Goal: Task Accomplishment & Management: Manage account settings

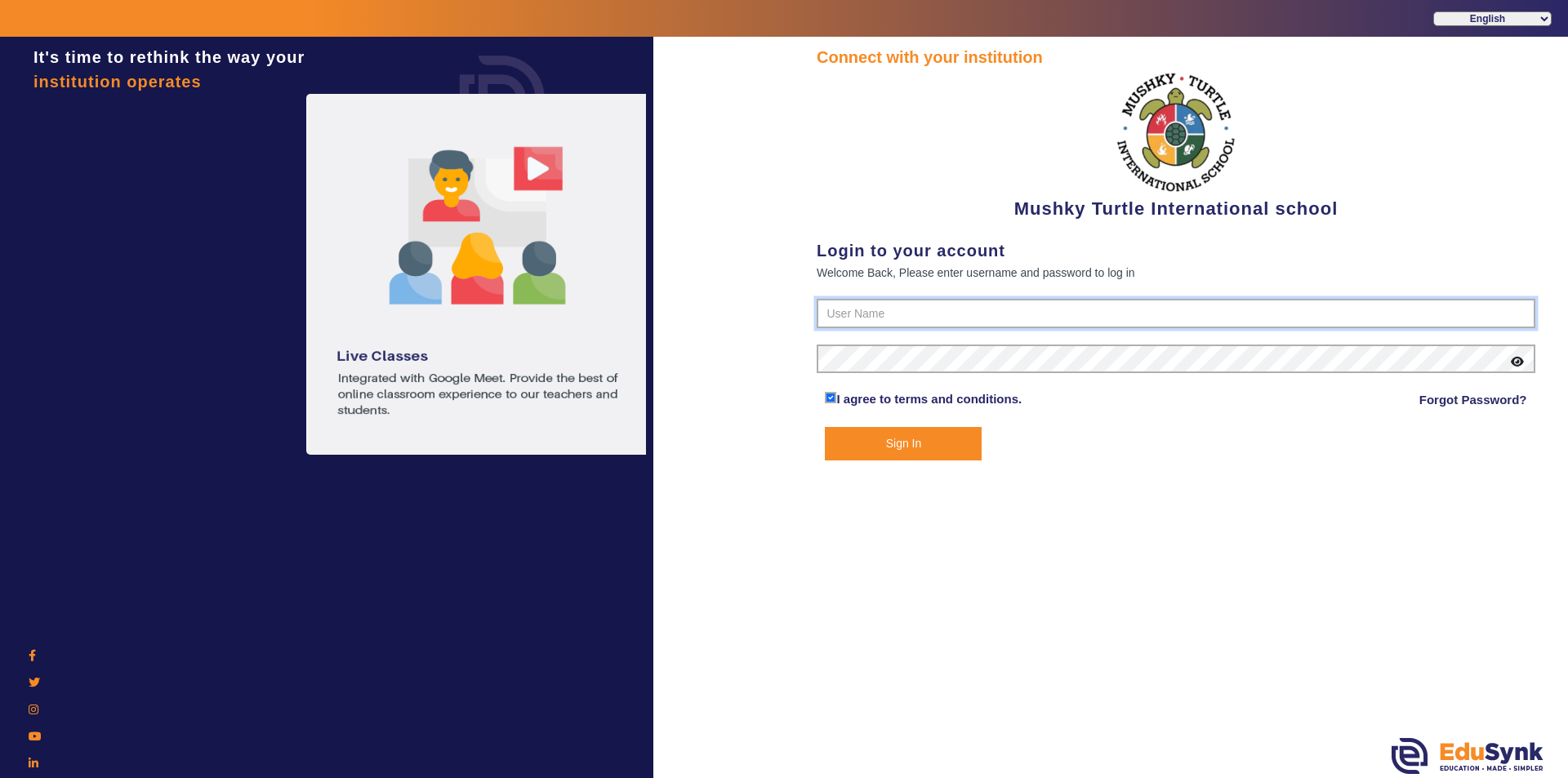
type input "9950605811"
click at [900, 441] on button "Sign In" at bounding box center [903, 443] width 157 height 34
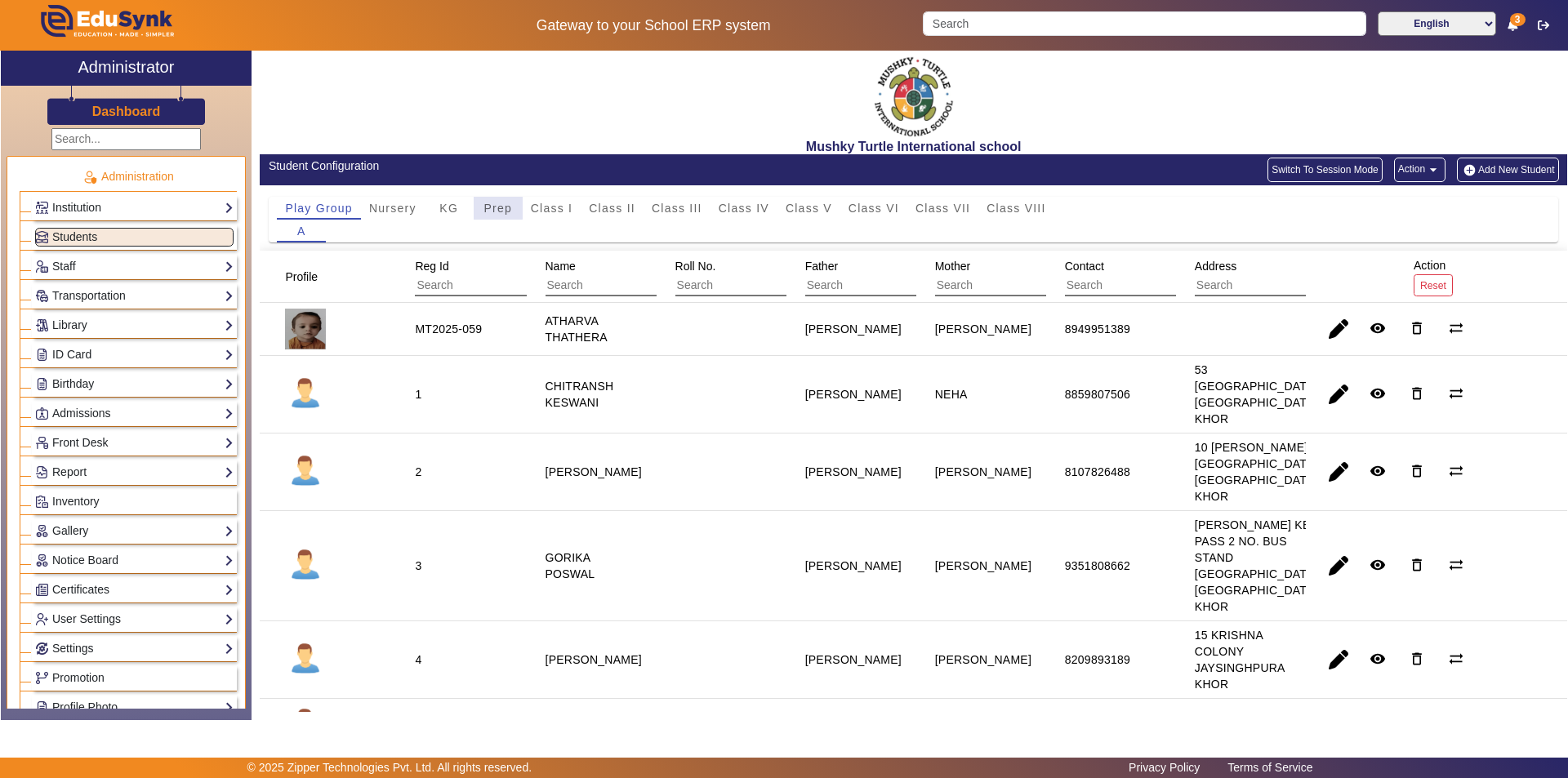
click at [485, 206] on span "Prep" at bounding box center [498, 209] width 29 height 12
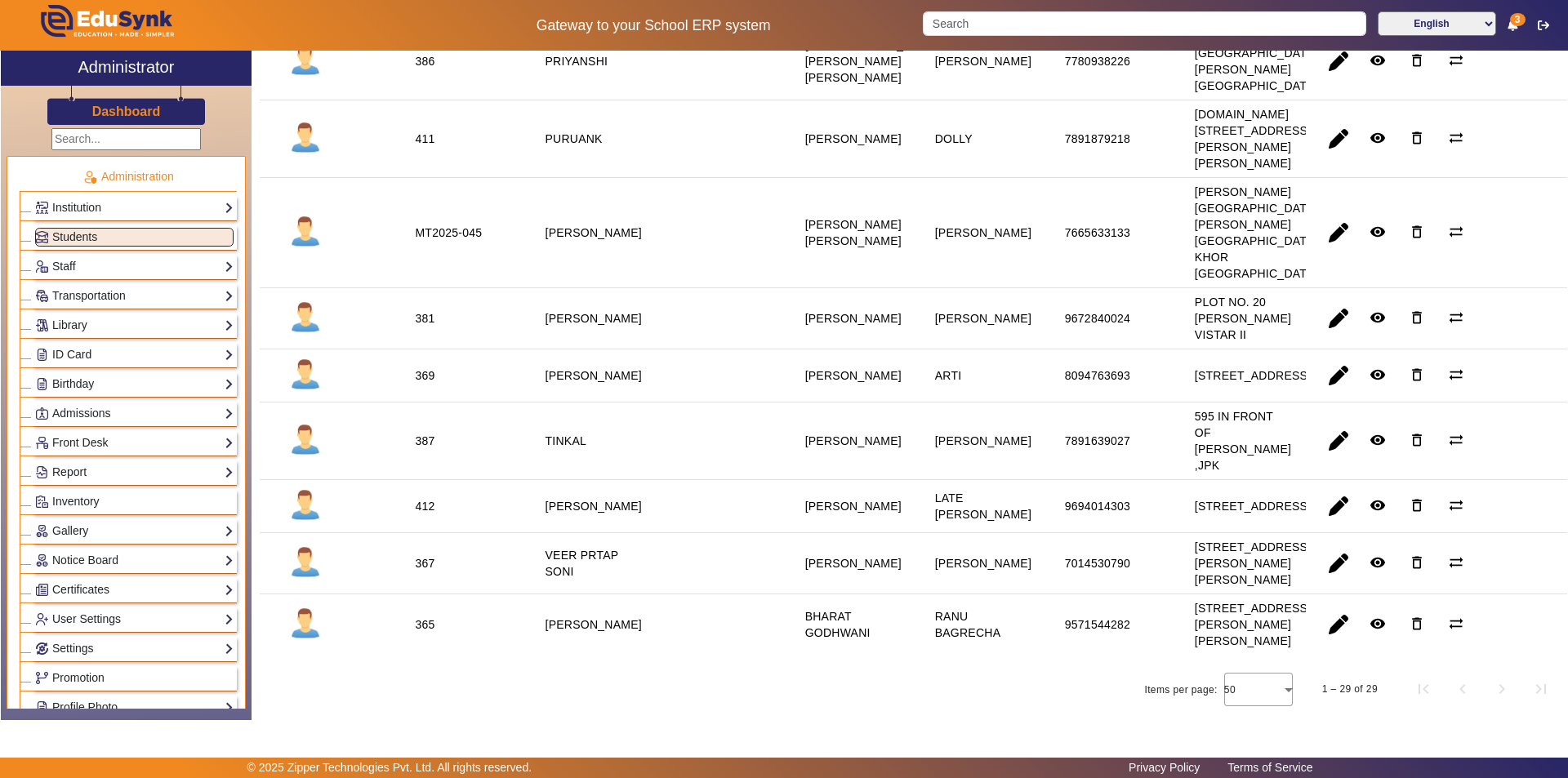
scroll to position [1878, 0]
click at [106, 467] on link "Report" at bounding box center [135, 473] width 198 height 19
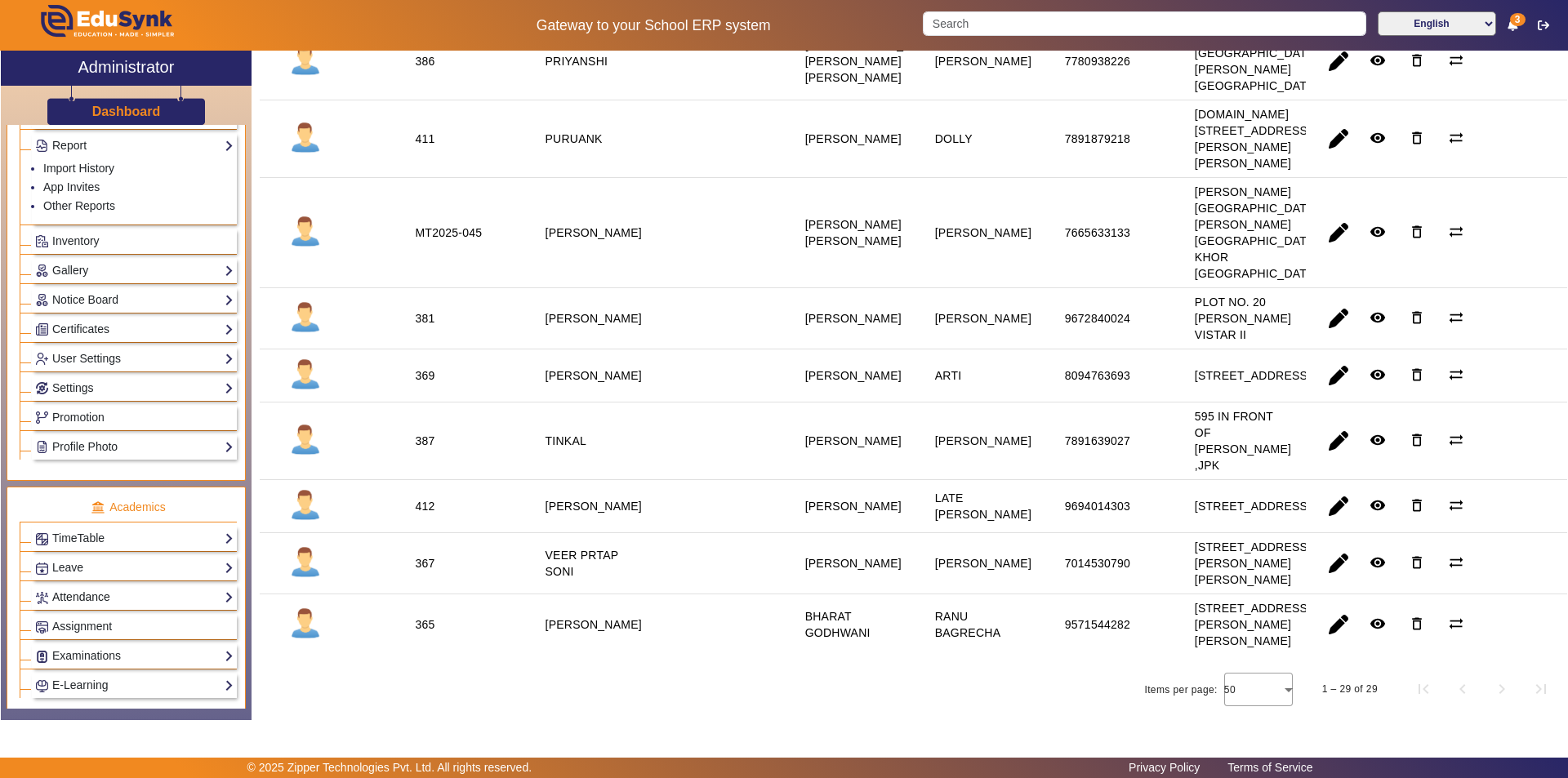
scroll to position [409, 0]
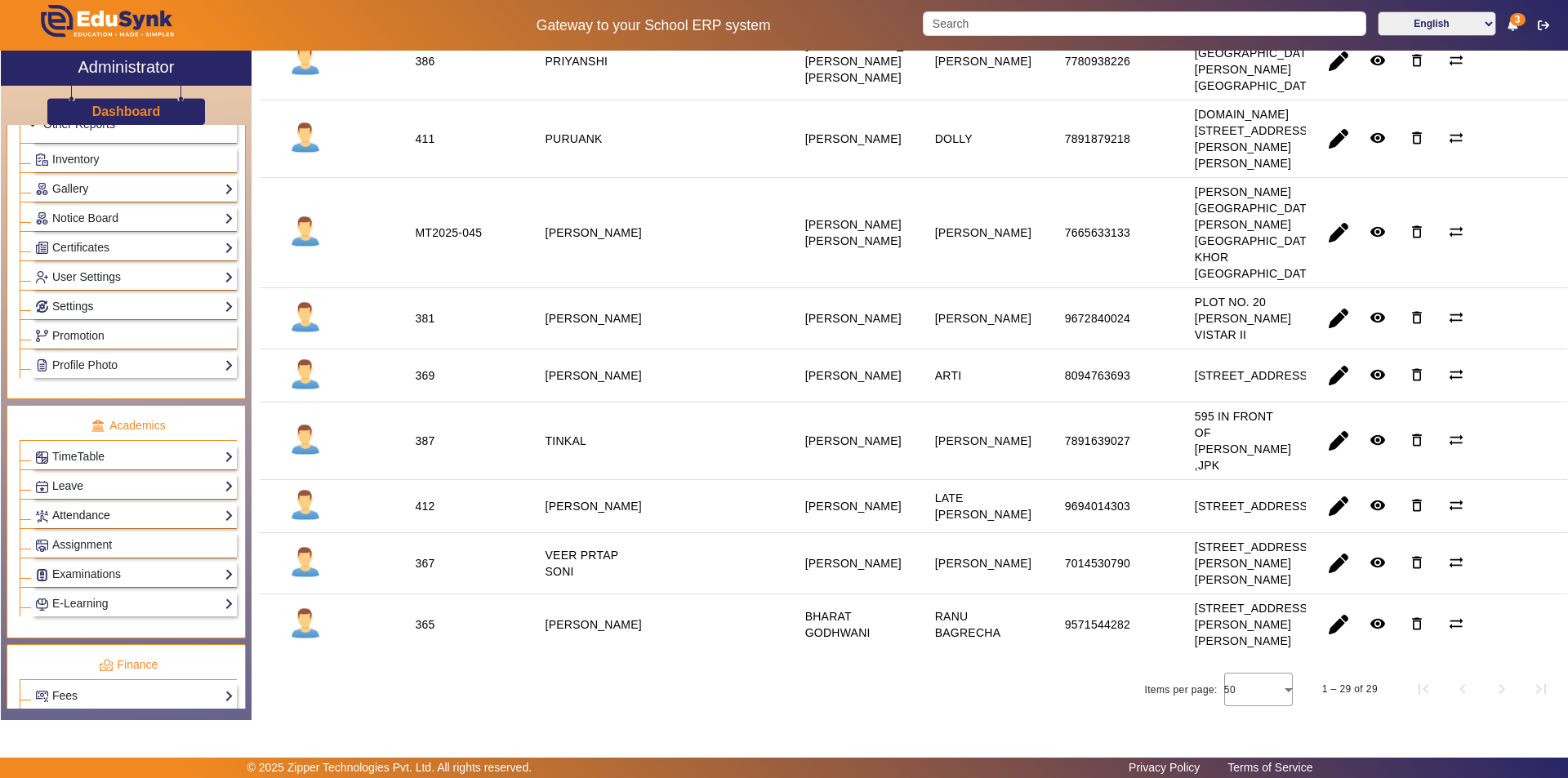
click at [102, 513] on link "Attendance" at bounding box center [135, 516] width 198 height 19
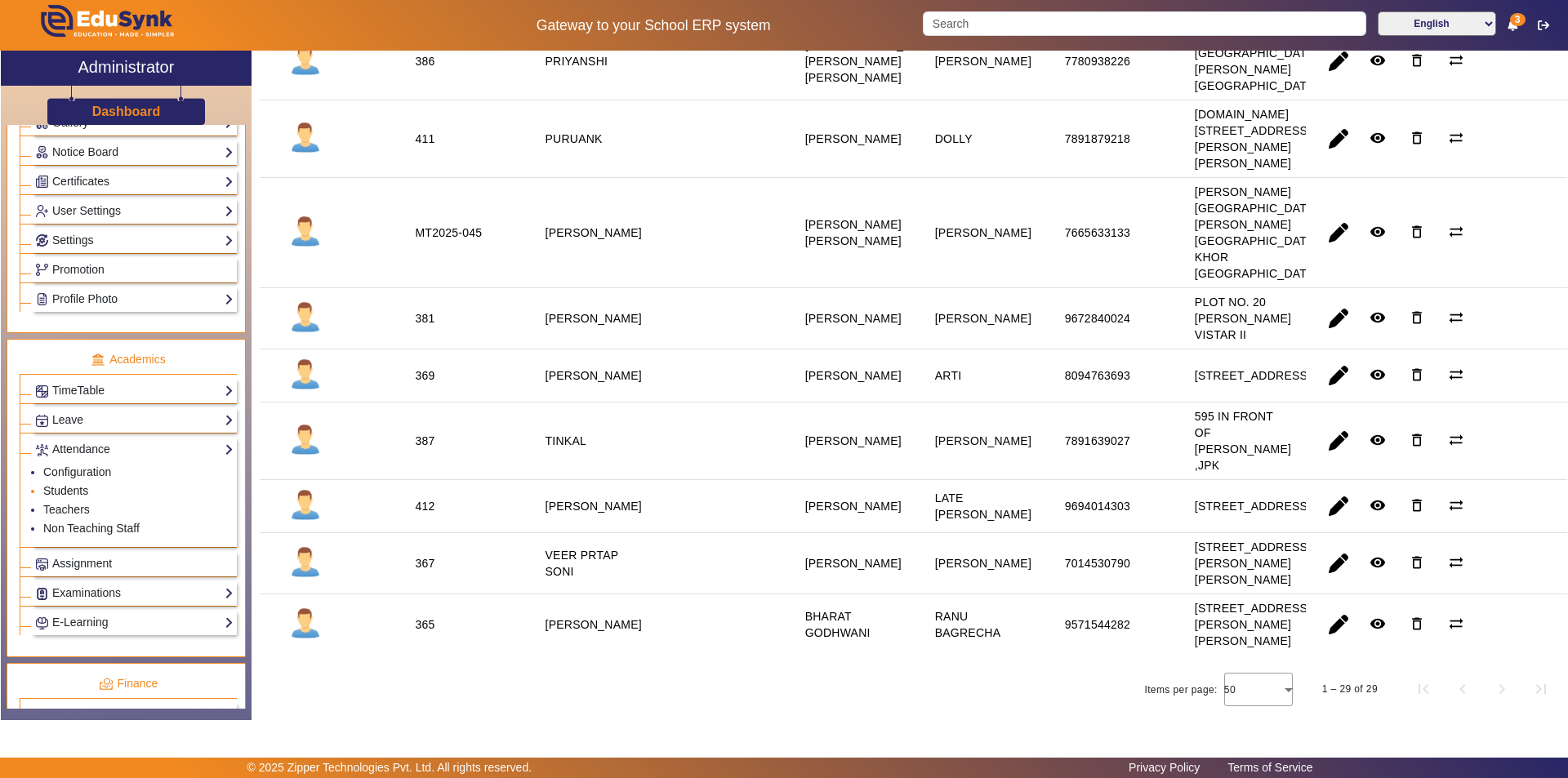
click at [81, 489] on link "Students" at bounding box center [65, 491] width 45 height 13
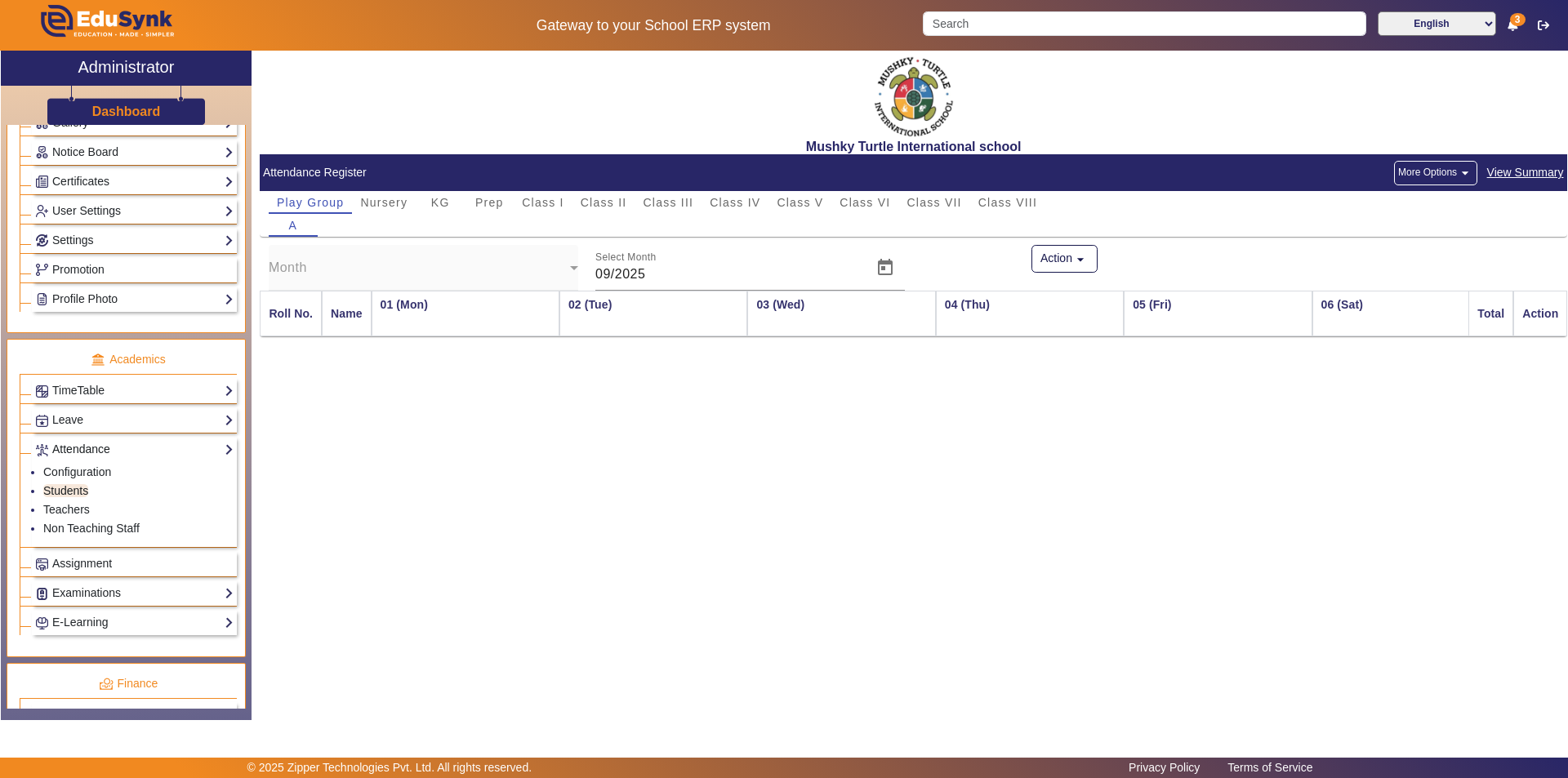
scroll to position [0, 1110]
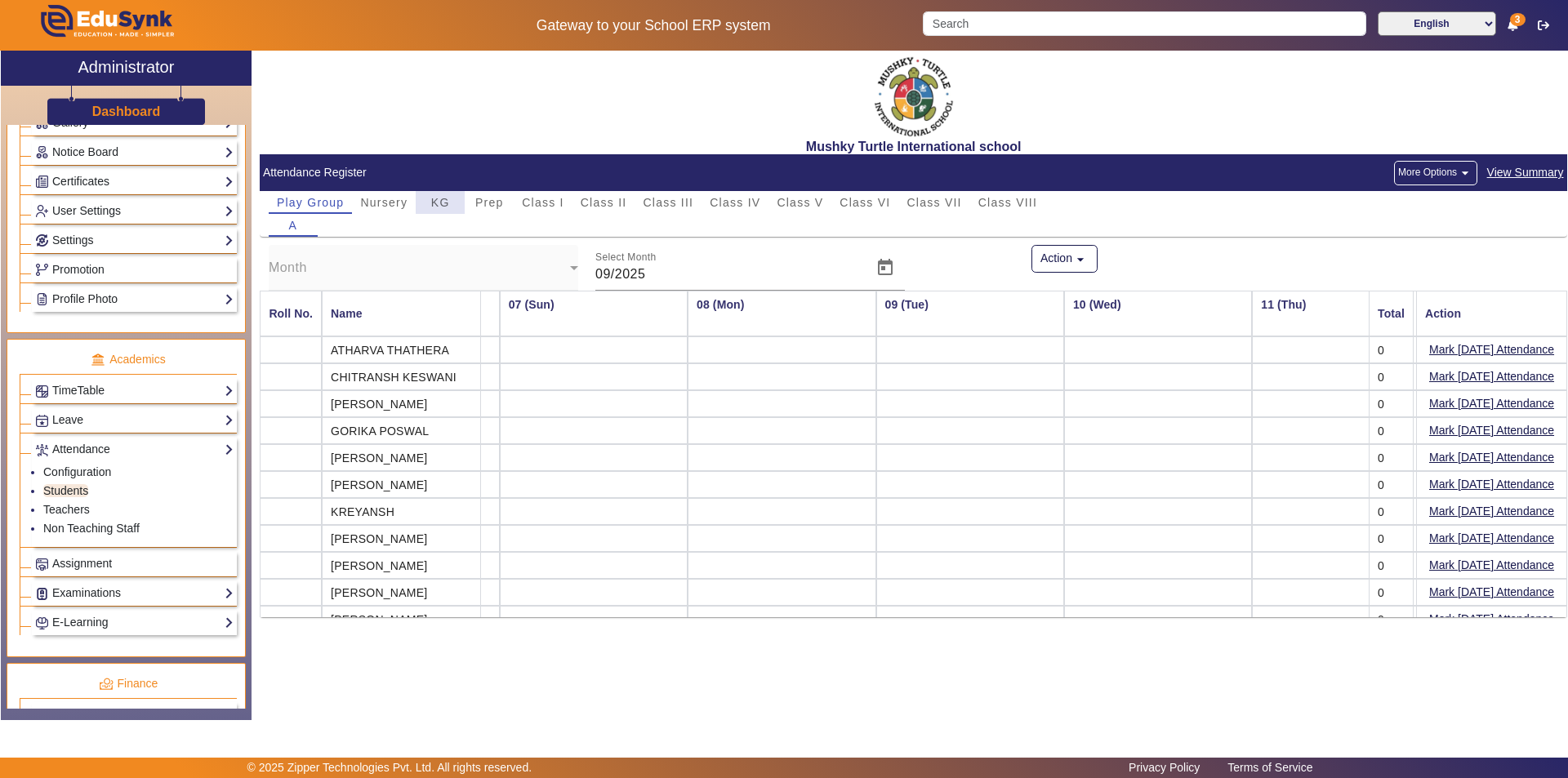
click at [433, 199] on span "KG" at bounding box center [440, 203] width 19 height 12
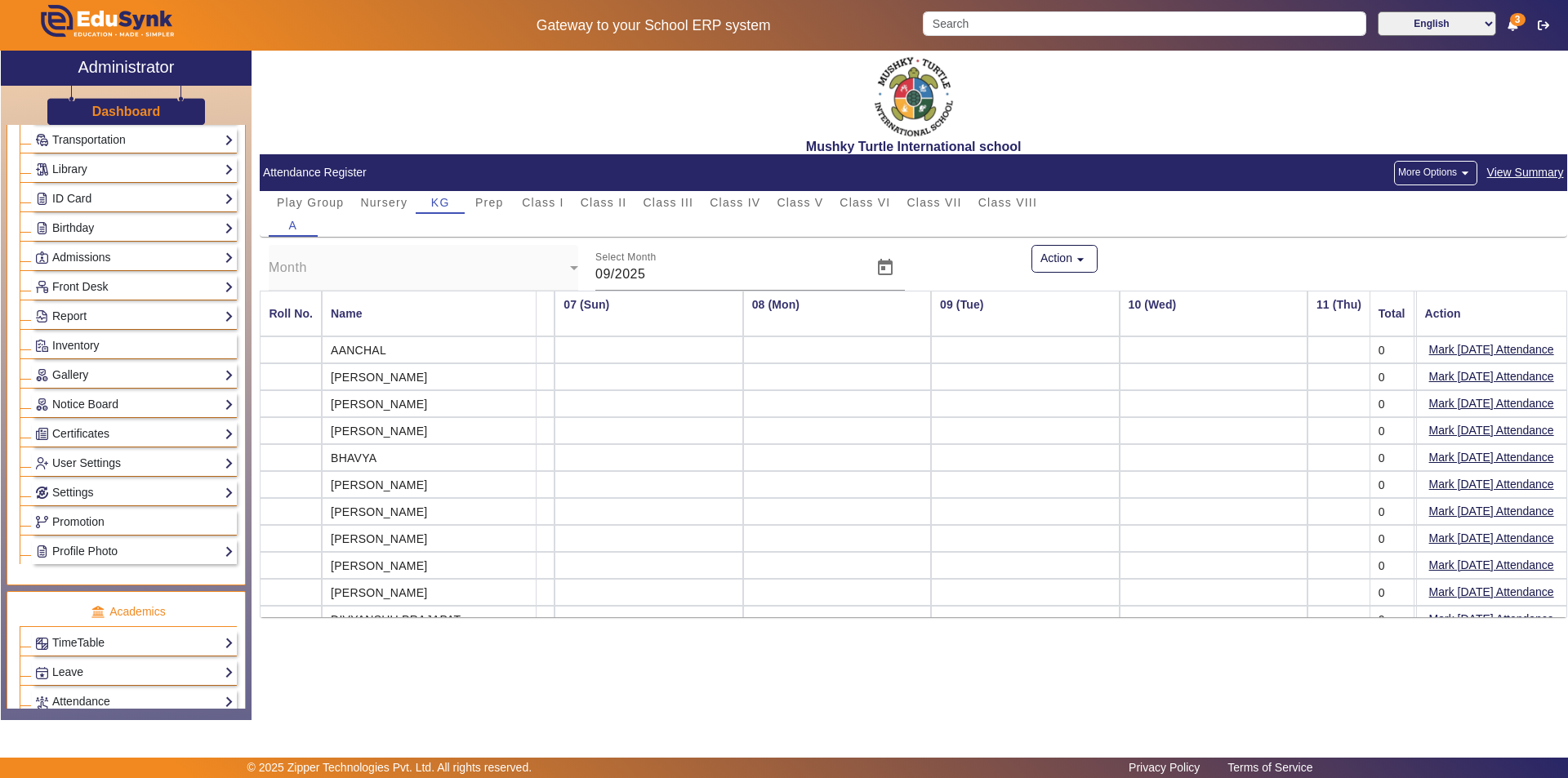
scroll to position [0, 0]
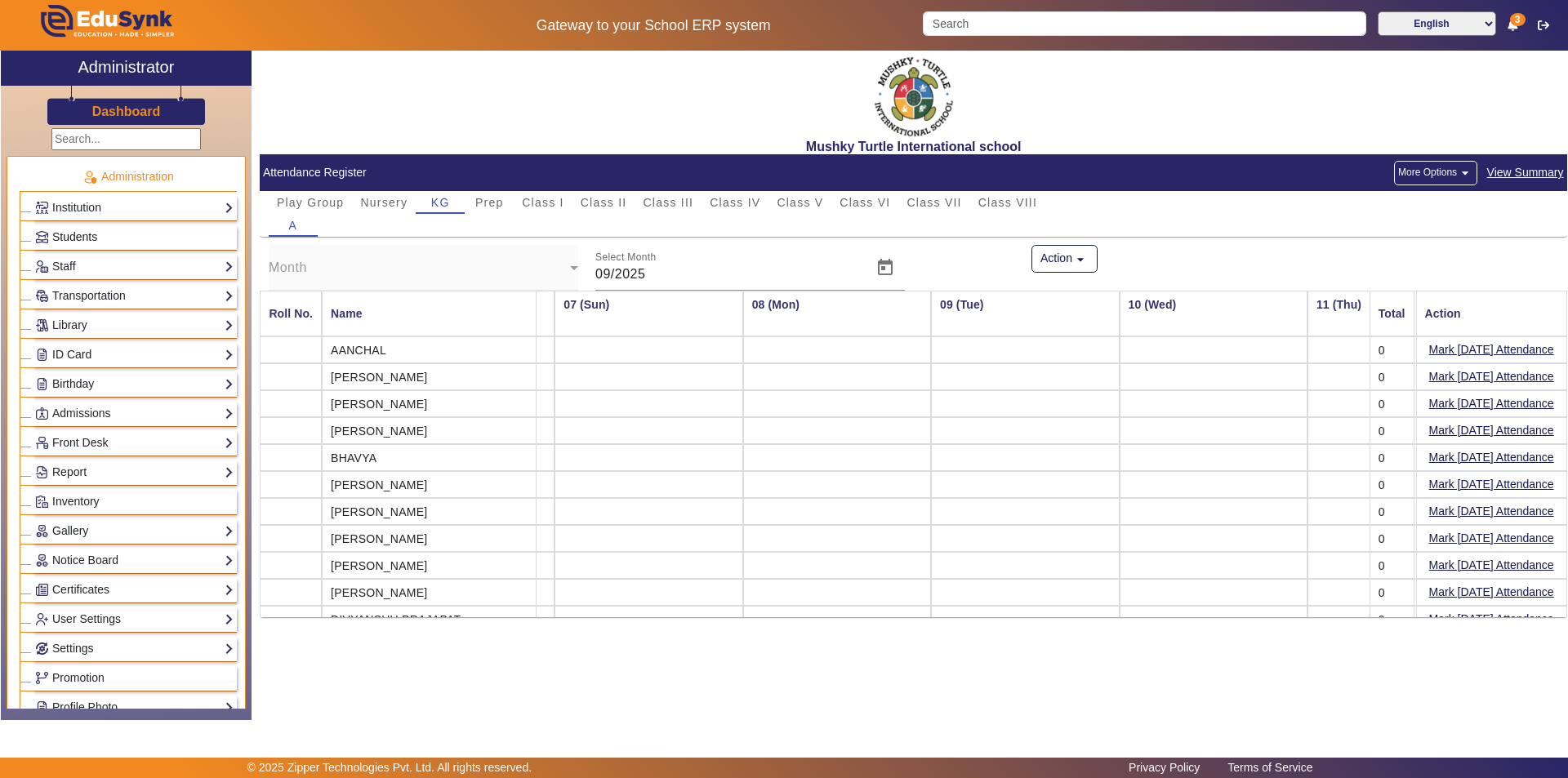
click at [102, 238] on link "Students" at bounding box center [135, 238] width 198 height 19
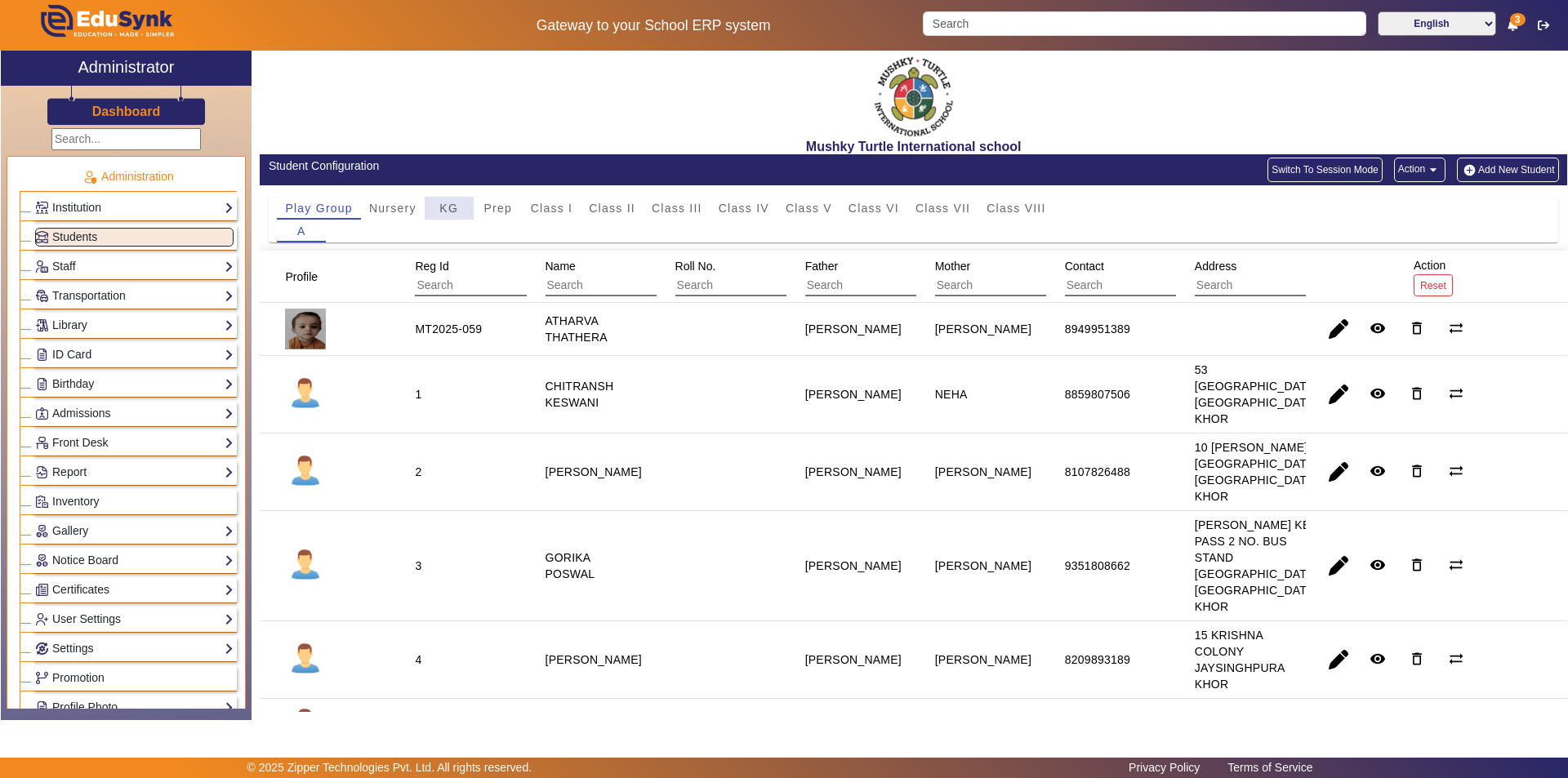
click at [444, 212] on span "KG" at bounding box center [449, 209] width 19 height 12
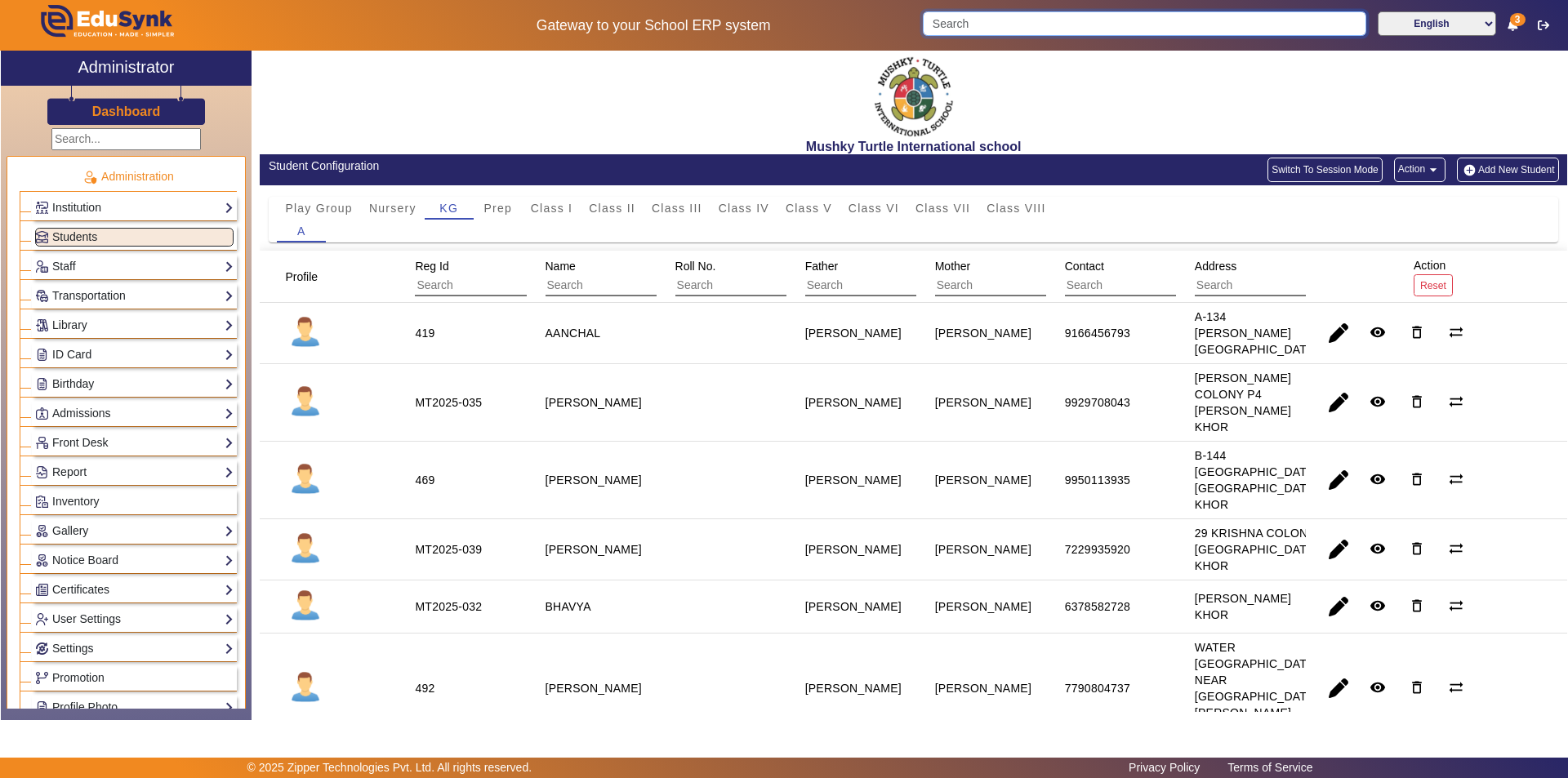
click at [1214, 19] on input "Search" at bounding box center [1144, 23] width 442 height 24
type input "p"
click at [389, 211] on span "Nursery" at bounding box center [392, 209] width 47 height 12
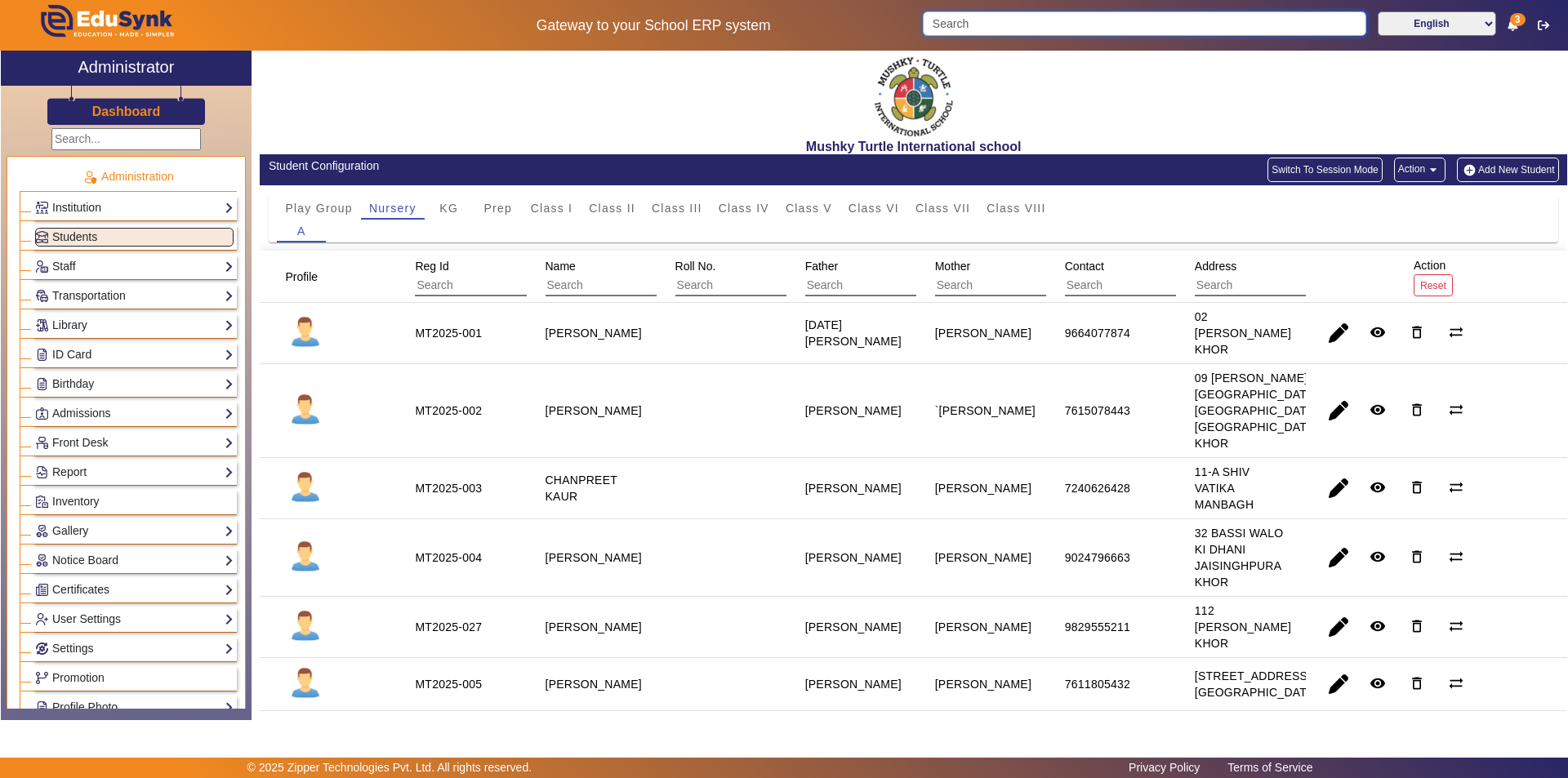
click at [1021, 22] on input "Search" at bounding box center [1144, 23] width 442 height 24
type input "p"
click at [444, 209] on span "KG" at bounding box center [449, 209] width 19 height 12
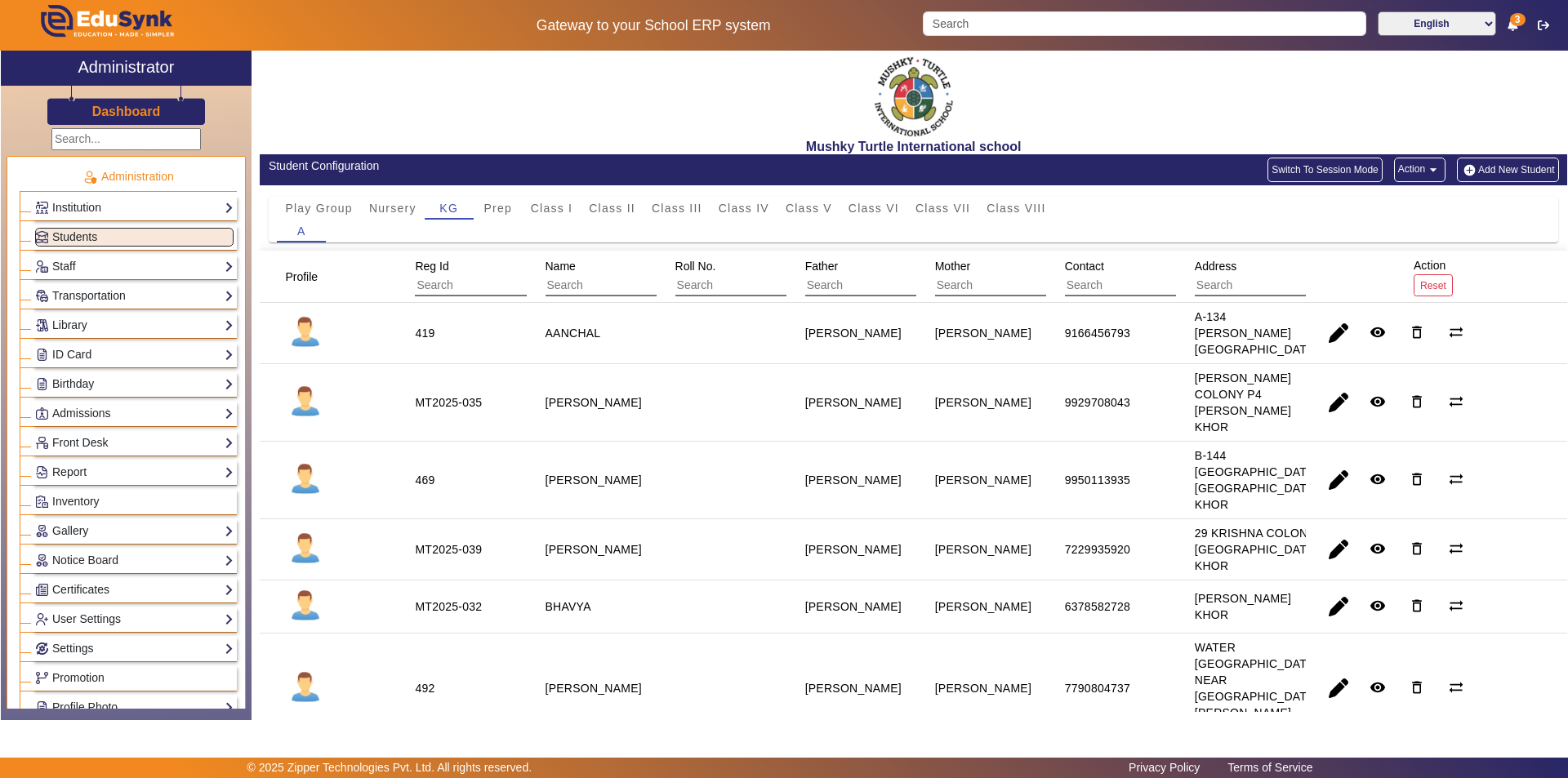
click at [1502, 163] on button "Add New Student" at bounding box center [1506, 169] width 101 height 24
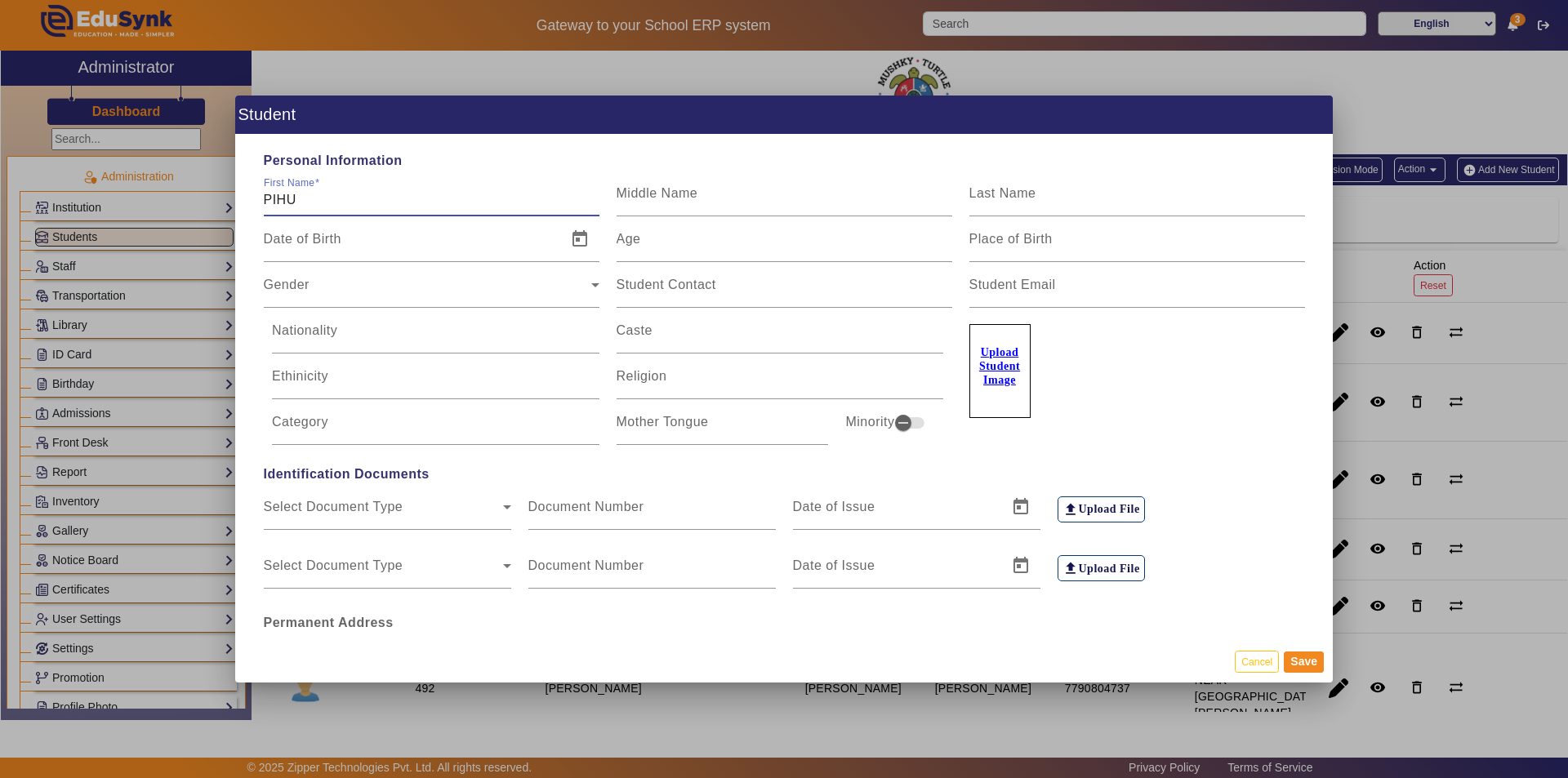
type input "PIHU"
type input "S"
click at [1255, 659] on button "Cancel" at bounding box center [1257, 662] width 44 height 22
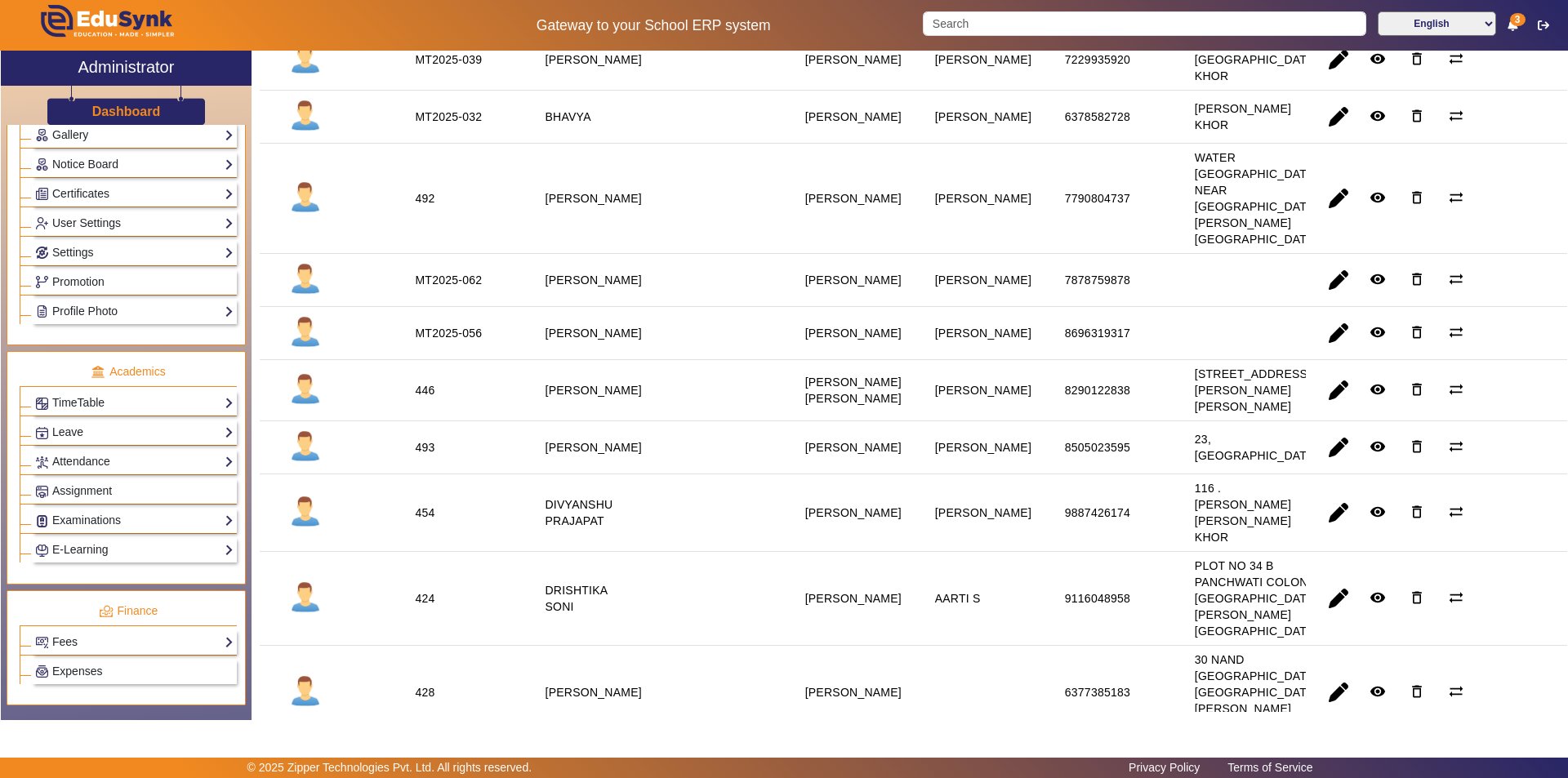
scroll to position [409, 0]
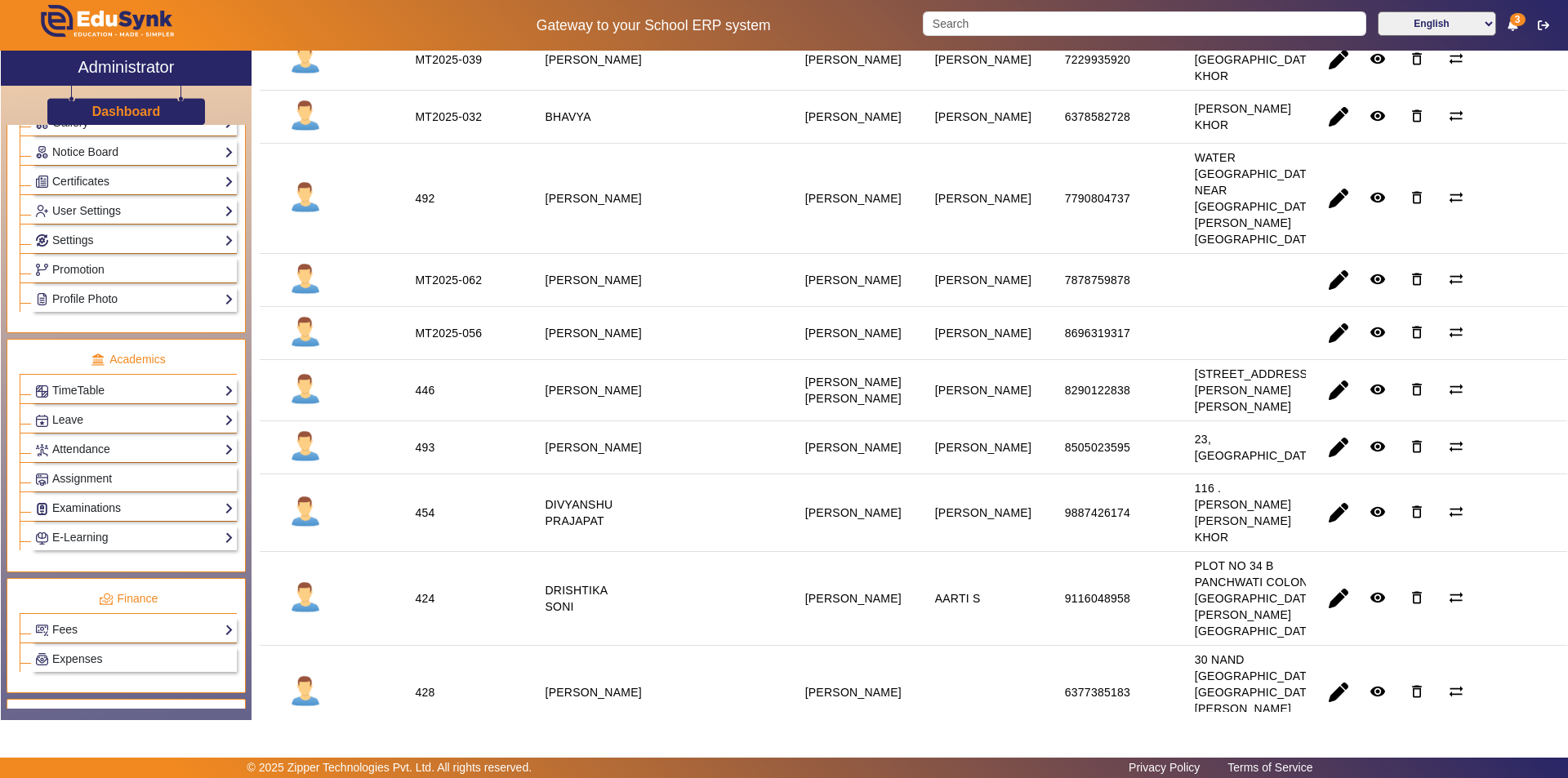
click at [98, 512] on link "Examinations" at bounding box center [135, 509] width 198 height 19
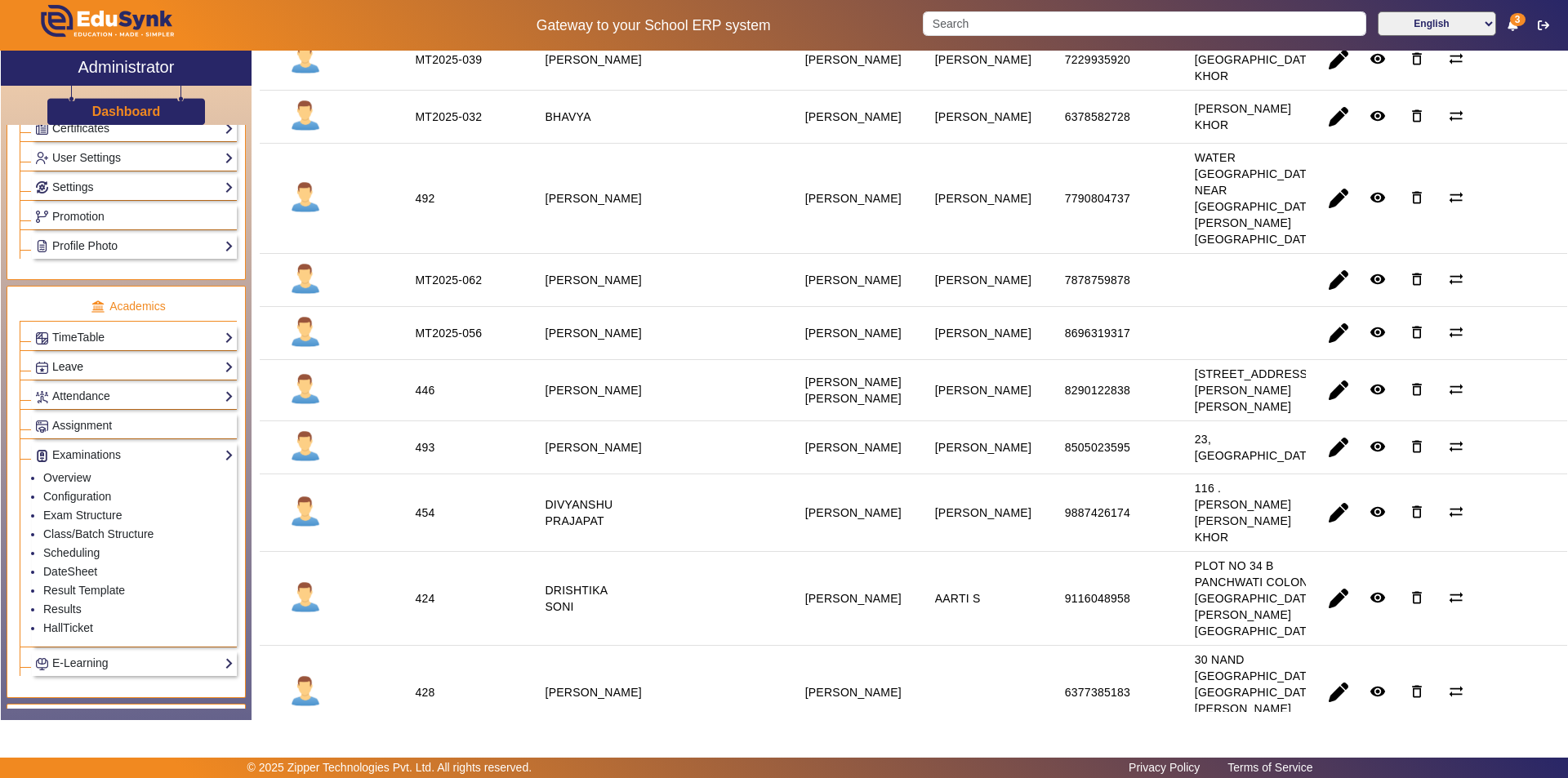
scroll to position [490, 0]
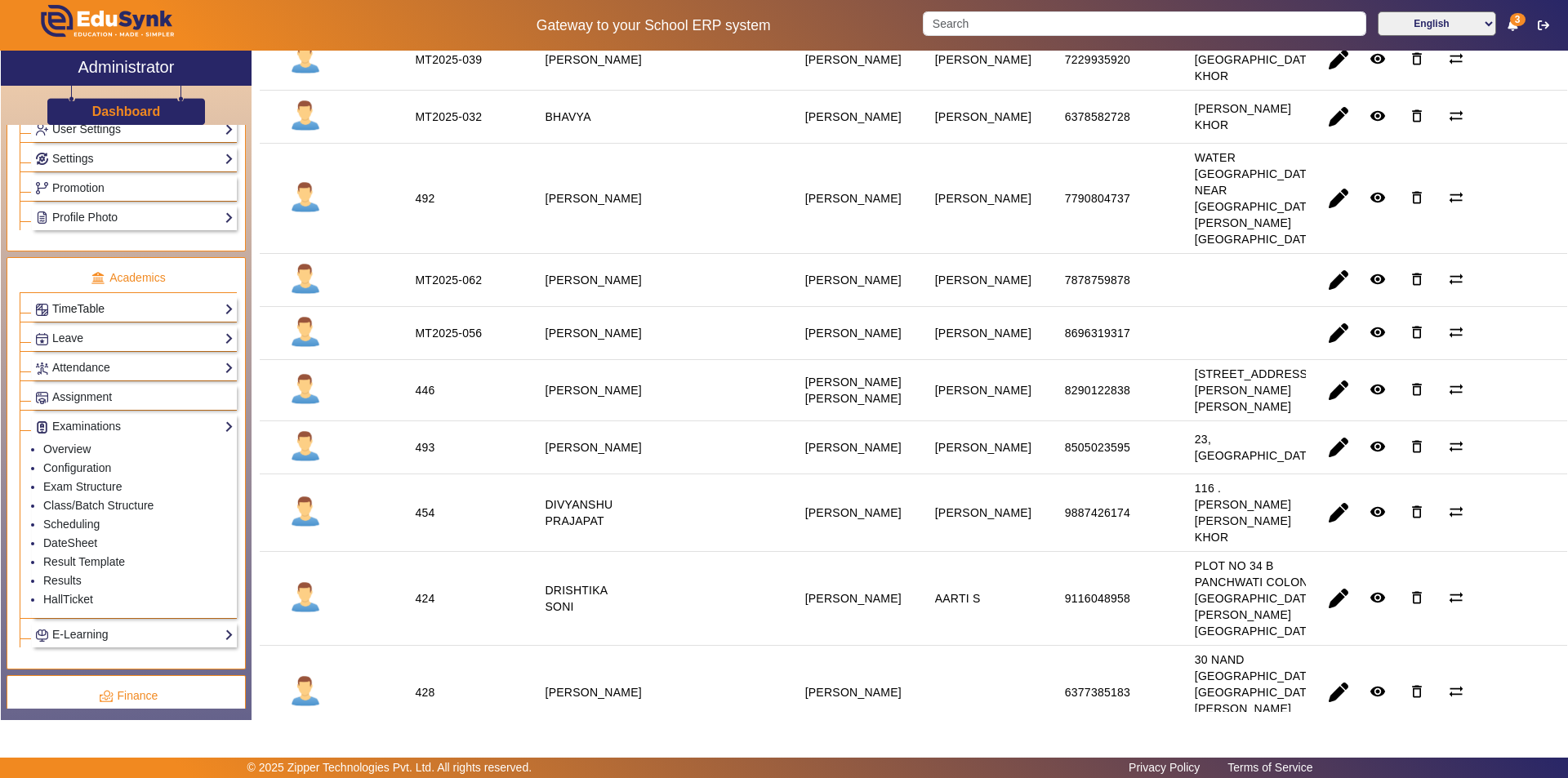
click at [86, 305] on link "TimeTable" at bounding box center [135, 310] width 198 height 19
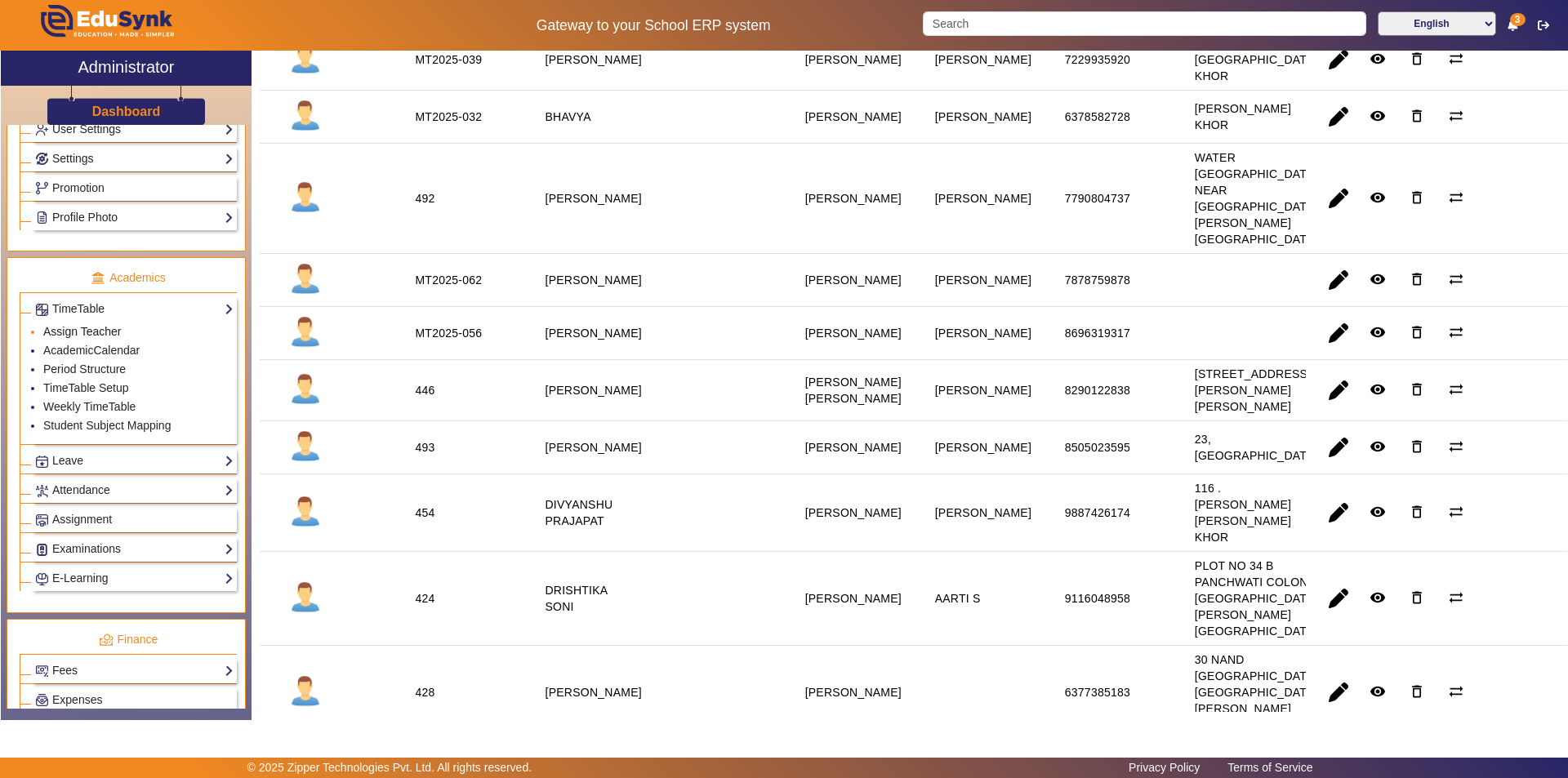
click at [79, 330] on link "Assign Teacher" at bounding box center [82, 332] width 78 height 13
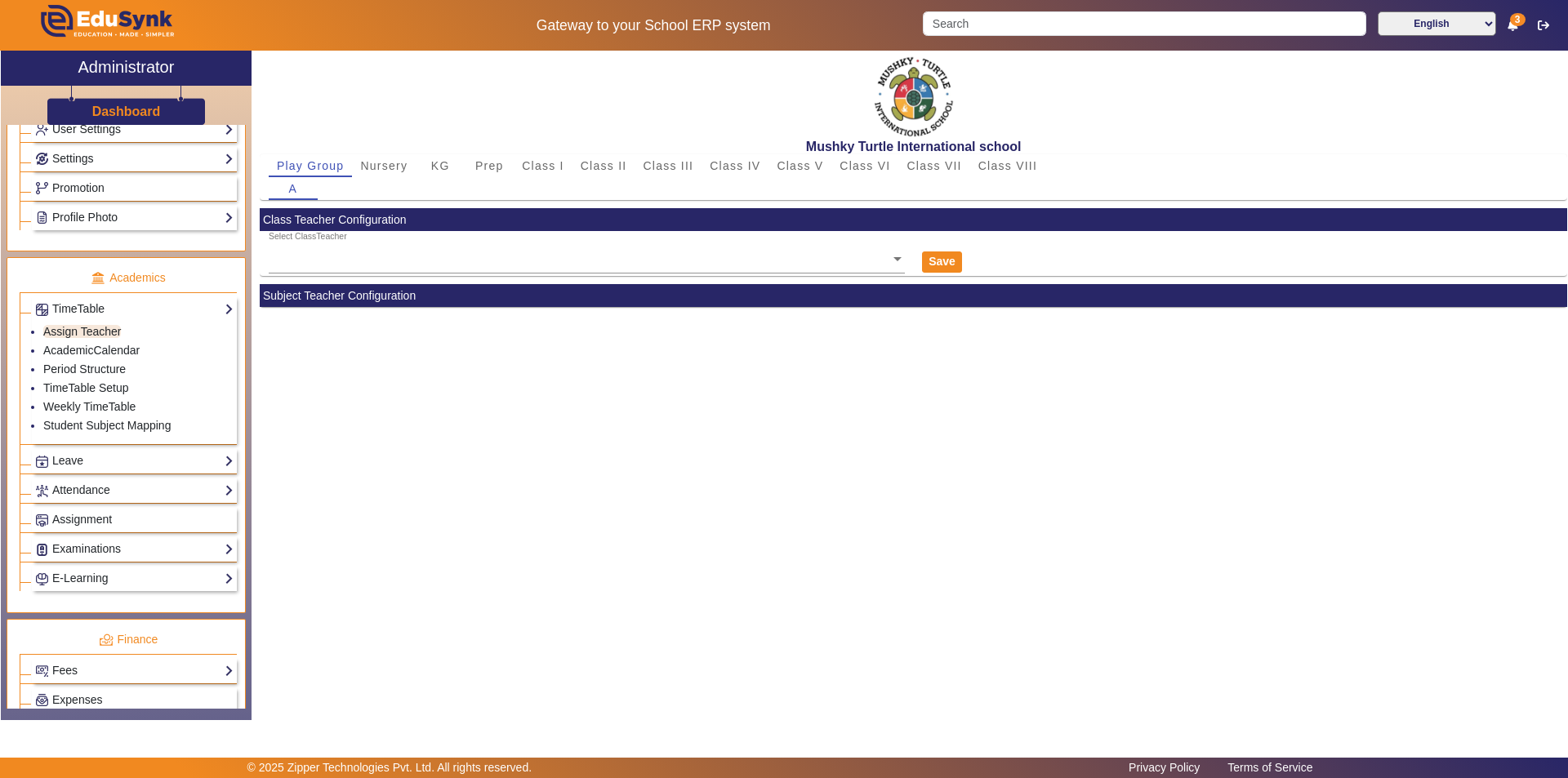
click at [460, 264] on ng-select "Select ClassTeacher" at bounding box center [586, 253] width 636 height 45
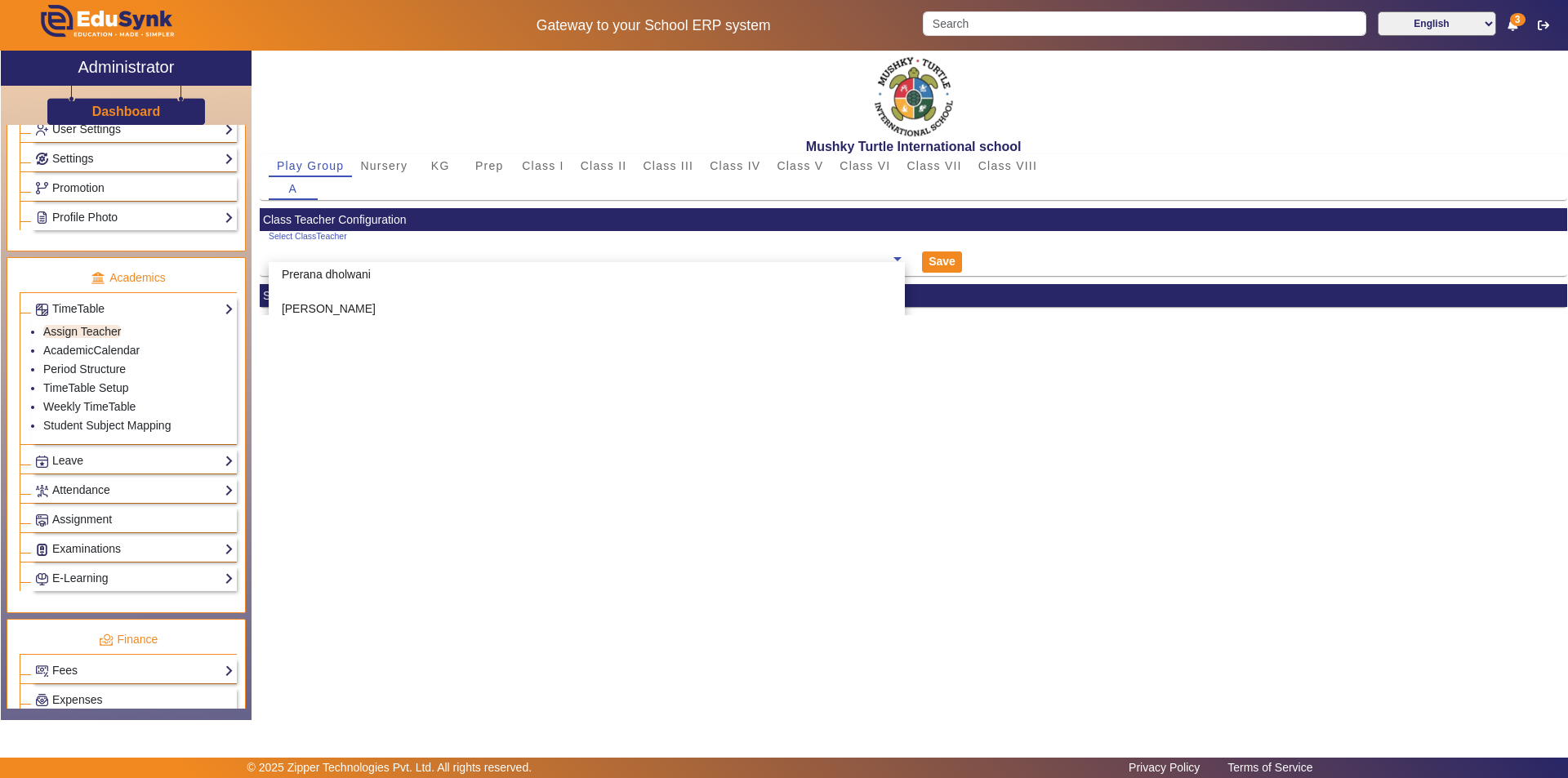
scroll to position [82, 0]
click at [390, 295] on div "Prerana dholwani" at bounding box center [586, 301] width 636 height 35
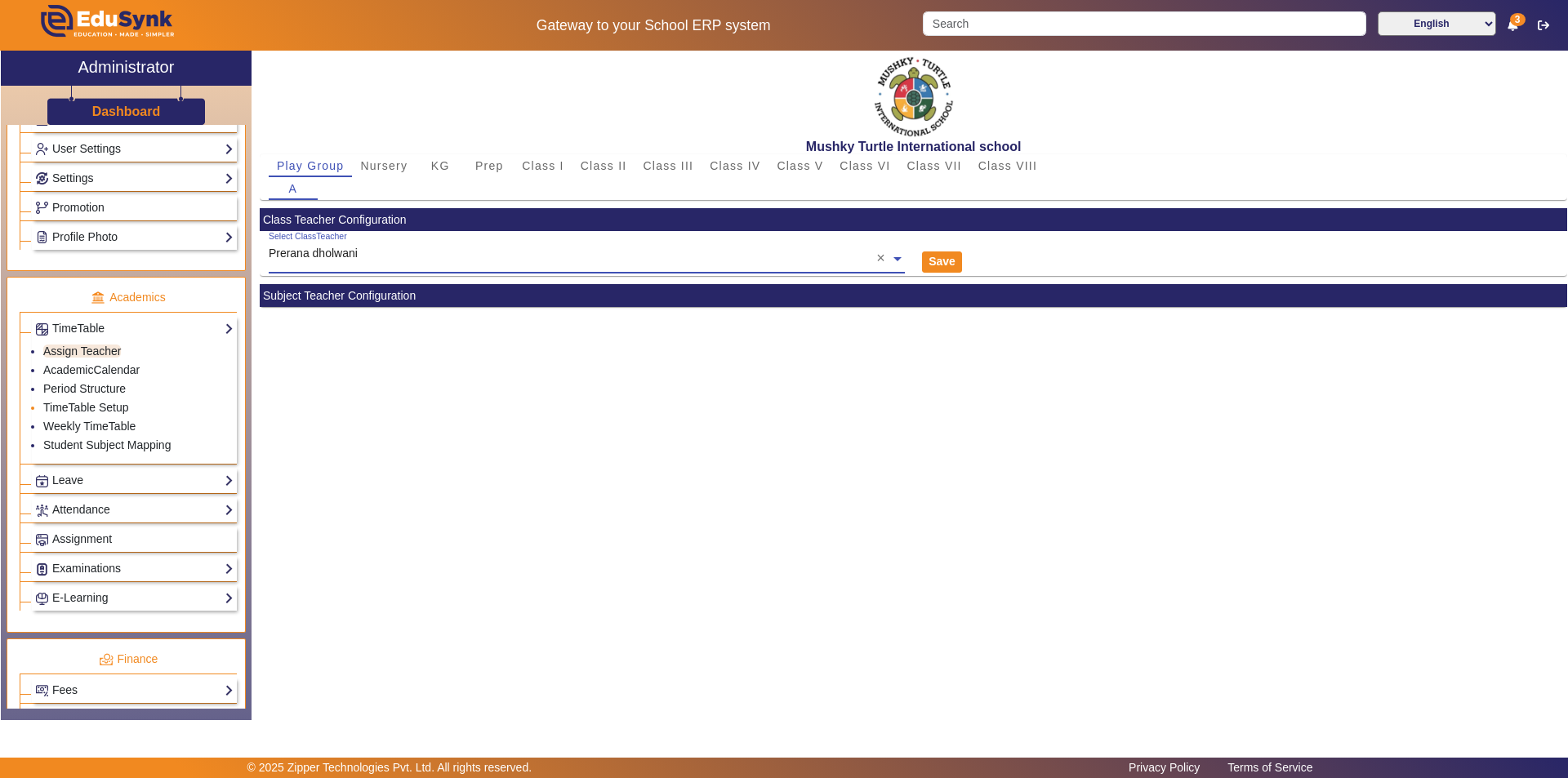
scroll to position [572, 0]
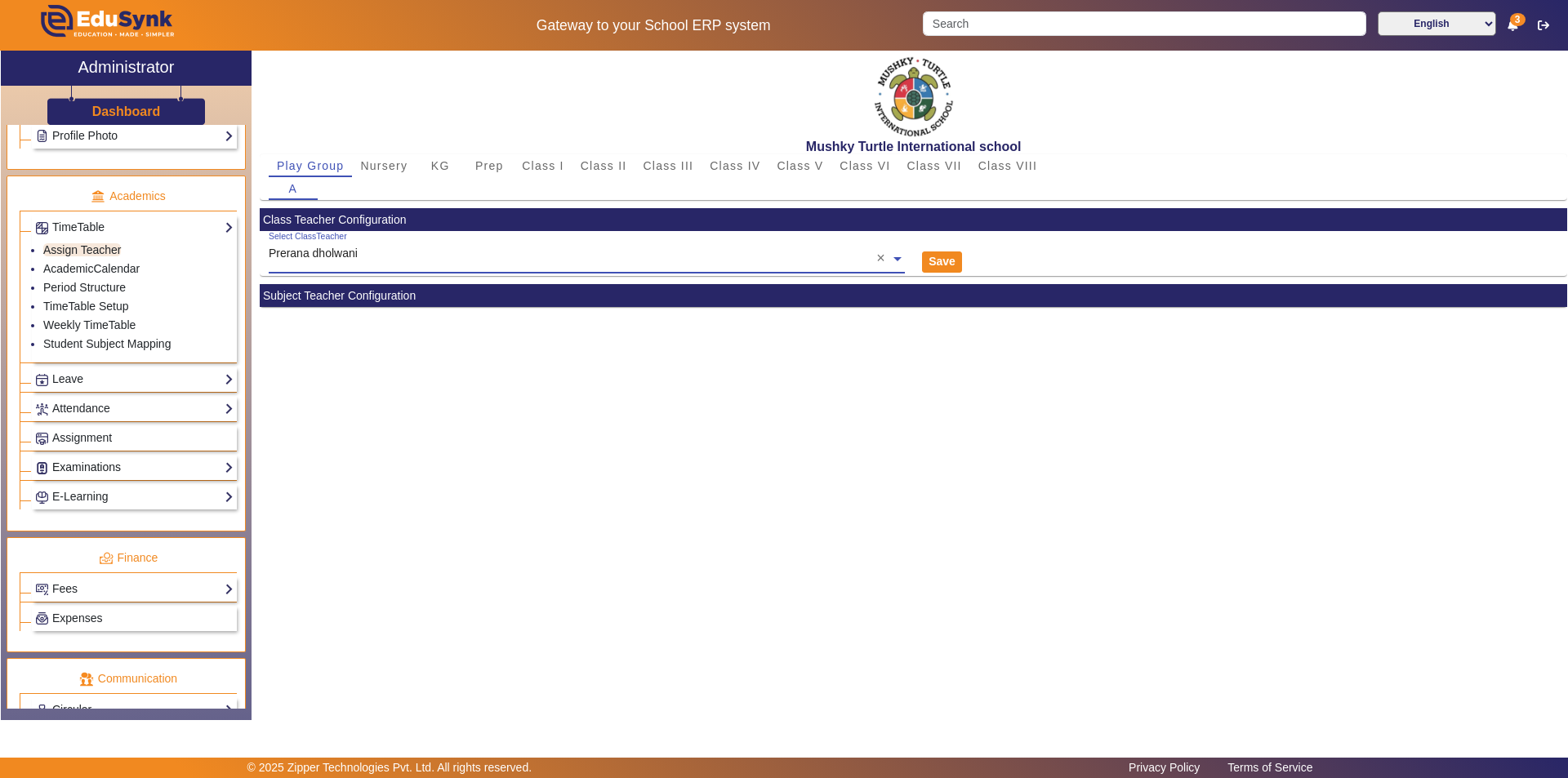
click at [119, 466] on link "Examinations" at bounding box center [135, 467] width 198 height 19
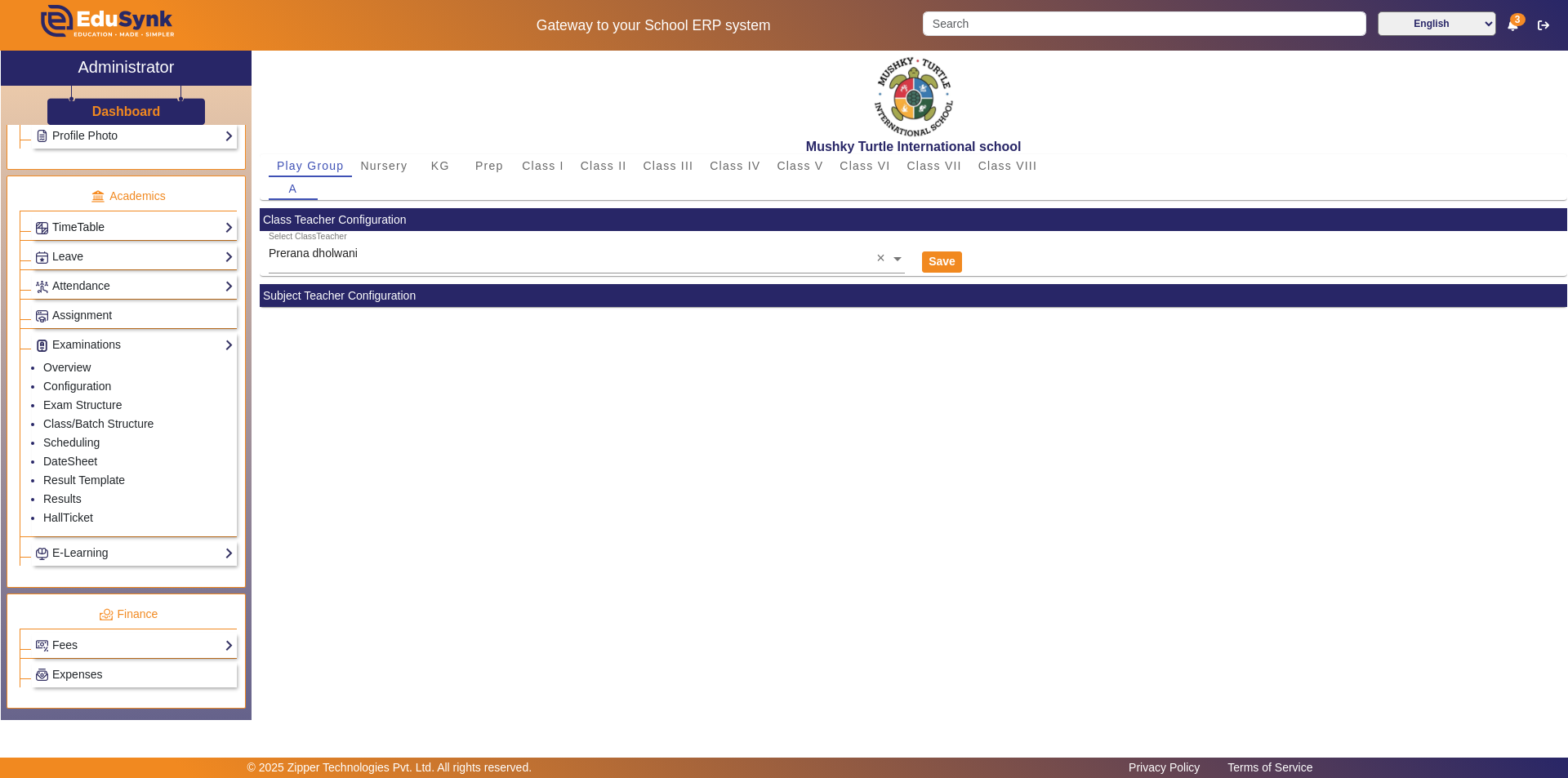
click at [124, 222] on link "TimeTable" at bounding box center [135, 228] width 198 height 19
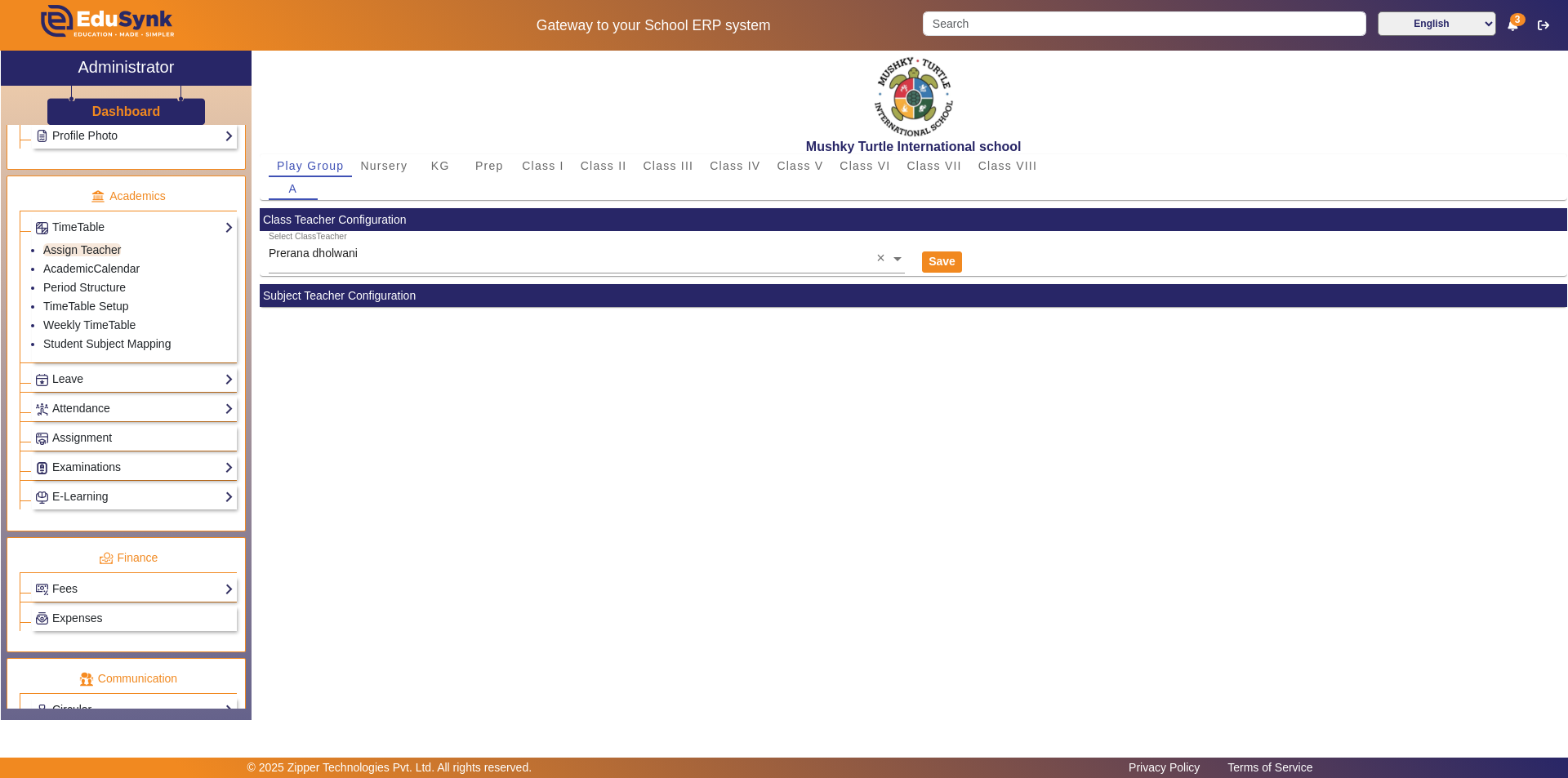
click at [107, 464] on link "Examinations" at bounding box center [135, 467] width 198 height 19
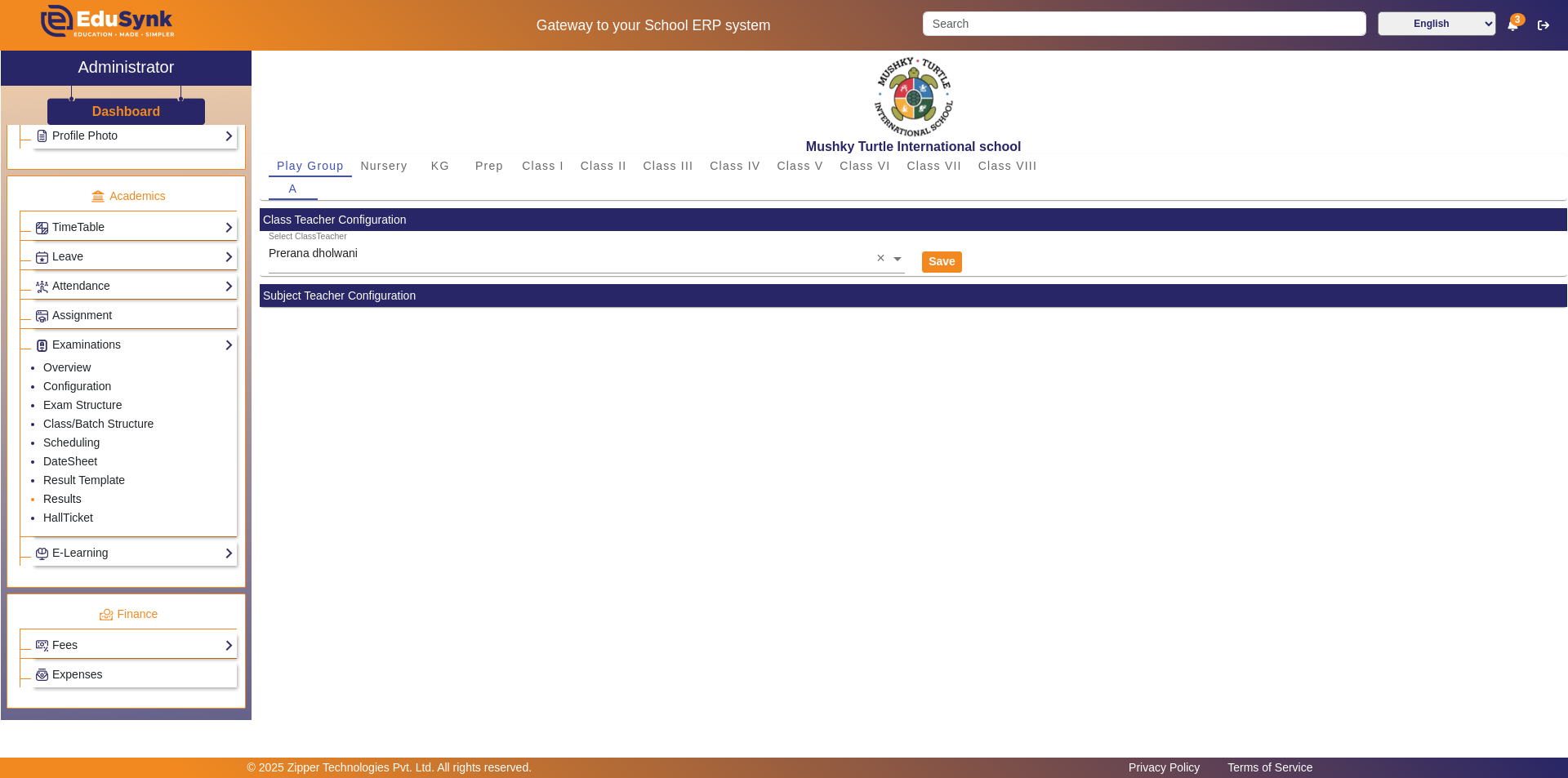
click at [63, 496] on link "Results" at bounding box center [62, 499] width 38 height 13
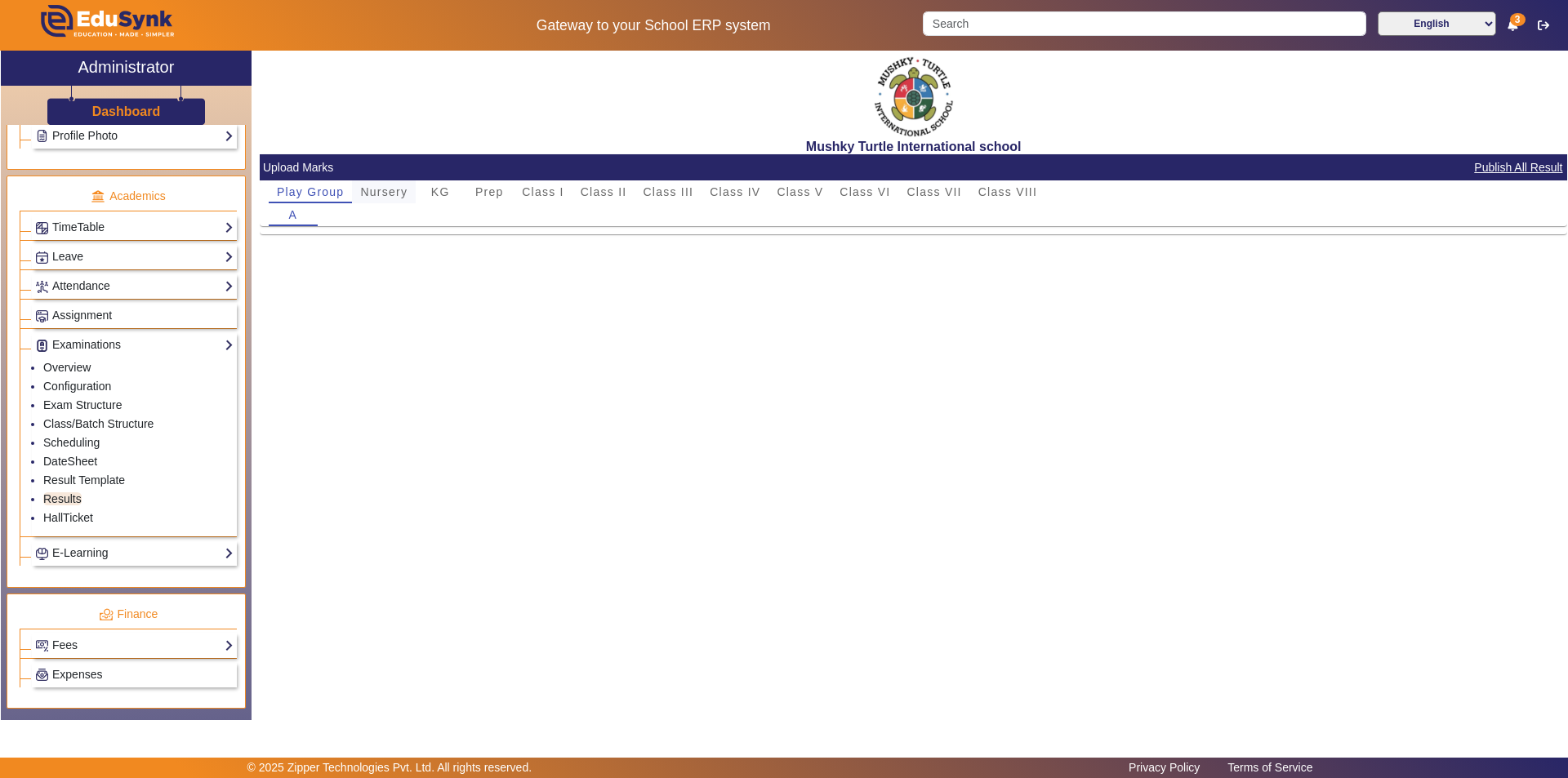
click at [381, 195] on span "Nursery" at bounding box center [384, 192] width 47 height 12
click at [441, 190] on span "KG" at bounding box center [440, 192] width 19 height 12
click at [485, 190] on span "Prep" at bounding box center [489, 192] width 29 height 12
click at [300, 187] on span "Play Group" at bounding box center [311, 192] width 67 height 12
click at [95, 481] on link "Result Template" at bounding box center [84, 481] width 82 height 13
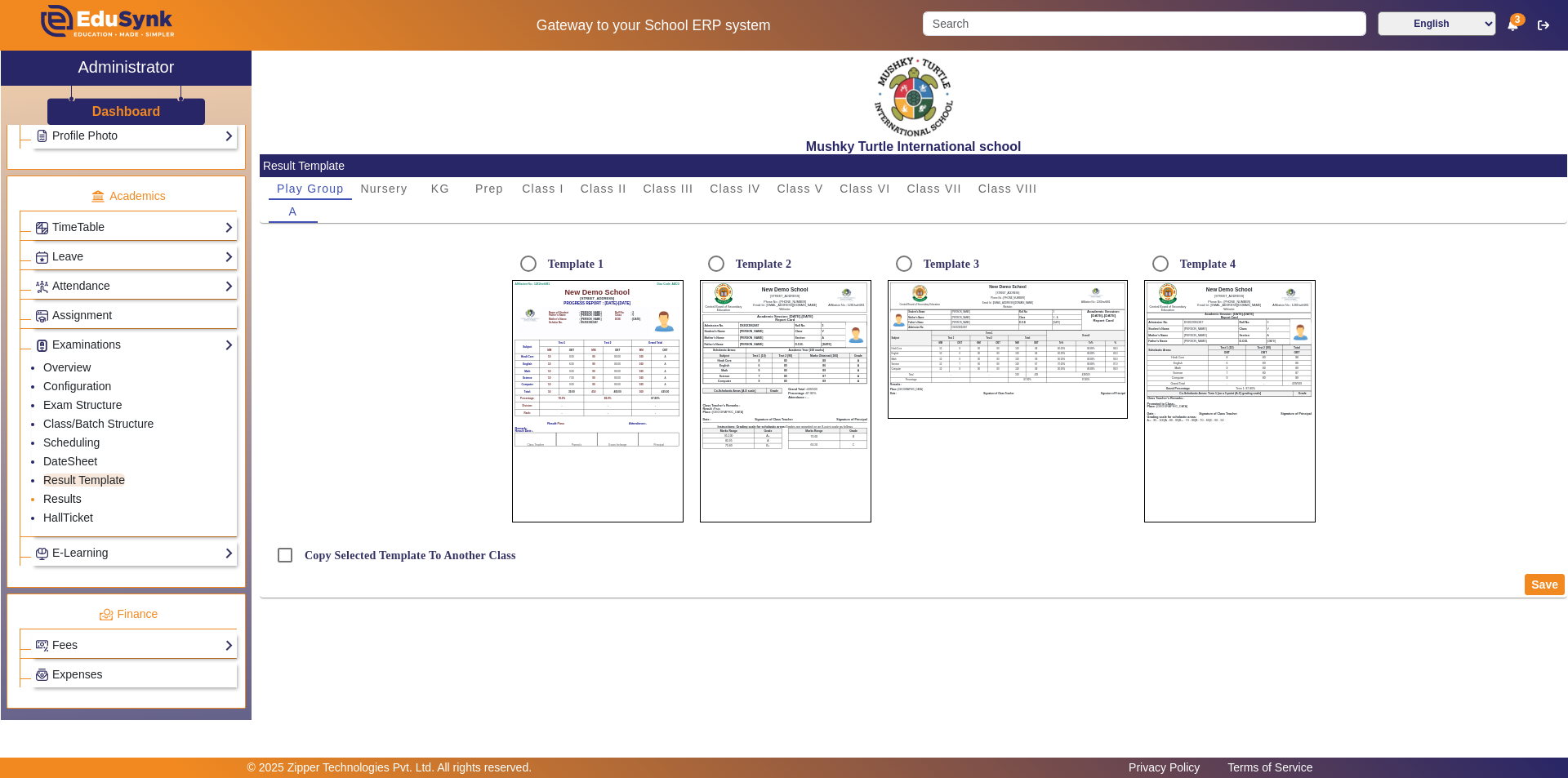
click at [71, 496] on link "Results" at bounding box center [62, 499] width 38 height 13
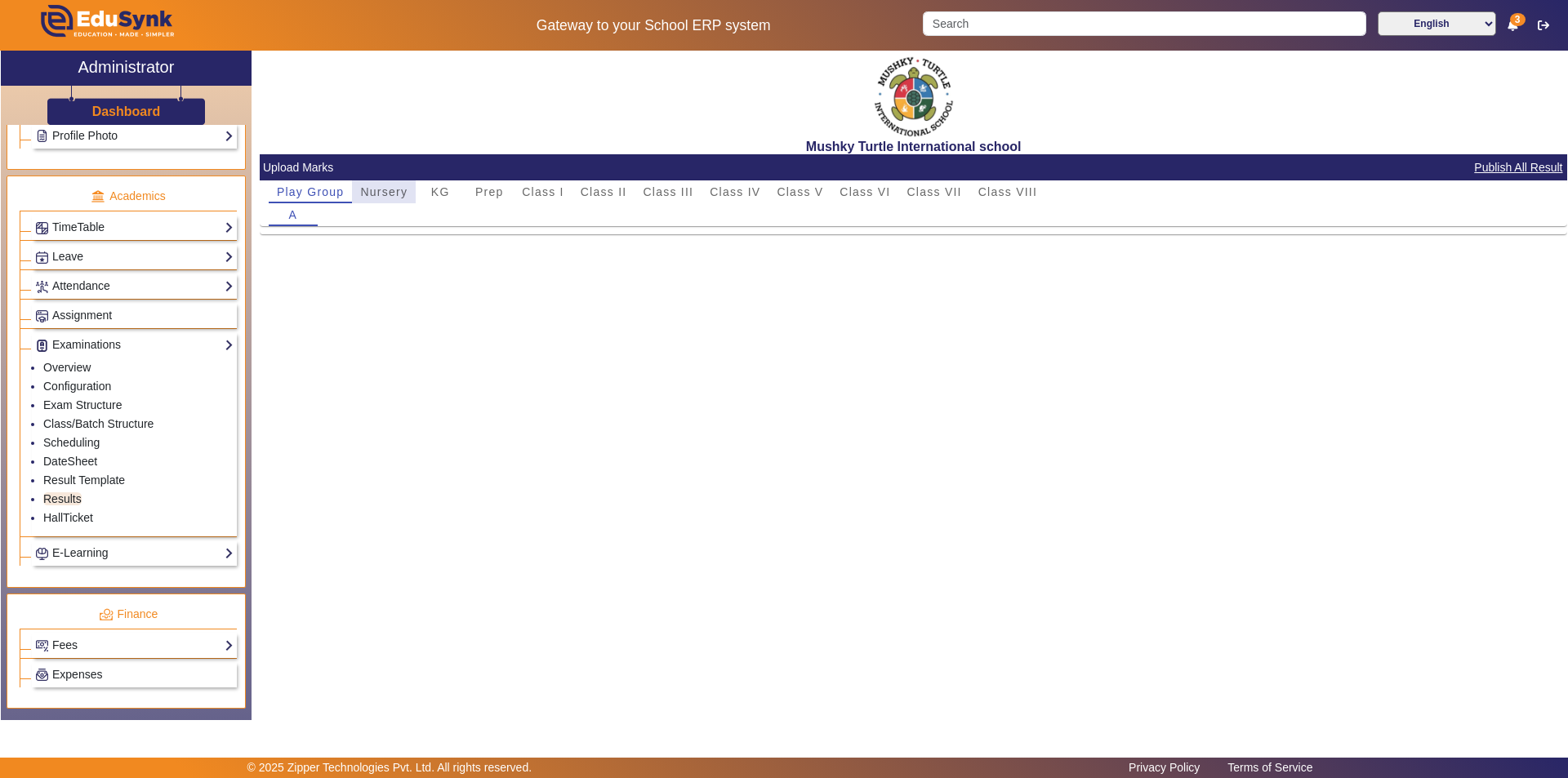
click at [384, 200] on span "Nursery" at bounding box center [384, 192] width 47 height 23
click at [385, 234] on mat-card-content "Play Group Nursery KG Prep Class I Class II Class III Class IV Class V Class VI…" at bounding box center [913, 208] width 1307 height 54
click at [667, 187] on span "Class III" at bounding box center [667, 192] width 51 height 12
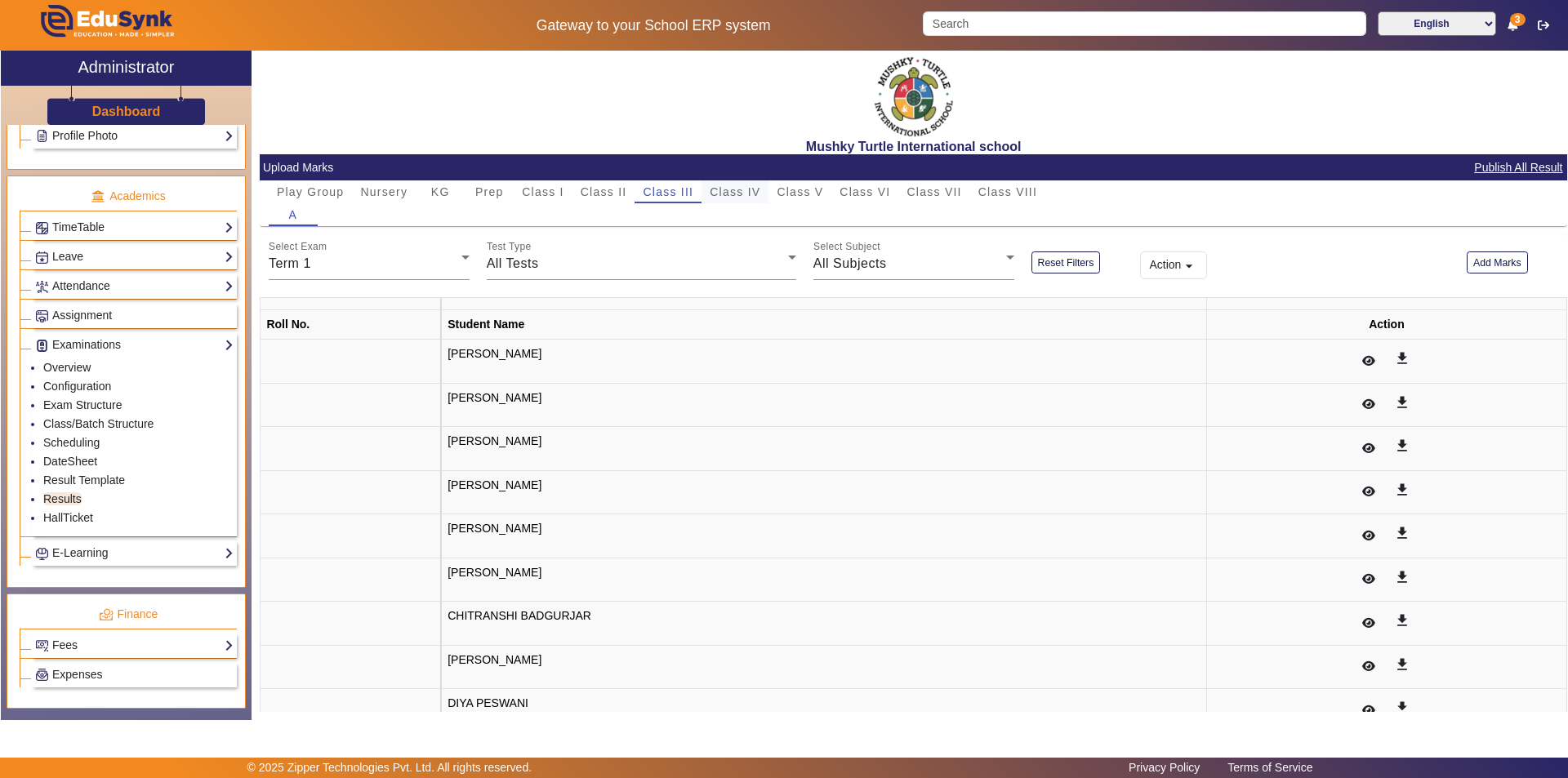
click at [748, 190] on span "Class IV" at bounding box center [734, 192] width 51 height 12
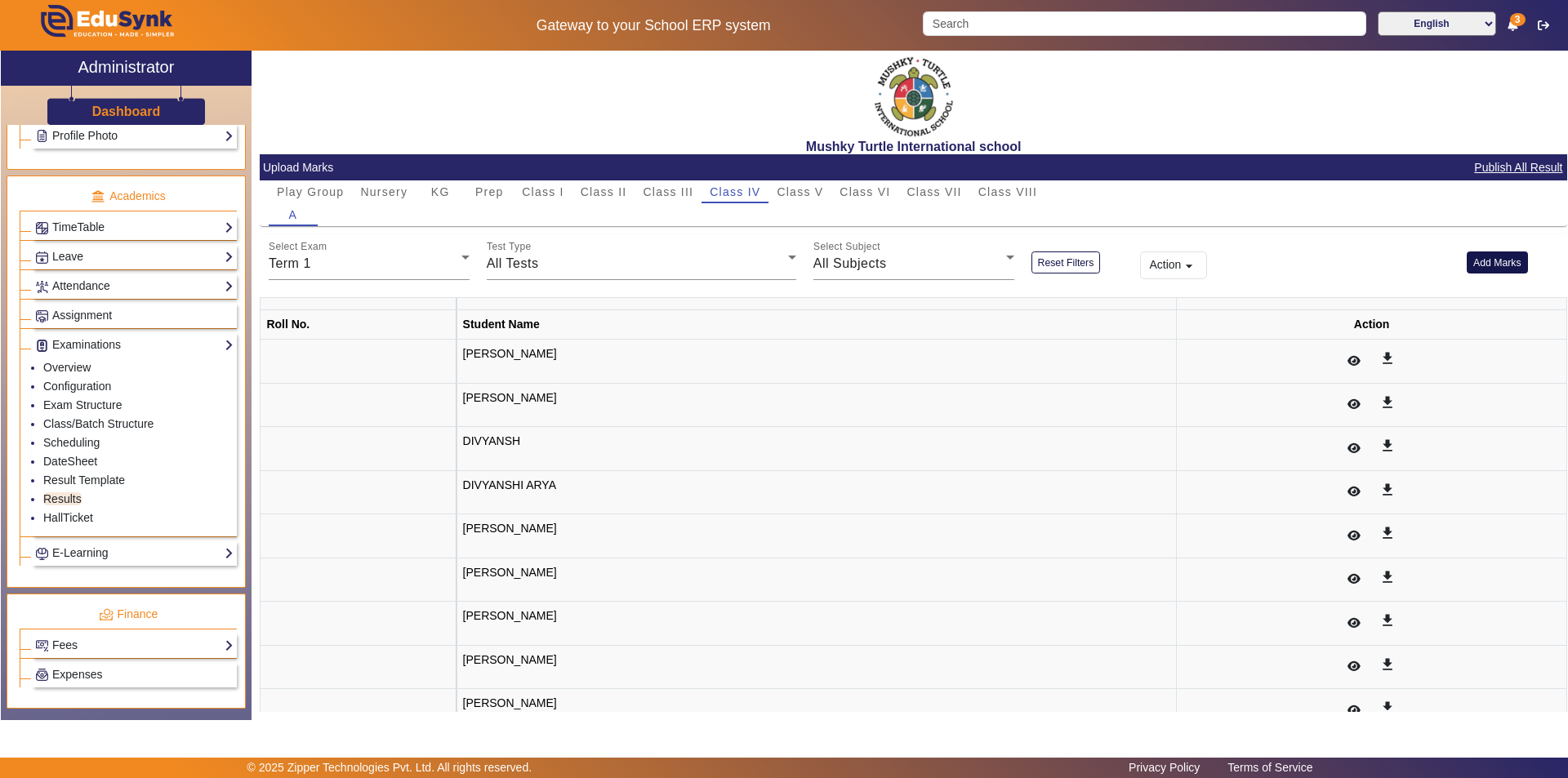
click at [1489, 264] on button "Add Marks" at bounding box center [1497, 263] width 62 height 22
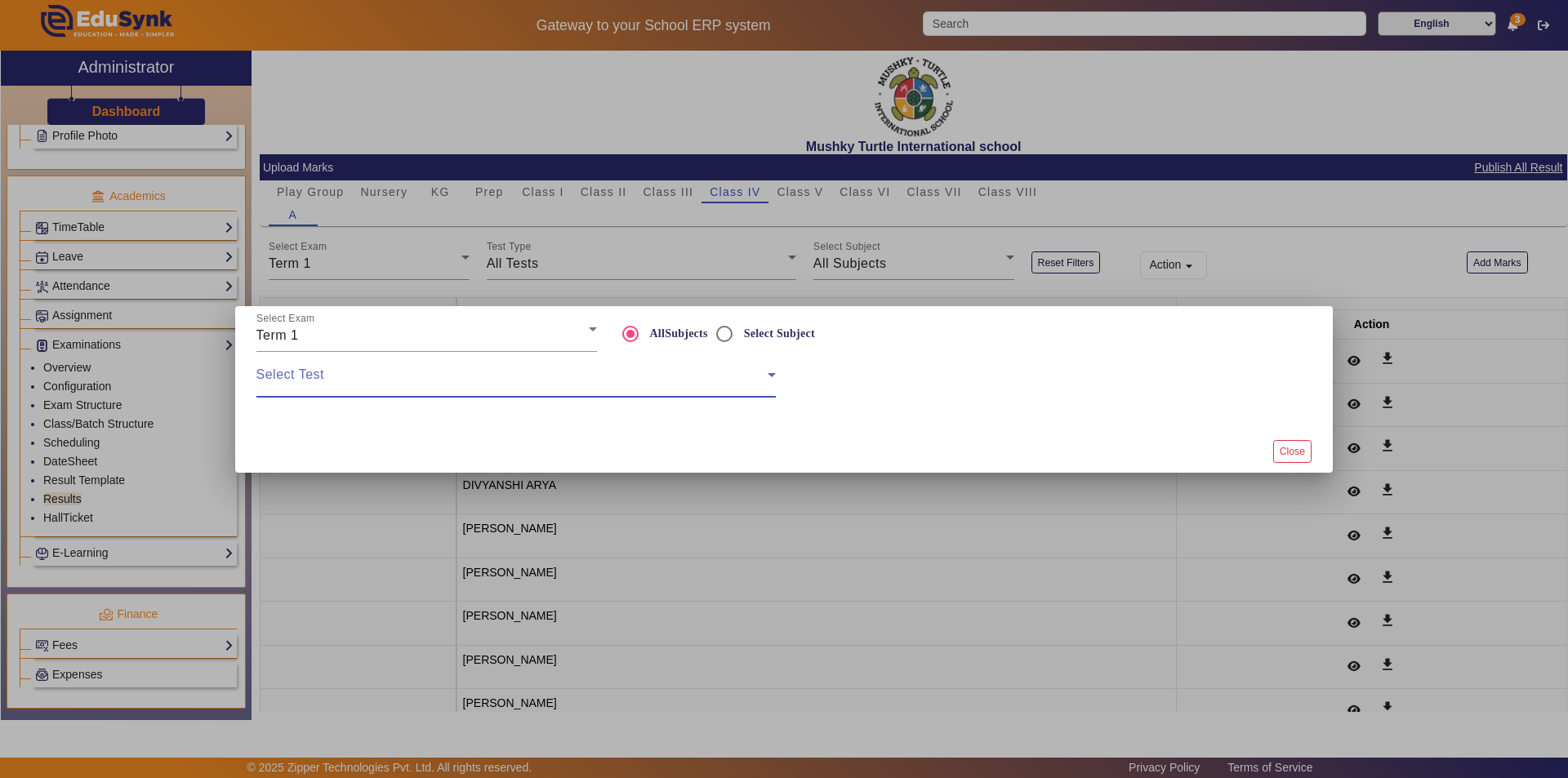
click at [412, 387] on span at bounding box center [512, 381] width 511 height 19
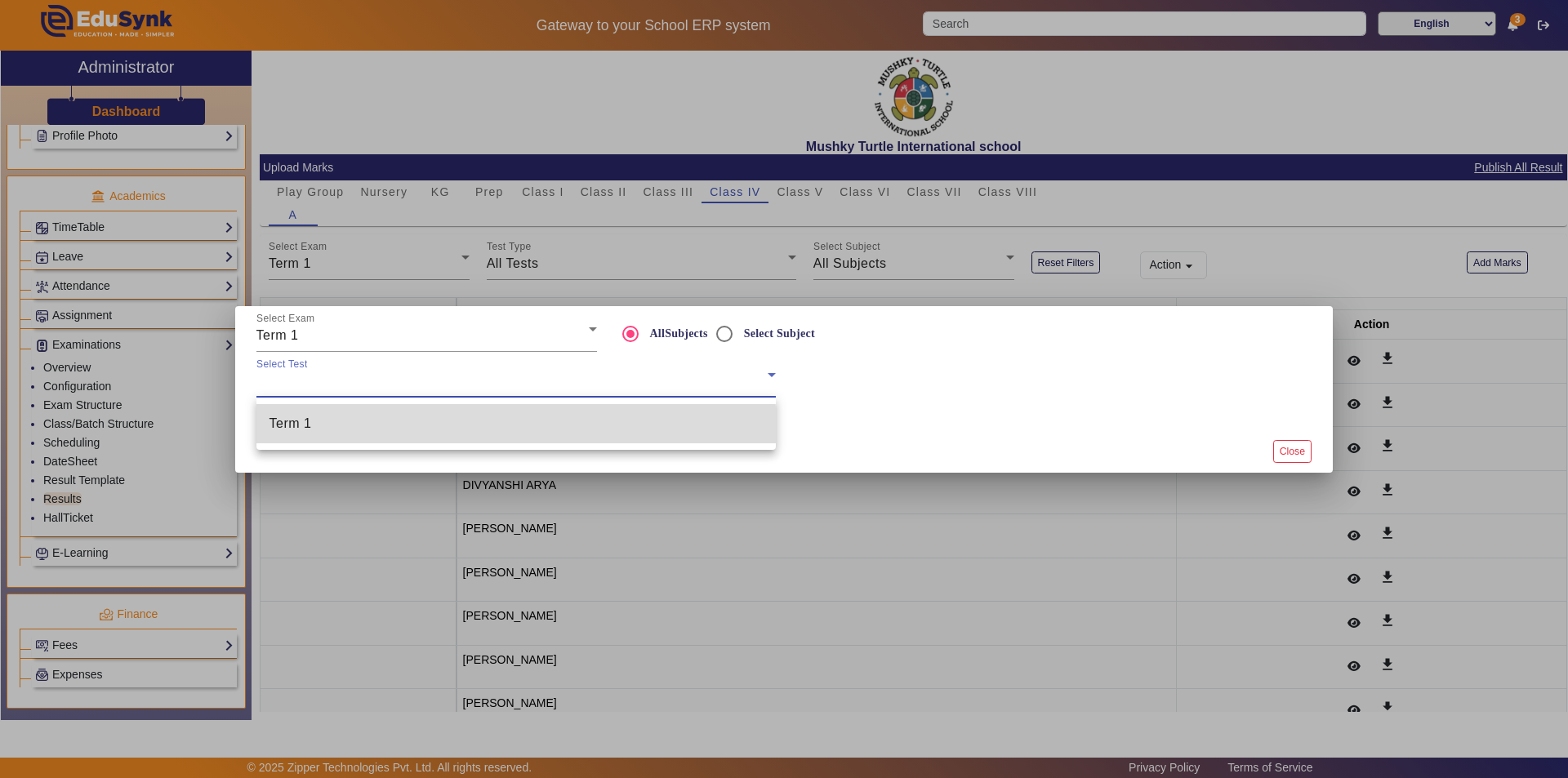
click at [411, 431] on mat-option "Term 1" at bounding box center [516, 423] width 519 height 39
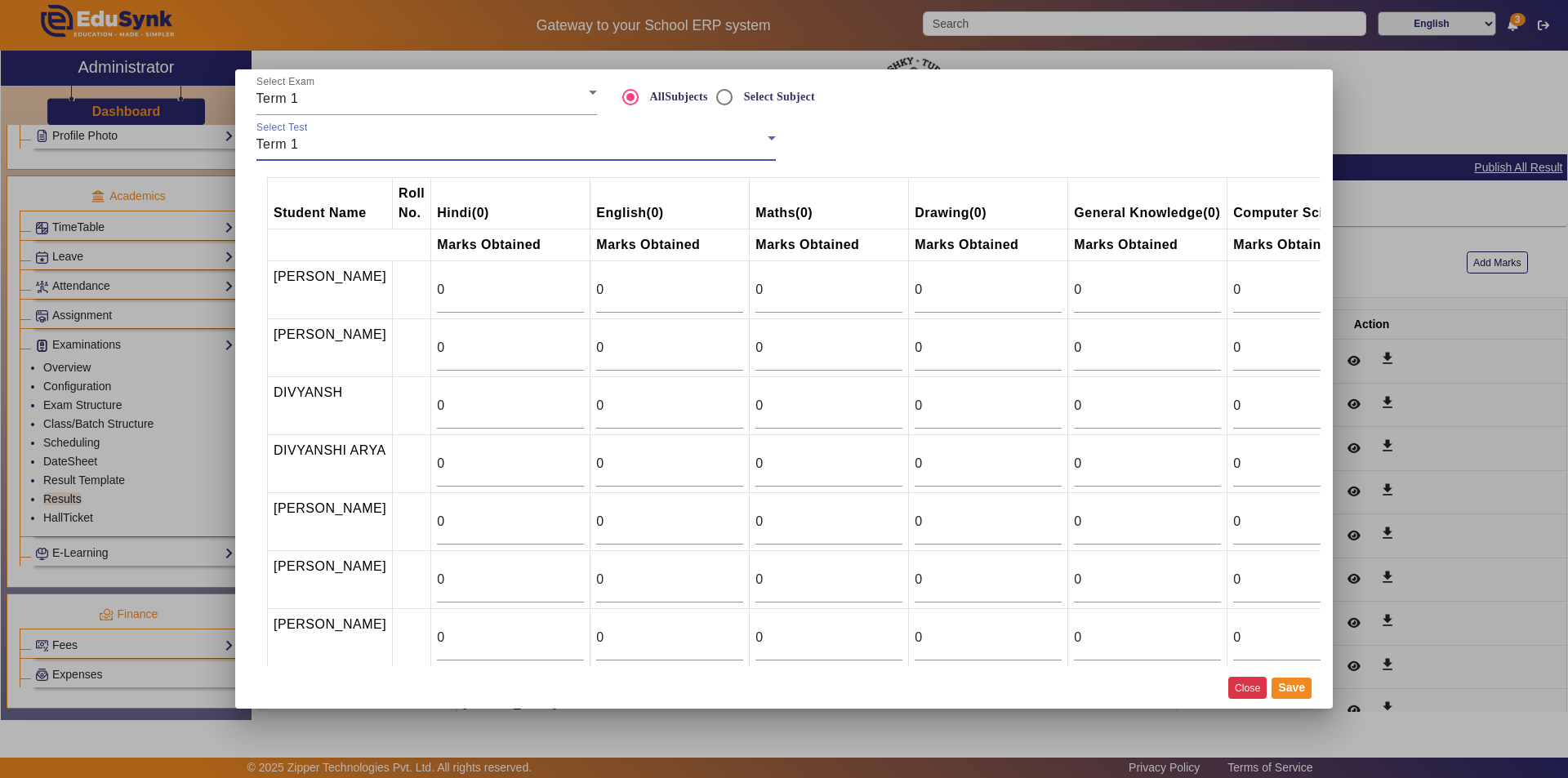
click at [1249, 685] on button "Close" at bounding box center [1247, 688] width 38 height 22
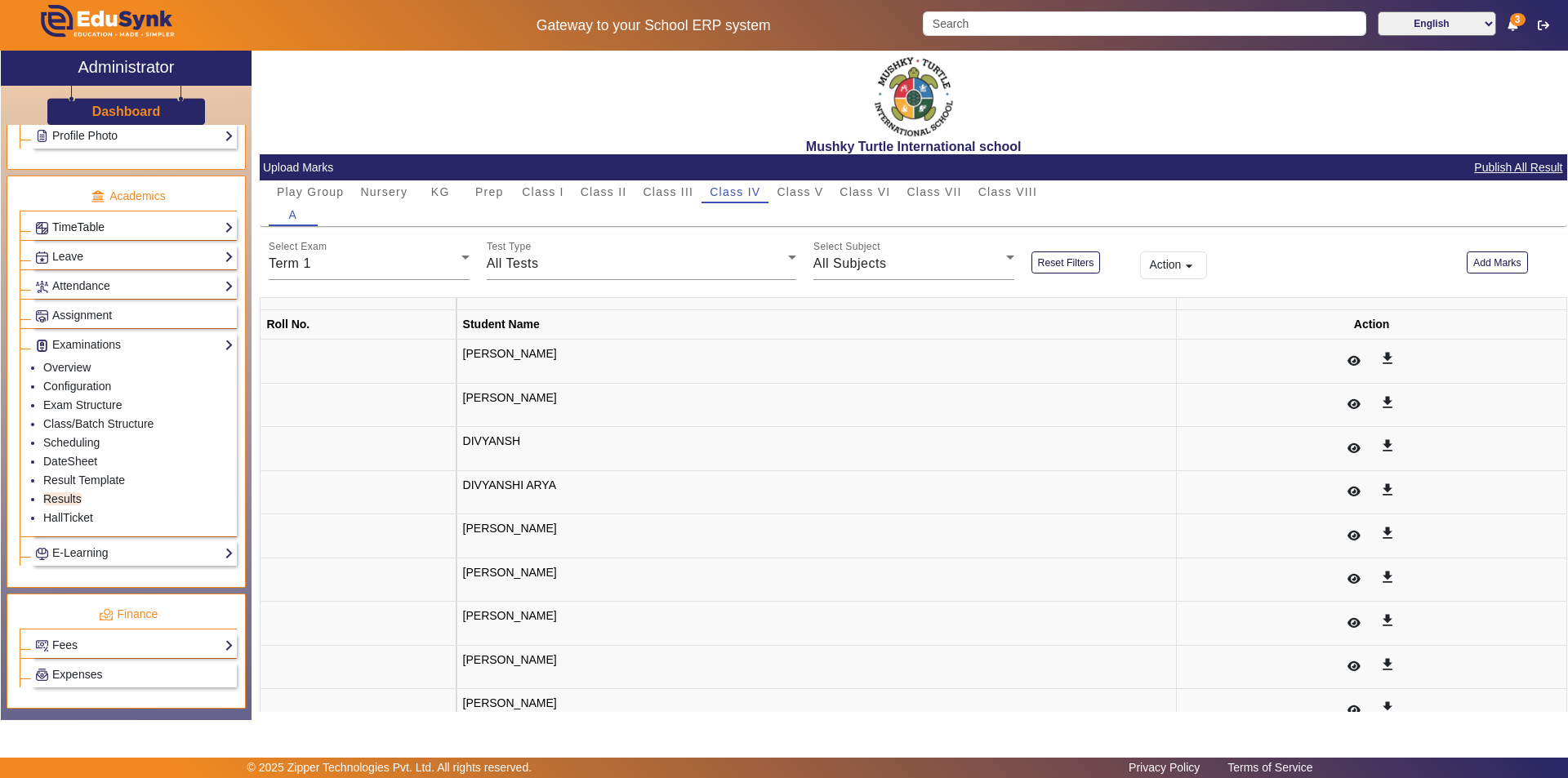
click at [83, 228] on link "TimeTable" at bounding box center [135, 228] width 198 height 19
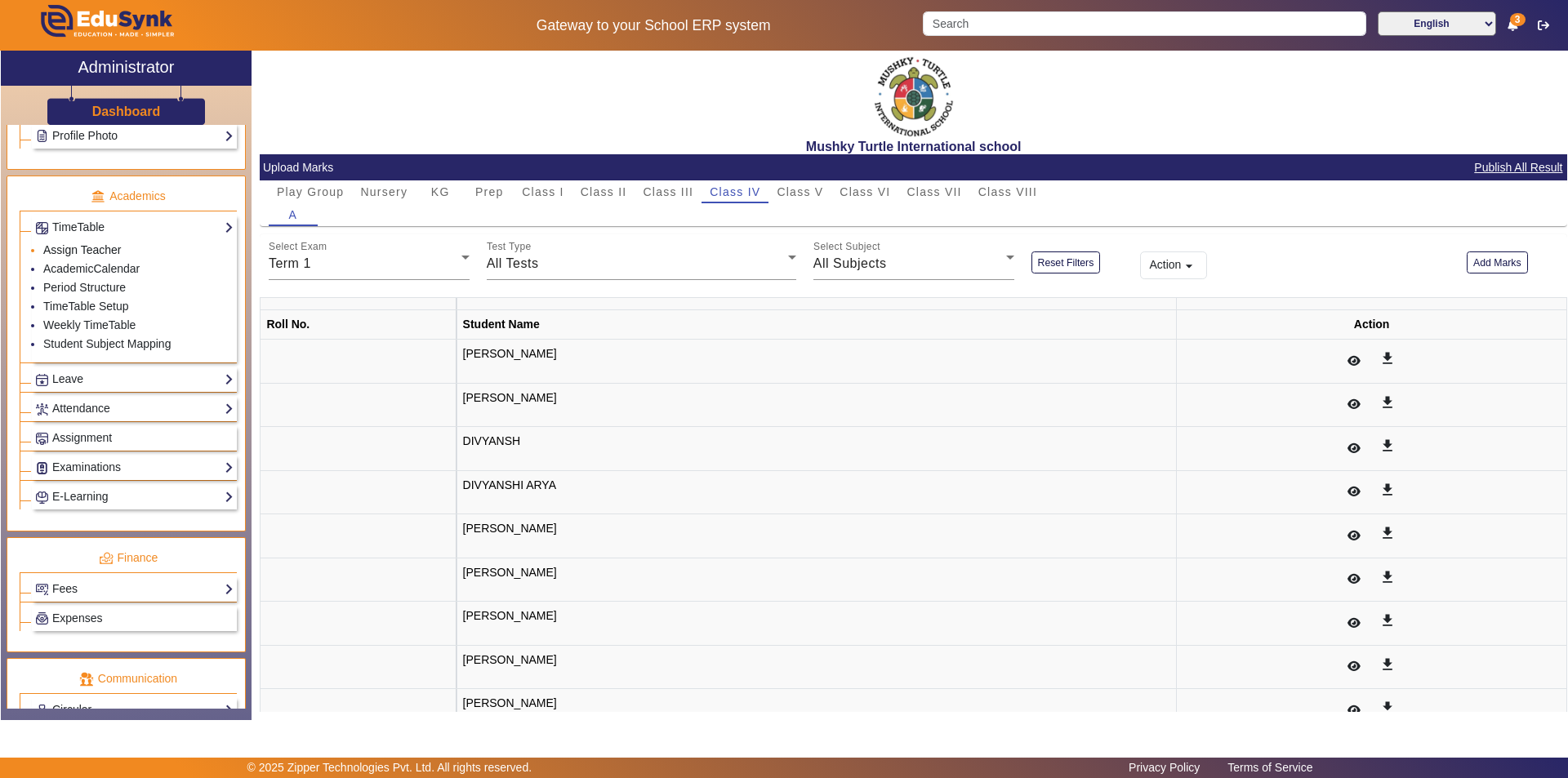
click at [78, 252] on link "Assign Teacher" at bounding box center [82, 250] width 78 height 13
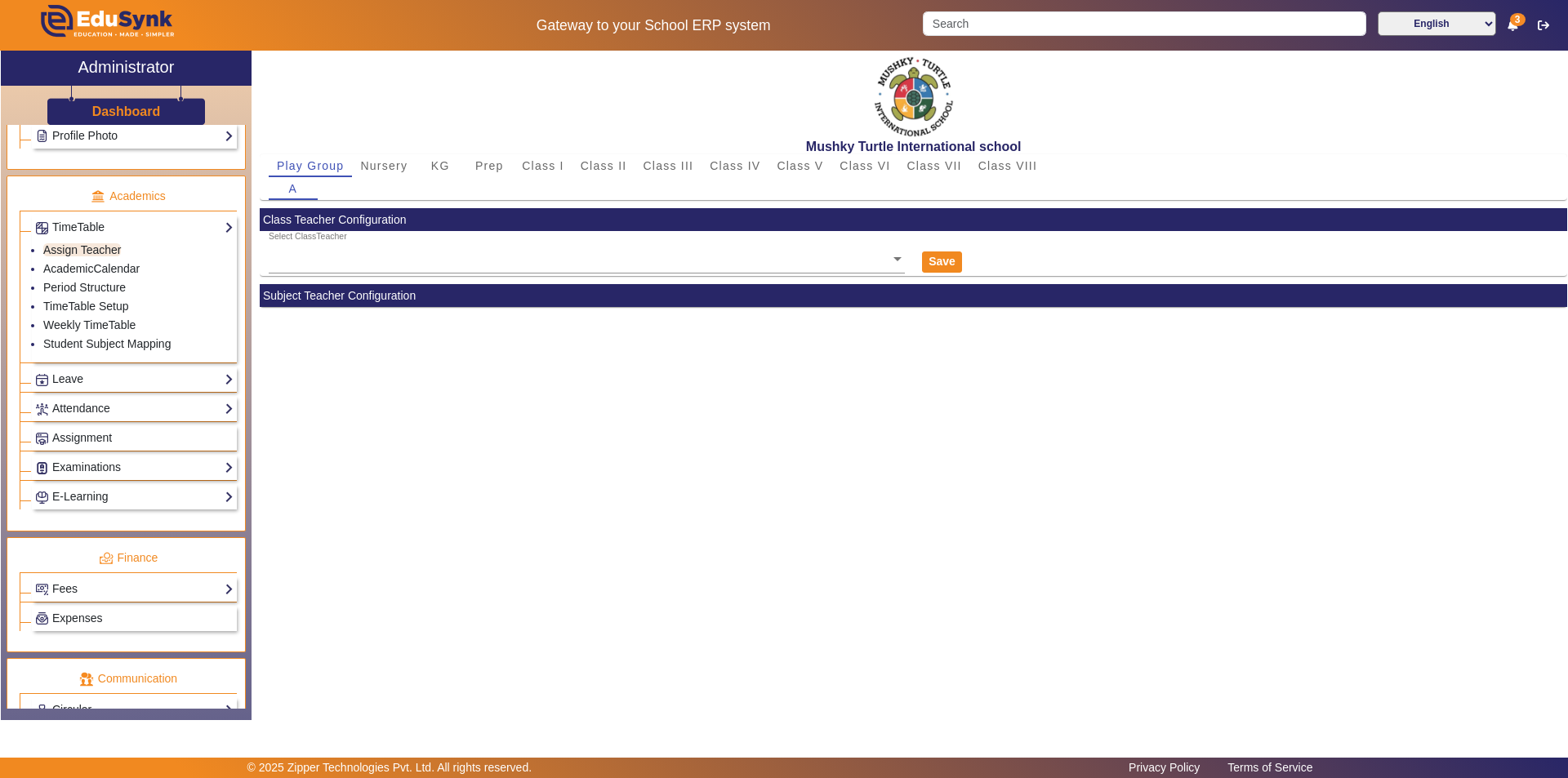
click at [380, 298] on mat-card-header "Subject Teacher Configuration" at bounding box center [913, 296] width 1307 height 23
click at [325, 299] on mat-card-header "Subject Teacher Configuration" at bounding box center [913, 296] width 1307 height 23
click at [128, 345] on link "Student Subject Mapping" at bounding box center [107, 344] width 127 height 13
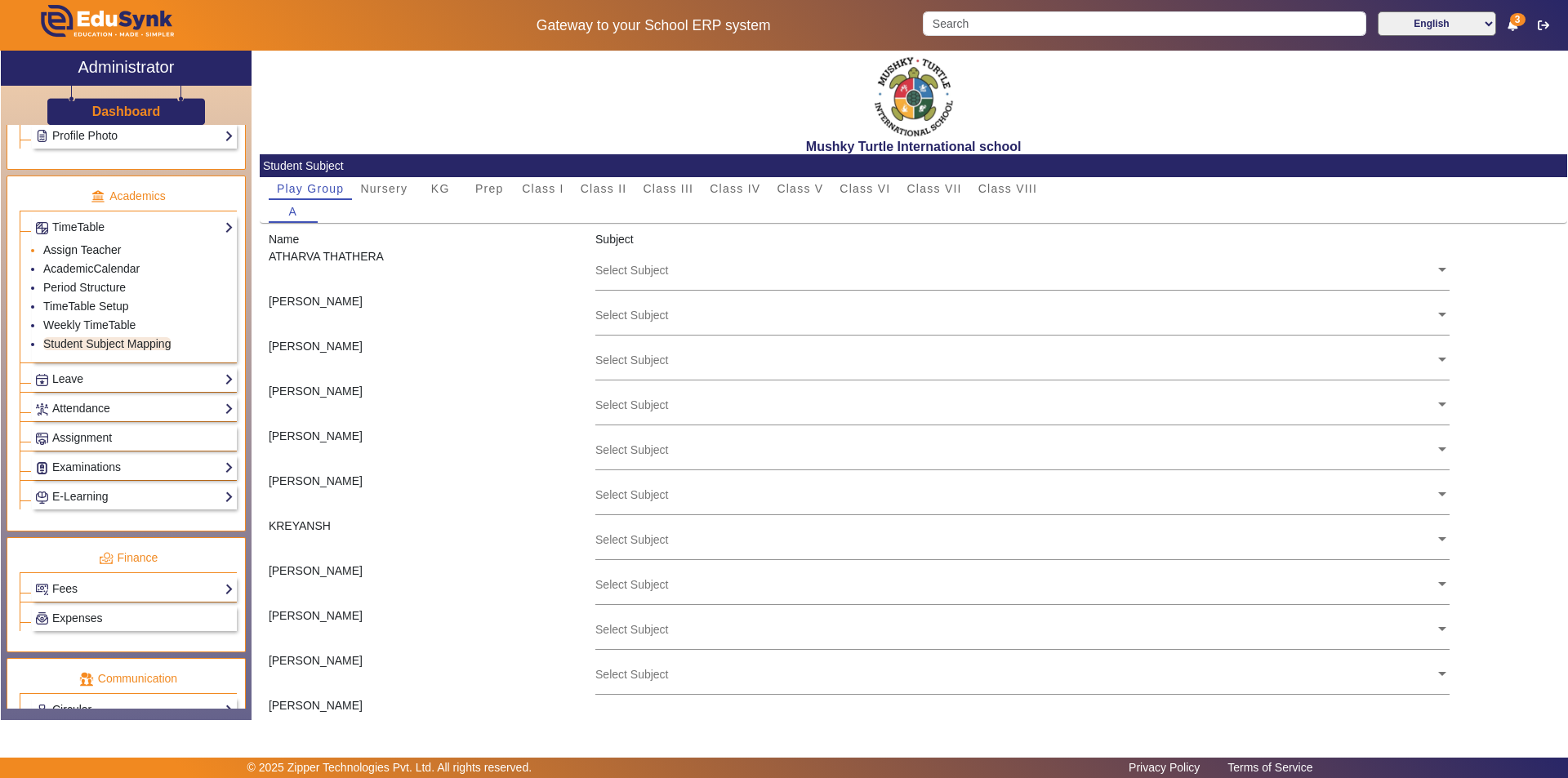
click at [81, 249] on link "Assign Teacher" at bounding box center [82, 250] width 78 height 13
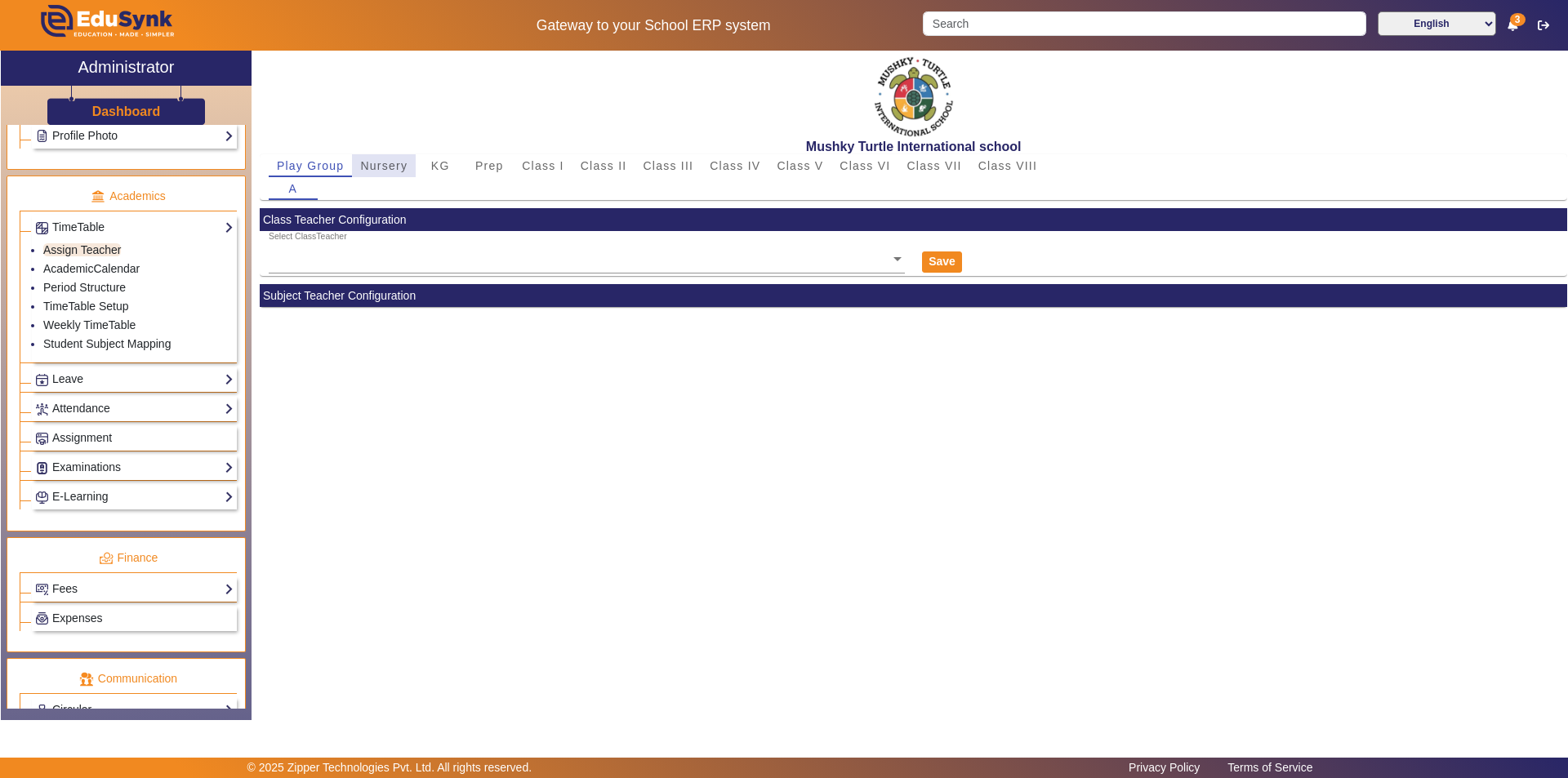
click at [377, 173] on span "Nursery" at bounding box center [384, 166] width 47 height 23
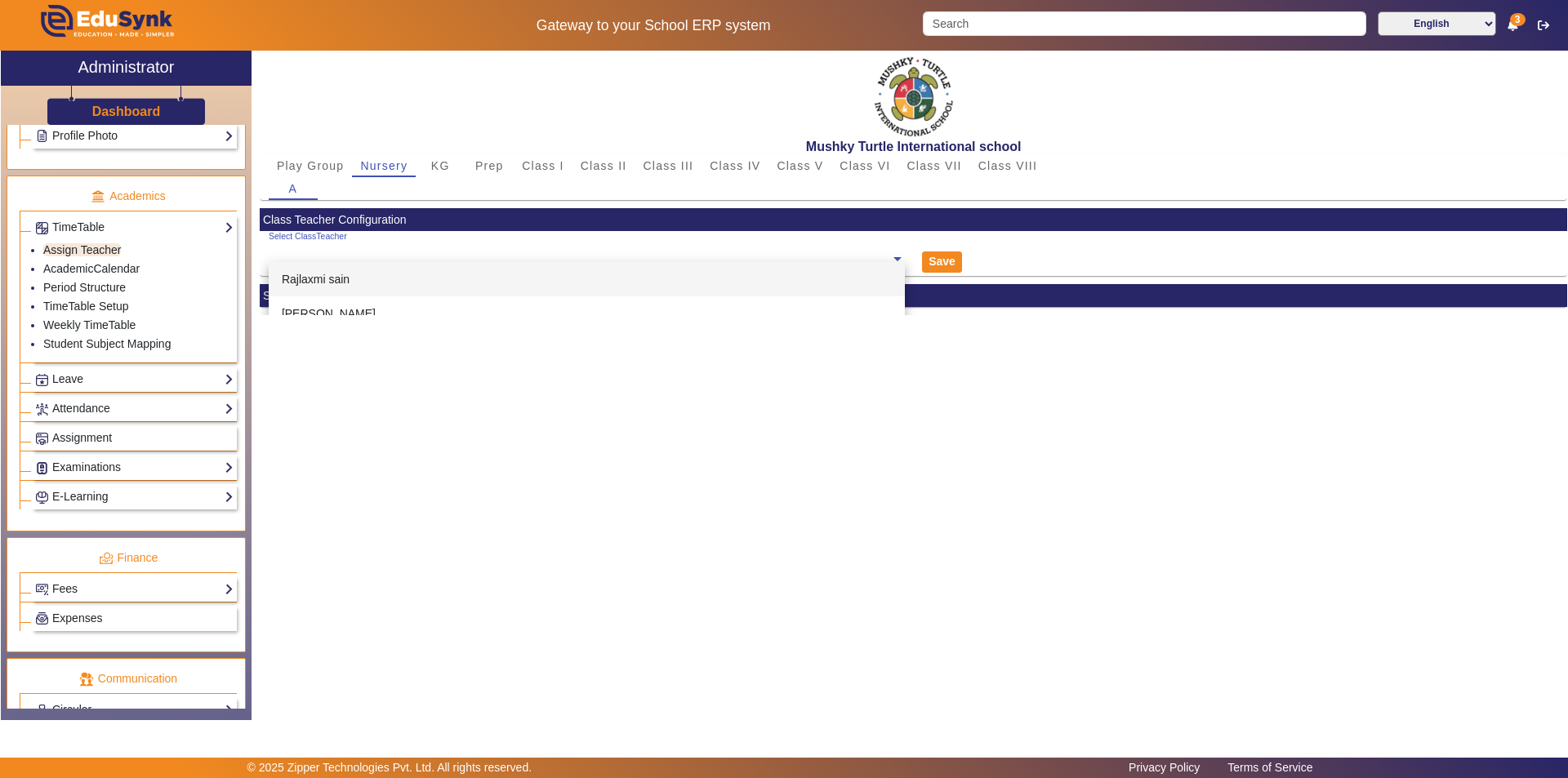
click at [413, 267] on ng-select "Select ClassTeacher [PERSON_NAME] [PERSON_NAME] [PERSON_NAME] [PERSON_NAME] [PE…" at bounding box center [586, 253] width 636 height 45
click at [1016, 264] on div "Save" at bounding box center [1022, 253] width 218 height 45
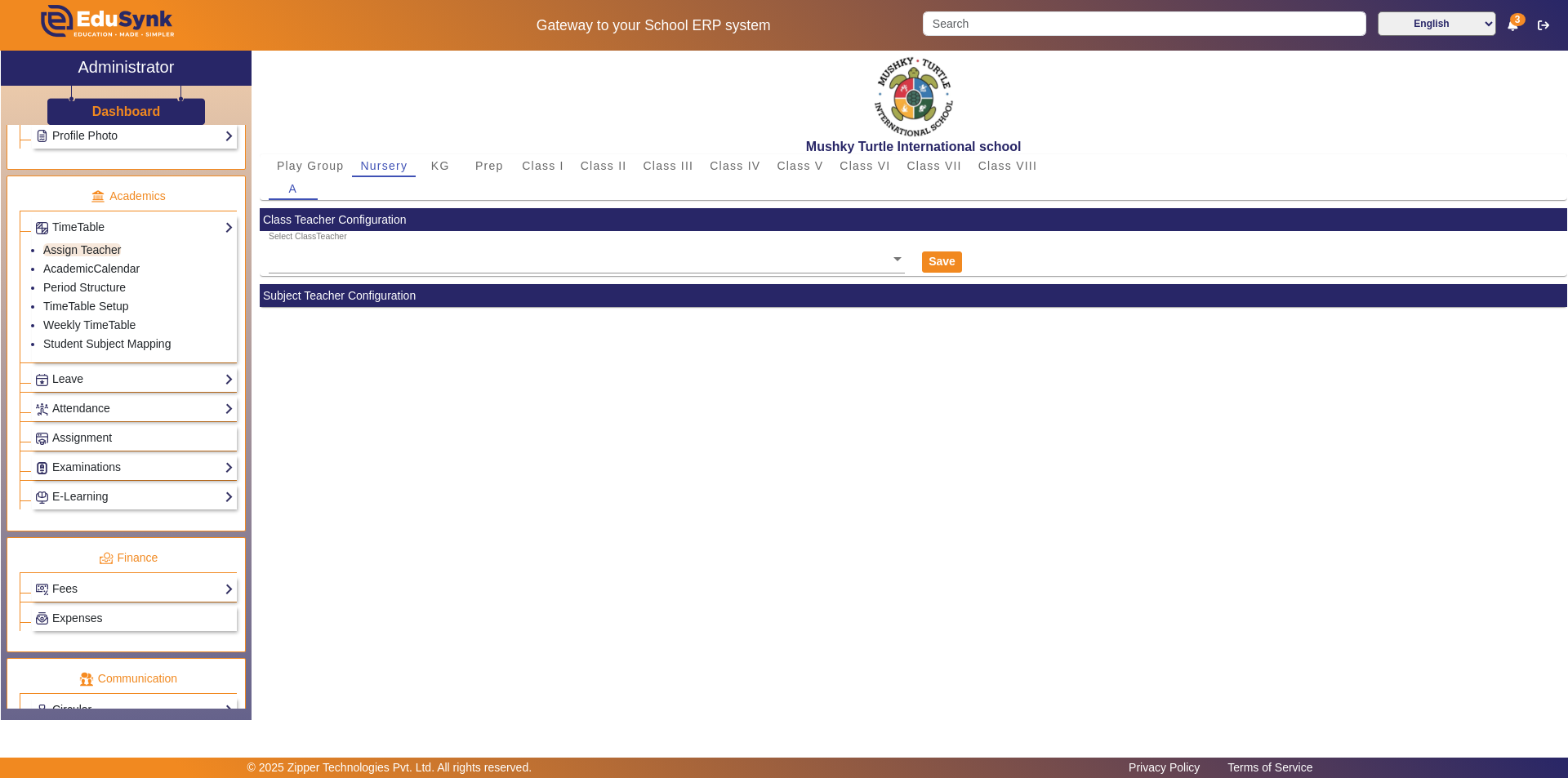
click at [431, 297] on mat-card-header "Subject Teacher Configuration" at bounding box center [913, 296] width 1307 height 23
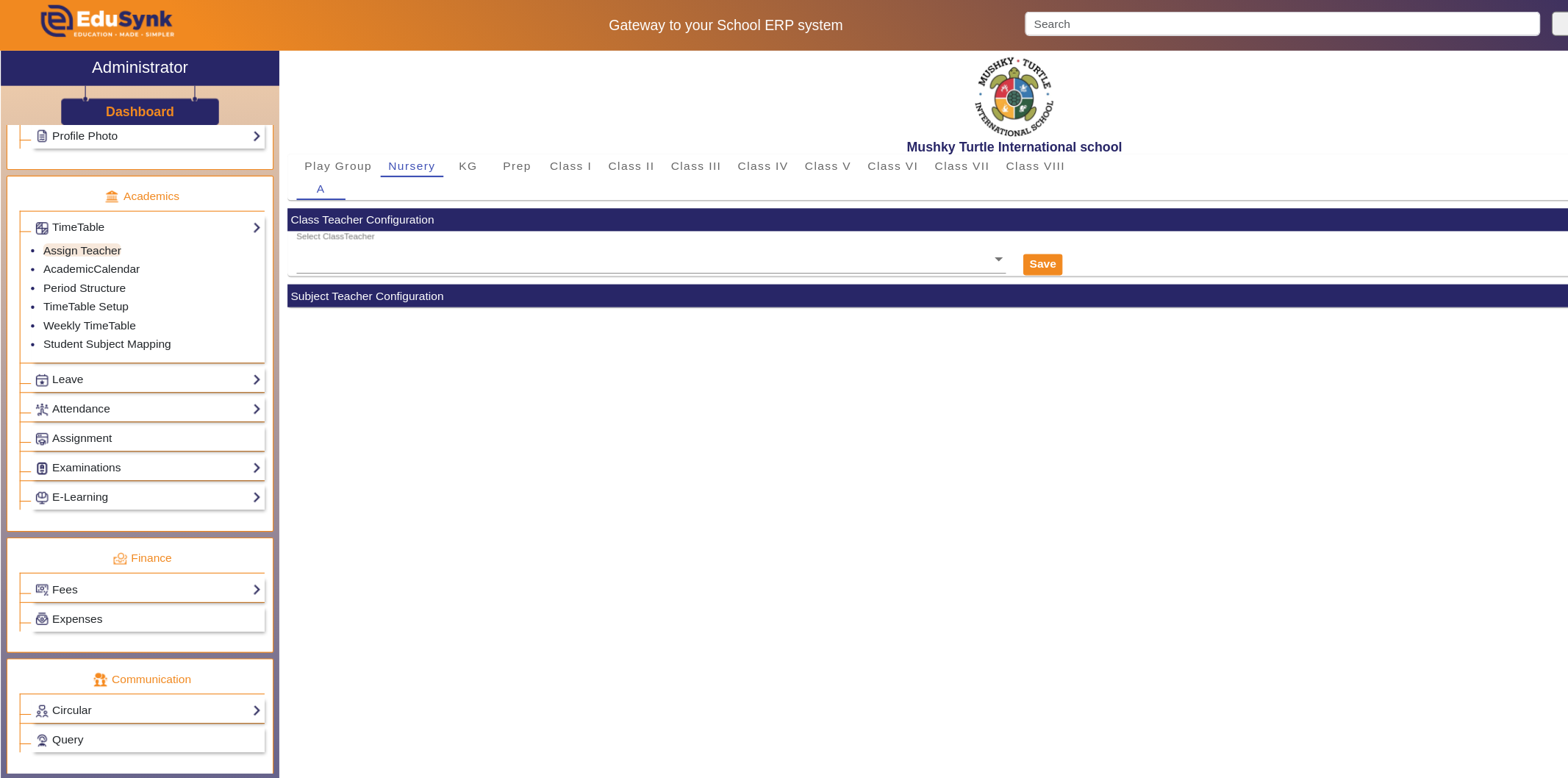
scroll to position [515, 0]
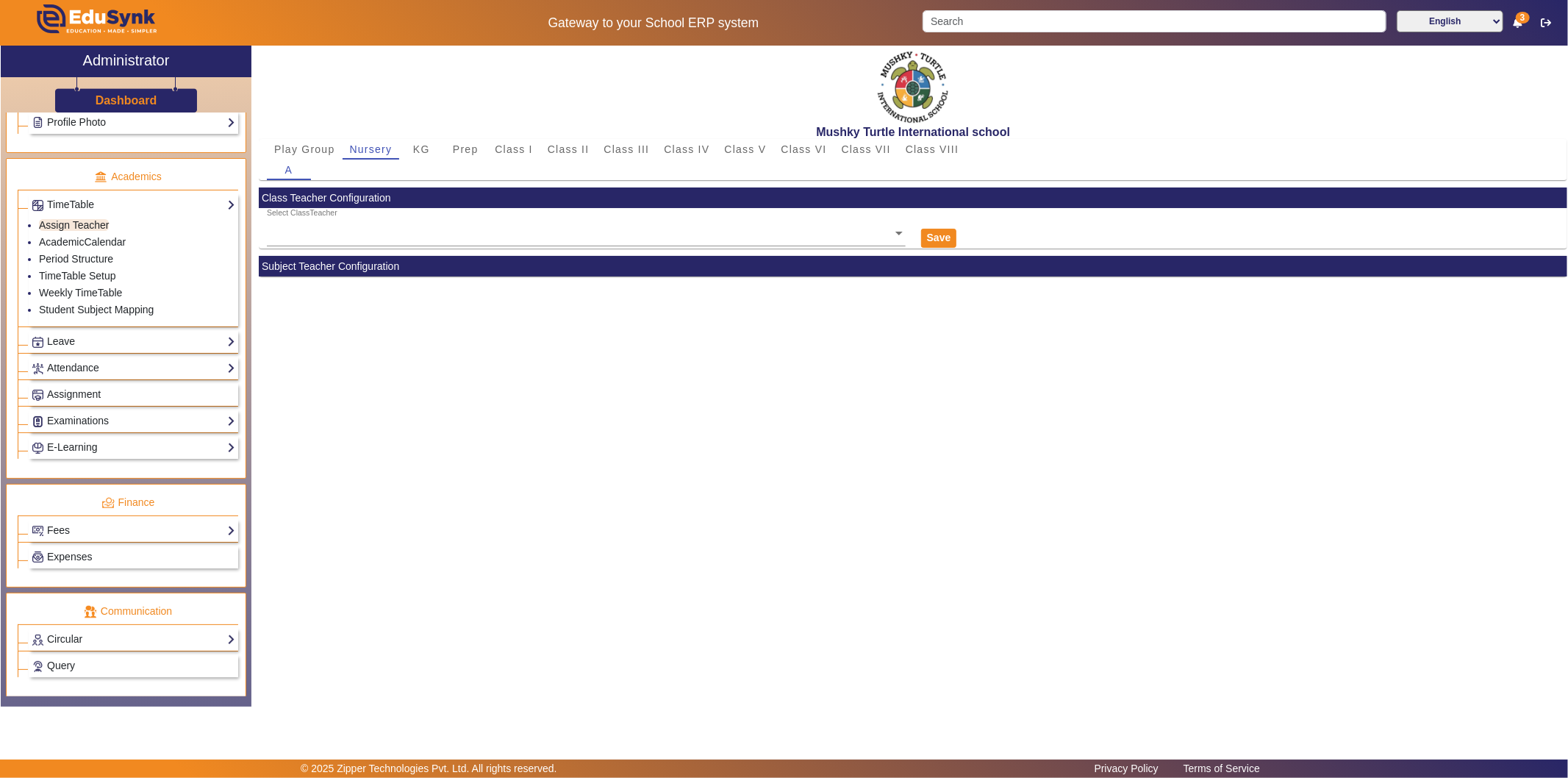
click at [450, 266] on mat-card-header "Subject Teacher Configuration" at bounding box center [913, 267] width 1308 height 21
click at [466, 412] on div "Mushky Turtle International school Play Group Nursery KG Prep Class I Class II …" at bounding box center [909, 369] width 1315 height 646
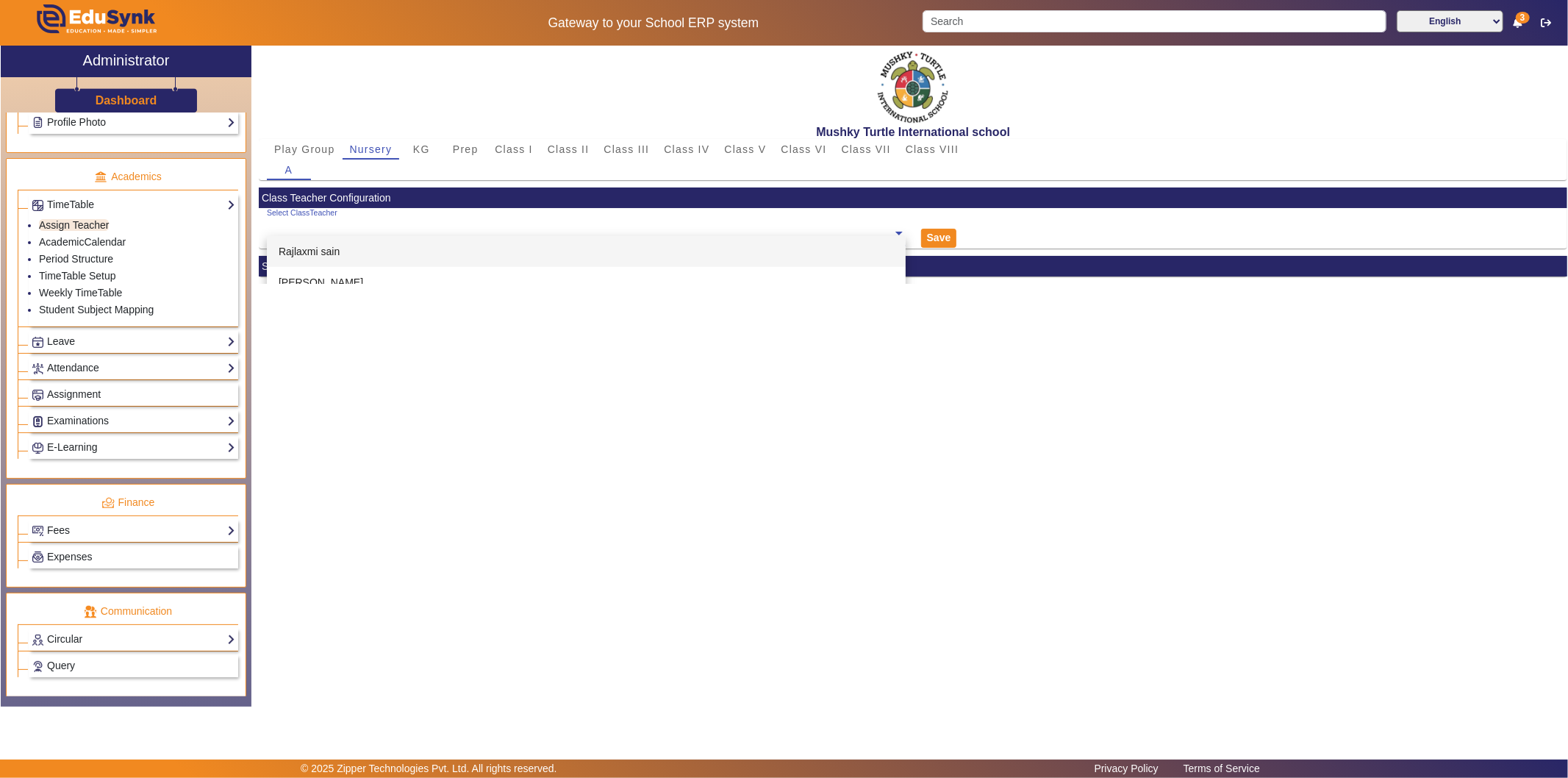
click at [319, 232] on input "text" at bounding box center [586, 234] width 639 height 16
click at [317, 254] on span "Rajlaxmi sain" at bounding box center [309, 252] width 61 height 12
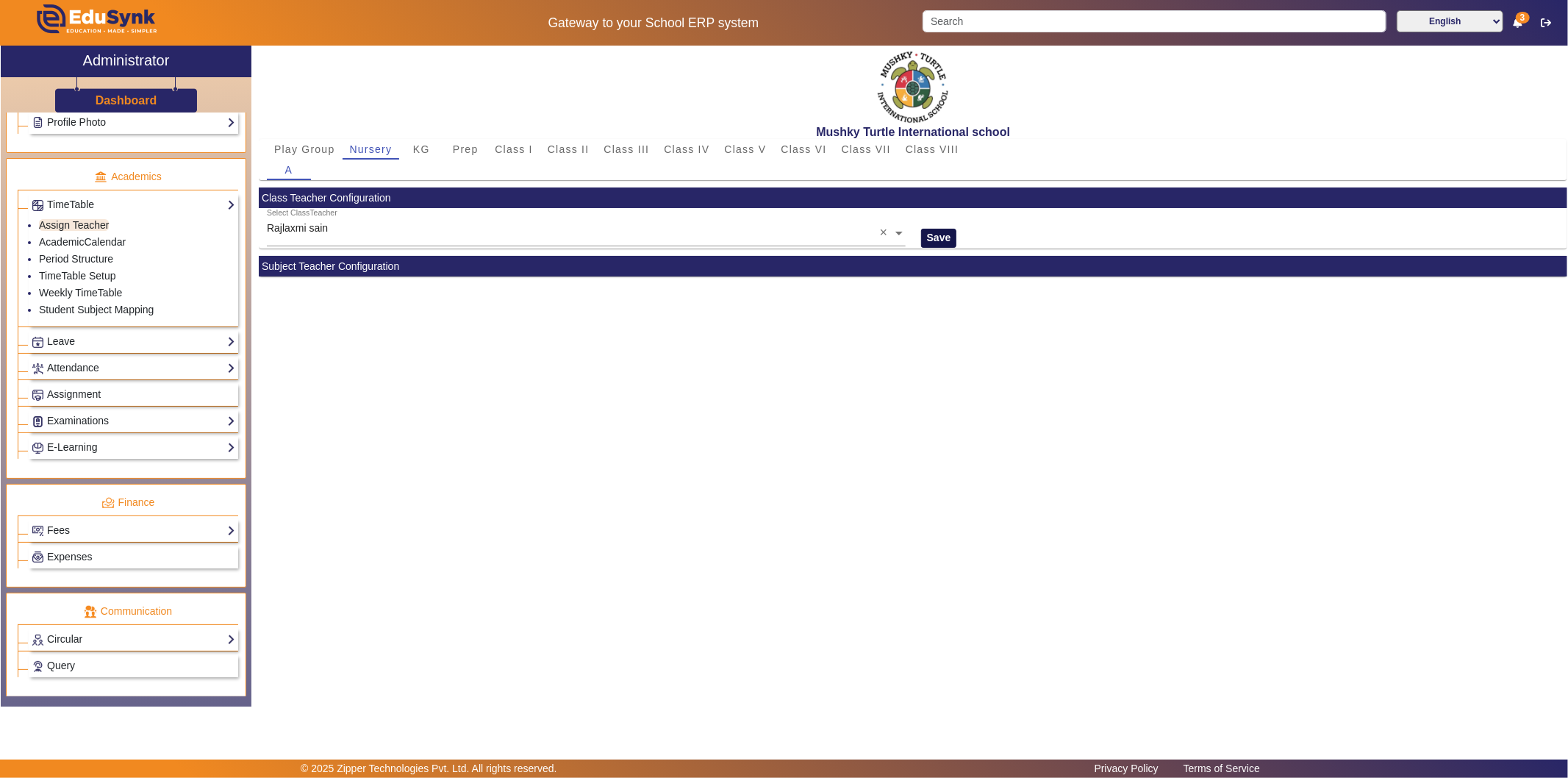
click at [938, 234] on button "Save" at bounding box center [939, 238] width 36 height 19
click at [325, 267] on mat-card-header "Subject Teacher Configuration" at bounding box center [913, 267] width 1308 height 21
click at [634, 149] on span "Class III" at bounding box center [627, 149] width 46 height 10
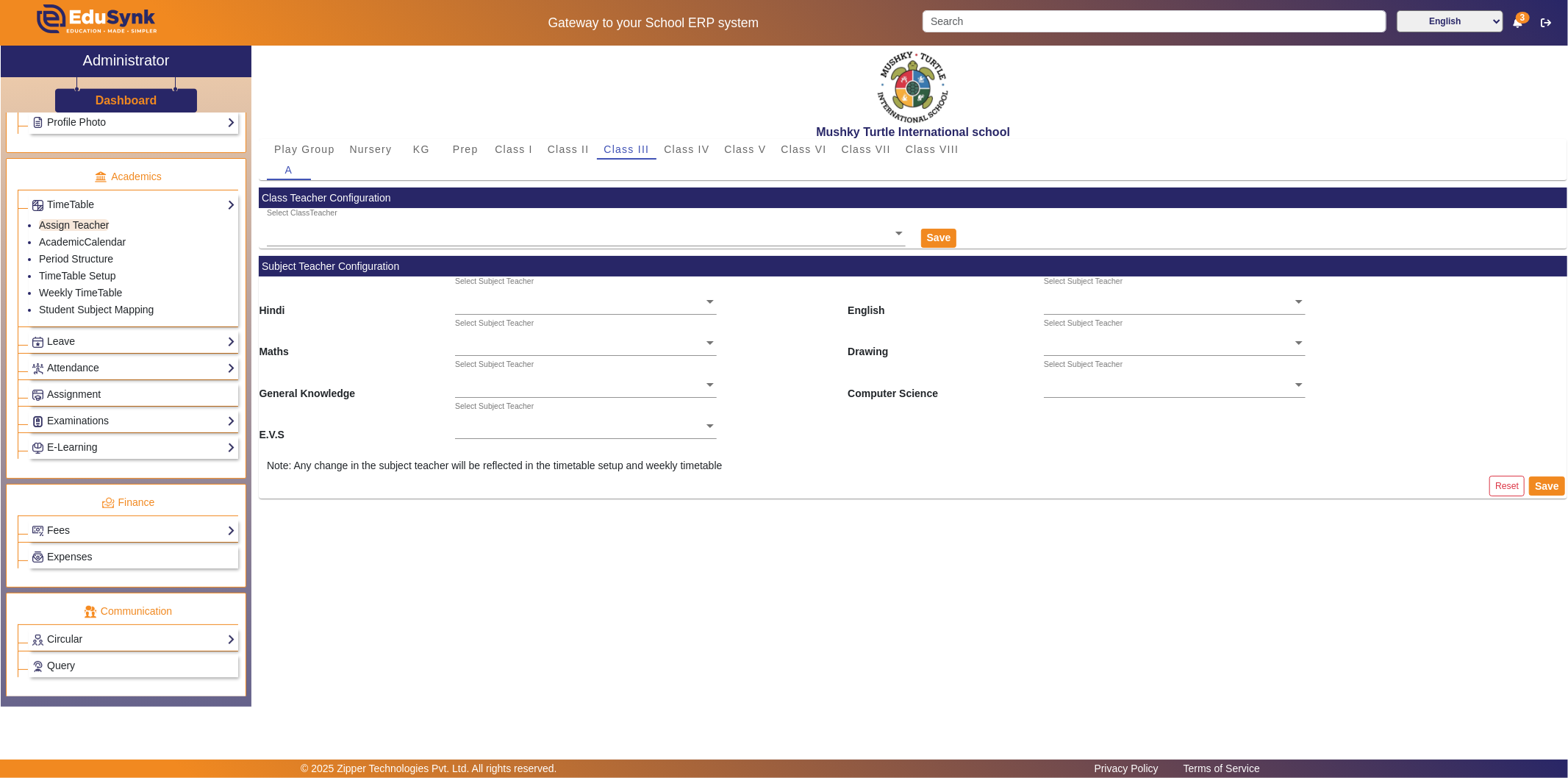
click at [714, 347] on ng-select "Select Subject Teacher" at bounding box center [586, 338] width 261 height 41
click at [752, 344] on div "Maths Select Subject Teacher [PERSON_NAME] [PERSON_NAME] [PERSON_NAME] [PERSON_…" at bounding box center [913, 339] width 1308 height 42
click at [548, 235] on ng-select "Select ClassTeacher" at bounding box center [586, 228] width 639 height 41
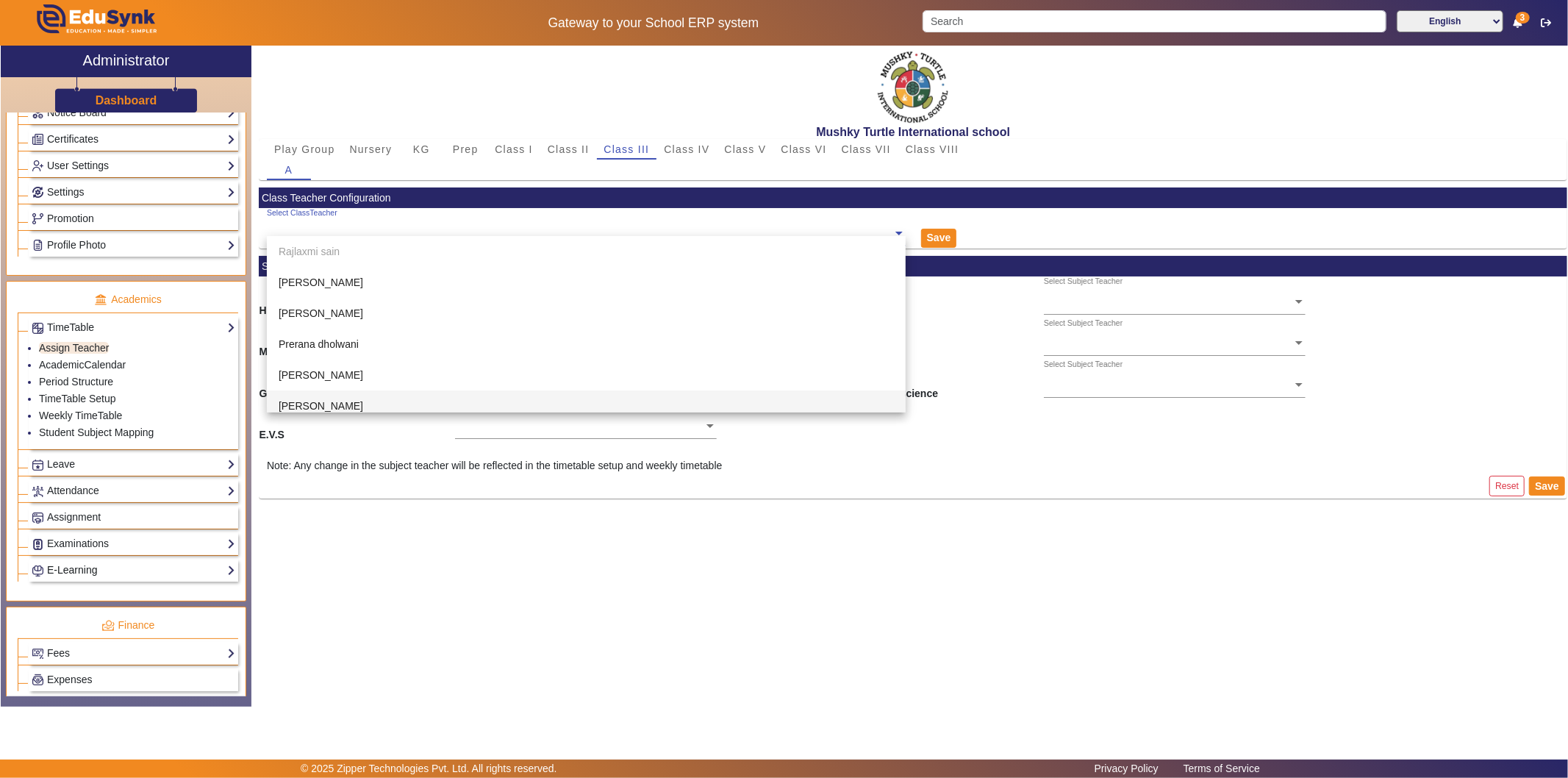
scroll to position [350, 0]
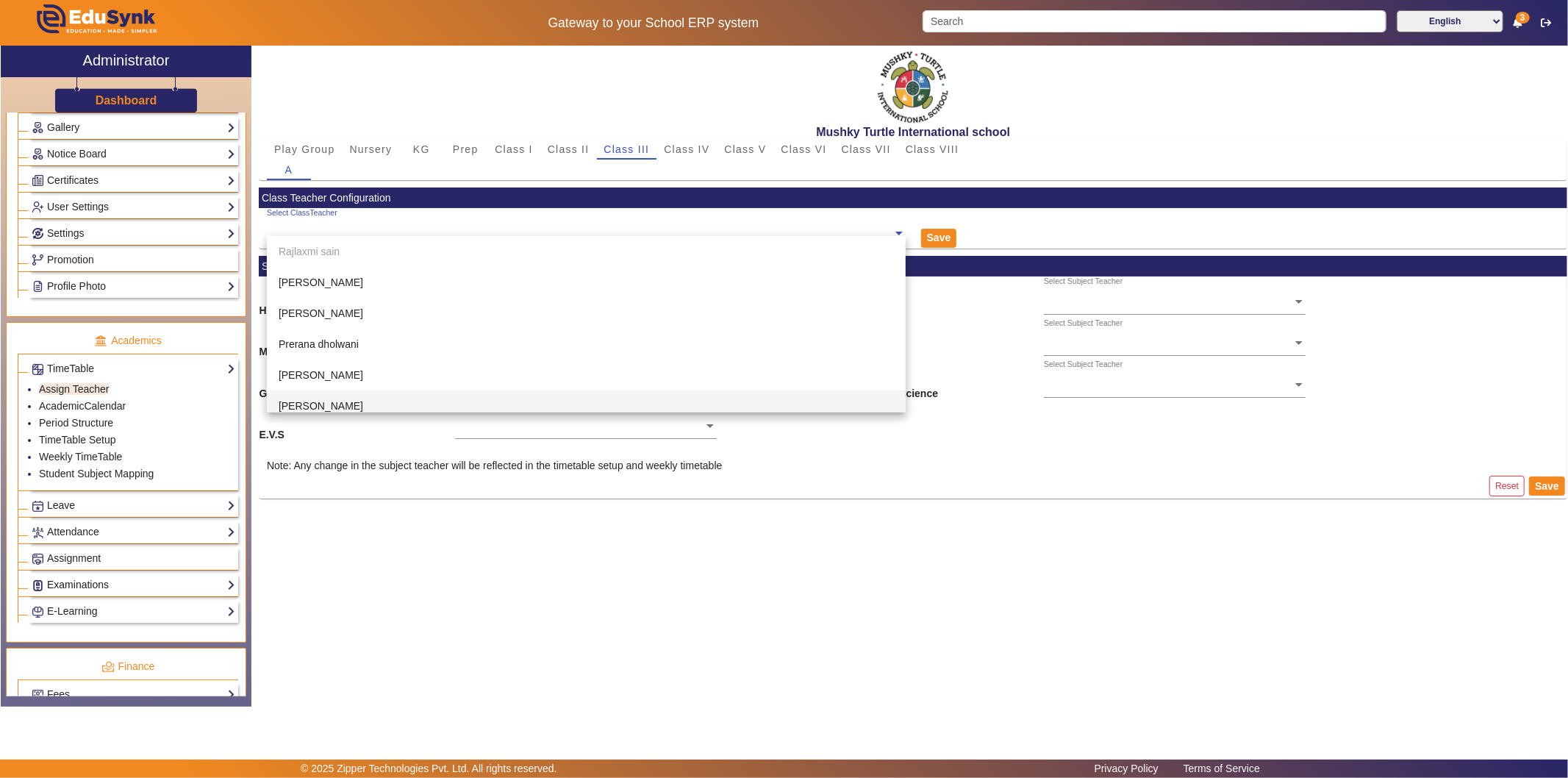
click at [90, 587] on link "Examinations" at bounding box center [133, 585] width 203 height 17
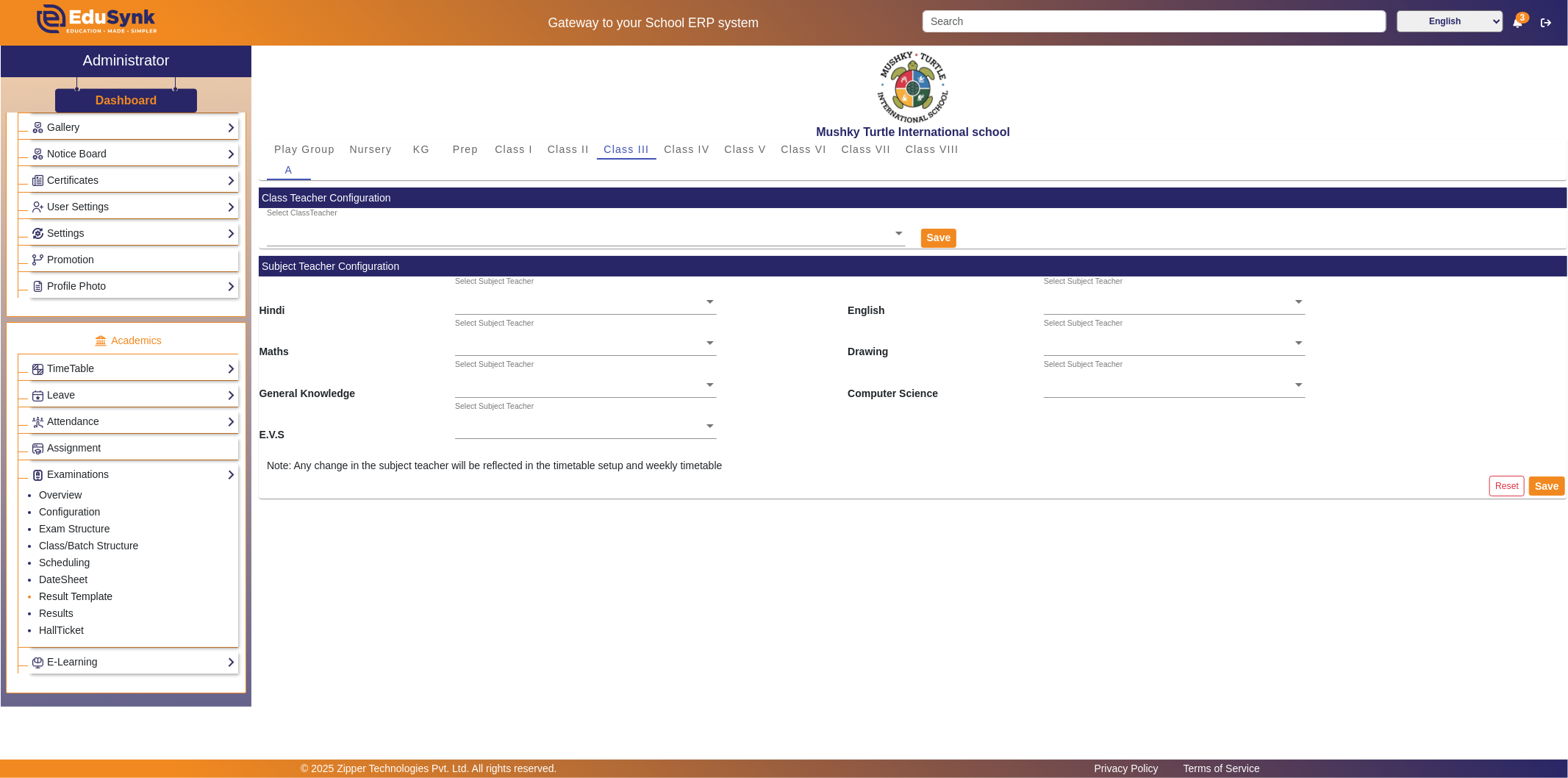
click at [61, 597] on link "Result Template" at bounding box center [75, 596] width 74 height 12
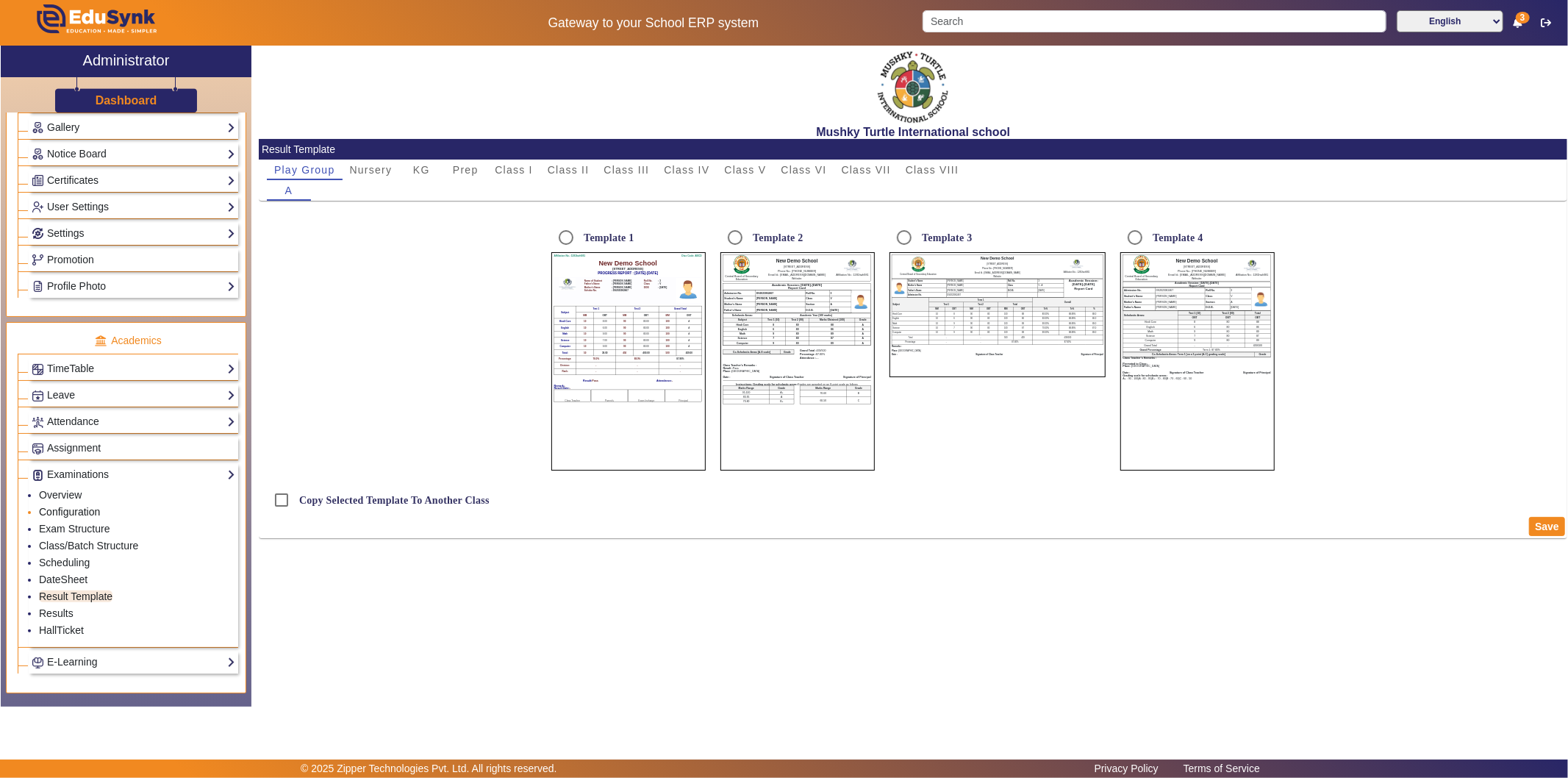
click at [78, 511] on link "Configuration" at bounding box center [69, 511] width 61 height 12
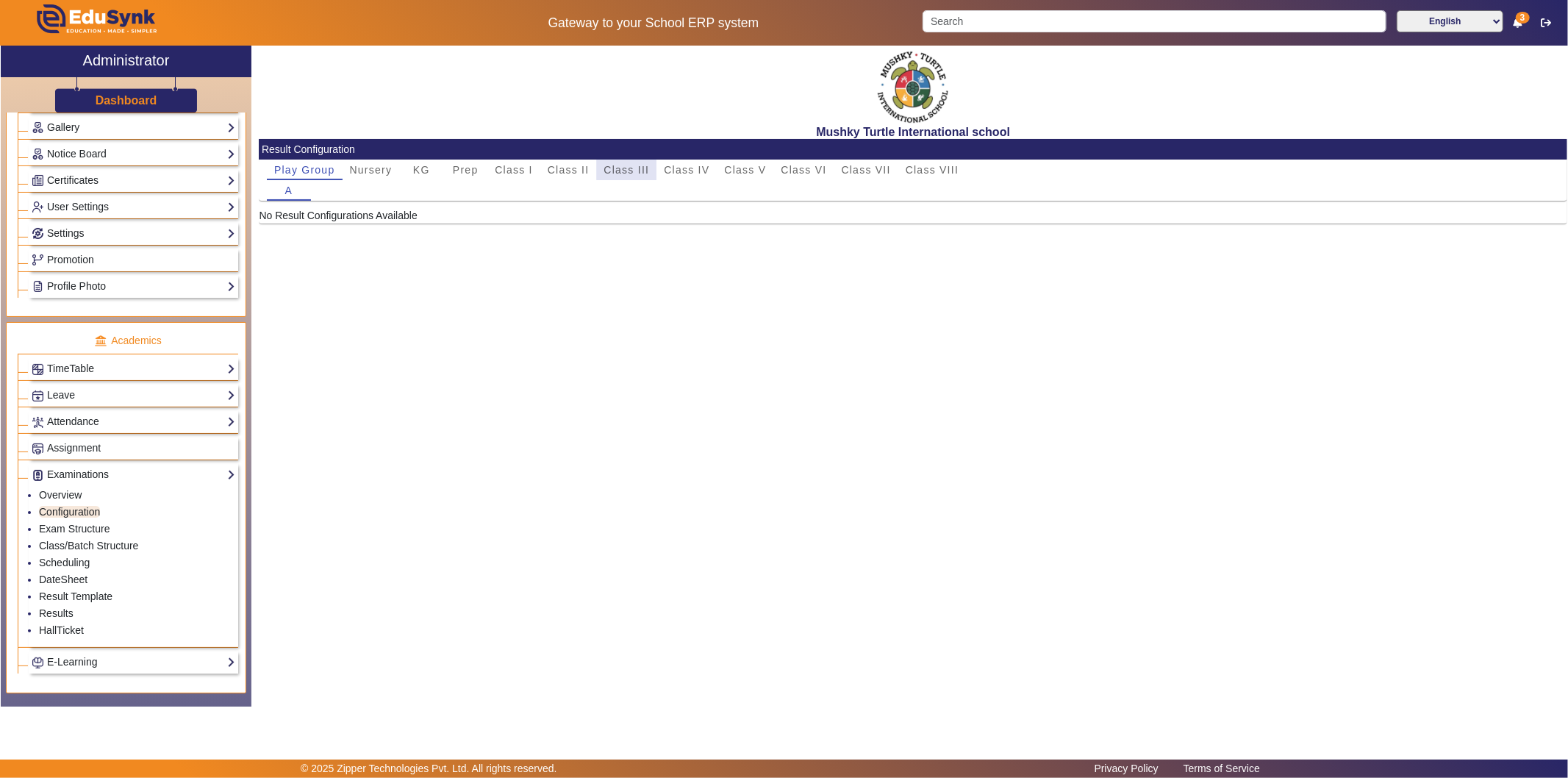
click at [627, 168] on span "Class III" at bounding box center [627, 170] width 46 height 10
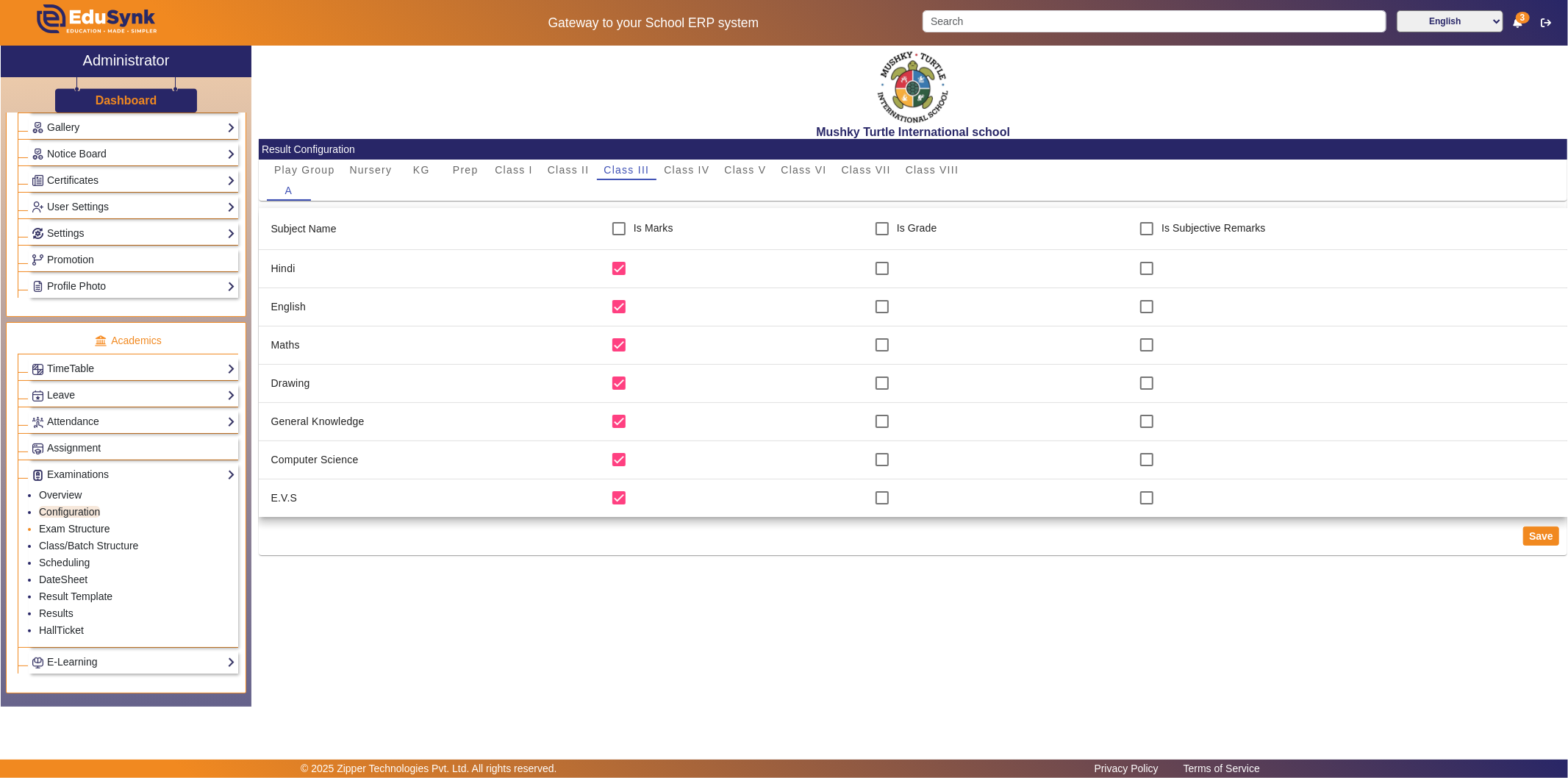
click at [87, 528] on link "Exam Structure" at bounding box center [74, 529] width 71 height 12
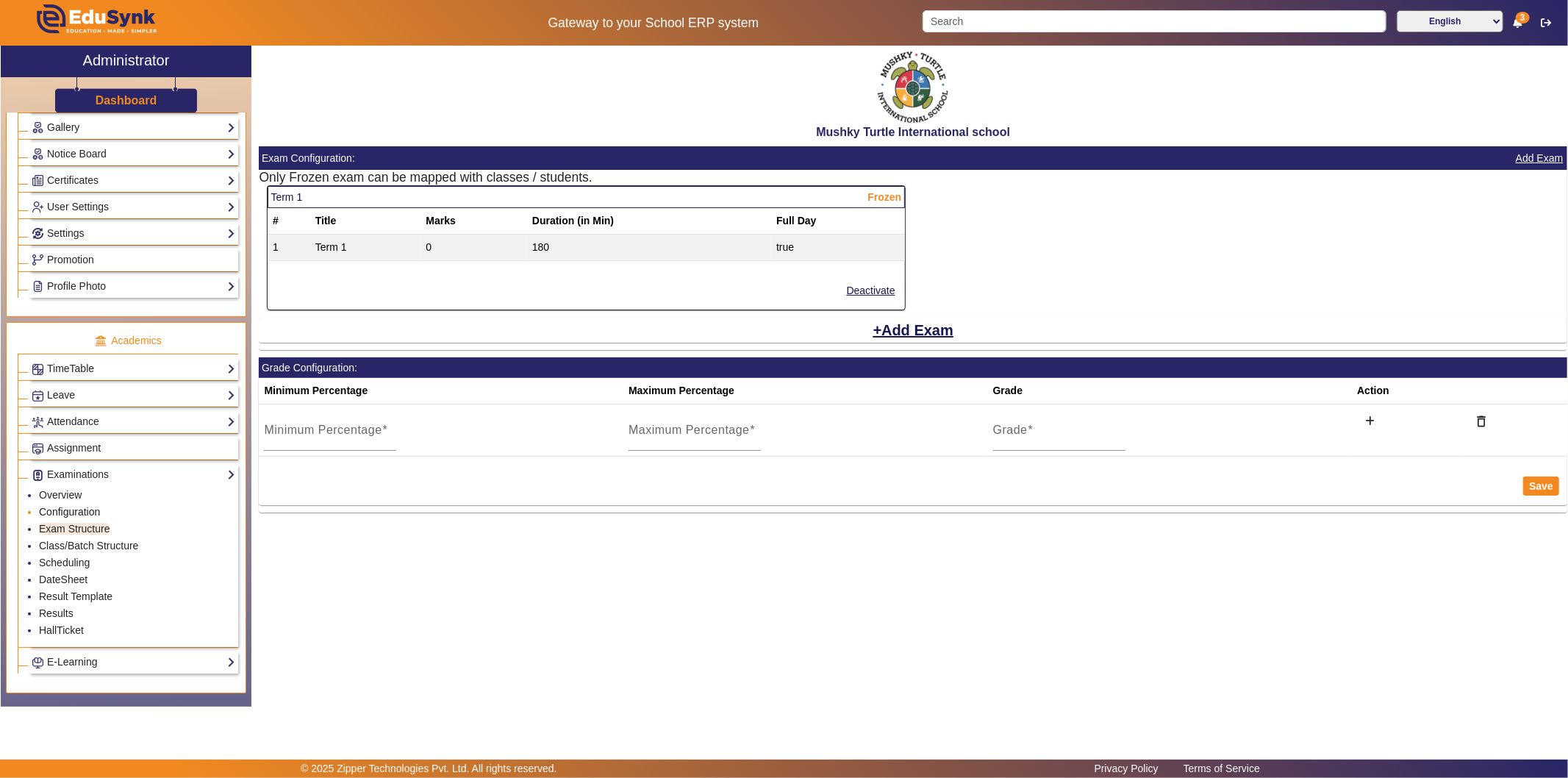
click at [93, 515] on link "Configuration" at bounding box center [69, 511] width 61 height 12
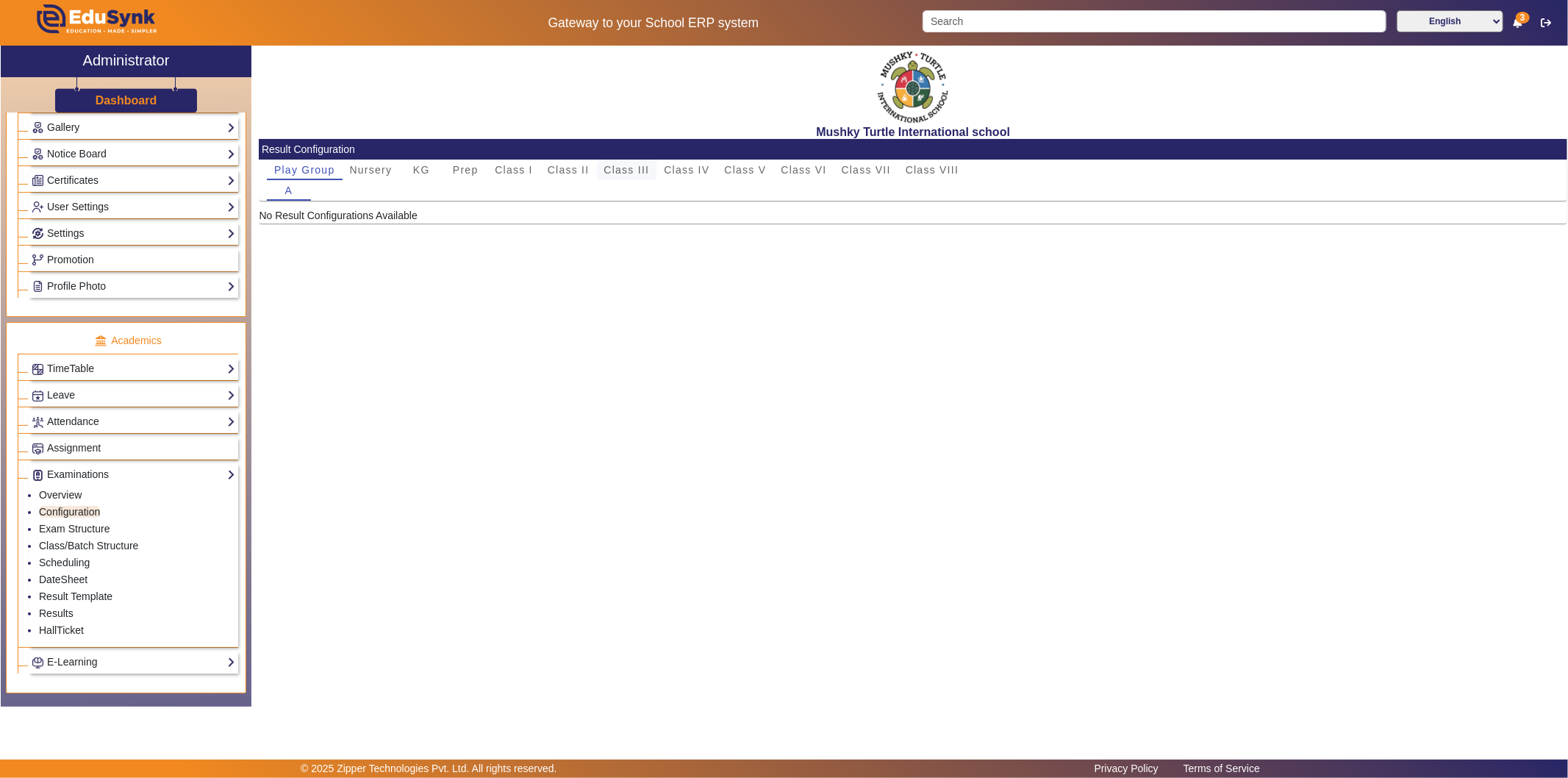
click at [627, 171] on span "Class III" at bounding box center [627, 170] width 46 height 10
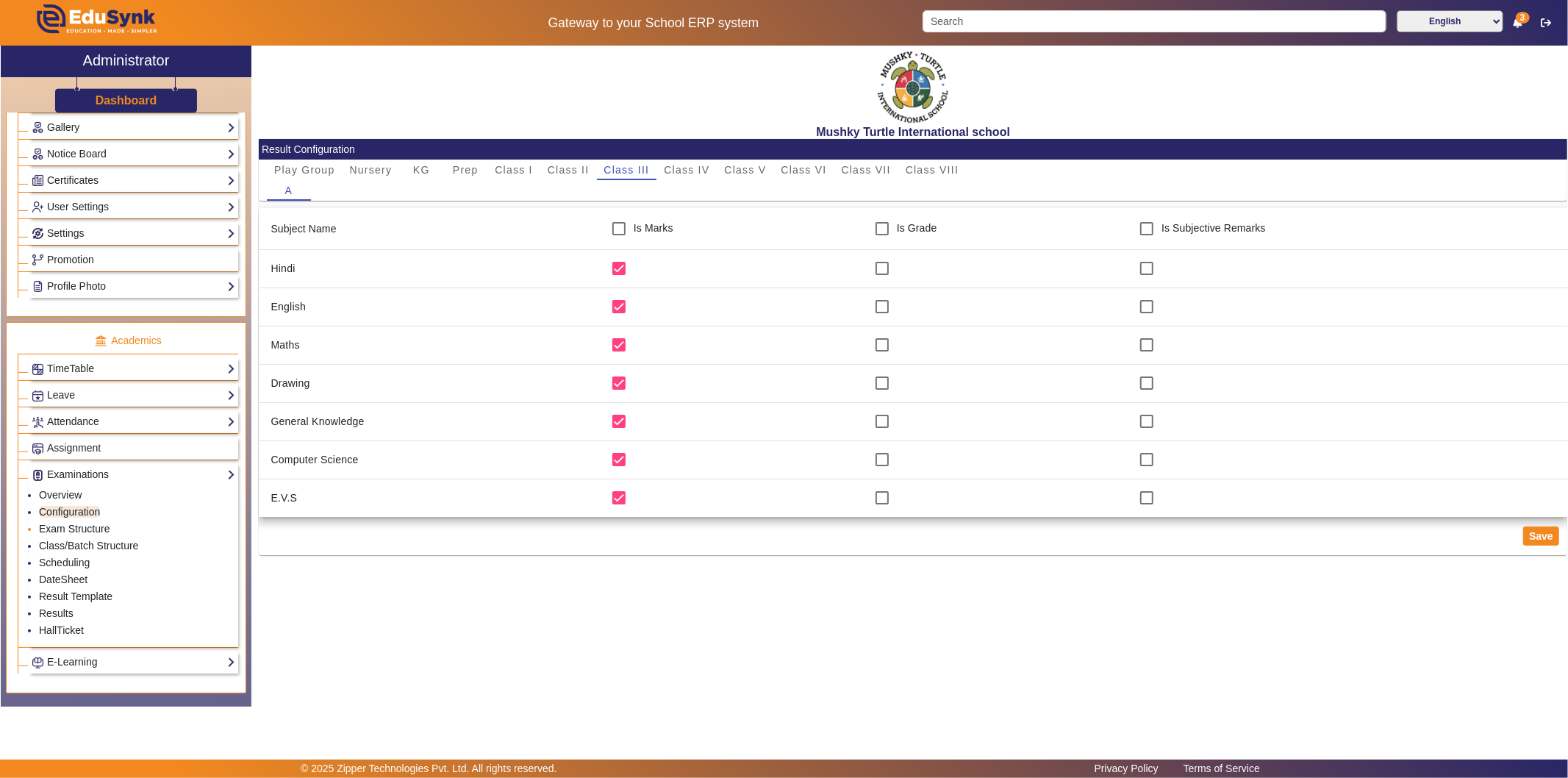
click at [84, 534] on link "Exam Structure" at bounding box center [74, 529] width 71 height 12
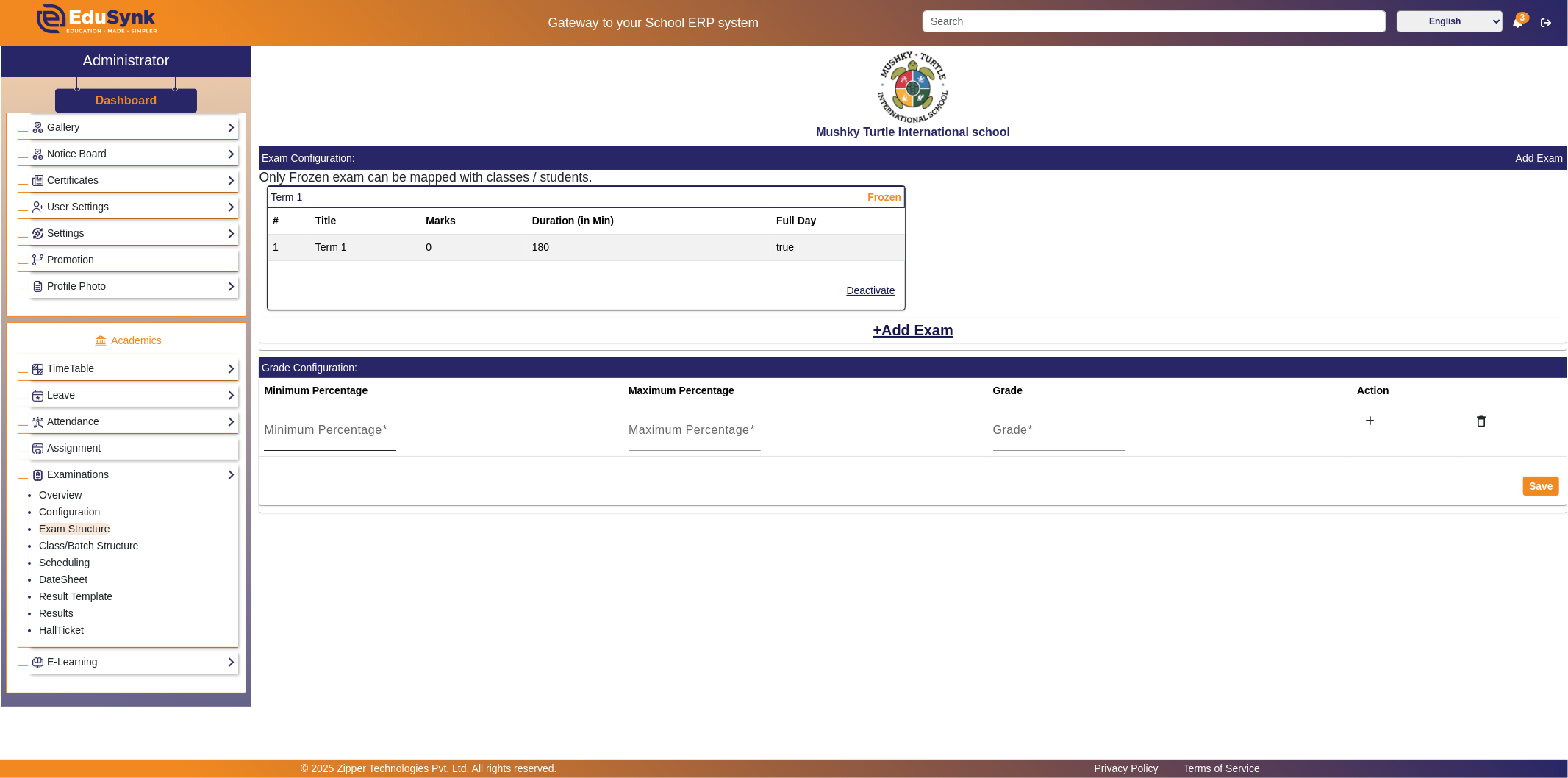
click at [298, 434] on mat-label "Minimum Percentage" at bounding box center [323, 429] width 118 height 12
click at [298, 434] on input "Minimum Percentage" at bounding box center [330, 435] width 132 height 17
click at [701, 432] on mat-label "Maximum Percentage" at bounding box center [689, 429] width 121 height 12
click at [701, 432] on input "Maximum Percentage" at bounding box center [694, 435] width 132 height 17
click at [57, 511] on link "Configuration" at bounding box center [69, 511] width 61 height 12
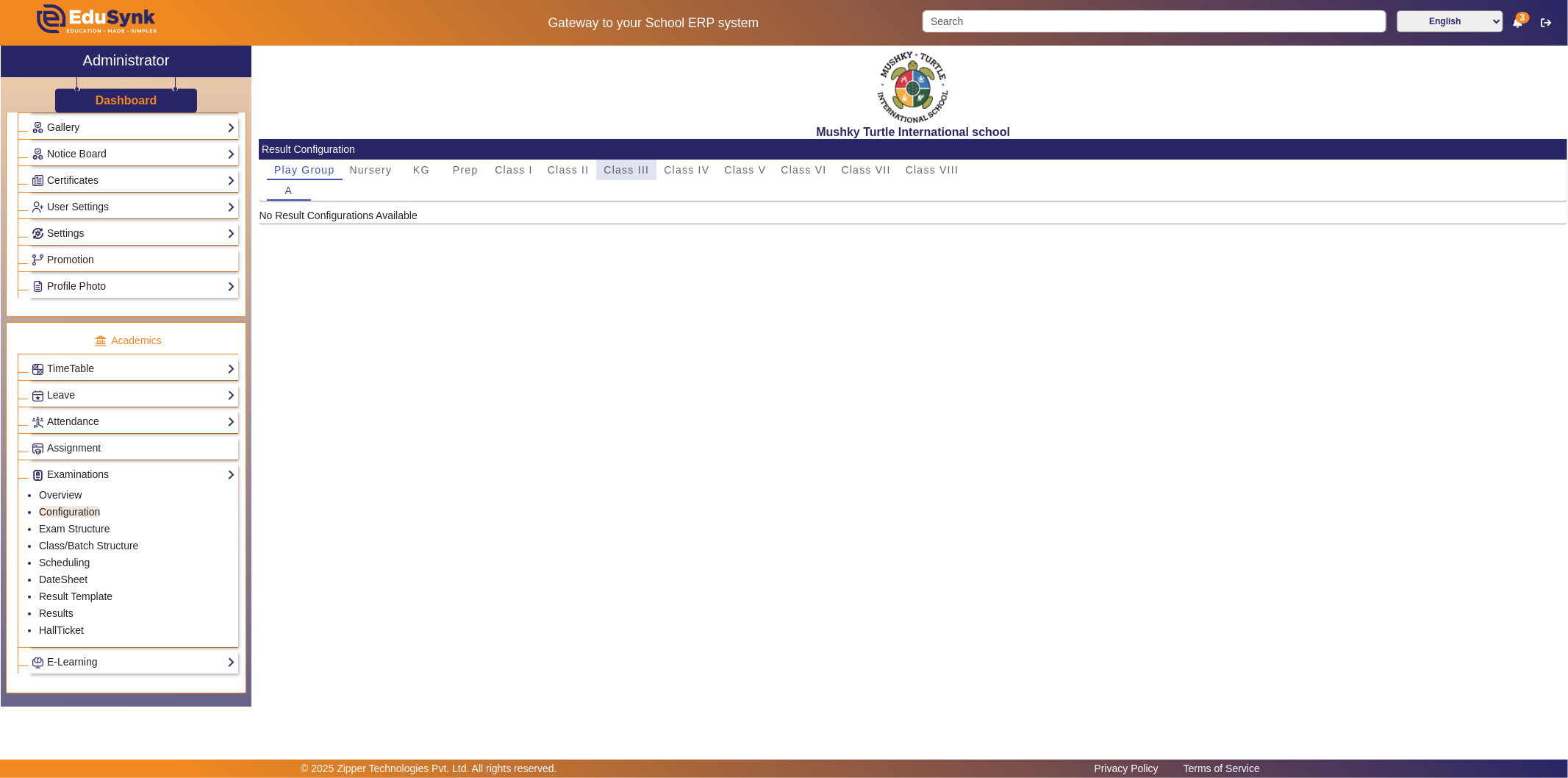
click at [620, 166] on span "Class III" at bounding box center [627, 170] width 46 height 10
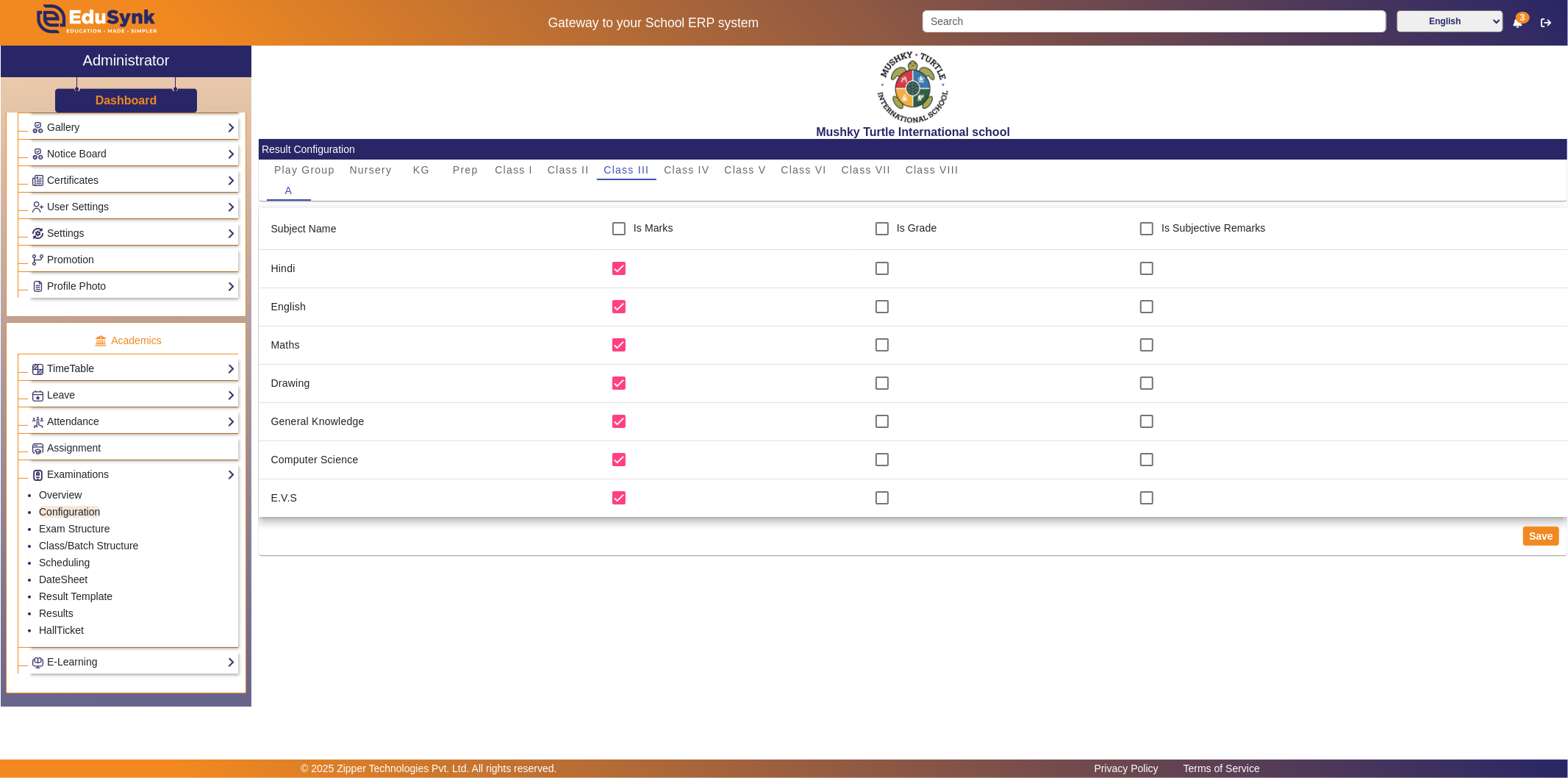
click at [123, 366] on link "TimeTable" at bounding box center [133, 369] width 203 height 17
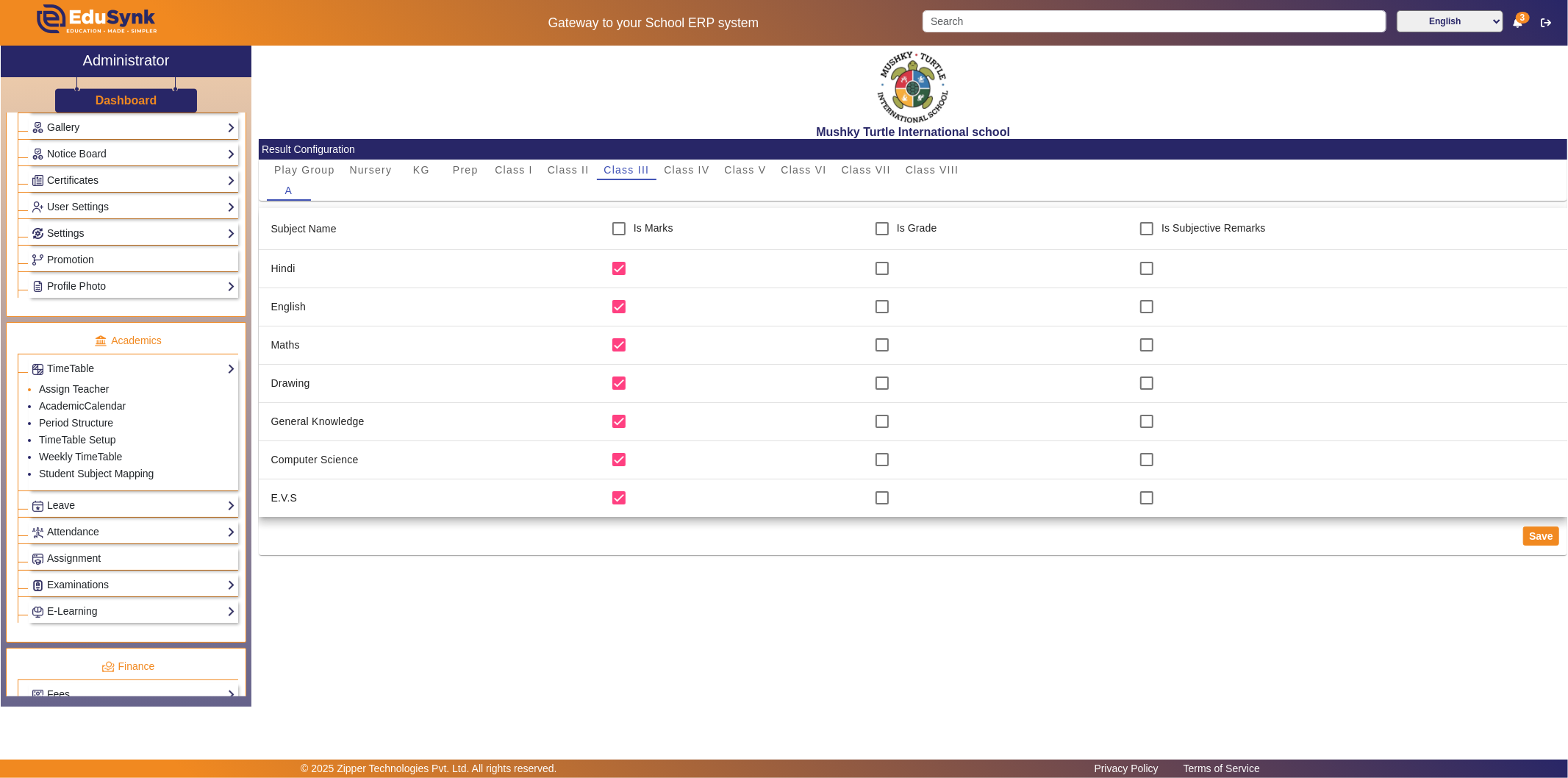
click at [90, 389] on link "Assign Teacher" at bounding box center [74, 389] width 70 height 12
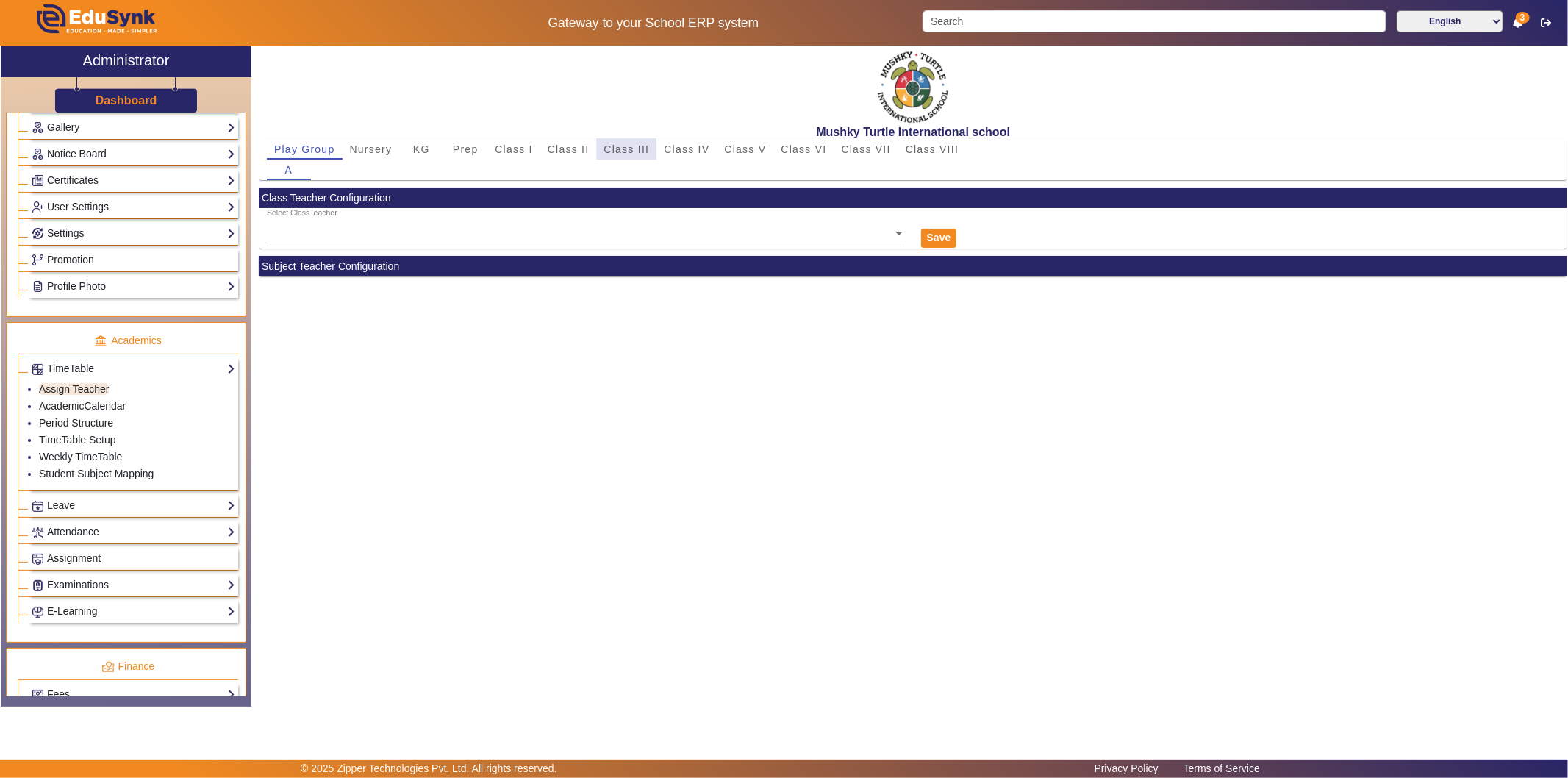
click at [623, 149] on span "Class III" at bounding box center [627, 149] width 46 height 10
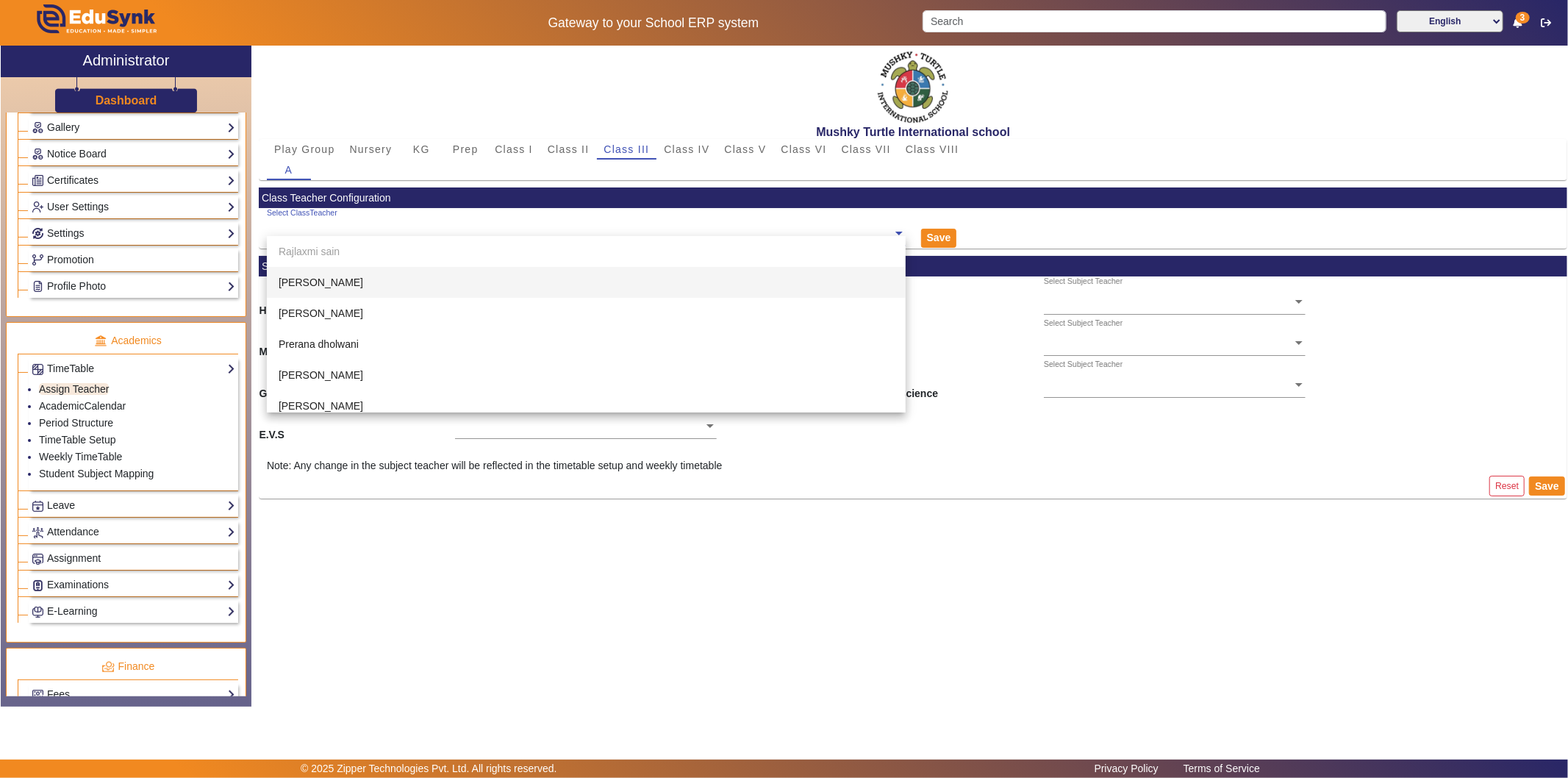
click at [544, 232] on input "text" at bounding box center [586, 234] width 639 height 16
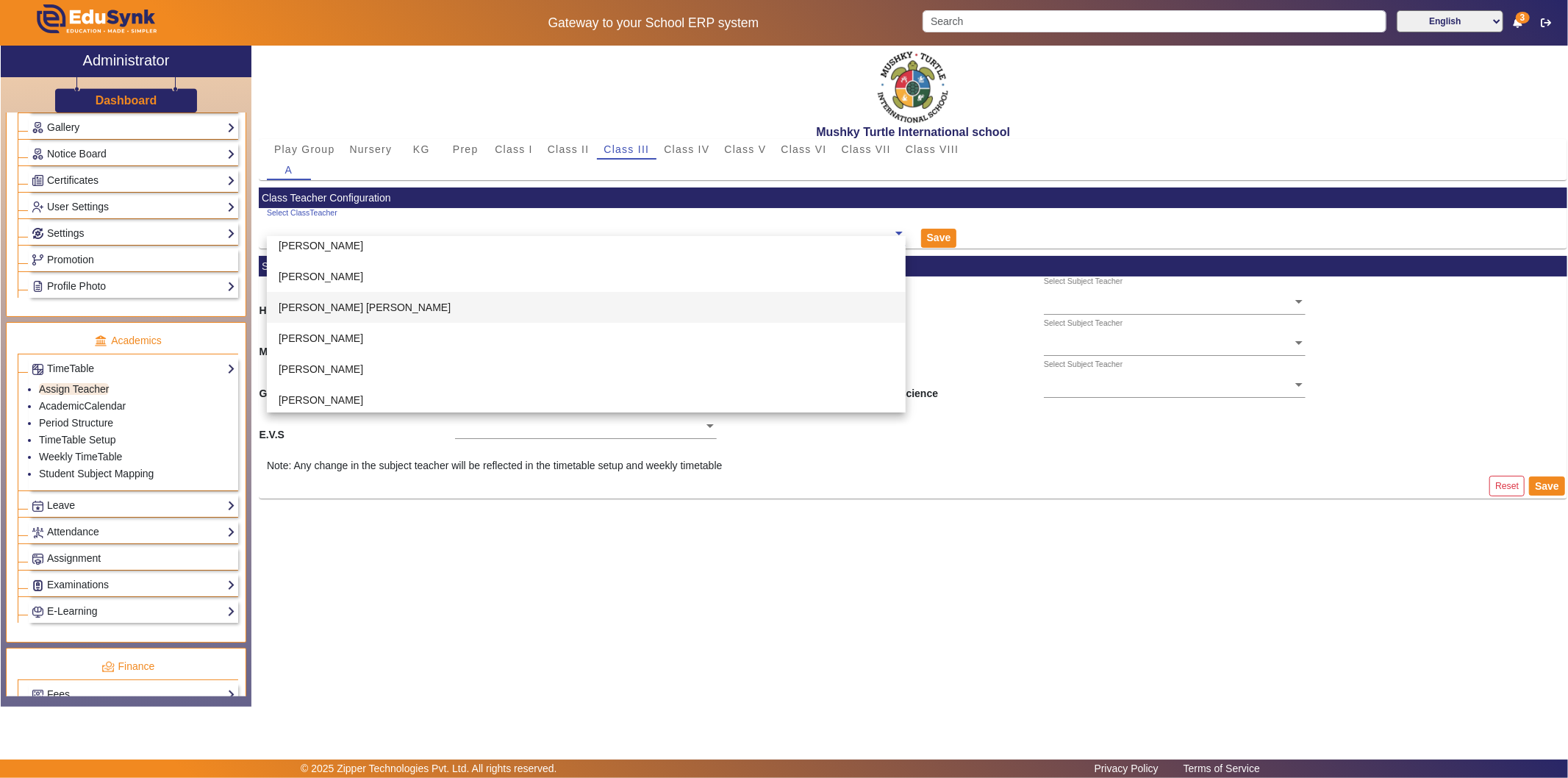
scroll to position [472, 0]
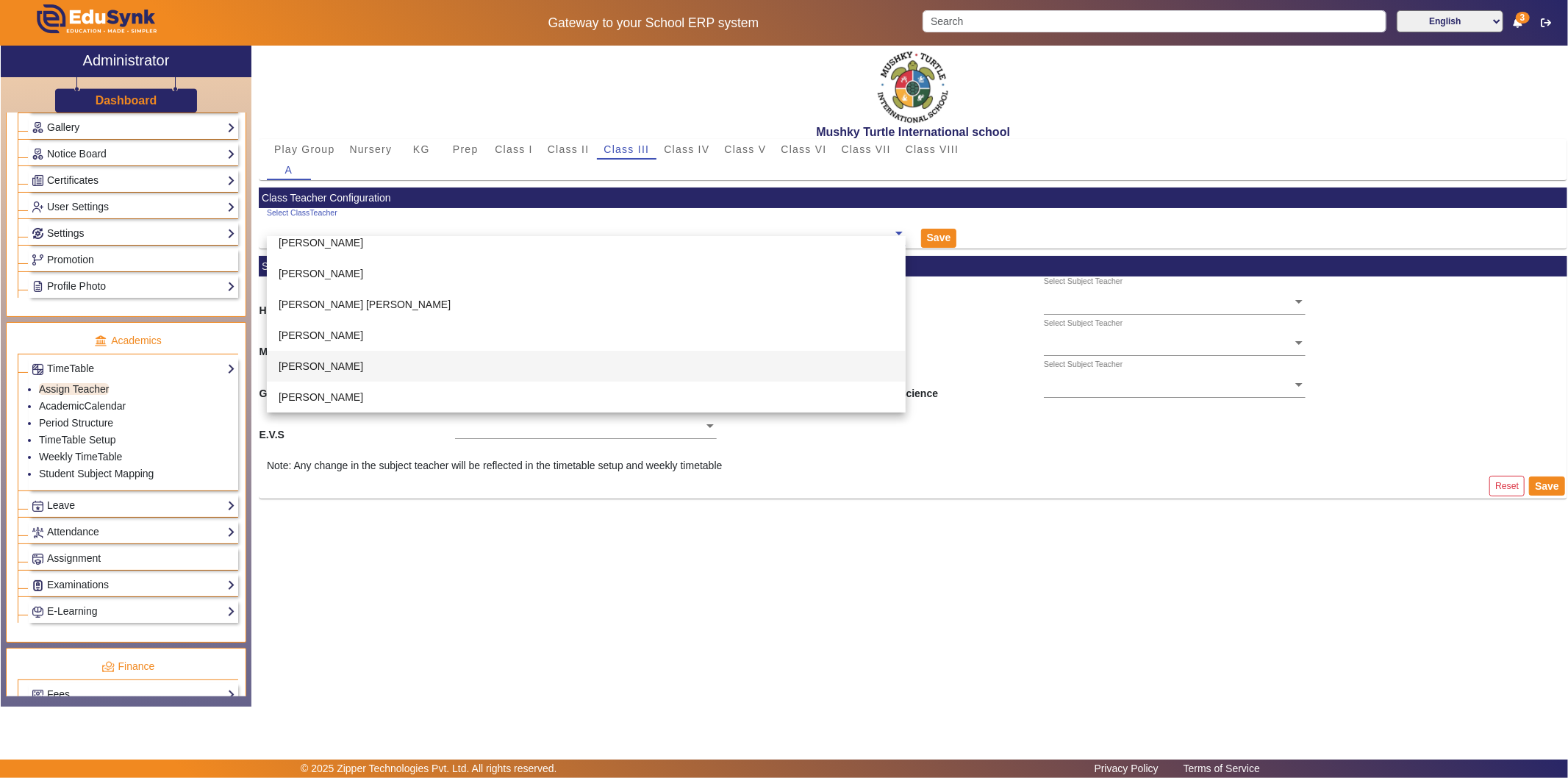
click at [480, 363] on div "[PERSON_NAME]" at bounding box center [586, 366] width 639 height 31
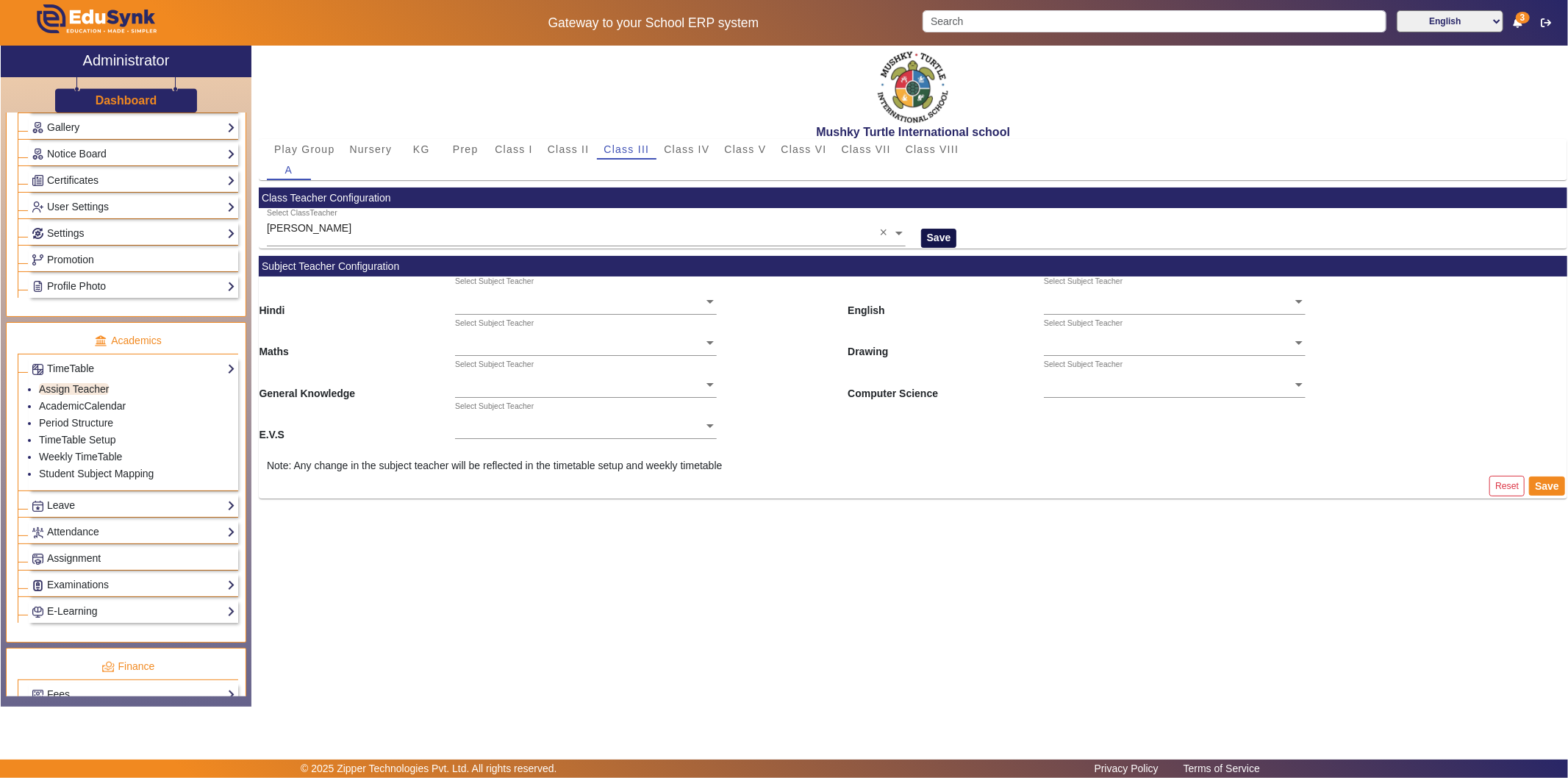
click at [932, 237] on button "Save" at bounding box center [939, 238] width 36 height 19
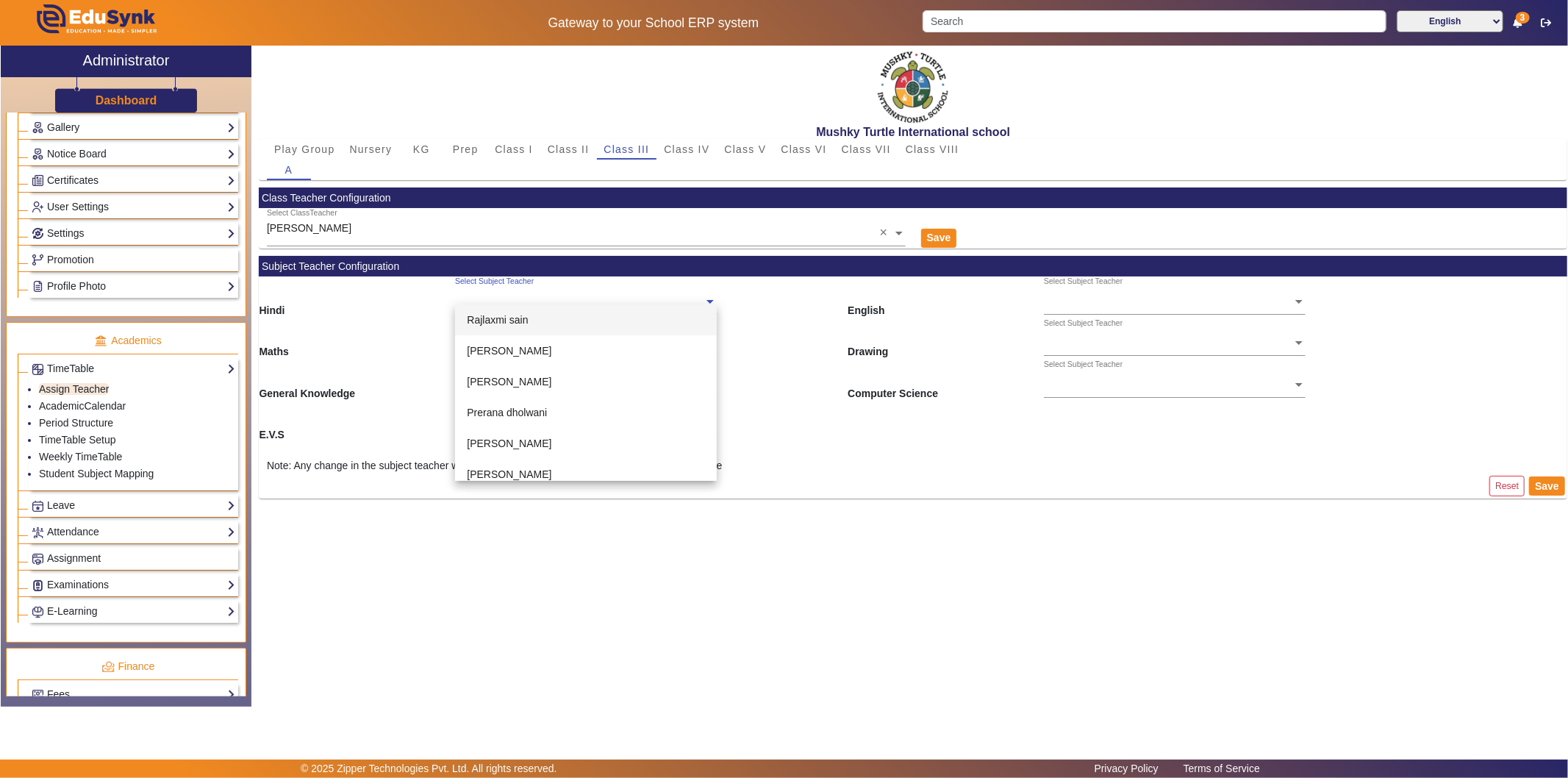
click at [552, 305] on ng-select "Select Subject Teacher [PERSON_NAME] [PERSON_NAME] [PERSON_NAME] [PERSON_NAME] …" at bounding box center [586, 296] width 261 height 41
click at [522, 423] on div "[PERSON_NAME]" at bounding box center [586, 434] width 261 height 31
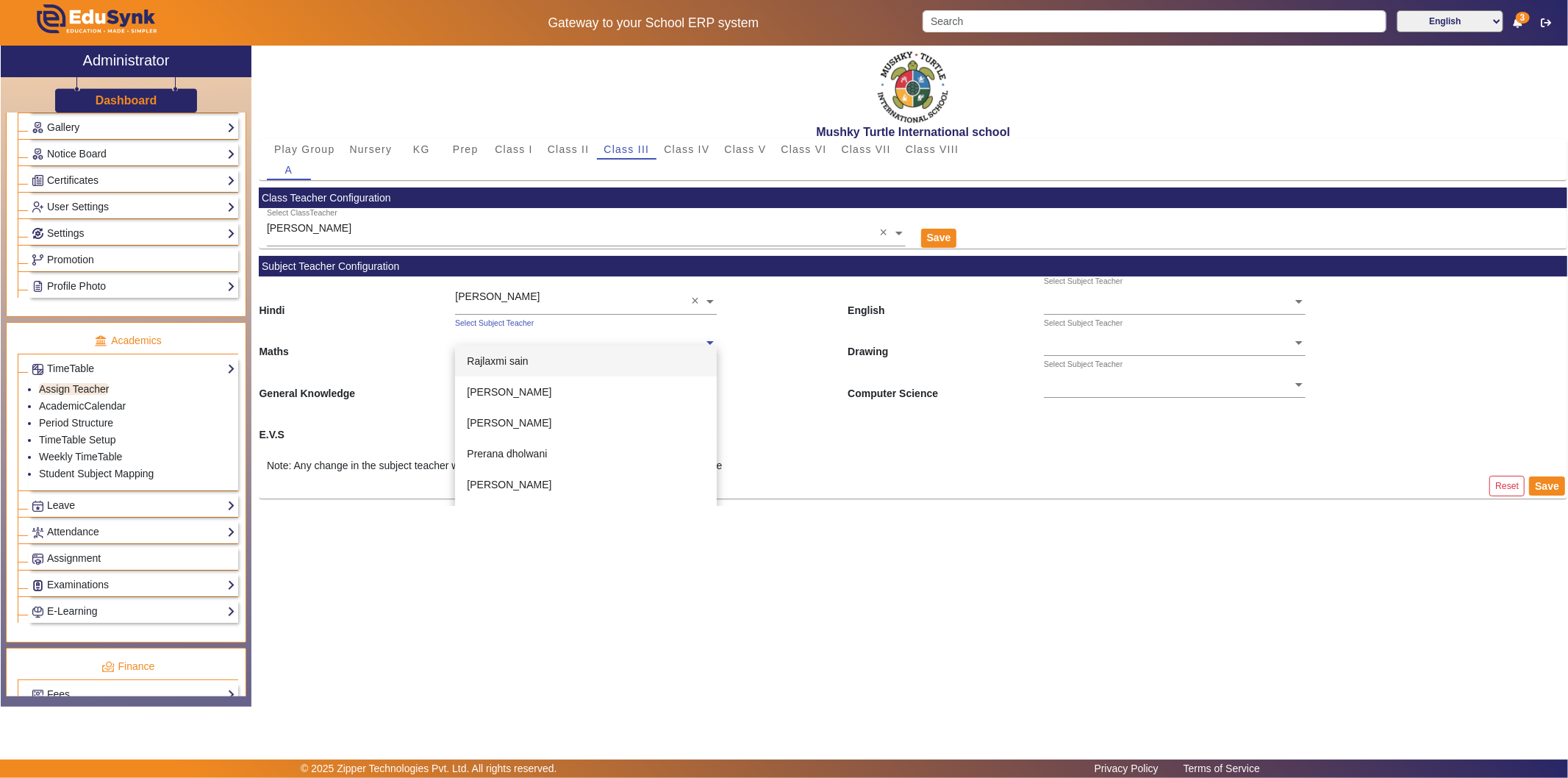
click at [595, 346] on ng-select "Select Subject Teacher [PERSON_NAME] [PERSON_NAME] [PERSON_NAME] [PERSON_NAME] …" at bounding box center [586, 338] width 261 height 41
click at [532, 460] on div "[PERSON_NAME]" at bounding box center [586, 466] width 261 height 31
click at [562, 389] on ng-select "Select Subject Teacher" at bounding box center [586, 379] width 261 height 41
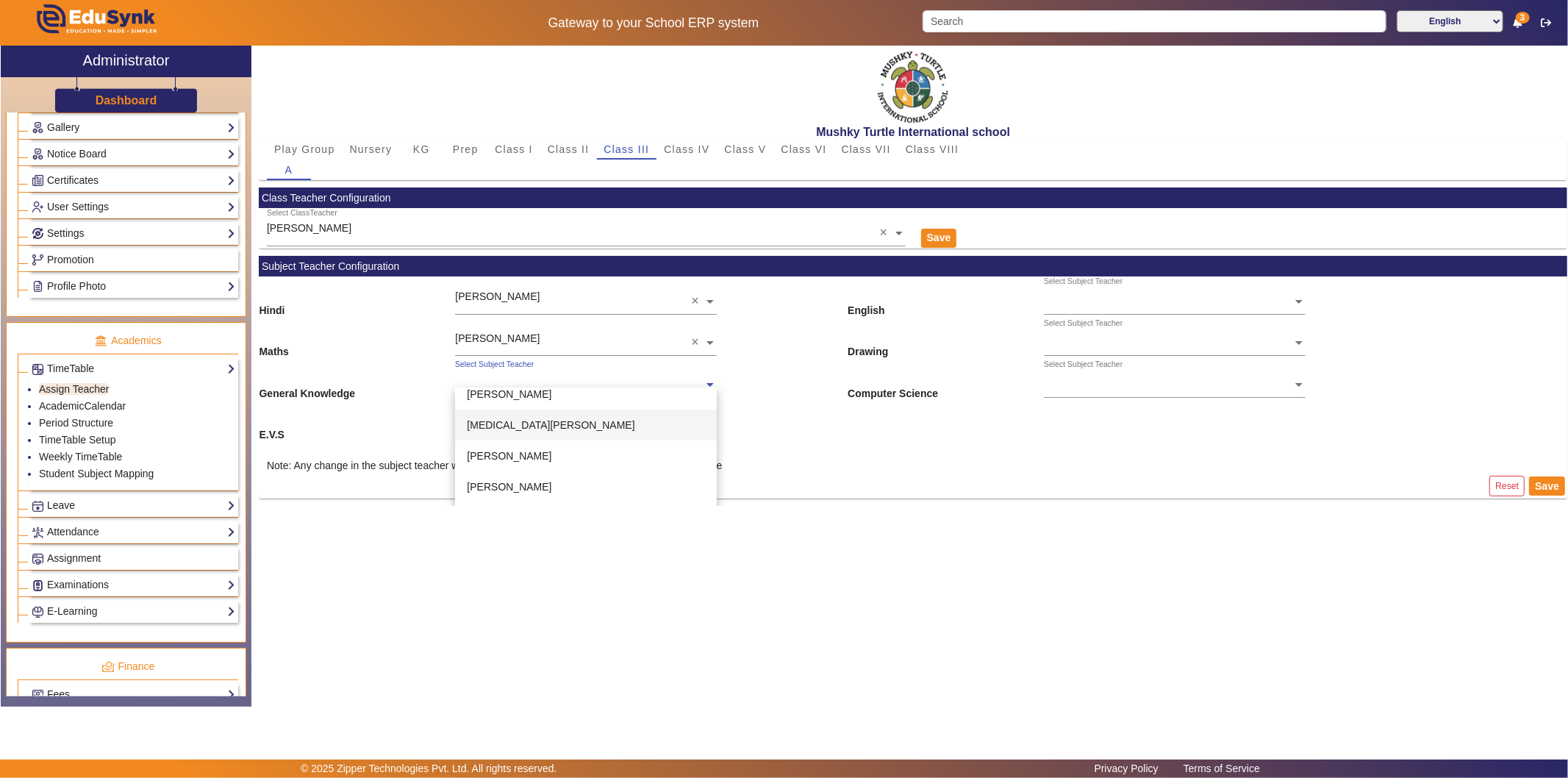
click at [542, 431] on div "[MEDICAL_DATA][PERSON_NAME]" at bounding box center [586, 425] width 261 height 31
click at [562, 431] on ng-select "Select Subject Teacher" at bounding box center [586, 421] width 261 height 41
click at [551, 469] on div "[MEDICAL_DATA][PERSON_NAME]" at bounding box center [586, 466] width 261 height 31
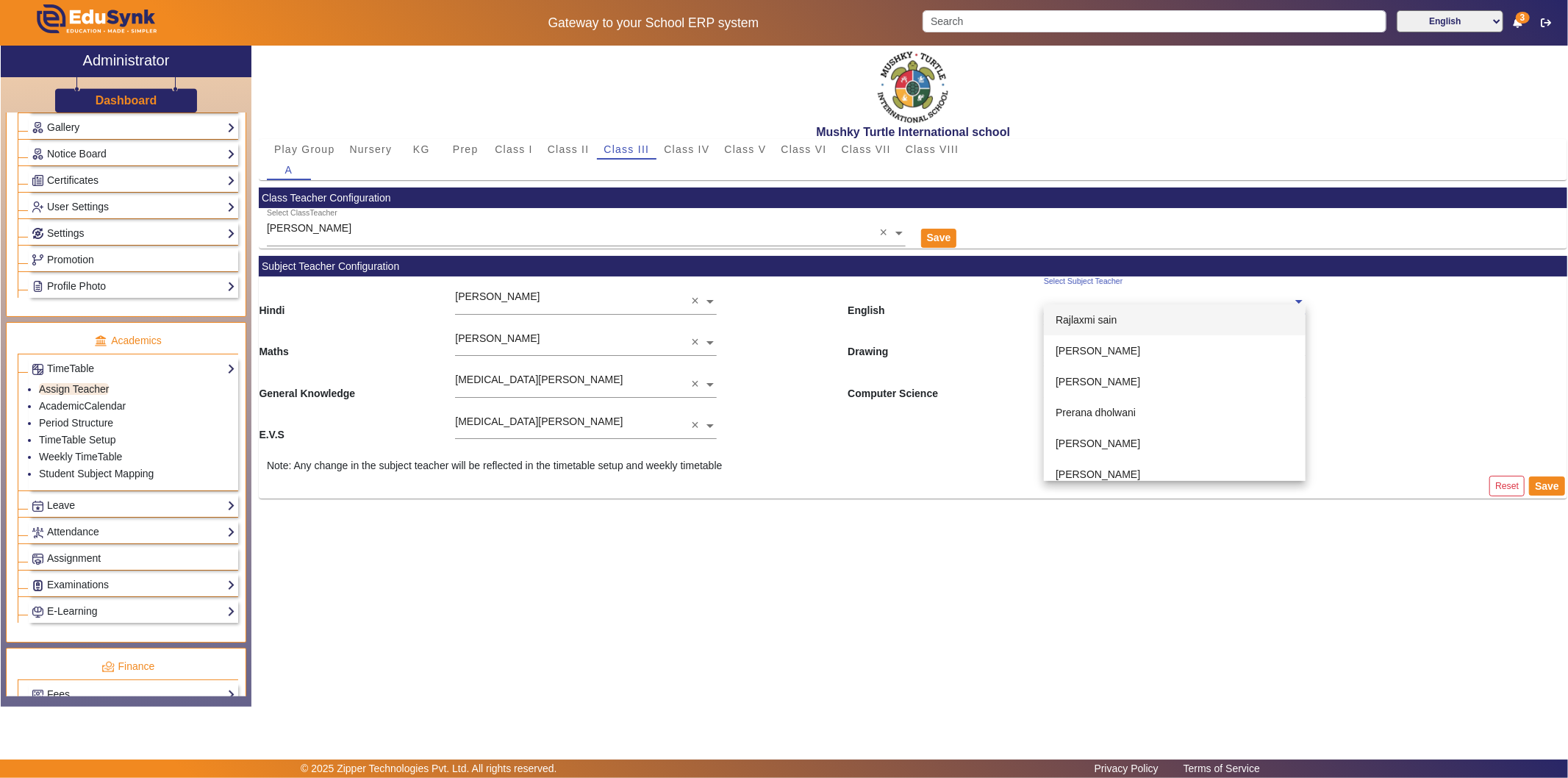
click at [1144, 300] on input "text" at bounding box center [1174, 302] width 261 height 16
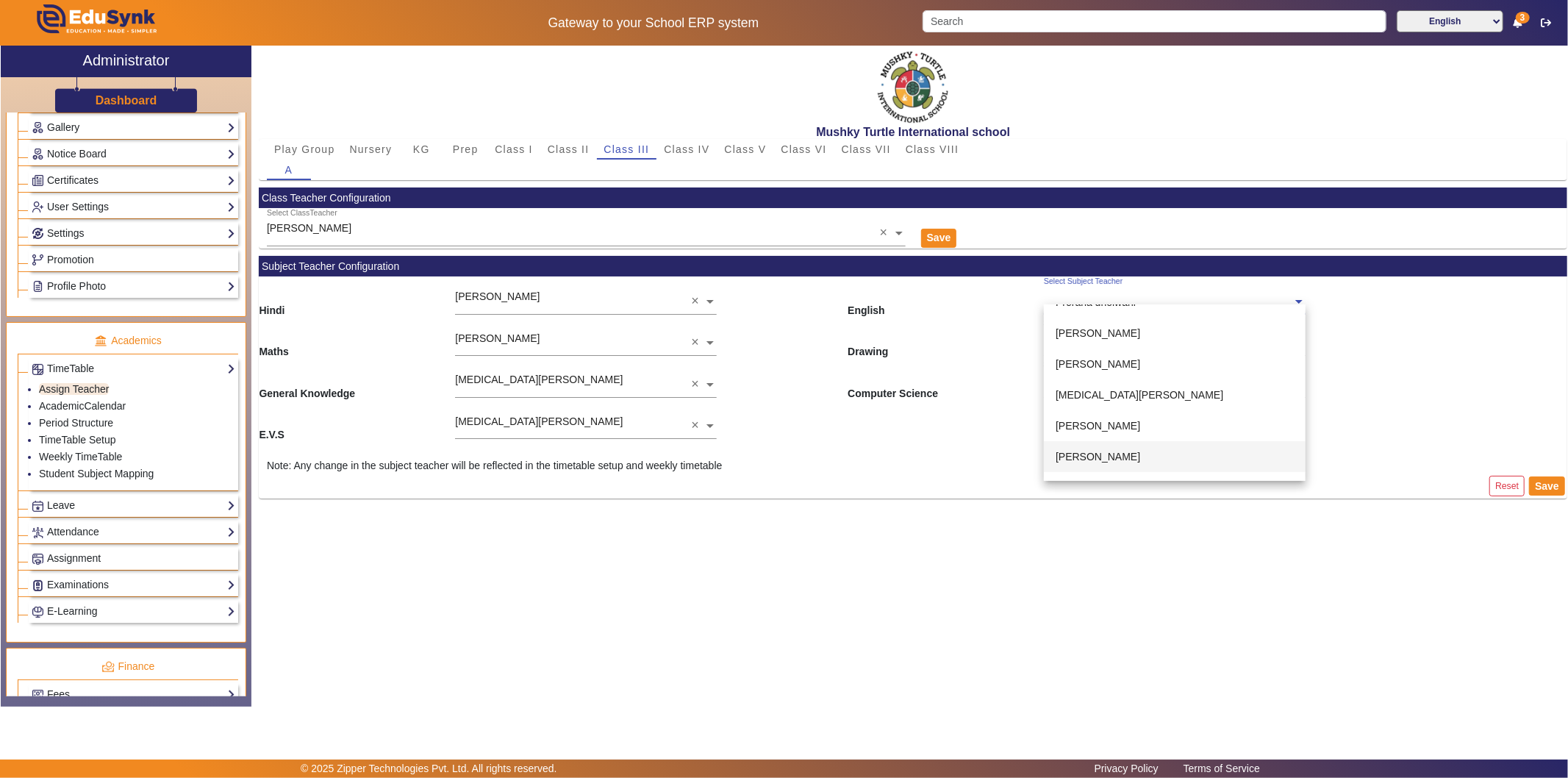
scroll to position [81, 0]
click at [1110, 417] on span "[MEDICAL_DATA][PERSON_NAME]" at bounding box center [1140, 423] width 168 height 12
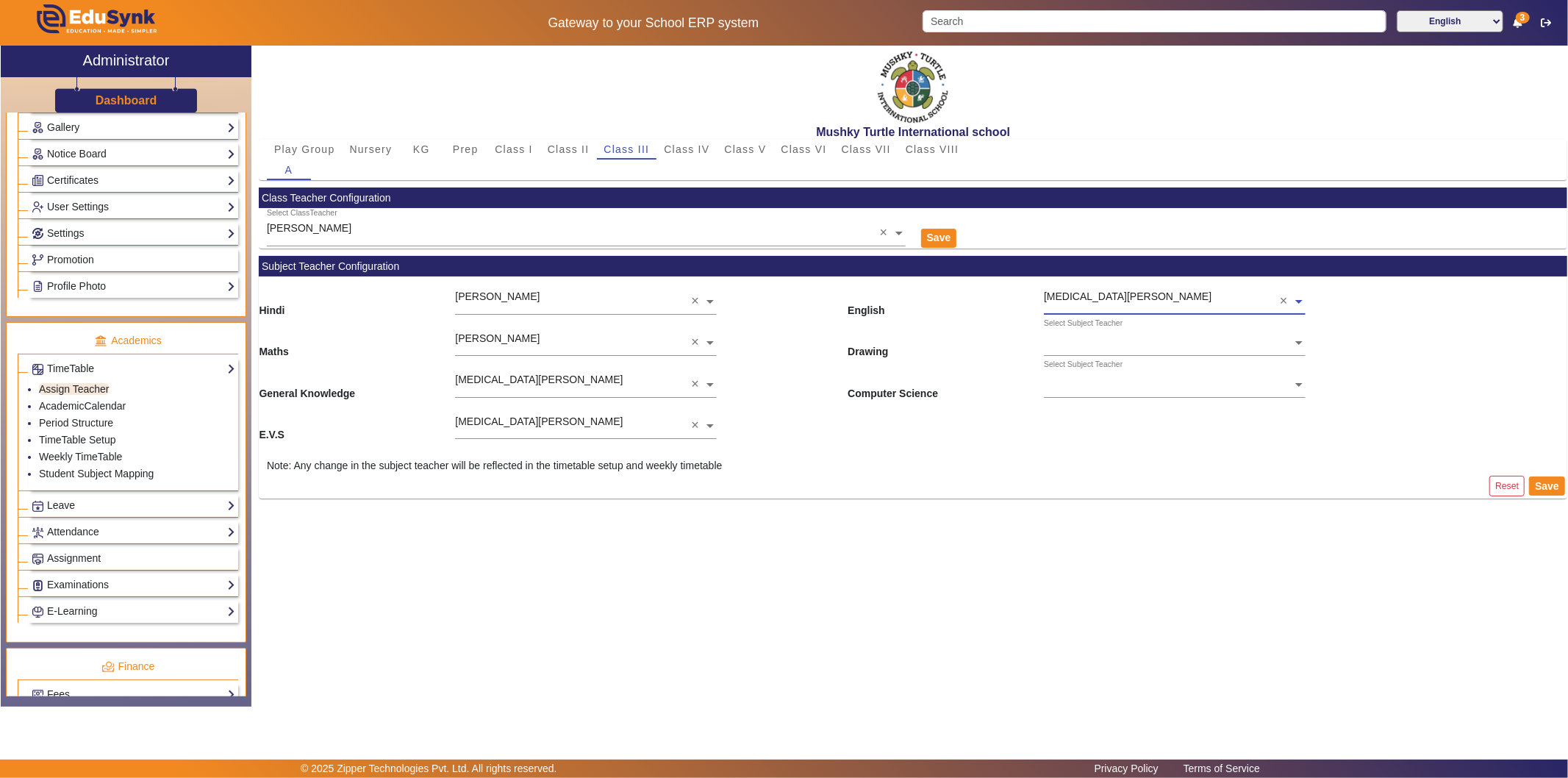
click at [1108, 339] on input "text" at bounding box center [1174, 344] width 261 height 16
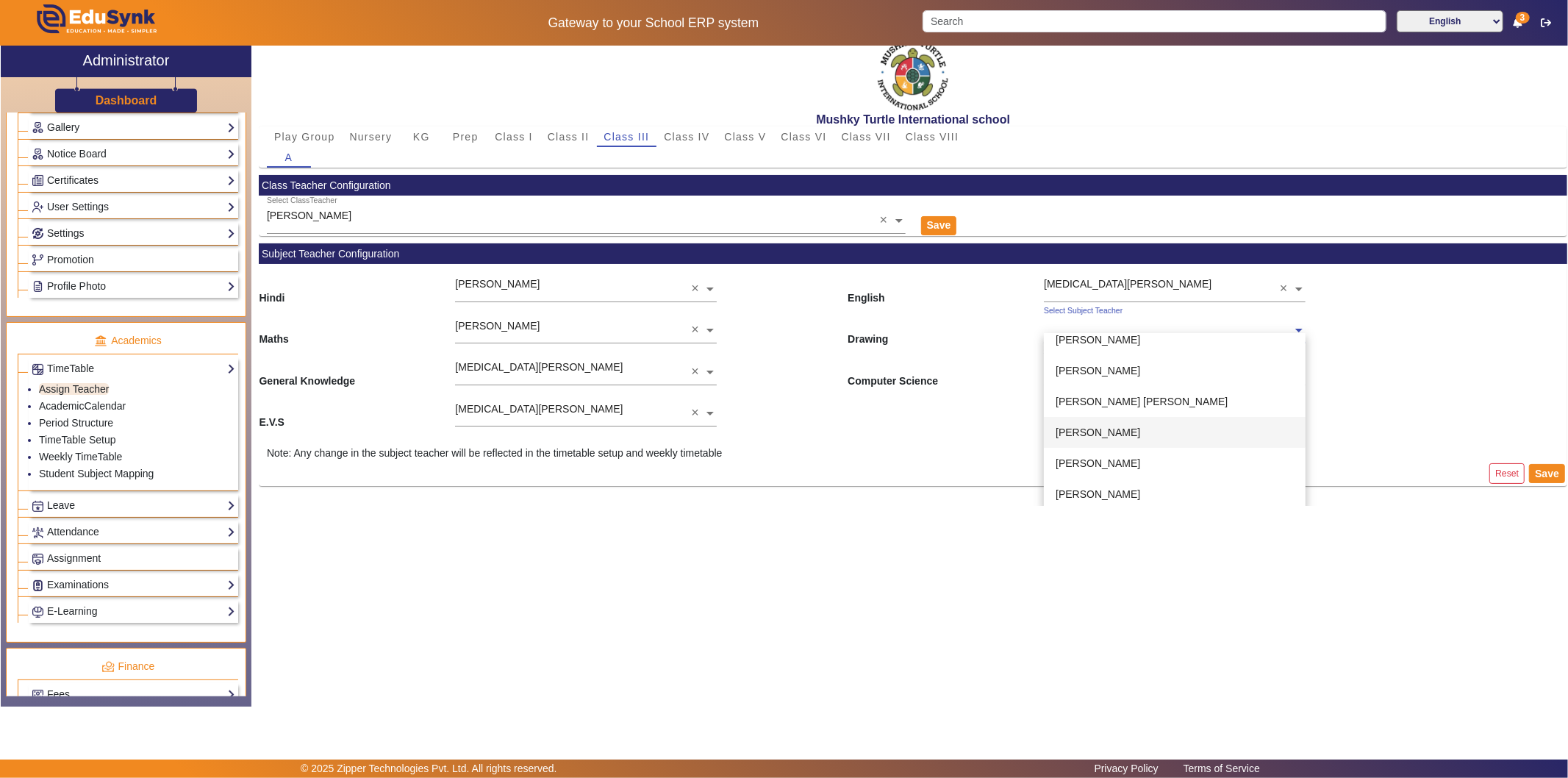
scroll to position [17, 0]
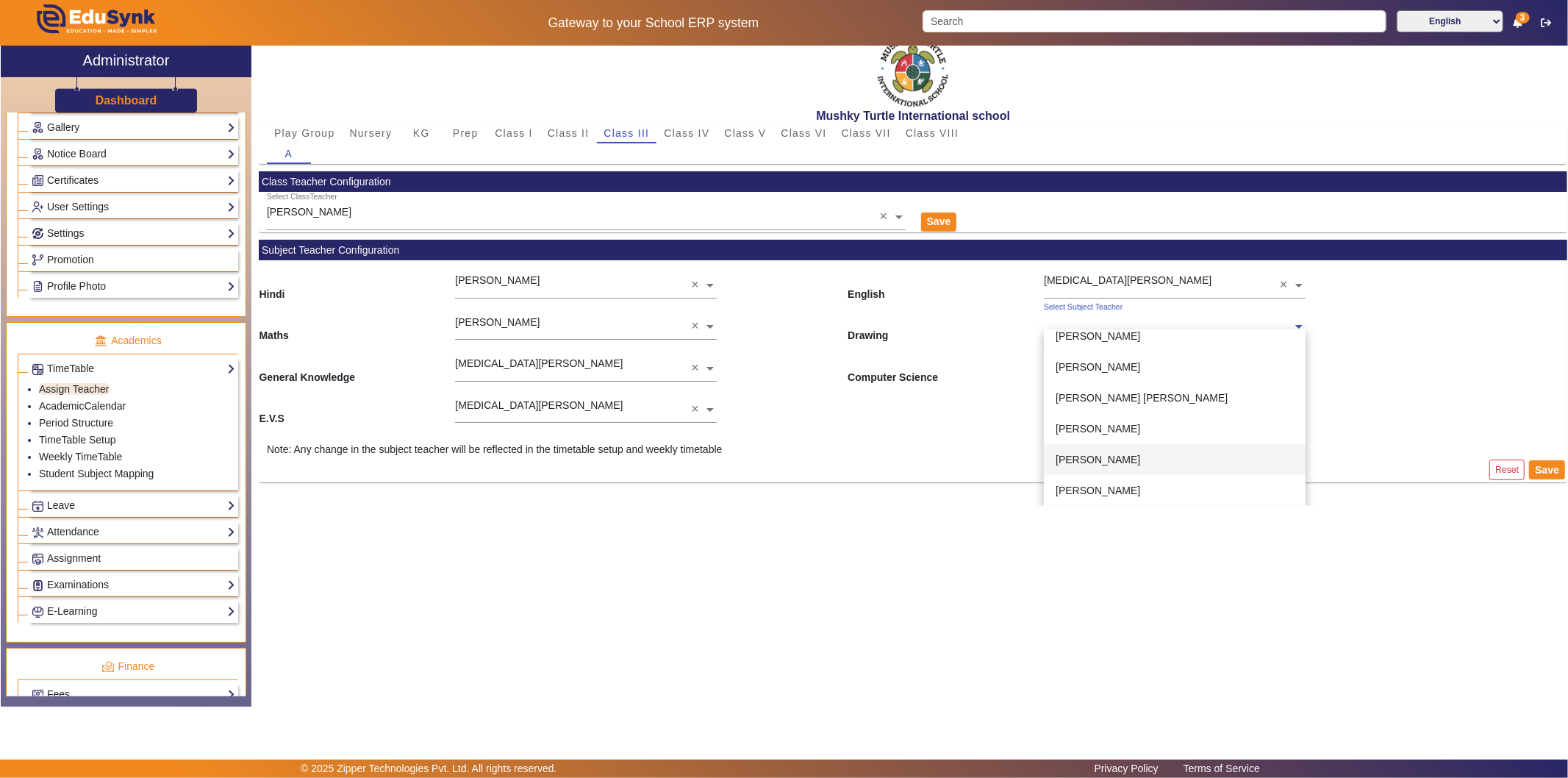
click at [1083, 459] on span "[PERSON_NAME]" at bounding box center [1098, 460] width 85 height 12
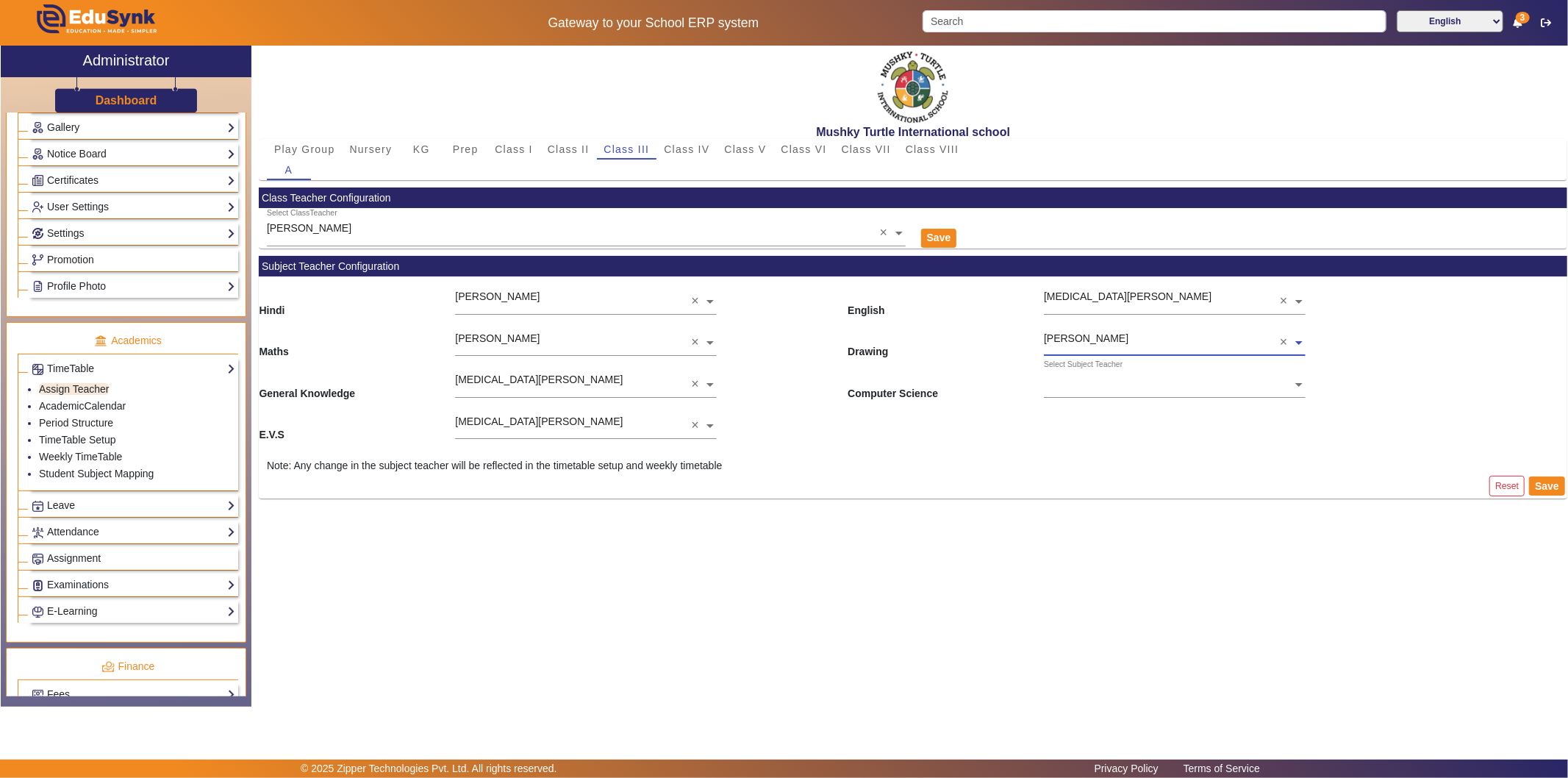
click at [1102, 381] on input "text" at bounding box center [1174, 386] width 261 height 16
click at [1099, 447] on span "[PERSON_NAME]" at bounding box center [1098, 445] width 85 height 12
click at [1411, 484] on button "Save" at bounding box center [1547, 485] width 36 height 19
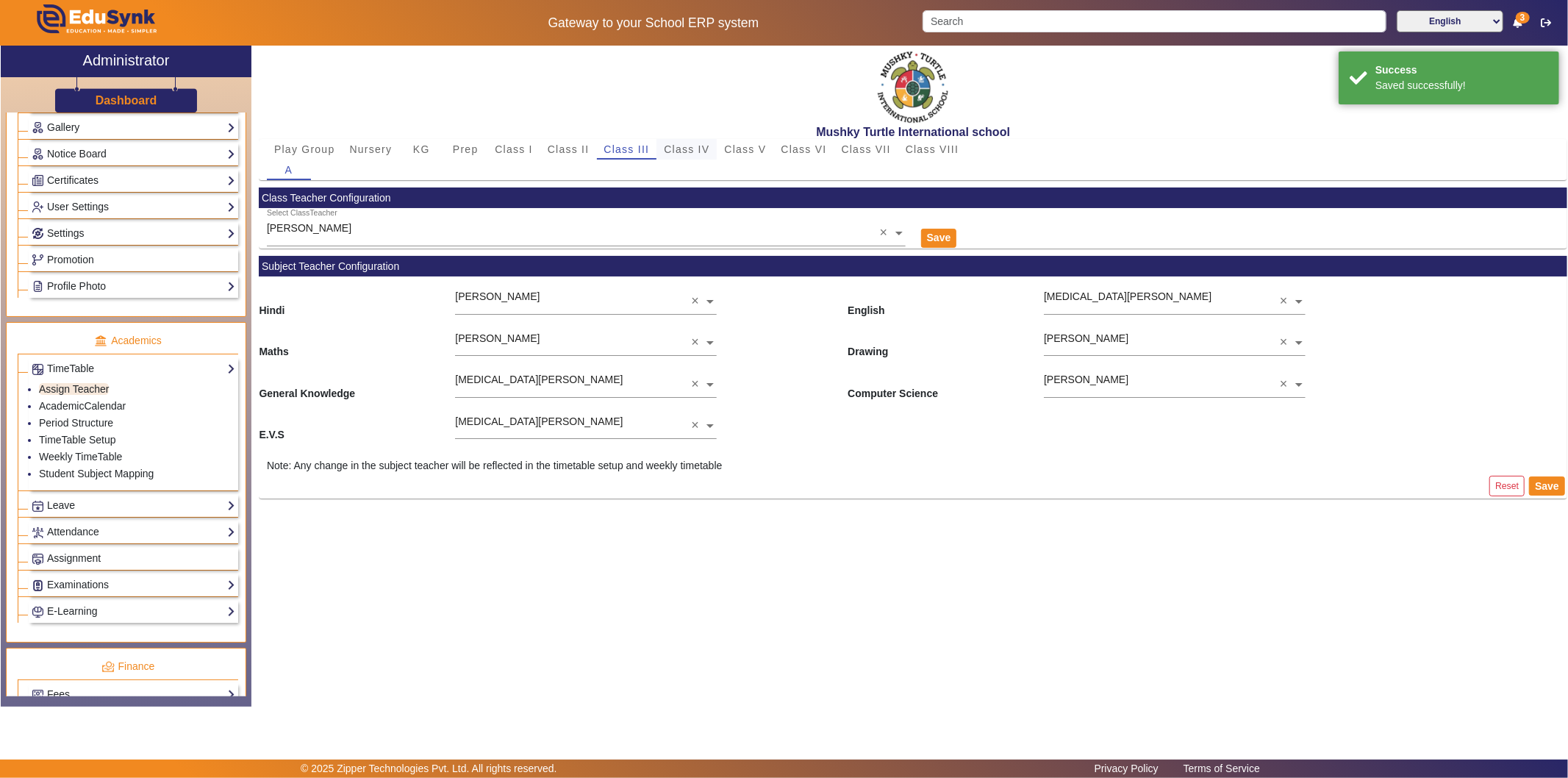
click at [685, 144] on span "Class IV" at bounding box center [686, 149] width 46 height 10
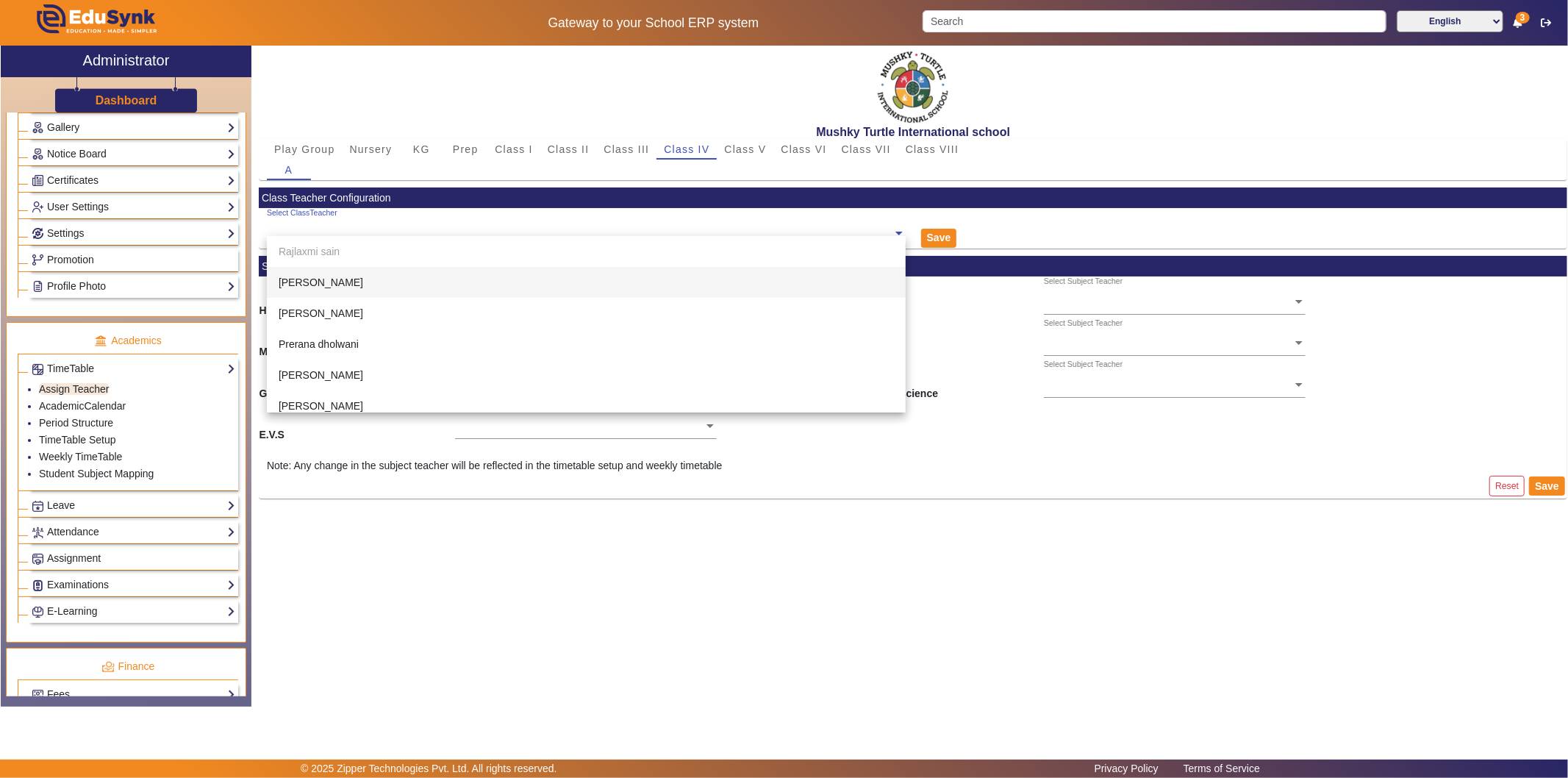
click at [528, 231] on input "text" at bounding box center [586, 234] width 639 height 16
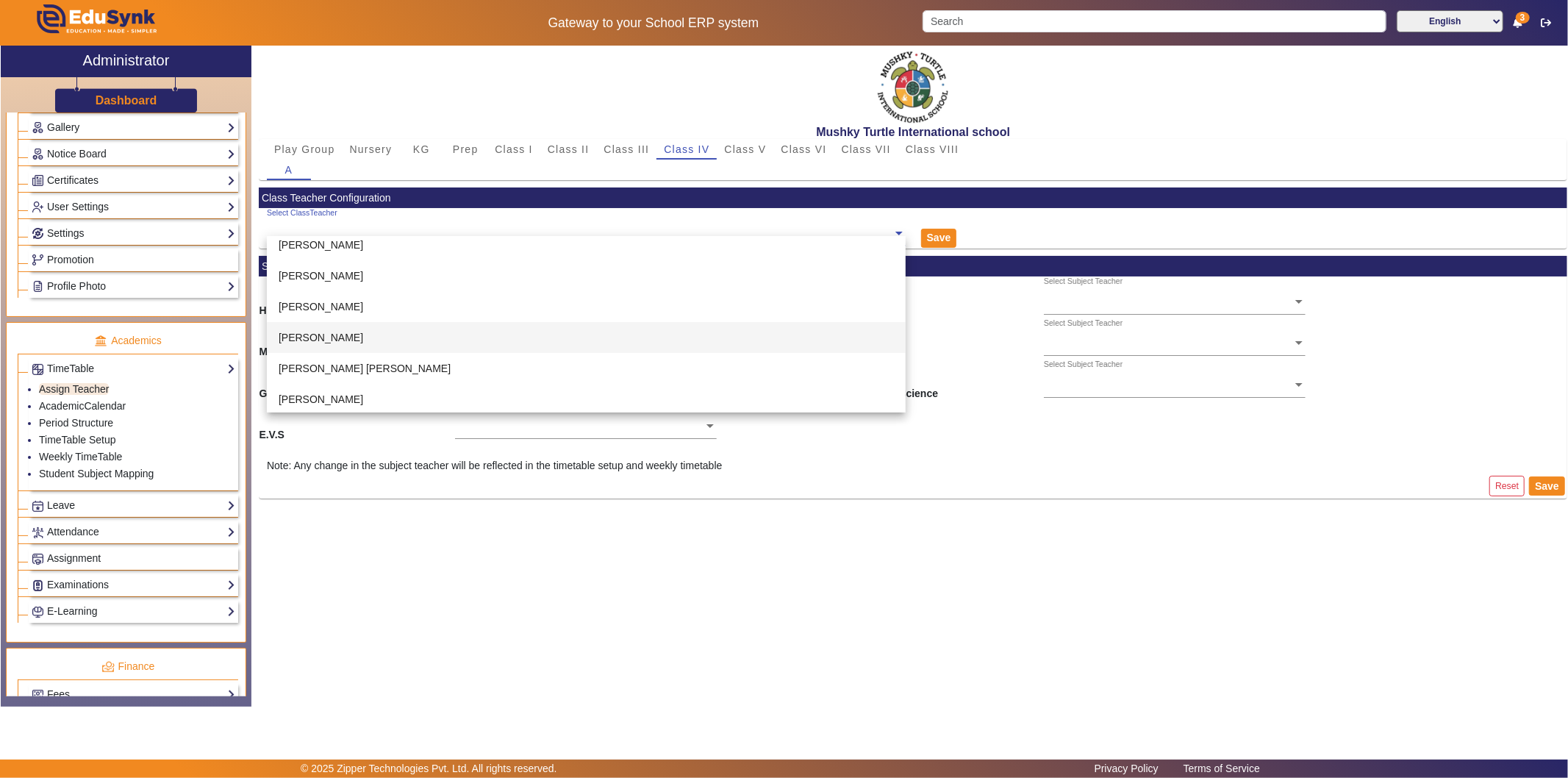
click at [420, 334] on div "[PERSON_NAME]" at bounding box center [586, 338] width 639 height 31
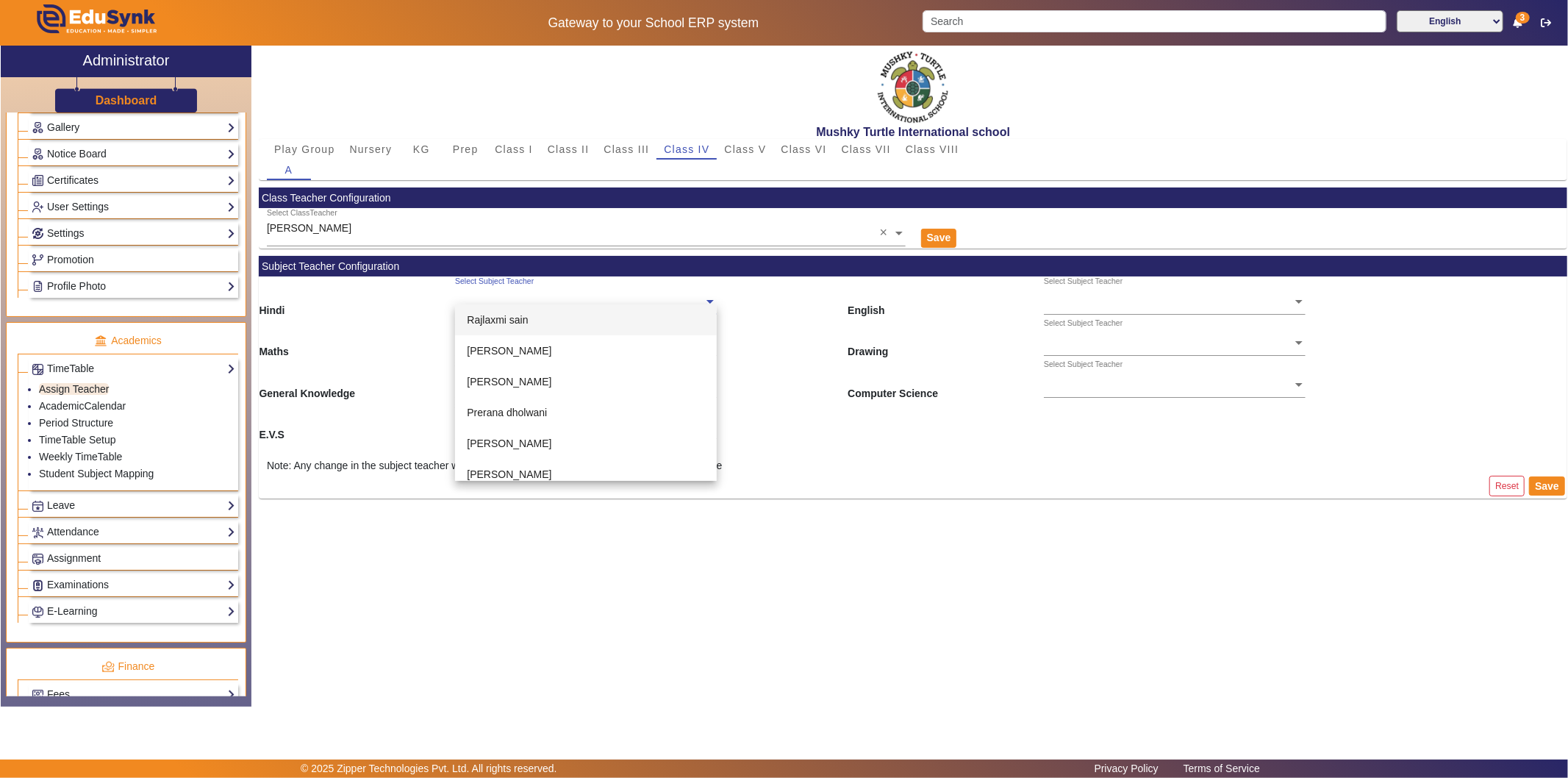
click at [527, 301] on input "text" at bounding box center [586, 302] width 261 height 16
click at [531, 429] on div "[PERSON_NAME]" at bounding box center [586, 434] width 261 height 31
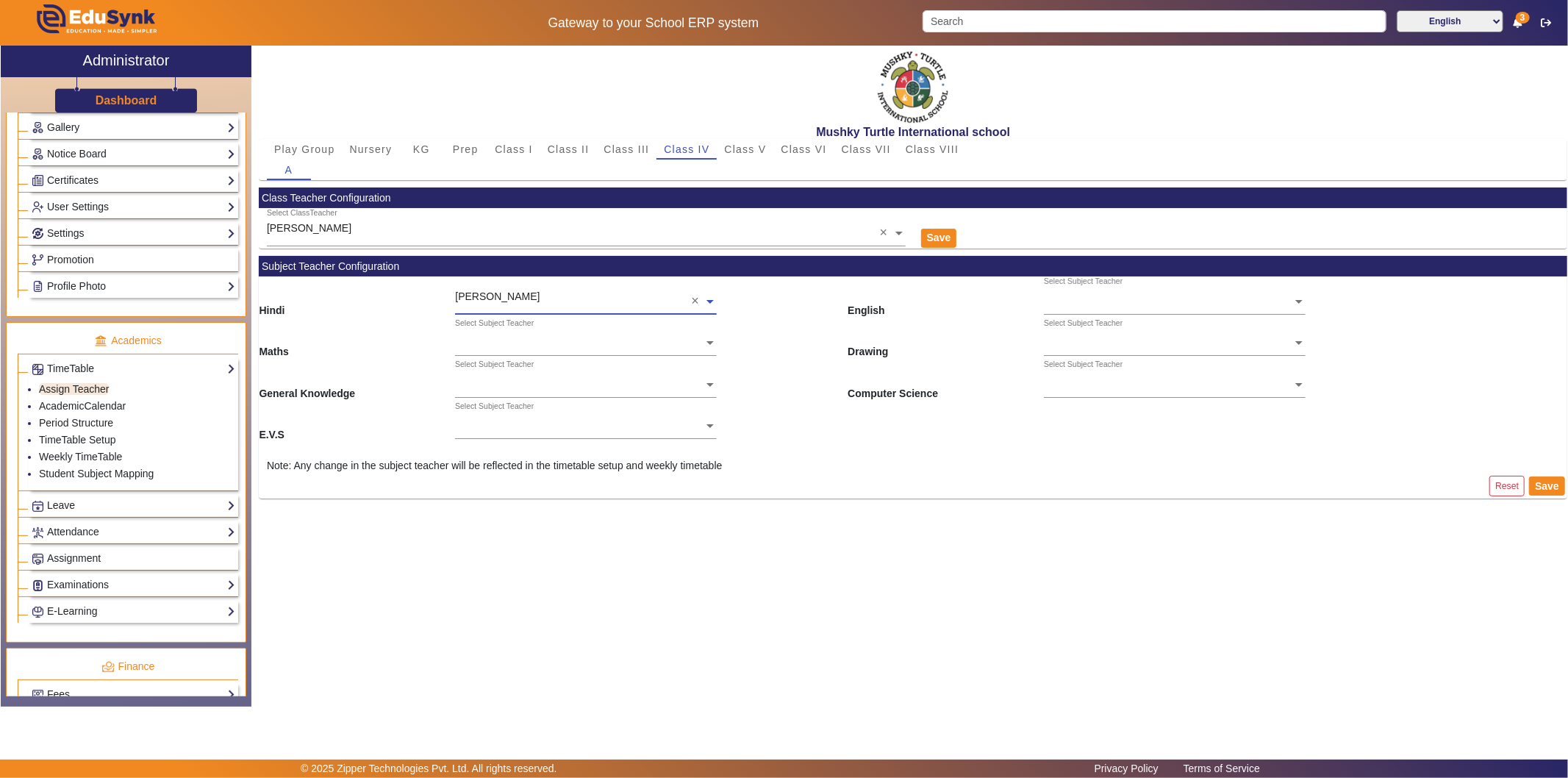
click at [519, 341] on input "text" at bounding box center [586, 344] width 261 height 16
click at [531, 408] on div "[PERSON_NAME]" at bounding box center [586, 405] width 261 height 31
click at [549, 390] on ng-select "Select Subject Teacher" at bounding box center [586, 379] width 261 height 41
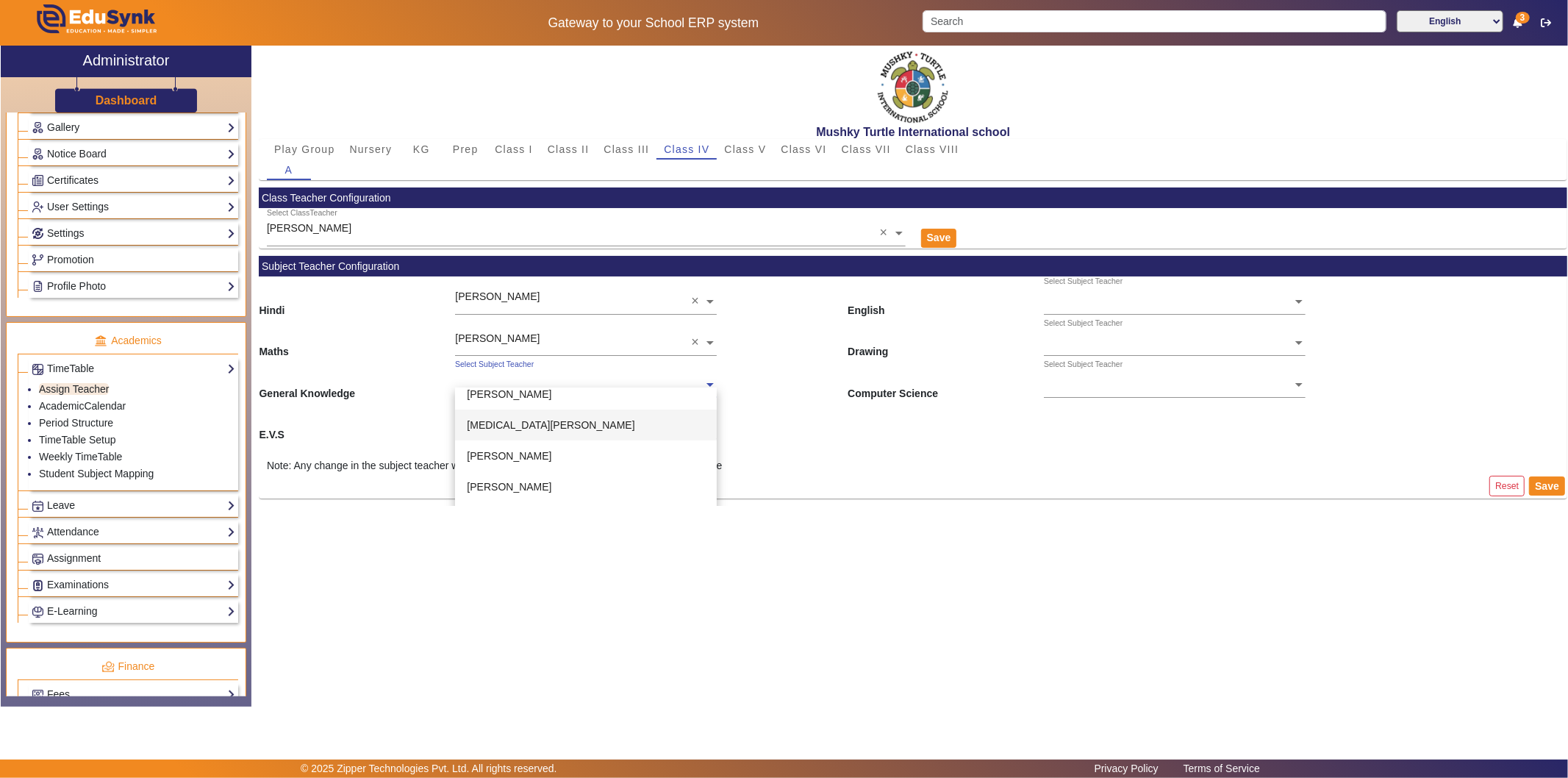
click at [546, 423] on div "[MEDICAL_DATA][PERSON_NAME]" at bounding box center [586, 425] width 261 height 31
click at [535, 430] on ng-select "Select Subject Teacher" at bounding box center [586, 421] width 261 height 41
click at [544, 463] on div "[PERSON_NAME]" at bounding box center [586, 466] width 261 height 31
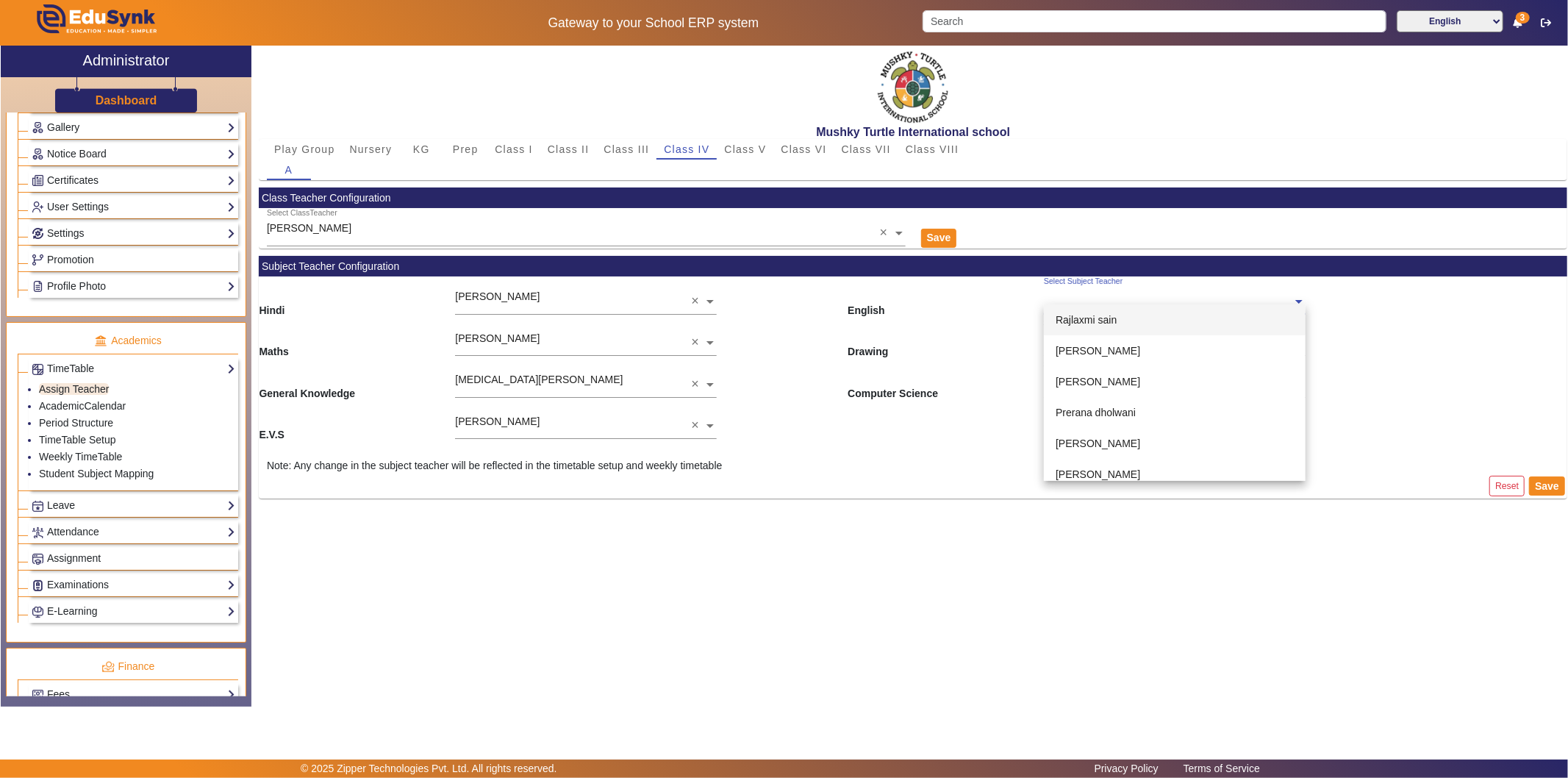
click at [1125, 305] on ng-select "Select Subject Teacher [PERSON_NAME] [PERSON_NAME] [PERSON_NAME] [PERSON_NAME] …" at bounding box center [1174, 296] width 261 height 41
click at [1135, 328] on span "[PERSON_NAME]" at bounding box center [1098, 333] width 85 height 12
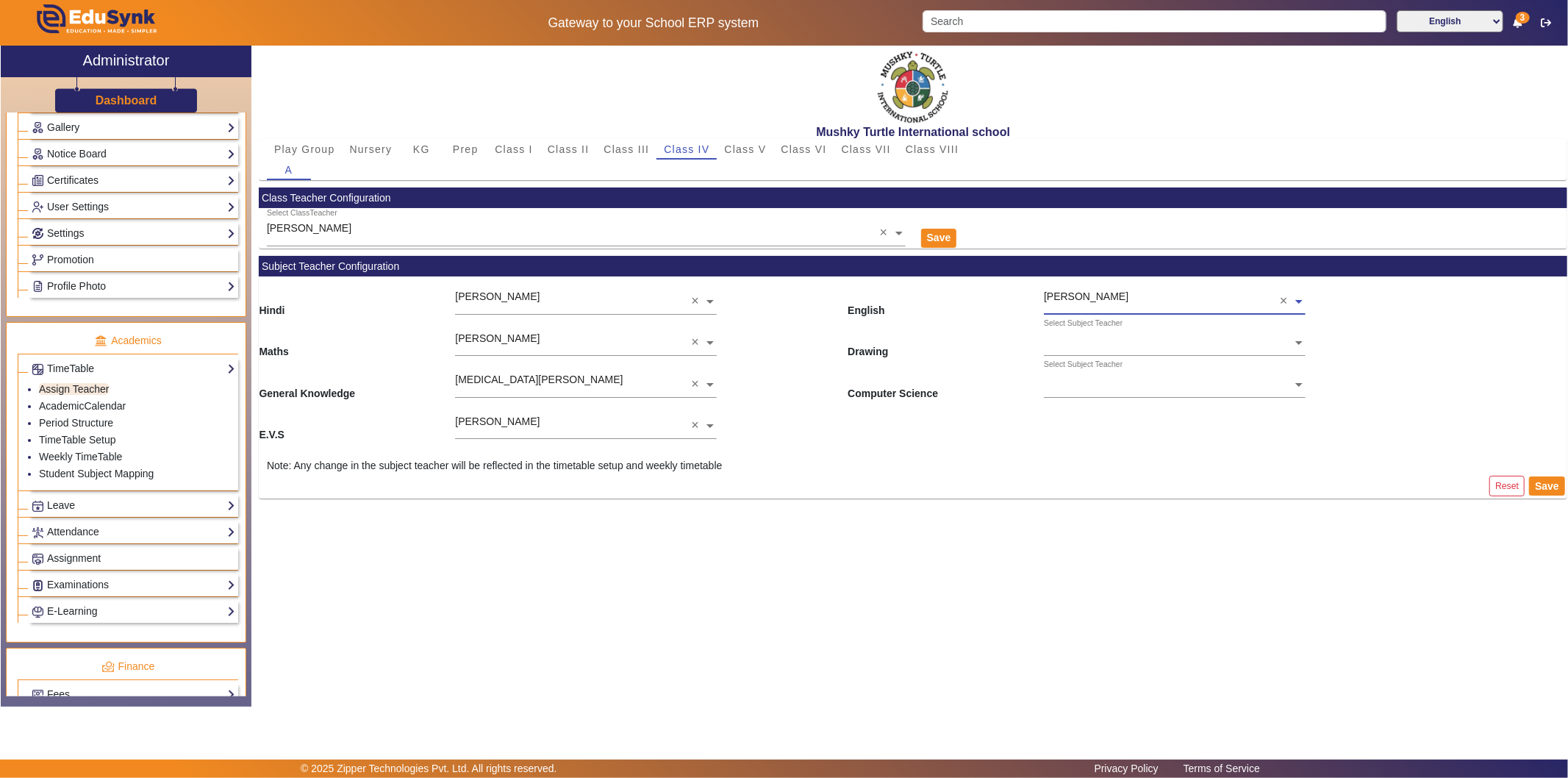
click at [1134, 345] on ng-select "Select Subject Teacher" at bounding box center [1174, 338] width 261 height 41
click at [1082, 443] on span "[PERSON_NAME]" at bounding box center [1098, 447] width 85 height 12
click at [1099, 383] on input "text" at bounding box center [1174, 386] width 261 height 16
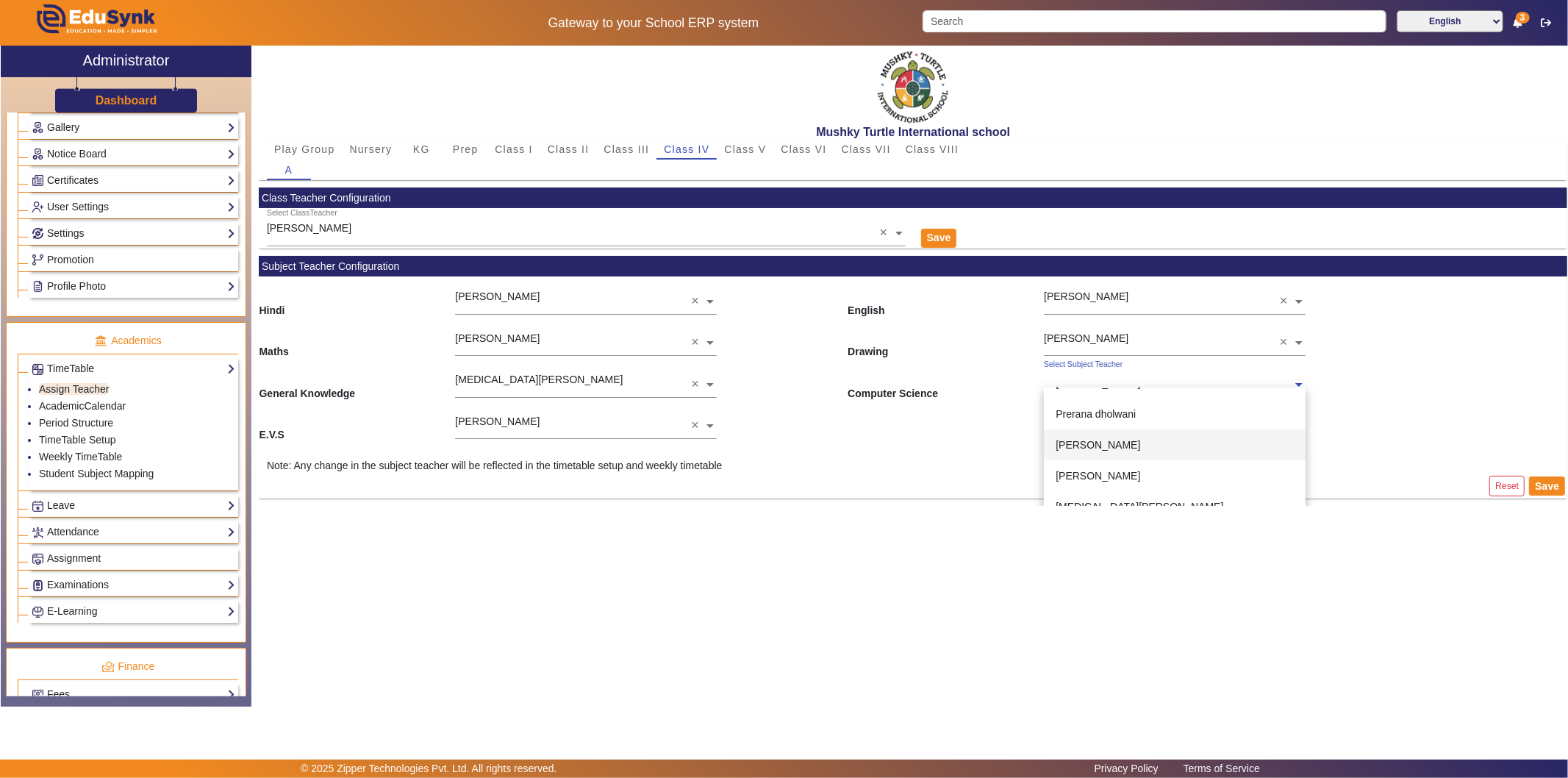
click at [1110, 439] on span "[PERSON_NAME]" at bounding box center [1098, 445] width 85 height 12
click at [1411, 481] on button "Save" at bounding box center [1547, 485] width 36 height 19
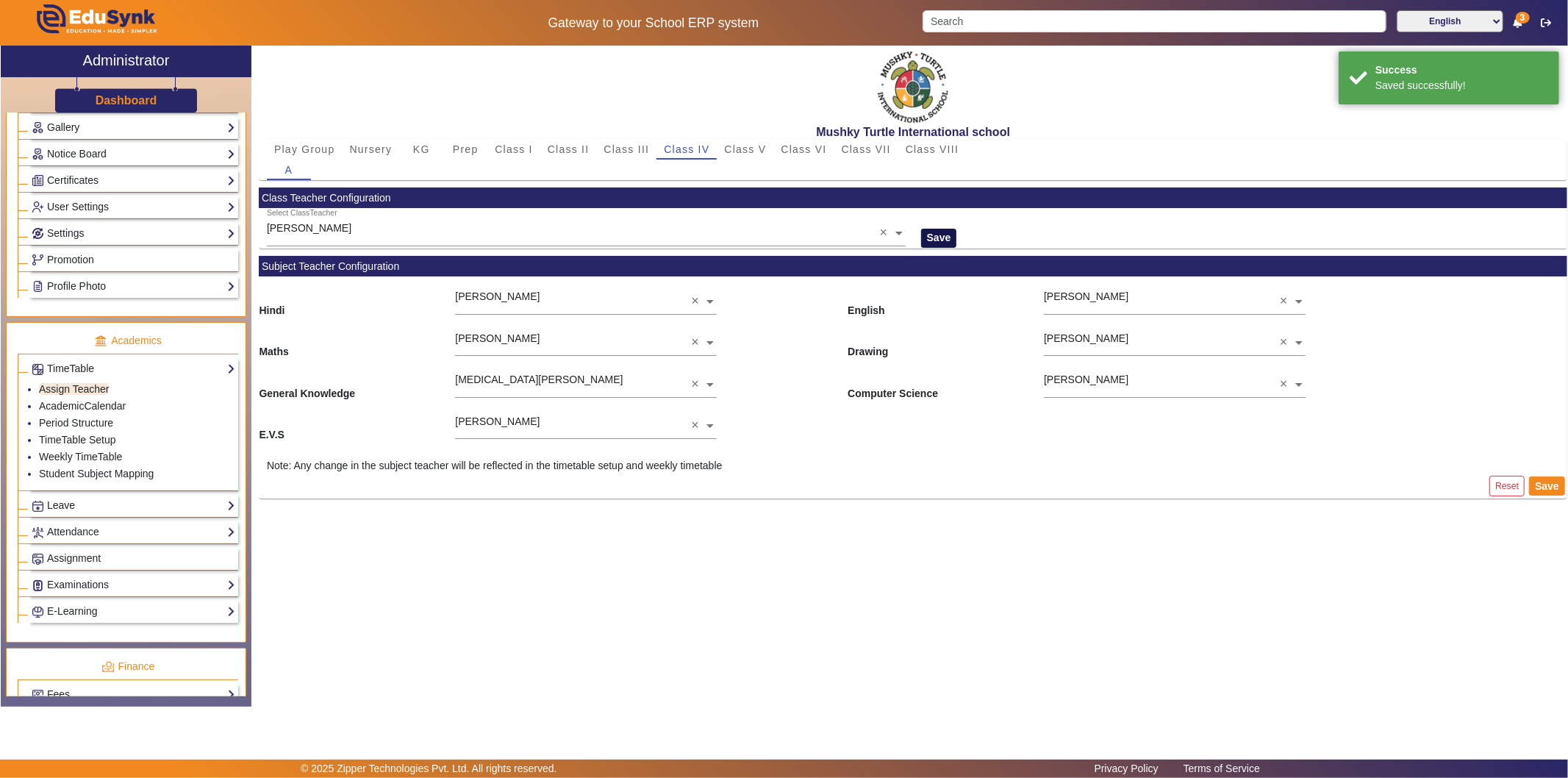
click at [945, 235] on button "Save" at bounding box center [939, 238] width 36 height 19
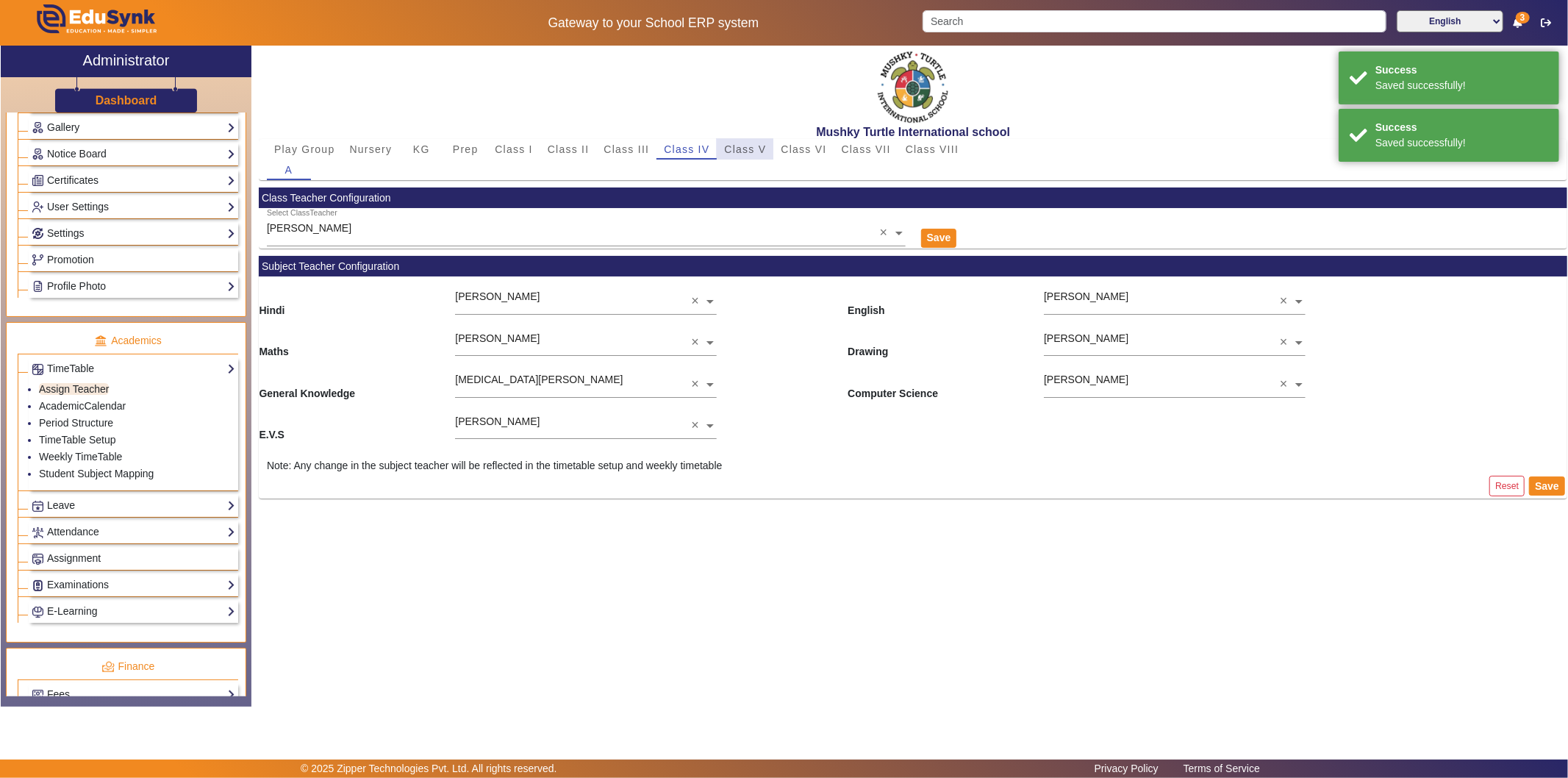
click at [744, 147] on span "Class V" at bounding box center [745, 149] width 42 height 10
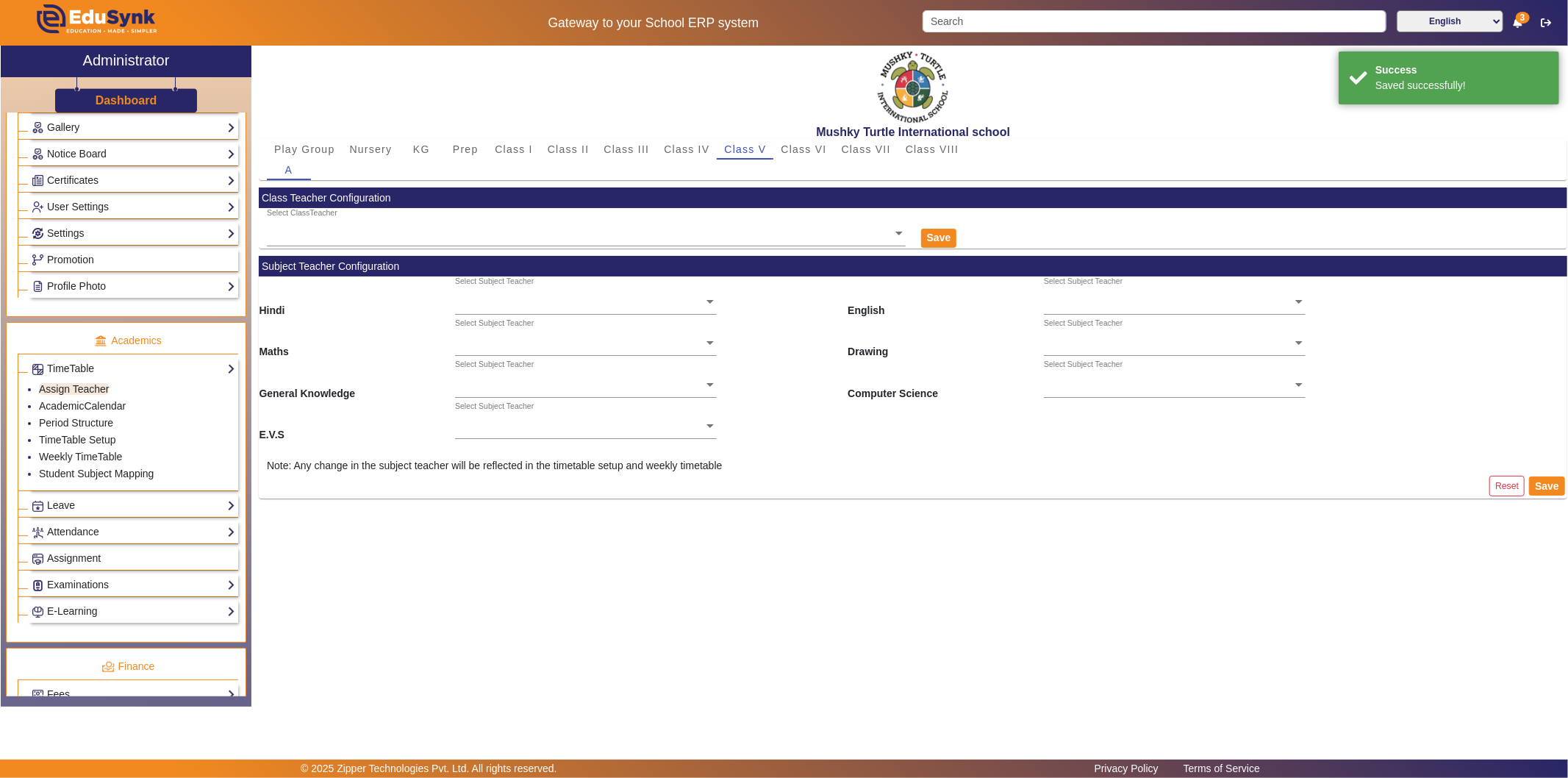
click at [423, 237] on ng-select "Select ClassTeacher" at bounding box center [586, 228] width 639 height 41
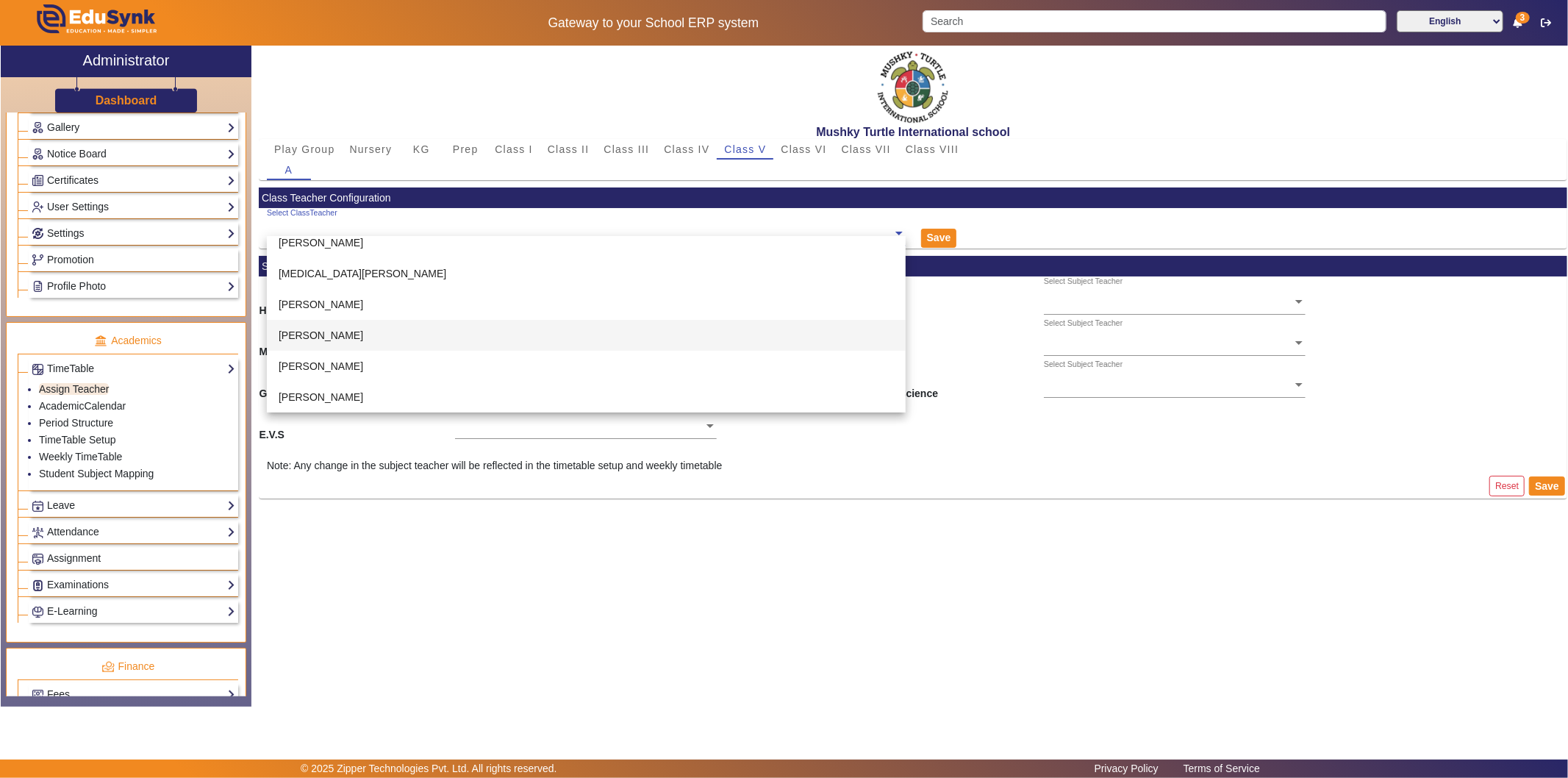
scroll to position [245, 0]
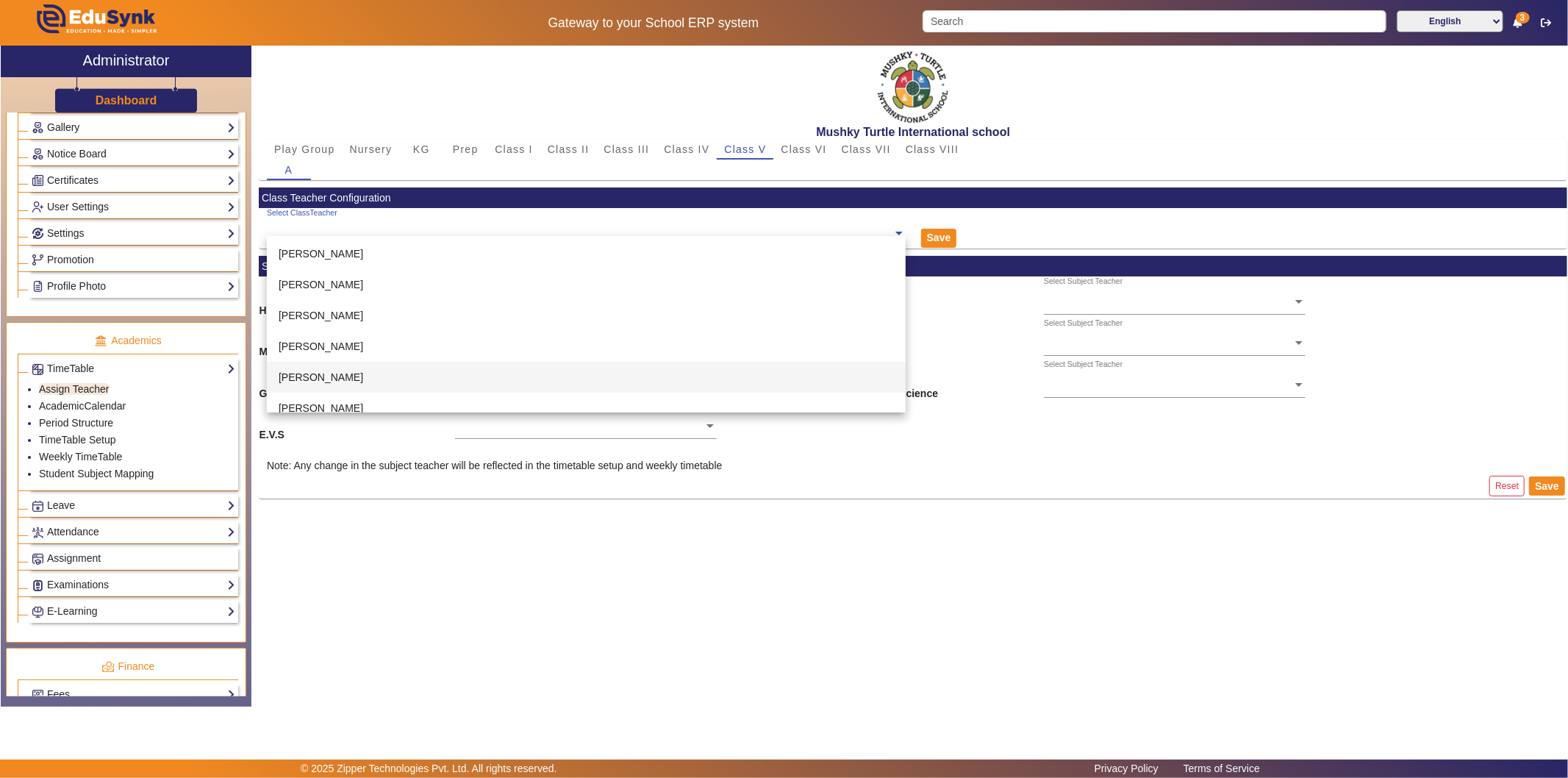
click at [365, 383] on div "[PERSON_NAME]" at bounding box center [586, 377] width 639 height 31
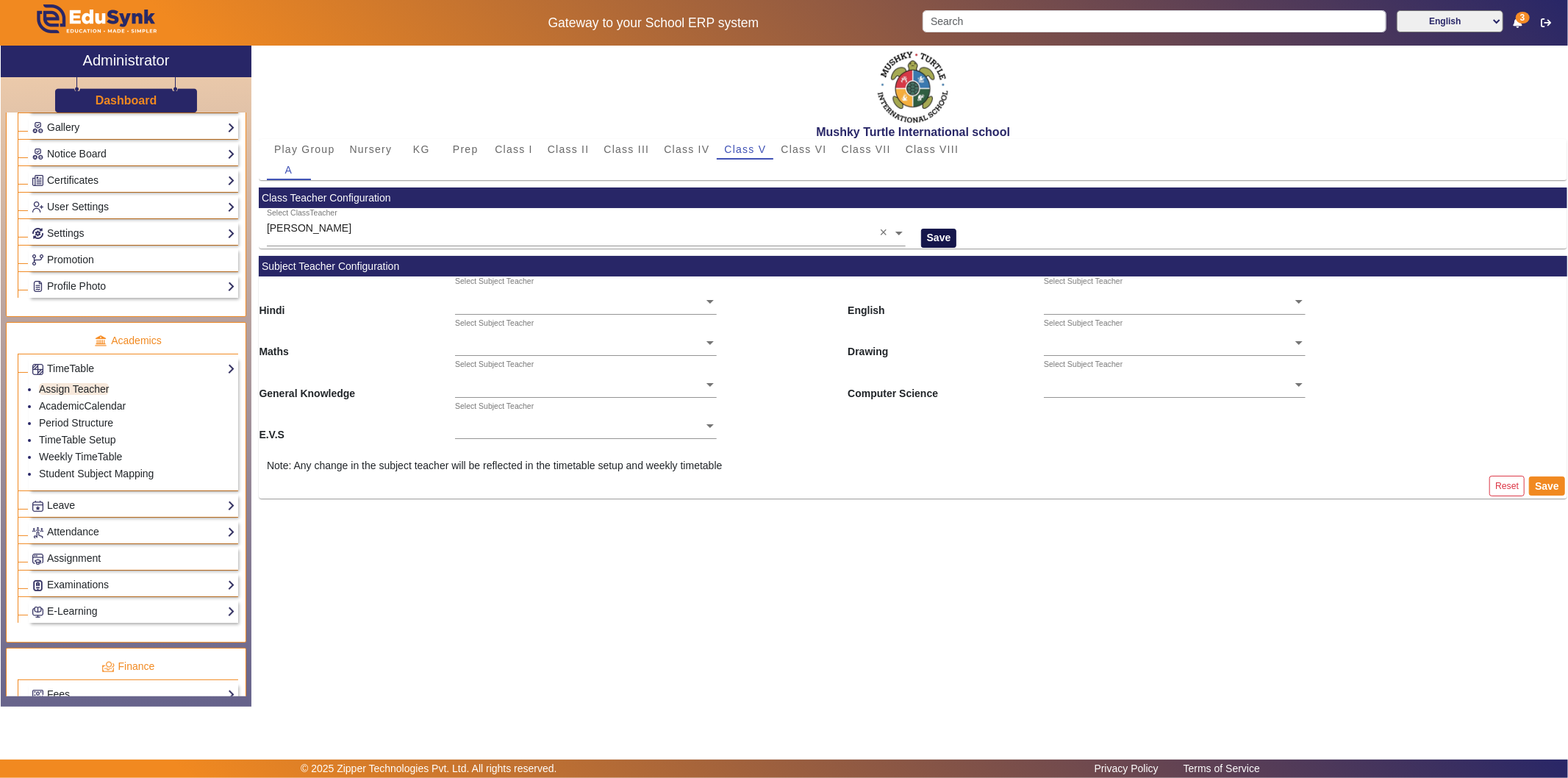
click at [947, 232] on button "Save" at bounding box center [939, 238] width 36 height 19
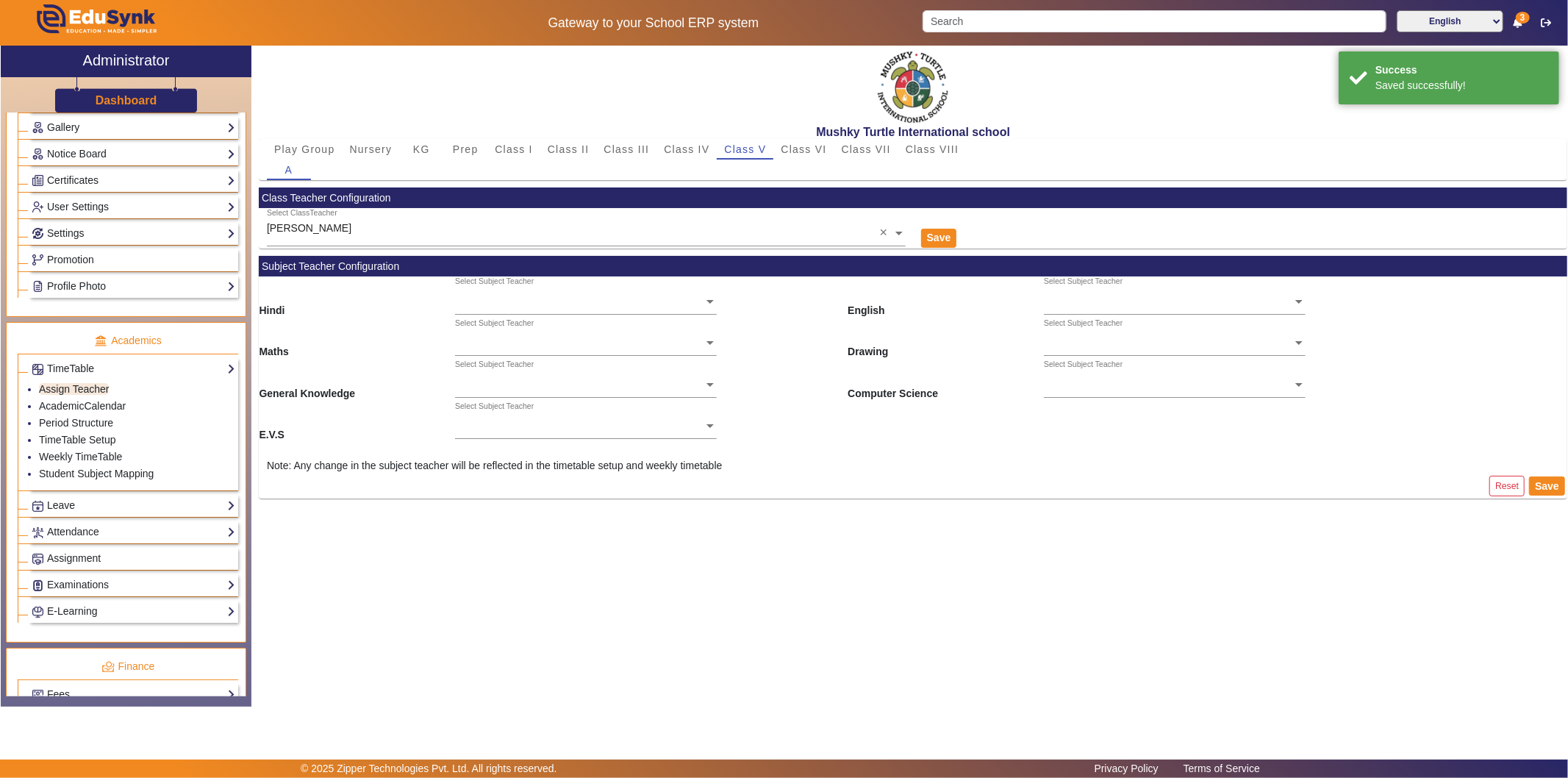
click at [581, 303] on input "text" at bounding box center [586, 302] width 261 height 16
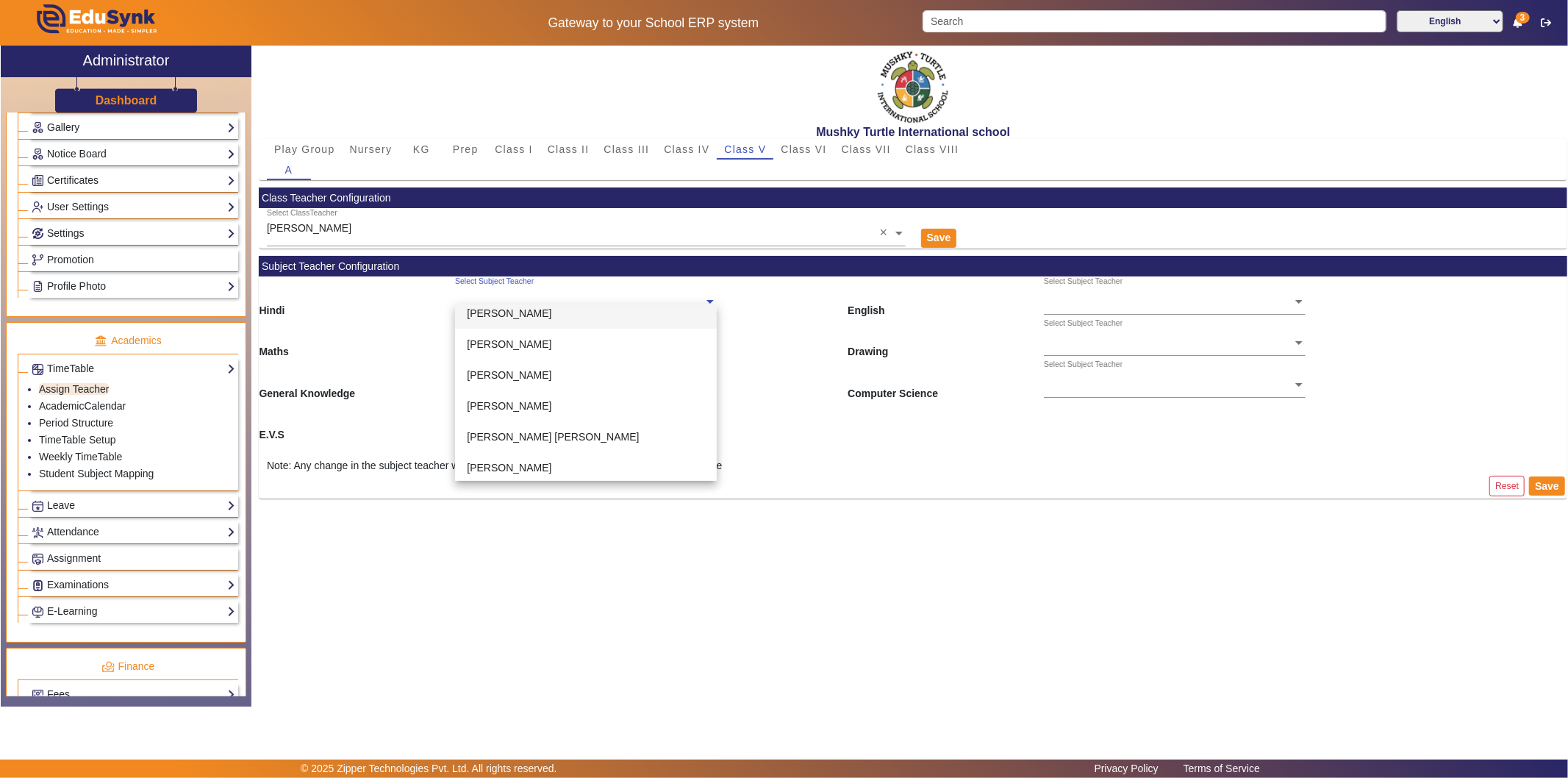
scroll to position [472, 0]
click at [500, 432] on span "[PERSON_NAME]" at bounding box center [509, 434] width 85 height 12
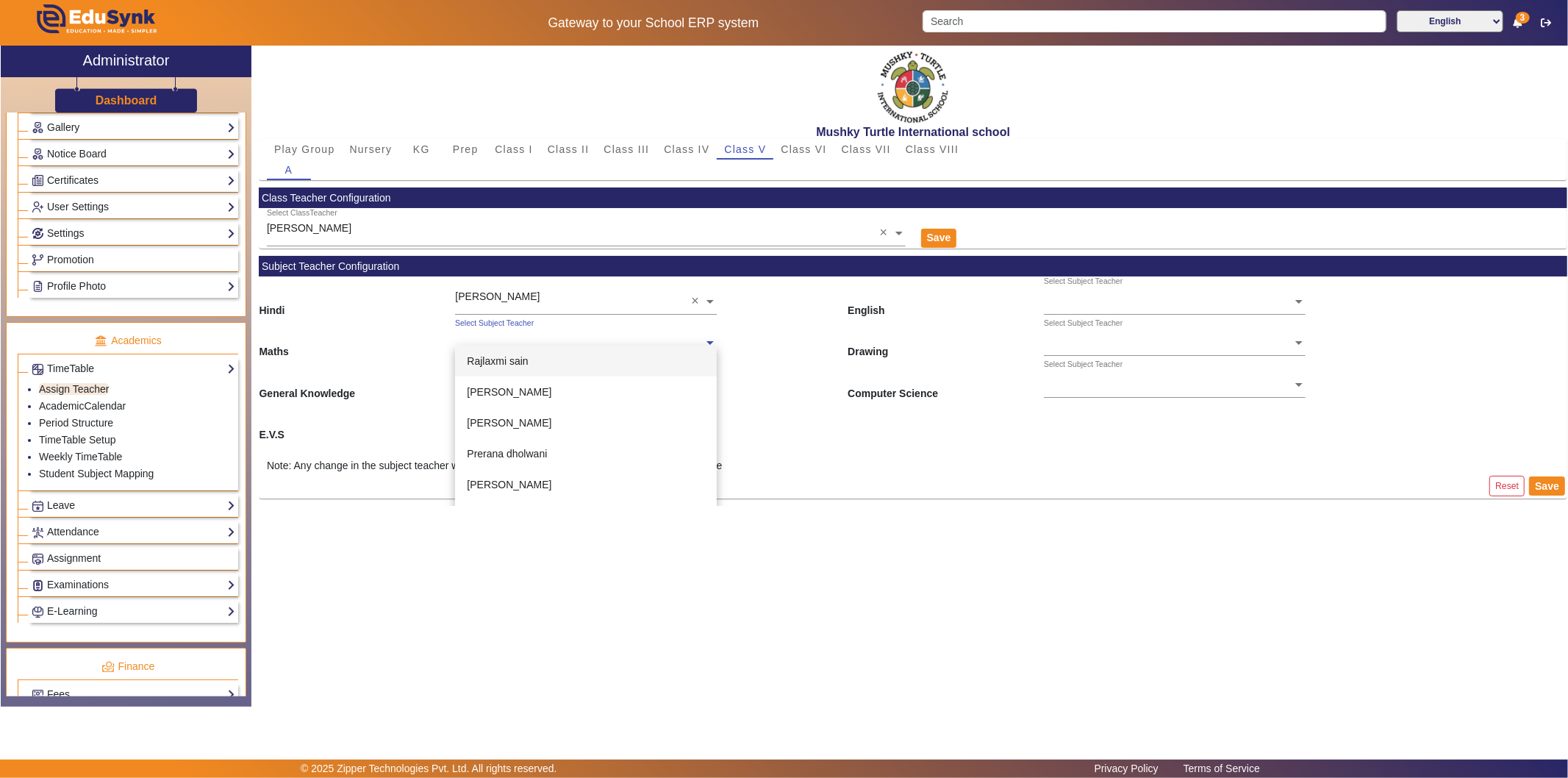
click at [524, 348] on ng-select "Select Subject Teacher [PERSON_NAME] [PERSON_NAME] [PERSON_NAME] [PERSON_NAME] …" at bounding box center [586, 338] width 261 height 41
click at [524, 397] on div "[PERSON_NAME]" at bounding box center [586, 405] width 261 height 31
click at [546, 391] on ng-select "Select Subject Teacher" at bounding box center [586, 379] width 261 height 41
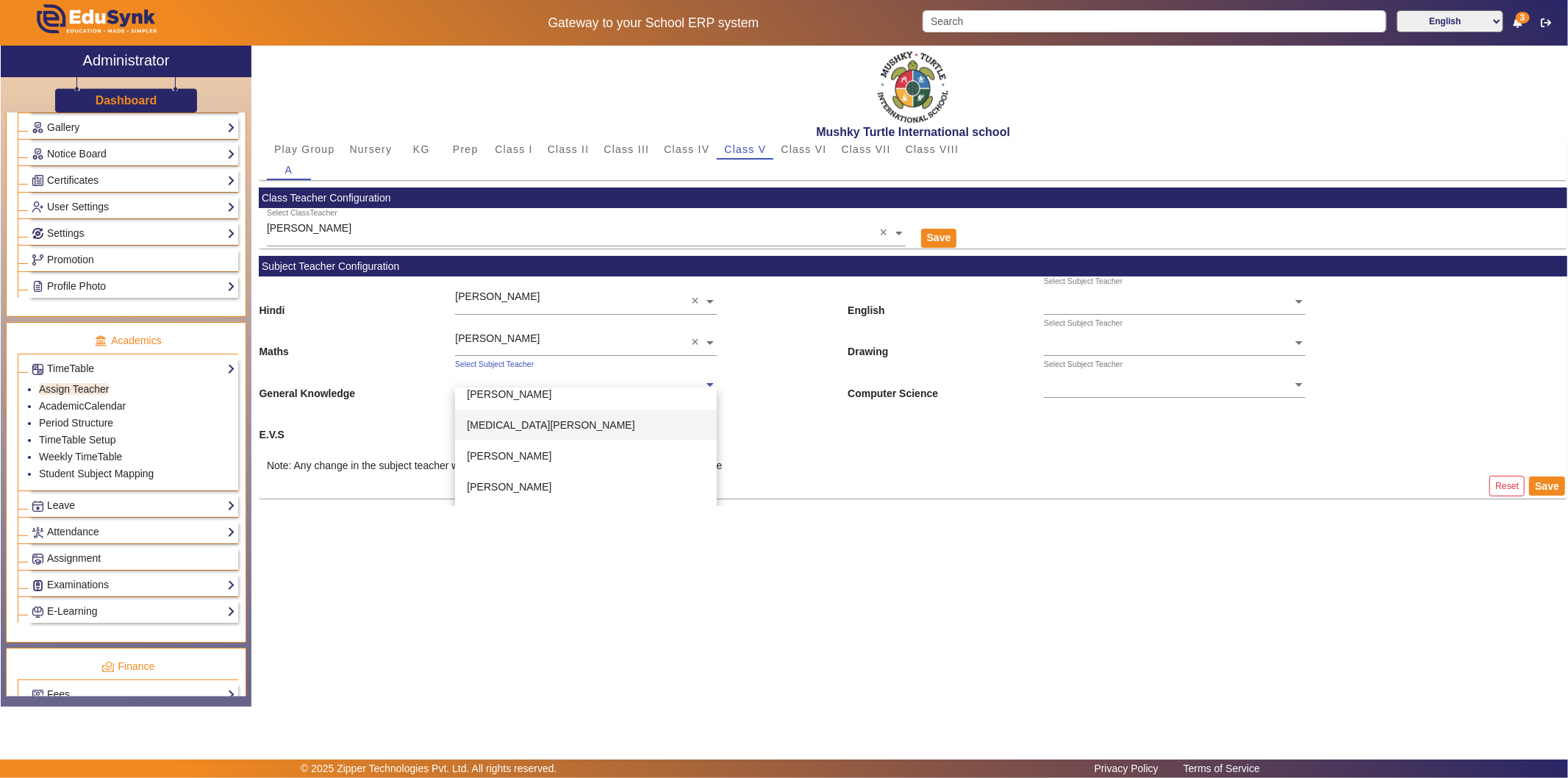
click at [554, 427] on div "[MEDICAL_DATA][PERSON_NAME]" at bounding box center [586, 425] width 261 height 31
click at [554, 427] on input "text" at bounding box center [586, 427] width 261 height 16
click at [566, 456] on div "[PERSON_NAME]" at bounding box center [586, 466] width 261 height 31
click at [1134, 297] on input "text" at bounding box center [1174, 302] width 261 height 16
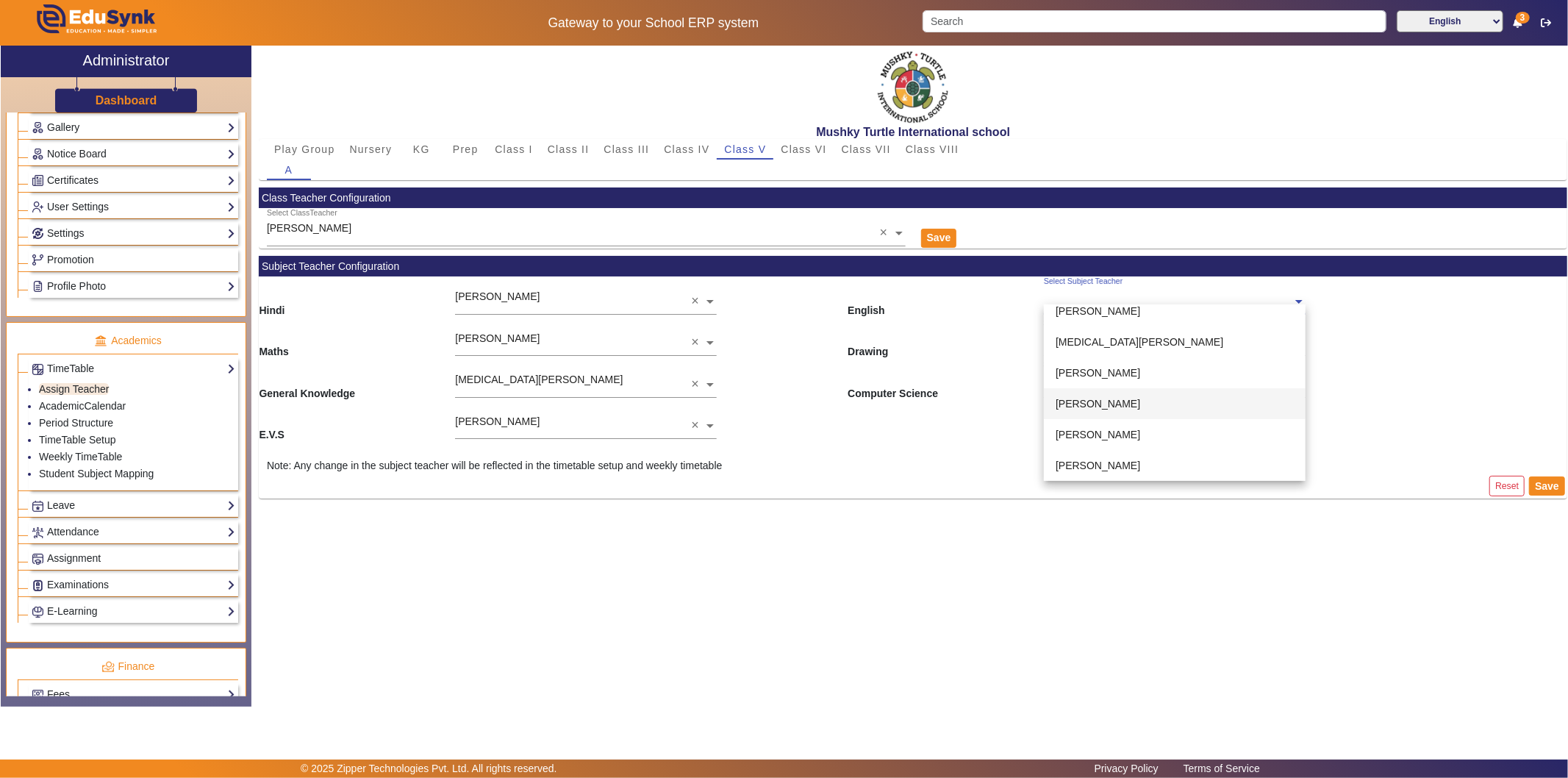
scroll to position [245, 0]
click at [1141, 408] on div "[PERSON_NAME]" at bounding box center [1174, 415] width 261 height 31
click at [1115, 346] on ng-select "Select Subject Teacher [PERSON_NAME] [PERSON_NAME] [PERSON_NAME] [PERSON_NAME] …" at bounding box center [1174, 338] width 261 height 41
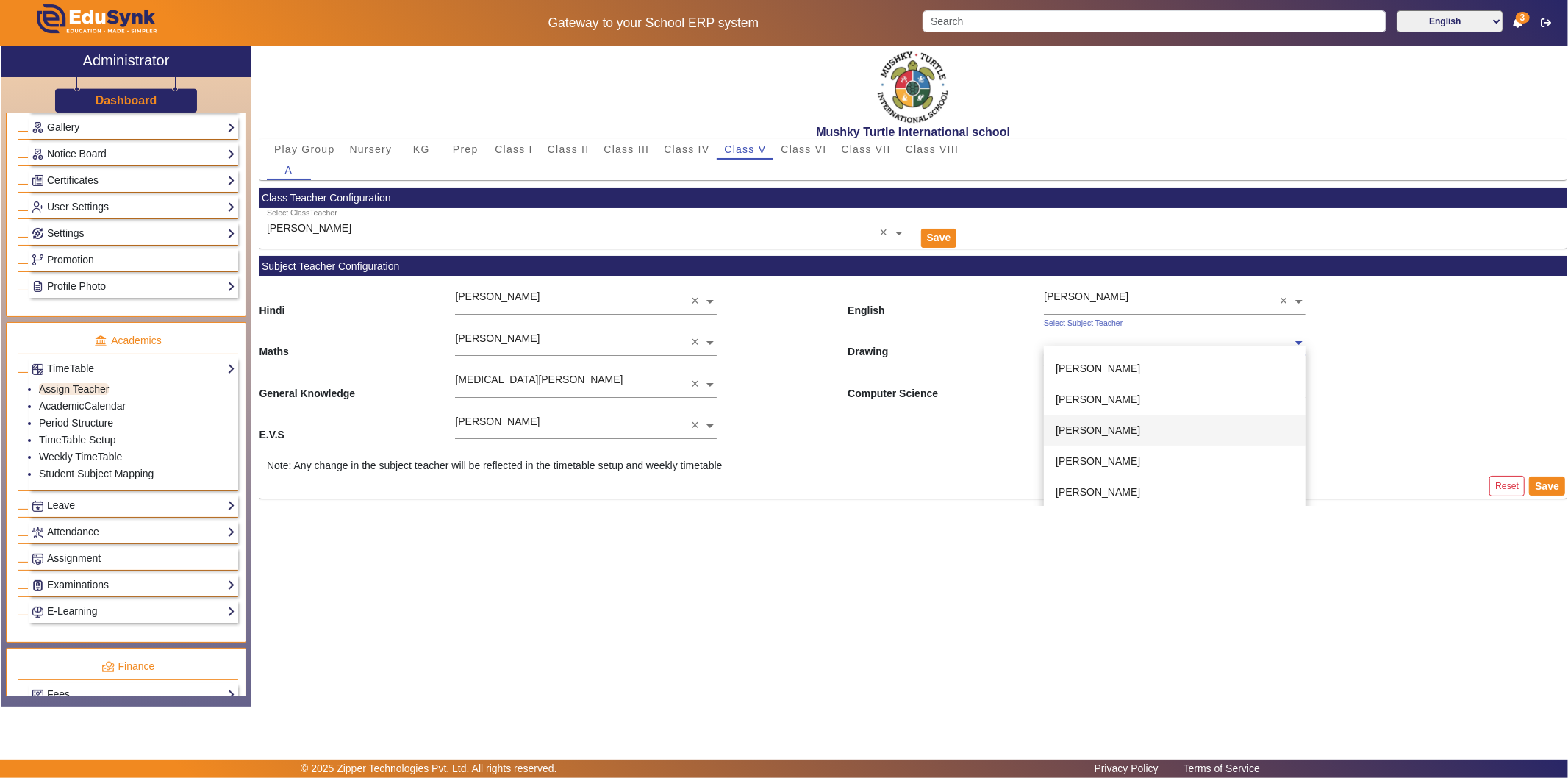
scroll to position [326, 0]
click at [1100, 412] on div "[PERSON_NAME]" at bounding box center [1174, 405] width 261 height 31
click at [1096, 385] on input "text" at bounding box center [1174, 386] width 261 height 16
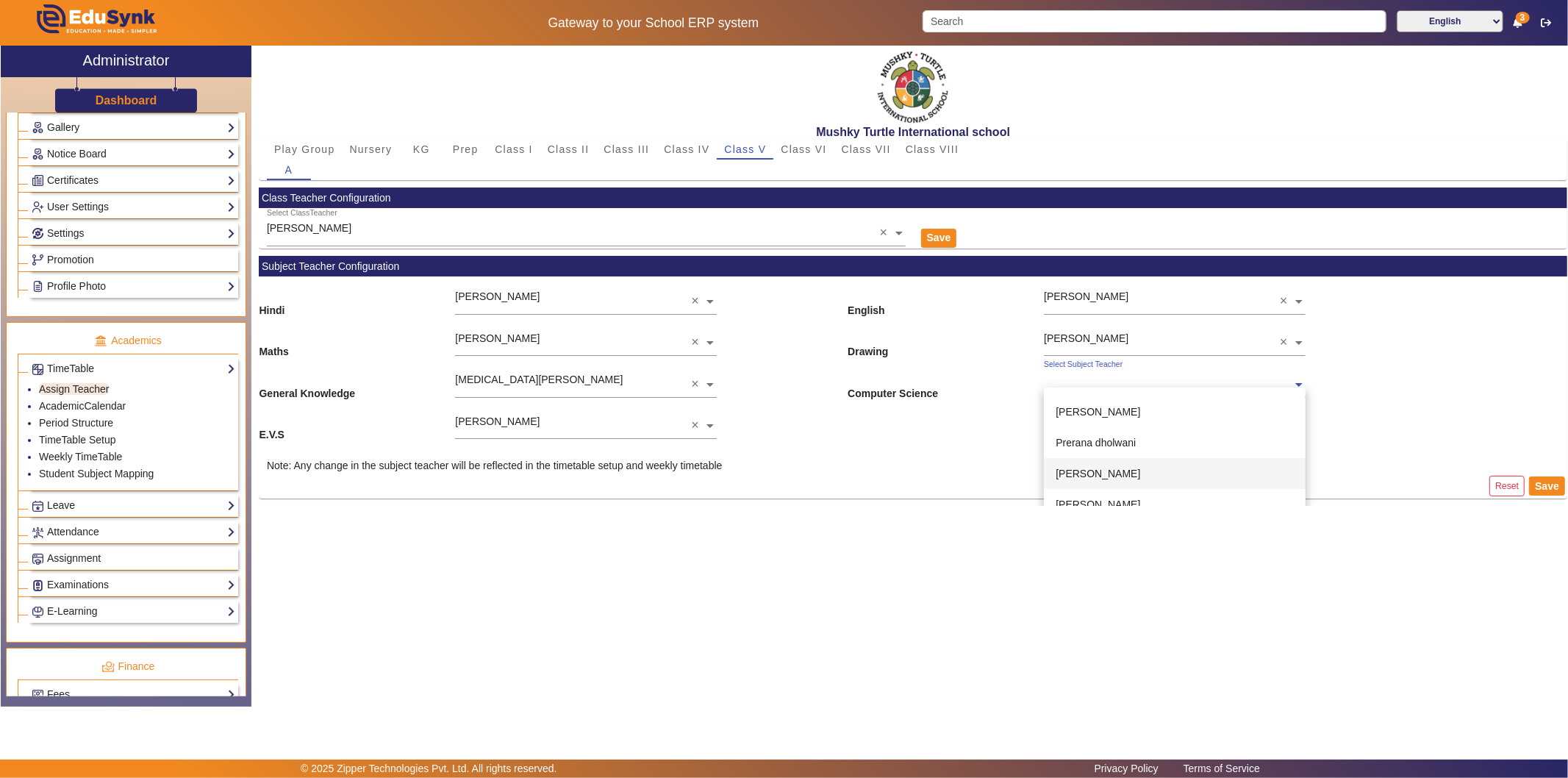
scroll to position [81, 0]
click at [1112, 439] on span "[PERSON_NAME]" at bounding box center [1098, 445] width 85 height 12
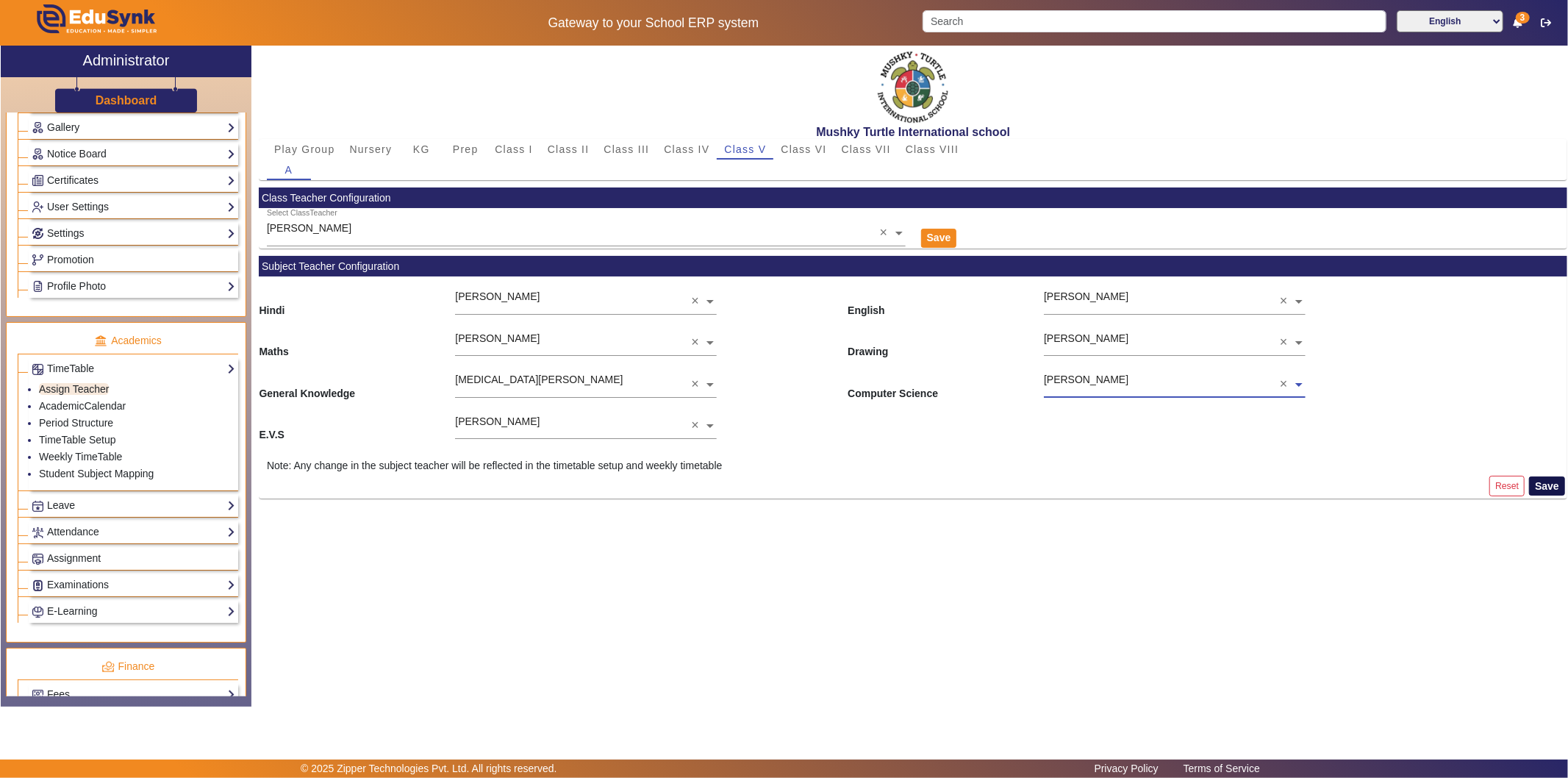
click at [1411, 484] on button "Save" at bounding box center [1547, 485] width 36 height 19
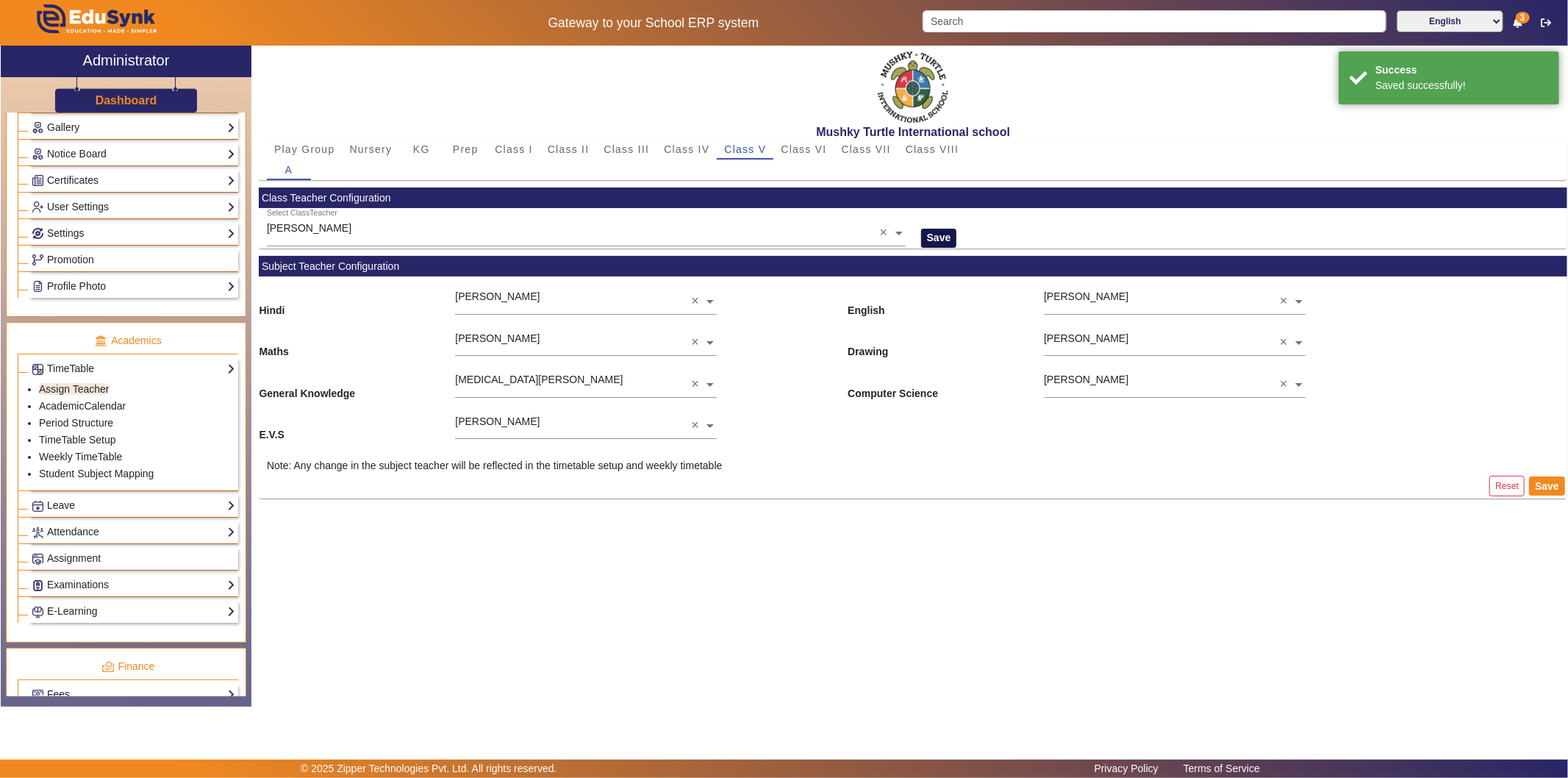
click at [941, 239] on button "Save" at bounding box center [939, 238] width 36 height 19
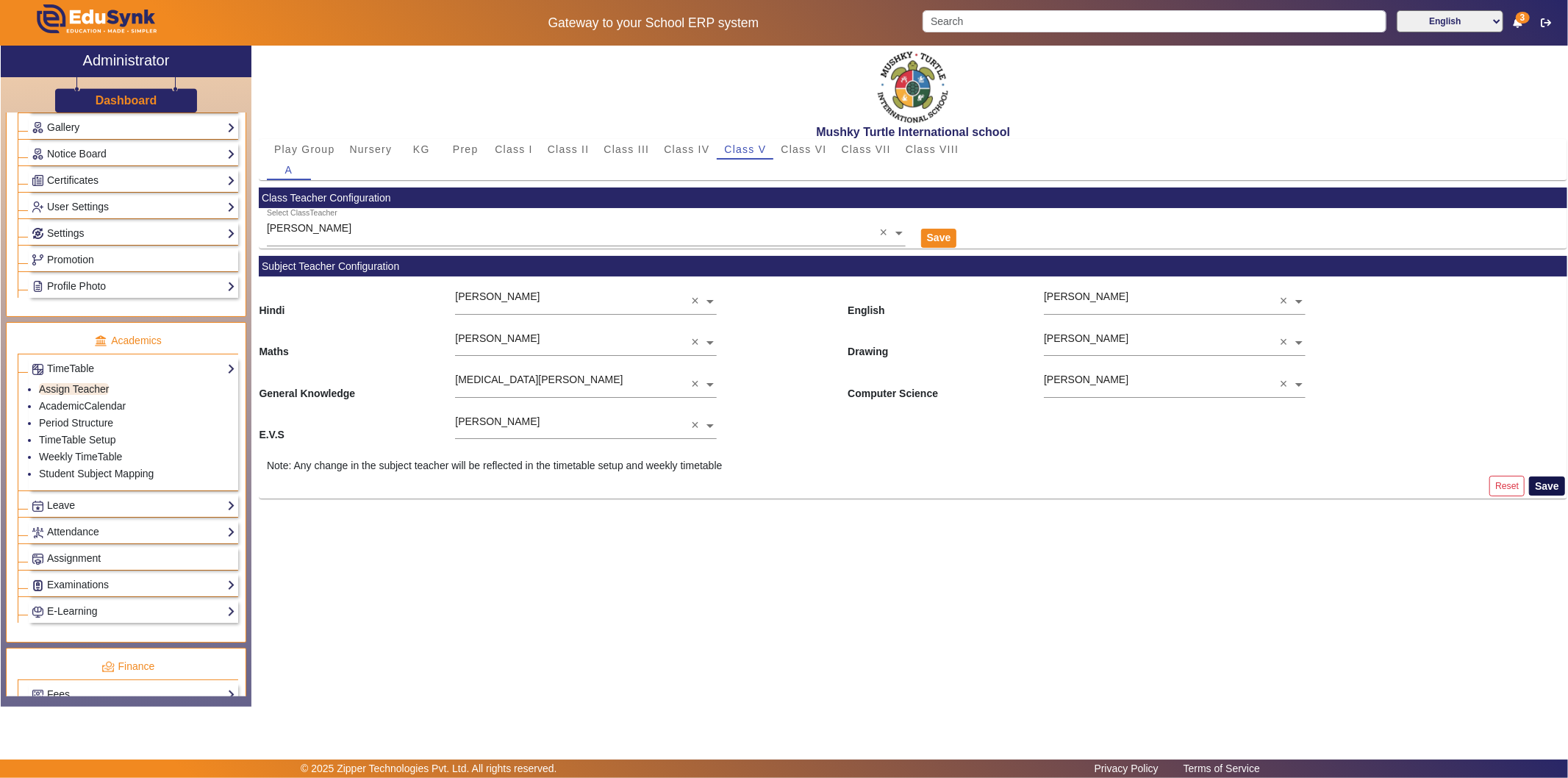
click at [1411, 488] on button "Save" at bounding box center [1547, 485] width 36 height 19
click at [935, 235] on button "Save" at bounding box center [939, 238] width 36 height 19
click at [476, 233] on input "text" at bounding box center [586, 234] width 639 height 16
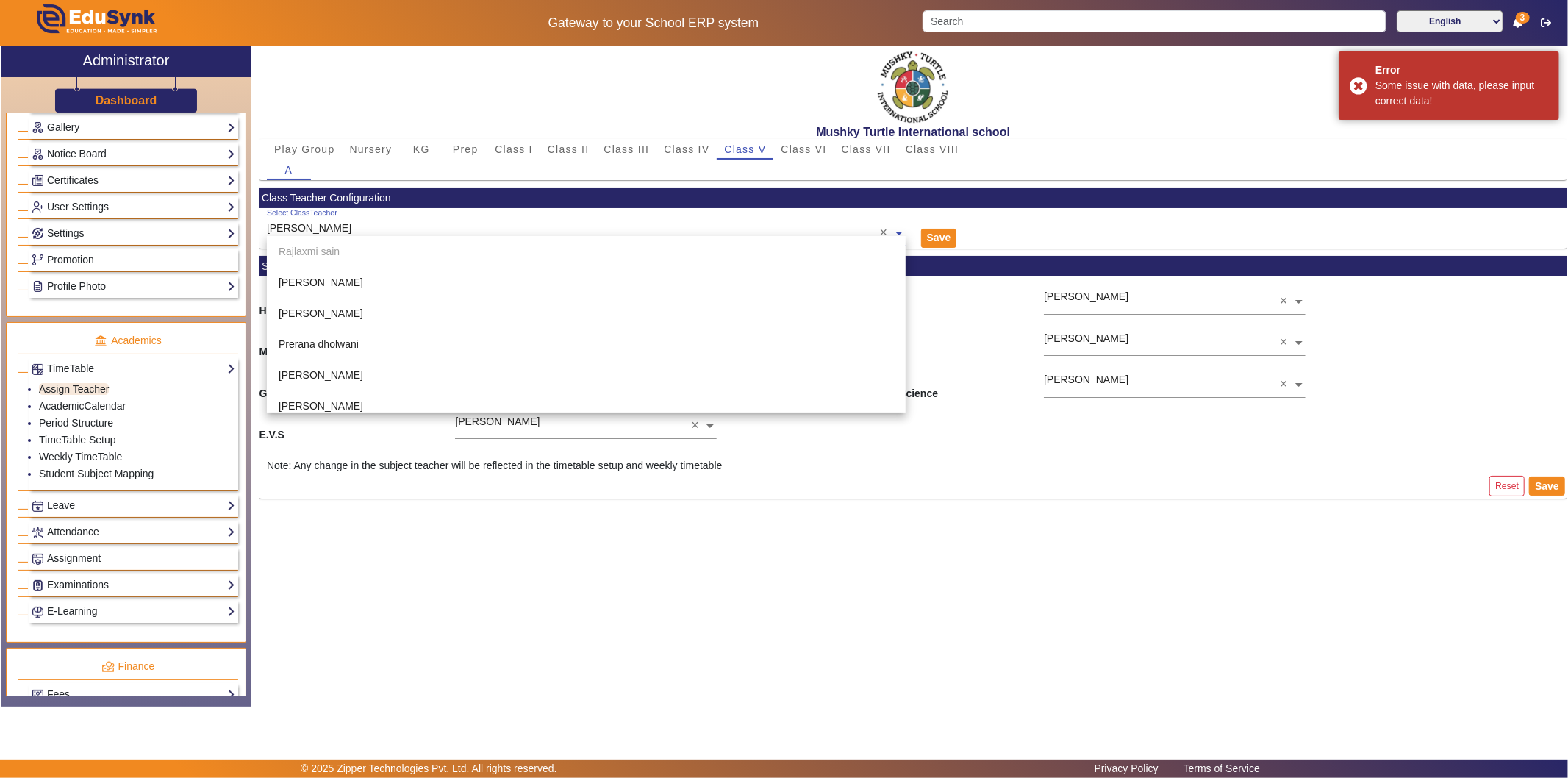
scroll to position [370, 0]
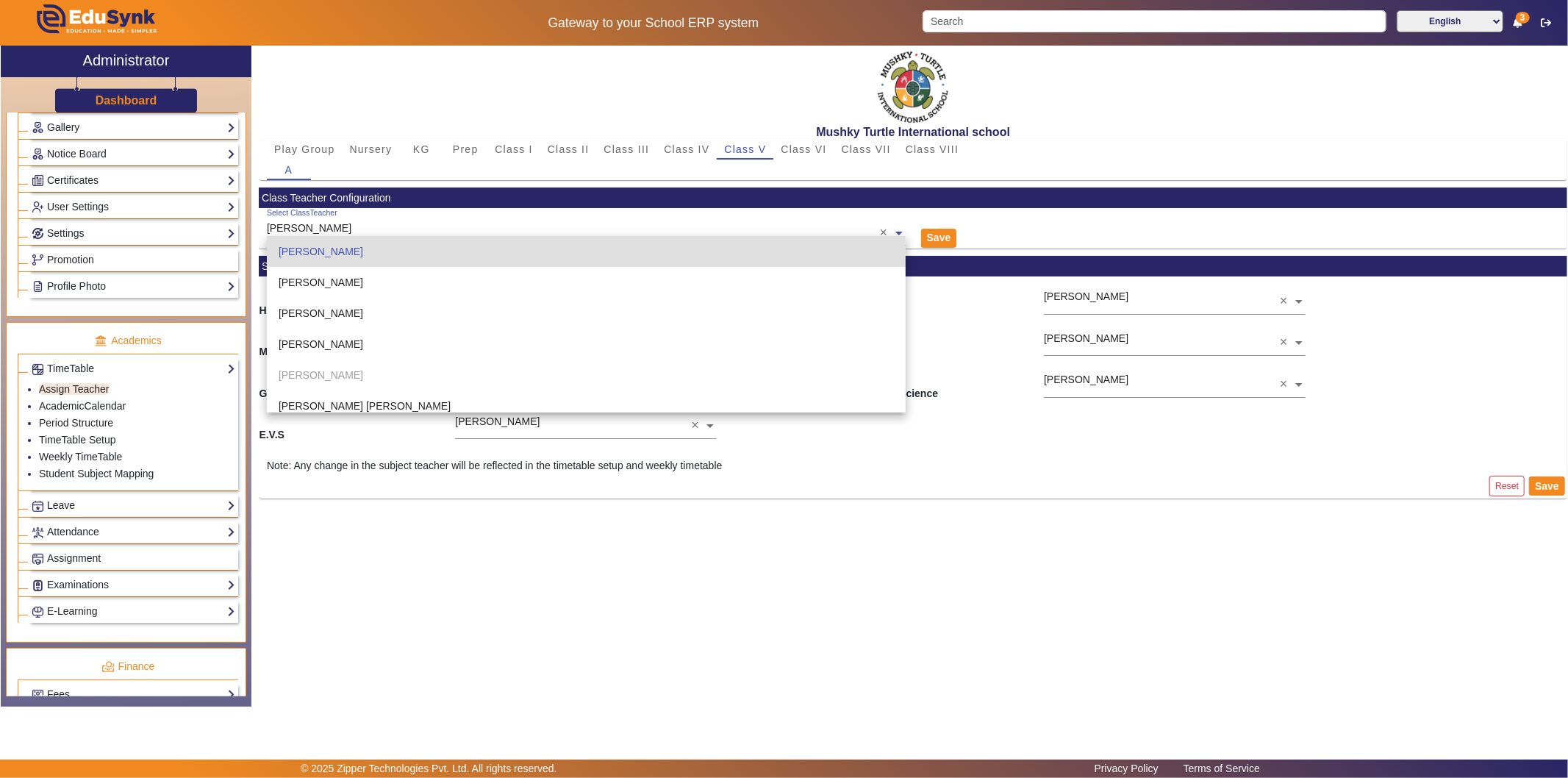
click at [459, 252] on div "[PERSON_NAME]" at bounding box center [586, 252] width 639 height 31
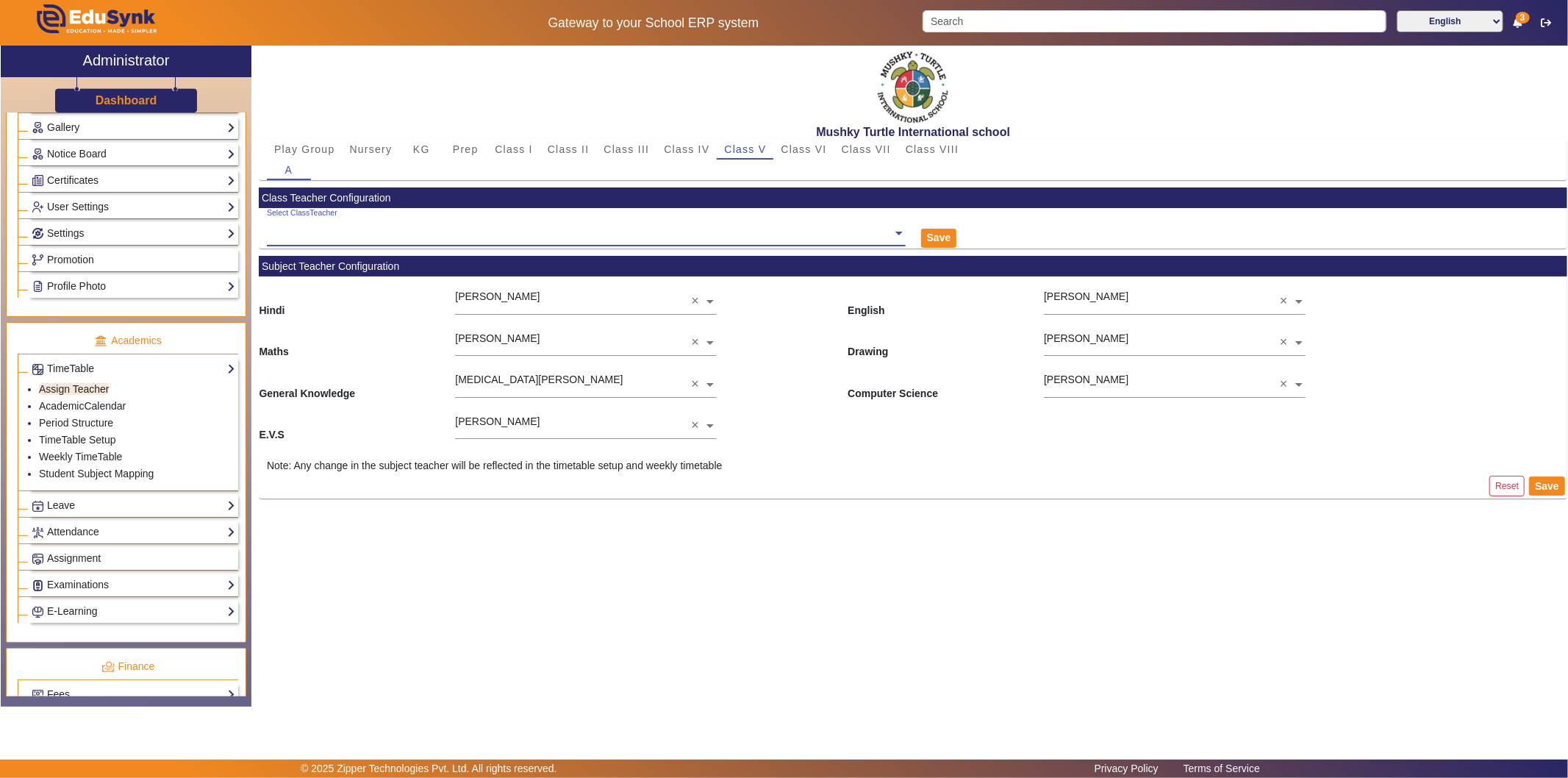
click at [606, 241] on ng-select "Select ClassTeacher" at bounding box center [586, 228] width 639 height 41
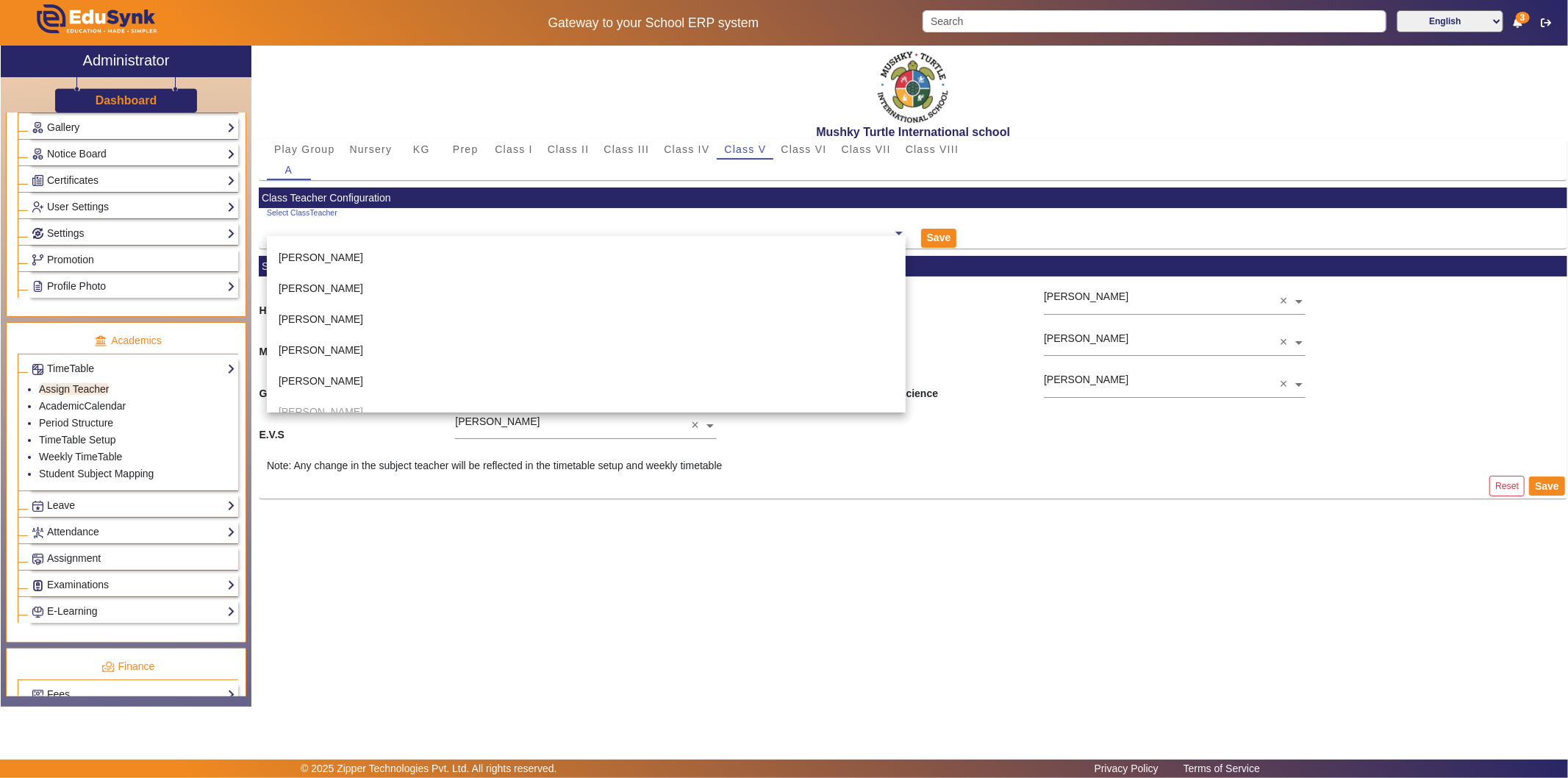
scroll to position [309, 0]
click at [549, 316] on div "[PERSON_NAME]" at bounding box center [586, 313] width 639 height 31
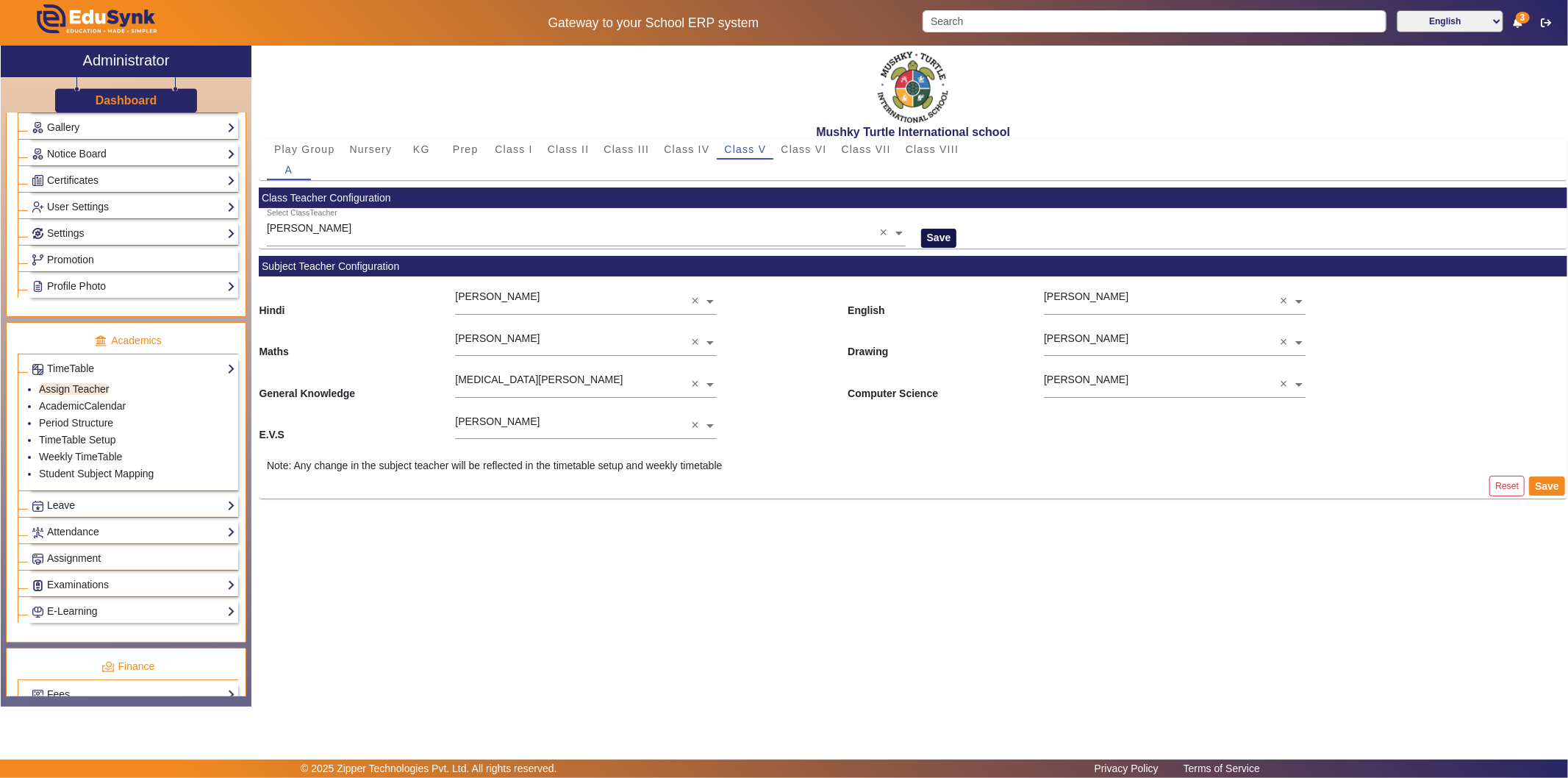
click at [938, 239] on button "Save" at bounding box center [939, 238] width 36 height 19
click at [946, 234] on button "Save" at bounding box center [939, 238] width 36 height 19
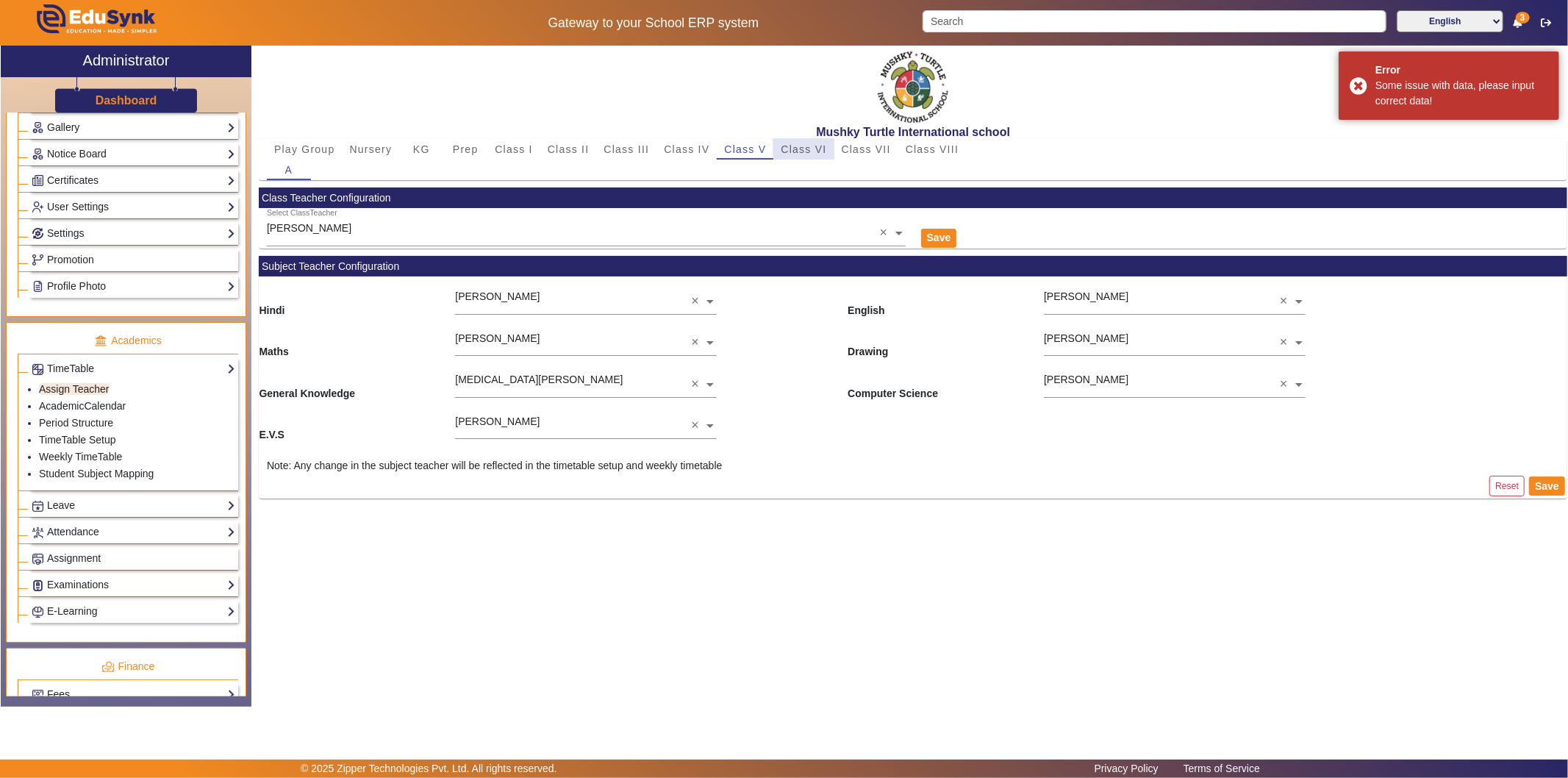
click at [813, 145] on span "Class VI" at bounding box center [803, 149] width 46 height 10
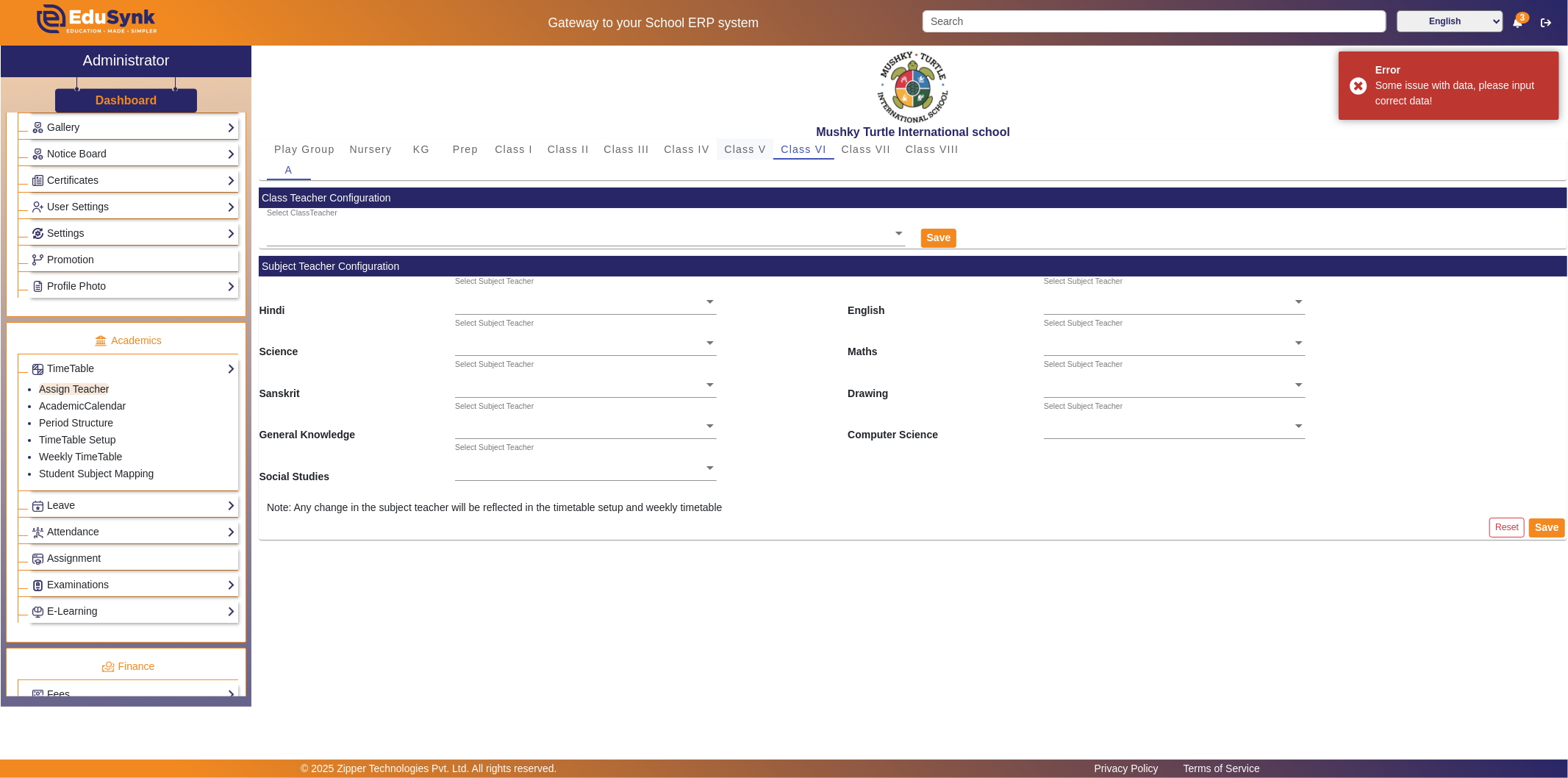
click at [729, 149] on span "Class V" at bounding box center [745, 149] width 42 height 10
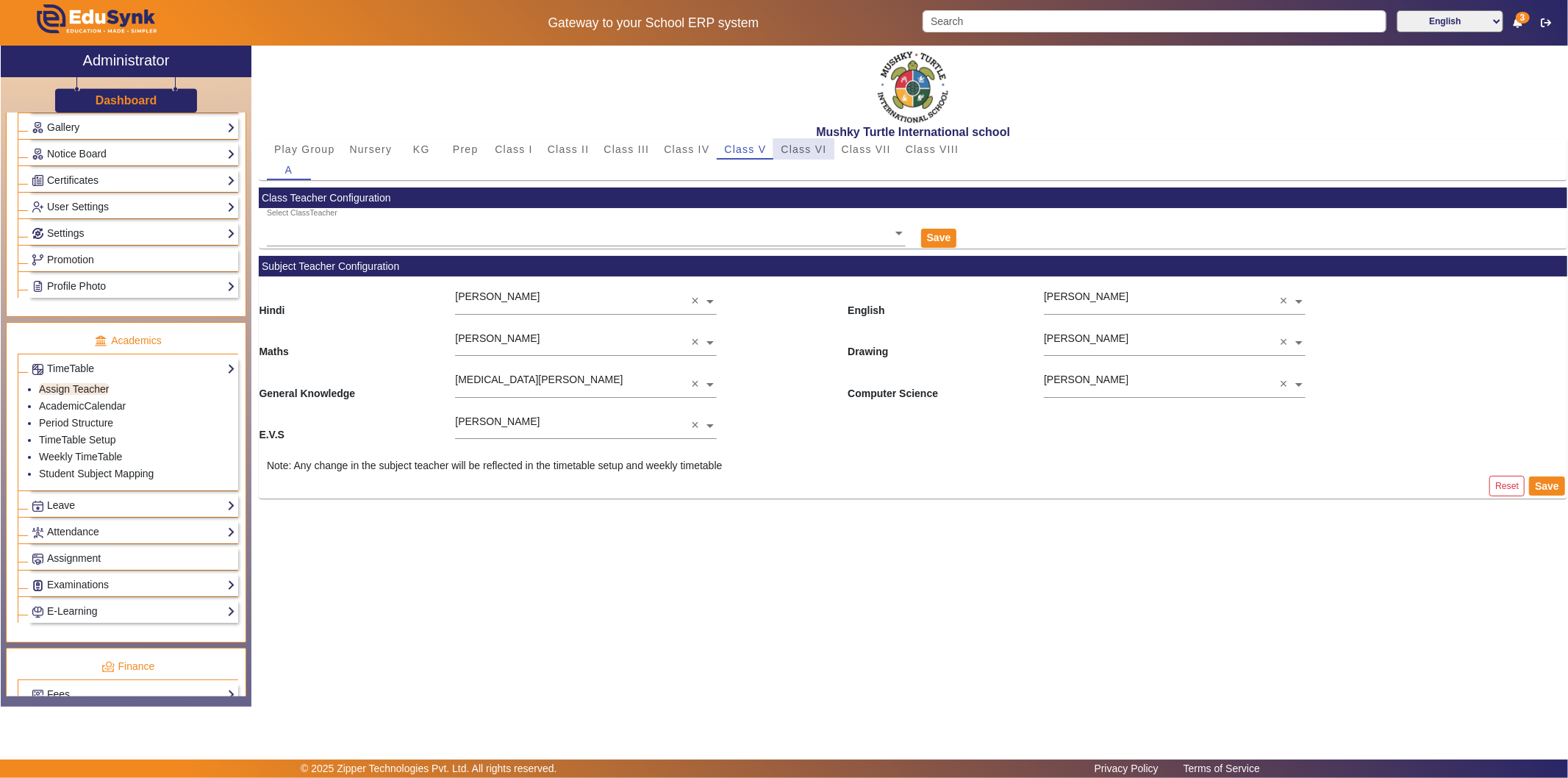
click at [805, 145] on span "Class VI" at bounding box center [803, 149] width 46 height 10
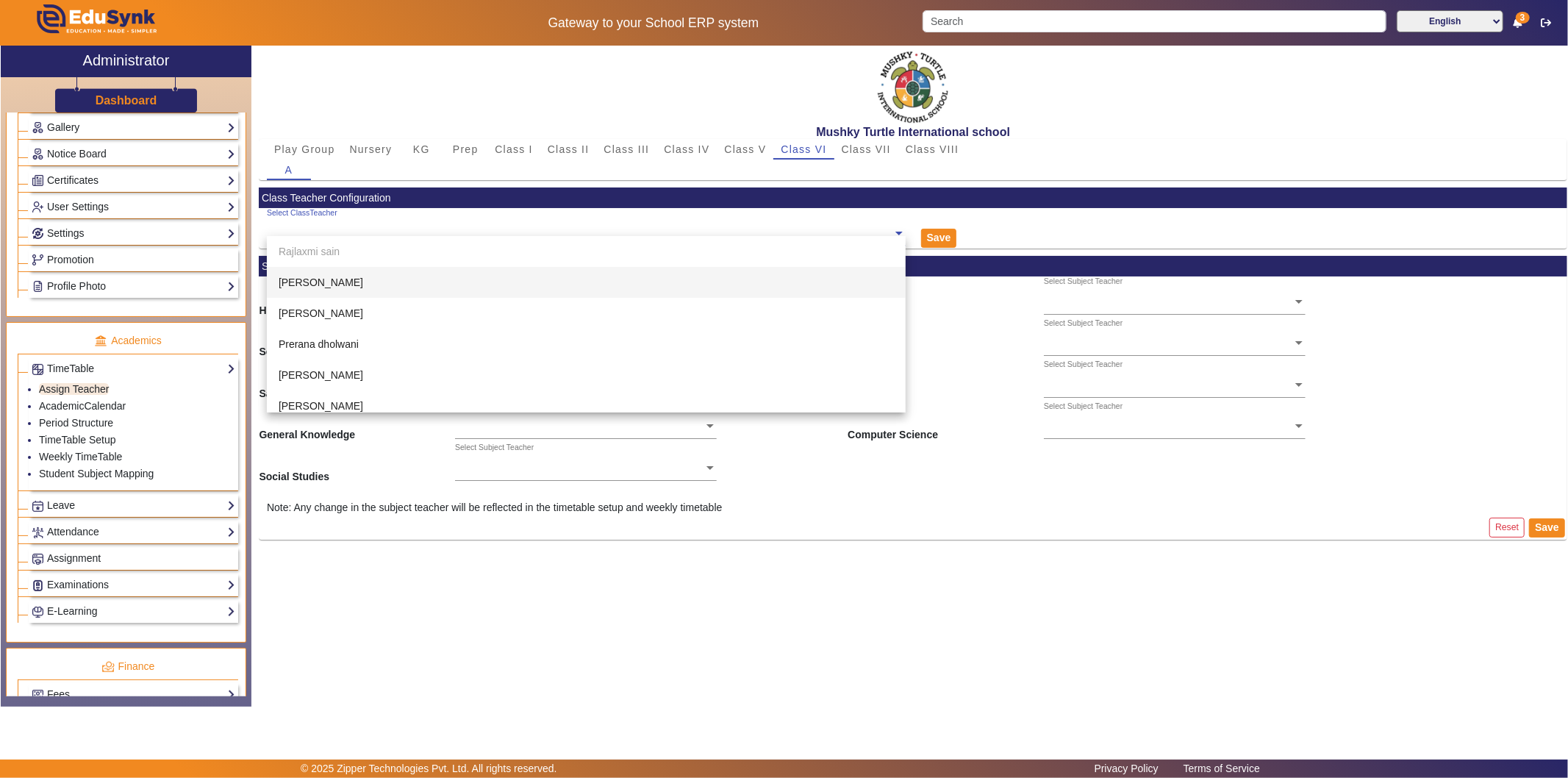
click at [650, 236] on ng-select "Select ClassTeacher [PERSON_NAME] [PERSON_NAME] [PERSON_NAME] [PERSON_NAME] [PE…" at bounding box center [586, 228] width 639 height 41
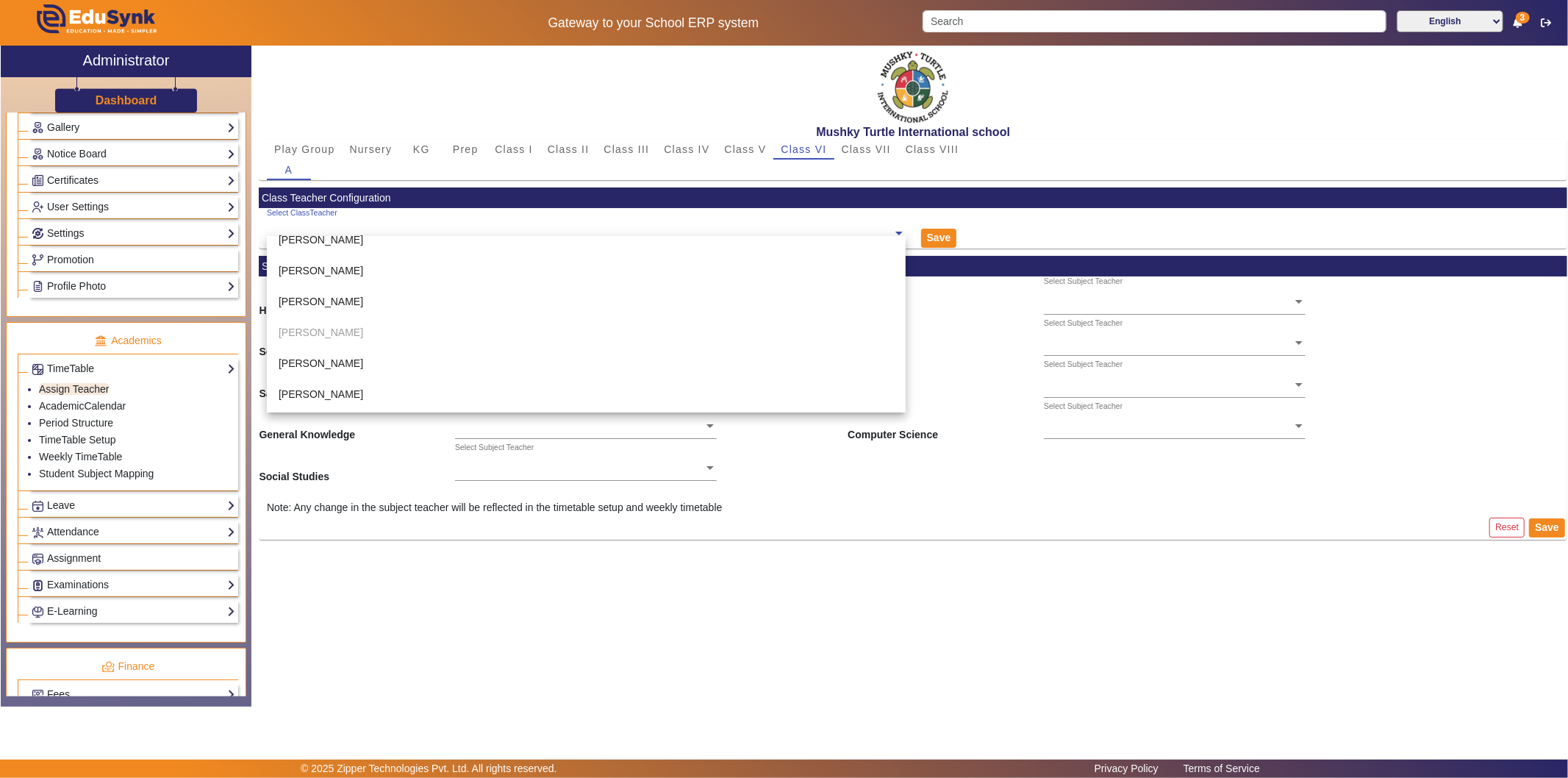
scroll to position [326, 0]
click at [574, 294] on div "[PERSON_NAME]" at bounding box center [586, 296] width 639 height 31
click at [751, 148] on span "Class V" at bounding box center [745, 149] width 42 height 10
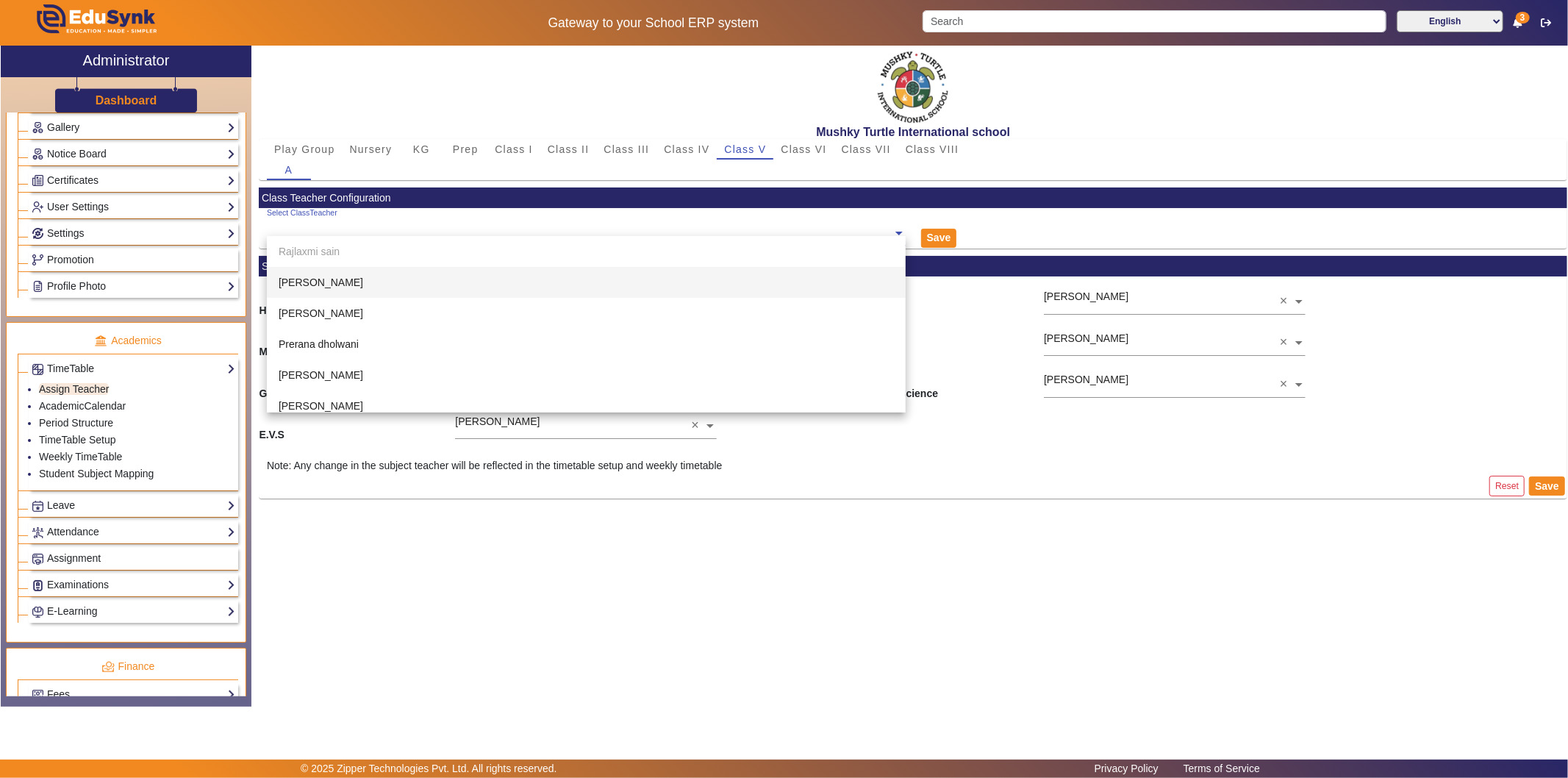
click at [633, 236] on ng-select "Select ClassTeacher [PERSON_NAME] [PERSON_NAME] [PERSON_NAME] [PERSON_NAME] [PE…" at bounding box center [586, 228] width 639 height 41
click at [524, 268] on div "[PERSON_NAME]" at bounding box center [586, 265] width 639 height 31
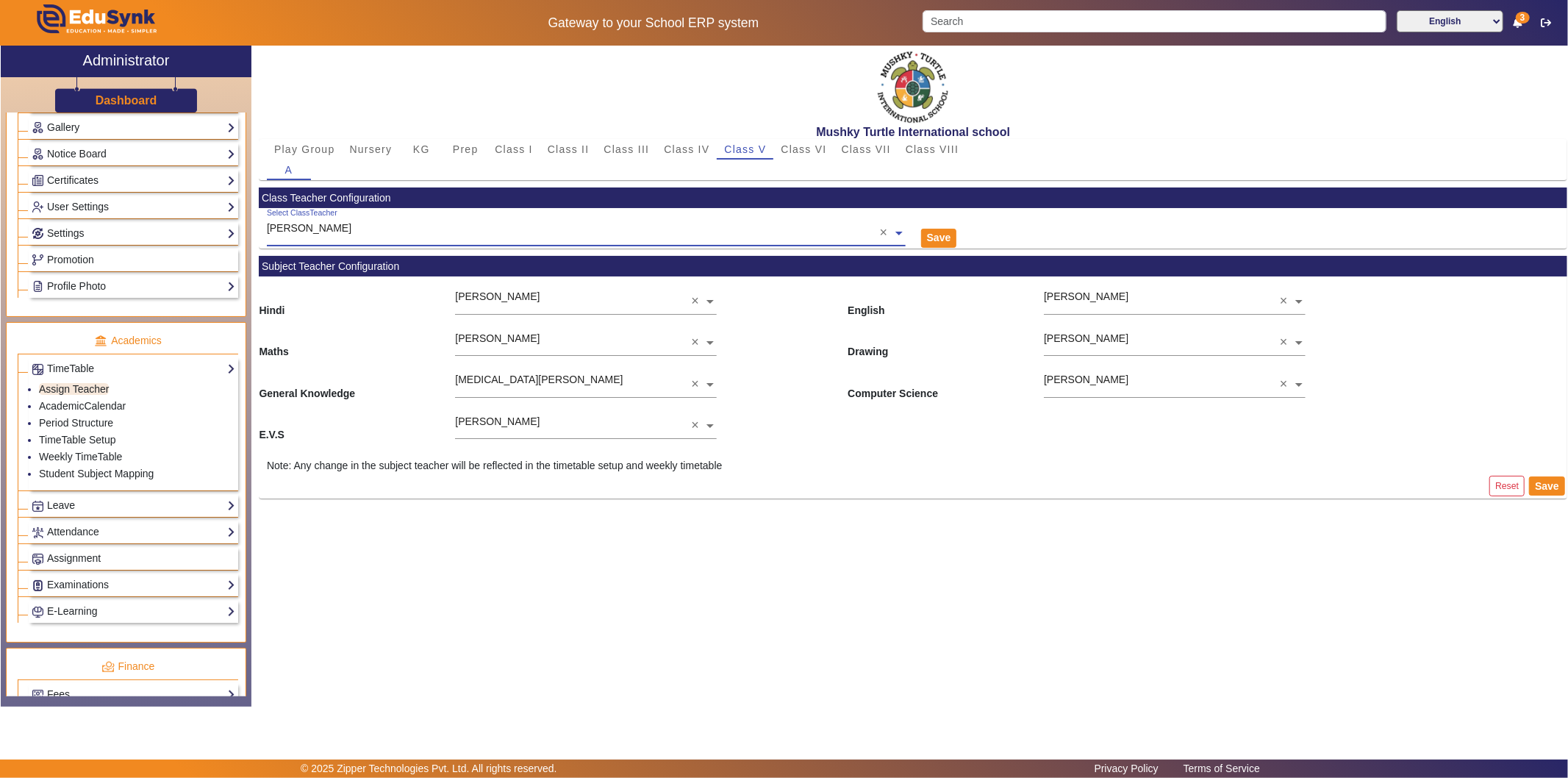
click at [749, 231] on input "text" at bounding box center [586, 234] width 639 height 16
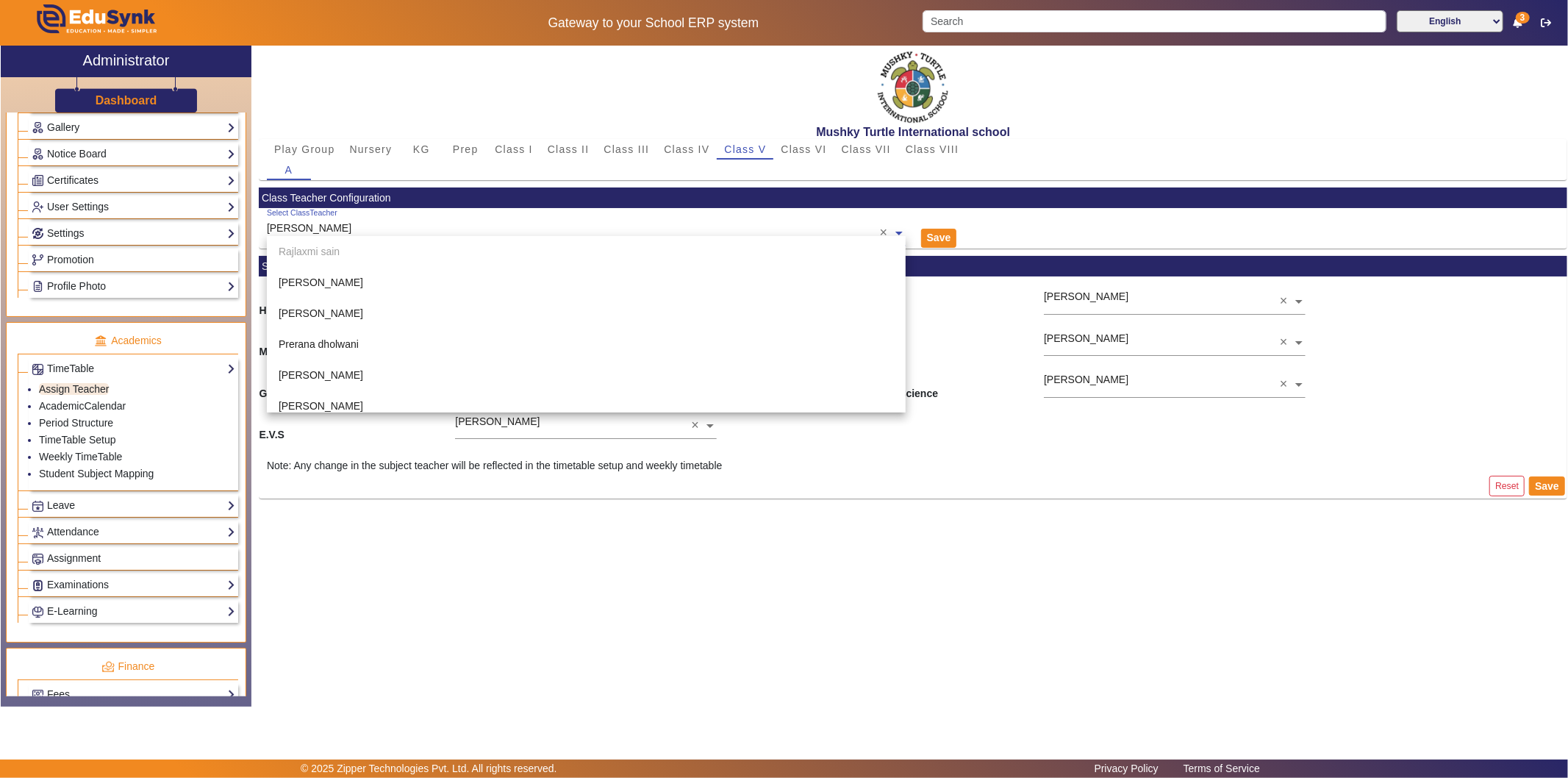
scroll to position [339, 0]
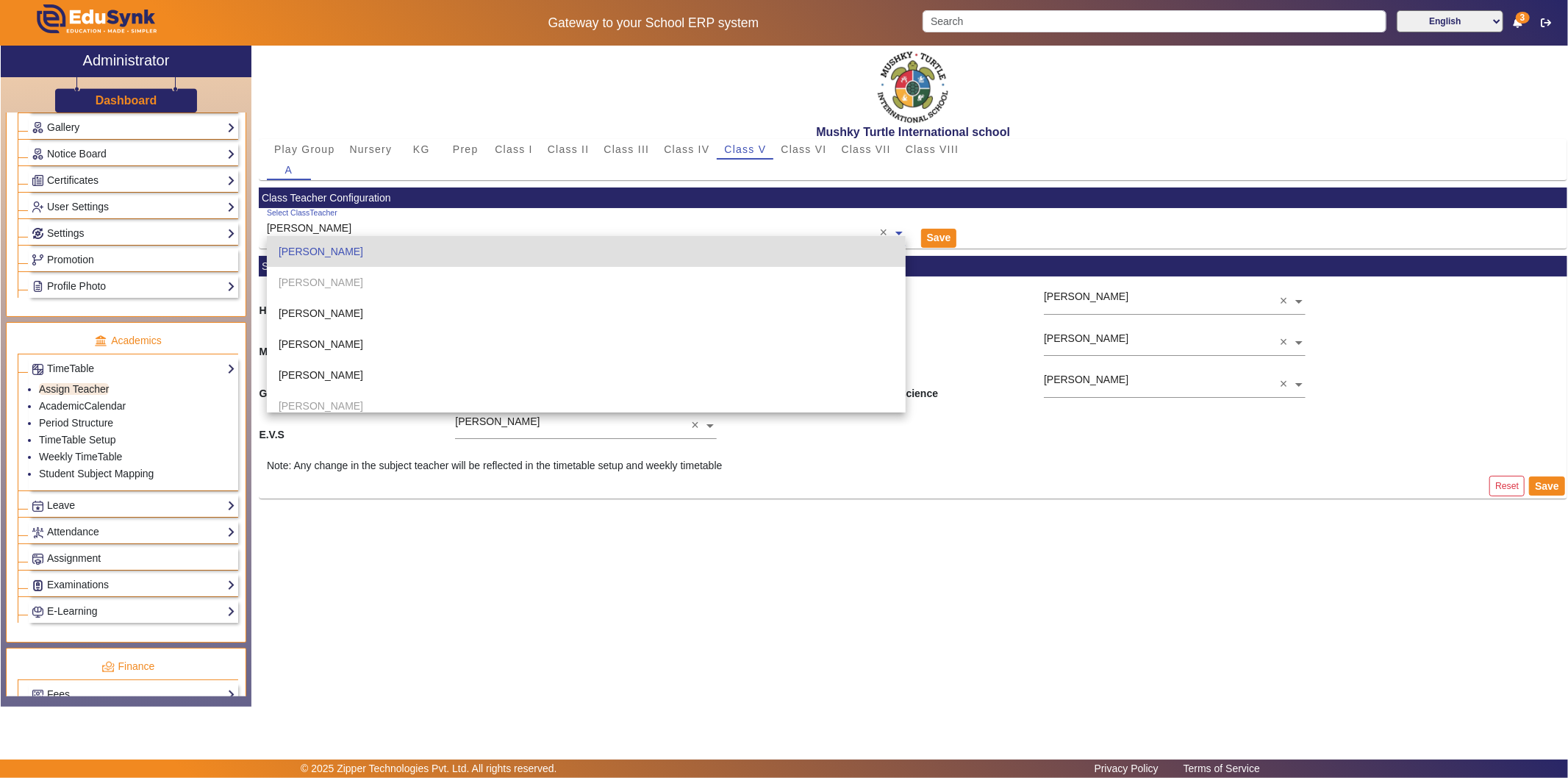
click at [739, 242] on div "[PERSON_NAME]" at bounding box center [586, 252] width 639 height 31
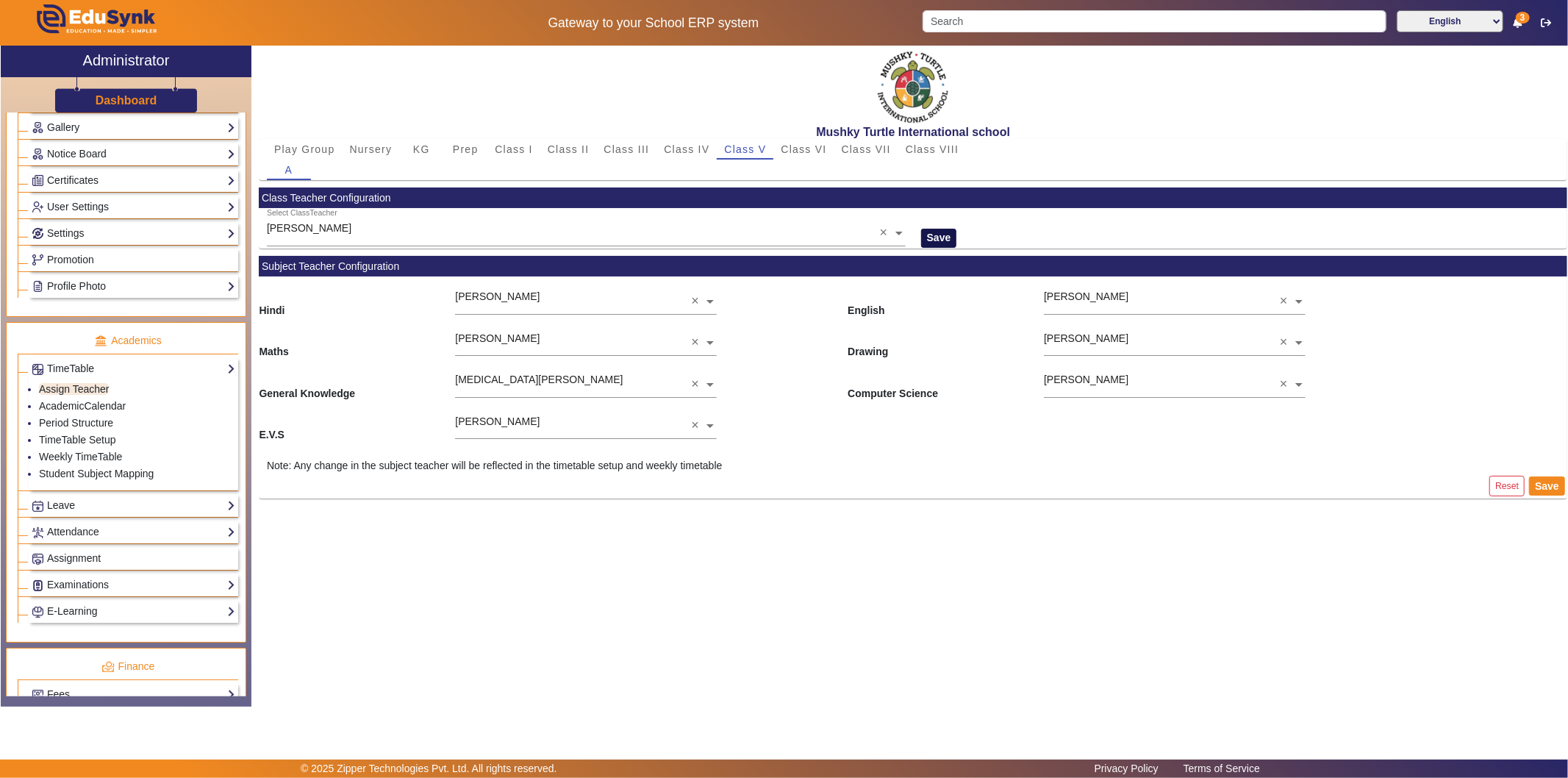
click at [938, 241] on button "Save" at bounding box center [939, 238] width 36 height 19
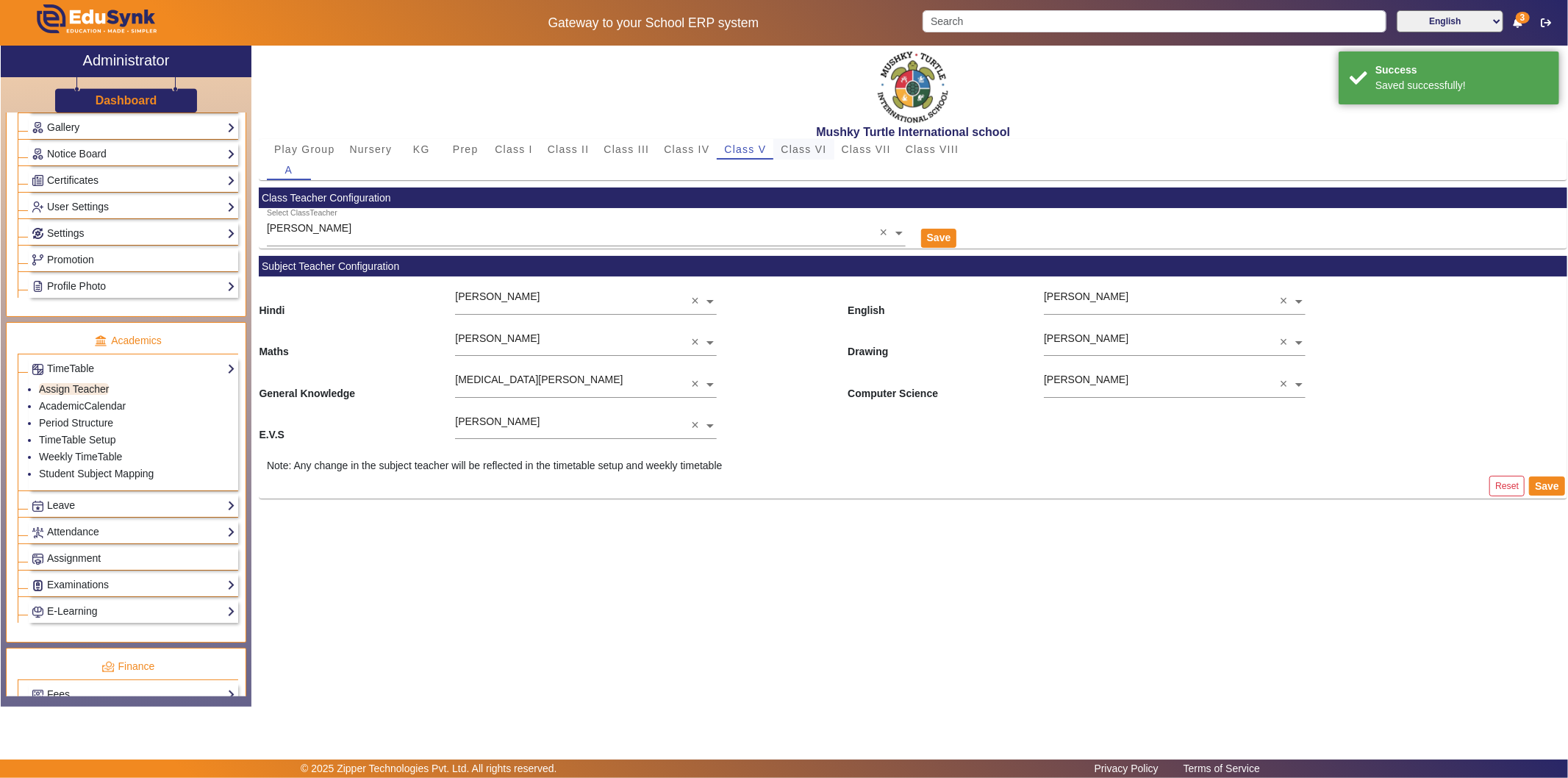
click at [806, 149] on span "Class VI" at bounding box center [803, 149] width 46 height 10
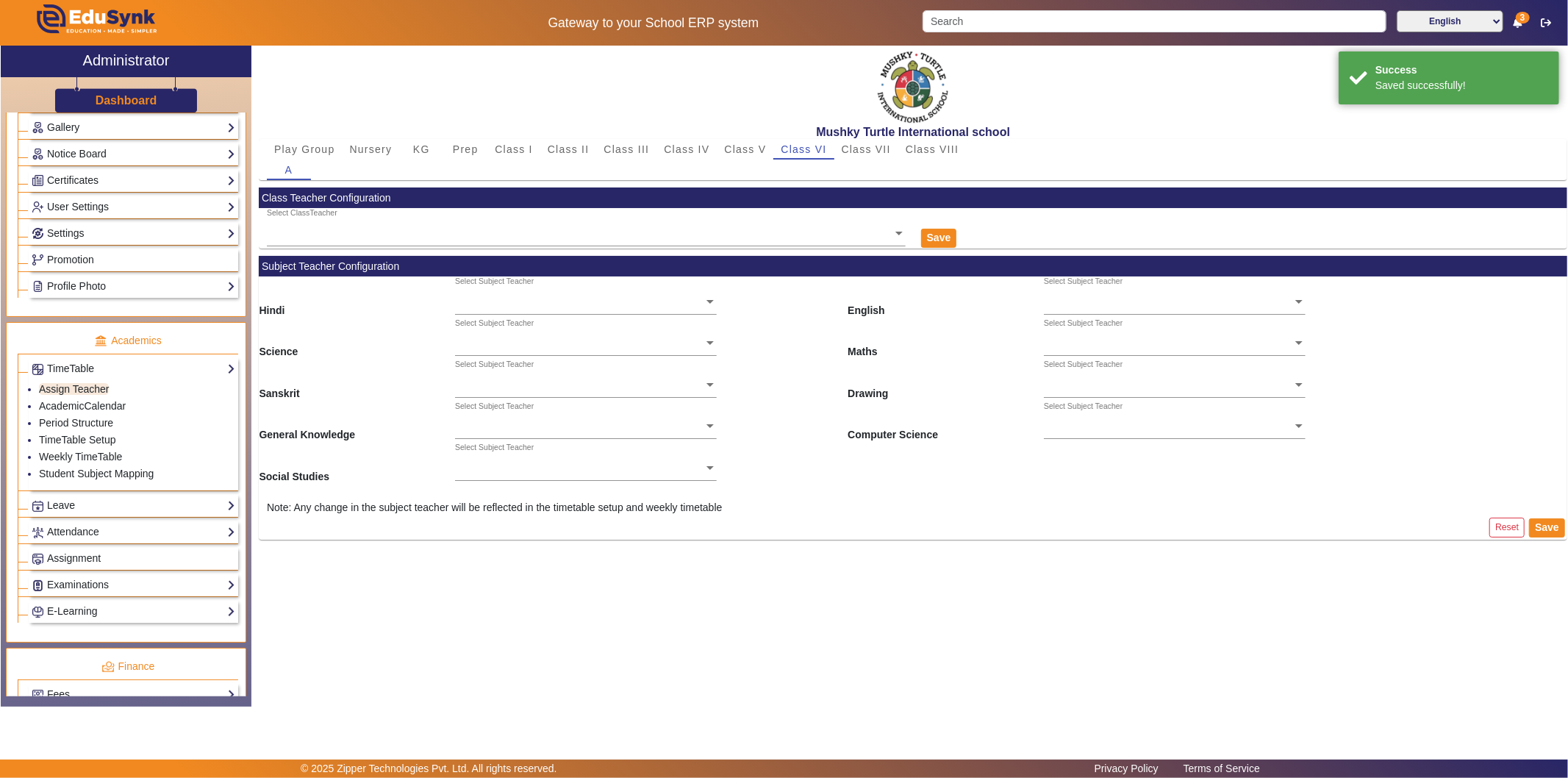
click at [556, 236] on ng-select "Select ClassTeacher" at bounding box center [586, 228] width 639 height 41
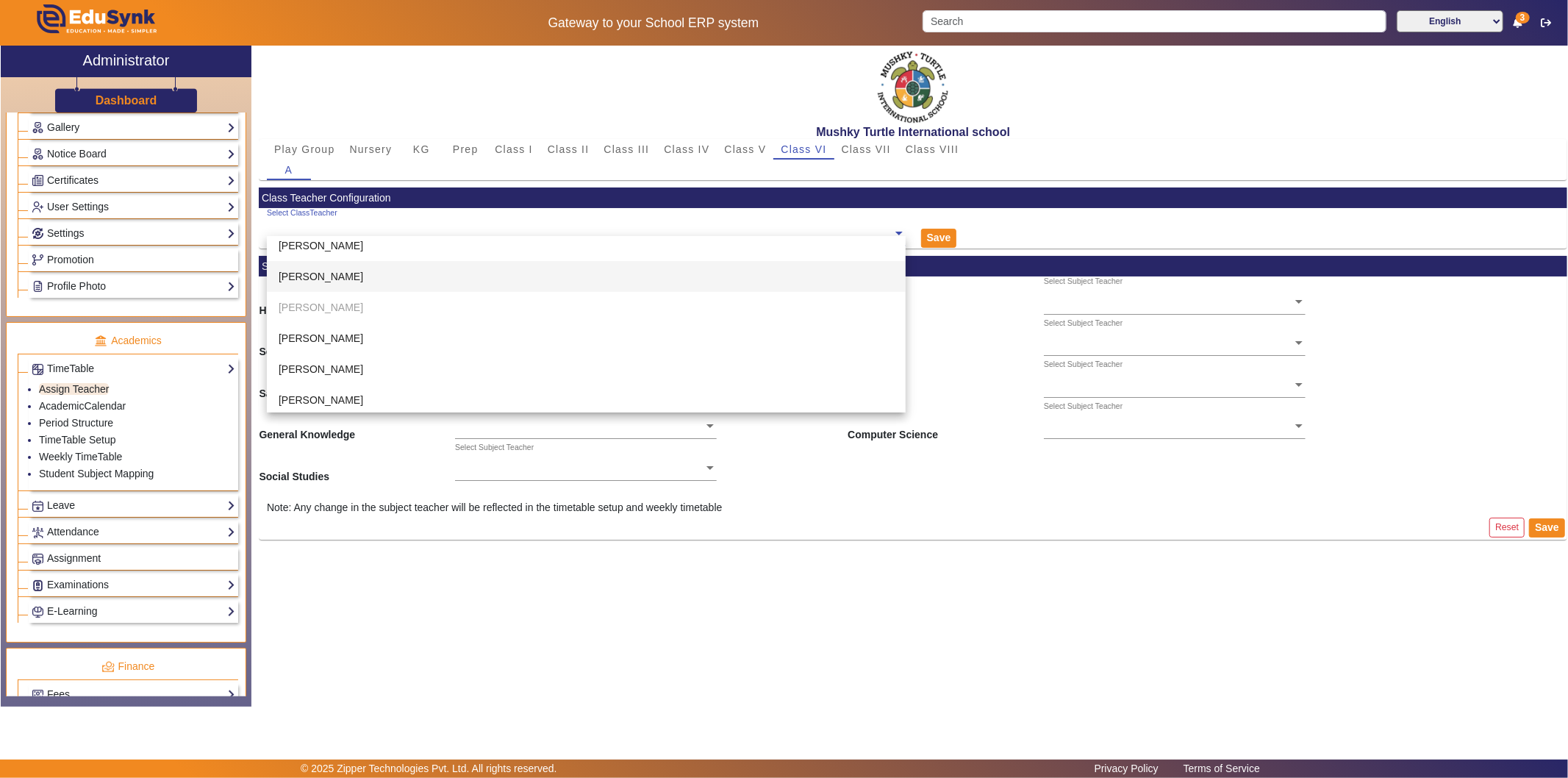
scroll to position [326, 0]
click at [468, 295] on div "[PERSON_NAME]" at bounding box center [586, 296] width 639 height 31
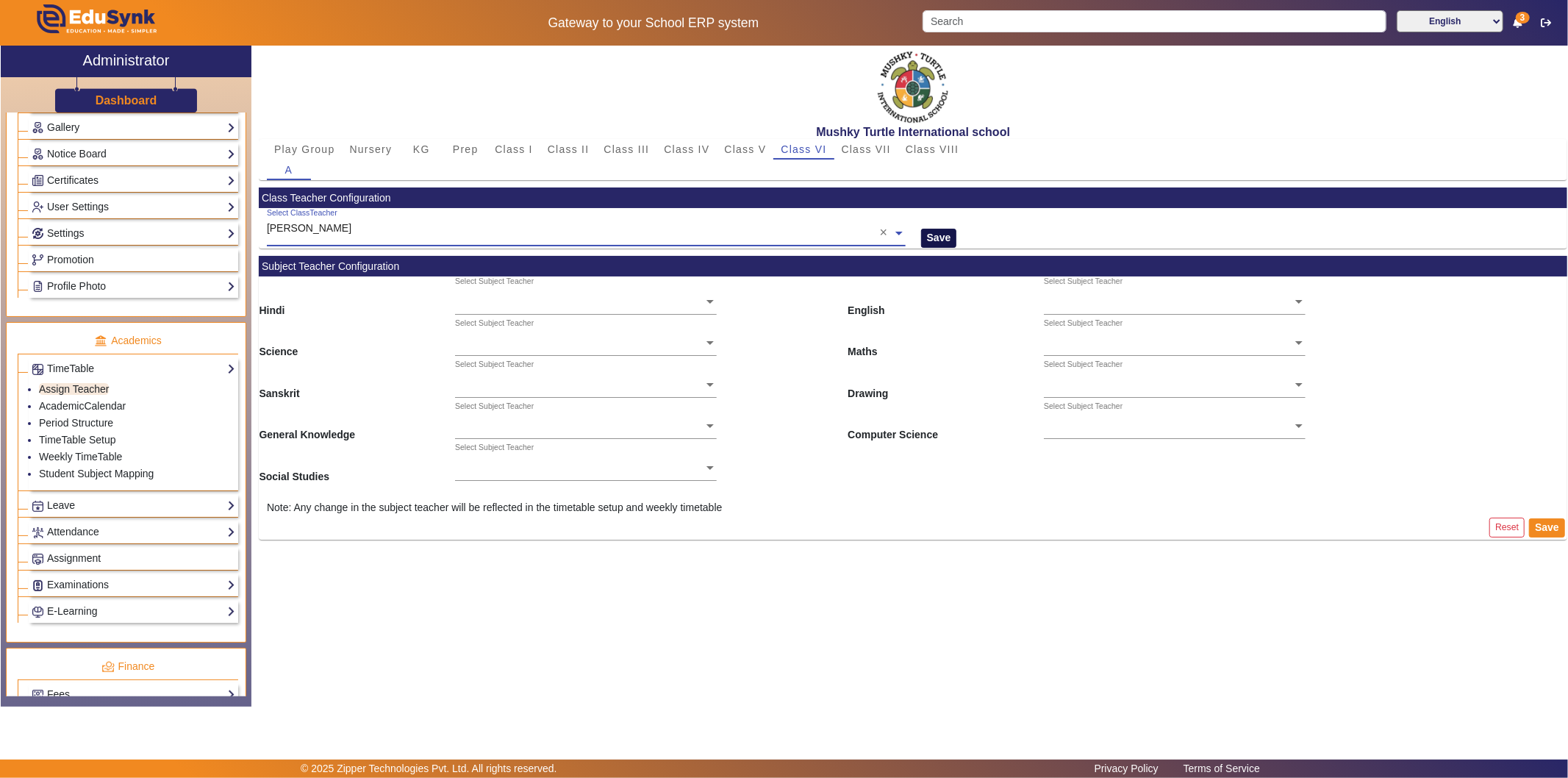
click at [944, 236] on button "Save" at bounding box center [939, 238] width 36 height 19
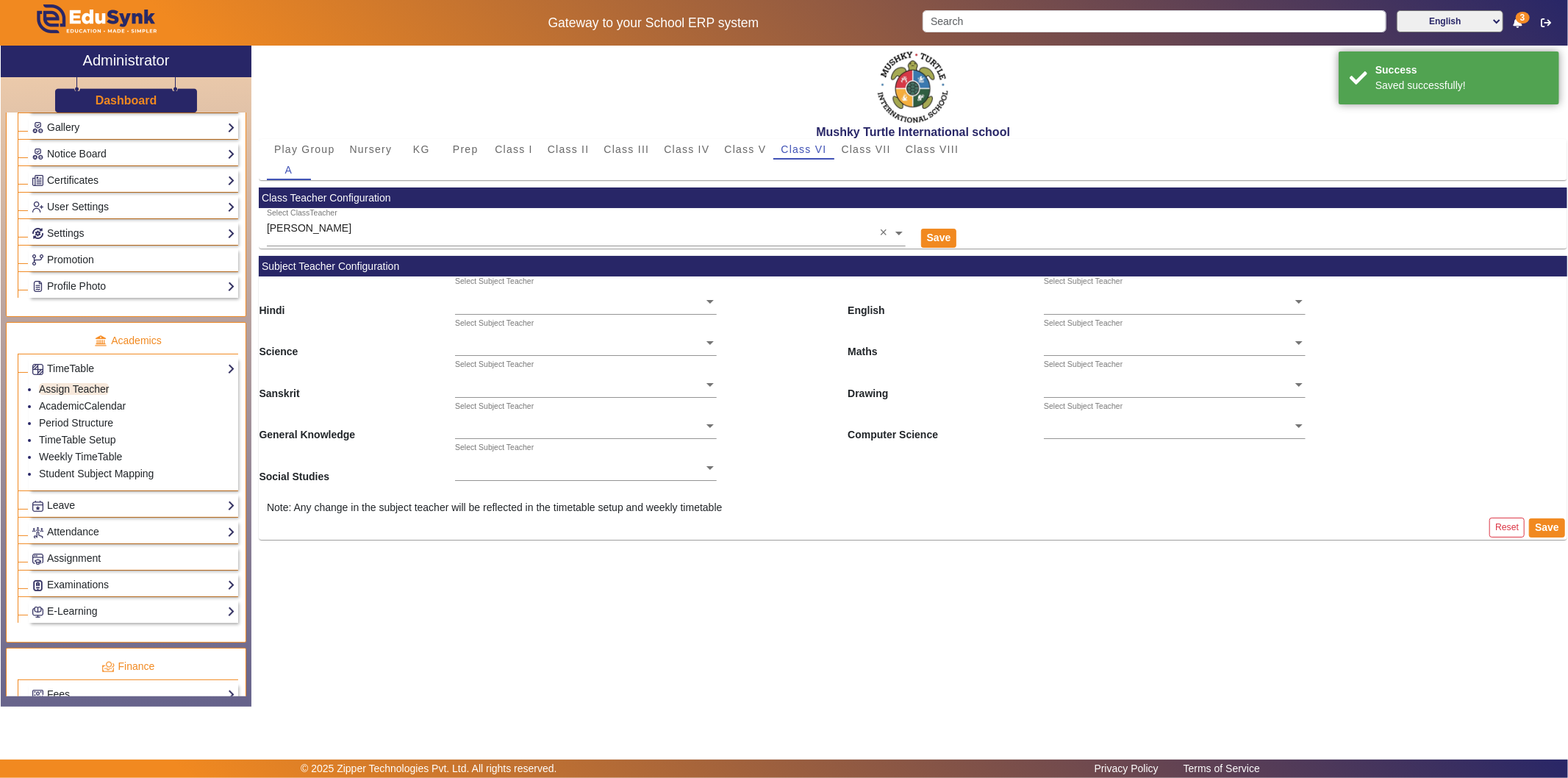
click at [543, 309] on ng-select "Select Subject Teacher" at bounding box center [586, 296] width 261 height 41
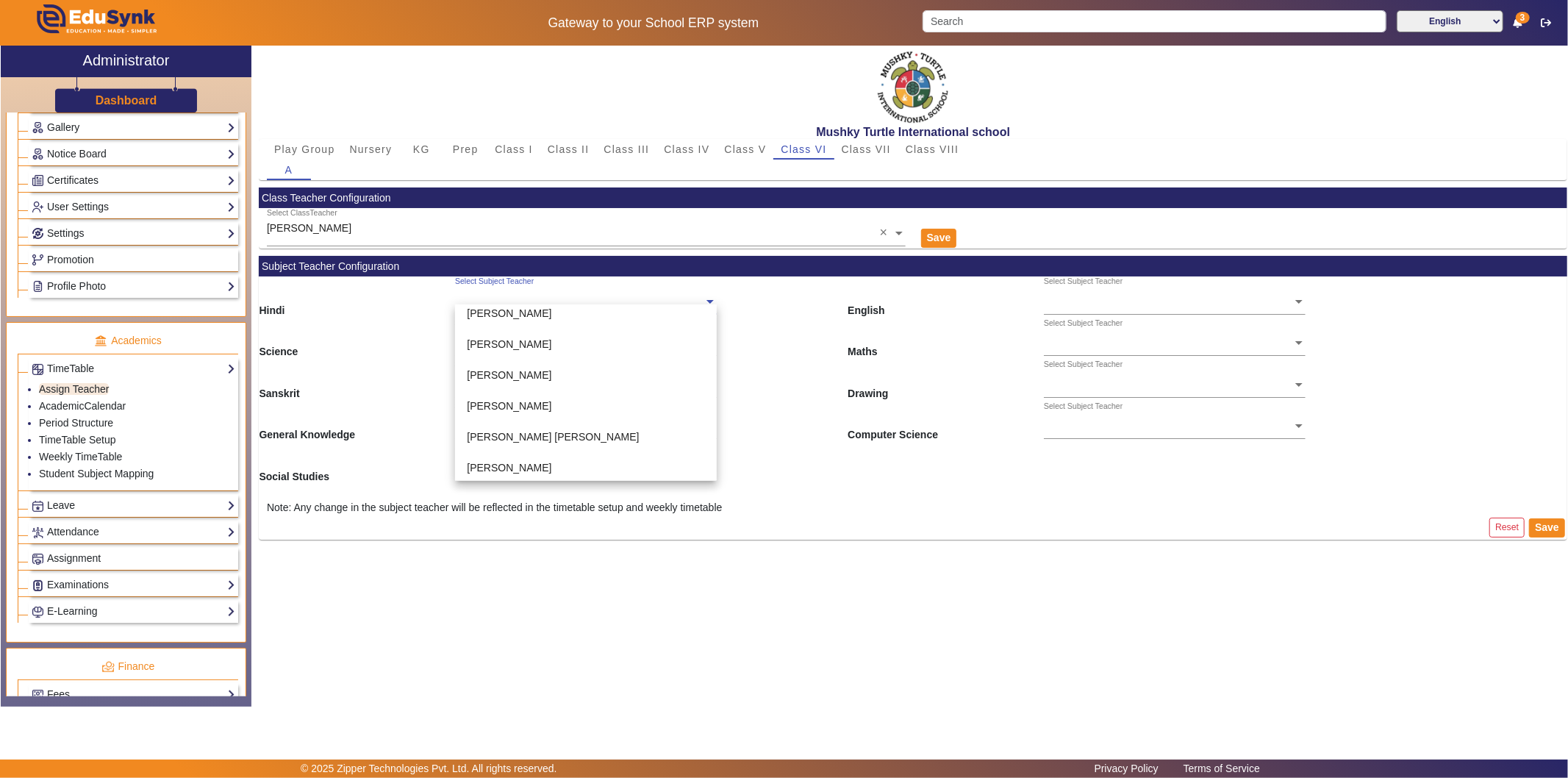
scroll to position [472, 0]
click at [505, 423] on div "[PERSON_NAME]" at bounding box center [586, 434] width 261 height 31
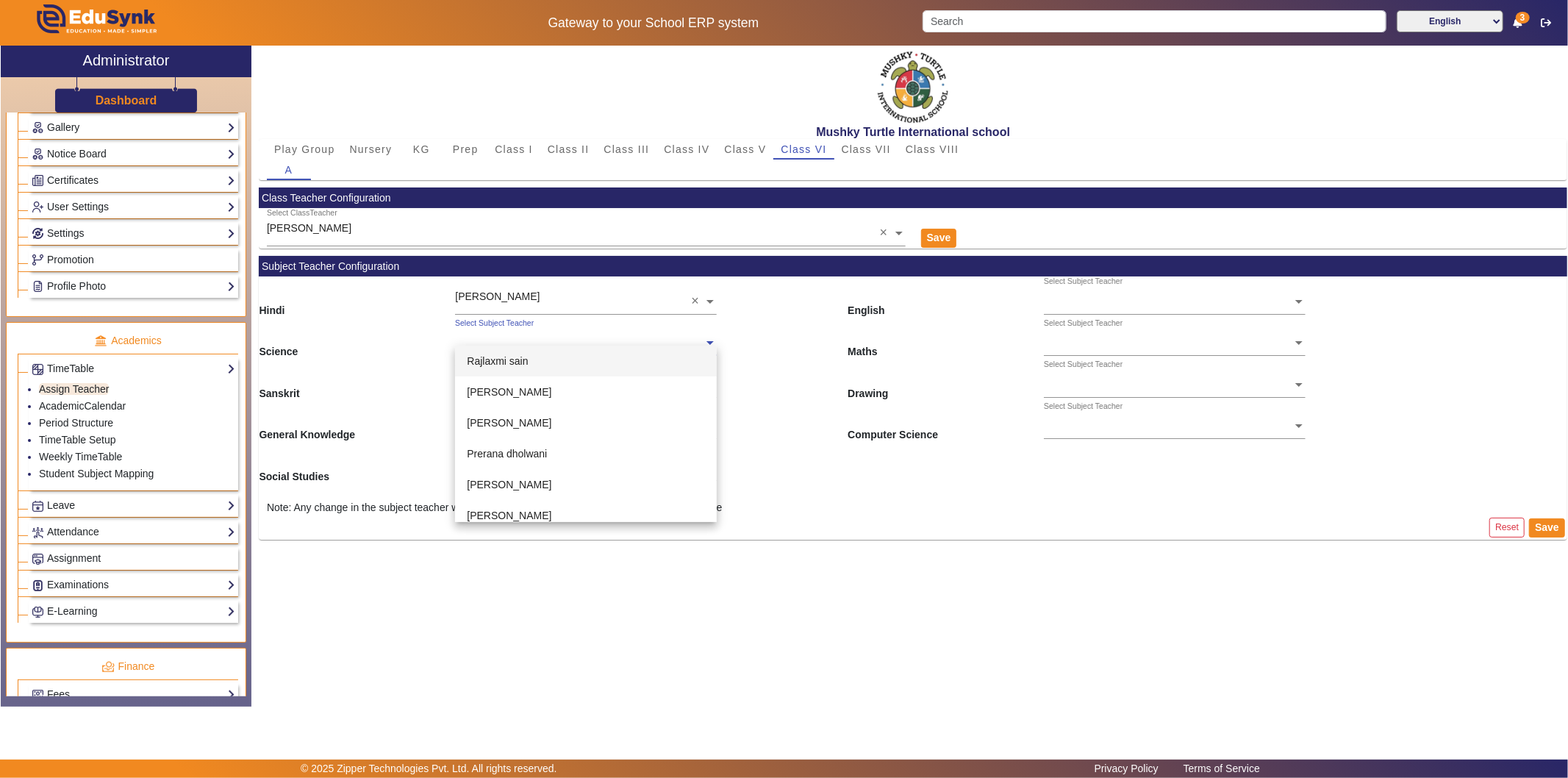
click at [517, 347] on ng-select "Select Subject Teacher [PERSON_NAME] [PERSON_NAME] [PERSON_NAME] [PERSON_NAME] …" at bounding box center [586, 338] width 261 height 41
click at [512, 438] on div "[PERSON_NAME]" at bounding box center [586, 447] width 261 height 31
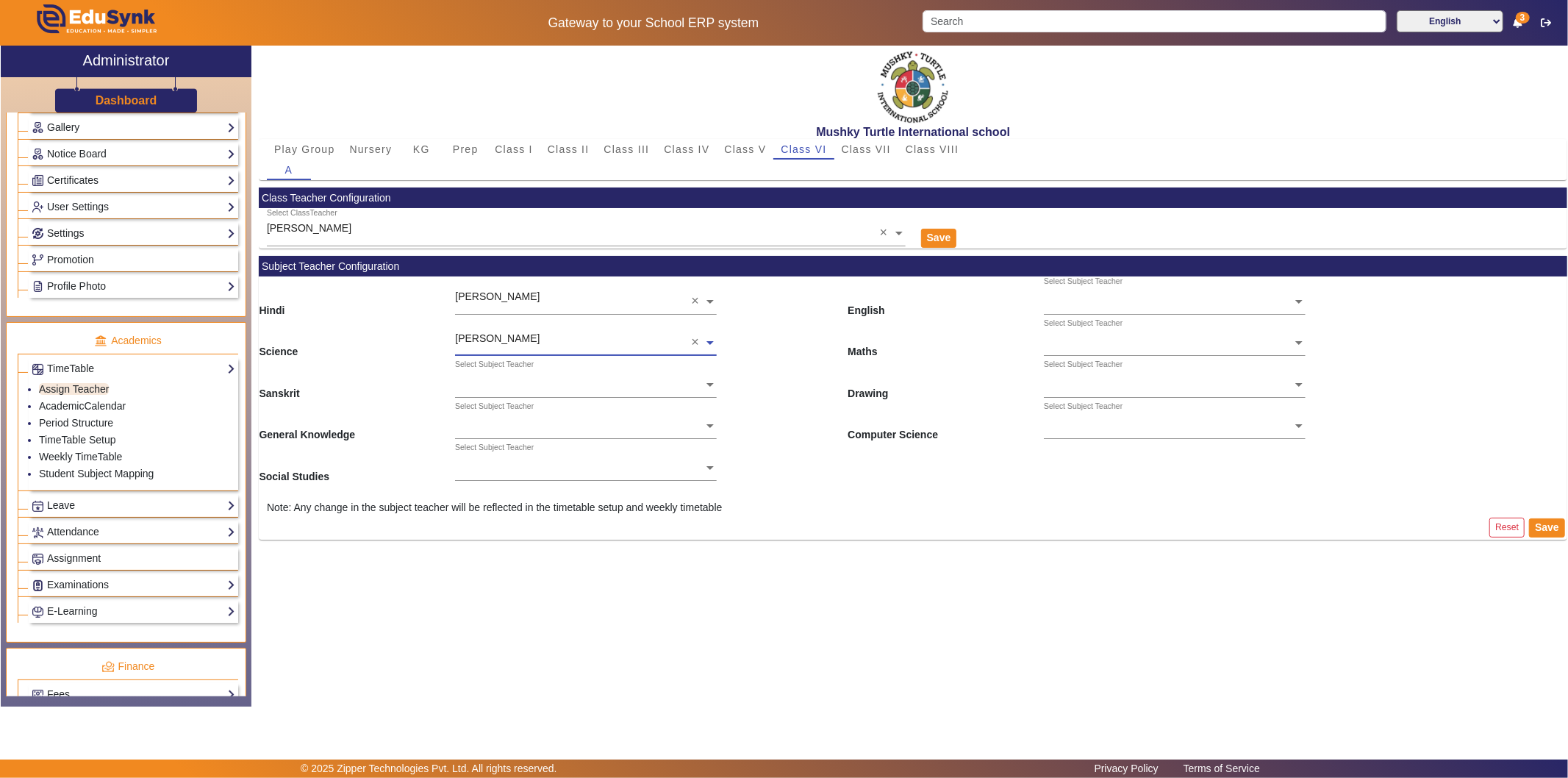
click at [544, 390] on ng-select "Select Subject Teacher" at bounding box center [586, 379] width 261 height 41
click at [563, 533] on div "[PERSON_NAME]" at bounding box center [586, 540] width 261 height 31
click at [543, 428] on ng-select "Select Subject Teacher [PERSON_NAME] [PERSON_NAME] [PERSON_NAME] [PERSON_NAME] …" at bounding box center [586, 421] width 261 height 41
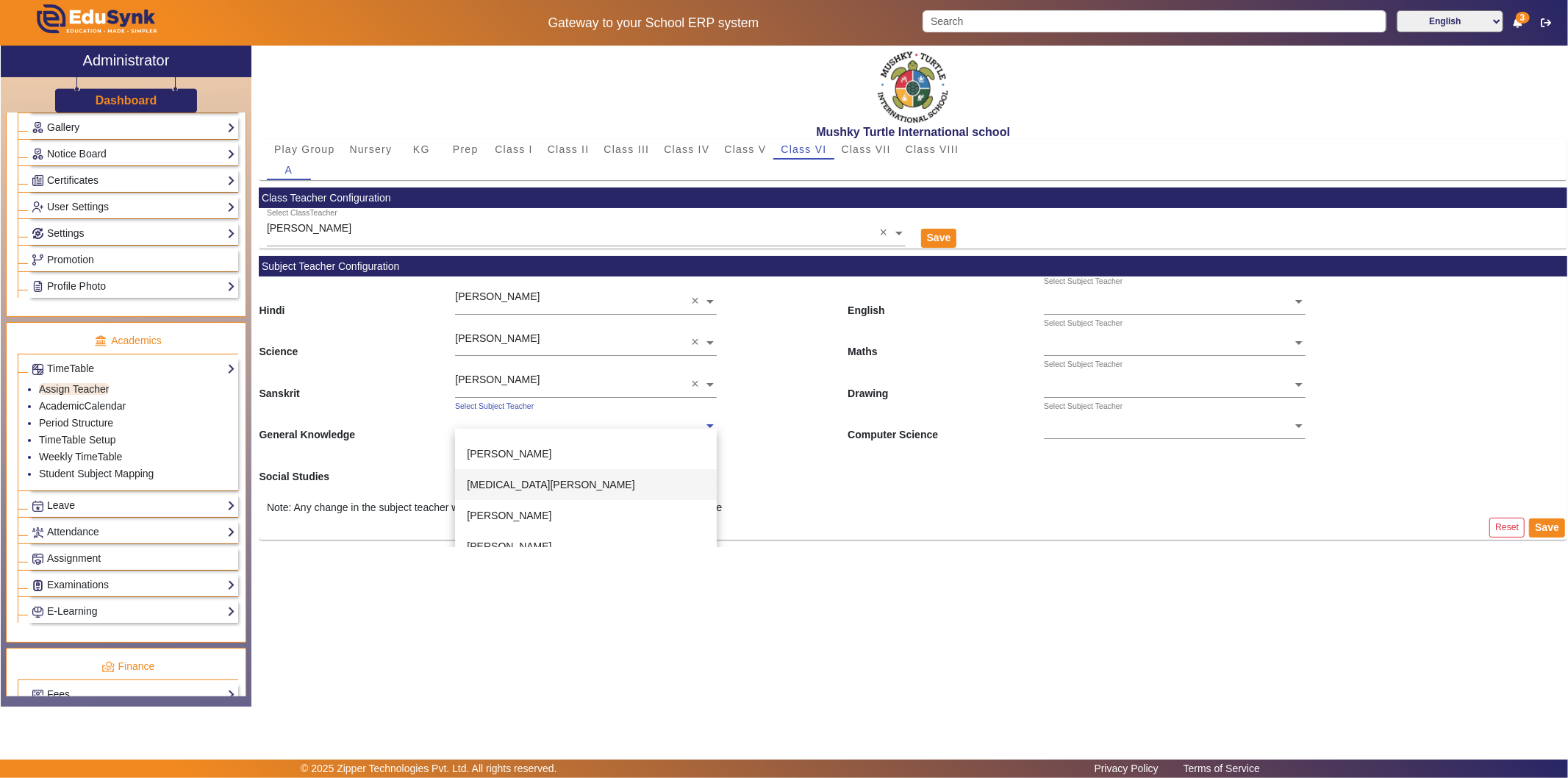
click at [588, 487] on div "[MEDICAL_DATA][PERSON_NAME]" at bounding box center [586, 485] width 261 height 31
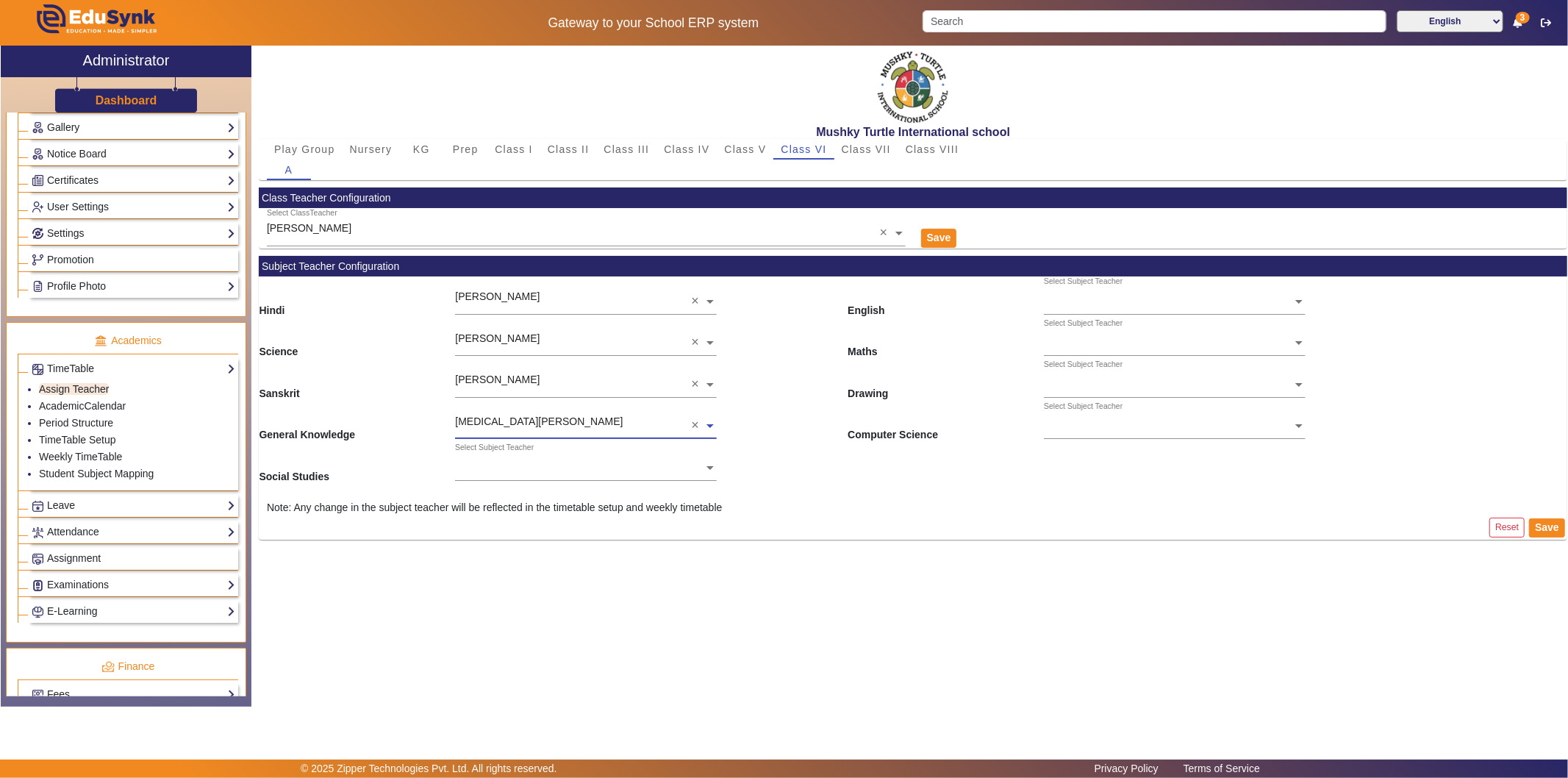
click at [538, 461] on input "text" at bounding box center [586, 469] width 261 height 16
click at [533, 502] on div "[PERSON_NAME]" at bounding box center [586, 508] width 261 height 31
click at [1178, 297] on input "text" at bounding box center [1174, 302] width 261 height 16
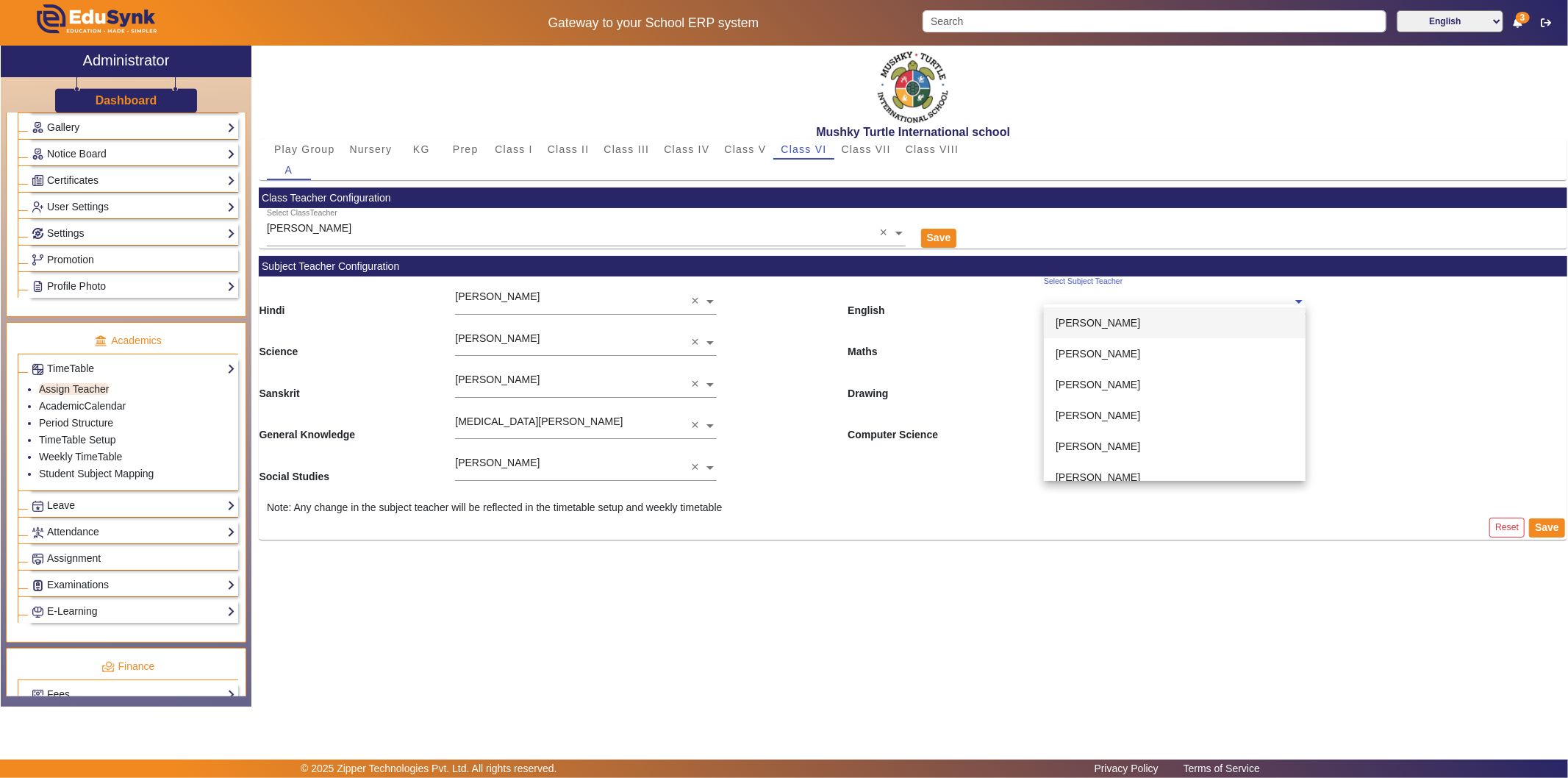
scroll to position [245, 0]
click at [1107, 416] on span "[PERSON_NAME]" at bounding box center [1098, 415] width 85 height 12
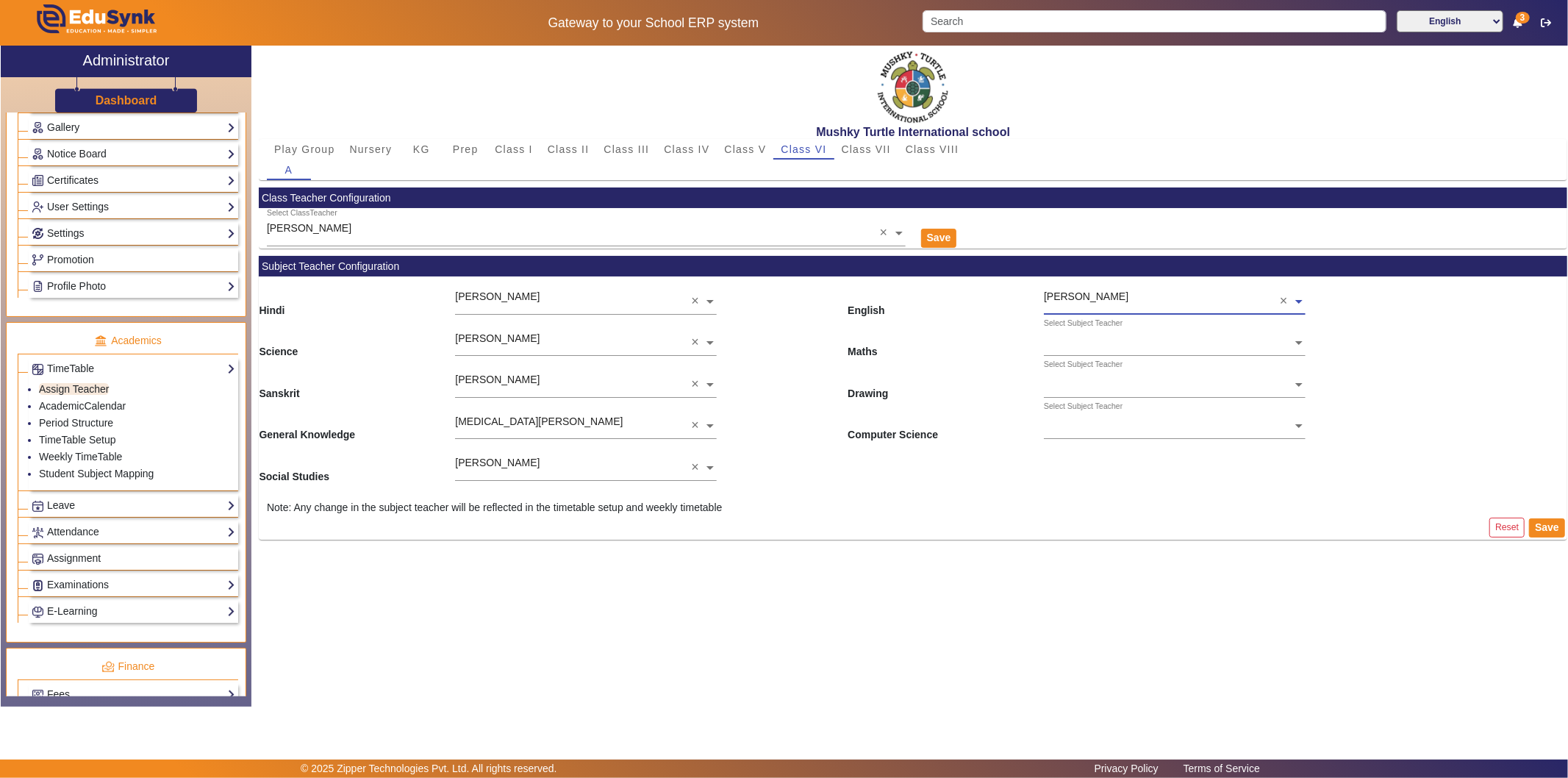
click at [1090, 339] on input "text" at bounding box center [1174, 344] width 261 height 16
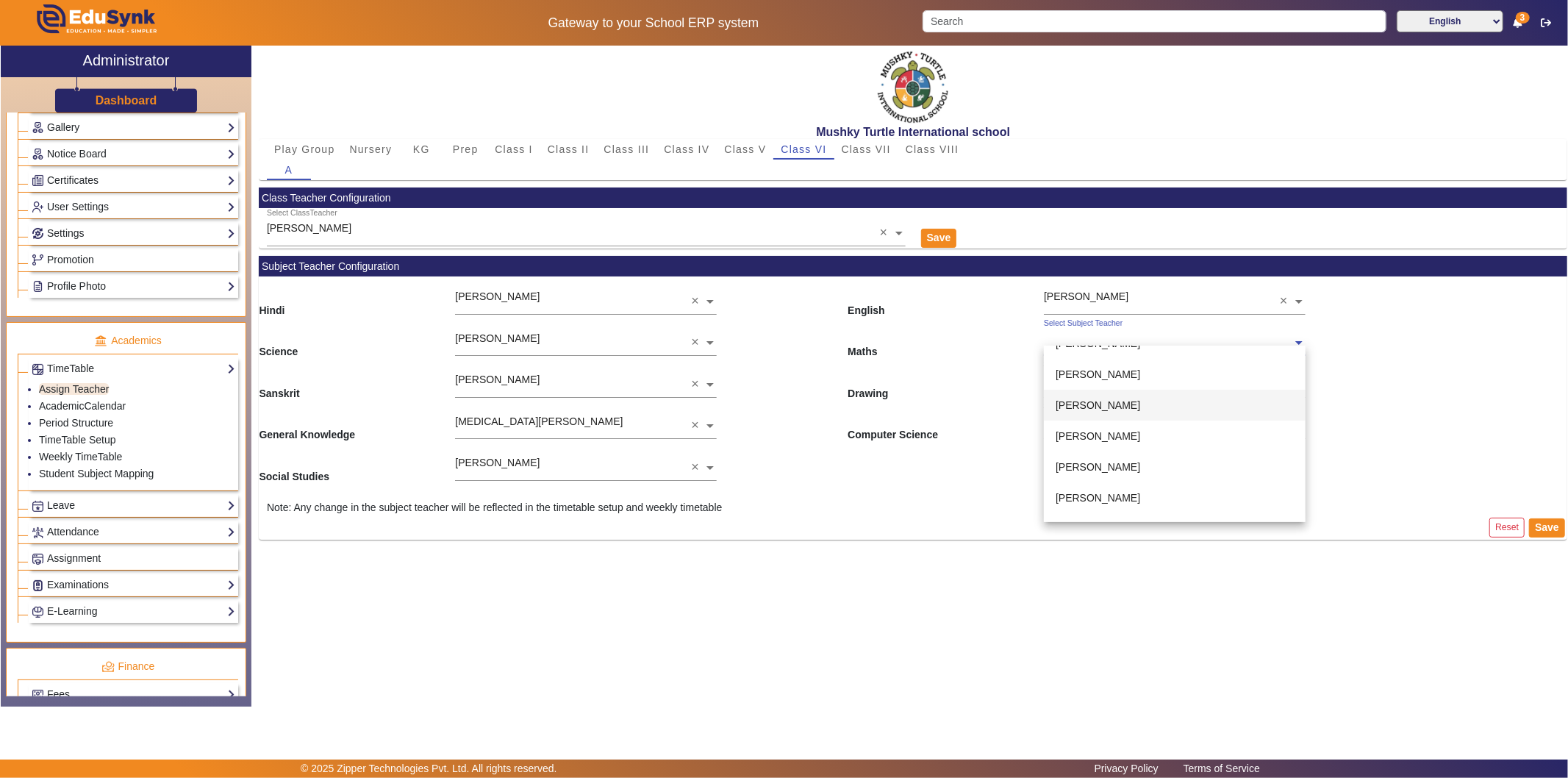
click at [1102, 405] on span "[PERSON_NAME]" at bounding box center [1098, 405] width 85 height 12
click at [1082, 383] on input "text" at bounding box center [1174, 386] width 261 height 16
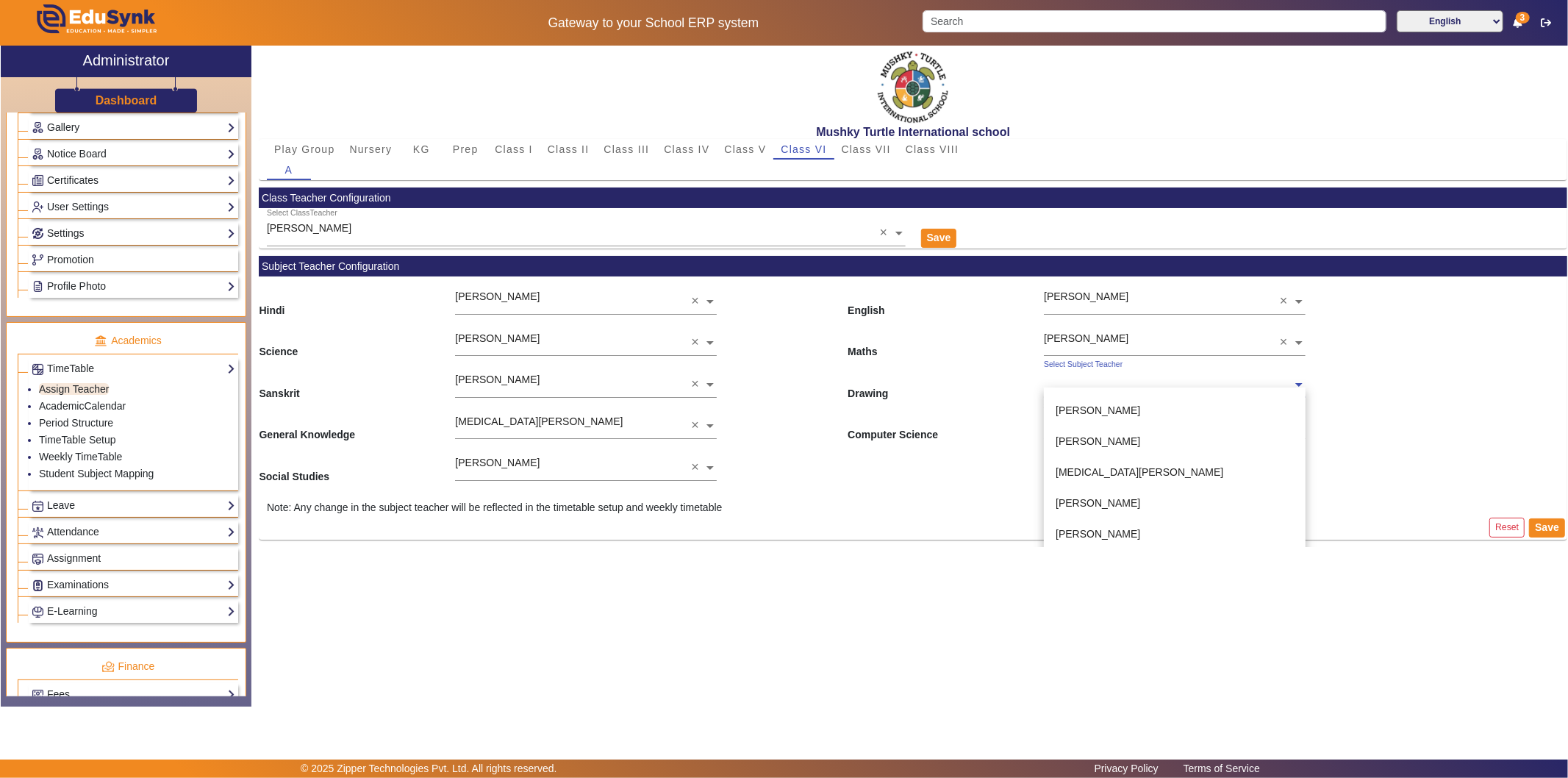
scroll to position [245, 0]
click at [1064, 532] on span "[PERSON_NAME]" at bounding box center [1098, 529] width 85 height 12
click at [1079, 434] on ng-select "Select Subject Teacher [PERSON_NAME] [PERSON_NAME] [PERSON_NAME] [PERSON_NAME] …" at bounding box center [1174, 421] width 261 height 41
click at [1121, 485] on span "[PERSON_NAME]" at bounding box center [1098, 486] width 85 height 12
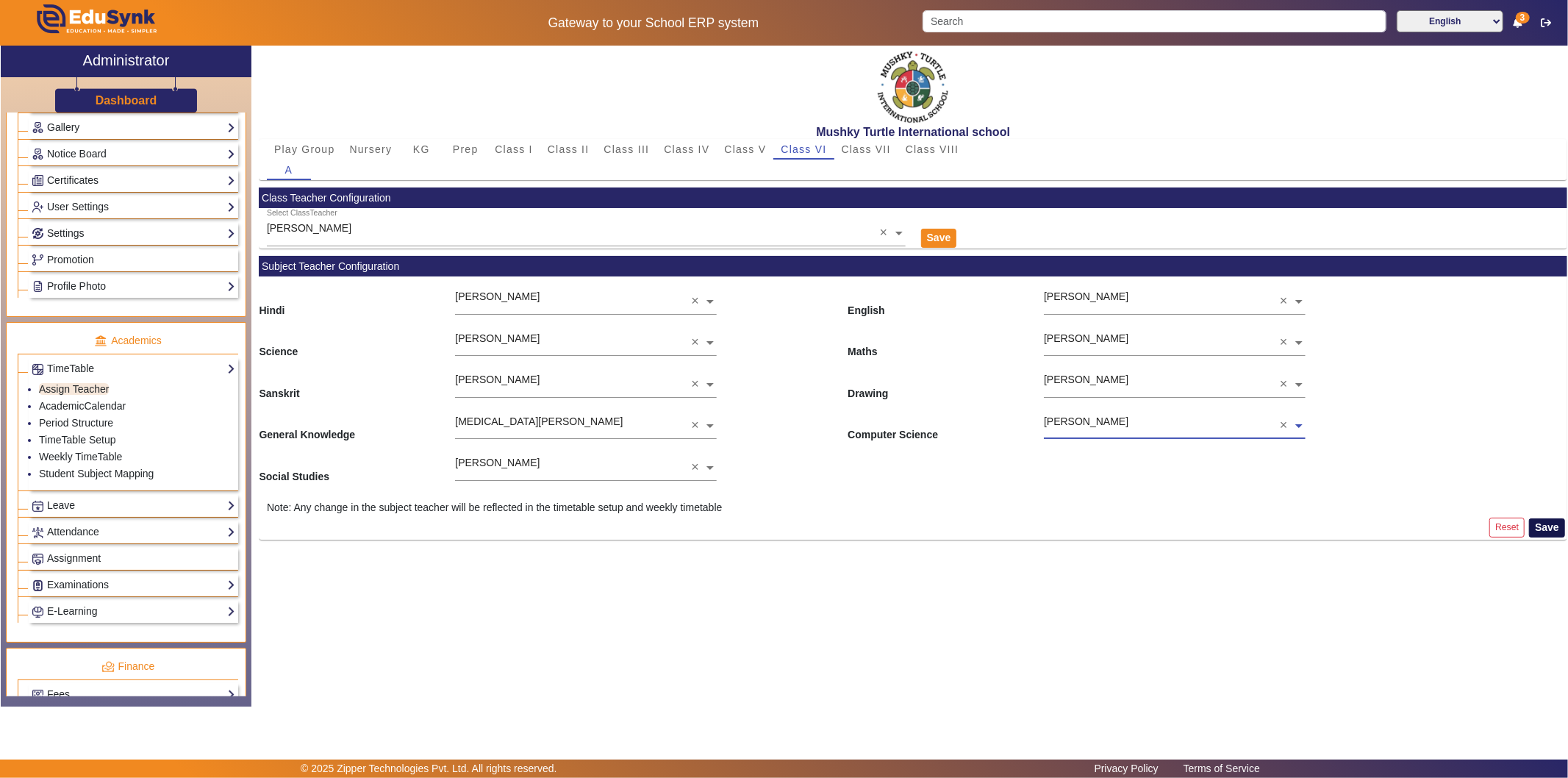
click at [1411, 528] on button "Save" at bounding box center [1547, 528] width 36 height 19
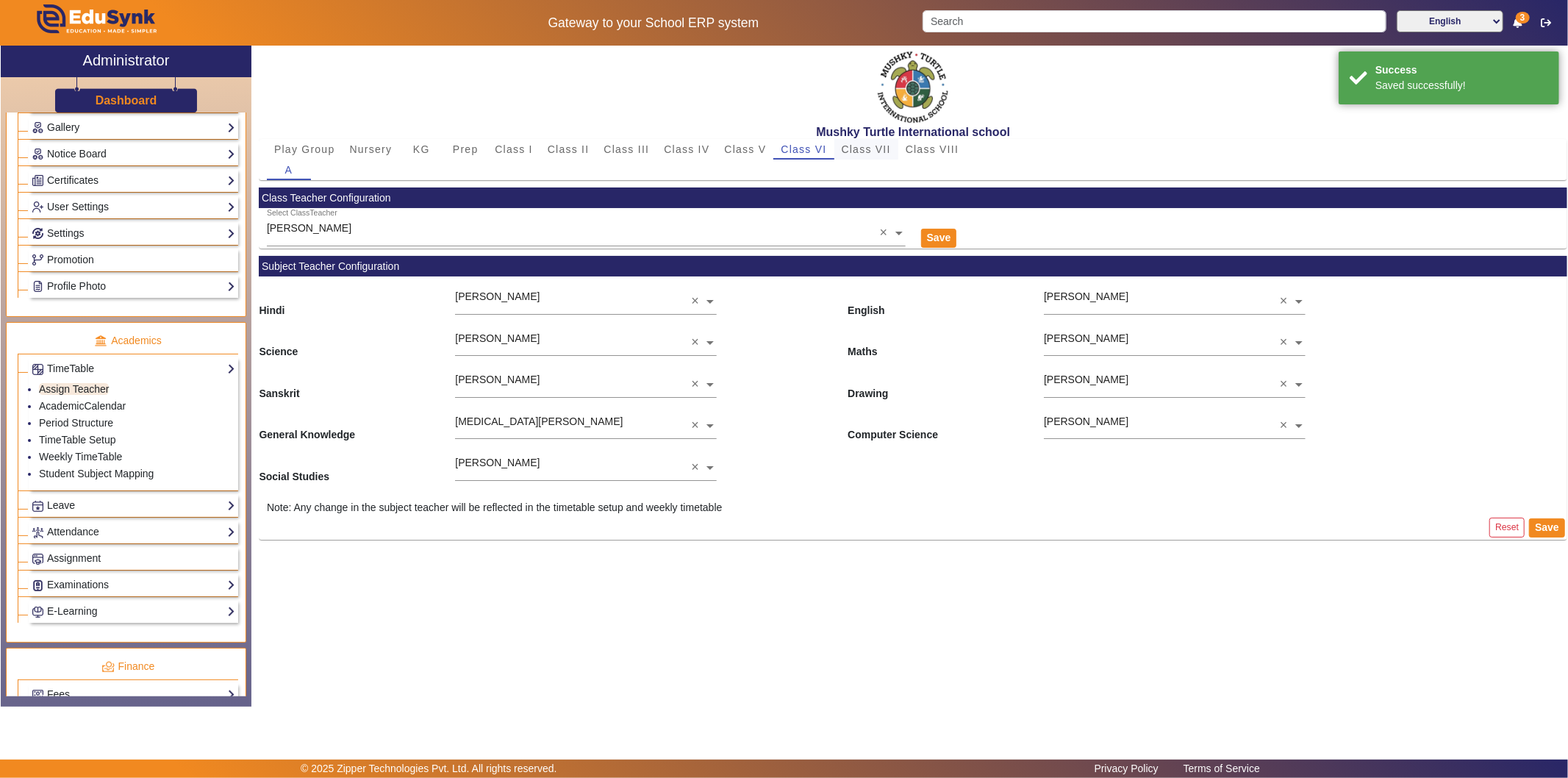
click at [867, 153] on span "Class VII" at bounding box center [865, 149] width 49 height 10
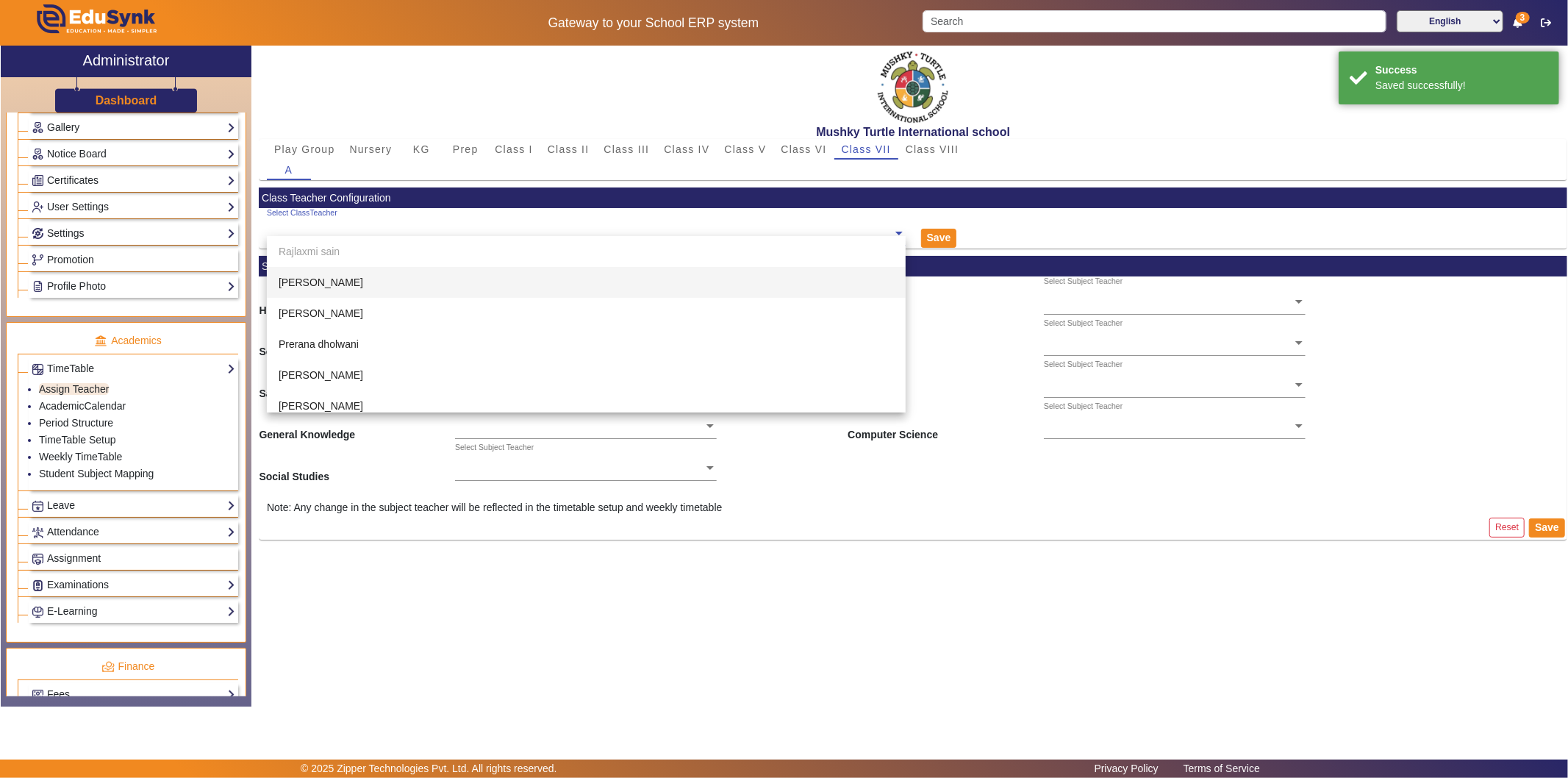
click at [545, 232] on input "text" at bounding box center [586, 234] width 639 height 16
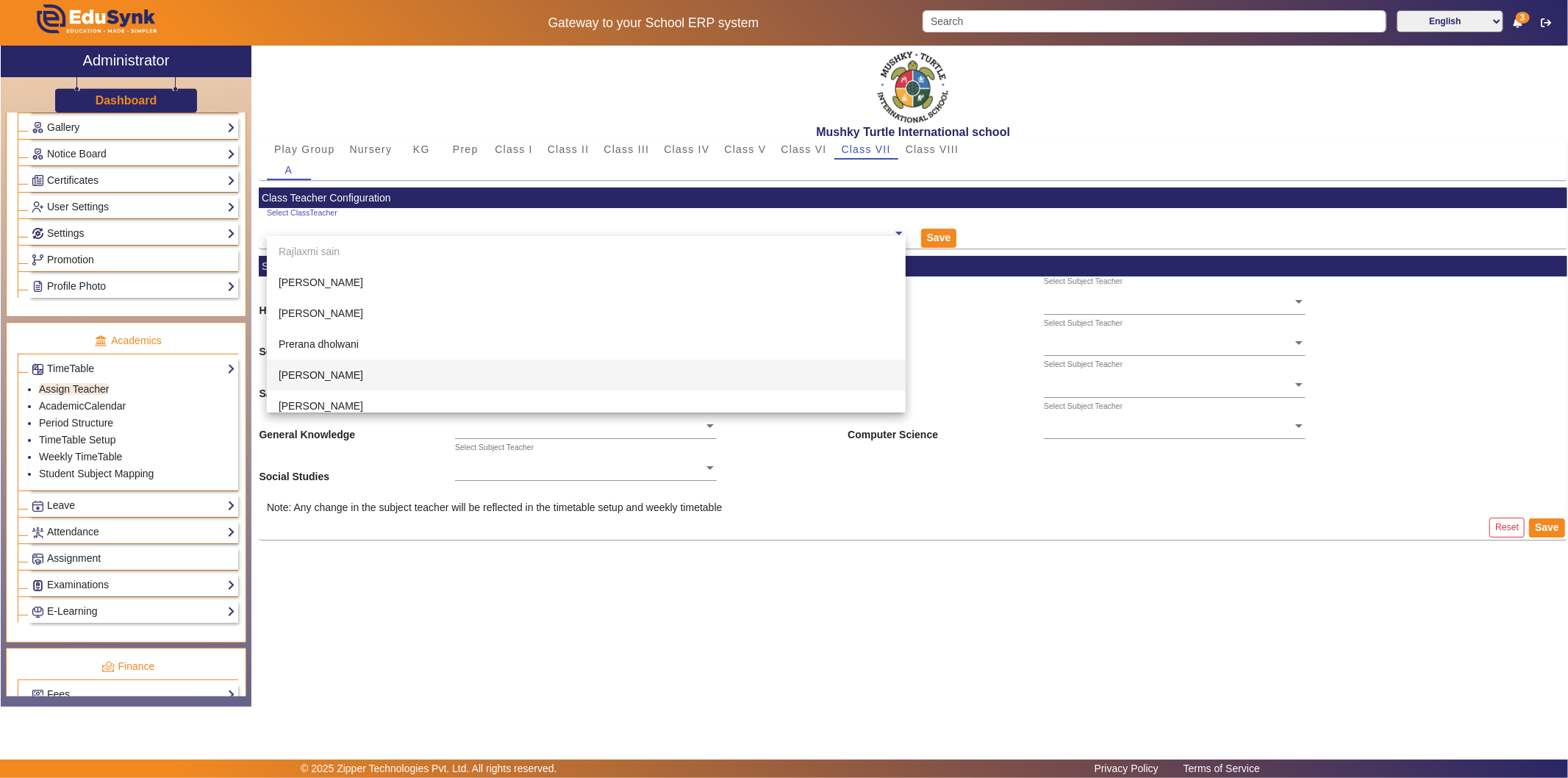
click at [459, 371] on div "[PERSON_NAME]" at bounding box center [586, 375] width 639 height 31
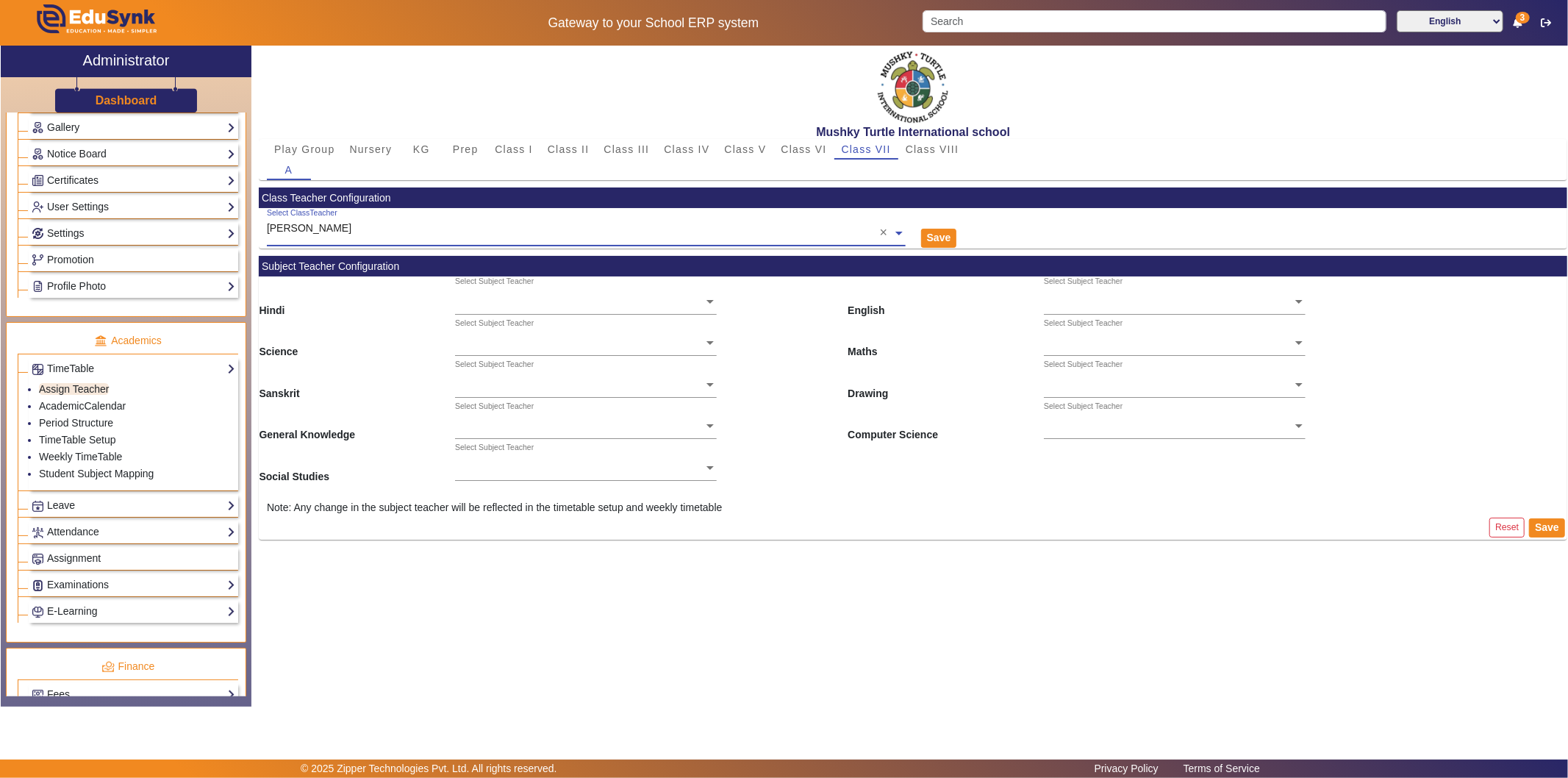
click at [590, 305] on ng-select "Select Subject Teacher" at bounding box center [586, 296] width 261 height 41
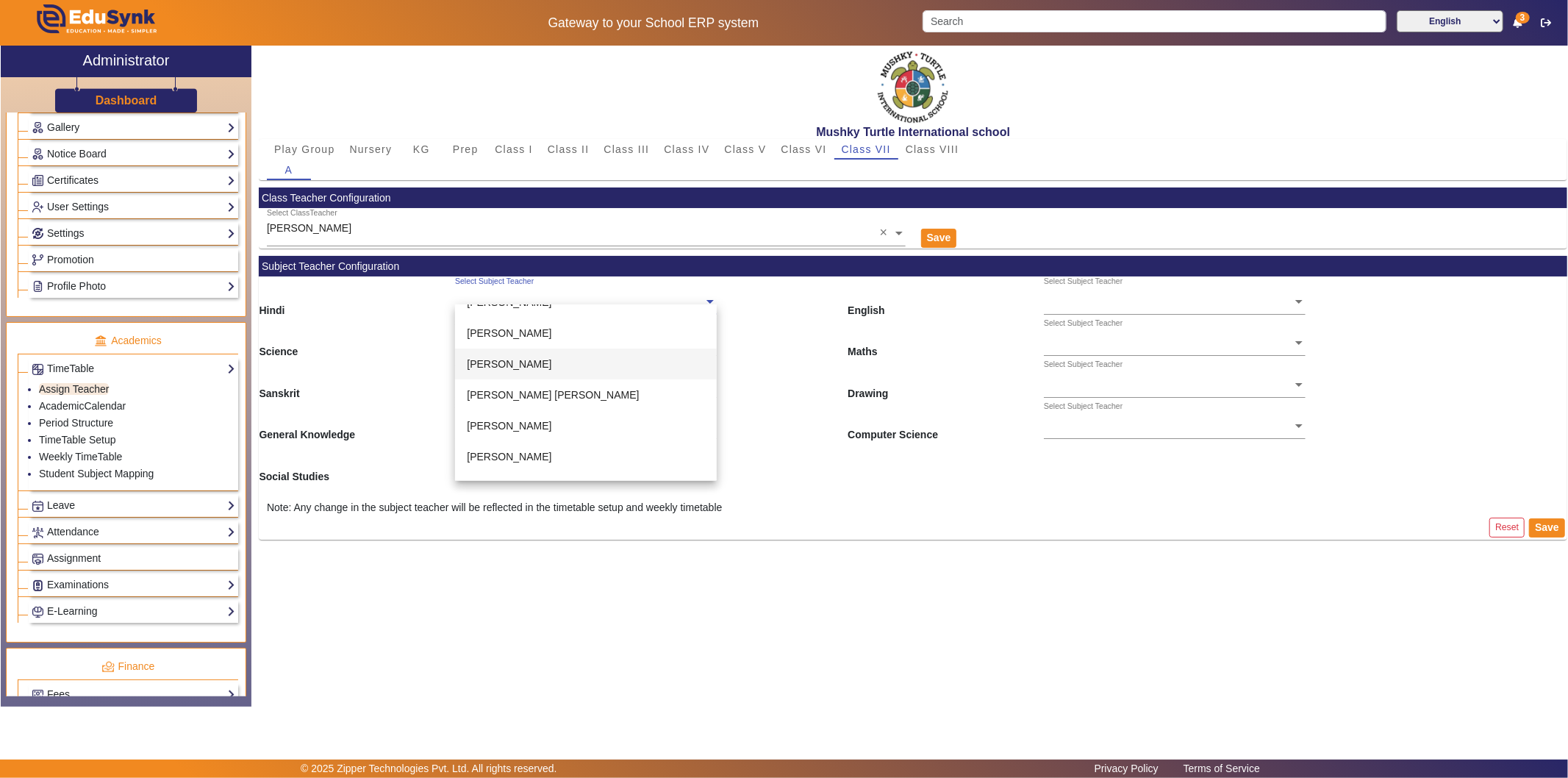
scroll to position [472, 0]
click at [519, 432] on span "[PERSON_NAME]" at bounding box center [509, 434] width 85 height 12
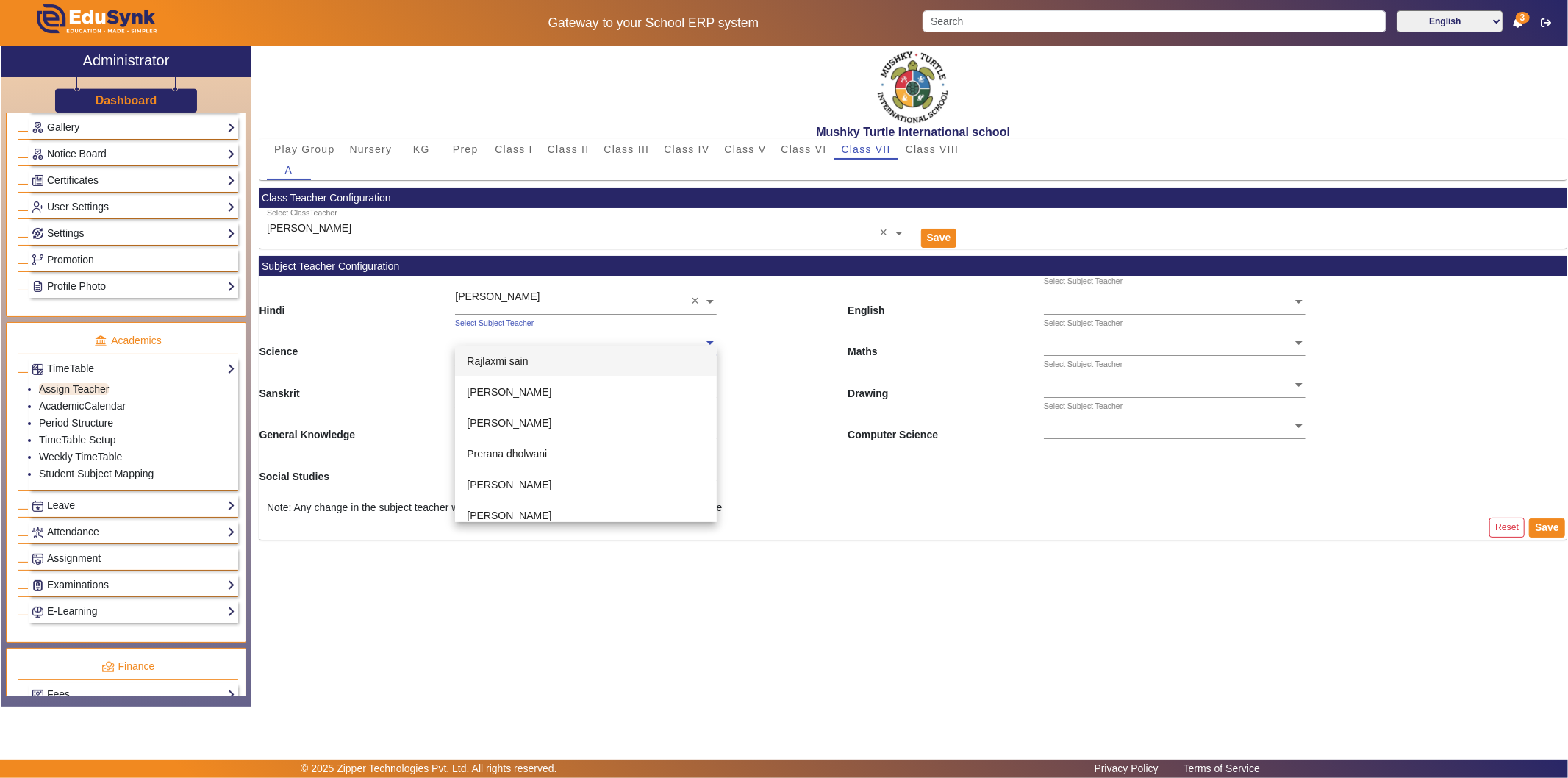
click at [526, 344] on input "text" at bounding box center [586, 344] width 261 height 16
click at [517, 383] on div "[PERSON_NAME]" at bounding box center [586, 383] width 261 height 31
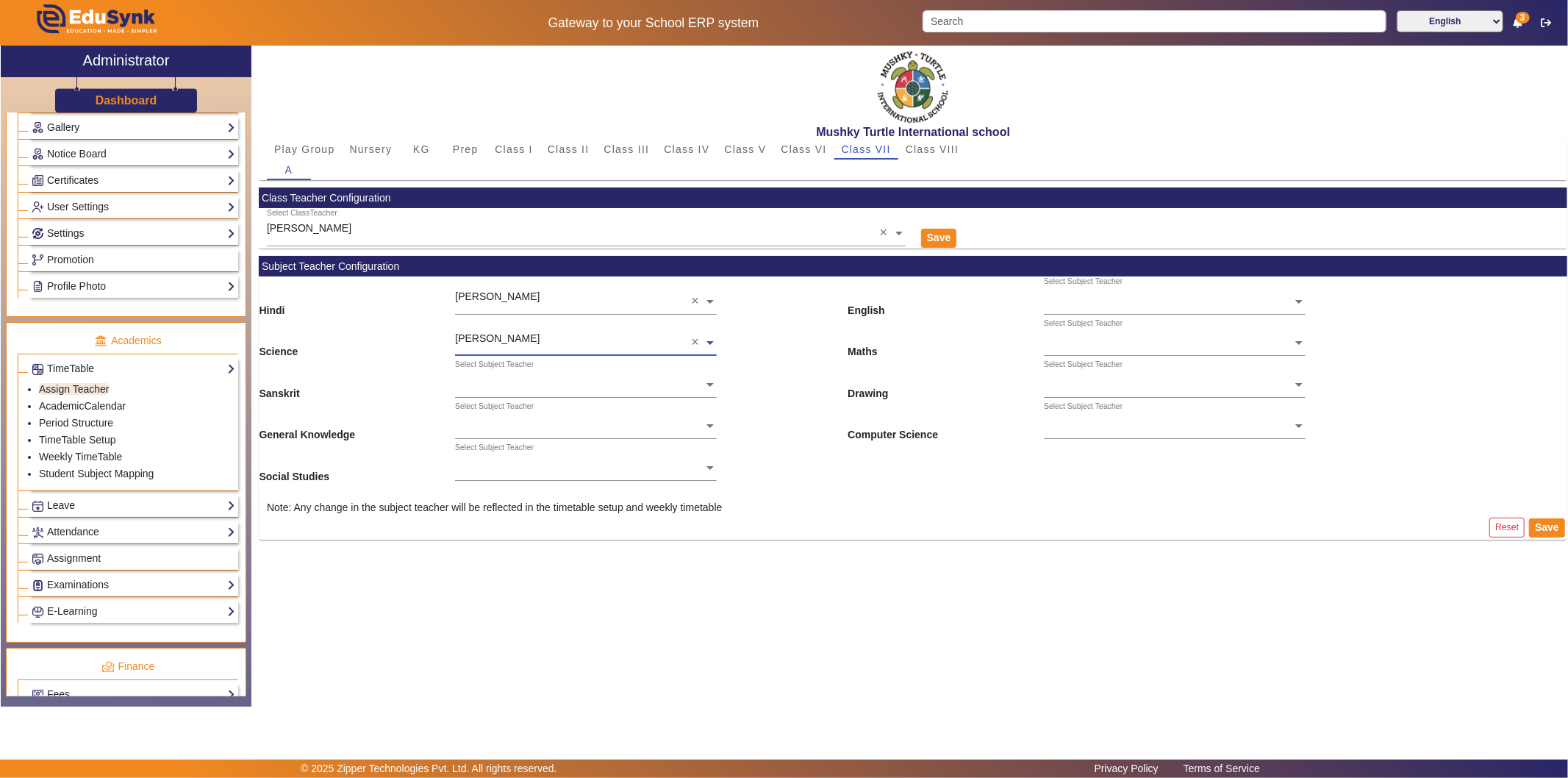
click at [552, 385] on input "text" at bounding box center [586, 386] width 261 height 16
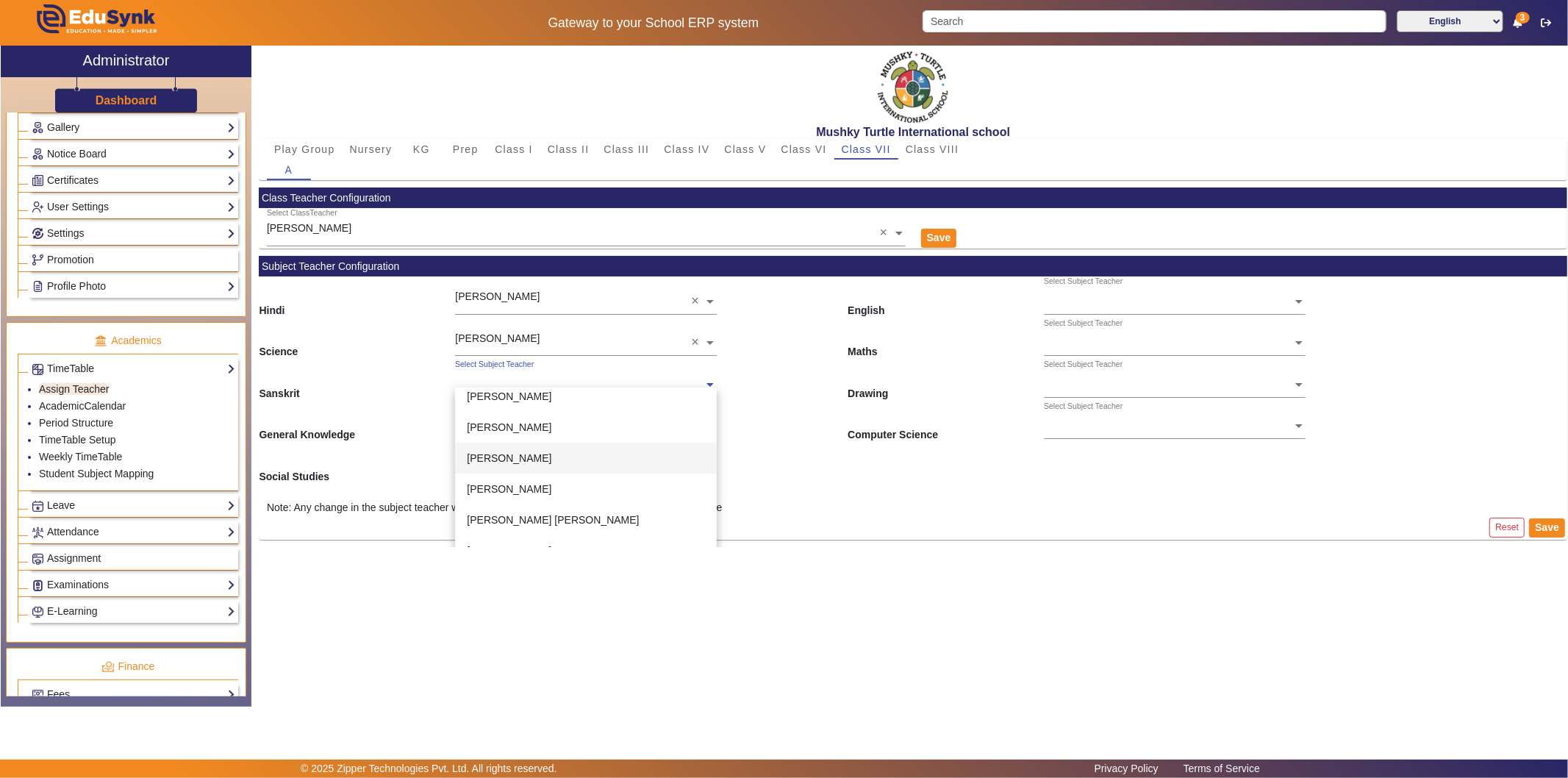
click at [524, 459] on div "[PERSON_NAME]" at bounding box center [586, 458] width 261 height 31
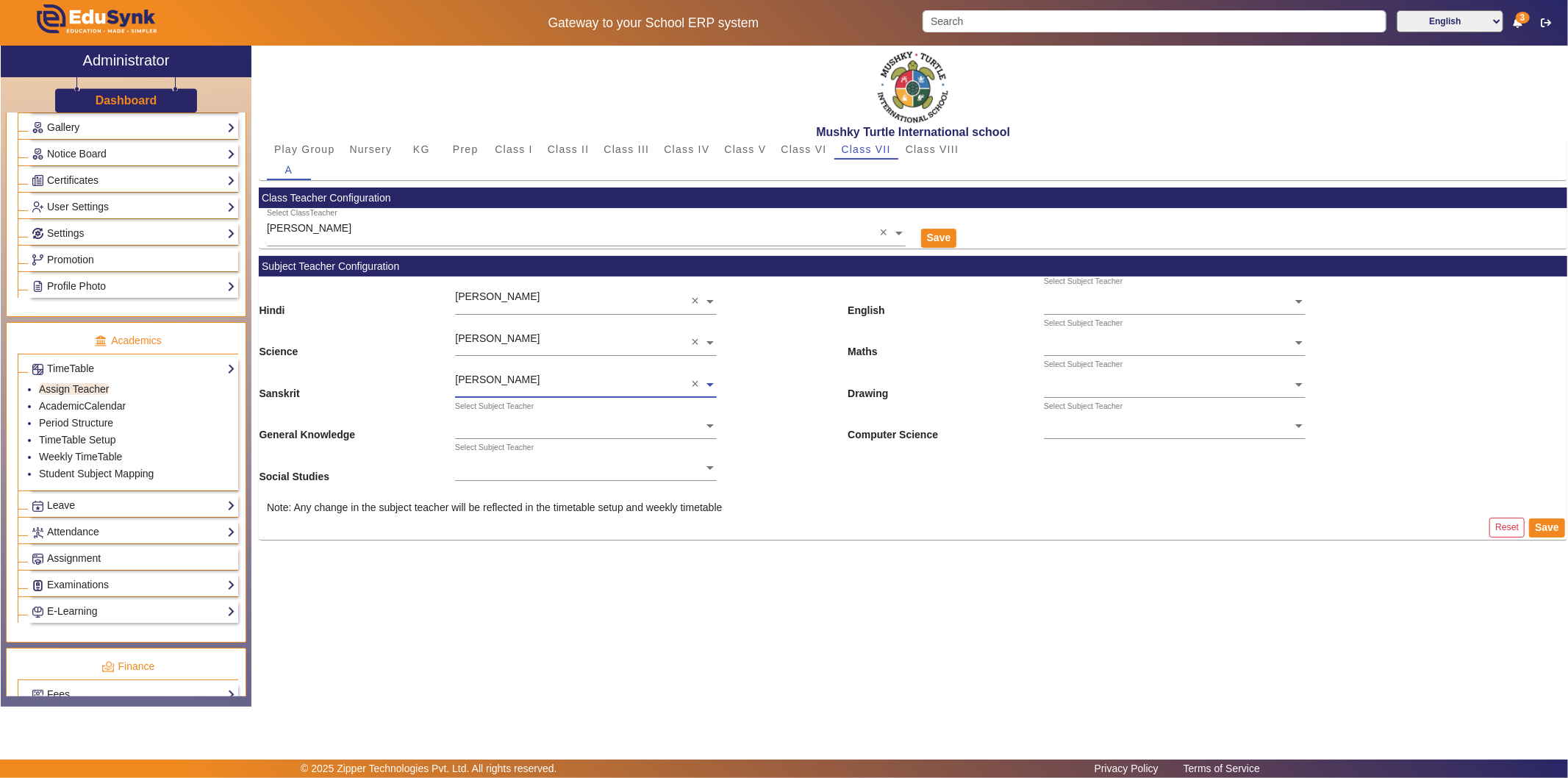
click at [519, 425] on input "text" at bounding box center [586, 427] width 261 height 16
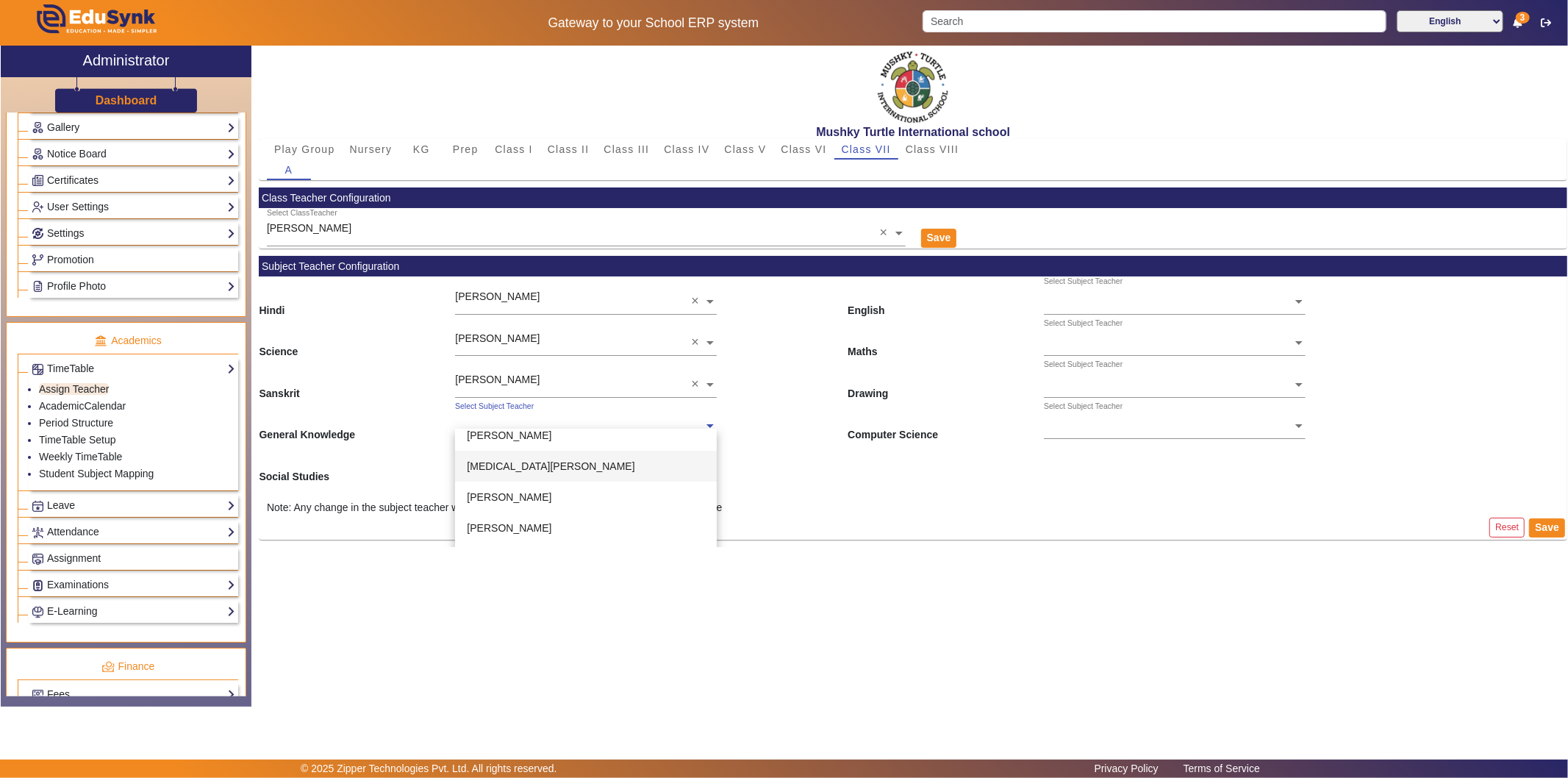
click at [531, 460] on span "[MEDICAL_DATA][PERSON_NAME]" at bounding box center [550, 466] width 168 height 12
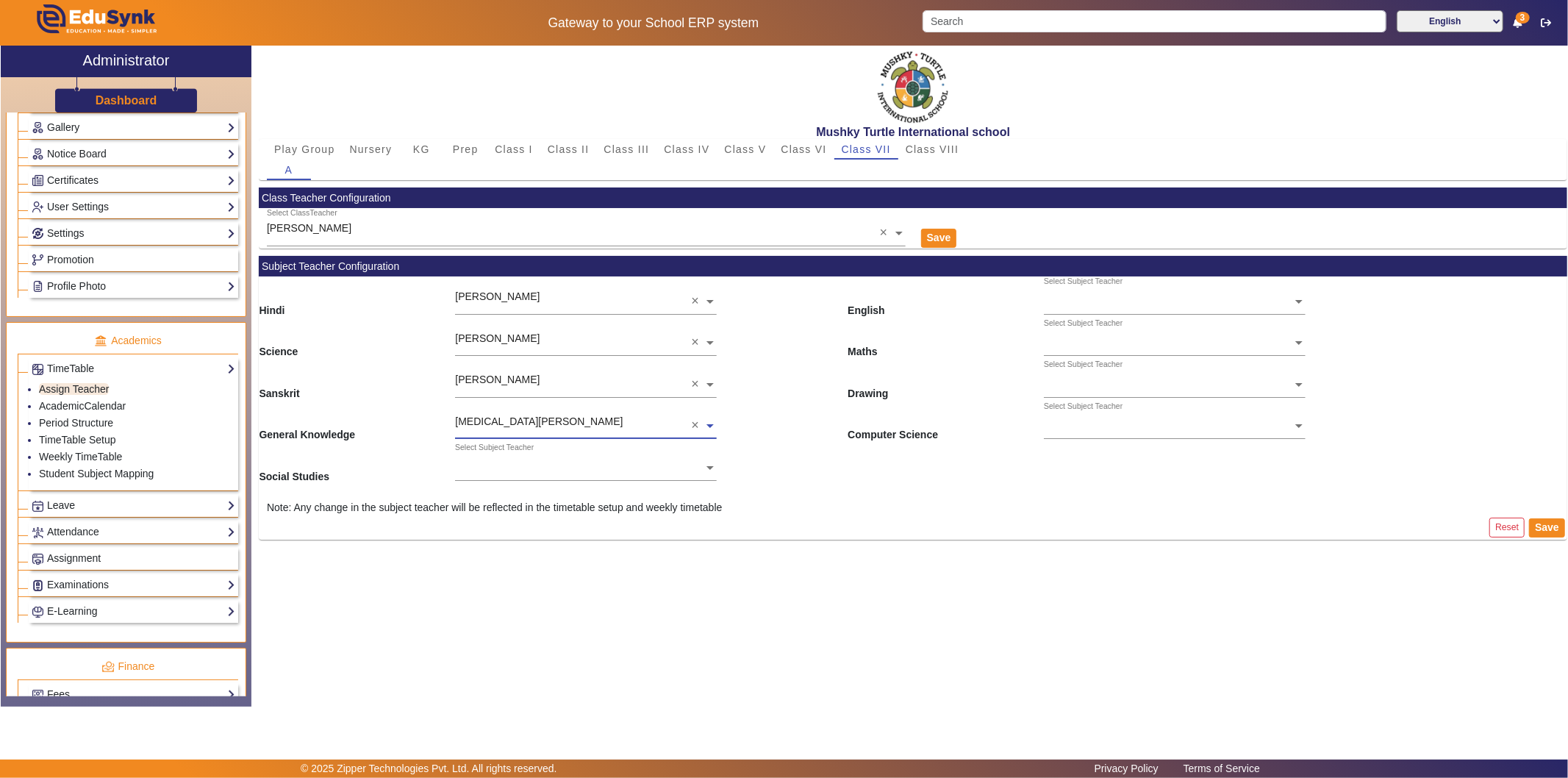
click at [519, 471] on ng-select "Select Subject Teacher" at bounding box center [586, 462] width 261 height 41
click at [537, 511] on div "[PERSON_NAME]" at bounding box center [586, 508] width 261 height 31
click at [1115, 302] on input "text" at bounding box center [1174, 302] width 261 height 16
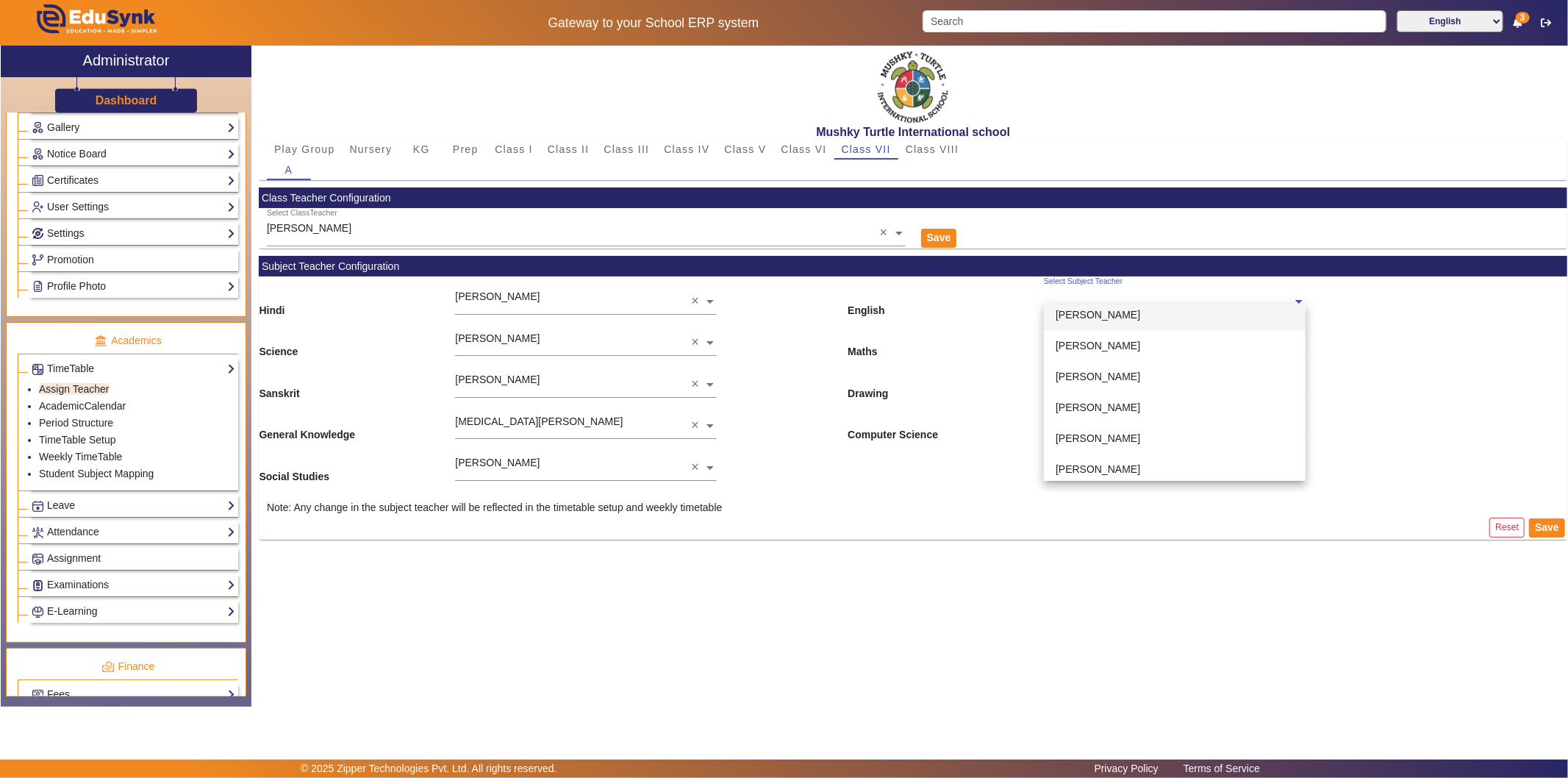
scroll to position [326, 0]
click at [1134, 320] on div "[PERSON_NAME]" at bounding box center [1174, 333] width 261 height 31
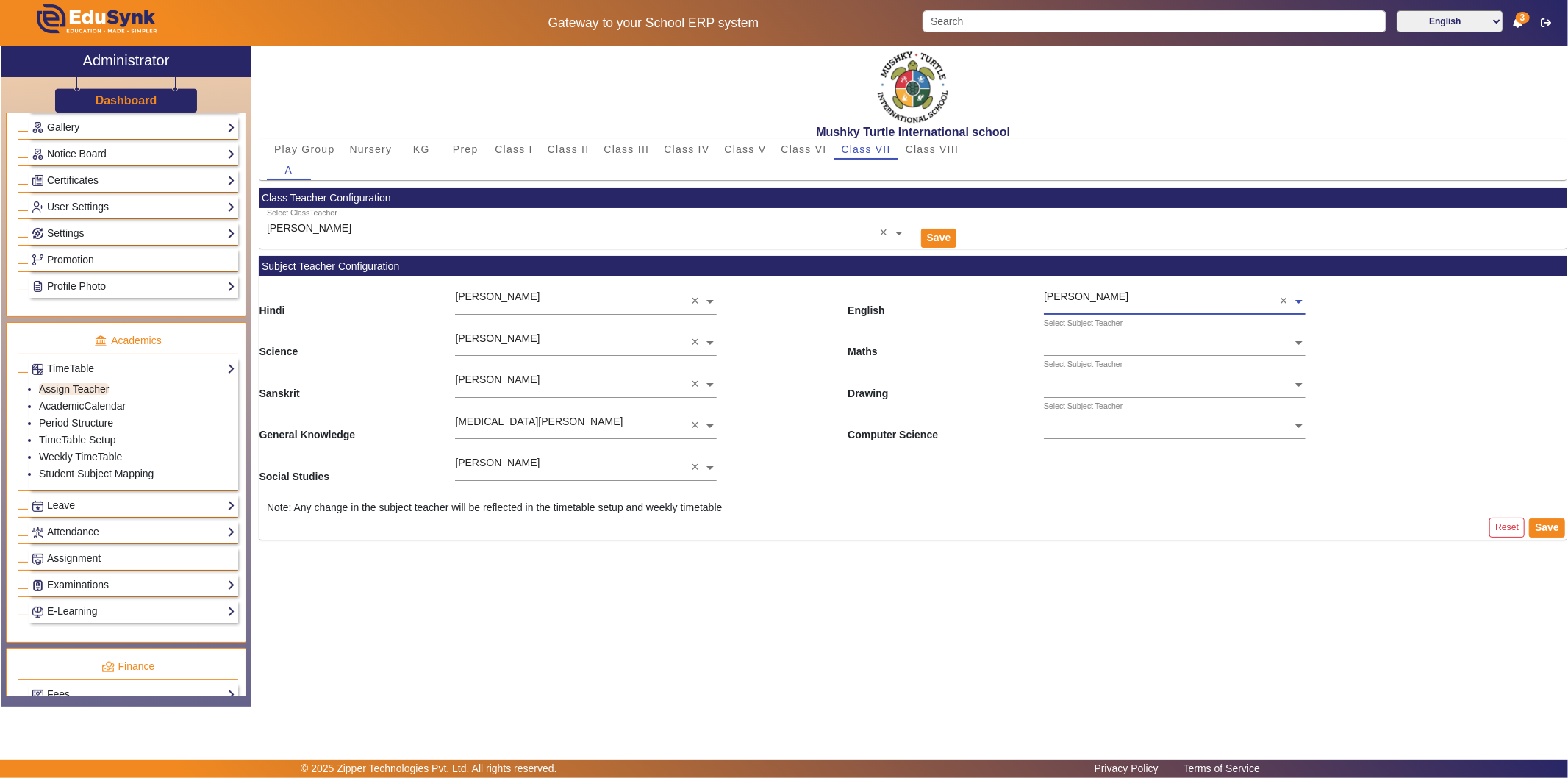
click at [1124, 345] on ng-select "Select Subject Teacher" at bounding box center [1174, 338] width 261 height 41
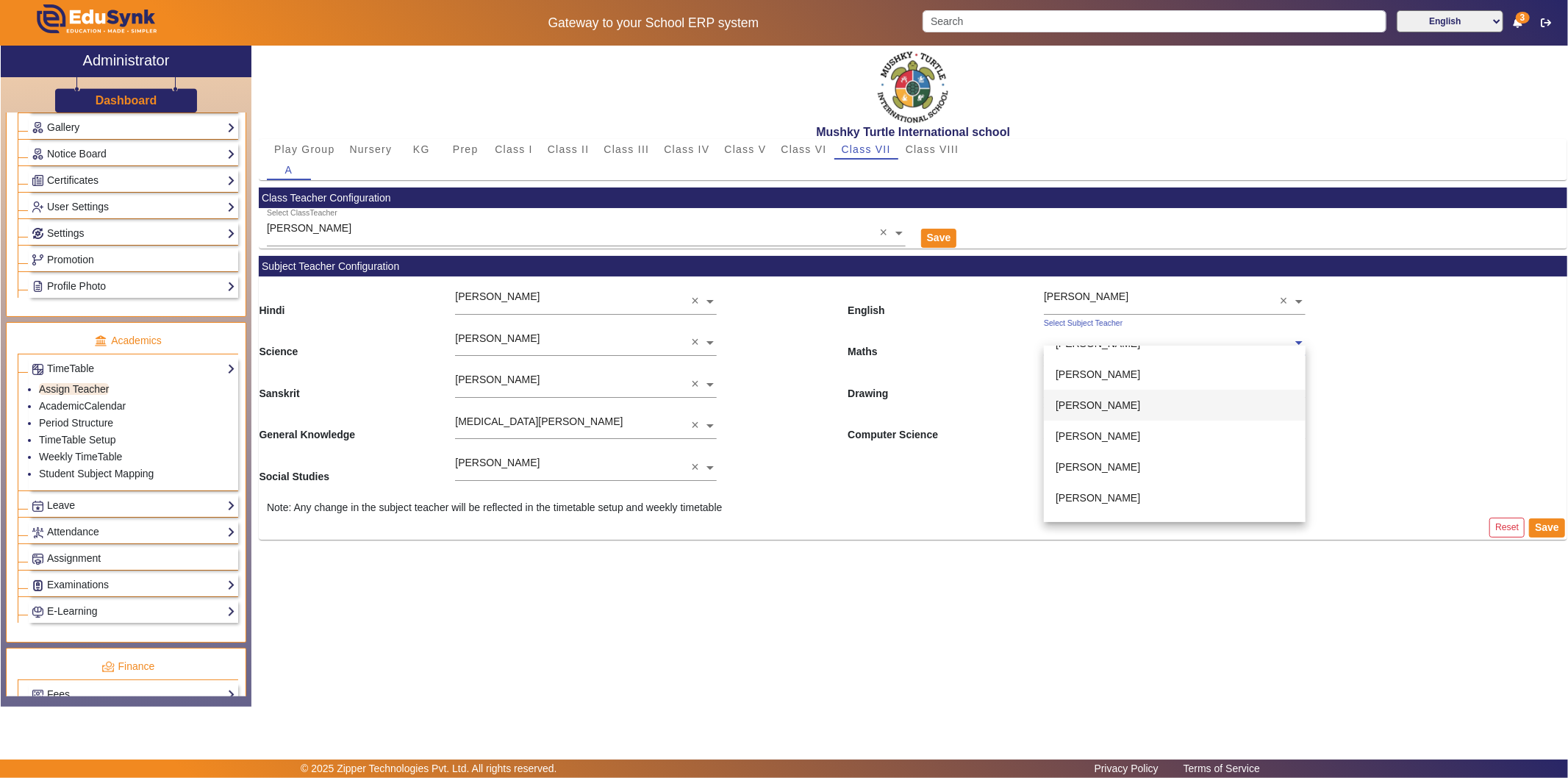
click at [1100, 406] on span "[PERSON_NAME]" at bounding box center [1098, 405] width 85 height 12
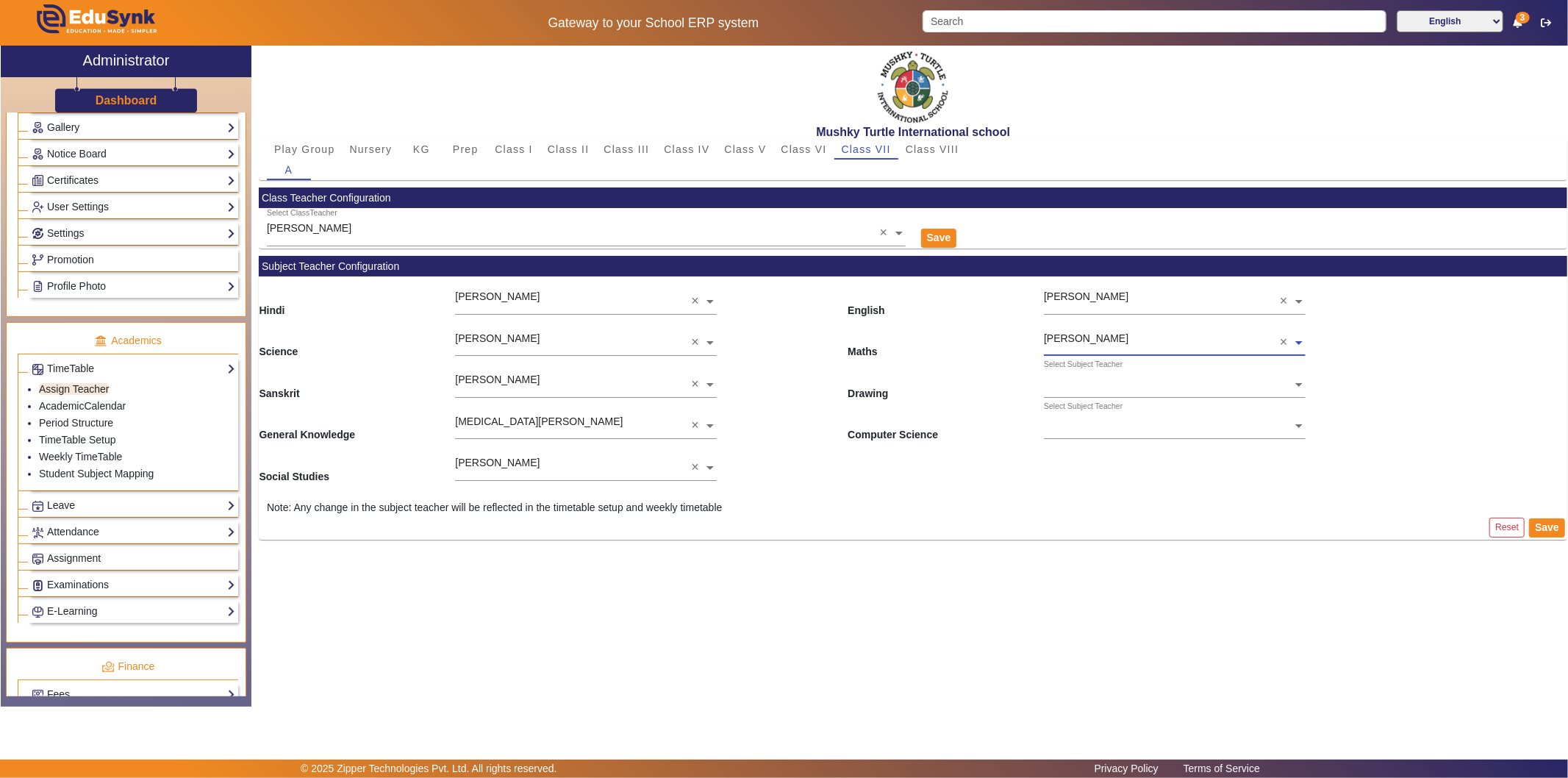
click at [1110, 384] on input "text" at bounding box center [1174, 386] width 261 height 16
click at [1108, 405] on div "[PERSON_NAME]" at bounding box center [1174, 416] width 261 height 31
click at [1102, 432] on ng-select "Select Subject Teacher [PERSON_NAME] [PERSON_NAME] [PERSON_NAME] [PERSON_NAME] …" at bounding box center [1174, 421] width 261 height 41
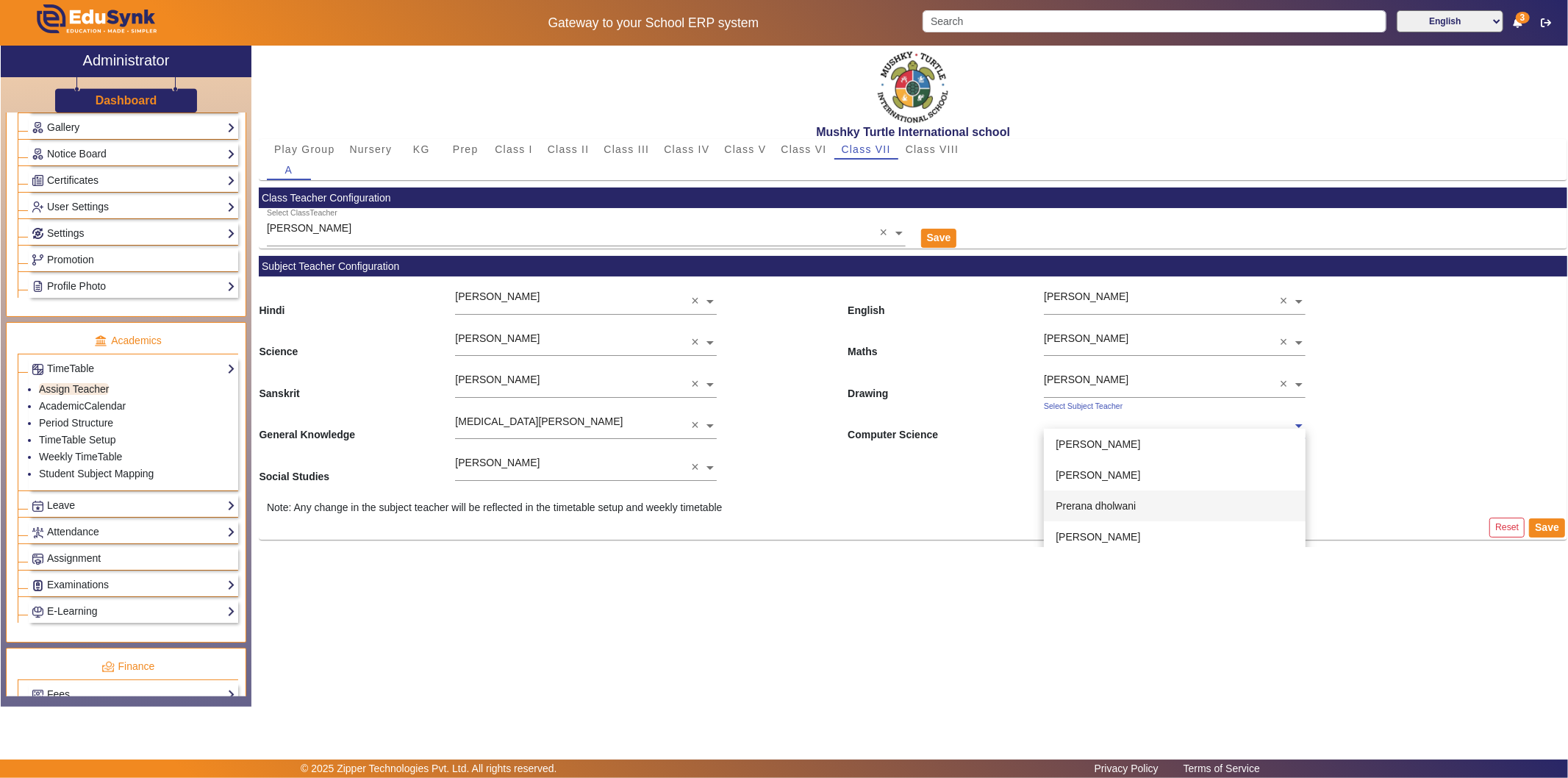
scroll to position [81, 0]
click at [1108, 488] on span "[PERSON_NAME]" at bounding box center [1098, 486] width 85 height 12
click at [1411, 525] on button "Save" at bounding box center [1547, 528] width 36 height 19
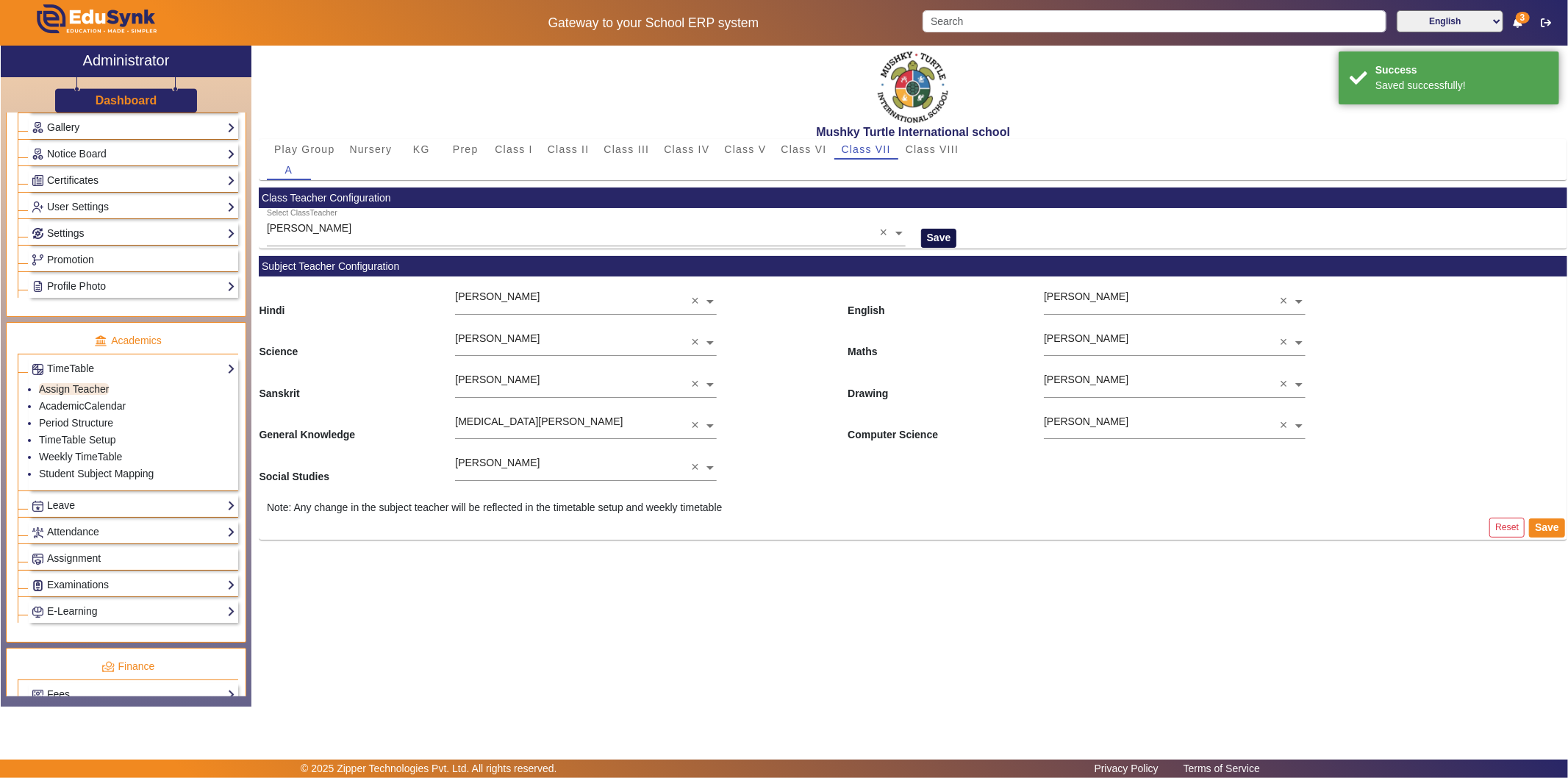
click at [939, 237] on button "Save" at bounding box center [939, 238] width 36 height 19
click at [739, 149] on span "Class V" at bounding box center [745, 149] width 42 height 10
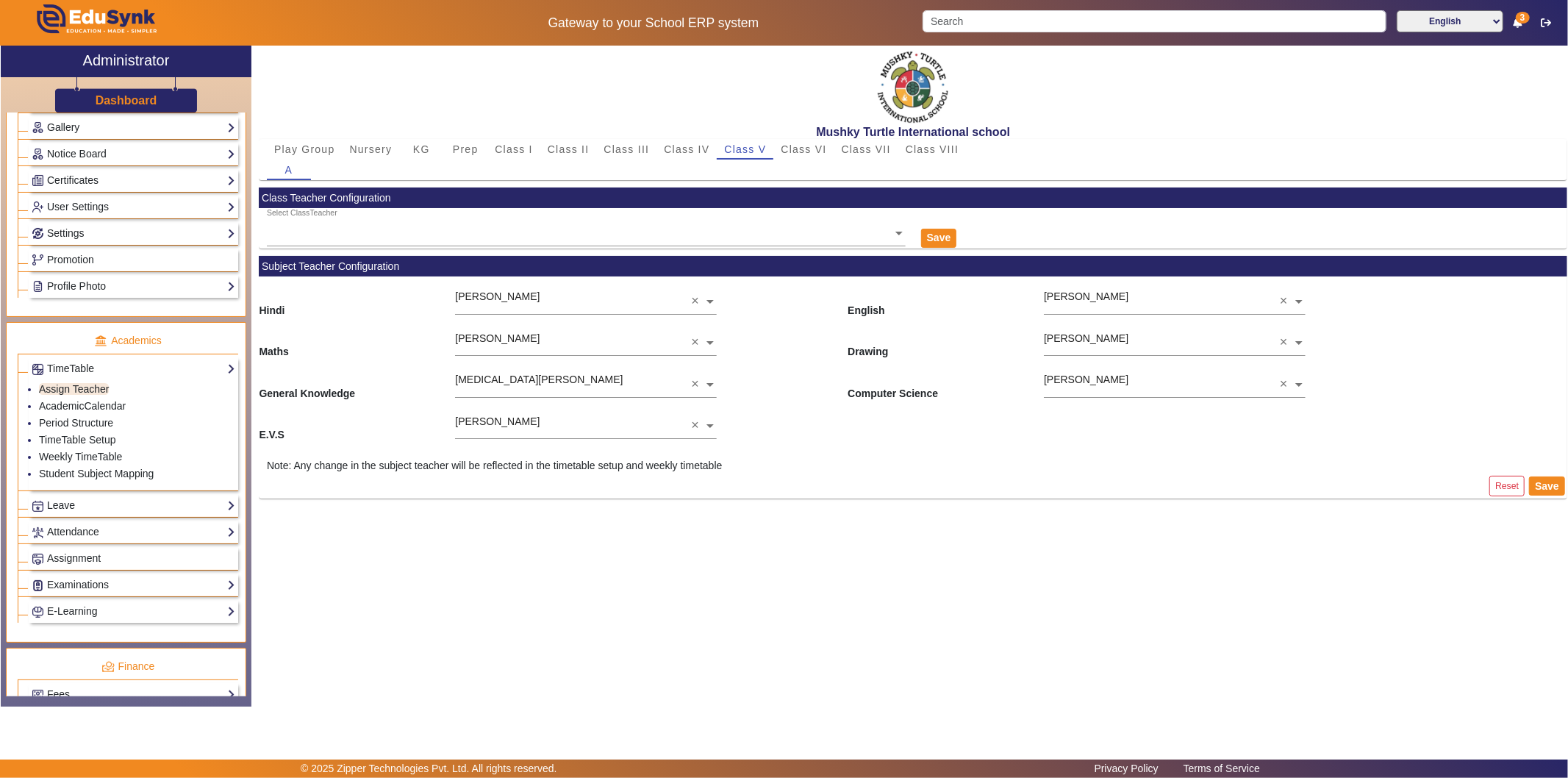
click at [744, 234] on input "text" at bounding box center [586, 234] width 639 height 16
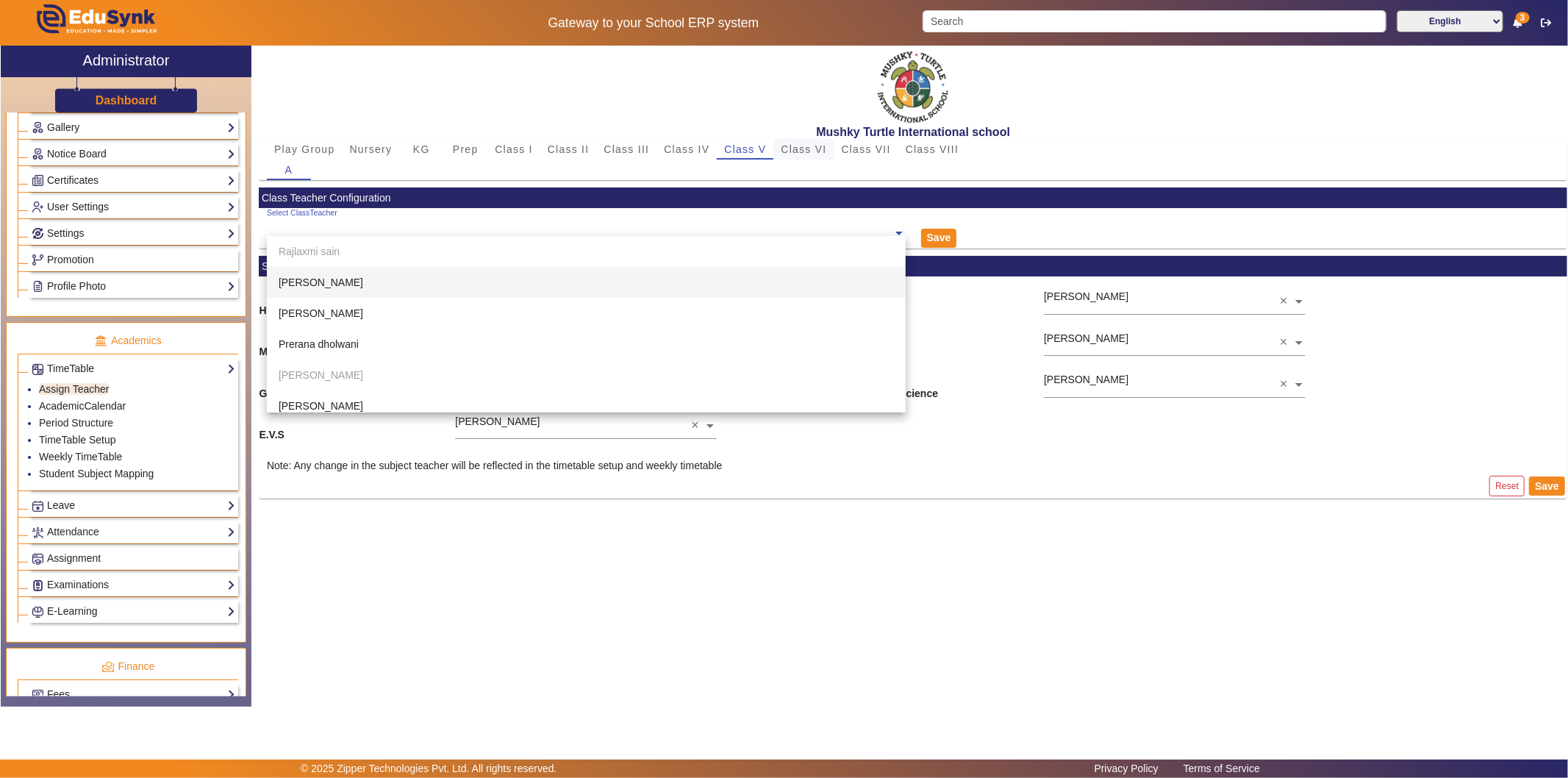
click at [799, 147] on span "Class VI" at bounding box center [803, 149] width 46 height 10
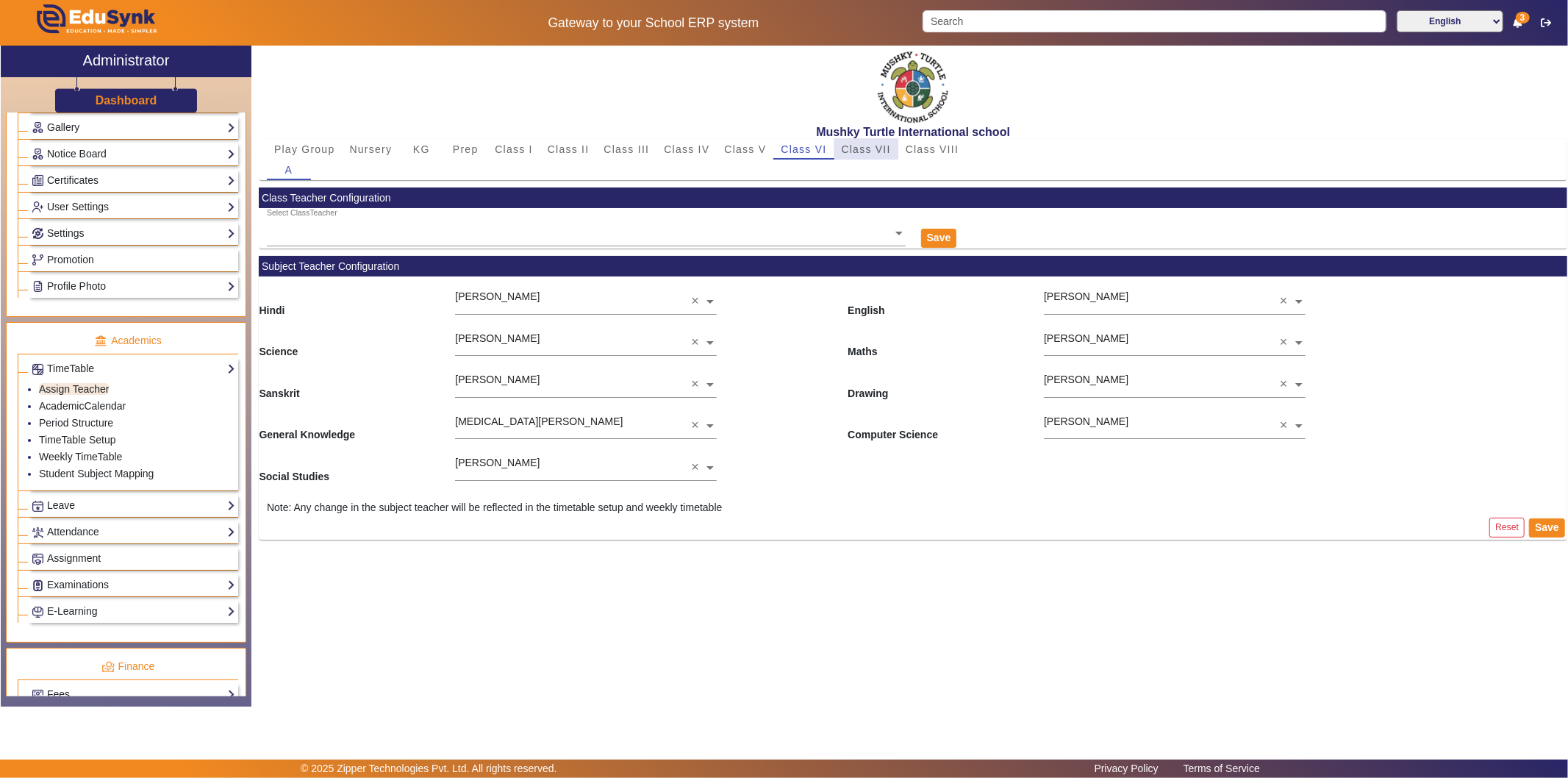
click at [864, 145] on span "Class VII" at bounding box center [865, 149] width 49 height 10
click at [84, 585] on link "Examinations" at bounding box center [133, 585] width 203 height 17
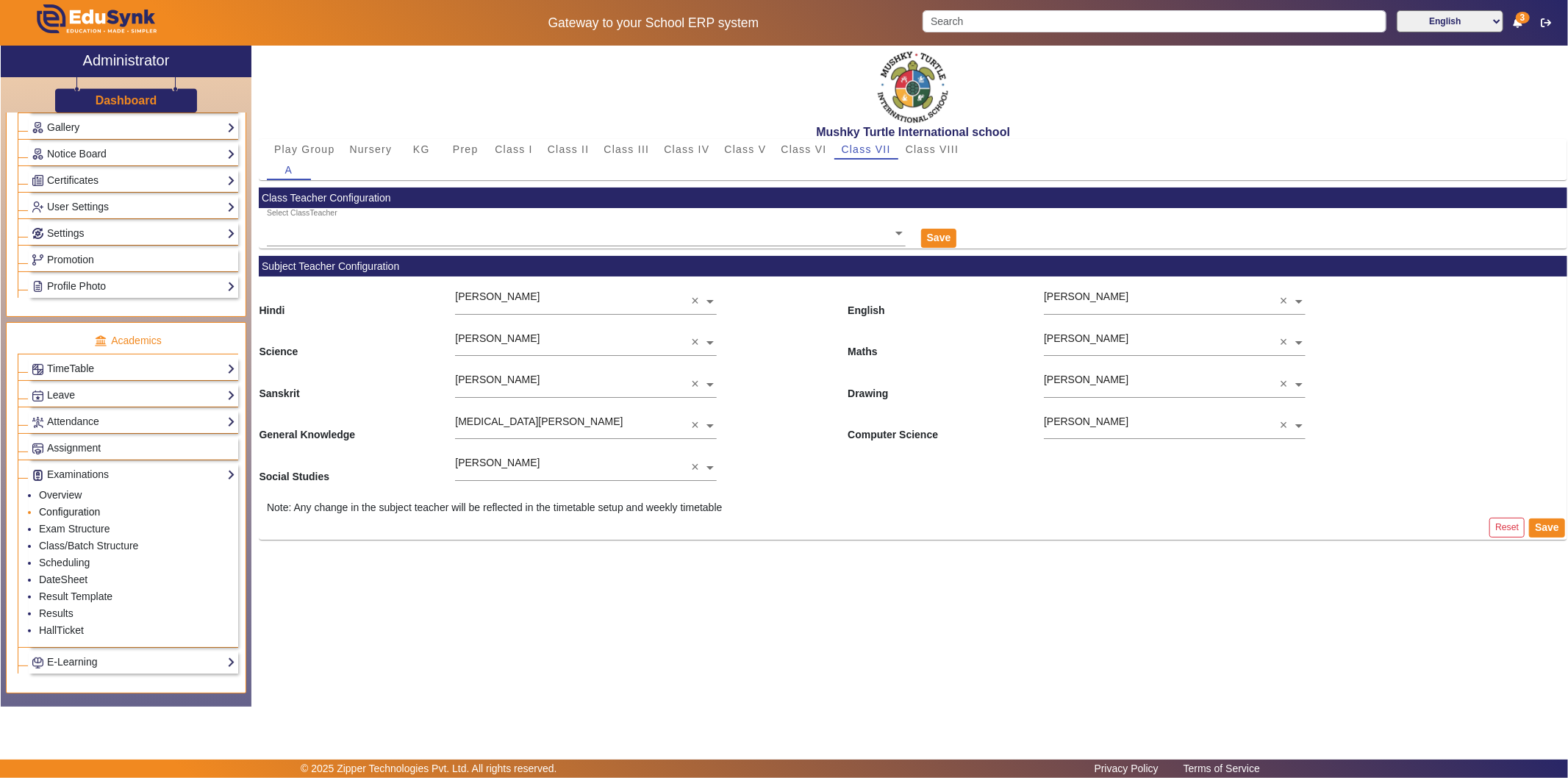
click at [74, 510] on link "Configuration" at bounding box center [69, 511] width 61 height 12
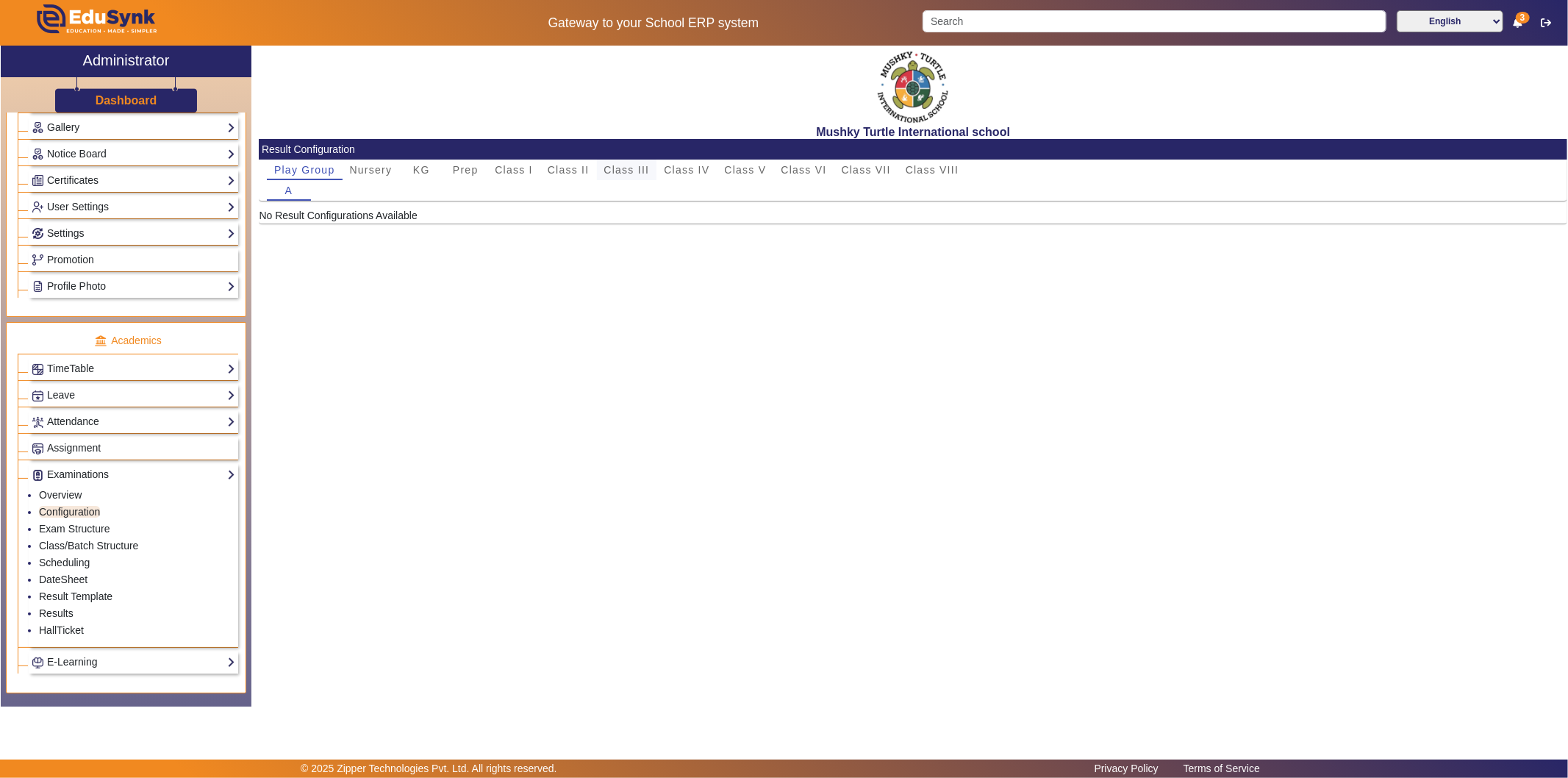
click at [615, 165] on span "Class III" at bounding box center [627, 170] width 46 height 10
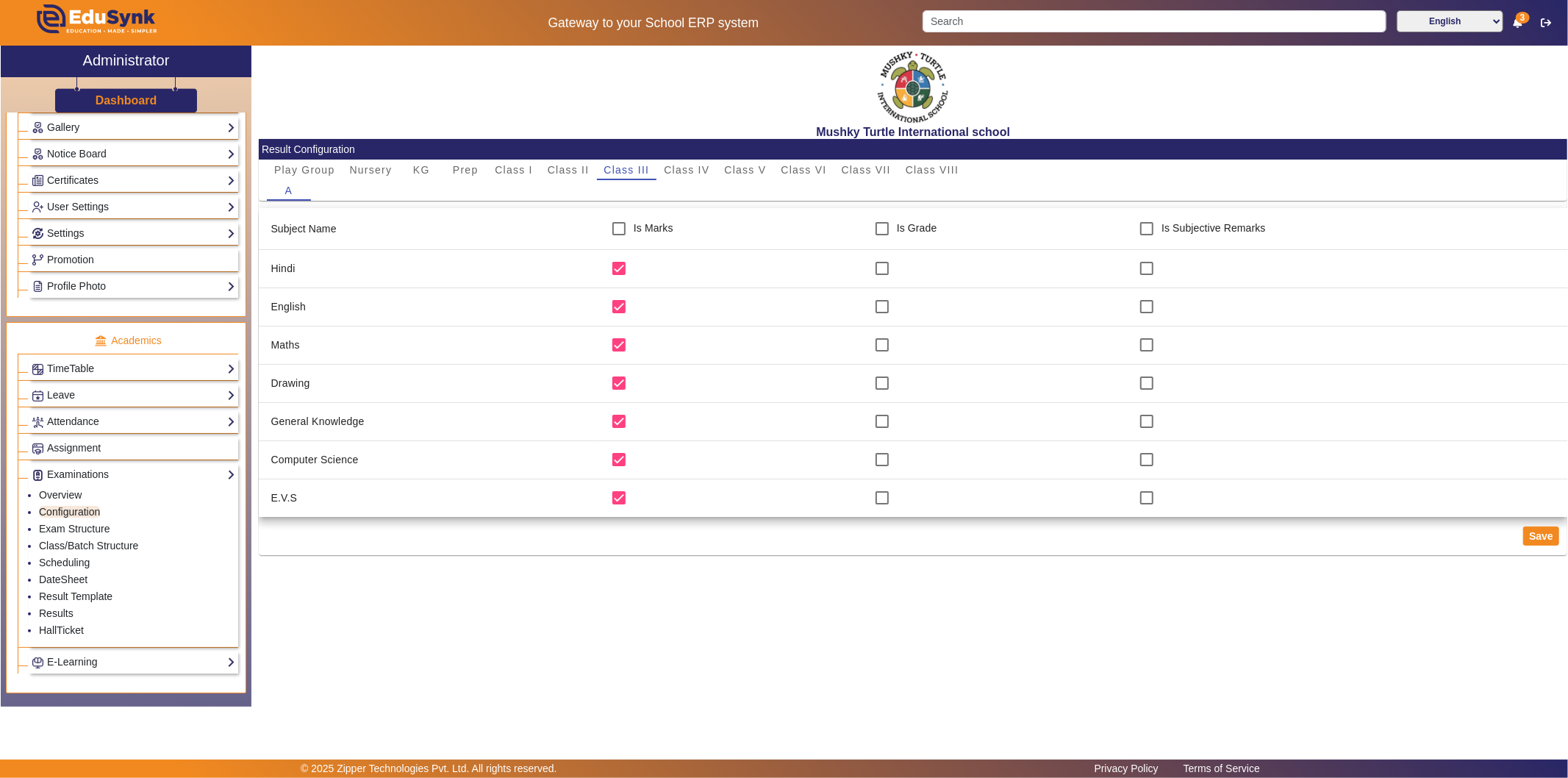
click at [471, 626] on div "Mushky Turtle International school Result Configuration Play Group Nursery KG P…" at bounding box center [909, 369] width 1315 height 646
click at [133, 365] on link "TimeTable" at bounding box center [133, 369] width 203 height 17
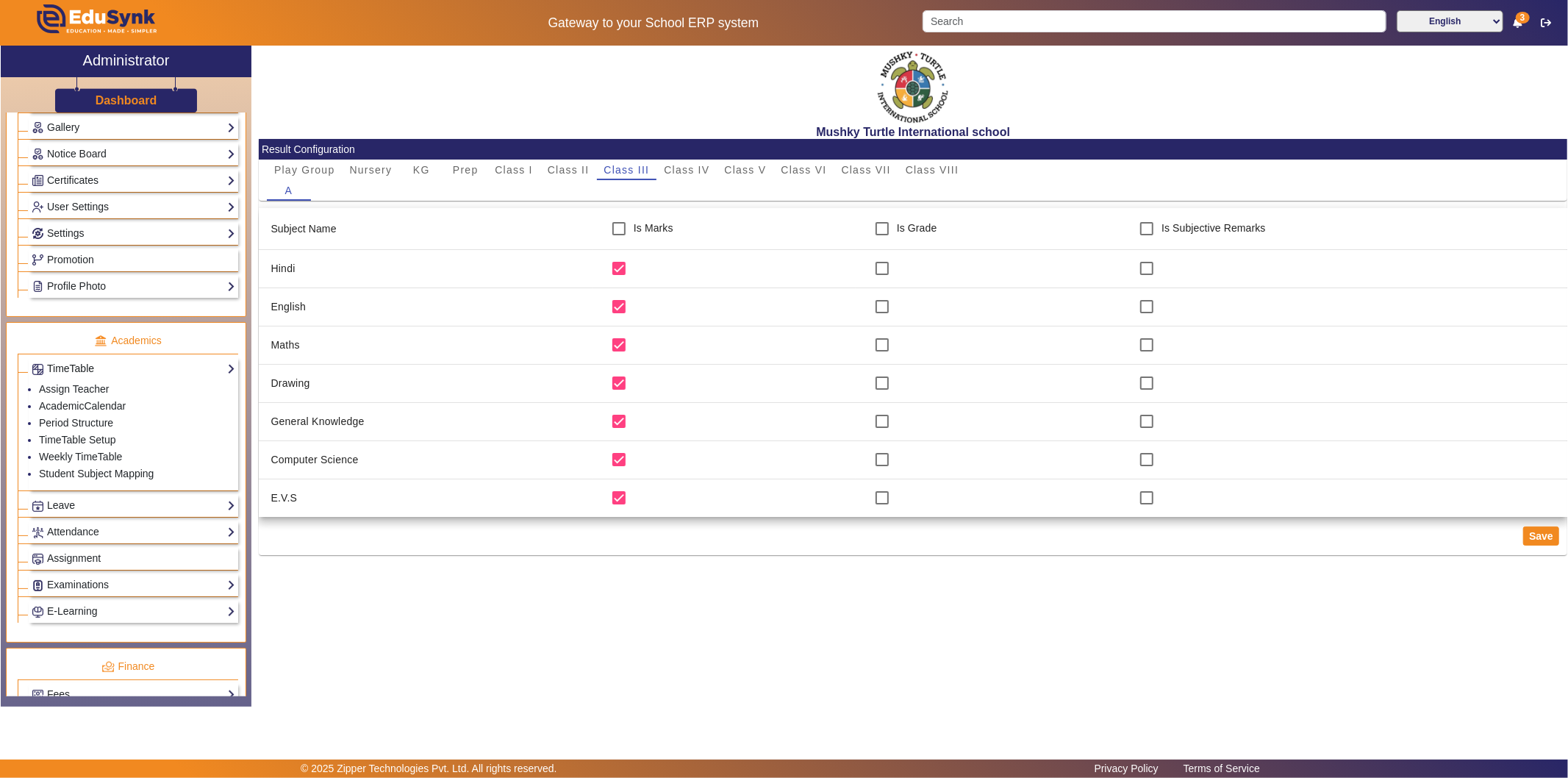
click at [133, 365] on link "TimeTable" at bounding box center [133, 369] width 203 height 17
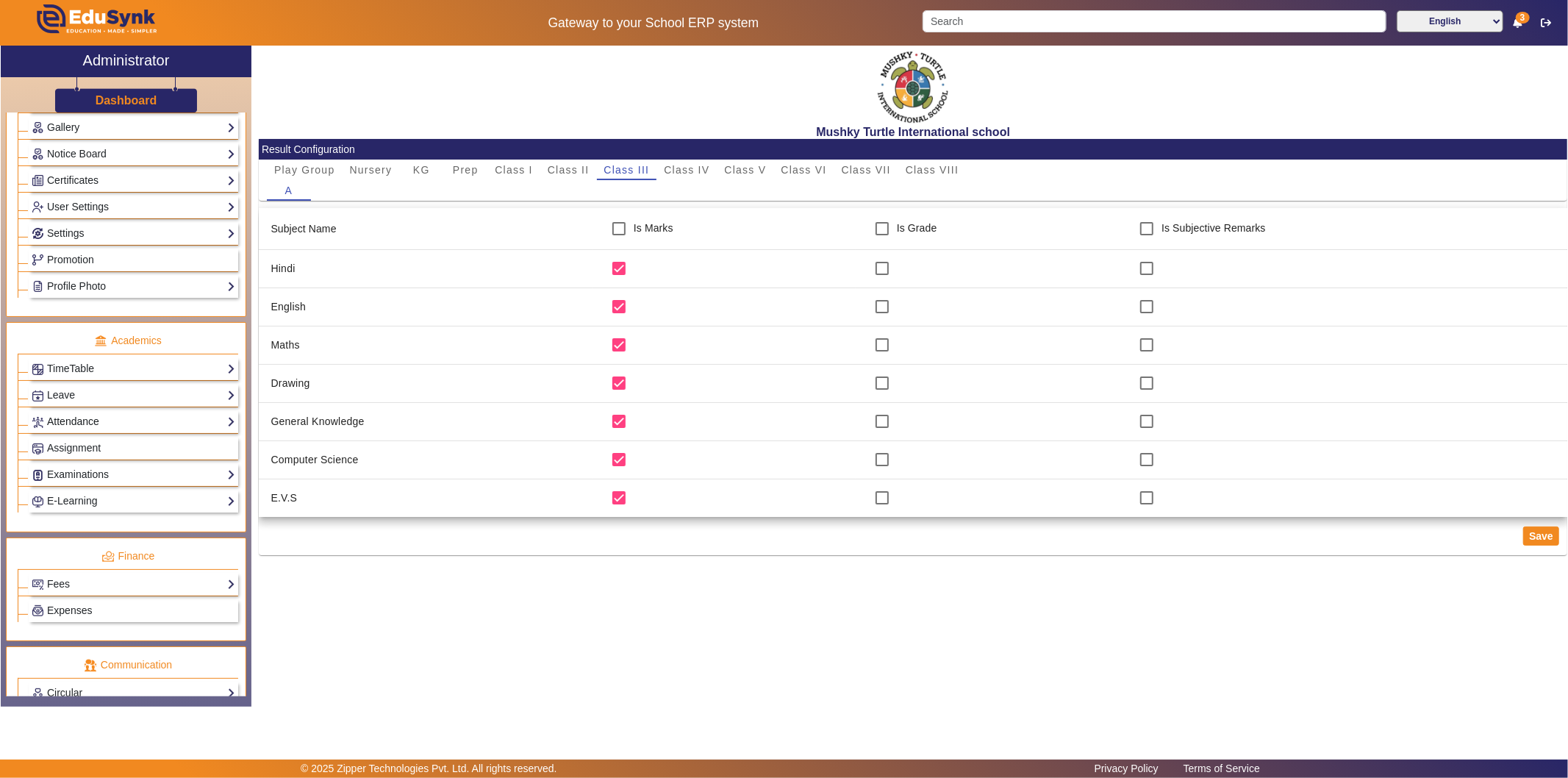
click at [128, 417] on link "Attendance" at bounding box center [133, 421] width 203 height 17
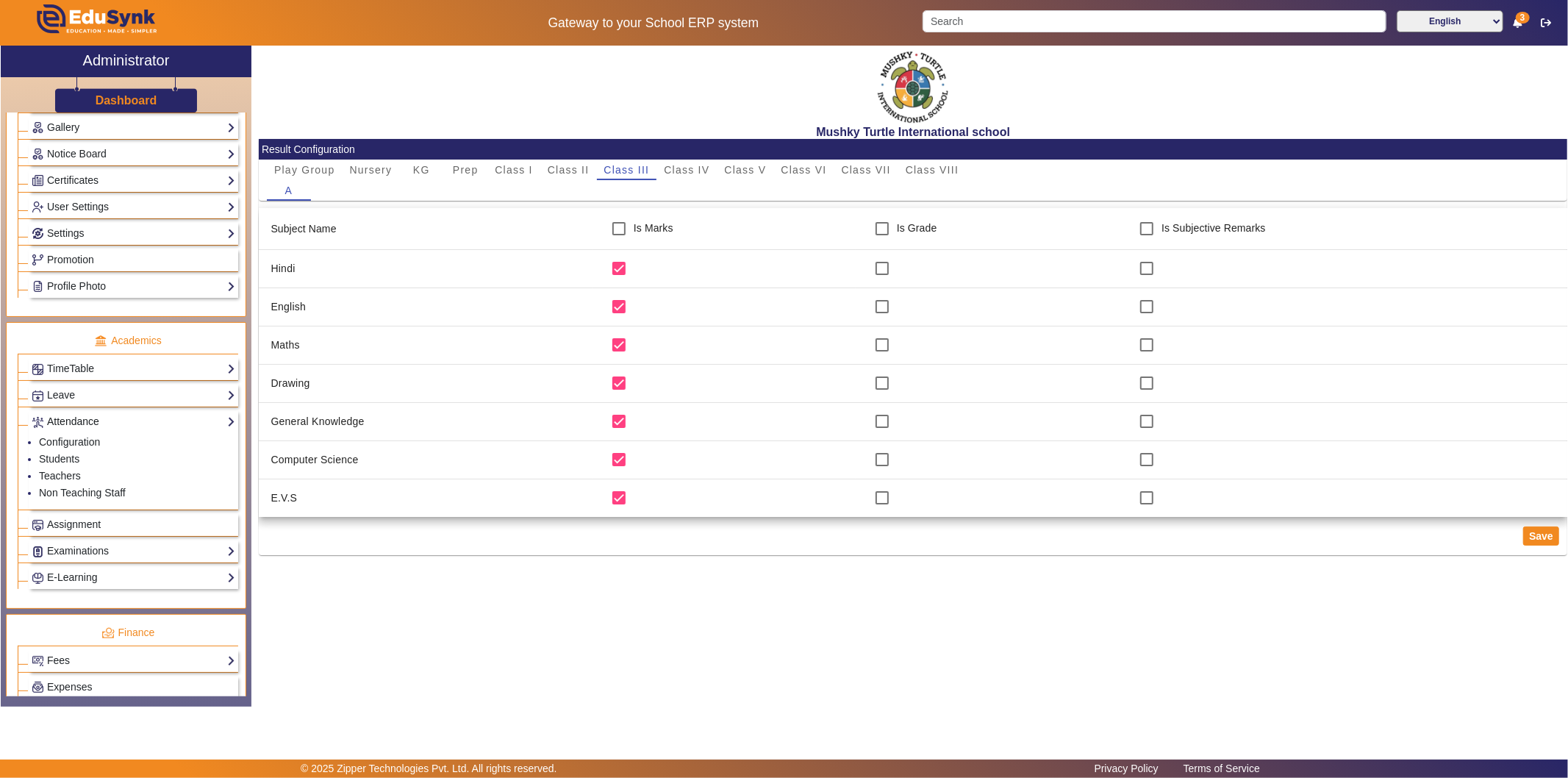
click at [84, 423] on link "Attendance" at bounding box center [133, 421] width 203 height 17
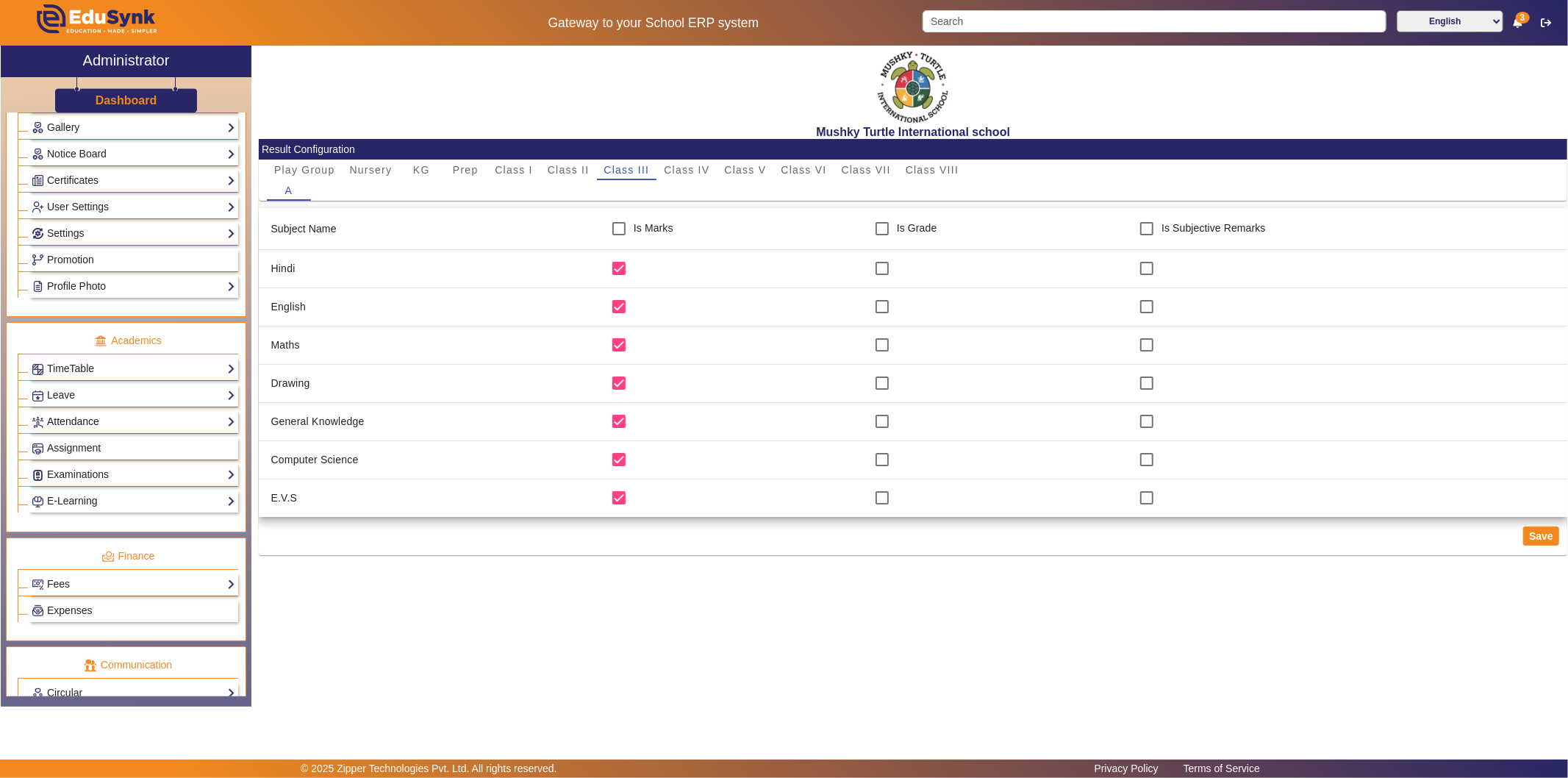
click at [84, 423] on link "Attendance" at bounding box center [133, 421] width 203 height 17
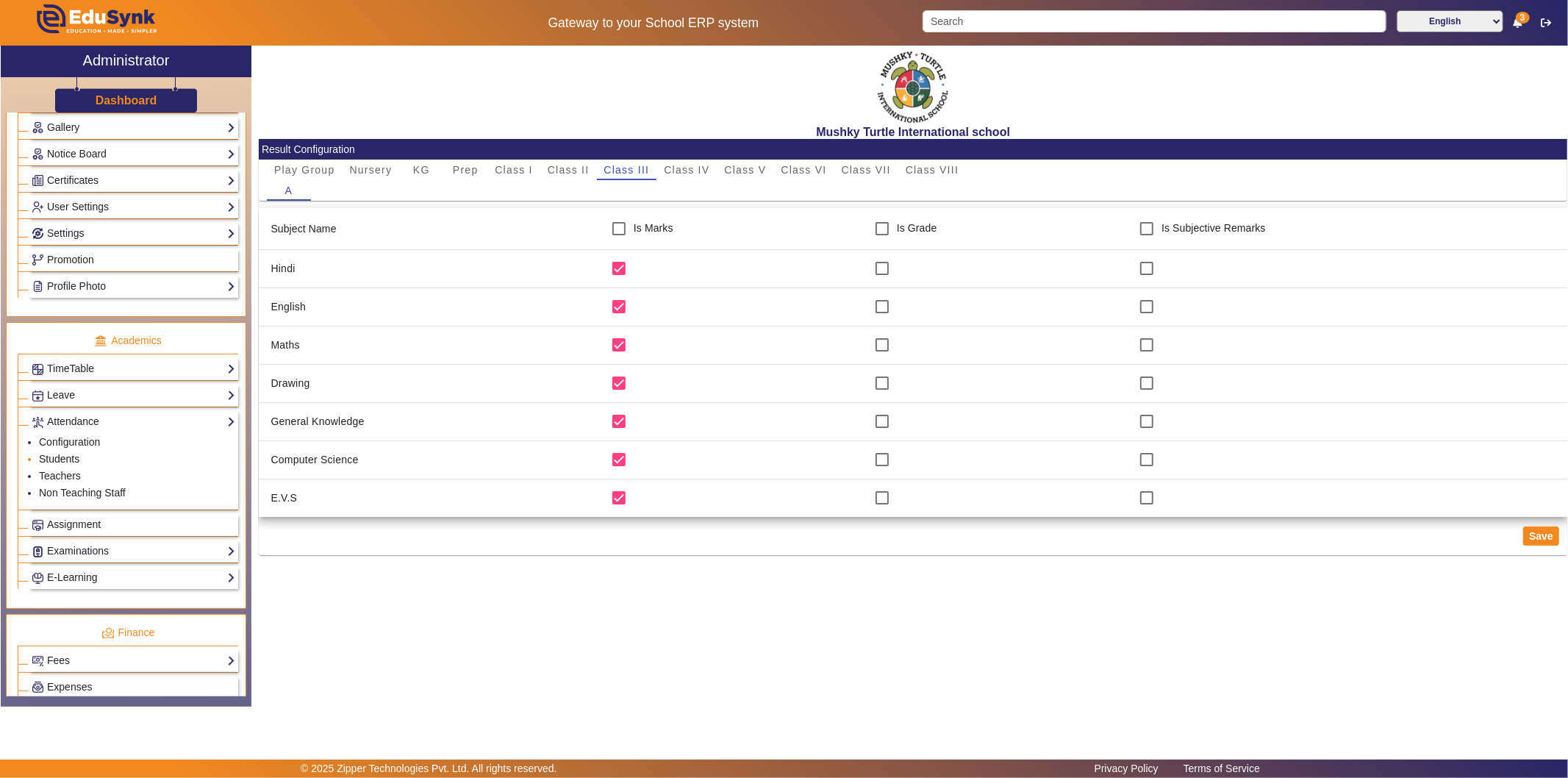
click at [66, 456] on link "Students" at bounding box center [59, 459] width 41 height 12
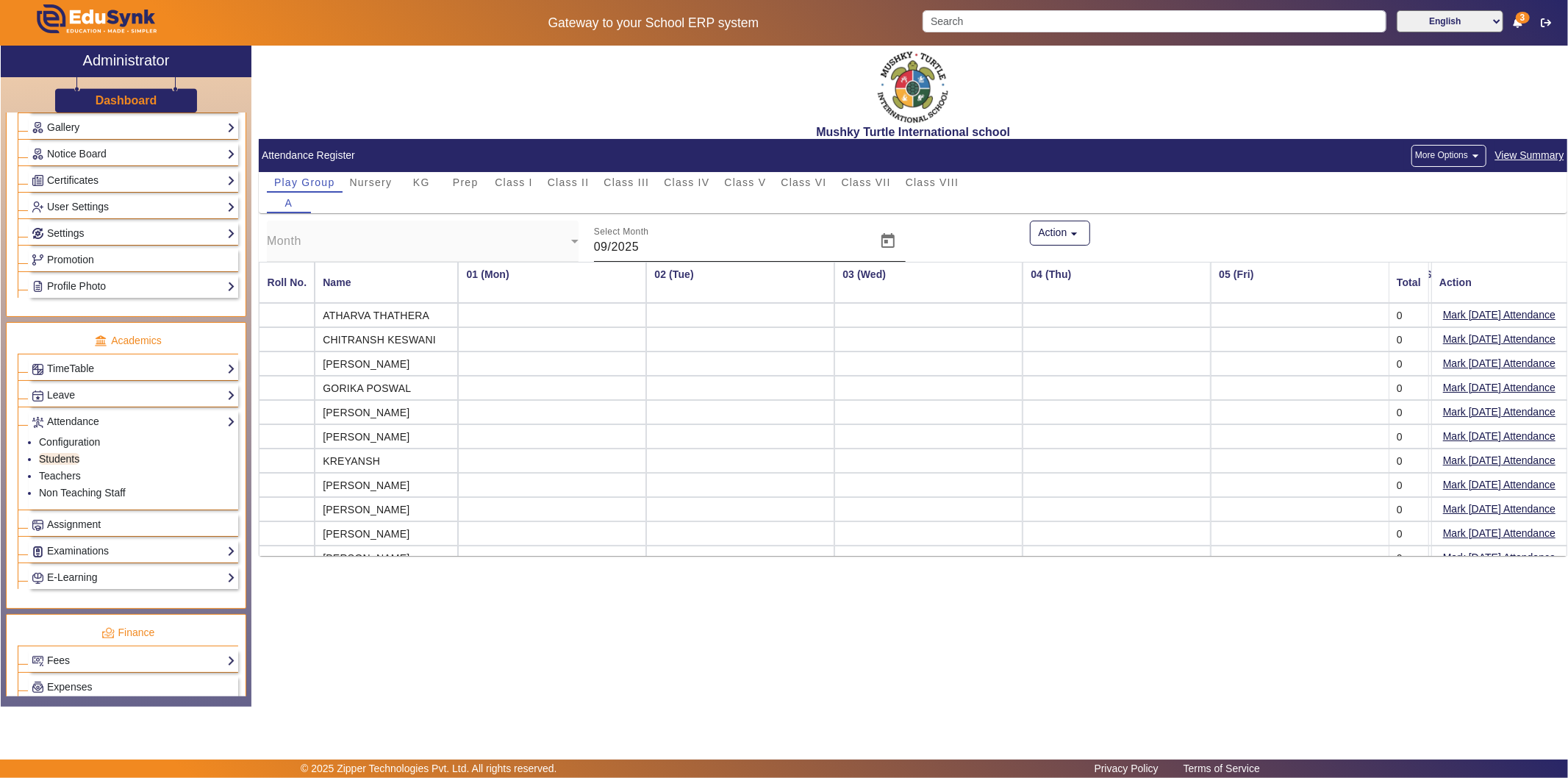
scroll to position [0, 934]
click at [626, 179] on span "Class III" at bounding box center [627, 183] width 46 height 10
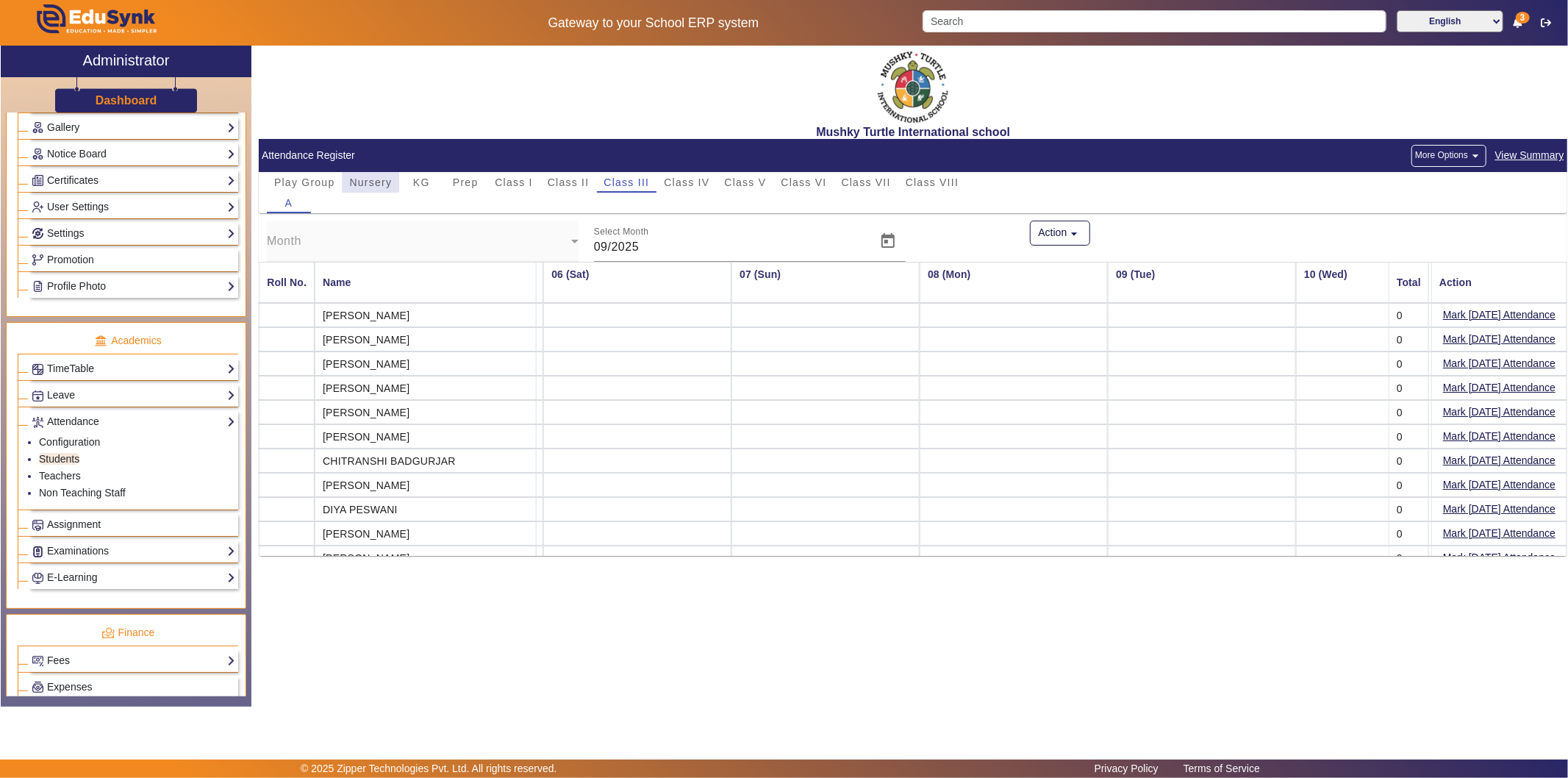
click at [365, 184] on span "Nursery" at bounding box center [370, 183] width 42 height 10
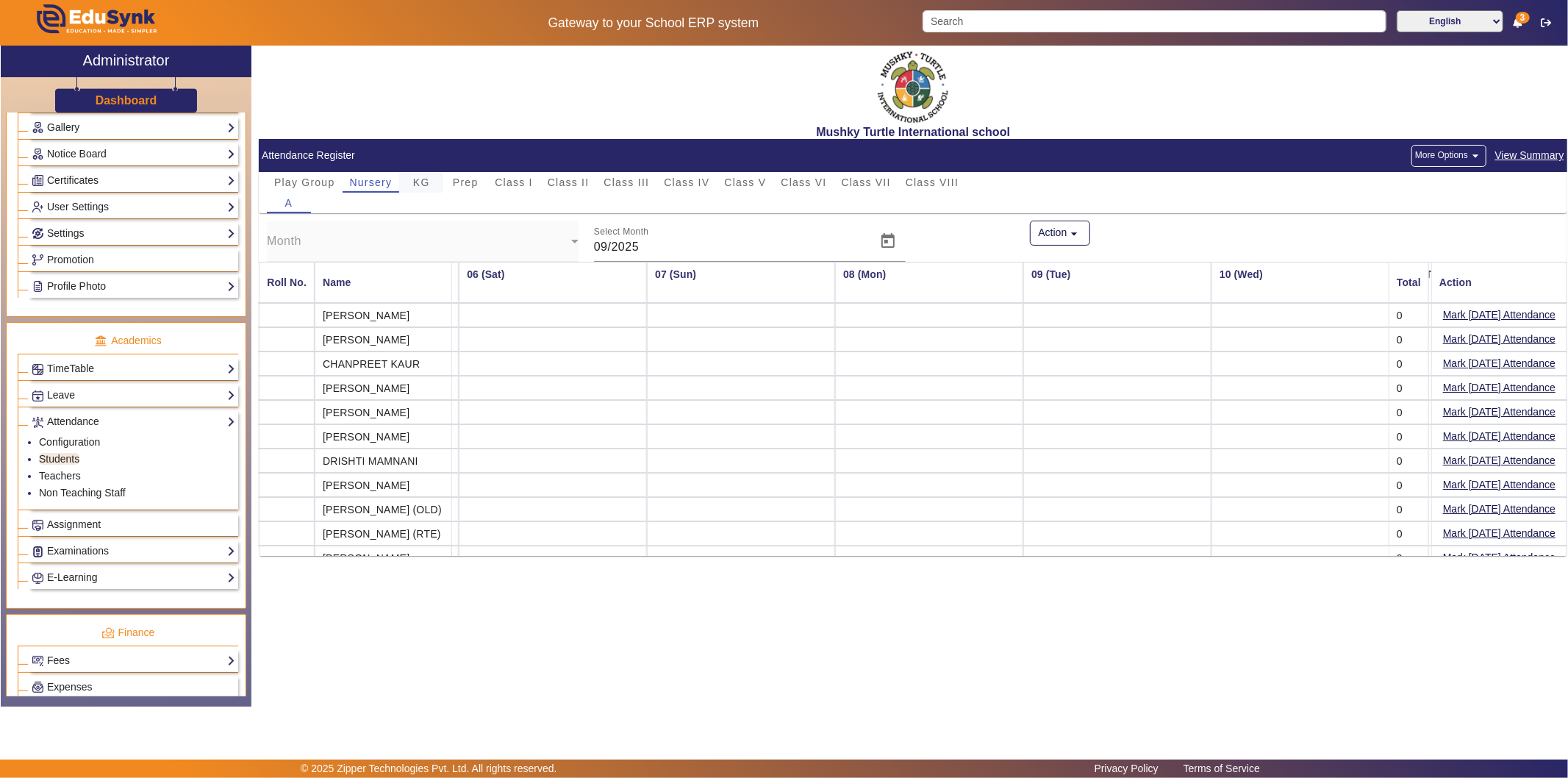
click at [432, 186] on div "KG" at bounding box center [421, 183] width 44 height 21
click at [472, 188] on span "Prep" at bounding box center [466, 183] width 26 height 21
click at [83, 440] on link "Configuration" at bounding box center [69, 442] width 61 height 12
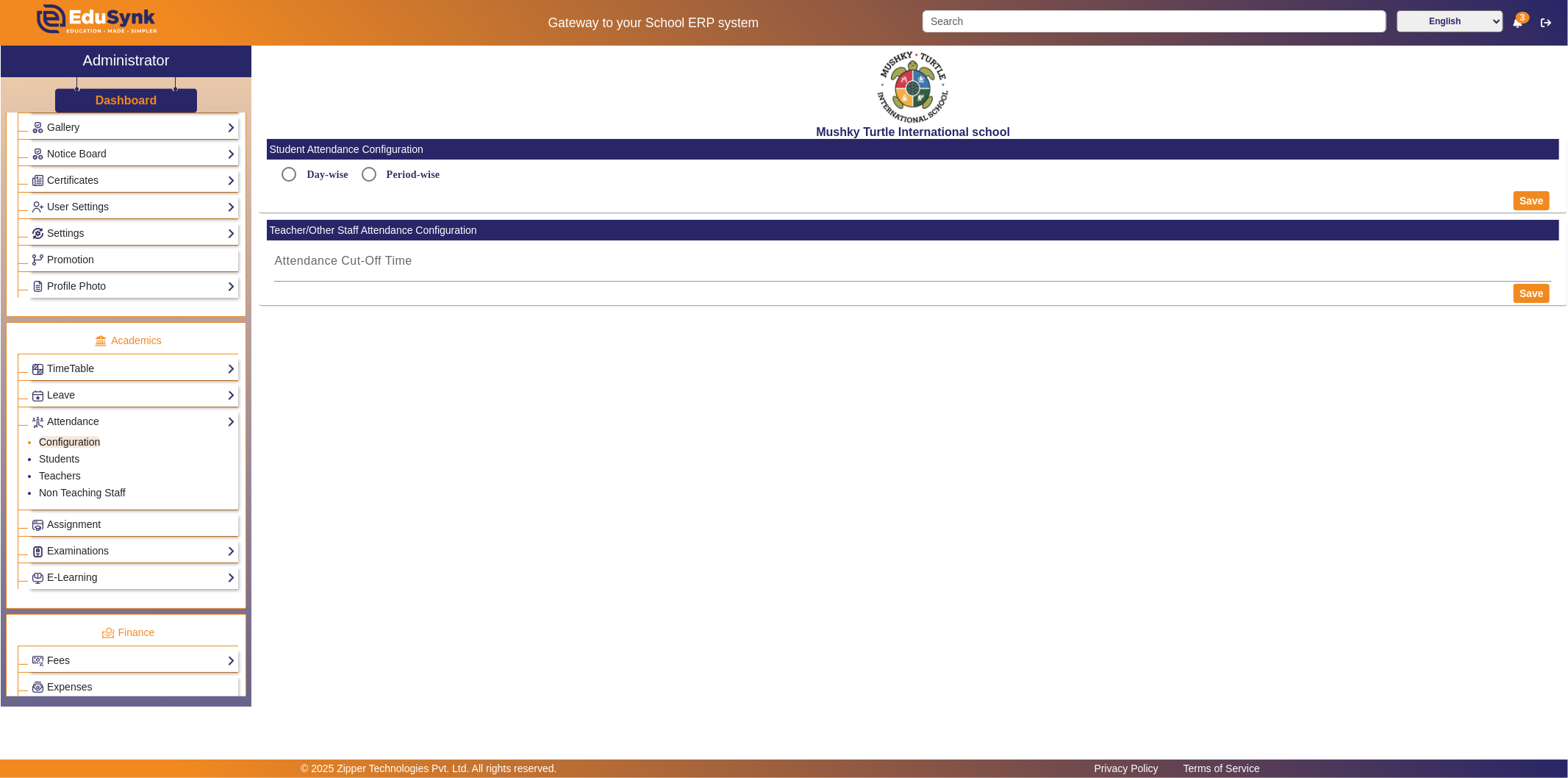
radio input "true"
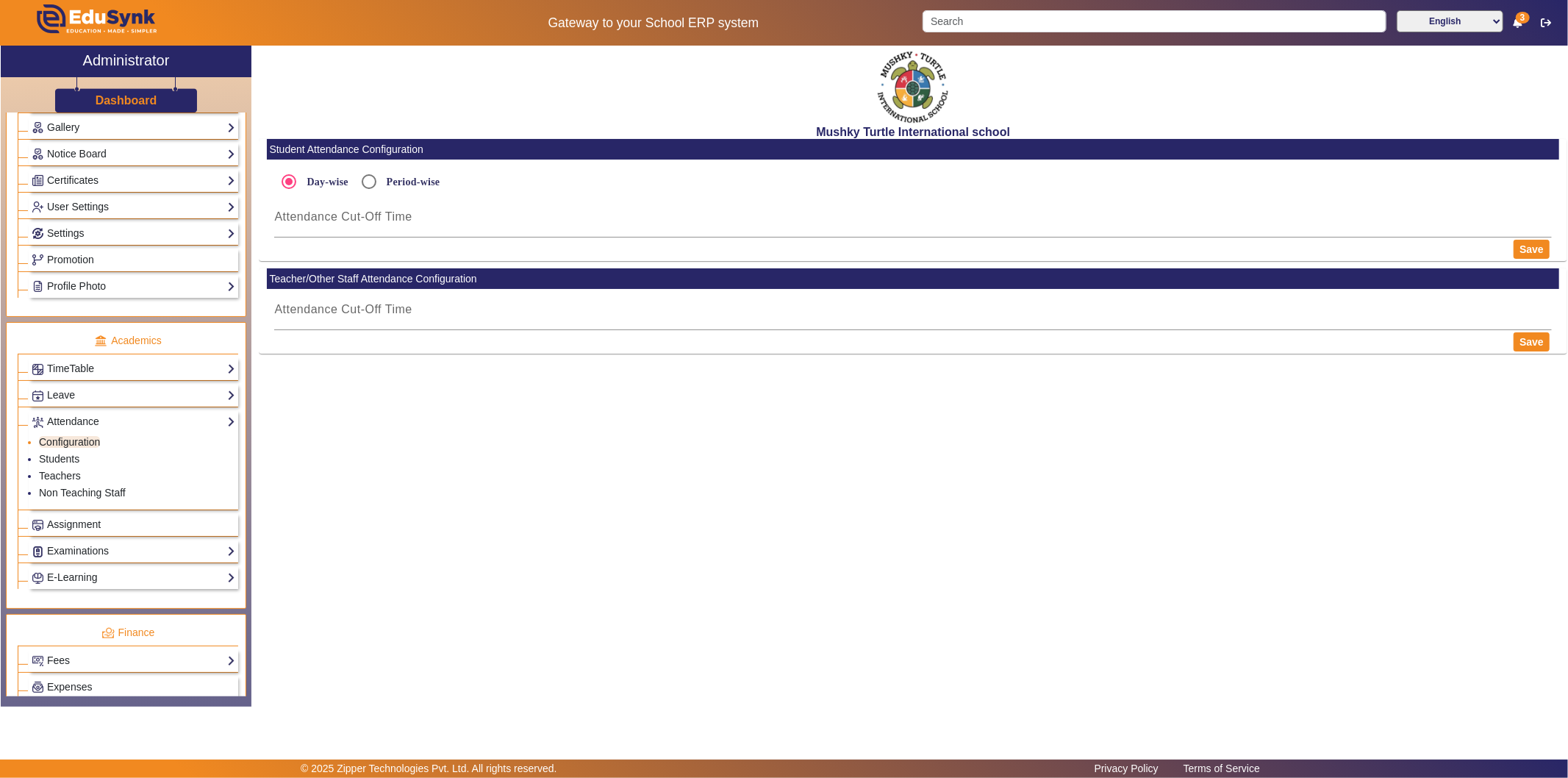
click at [111, 447] on li "Configuration" at bounding box center [137, 443] width 196 height 17
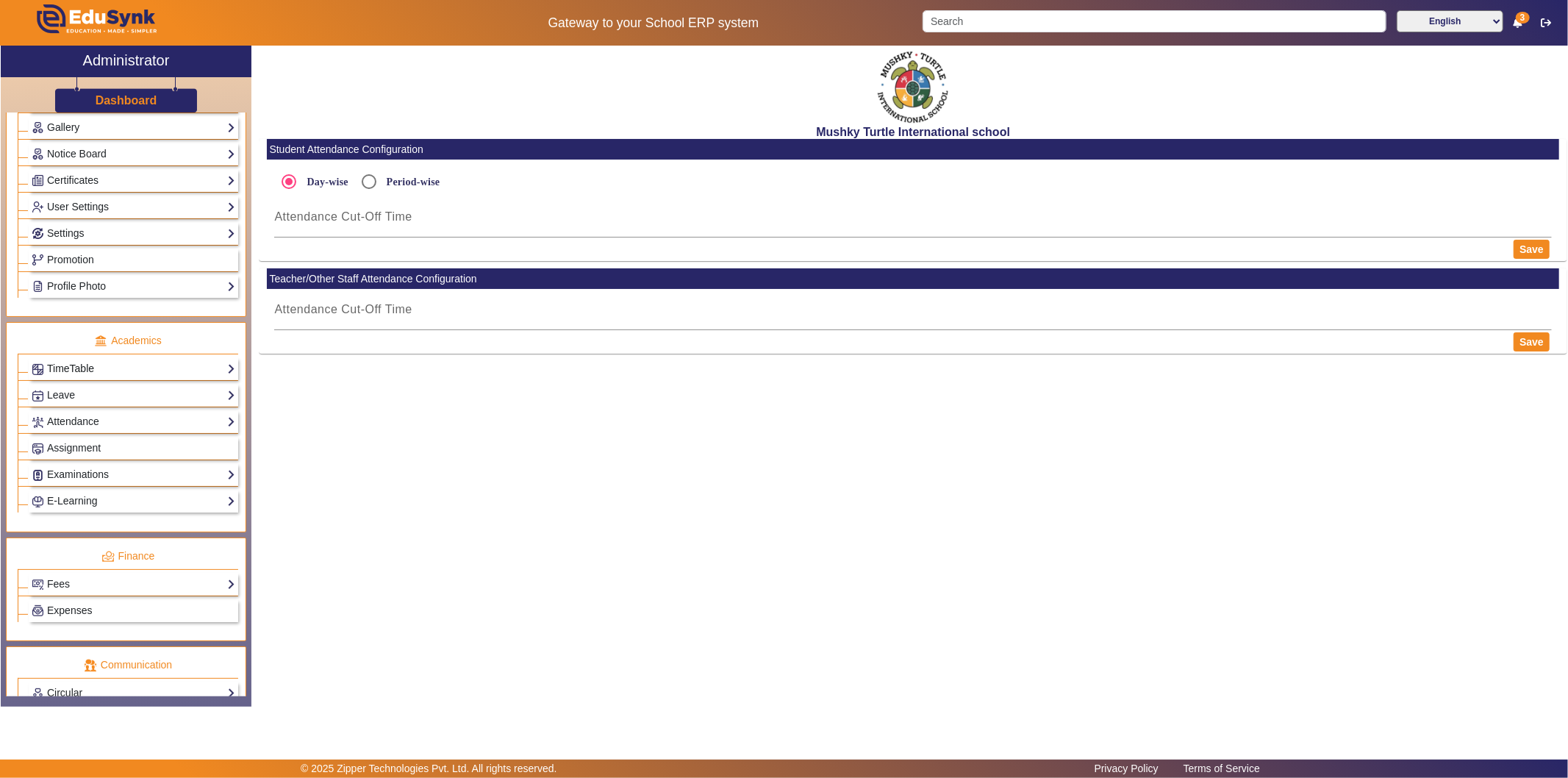
click at [118, 370] on link "TimeTable" at bounding box center [133, 369] width 203 height 17
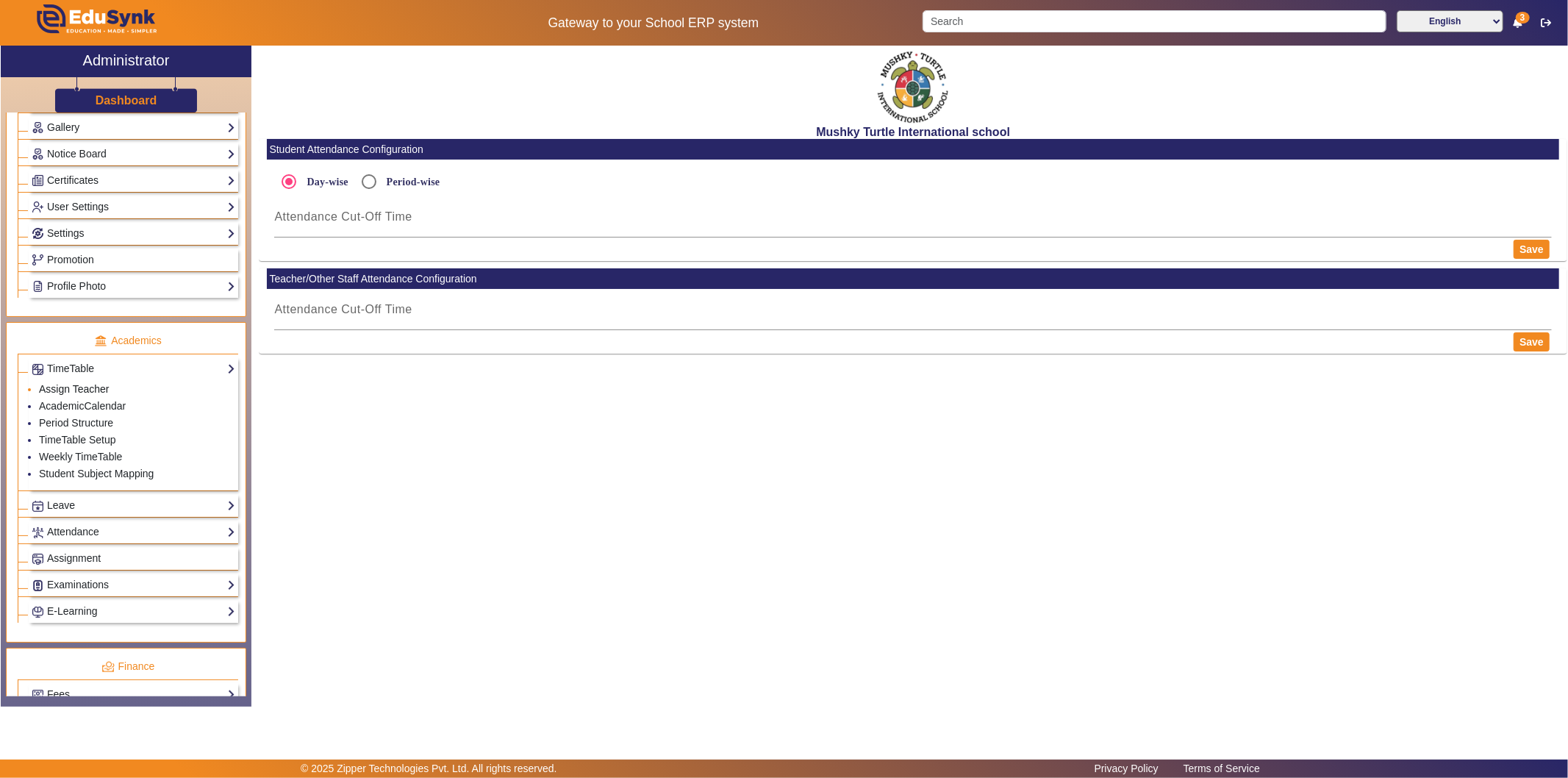
click at [94, 391] on link "Assign Teacher" at bounding box center [74, 389] width 70 height 12
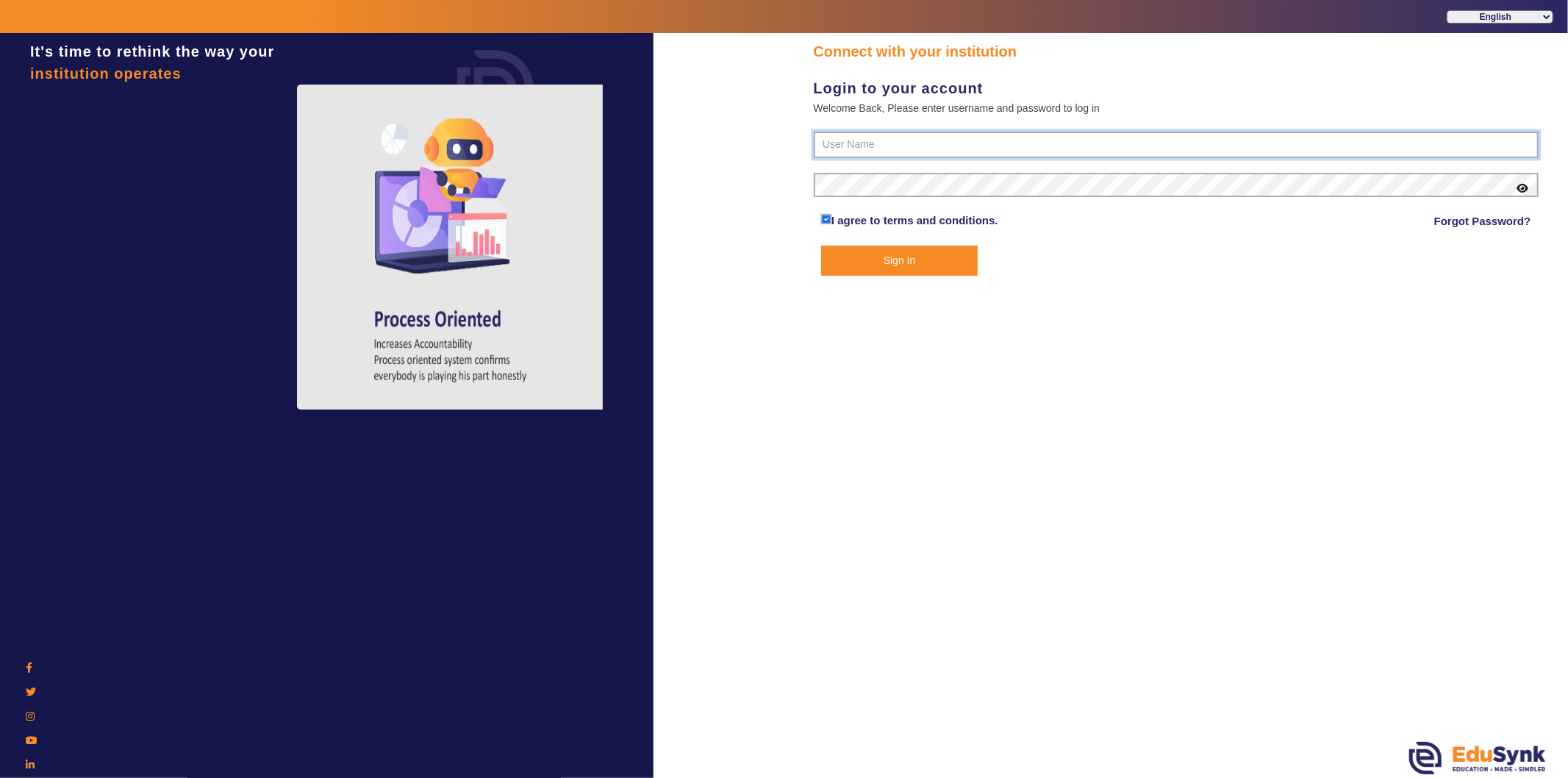
type input "9950605811"
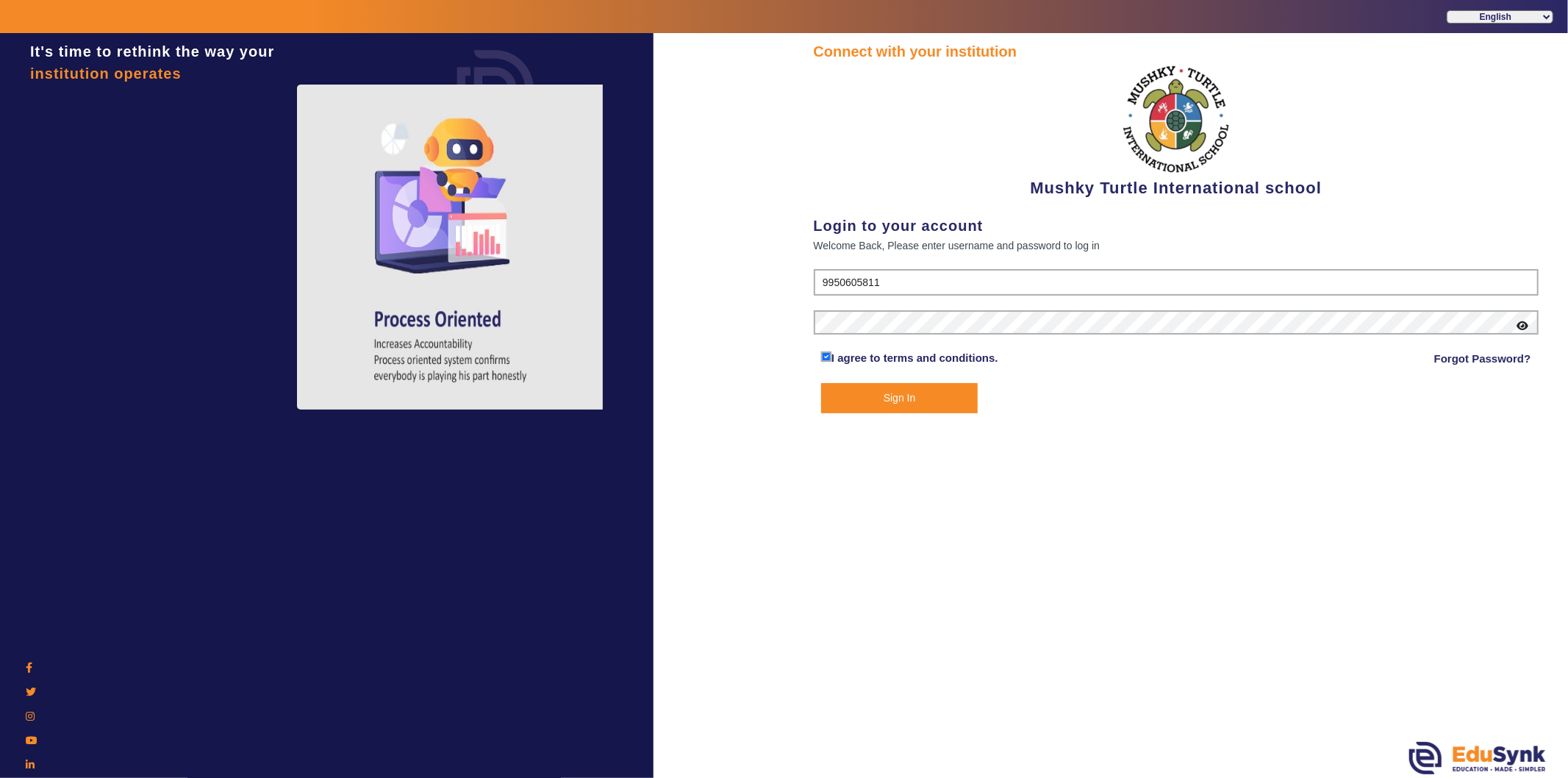
click at [895, 402] on button "Sign In" at bounding box center [899, 398] width 157 height 30
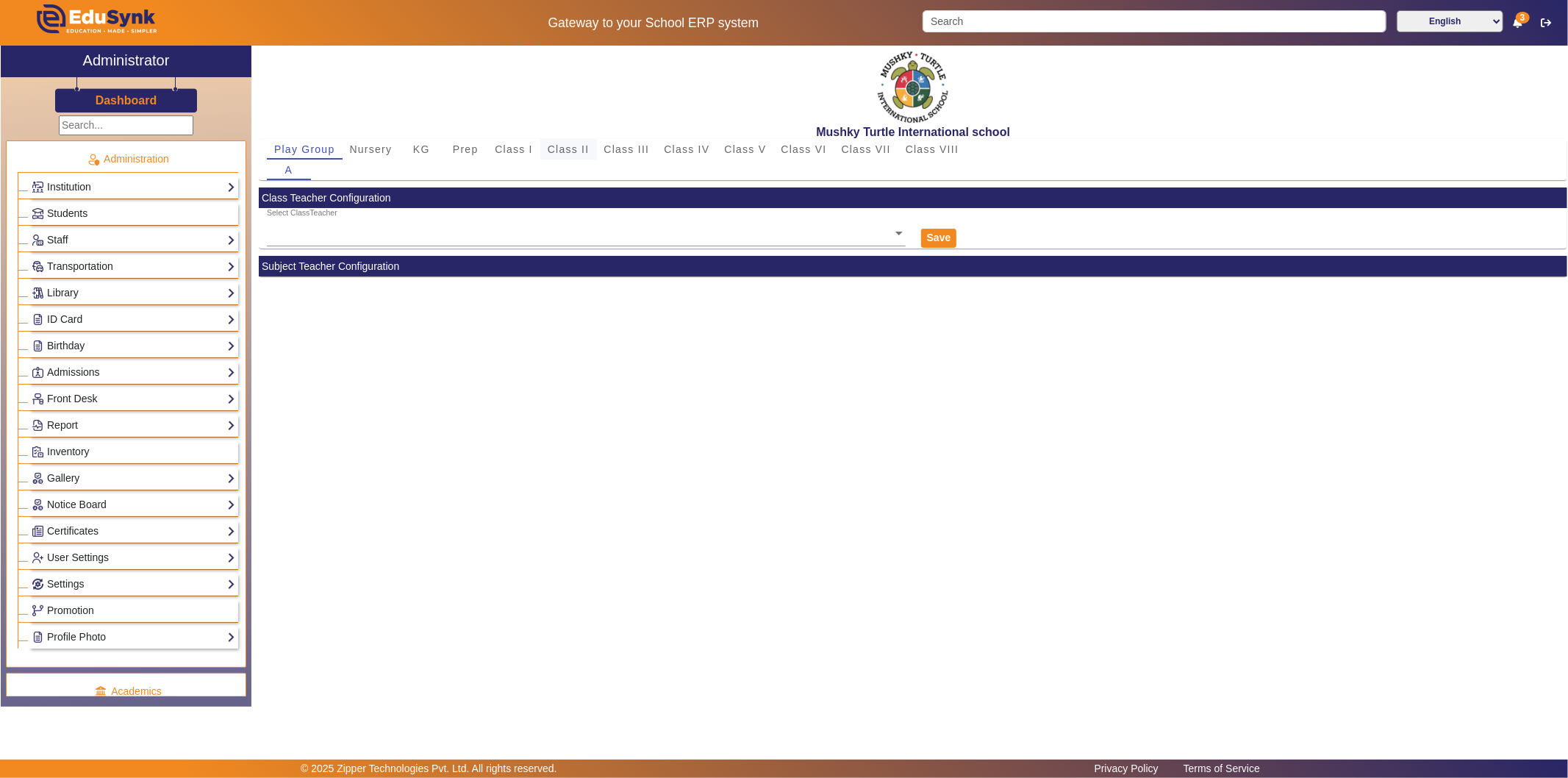
click at [582, 149] on span "Class II" at bounding box center [569, 149] width 42 height 10
click at [573, 235] on ng-select "Select ClassTeacher" at bounding box center [586, 228] width 639 height 41
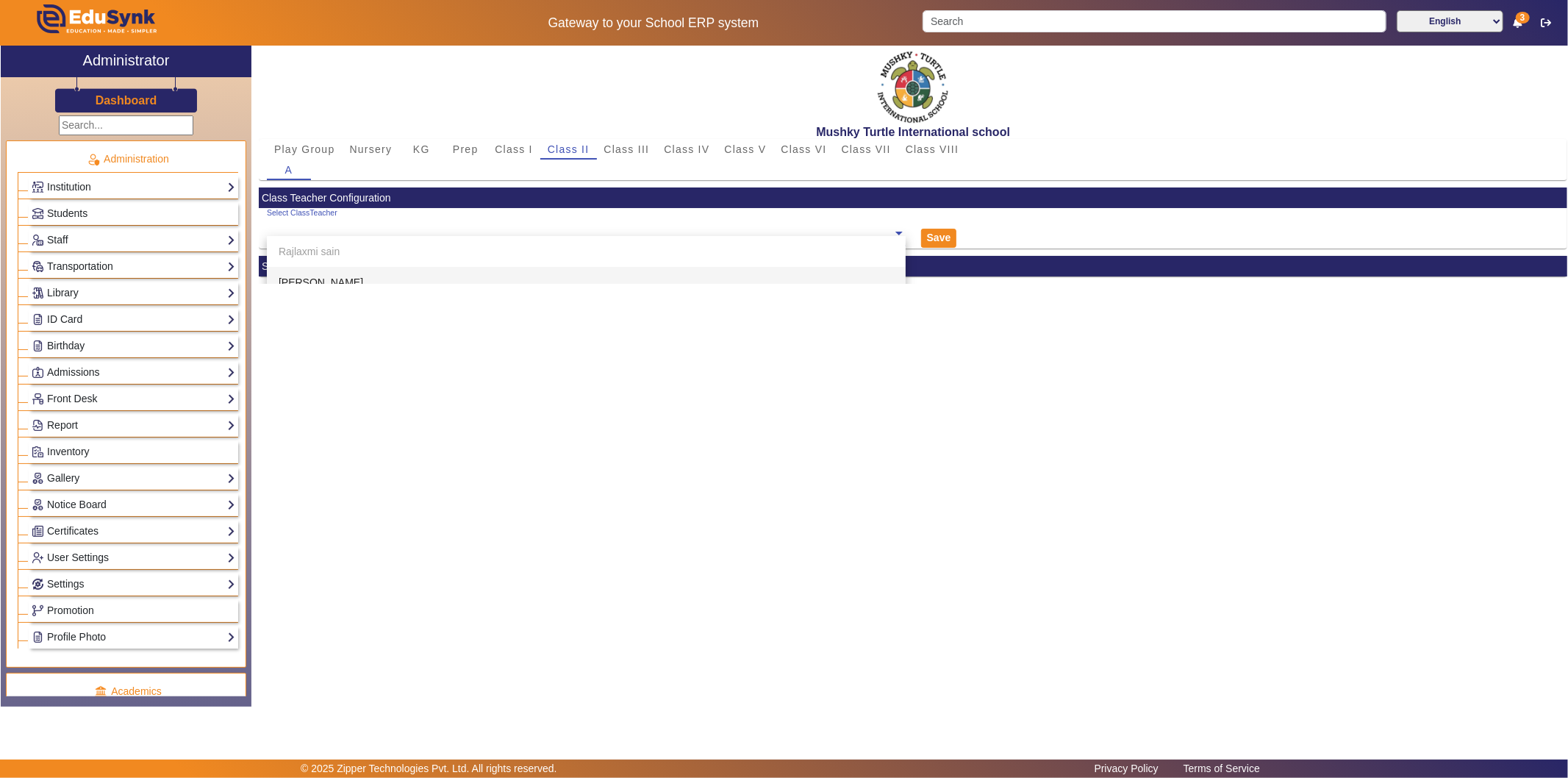
click at [503, 277] on div "[PERSON_NAME]" at bounding box center [586, 282] width 639 height 31
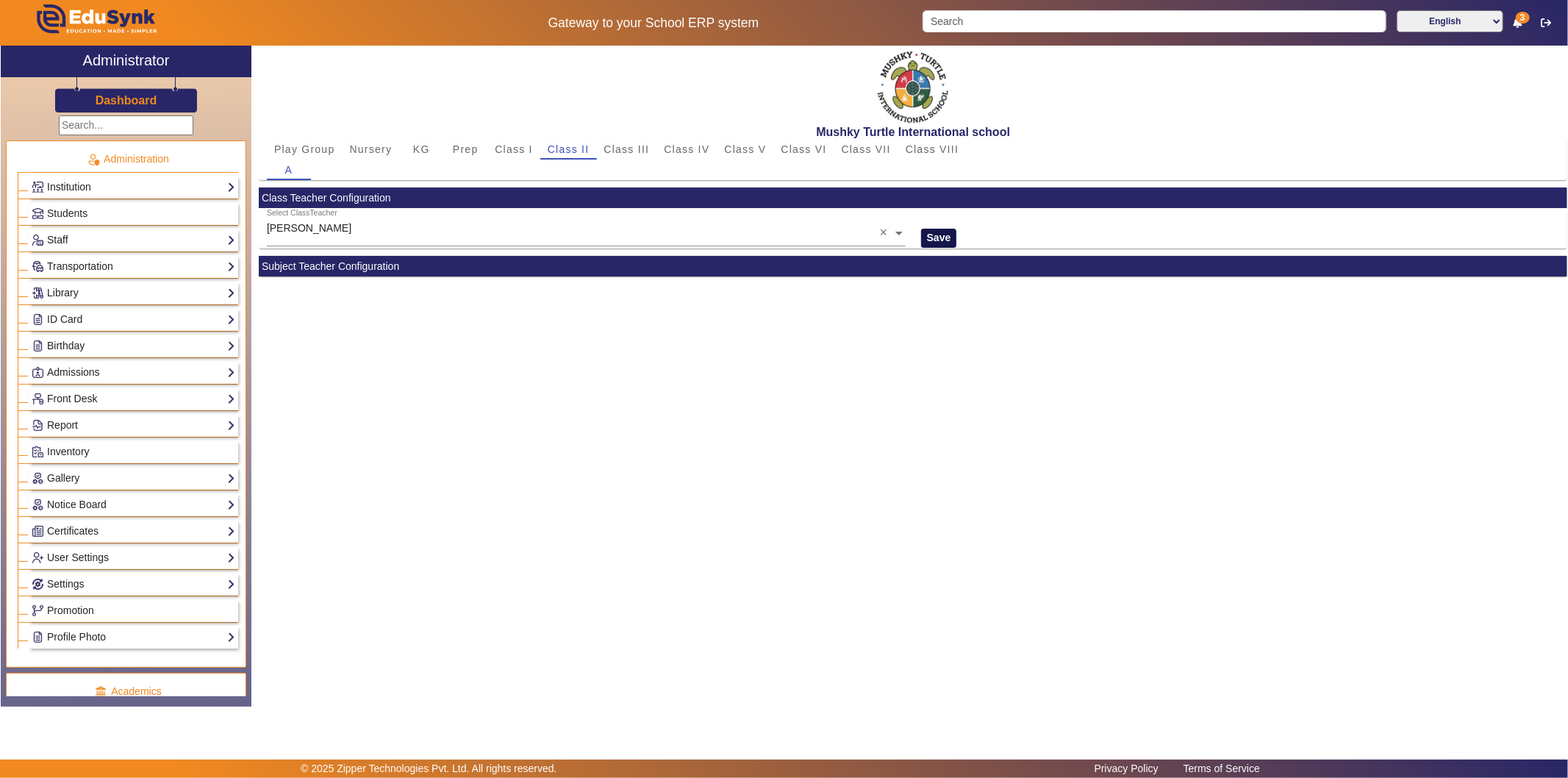
click at [936, 240] on button "Save" at bounding box center [939, 238] width 36 height 19
click at [344, 270] on mat-card-header "Subject Teacher Configuration" at bounding box center [913, 267] width 1308 height 21
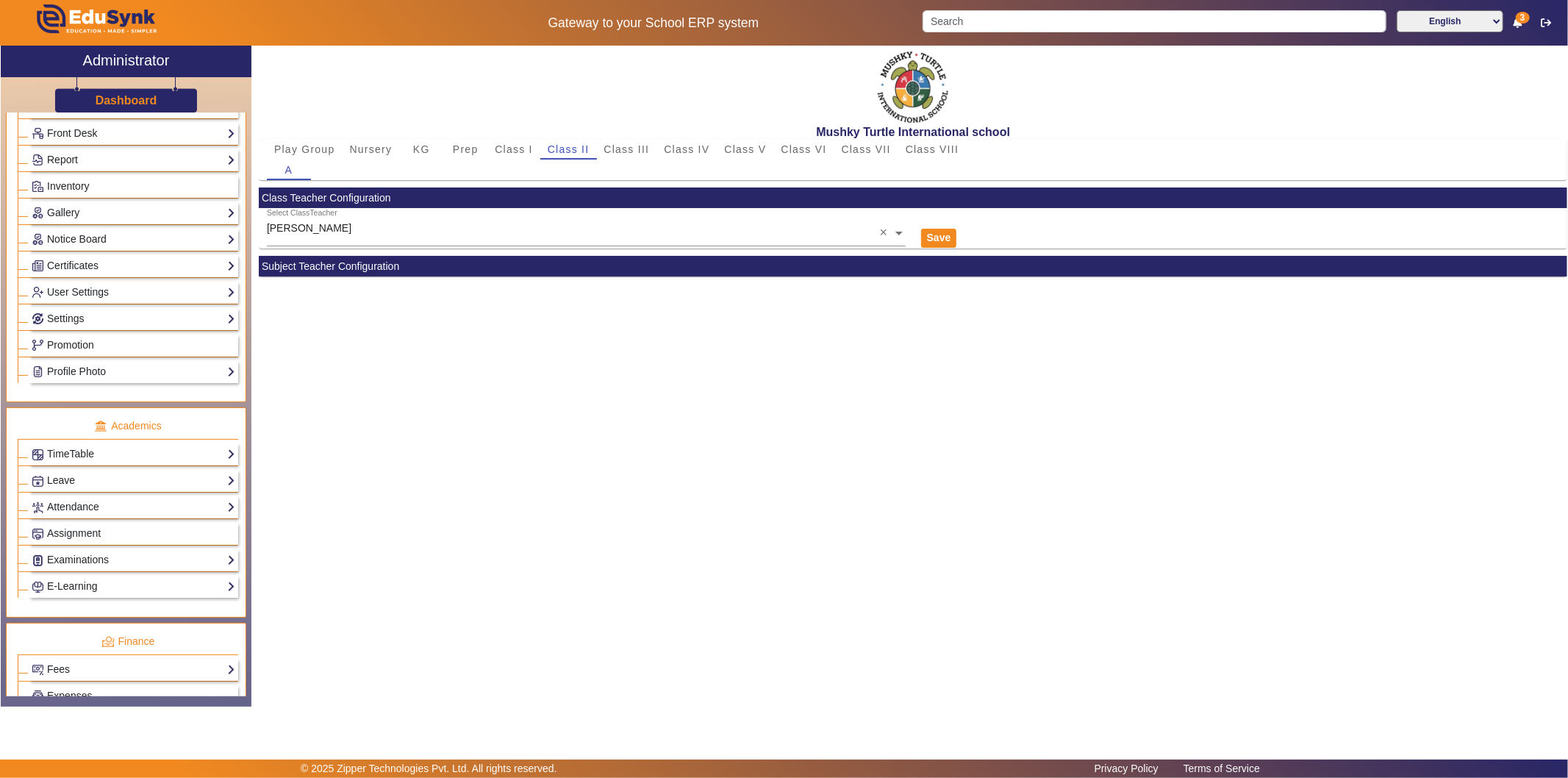
scroll to position [326, 0]
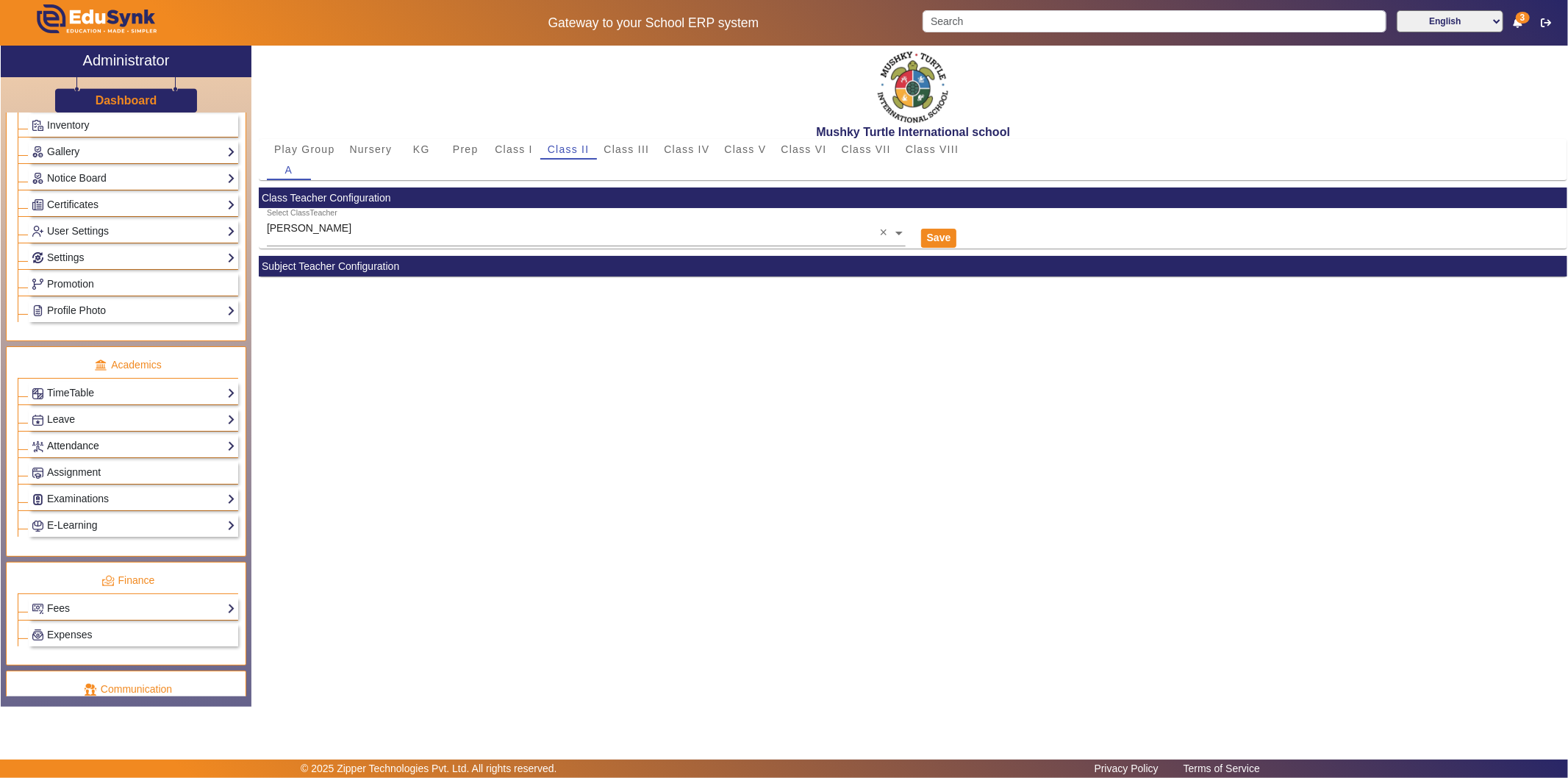
click at [83, 450] on link "Attendance" at bounding box center [133, 446] width 203 height 17
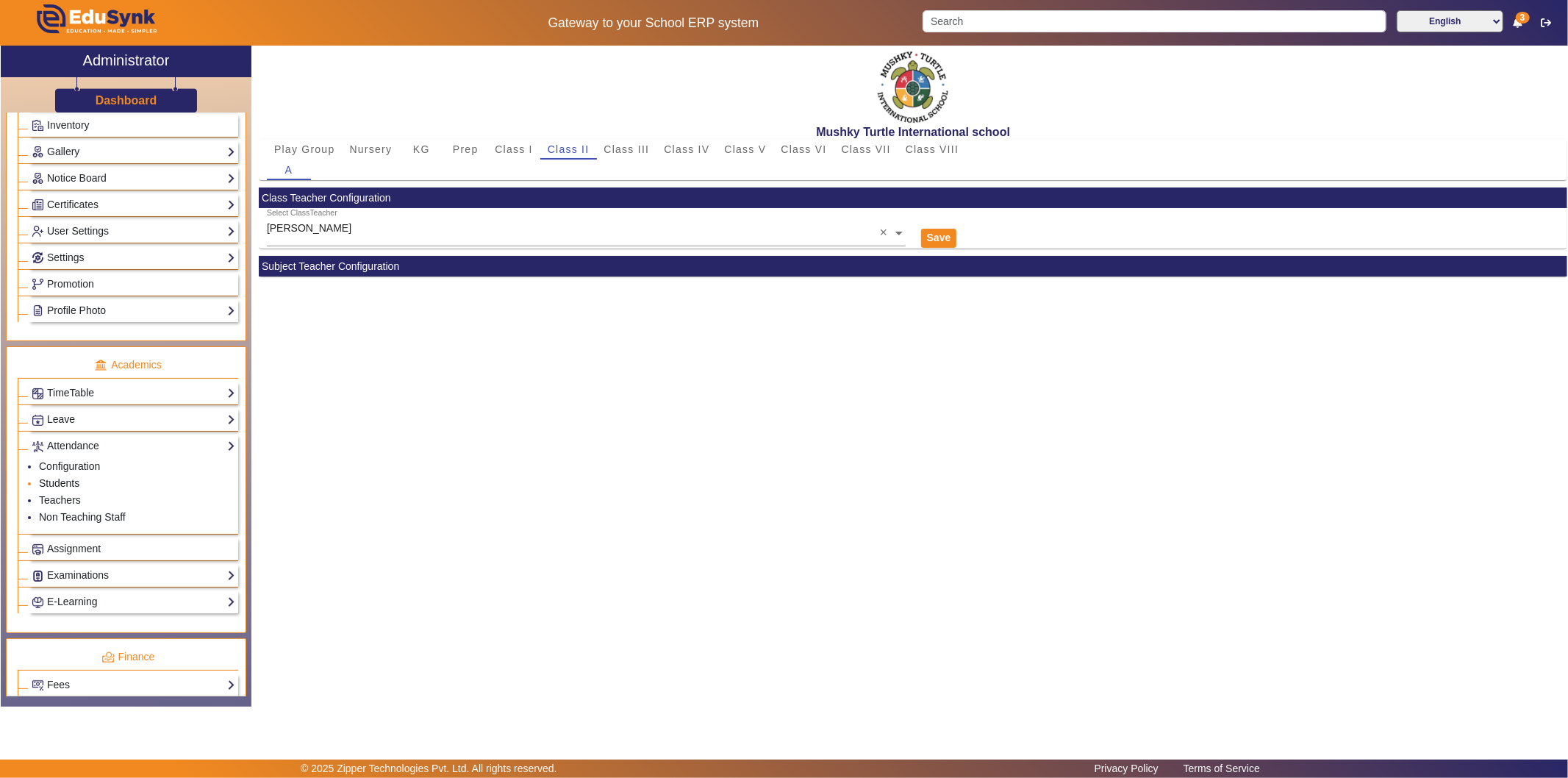
click at [59, 485] on link "Students" at bounding box center [59, 483] width 41 height 12
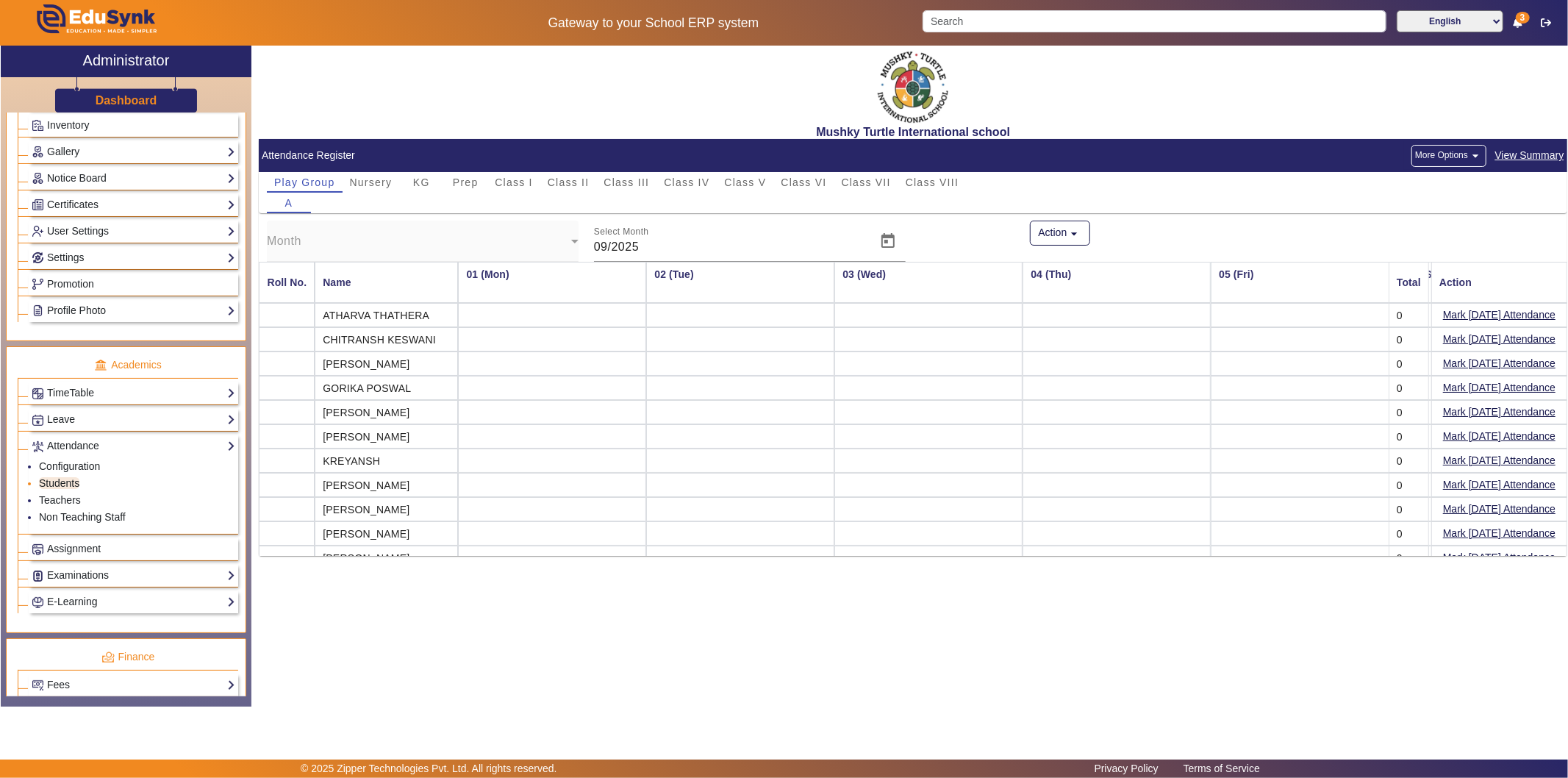
scroll to position [0, 934]
click at [466, 181] on span "Prep" at bounding box center [466, 183] width 26 height 10
click at [305, 180] on span "Play Group" at bounding box center [305, 183] width 61 height 10
click at [97, 395] on link "TimeTable" at bounding box center [133, 393] width 203 height 17
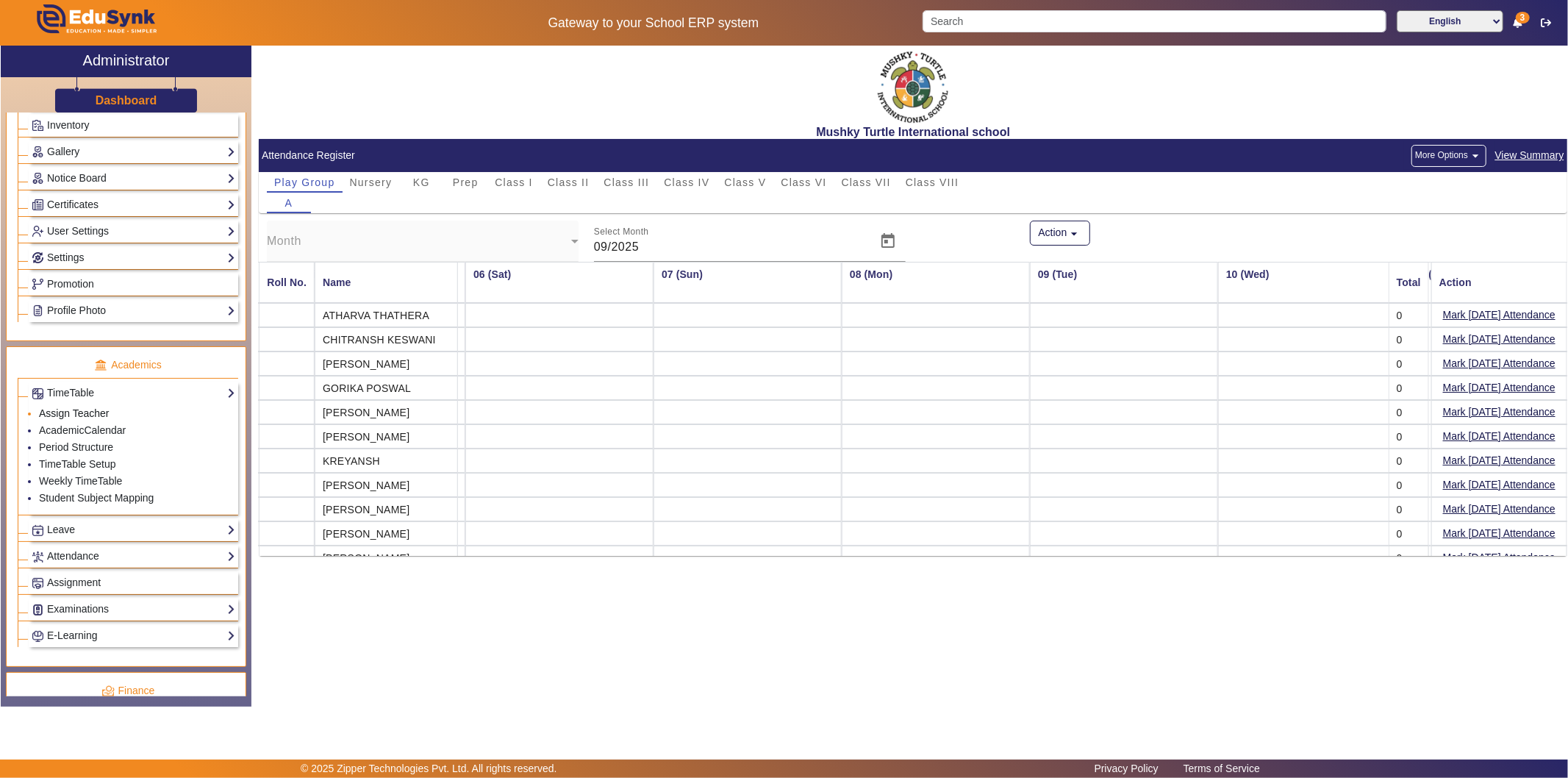
click at [89, 413] on link "Assign Teacher" at bounding box center [74, 414] width 70 height 12
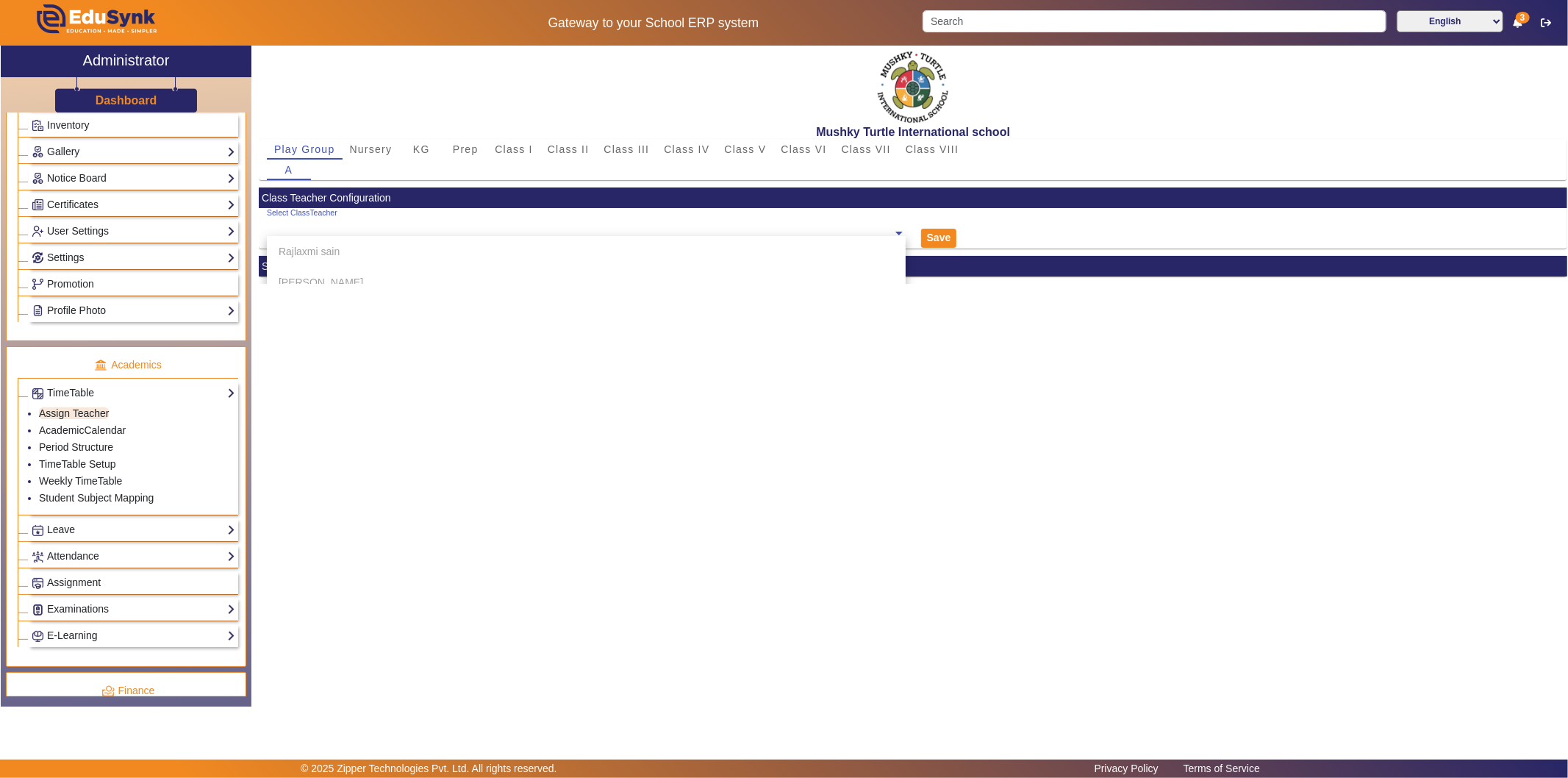
click at [413, 236] on ng-select "Select ClassTeacher [PERSON_NAME] [PERSON_NAME] [PERSON_NAME] [PERSON_NAME] [PE…" at bounding box center [586, 228] width 639 height 41
click at [404, 262] on div "Prerana dholwani" at bounding box center [586, 262] width 639 height 31
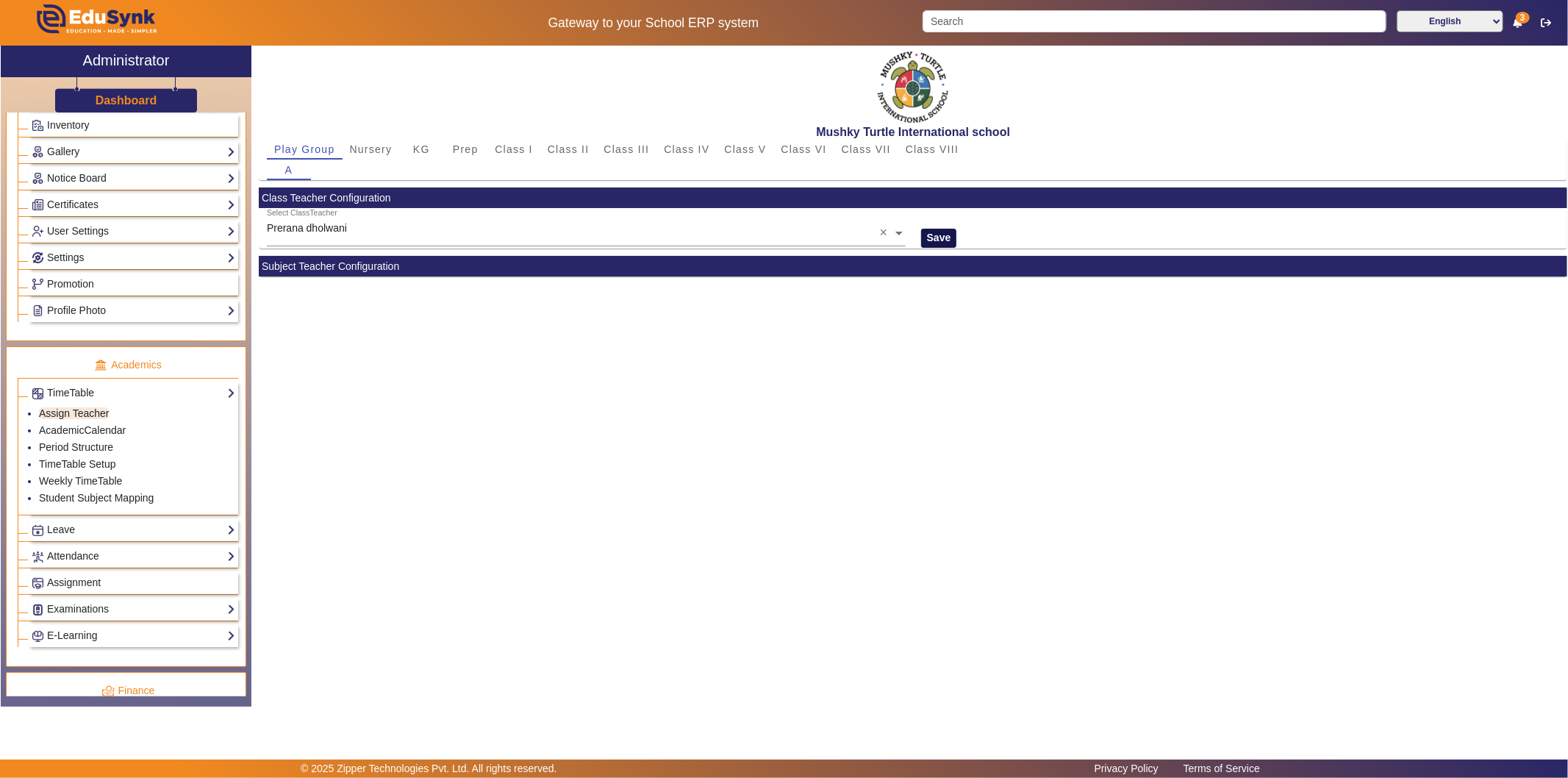
click at [935, 239] on button "Save" at bounding box center [939, 238] width 36 height 19
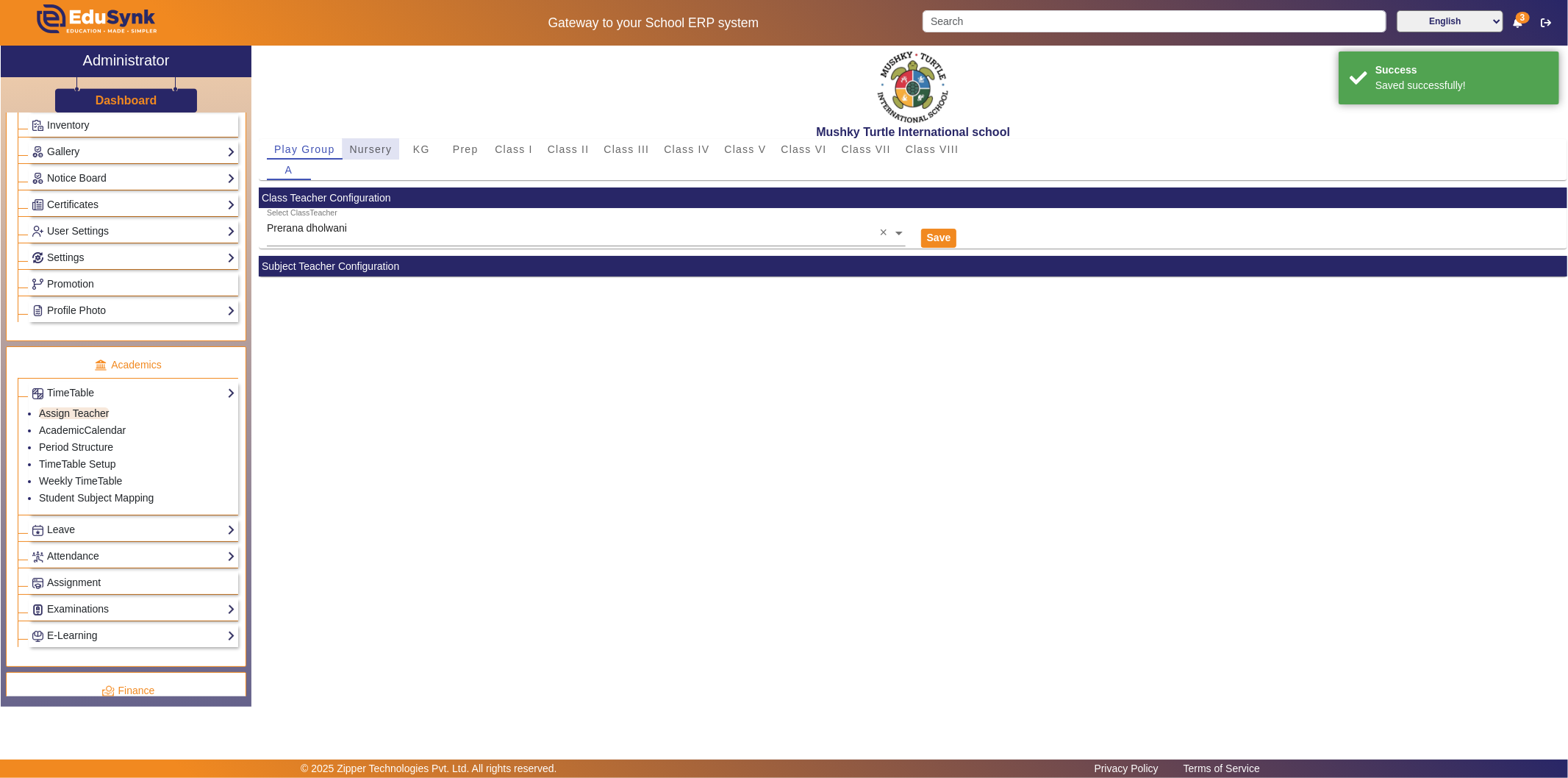
click at [370, 145] on span "Nursery" at bounding box center [370, 149] width 42 height 10
click at [421, 145] on span "KG" at bounding box center [421, 149] width 17 height 10
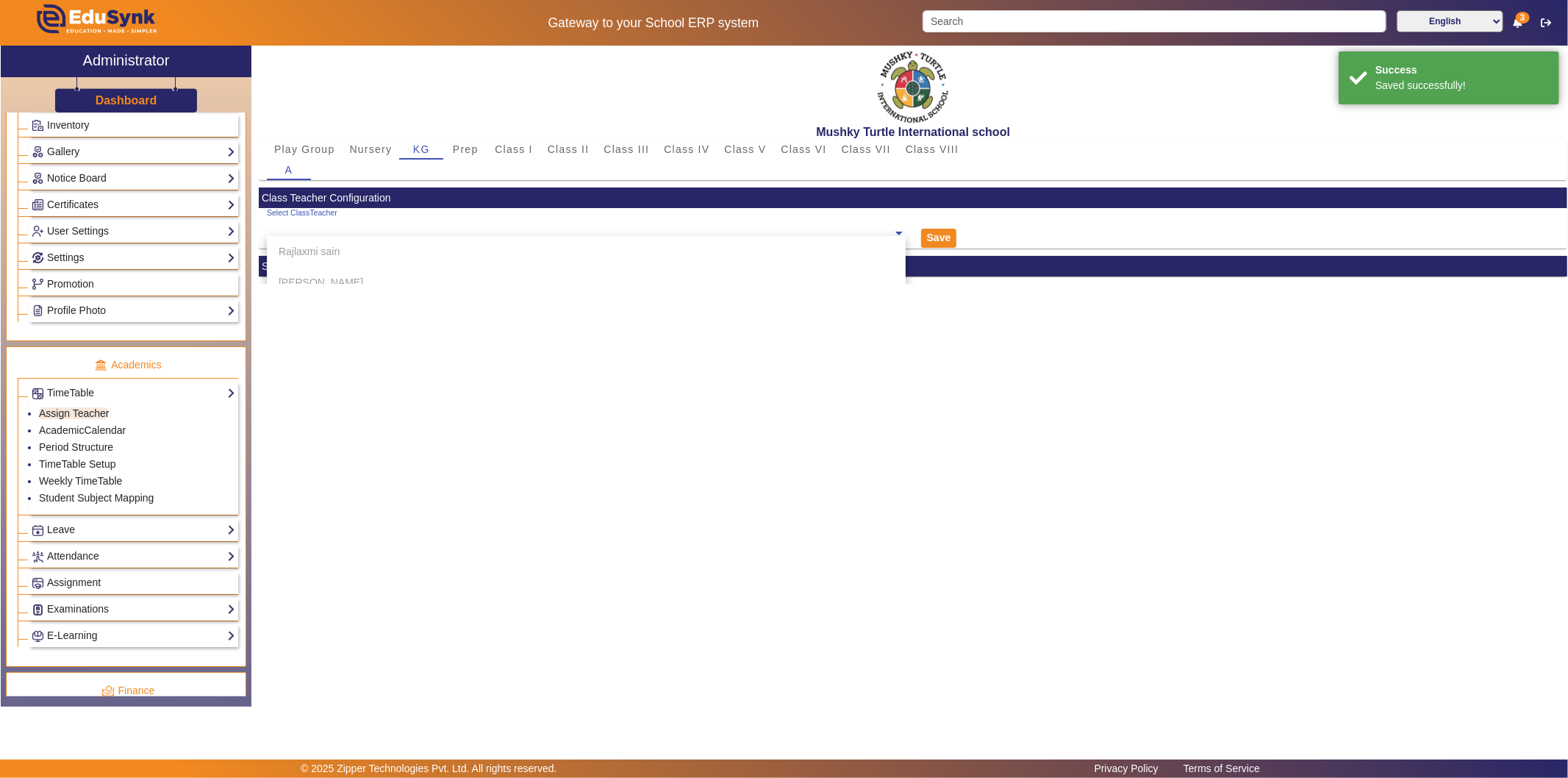
click at [392, 236] on ng-select "Select ClassTeacher [PERSON_NAME] [PERSON_NAME] [PERSON_NAME] [PERSON_NAME] [PE…" at bounding box center [586, 228] width 639 height 41
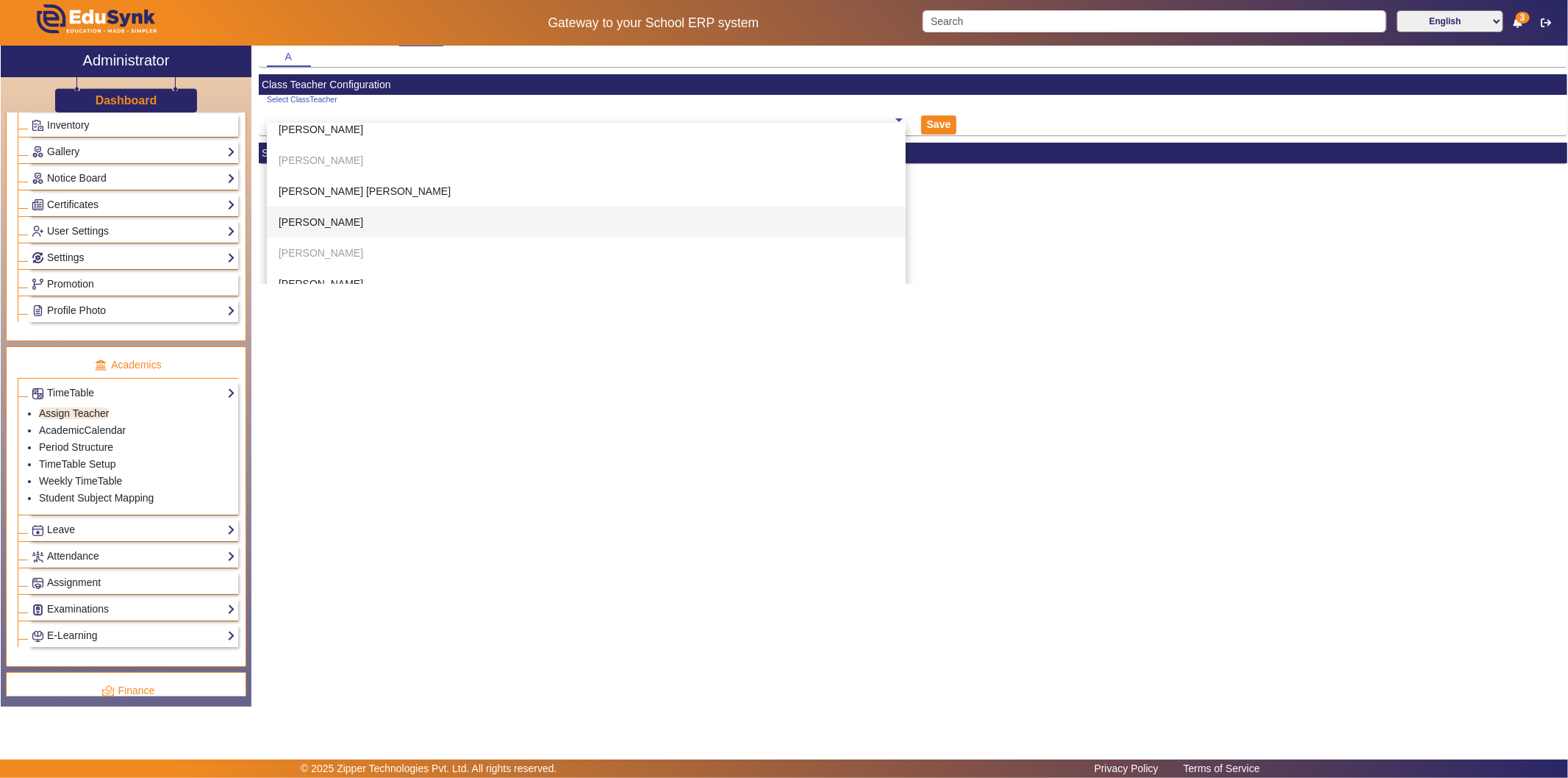
scroll to position [128, 0]
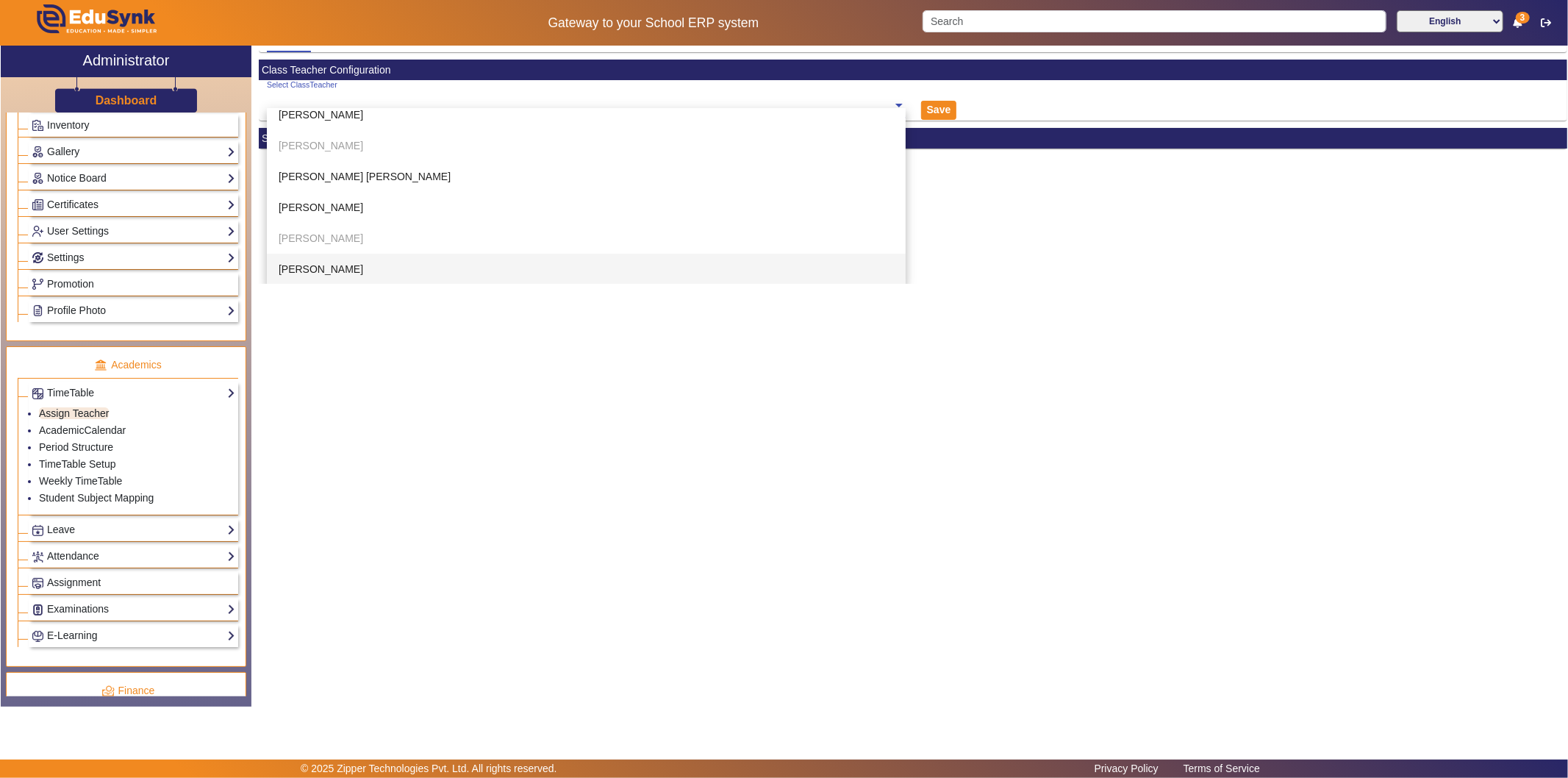
click at [378, 258] on div "[PERSON_NAME]" at bounding box center [586, 269] width 639 height 31
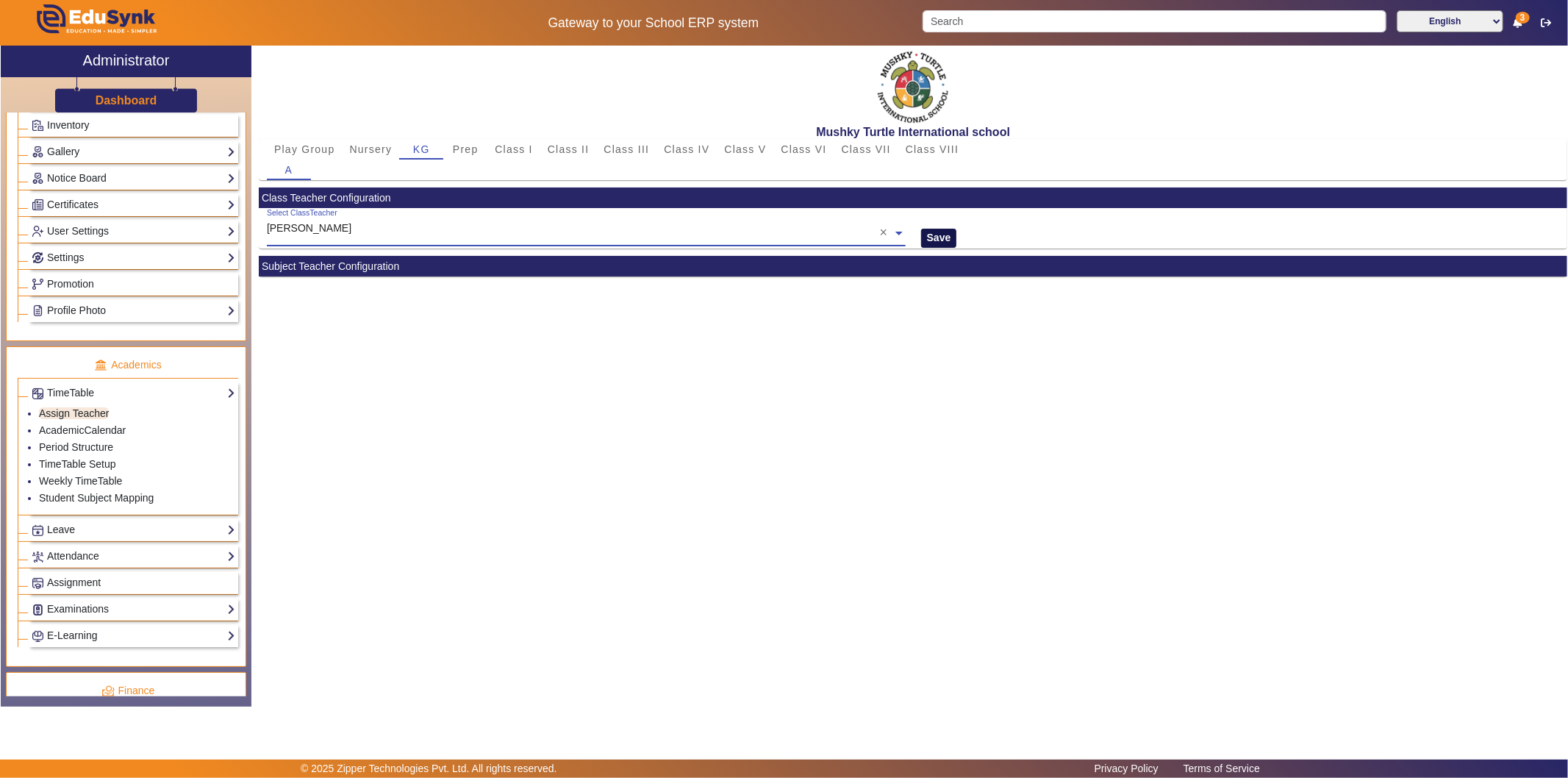
click at [944, 236] on button "Save" at bounding box center [939, 238] width 36 height 19
click at [939, 236] on button "Save" at bounding box center [939, 238] width 36 height 19
click at [465, 149] on span "Prep" at bounding box center [466, 149] width 26 height 10
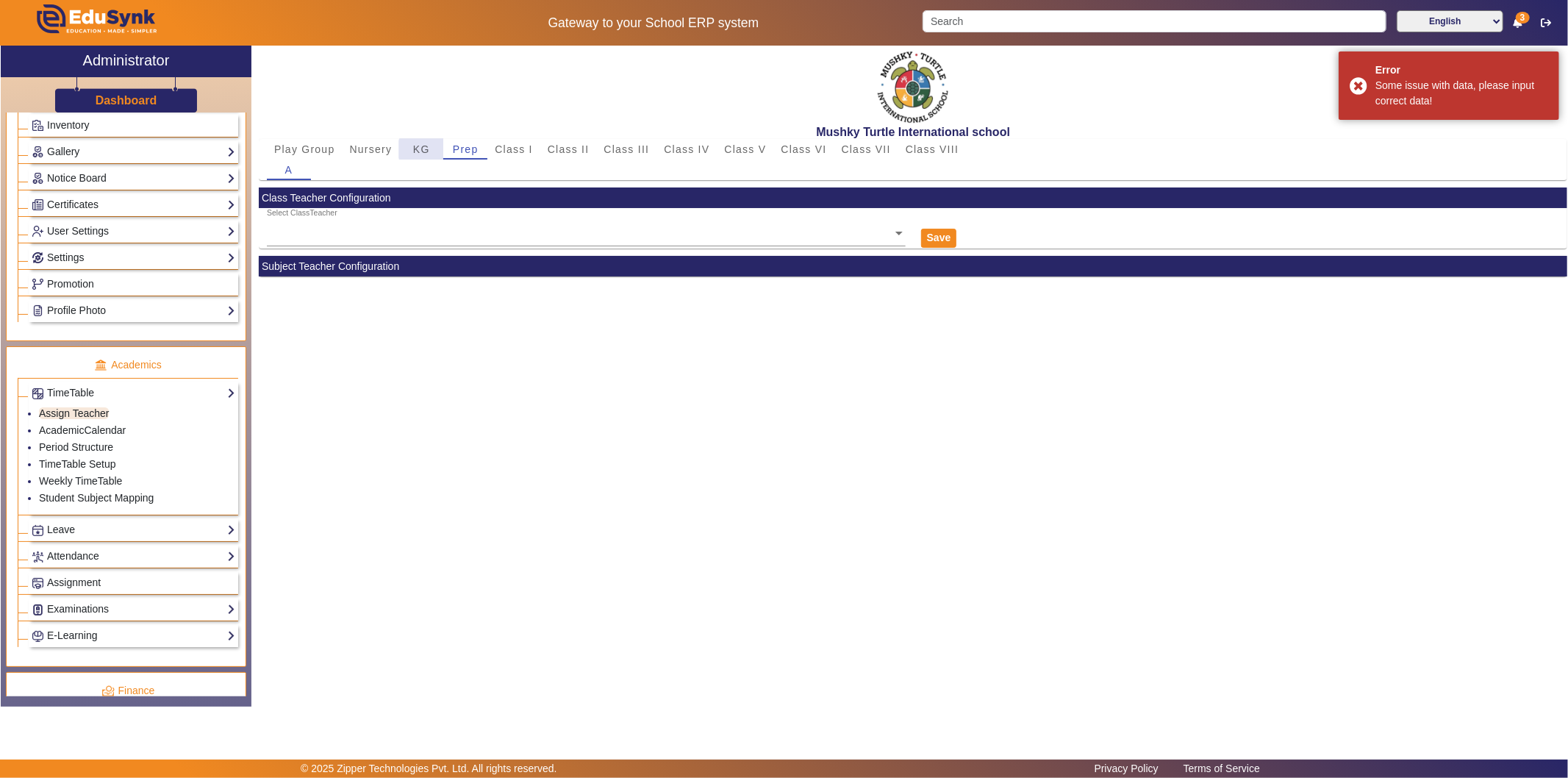
click at [422, 149] on span "KG" at bounding box center [421, 149] width 17 height 10
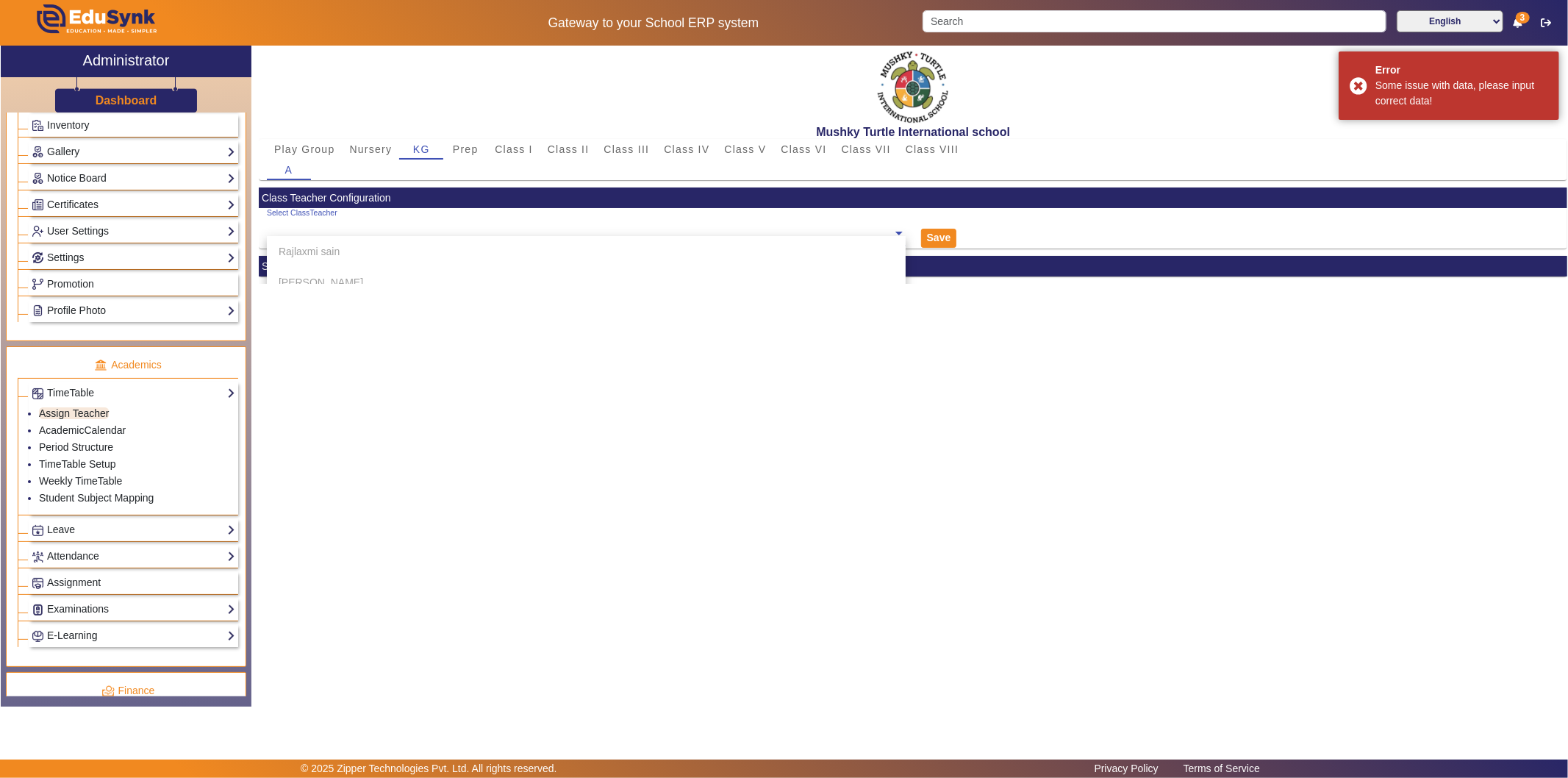
click at [404, 238] on ng-select "Select ClassTeacher [PERSON_NAME] [PERSON_NAME] [PERSON_NAME] [PERSON_NAME] [PE…" at bounding box center [586, 228] width 639 height 41
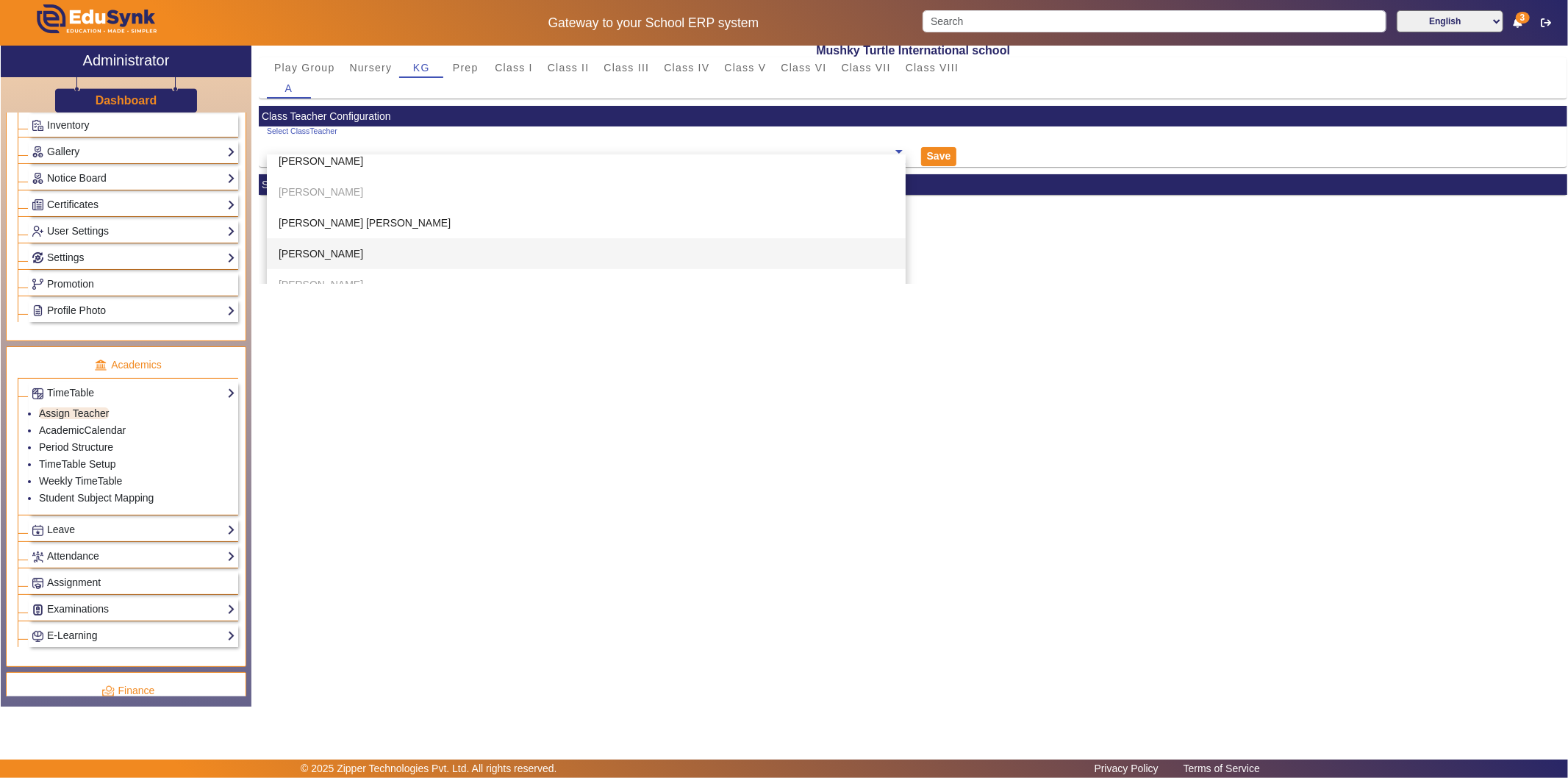
scroll to position [128, 0]
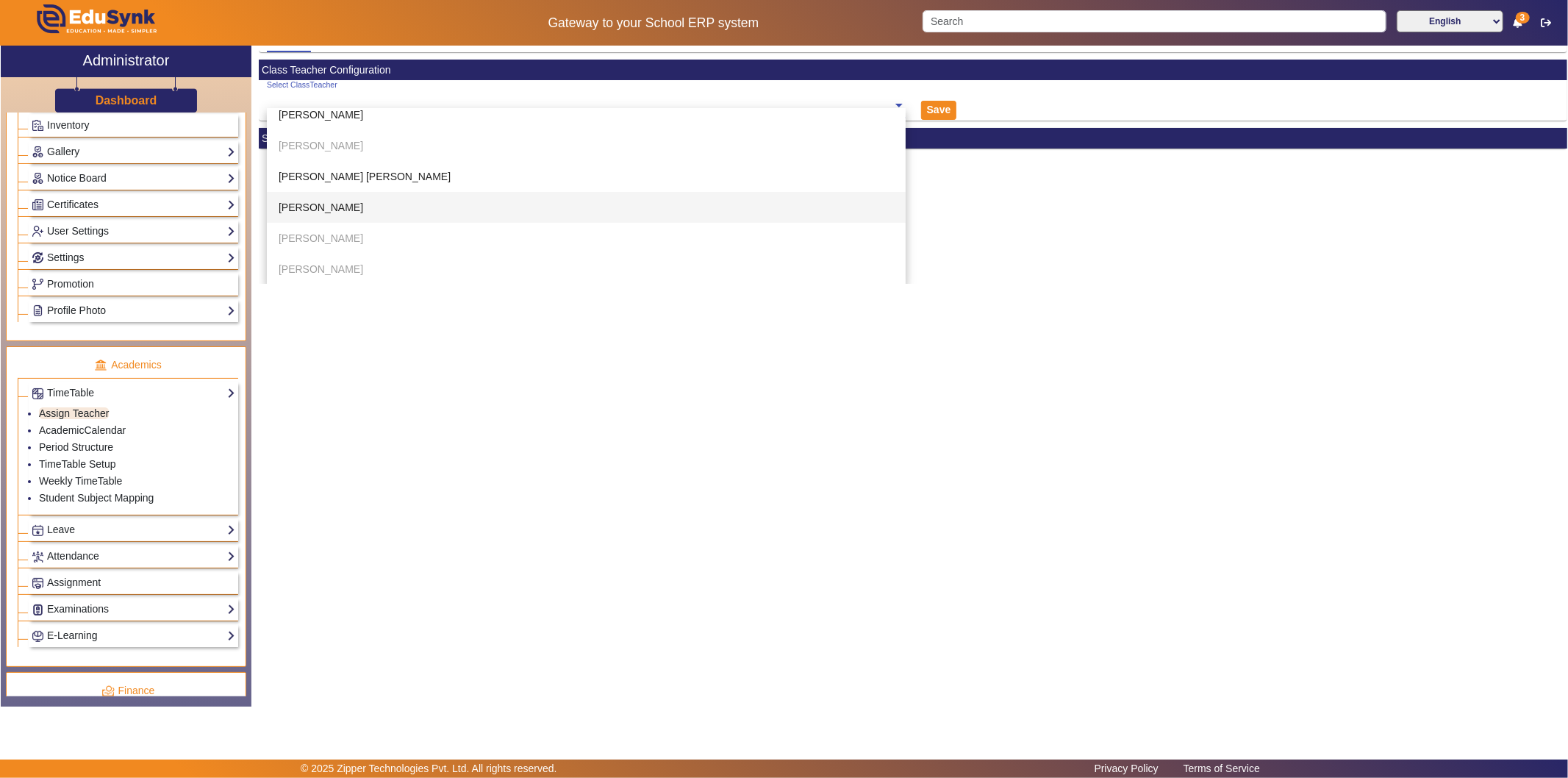
click at [360, 267] on div "[PERSON_NAME]" at bounding box center [586, 269] width 639 height 31
click at [319, 267] on span "[PERSON_NAME]" at bounding box center [321, 269] width 85 height 12
click at [1019, 228] on div "Mushky Turtle International school Play Group Nursery KG Prep Class I Class II …" at bounding box center [913, 164] width 1308 height 238
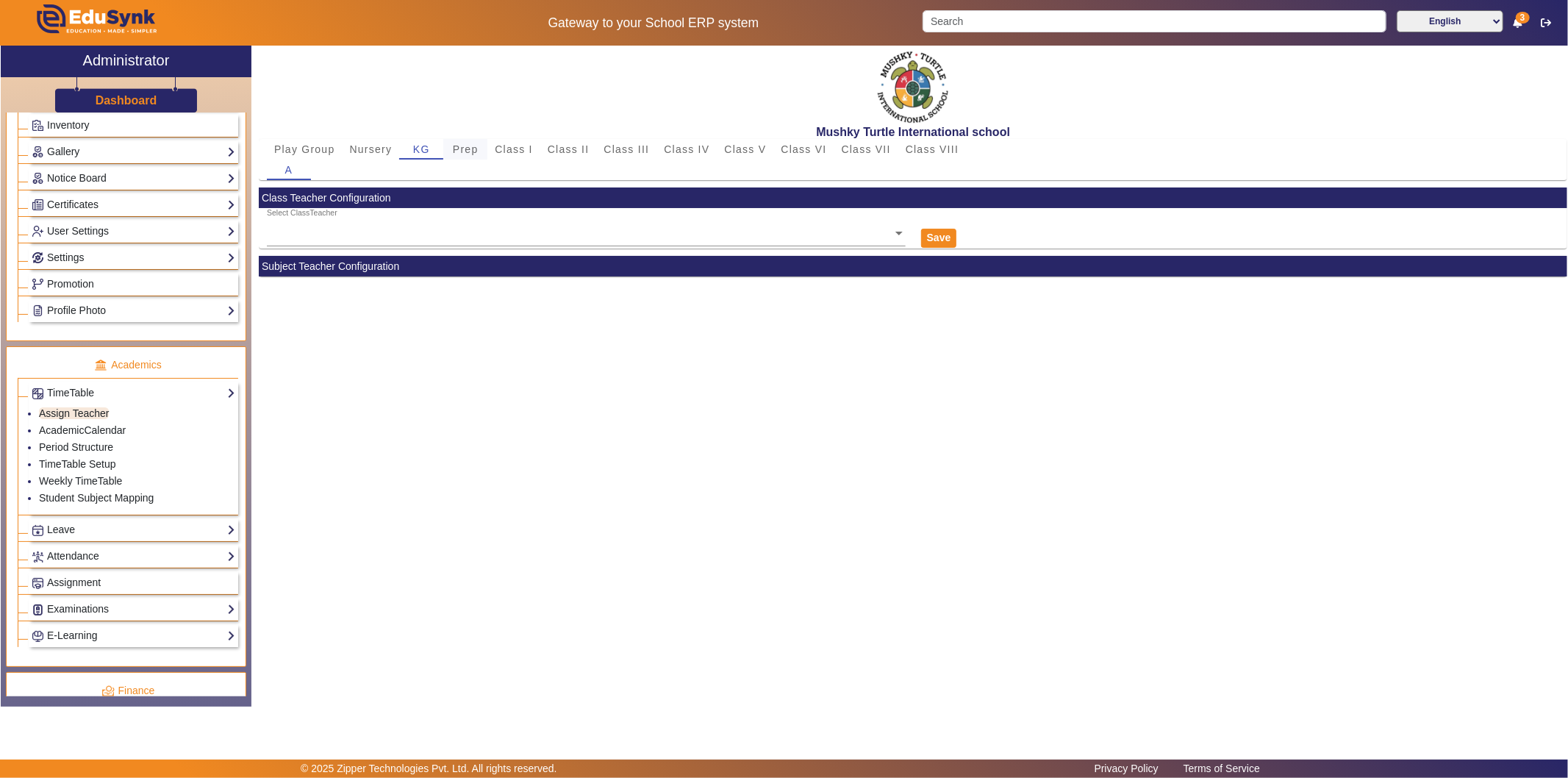
click at [461, 150] on span "Prep" at bounding box center [466, 149] width 26 height 10
click at [402, 237] on ng-select "Select ClassTeacher" at bounding box center [586, 228] width 639 height 41
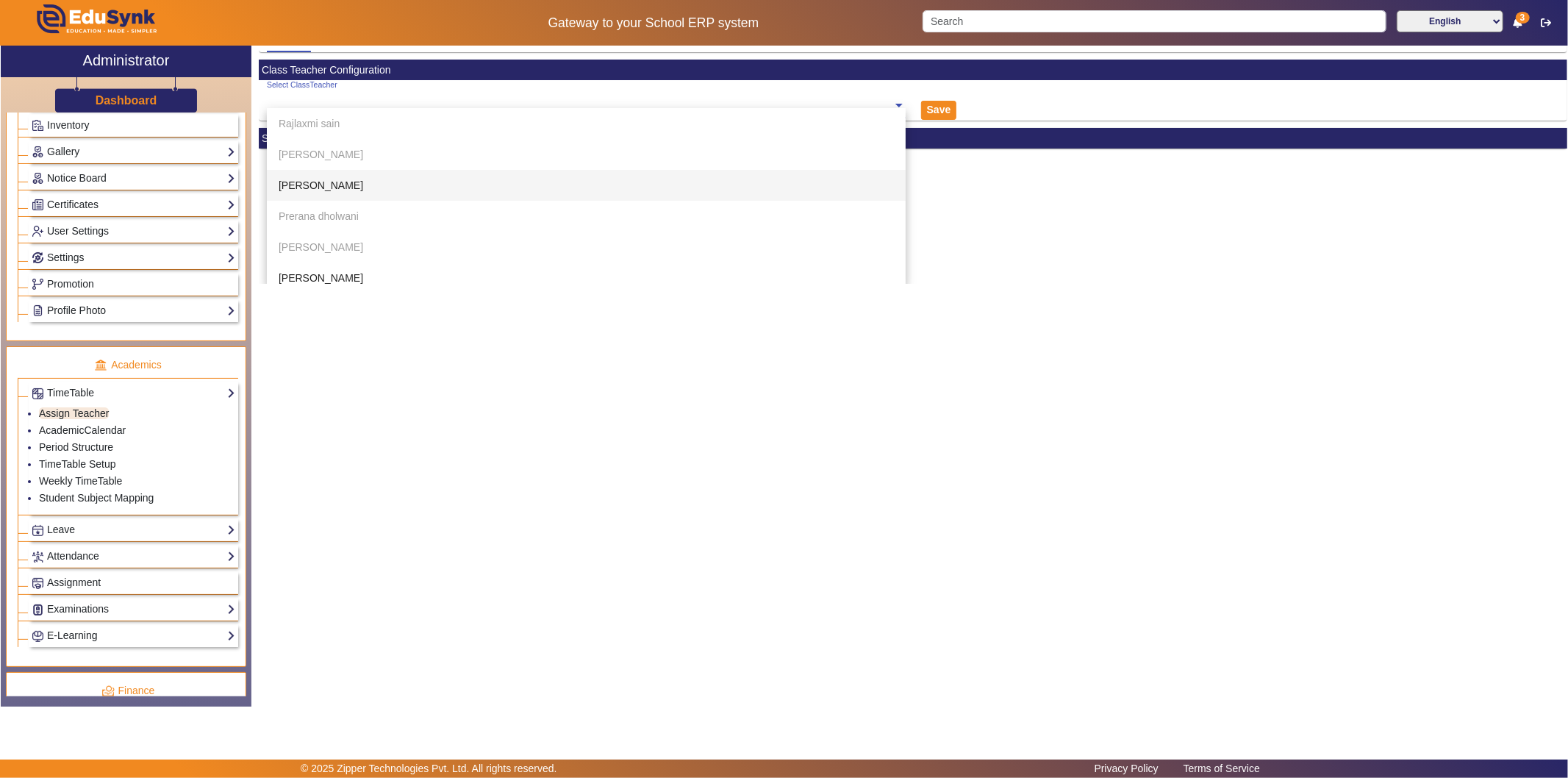
click at [428, 184] on div "[PERSON_NAME]" at bounding box center [586, 185] width 639 height 31
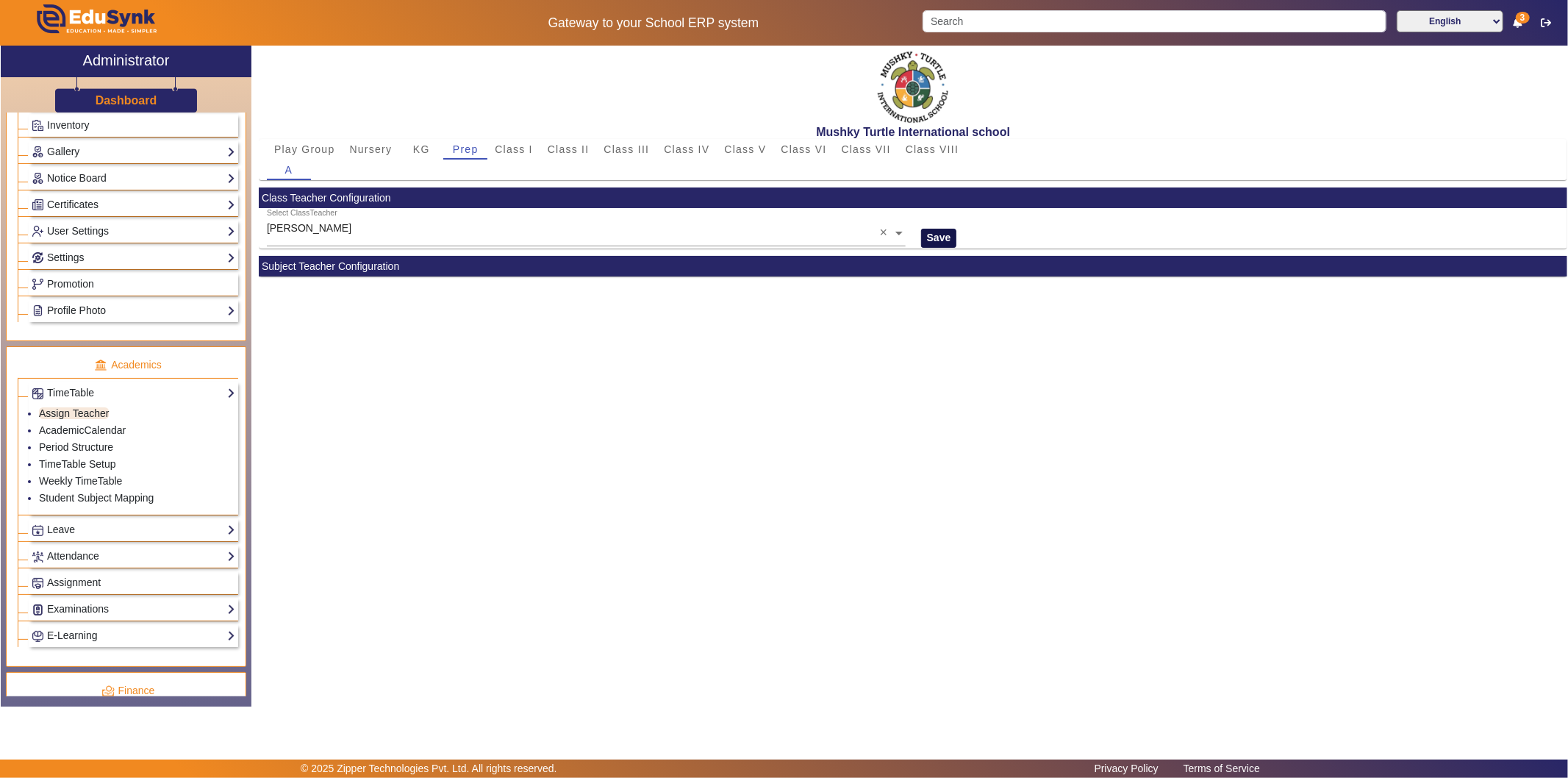
click at [935, 234] on button "Save" at bounding box center [939, 238] width 36 height 19
click at [381, 148] on span "Nursery" at bounding box center [370, 149] width 42 height 10
click at [504, 149] on span "Class I" at bounding box center [514, 149] width 38 height 10
click at [442, 234] on input "text" at bounding box center [586, 234] width 639 height 16
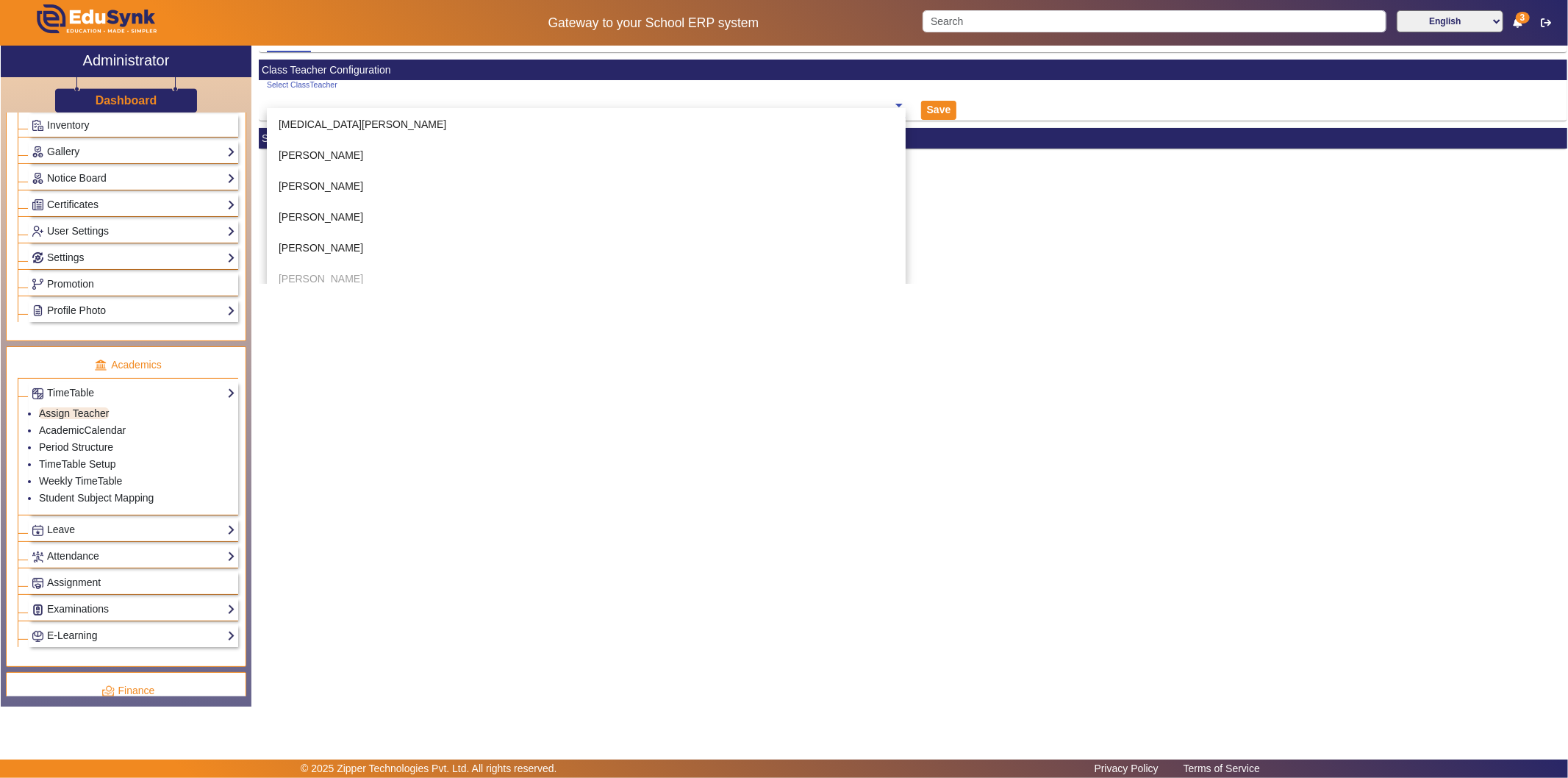
scroll to position [145, 0]
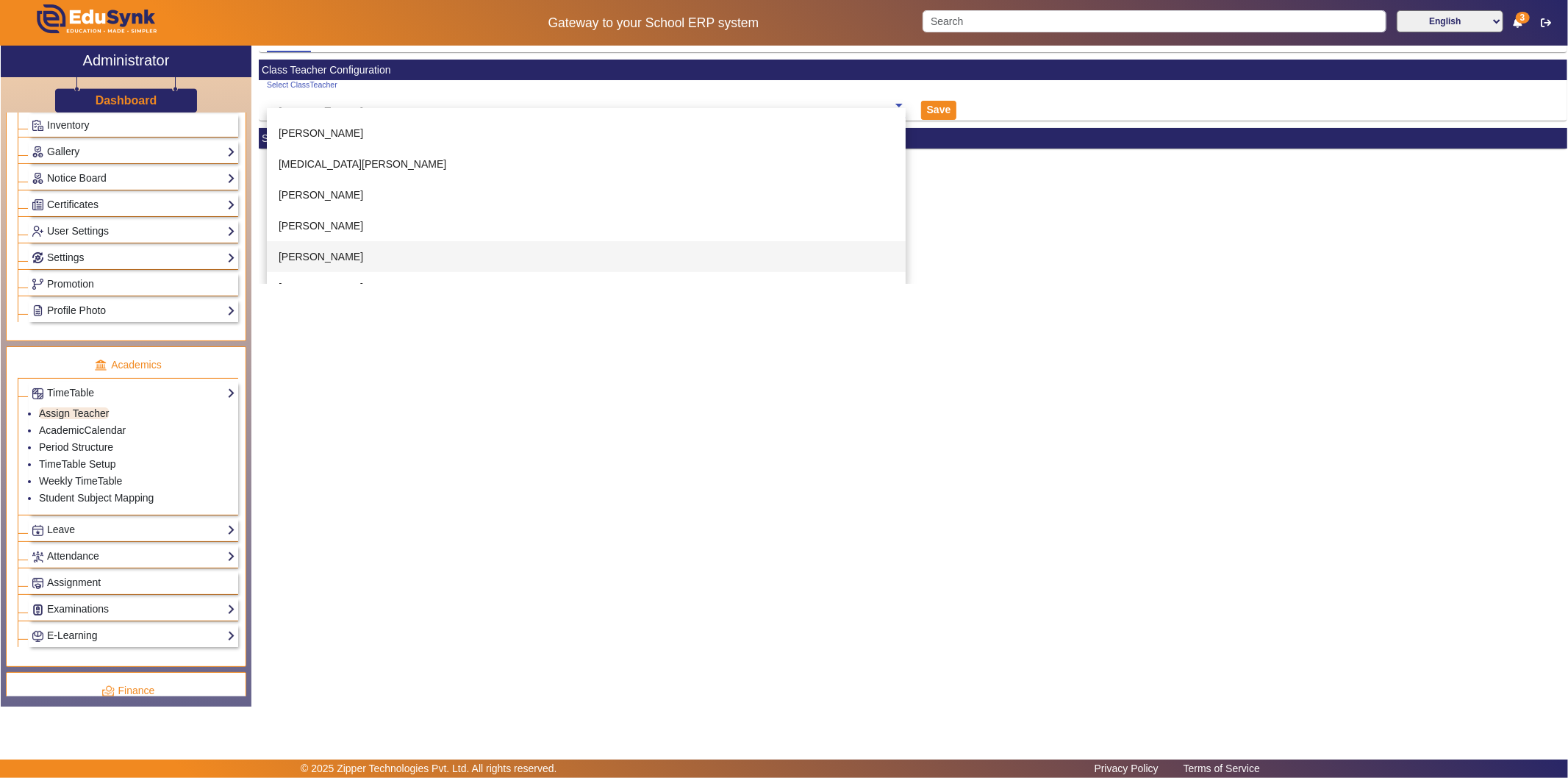
click at [435, 252] on div "[PERSON_NAME]" at bounding box center [586, 257] width 639 height 31
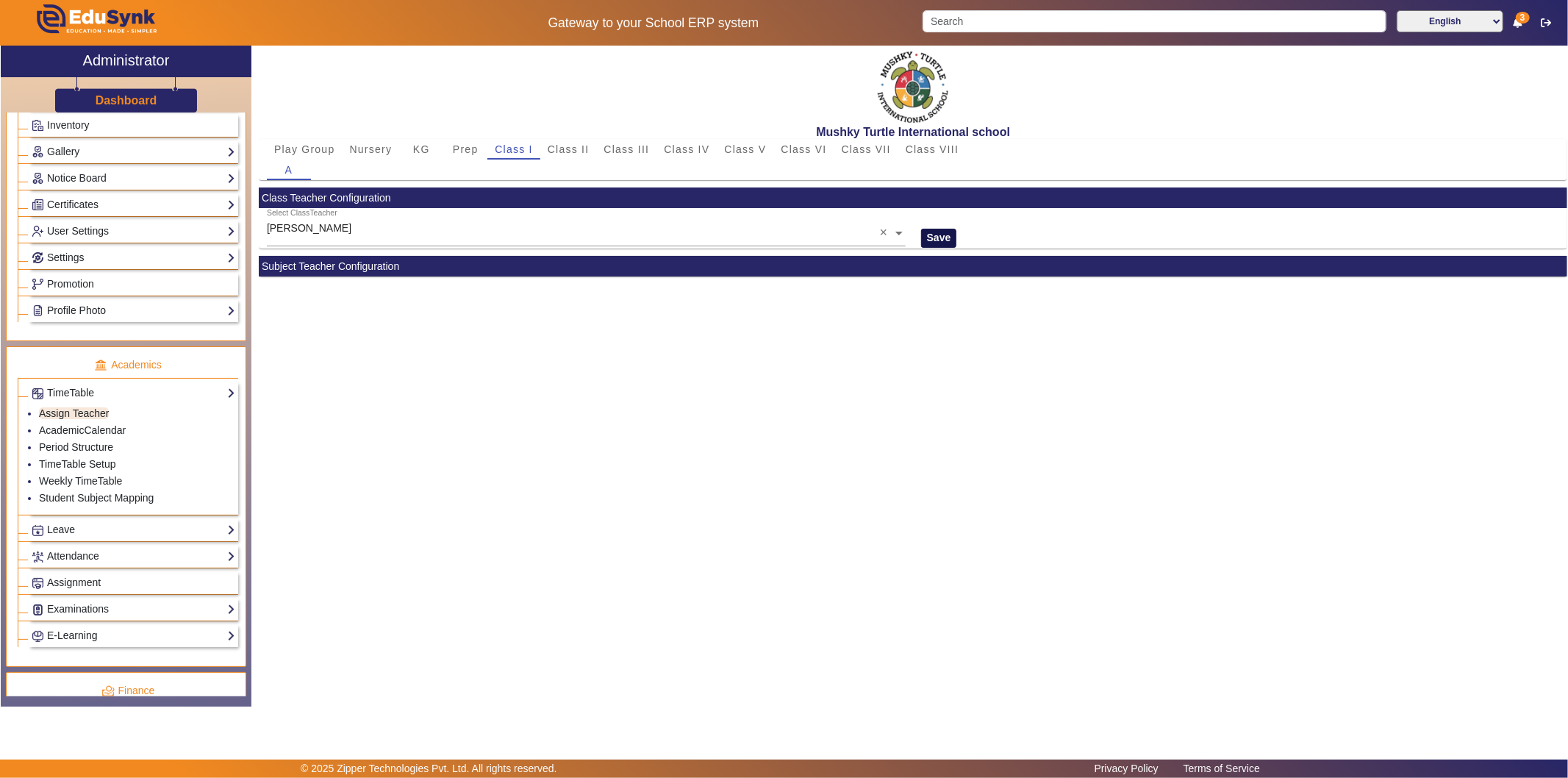
click at [939, 235] on button "Save" at bounding box center [939, 238] width 36 height 19
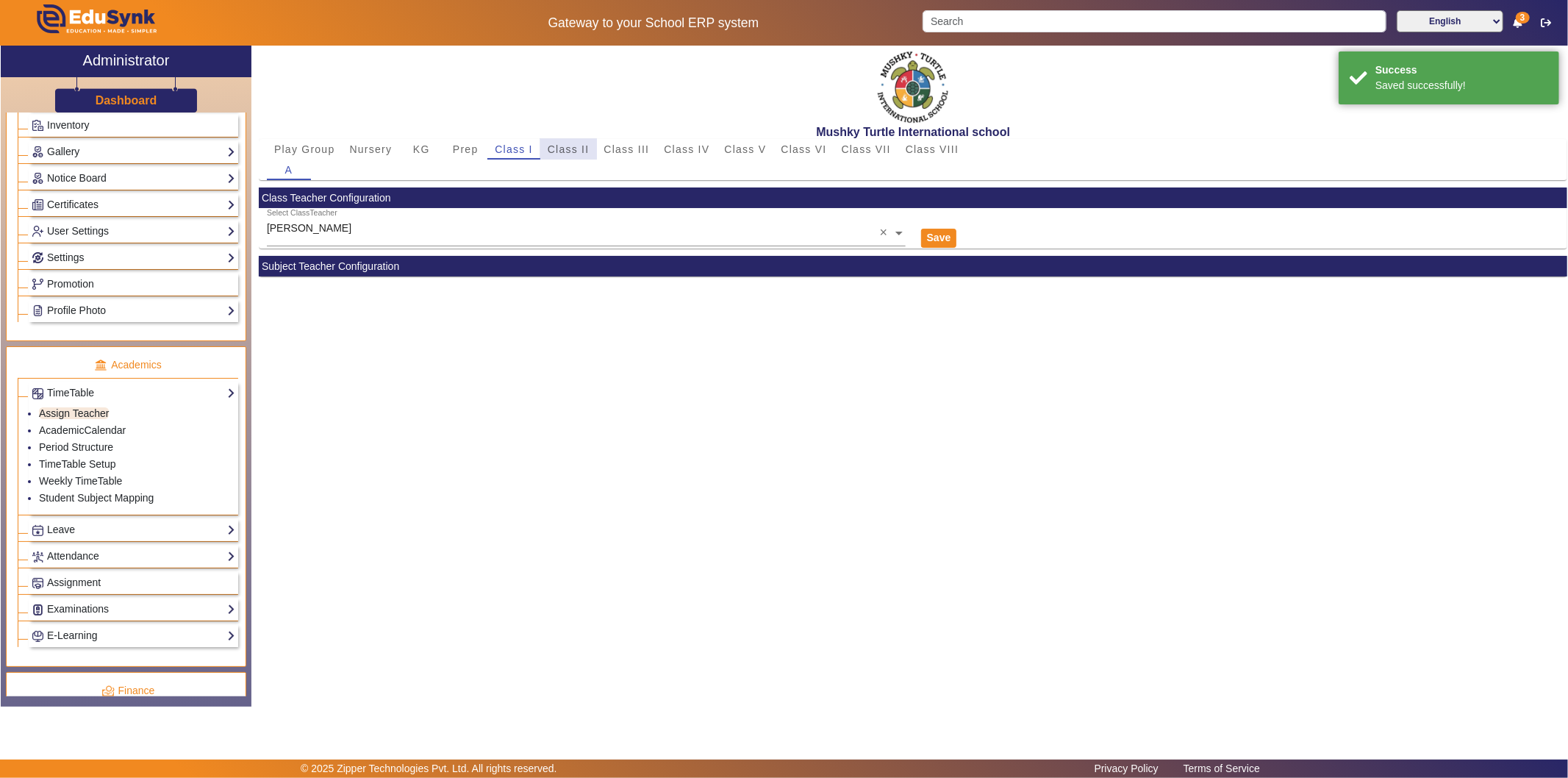
click at [569, 148] on span "Class II" at bounding box center [569, 149] width 42 height 10
click at [520, 234] on input "text" at bounding box center [586, 234] width 639 height 16
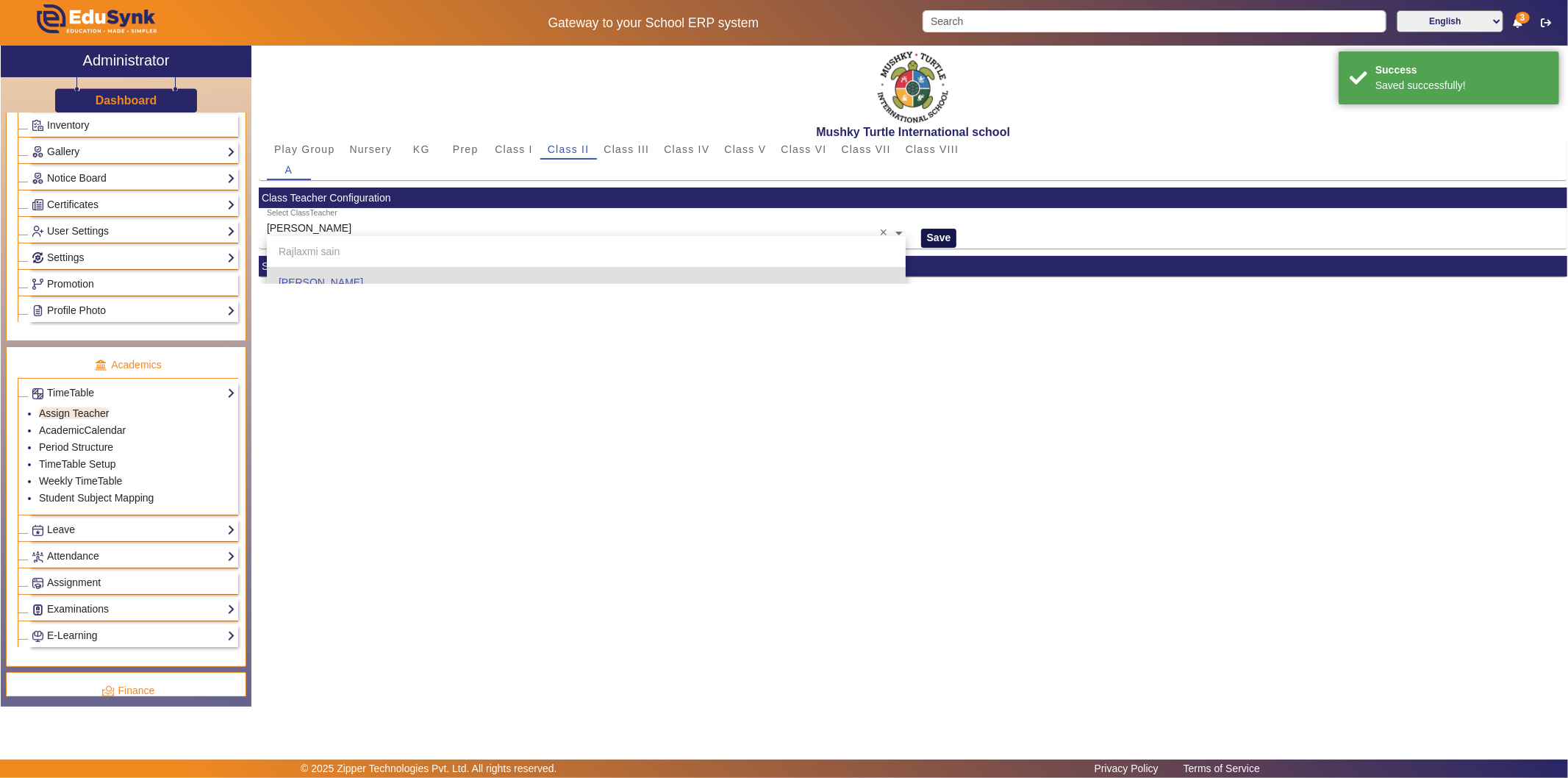
click at [939, 235] on button "Save" at bounding box center [939, 238] width 36 height 19
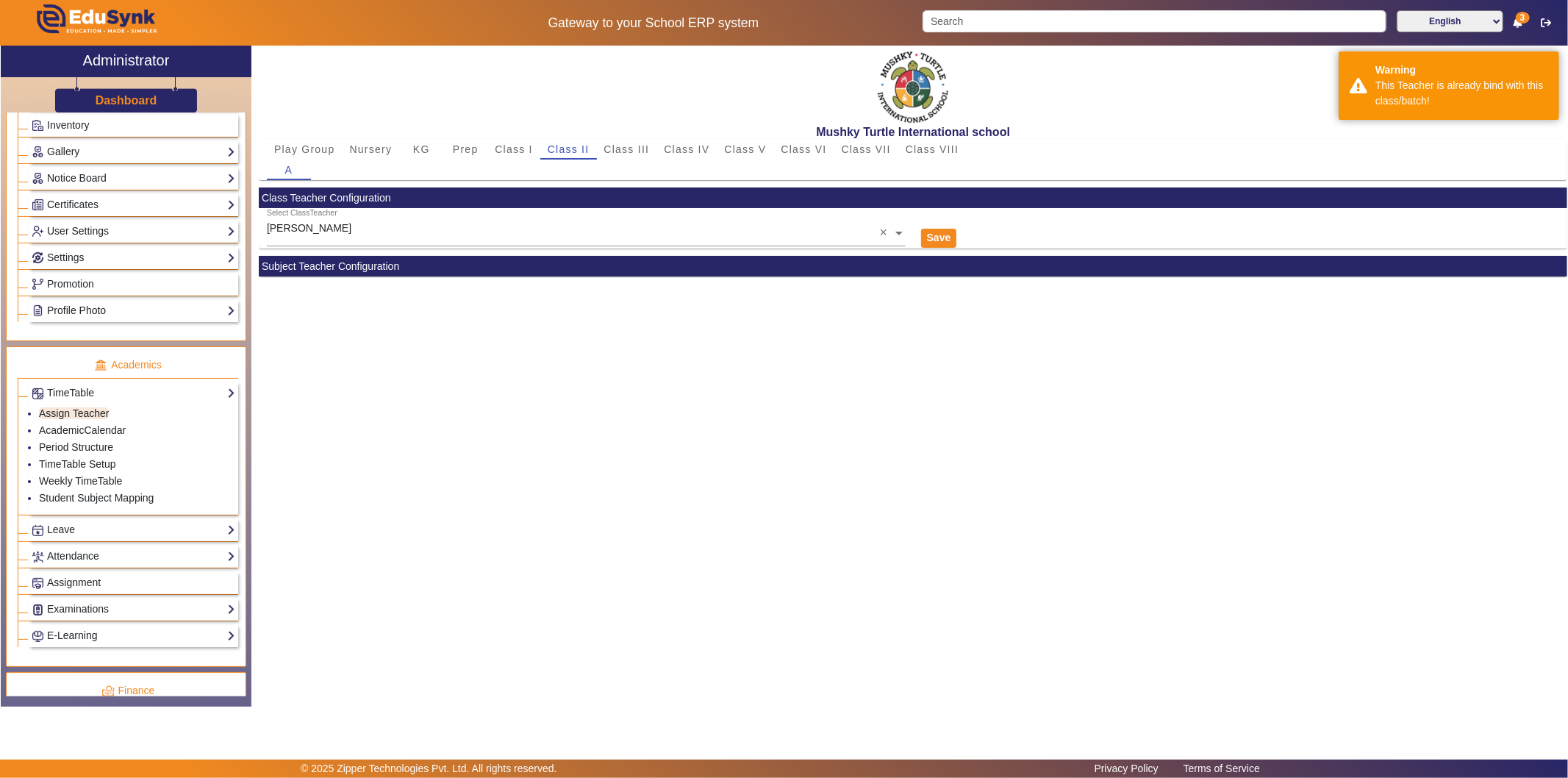
click at [848, 393] on div "Mushky Turtle International school Play Group Nursery KG Prep Class I Class II …" at bounding box center [909, 369] width 1315 height 646
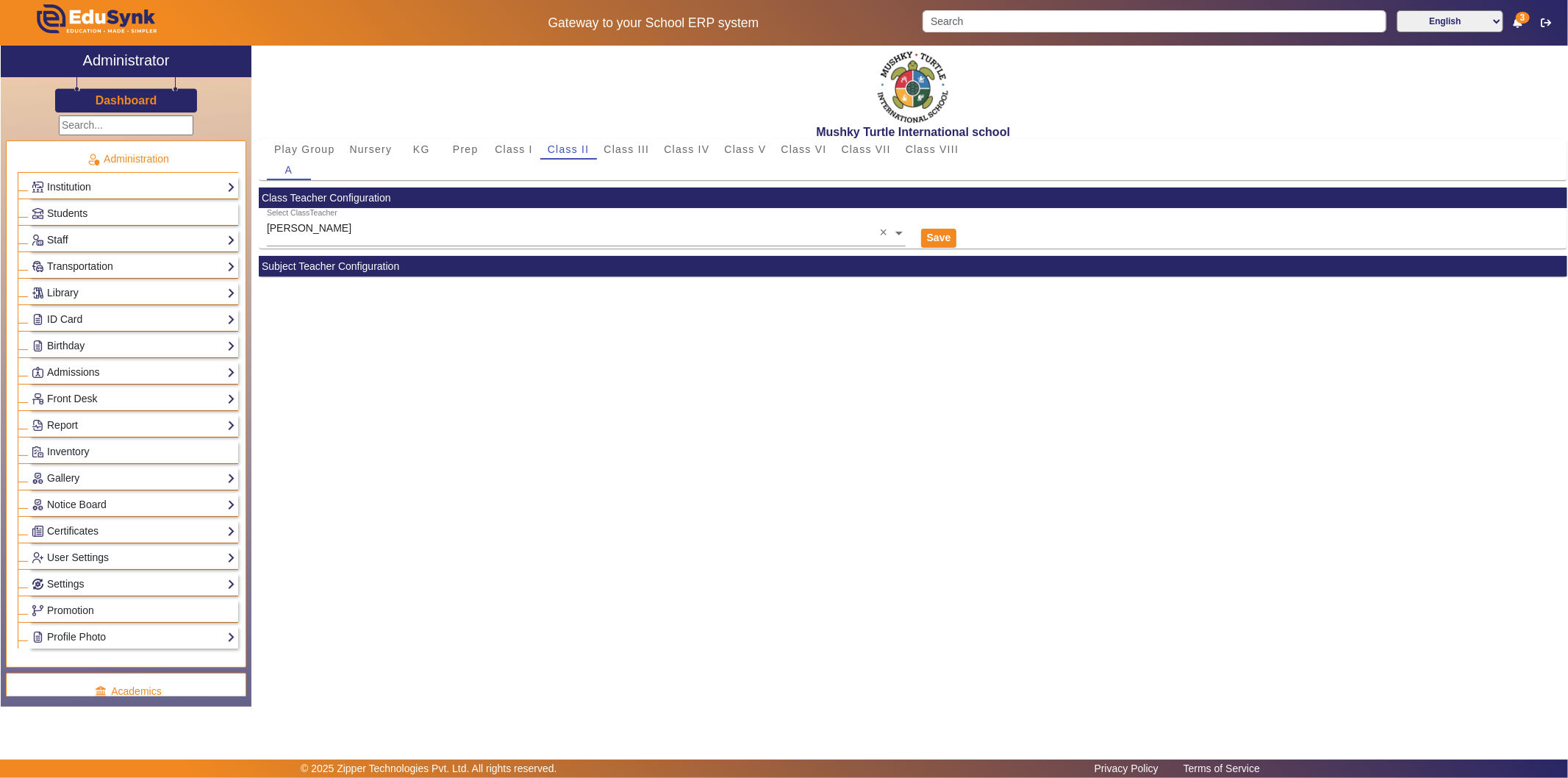
click at [116, 237] on link "Staff" at bounding box center [133, 241] width 203 height 17
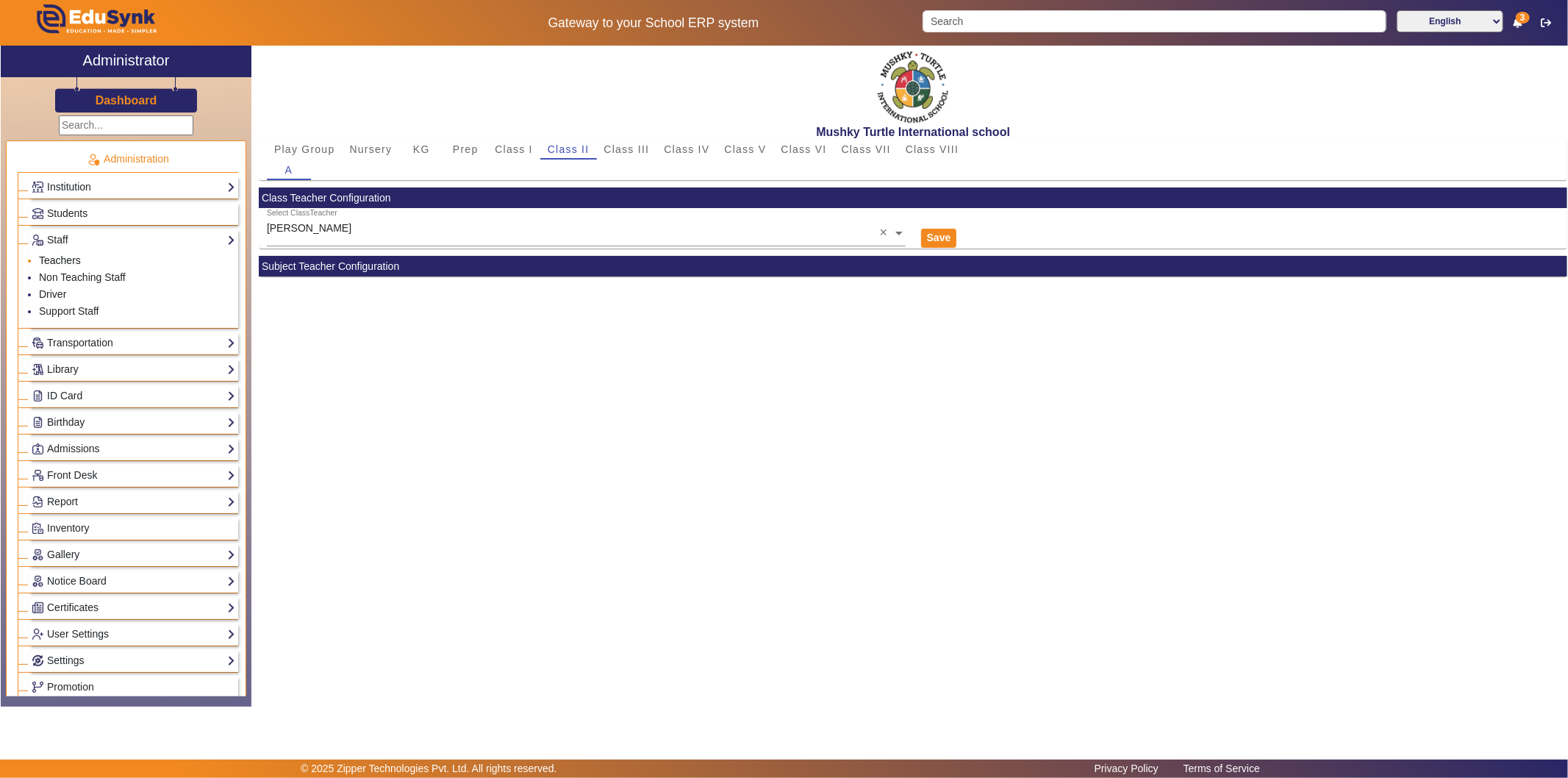
click at [67, 255] on link "Teachers" at bounding box center [60, 260] width 42 height 12
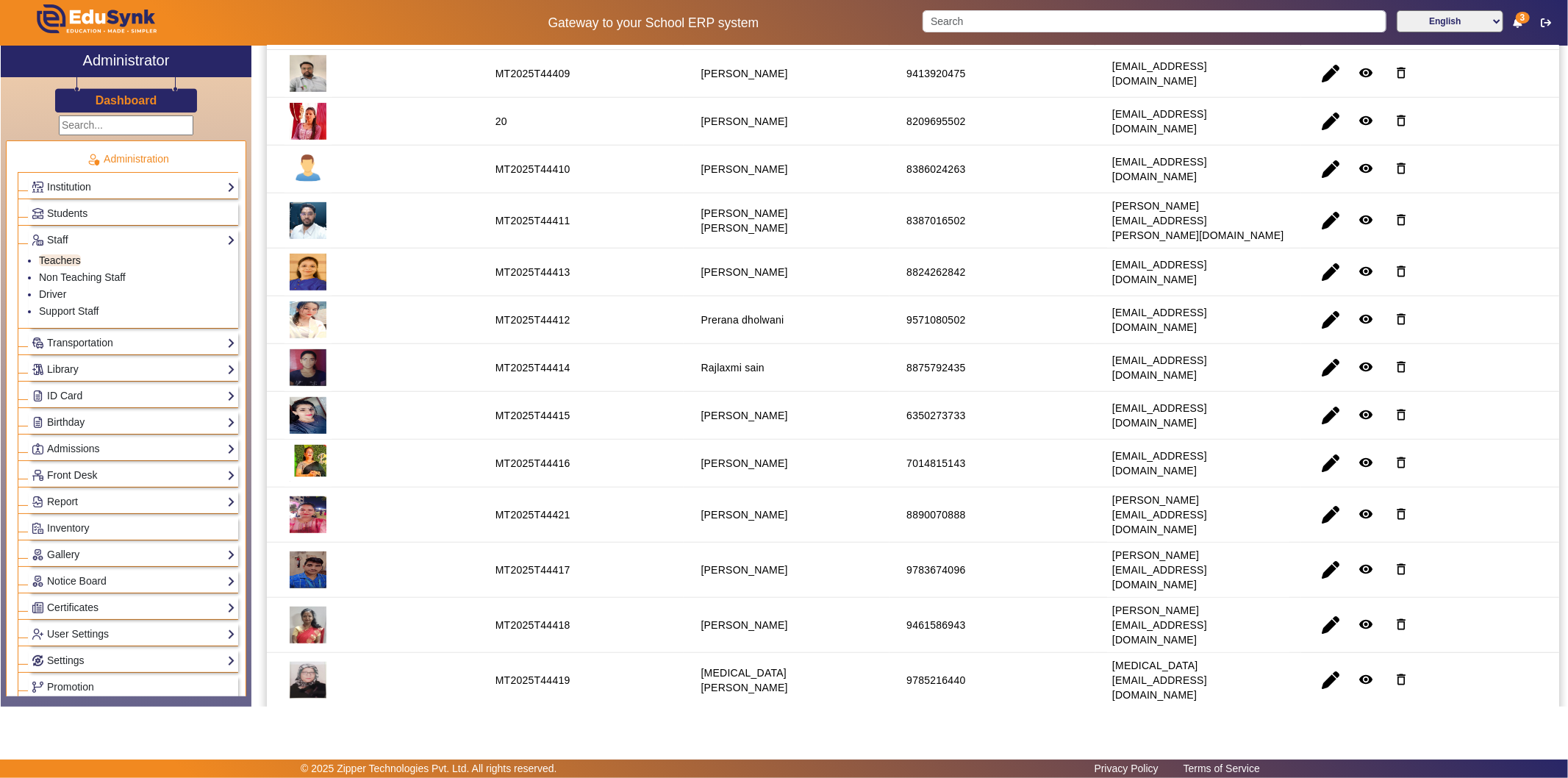
scroll to position [573, 0]
click at [1320, 443] on span "button" at bounding box center [1330, 460] width 35 height 35
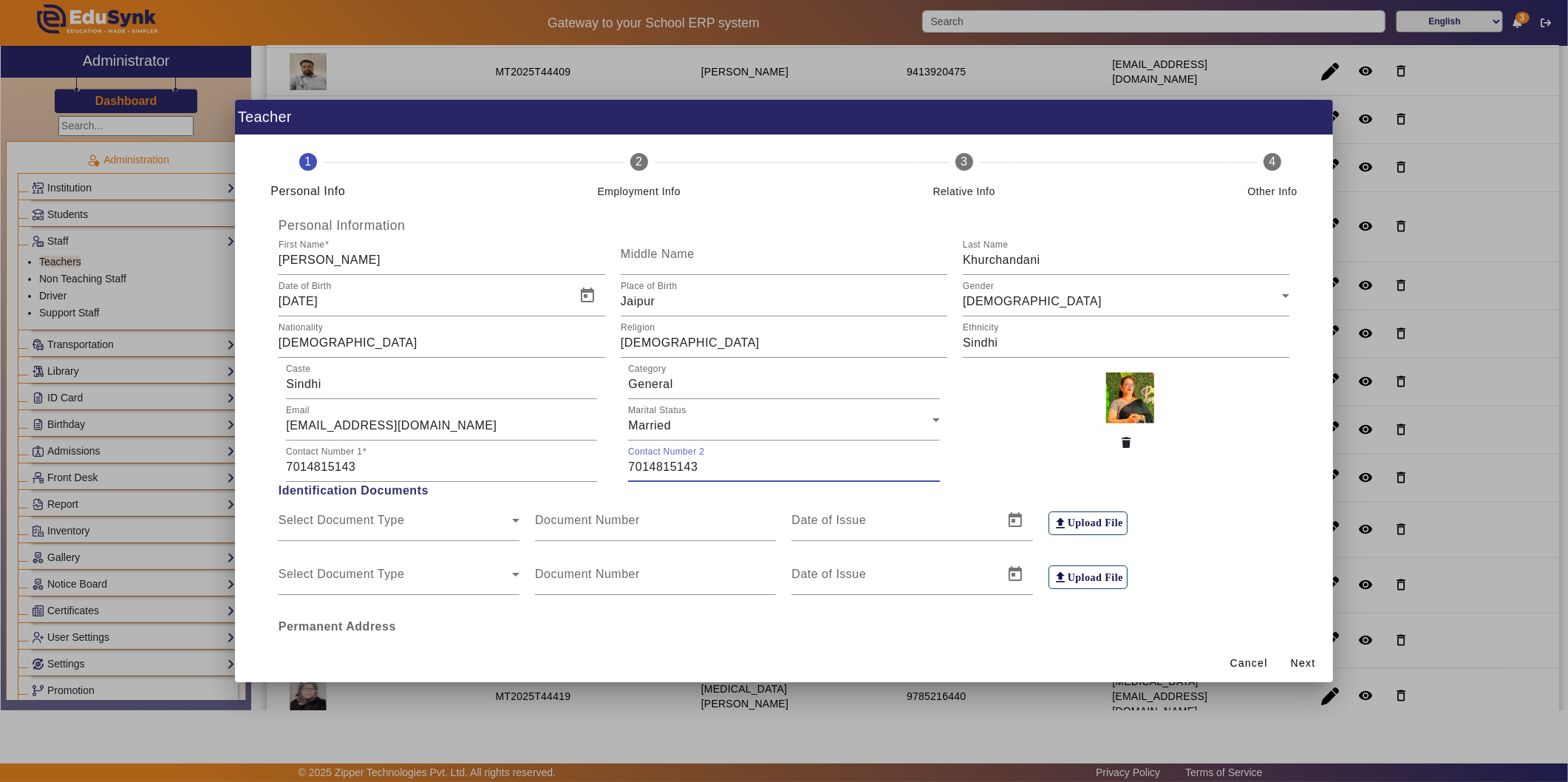
drag, startPoint x: 704, startPoint y: 469, endPoint x: 617, endPoint y: 469, distance: 87.0
click at [620, 469] on div "Contact Number [PHONE_NUMBER]" at bounding box center [783, 461] width 326 height 42
type input "8094001000"
click at [356, 468] on input "7014815143" at bounding box center [442, 467] width 312 height 17
click at [397, 471] on input "7014815143" at bounding box center [442, 467] width 312 height 17
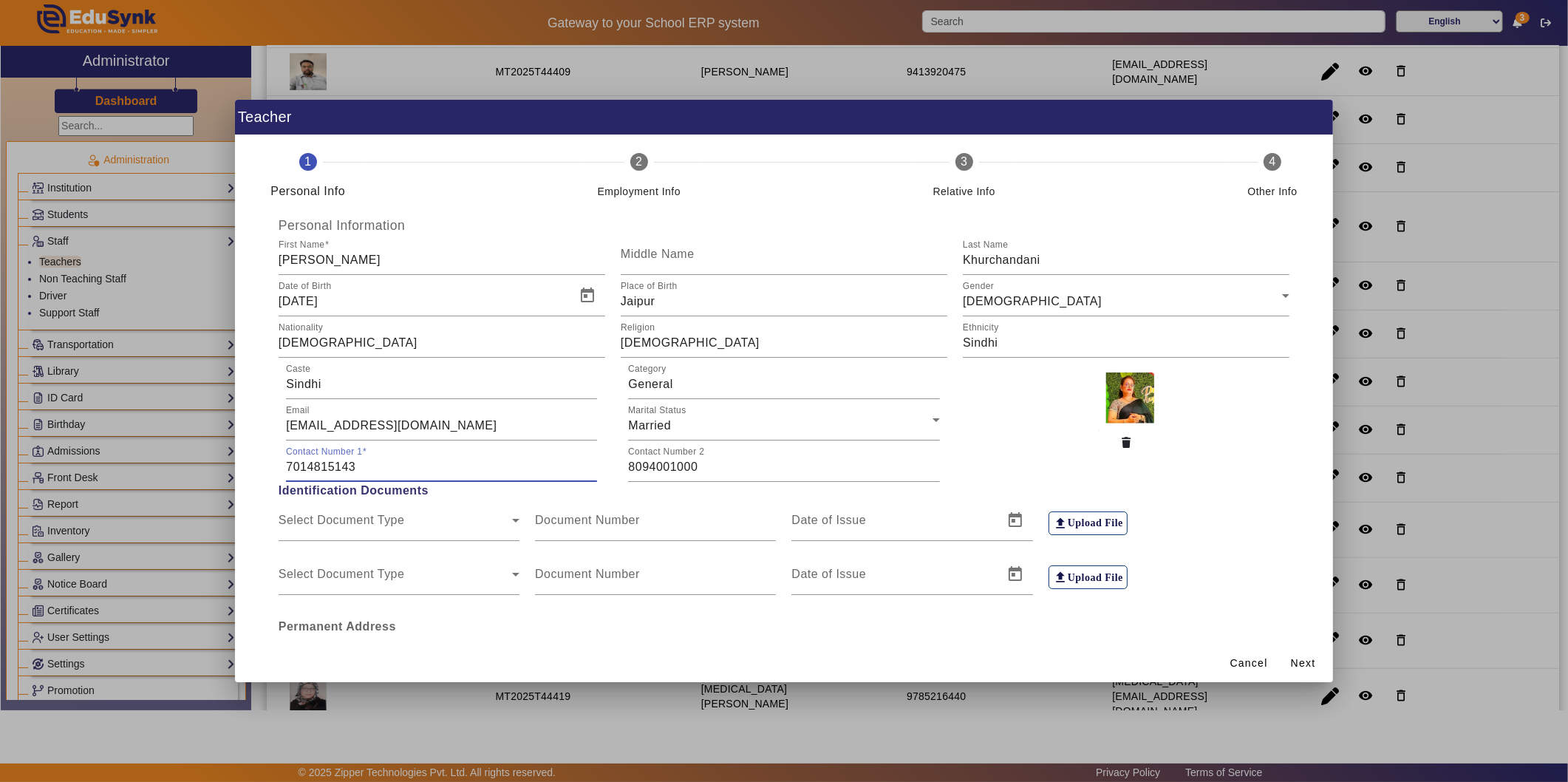
click at [397, 471] on input "7014815143" at bounding box center [442, 467] width 312 height 17
click at [396, 471] on input "7014815143" at bounding box center [442, 467] width 312 height 17
click at [1314, 663] on span "Next" at bounding box center [1303, 663] width 25 height 16
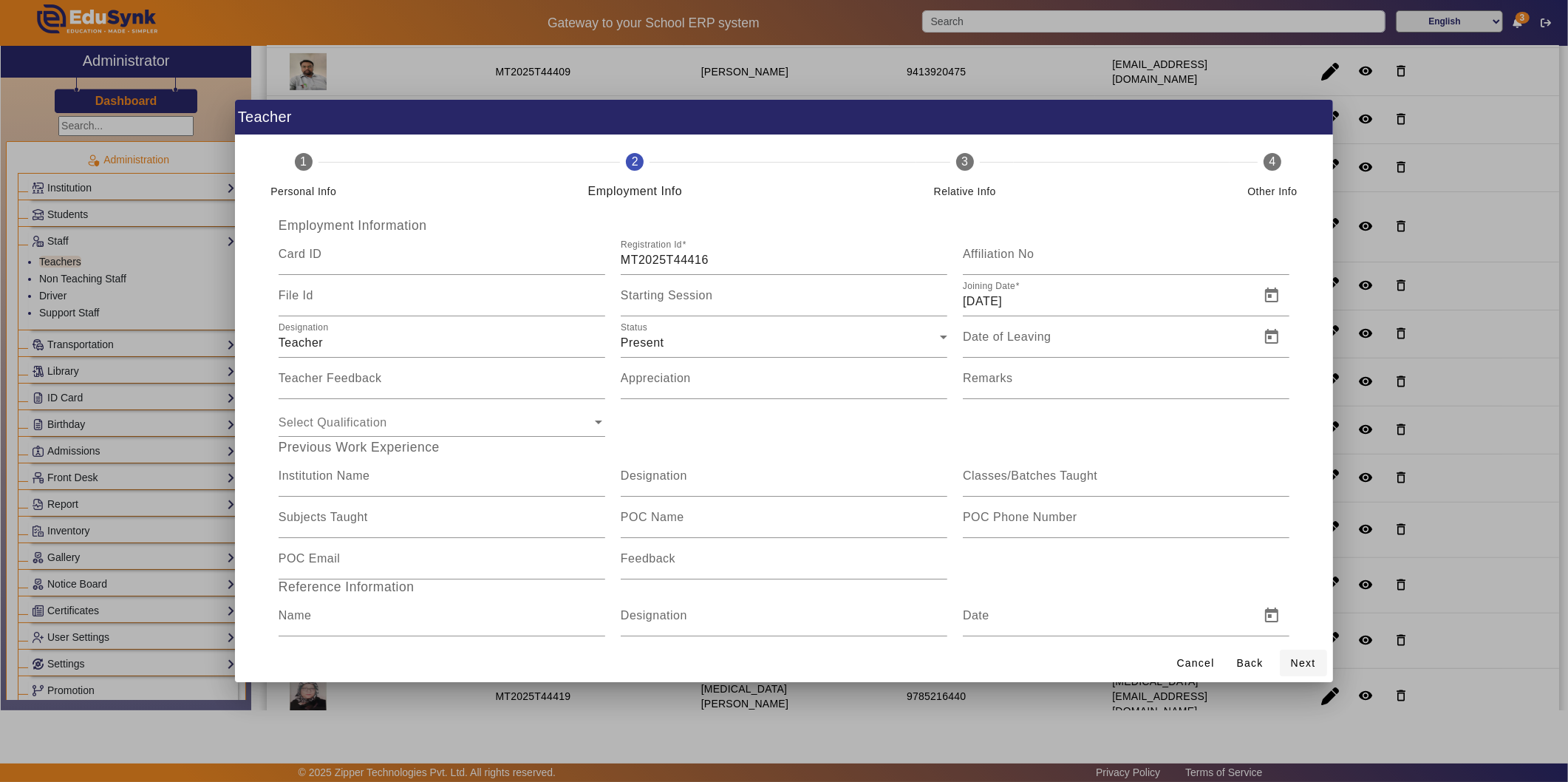
click at [1303, 660] on span "Next" at bounding box center [1303, 663] width 25 height 16
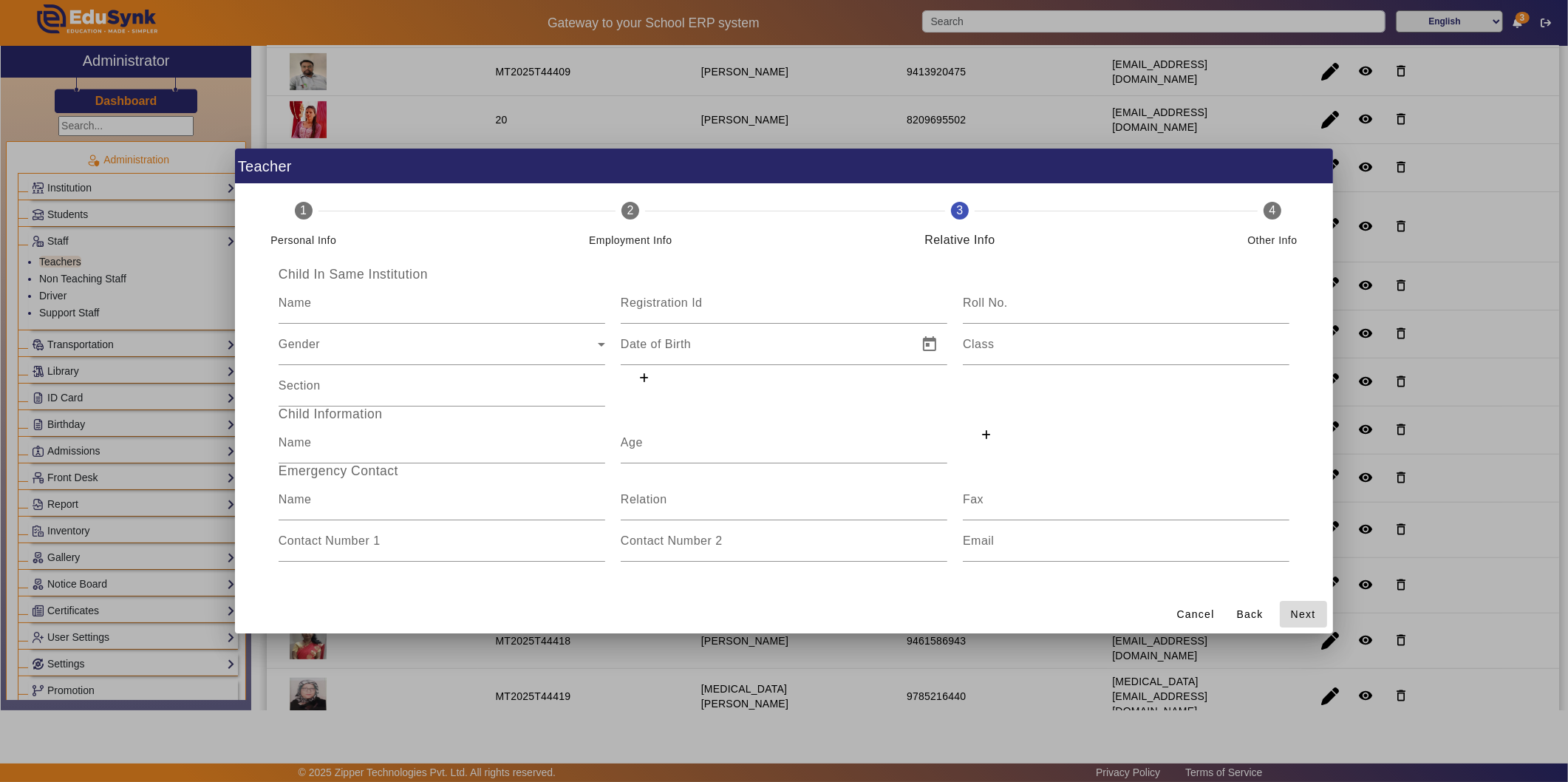
click at [1307, 606] on span "Next" at bounding box center [1303, 614] width 25 height 16
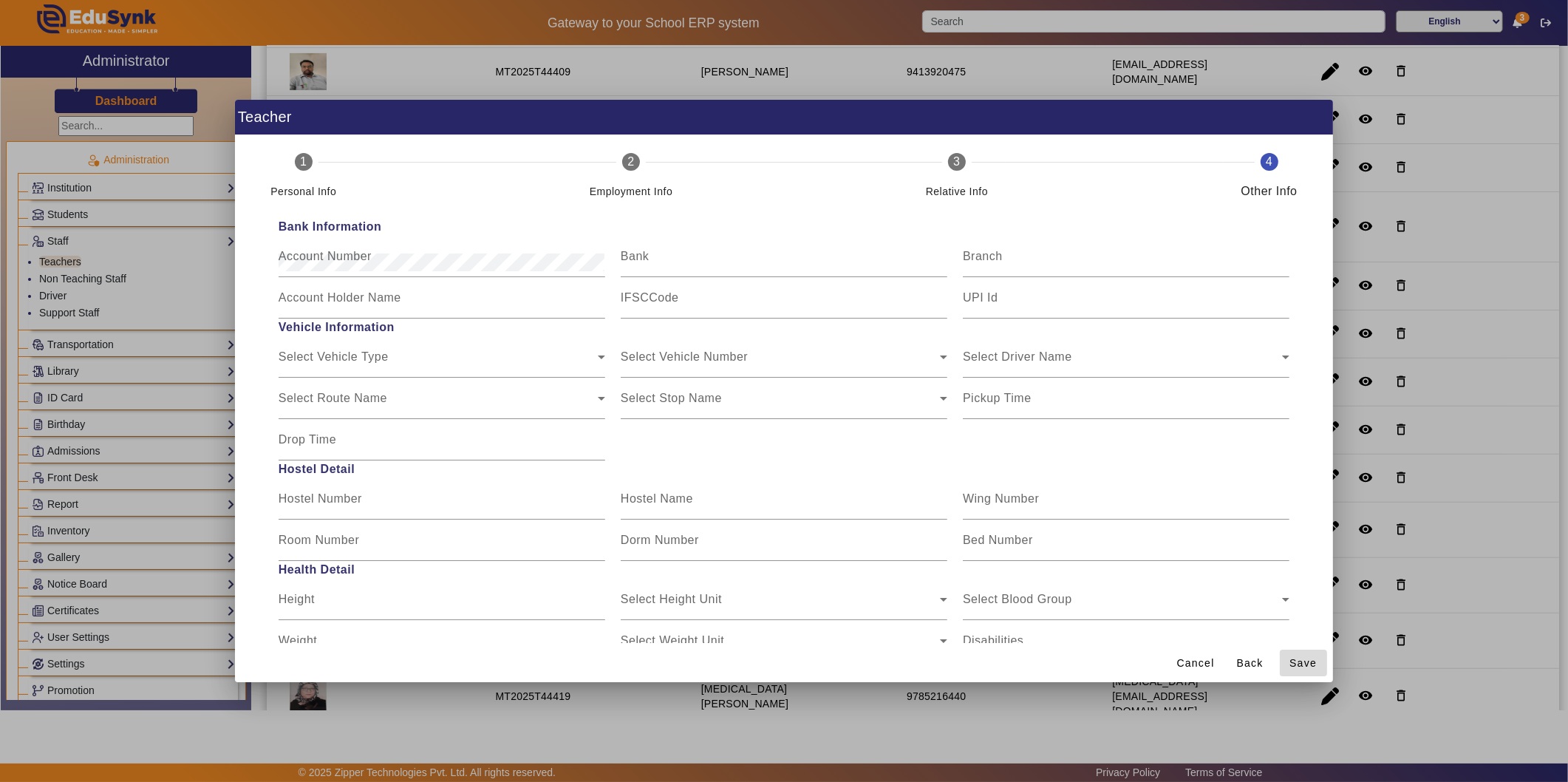
click at [1307, 660] on span "Save" at bounding box center [1303, 663] width 27 height 16
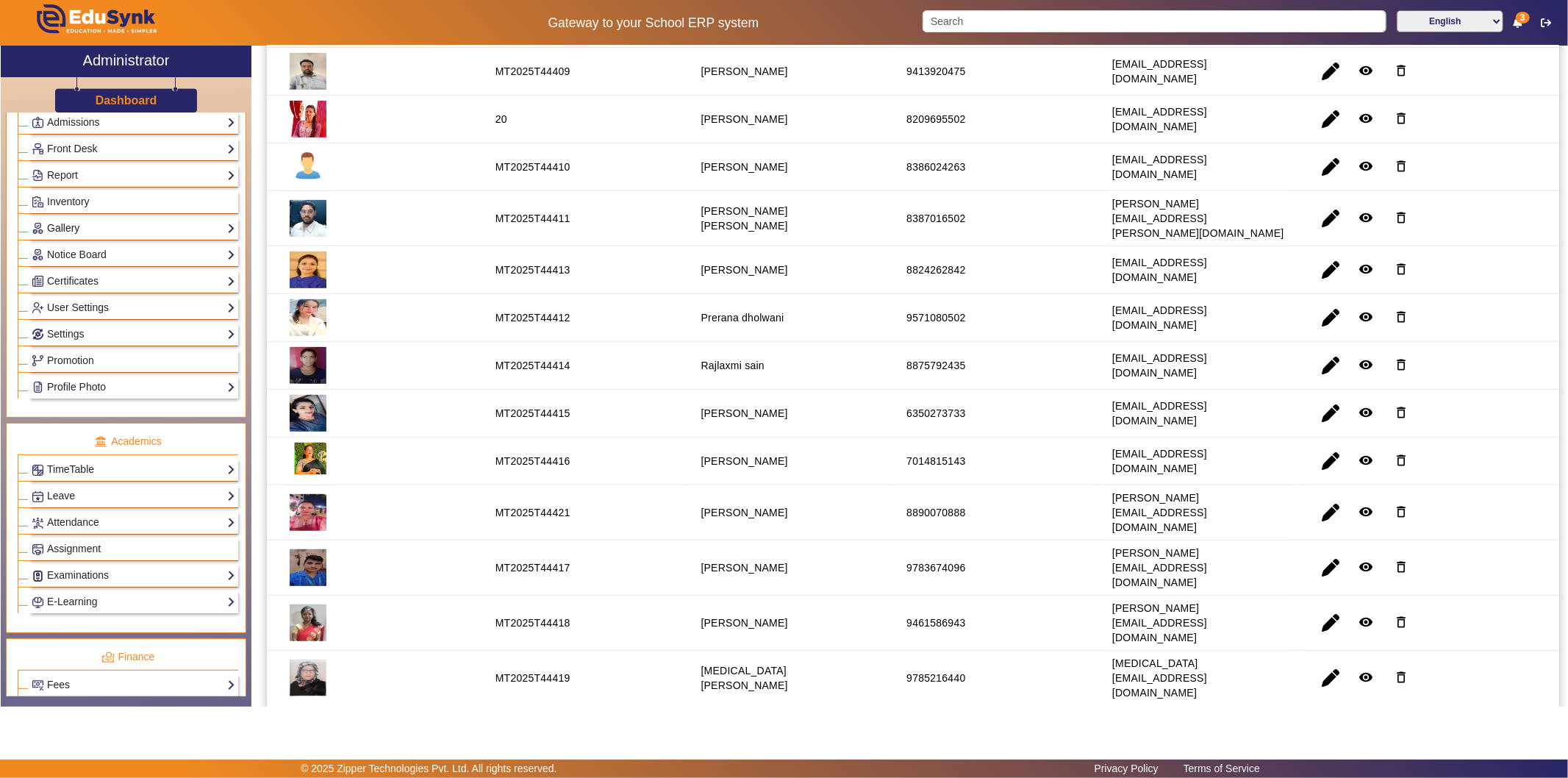
scroll to position [408, 0]
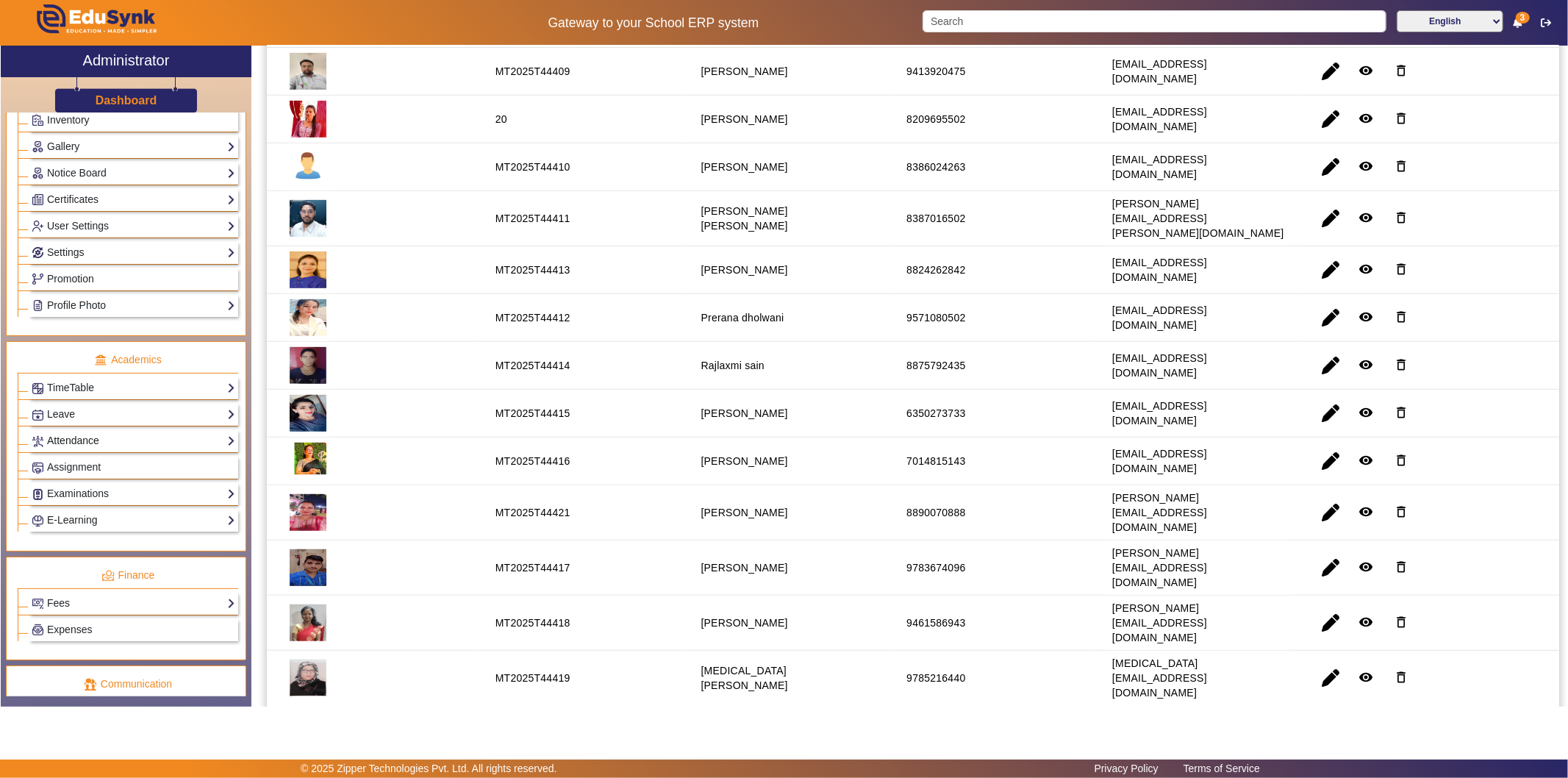
click at [83, 441] on link "Attendance" at bounding box center [133, 440] width 203 height 17
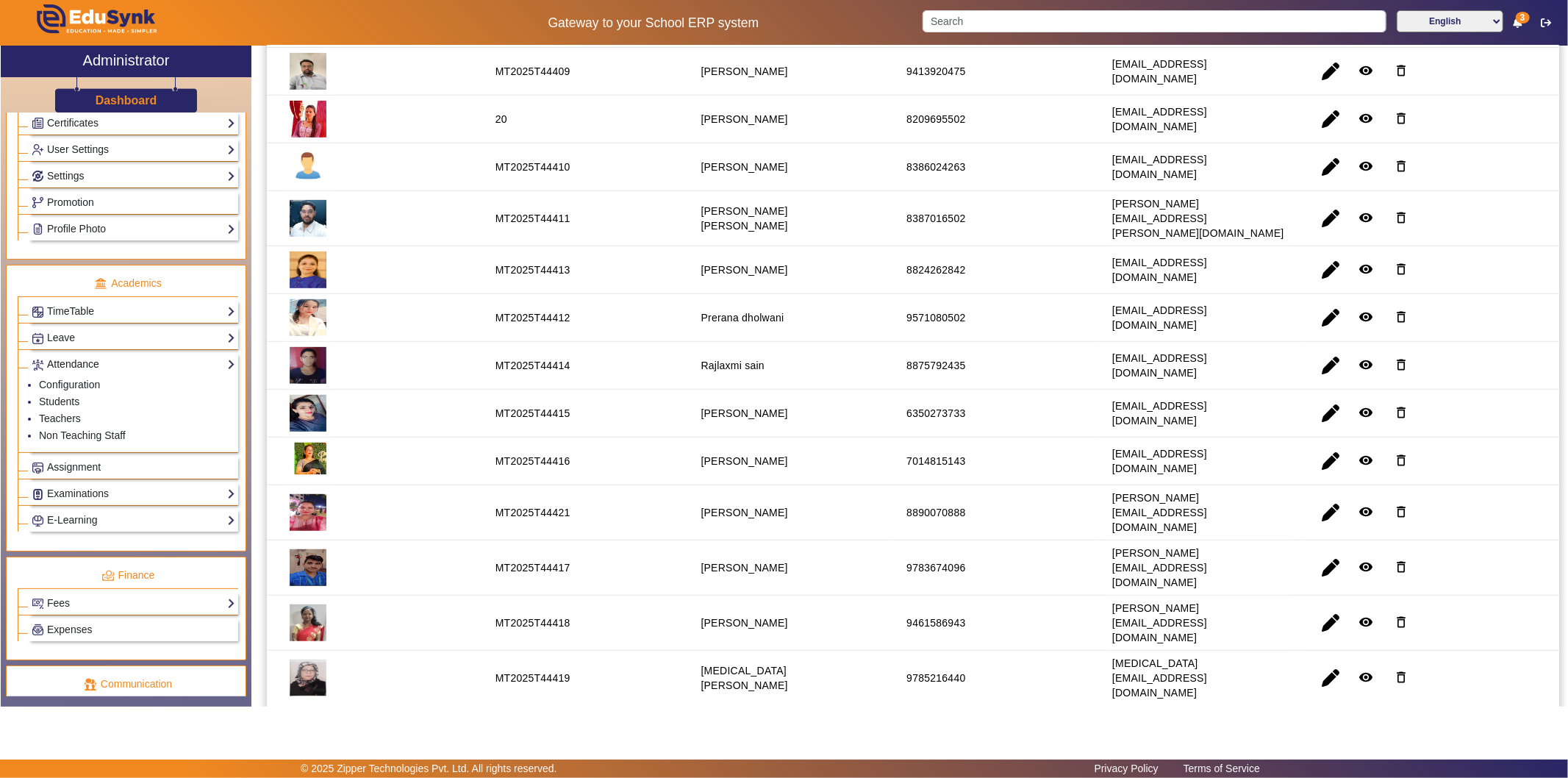
scroll to position [332, 0]
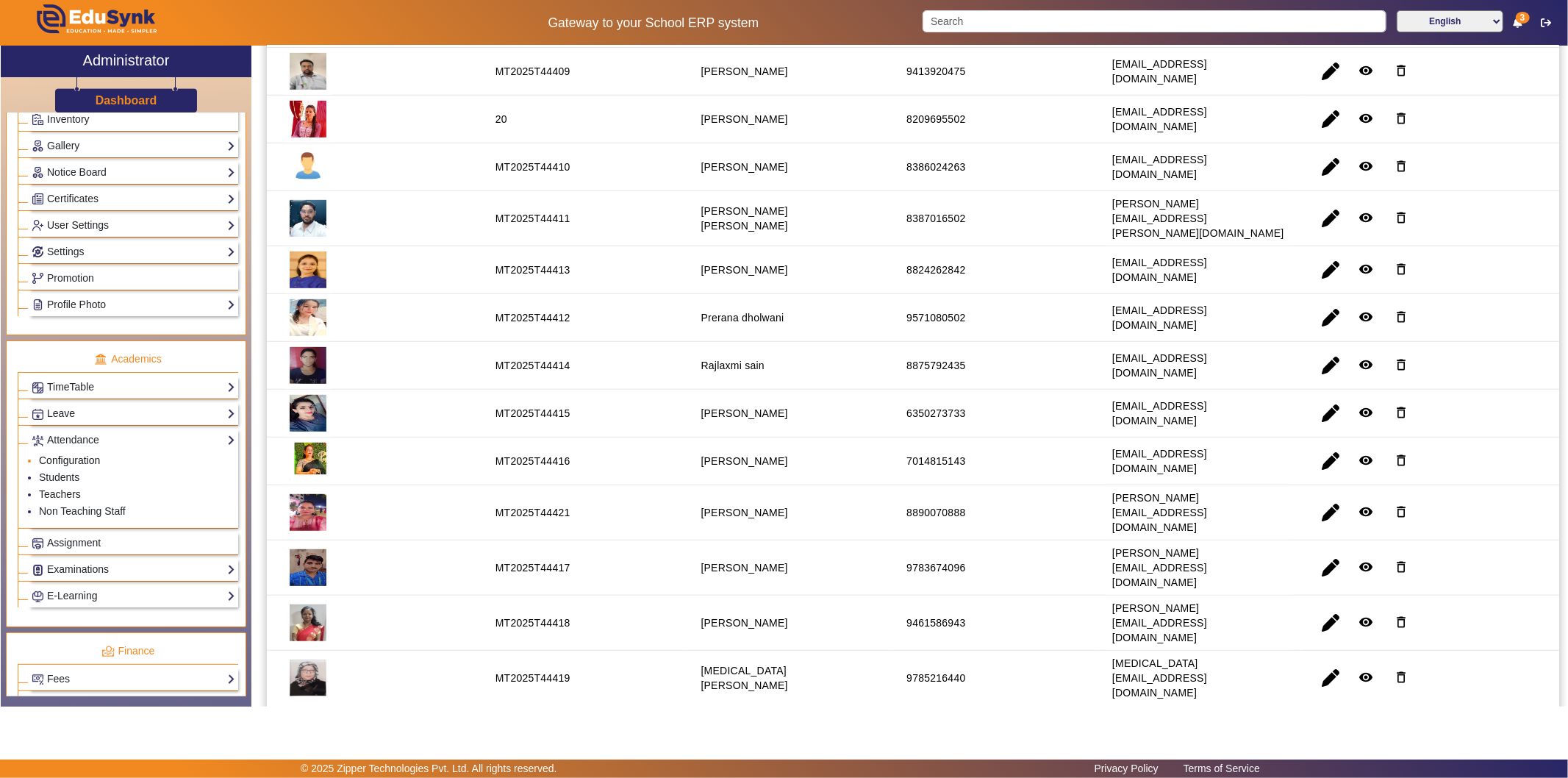
click at [80, 461] on link "Configuration" at bounding box center [69, 460] width 61 height 12
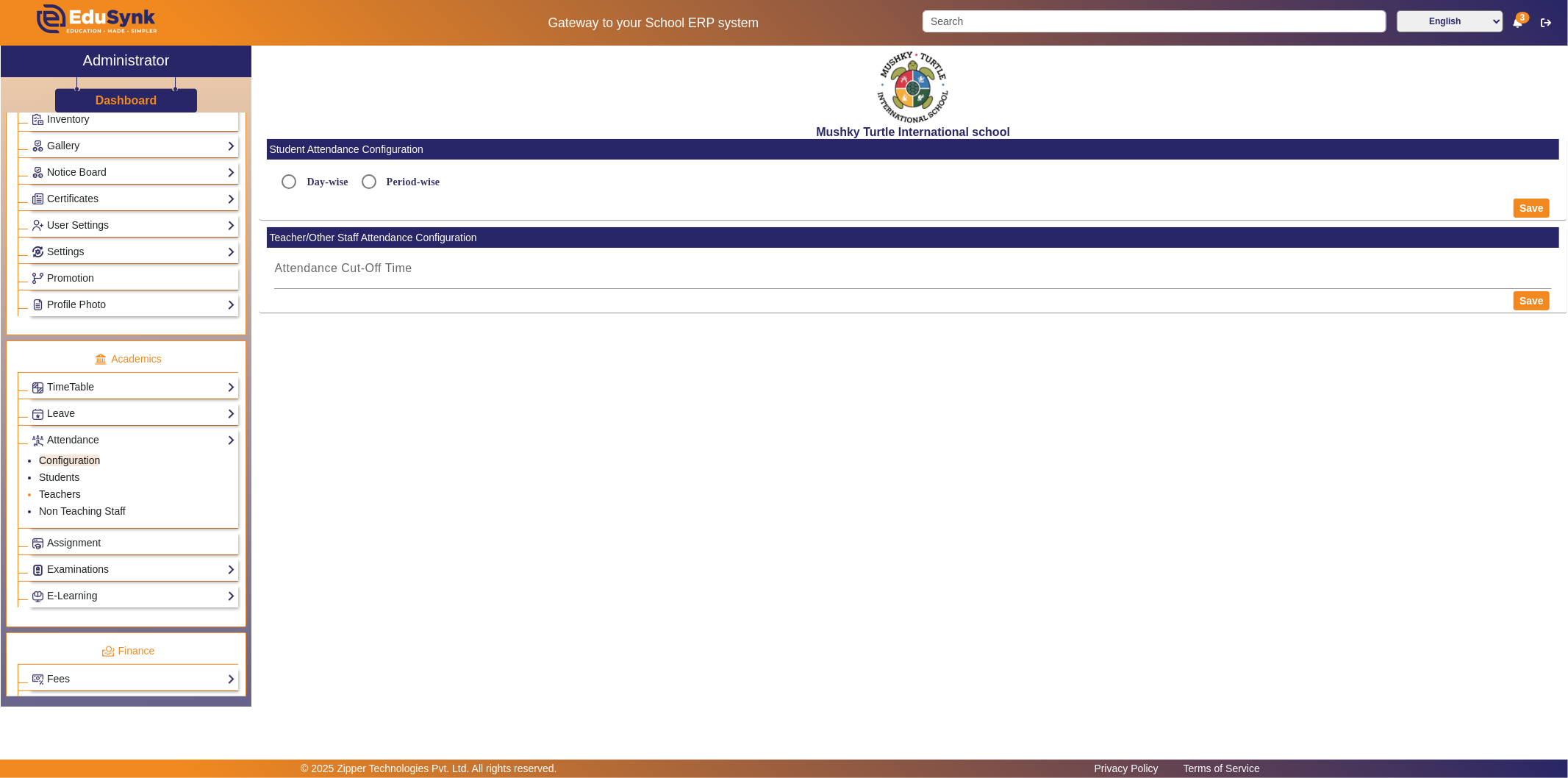
radio input "true"
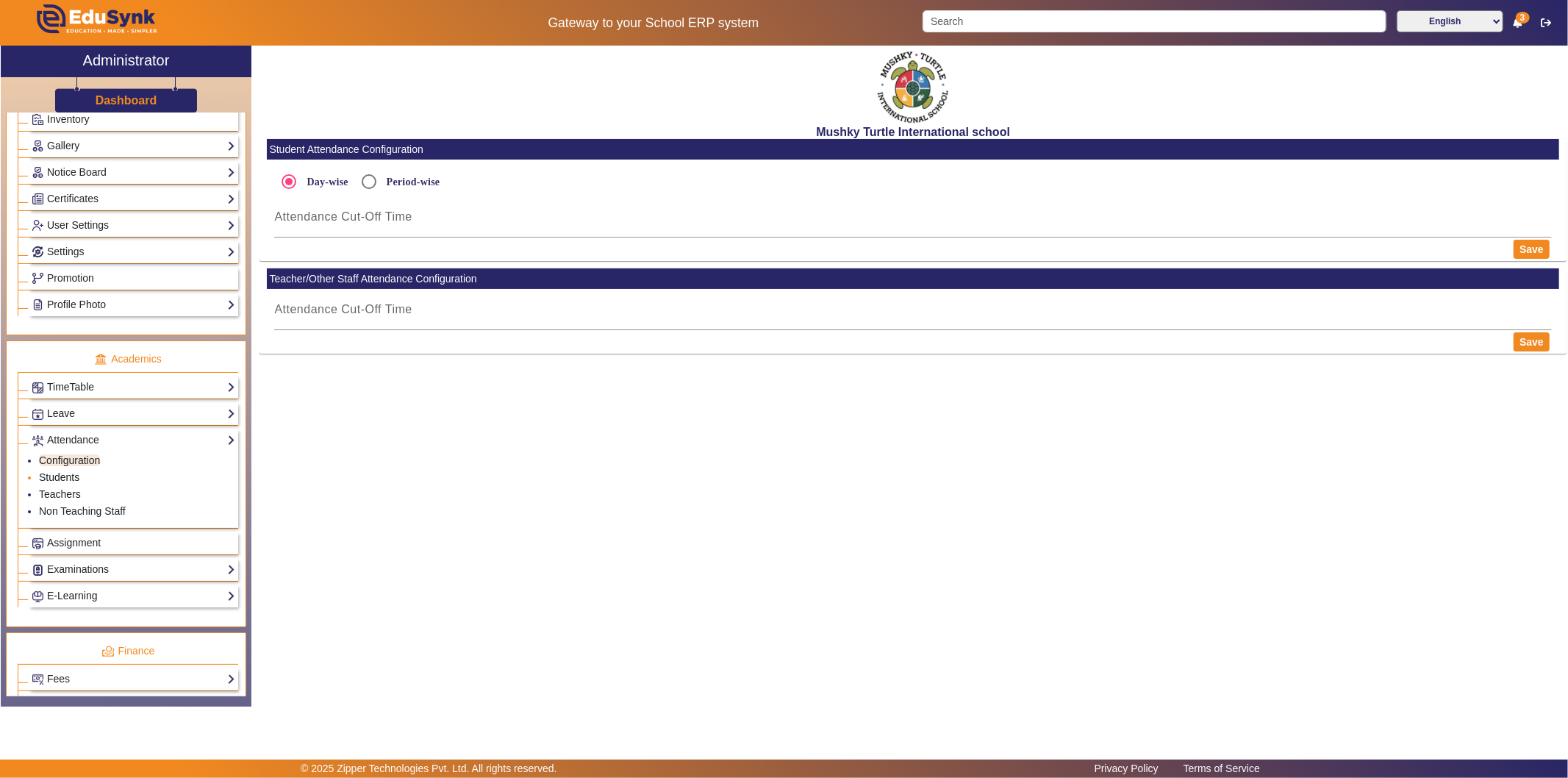
click at [66, 480] on link "Students" at bounding box center [59, 477] width 41 height 12
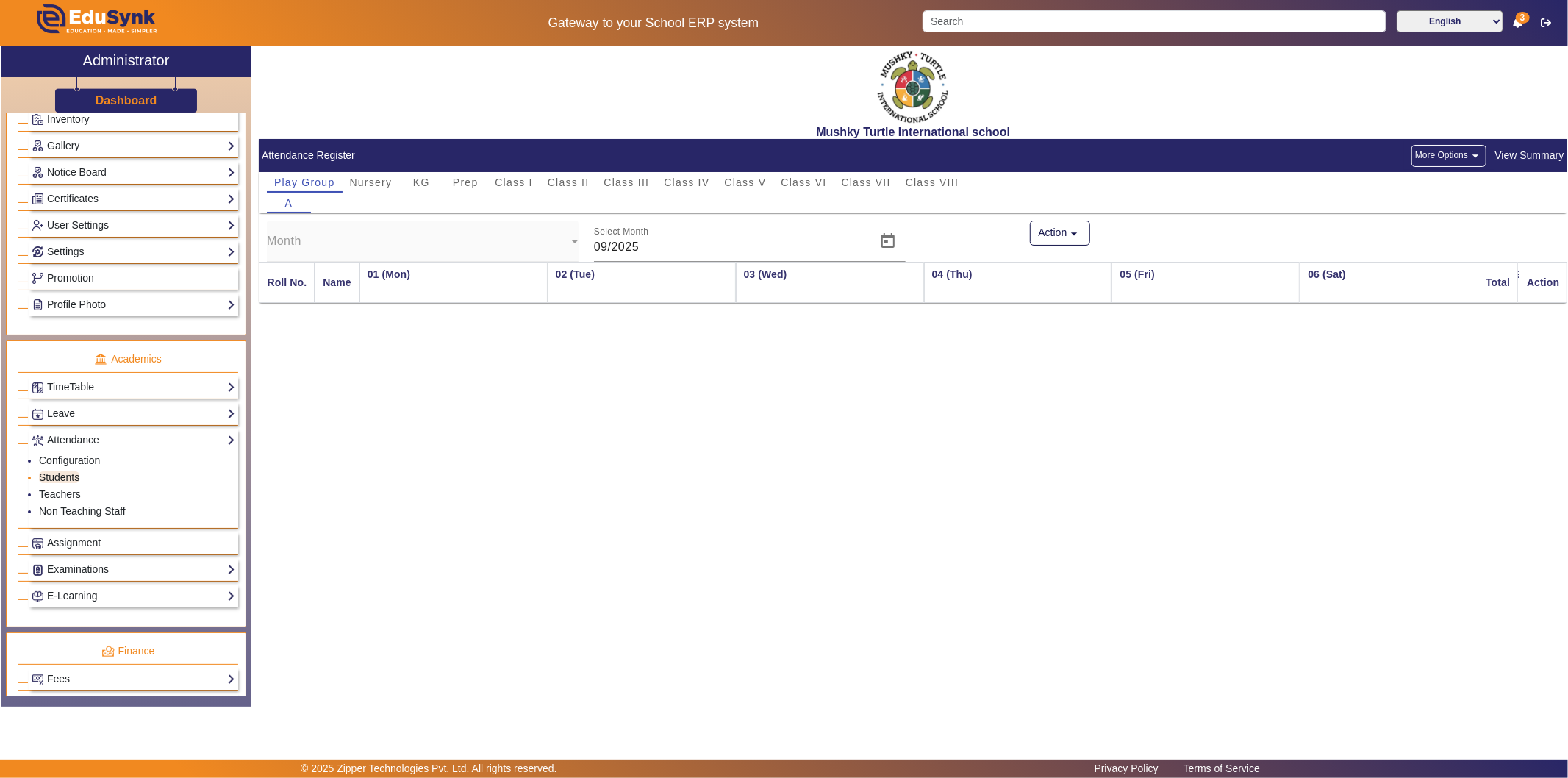
scroll to position [0, 934]
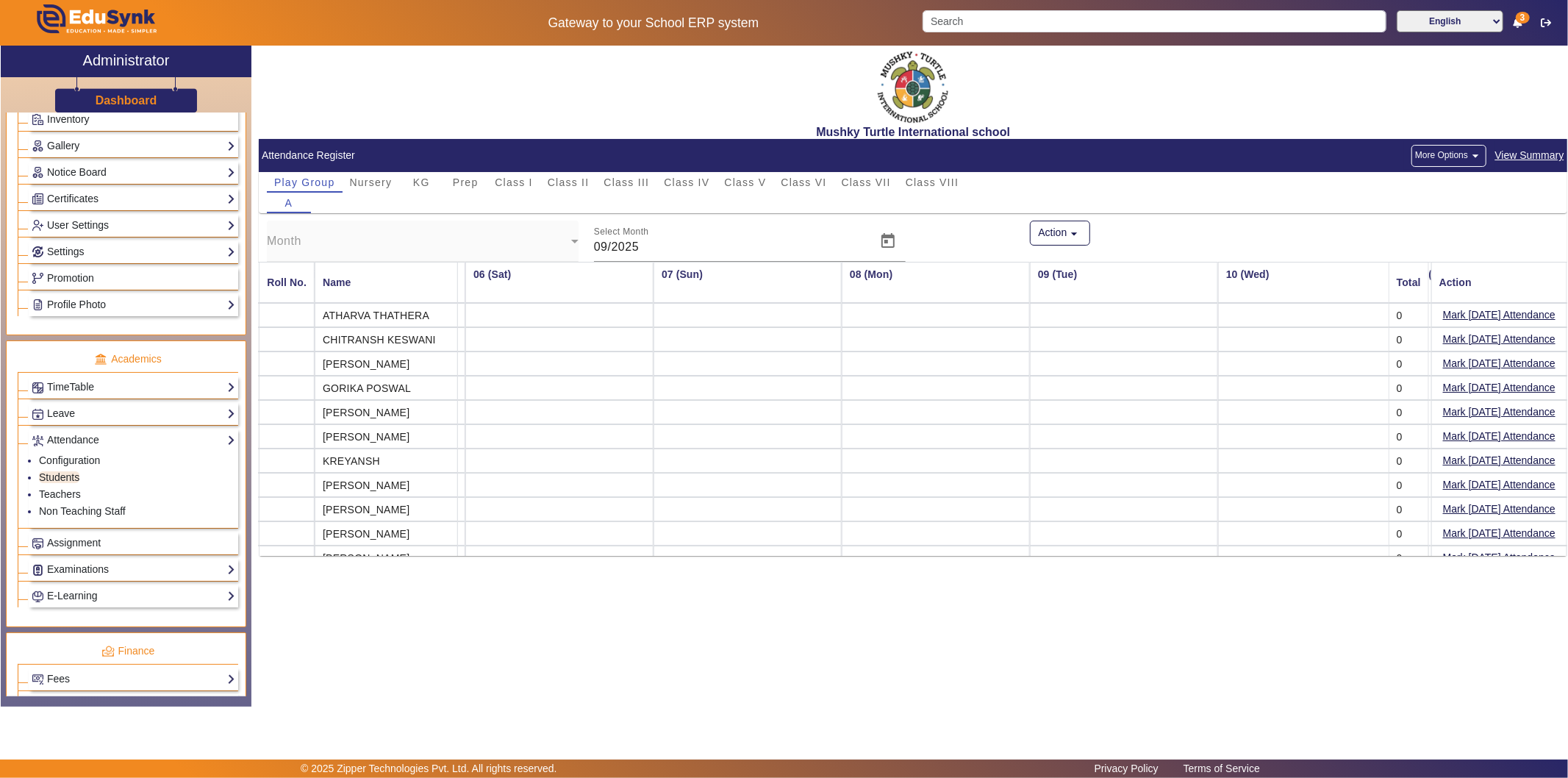
click at [495, 246] on mat-form-field "Month" at bounding box center [422, 241] width 312 height 42
click at [886, 244] on span "Open calendar" at bounding box center [888, 241] width 35 height 35
click at [783, 366] on span "APR" at bounding box center [780, 367] width 47 height 27
type input "04/2025"
click at [503, 311] on td at bounding box center [559, 315] width 188 height 24
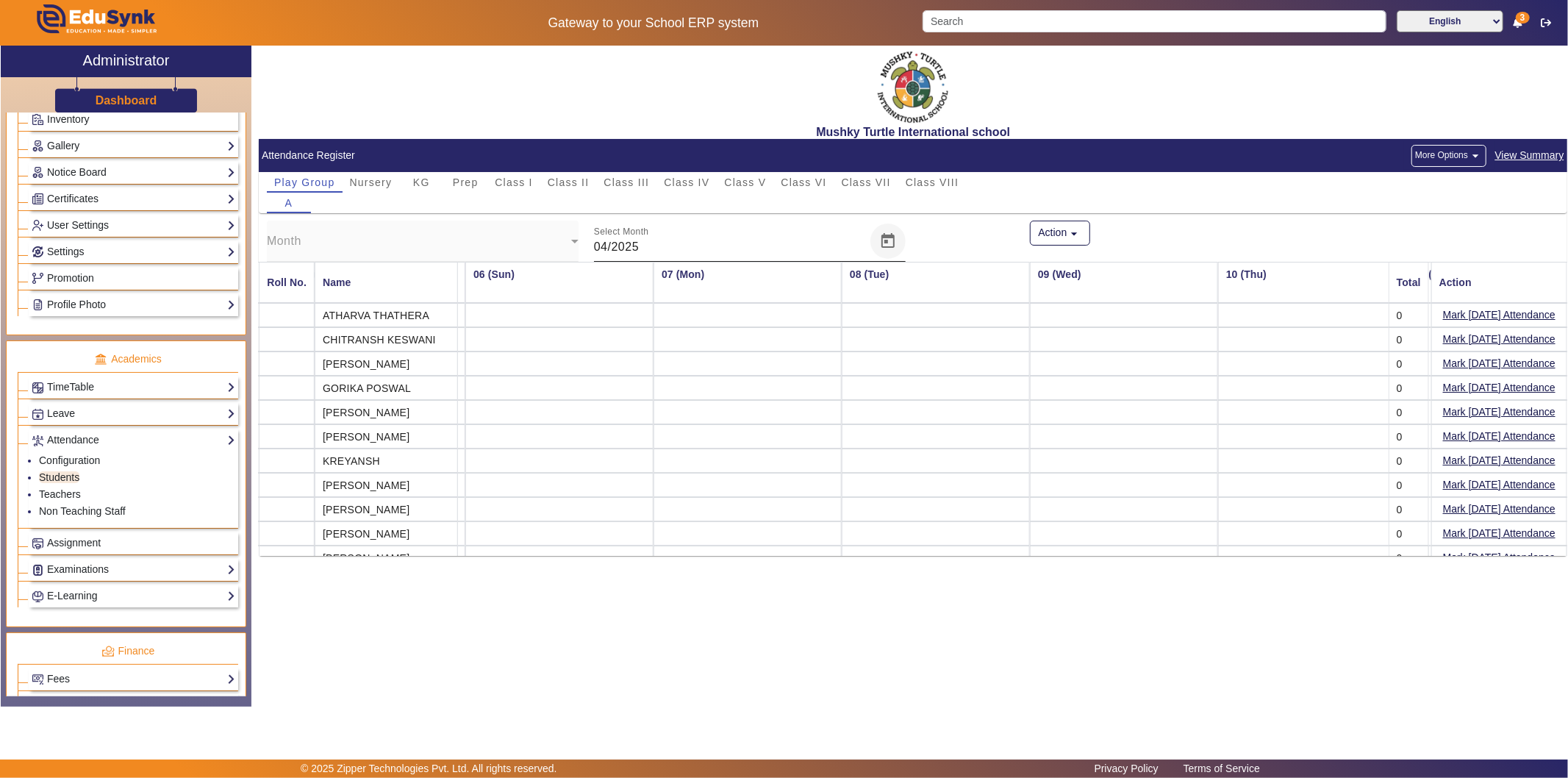
click at [885, 239] on span "Open calendar" at bounding box center [888, 241] width 35 height 35
click at [774, 368] on span "APR" at bounding box center [780, 367] width 47 height 27
click at [563, 312] on td at bounding box center [559, 315] width 188 height 24
click at [1411, 317] on button "Mark [DATE] Attendance" at bounding box center [1499, 314] width 115 height 18
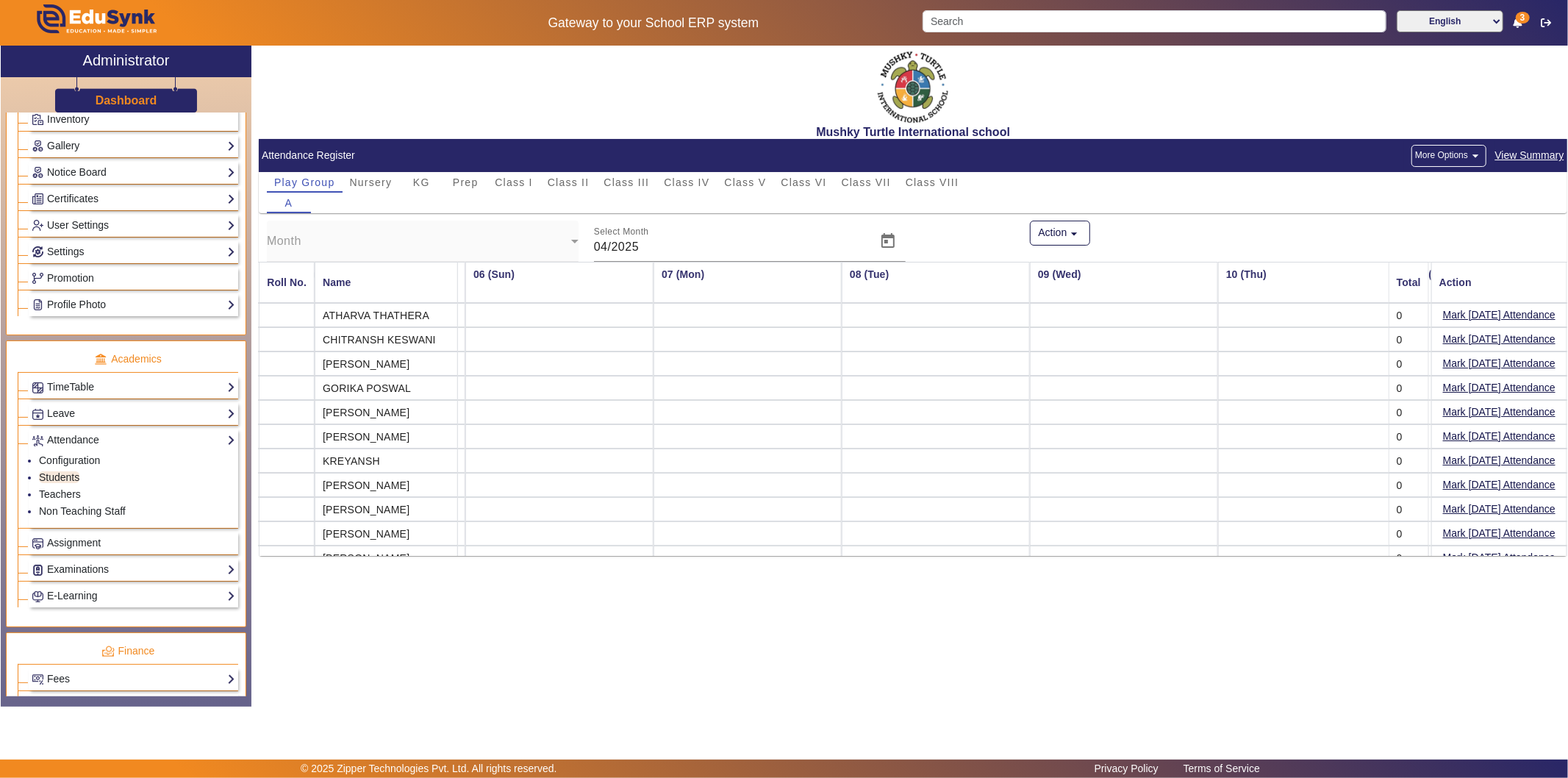
click at [537, 324] on td at bounding box center [559, 315] width 188 height 24
click at [397, 319] on mat-cell "ATHARVA THATHERA" at bounding box center [387, 315] width 144 height 24
click at [376, 532] on mat-cell "[PERSON_NAME]" at bounding box center [387, 533] width 144 height 24
click at [490, 318] on td at bounding box center [551, 315] width 188 height 24
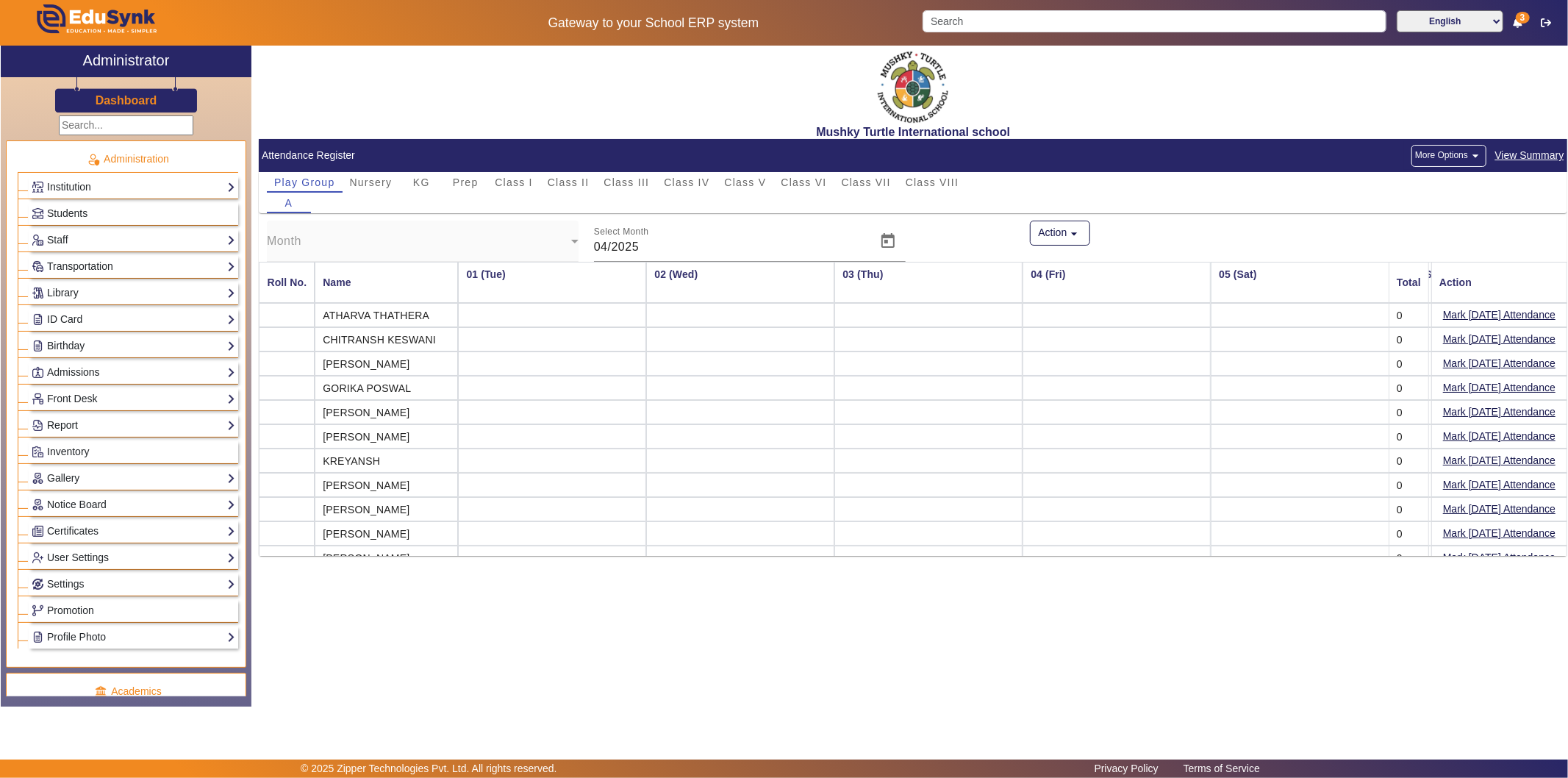
click at [89, 422] on link "Report" at bounding box center [133, 426] width 203 height 17
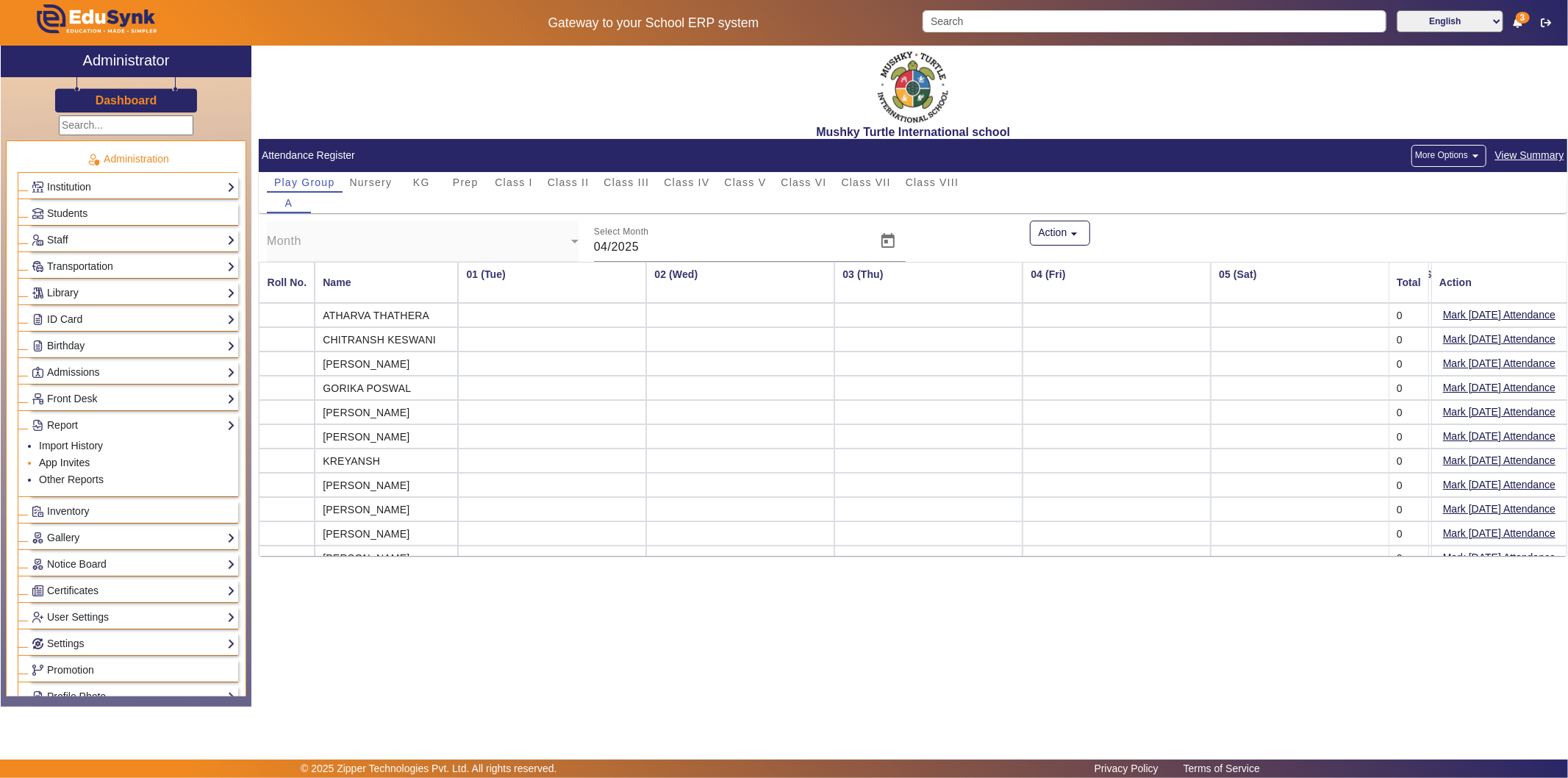
click at [76, 460] on link "App Invites" at bounding box center [64, 462] width 51 height 12
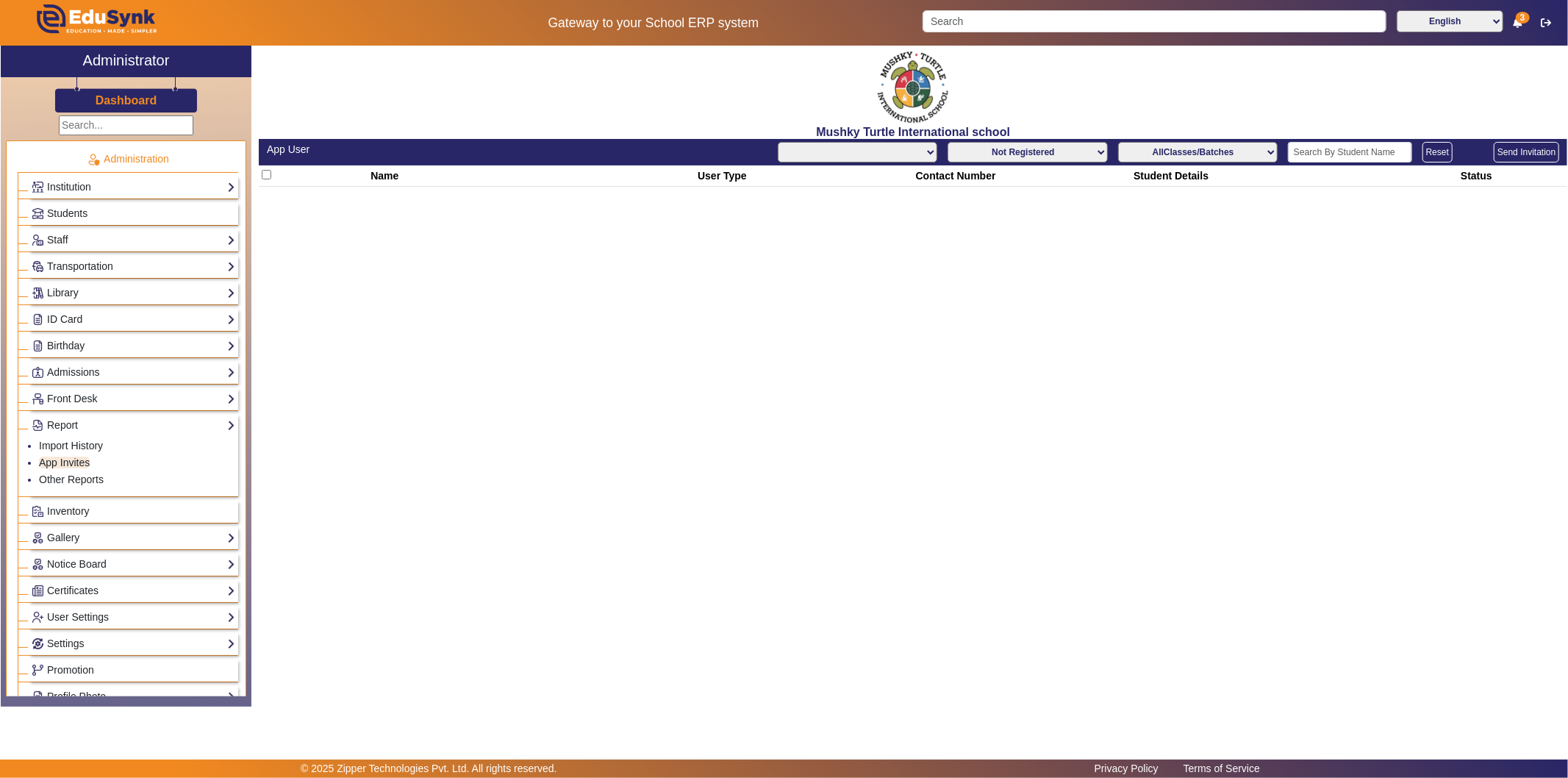
click at [1011, 149] on select "Not Registered Registered" at bounding box center [1027, 152] width 159 height 21
select select "All"
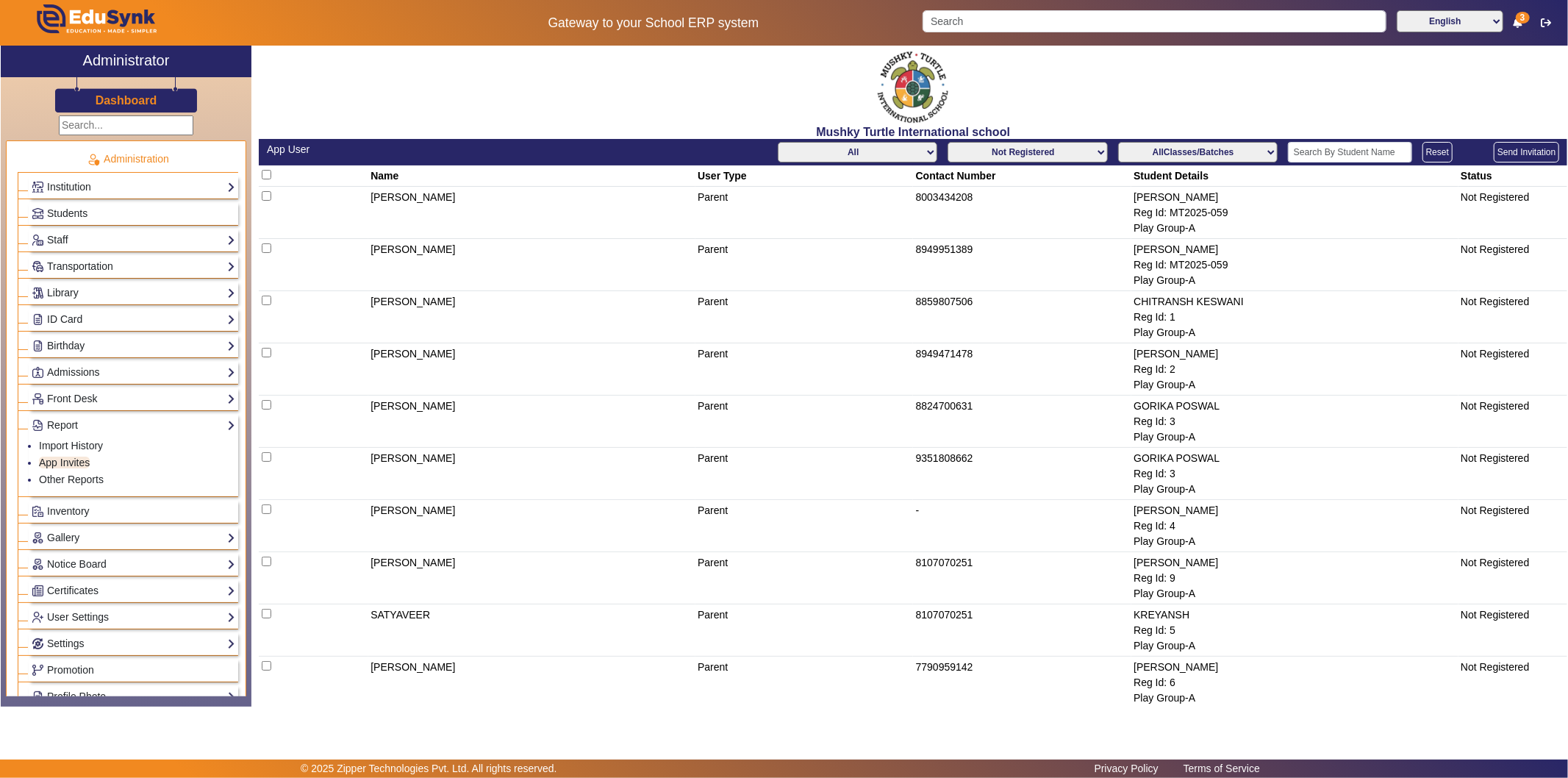
select select "registered"
click at [948, 142] on select "Not Registered Registered" at bounding box center [1027, 152] width 159 height 21
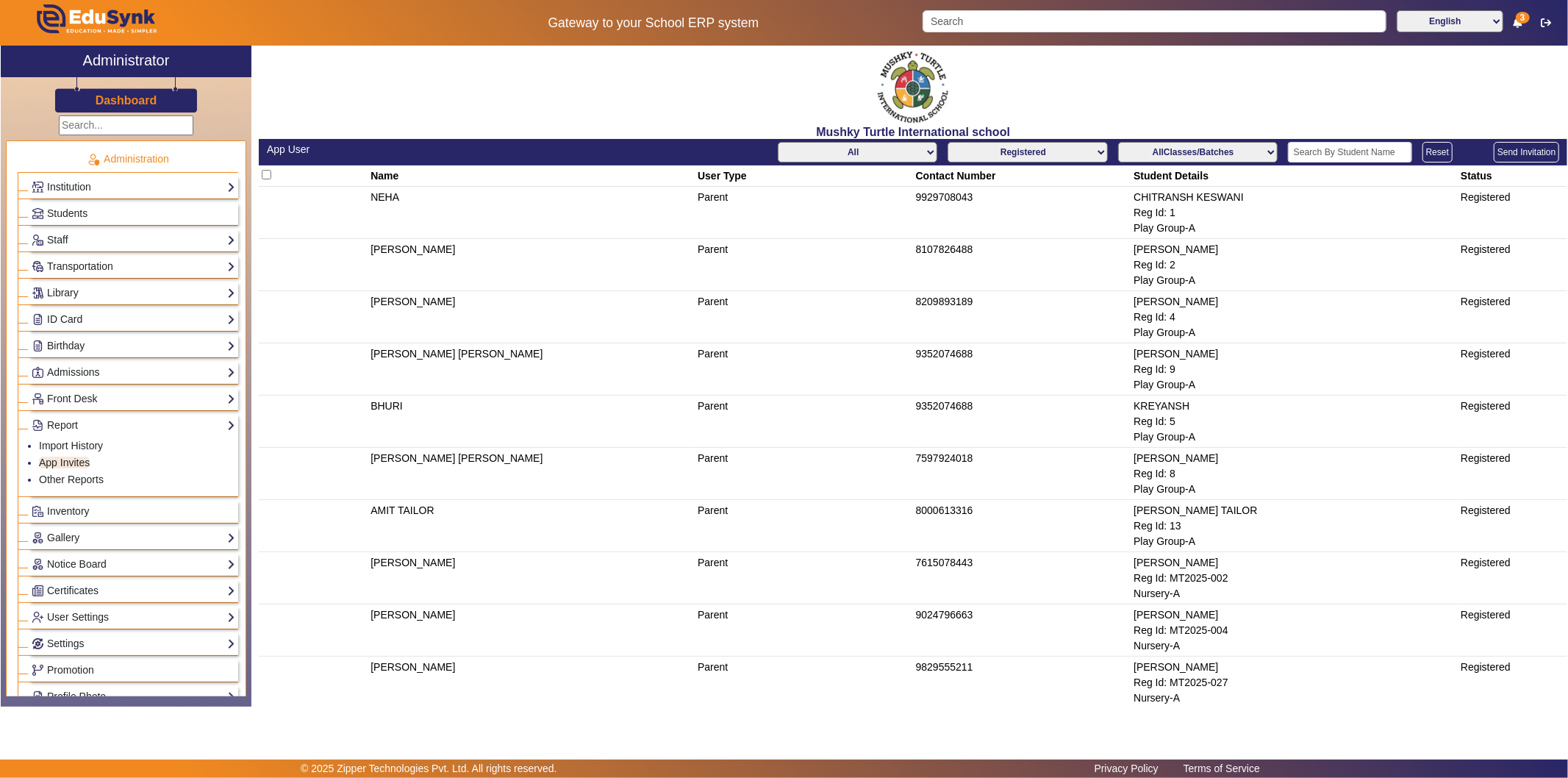
drag, startPoint x: 885, startPoint y: 151, endPoint x: 883, endPoint y: 158, distance: 7.3
click at [885, 151] on select "All Teacher Parent Driver Support Staff" at bounding box center [858, 152] width 159 height 21
select select "Teacher"
click at [778, 142] on select "All Teacher Parent Driver Support Staff" at bounding box center [858, 152] width 159 height 21
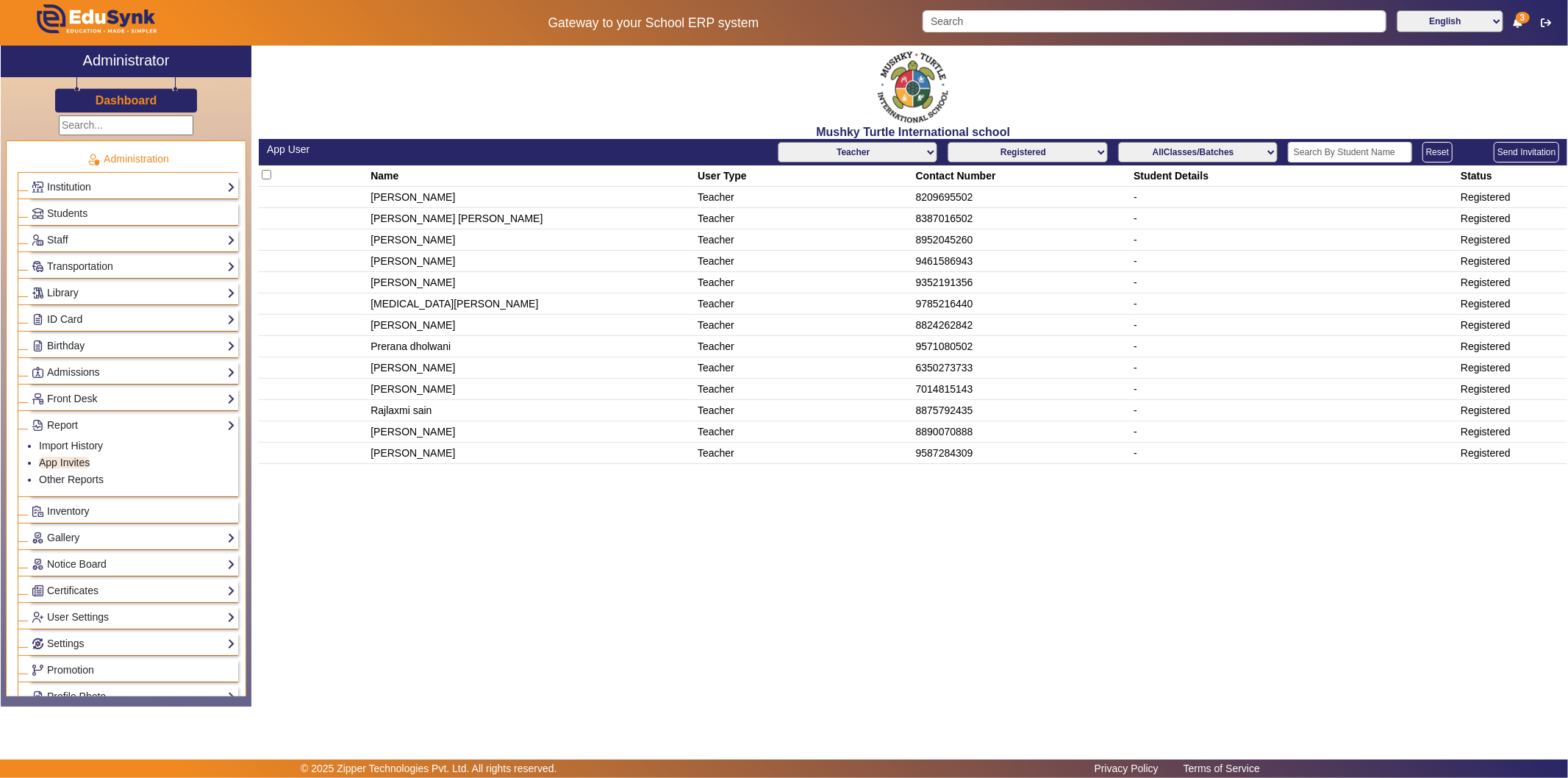
click at [1040, 151] on select "Not Registered Registered" at bounding box center [1027, 152] width 159 height 21
click at [796, 257] on td "Teacher" at bounding box center [804, 261] width 218 height 22
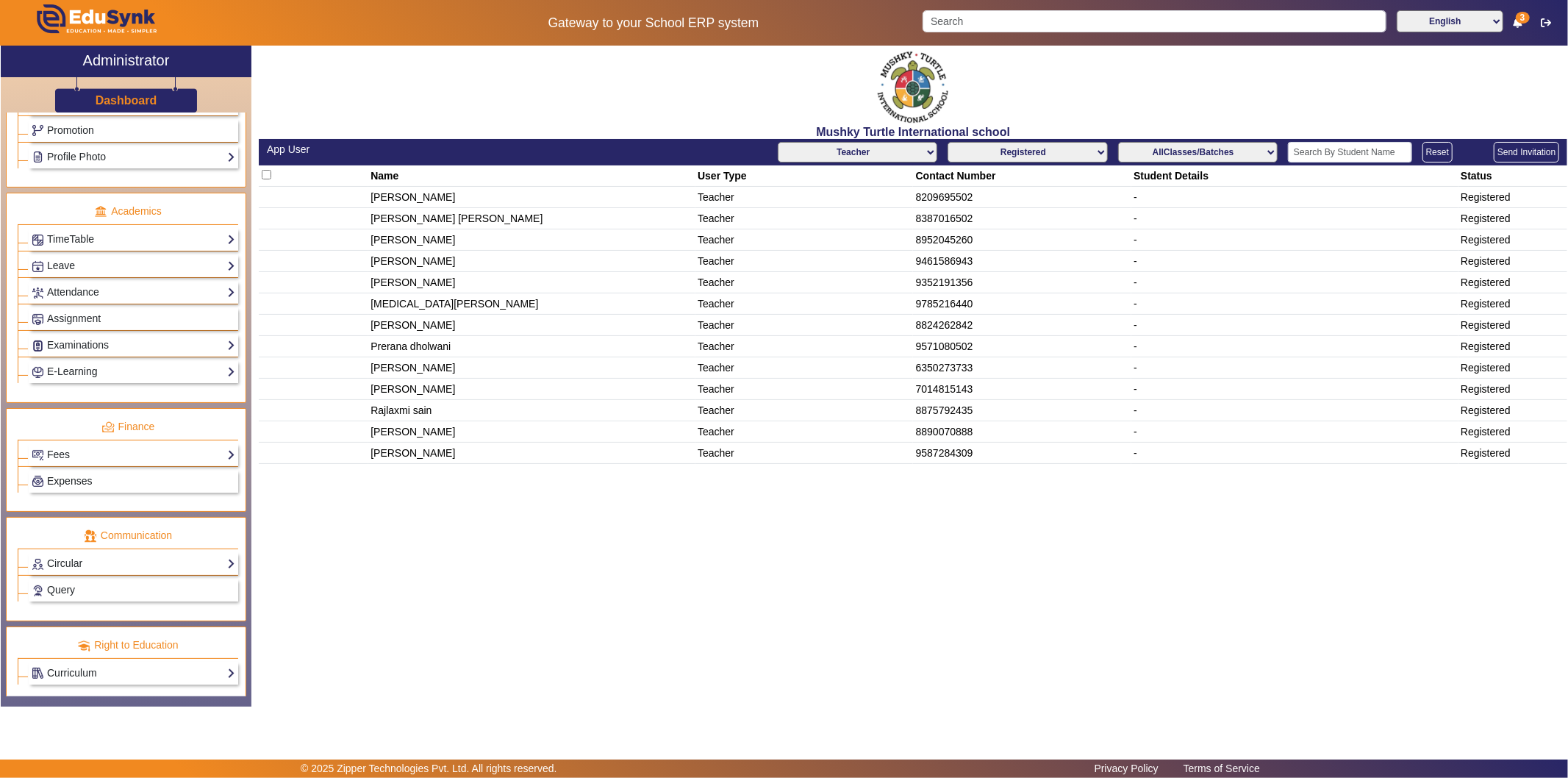
scroll to position [552, 0]
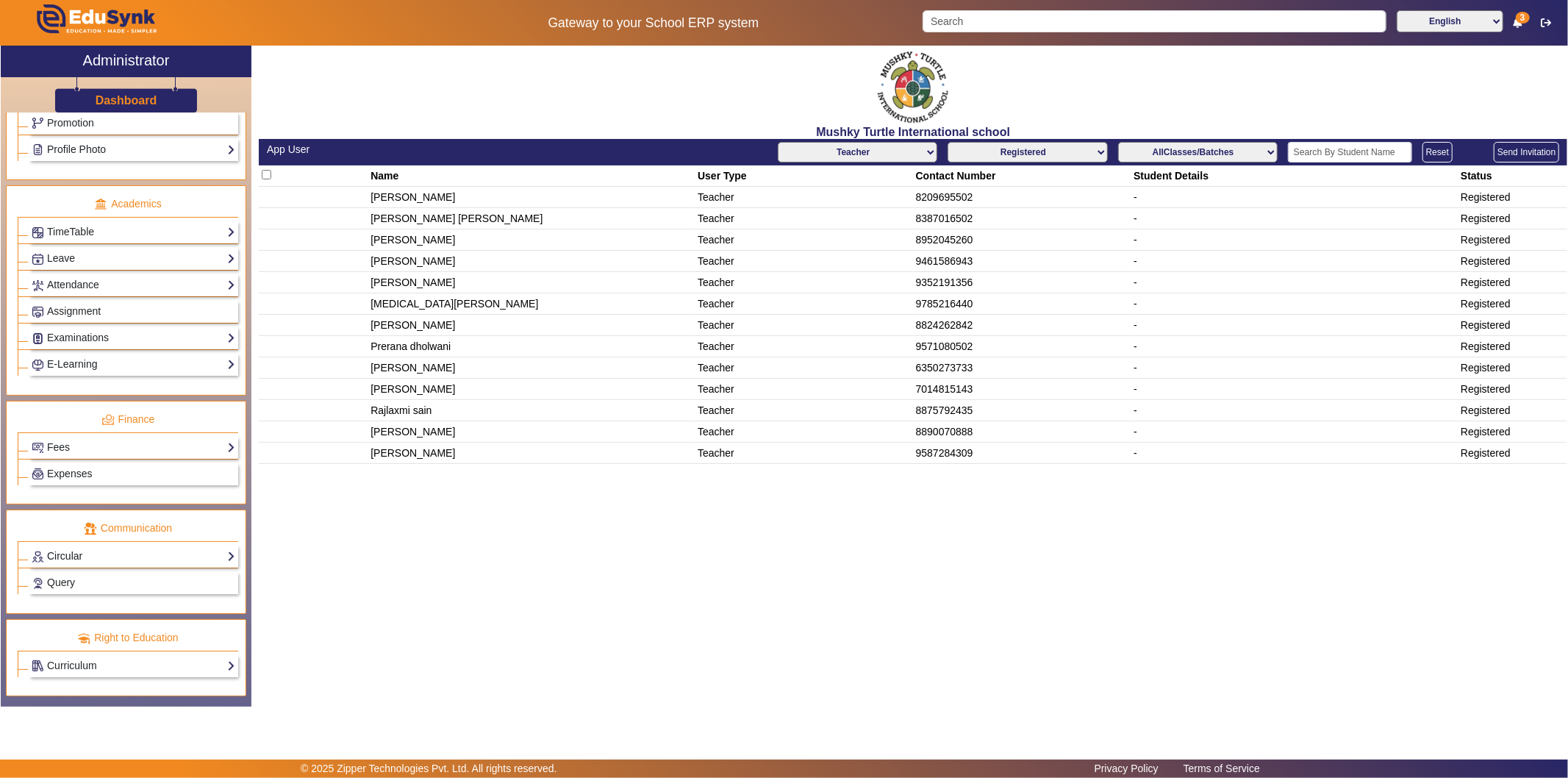
click at [105, 554] on link "Circular" at bounding box center [133, 556] width 203 height 17
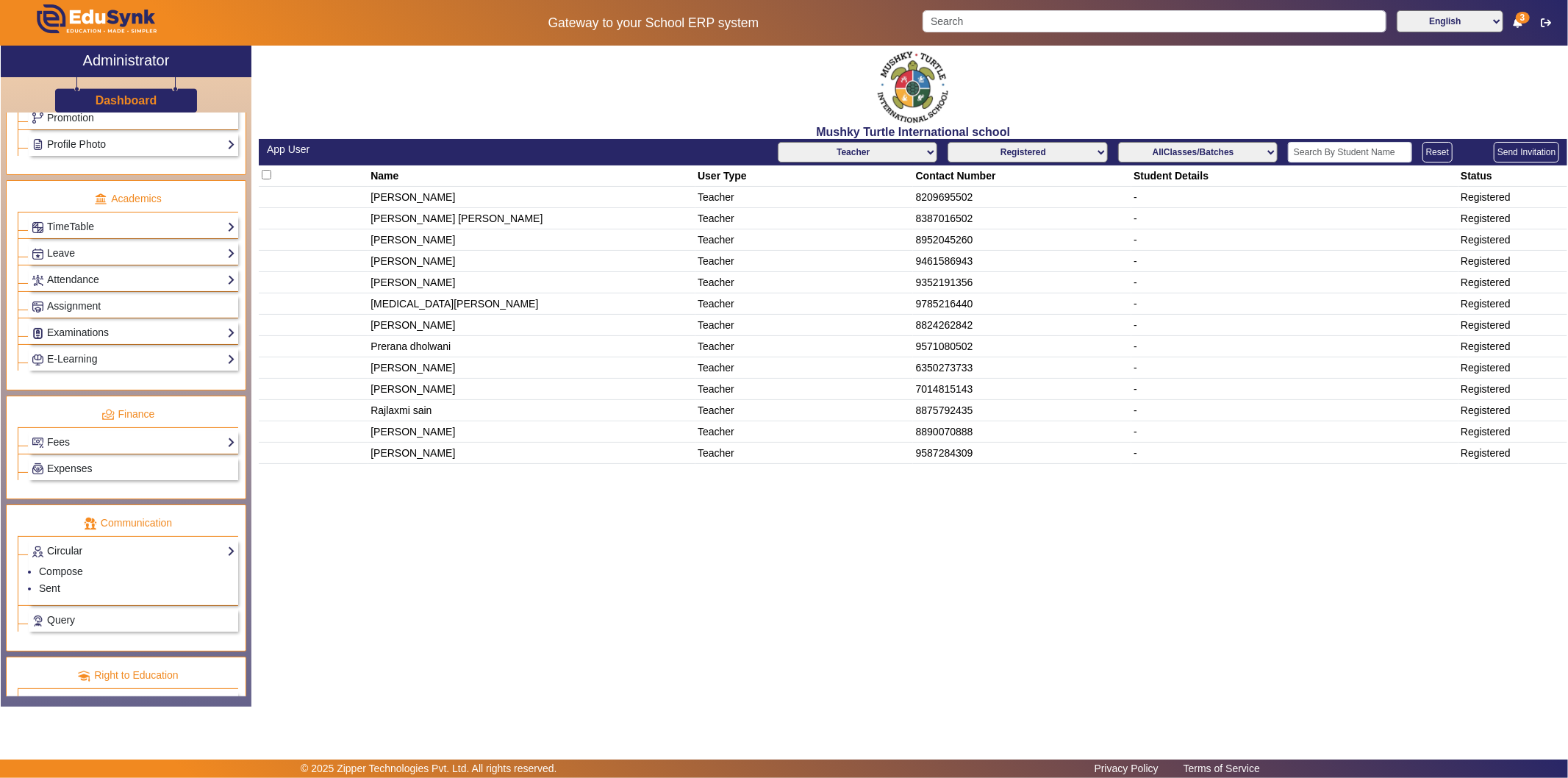
scroll to position [535, 0]
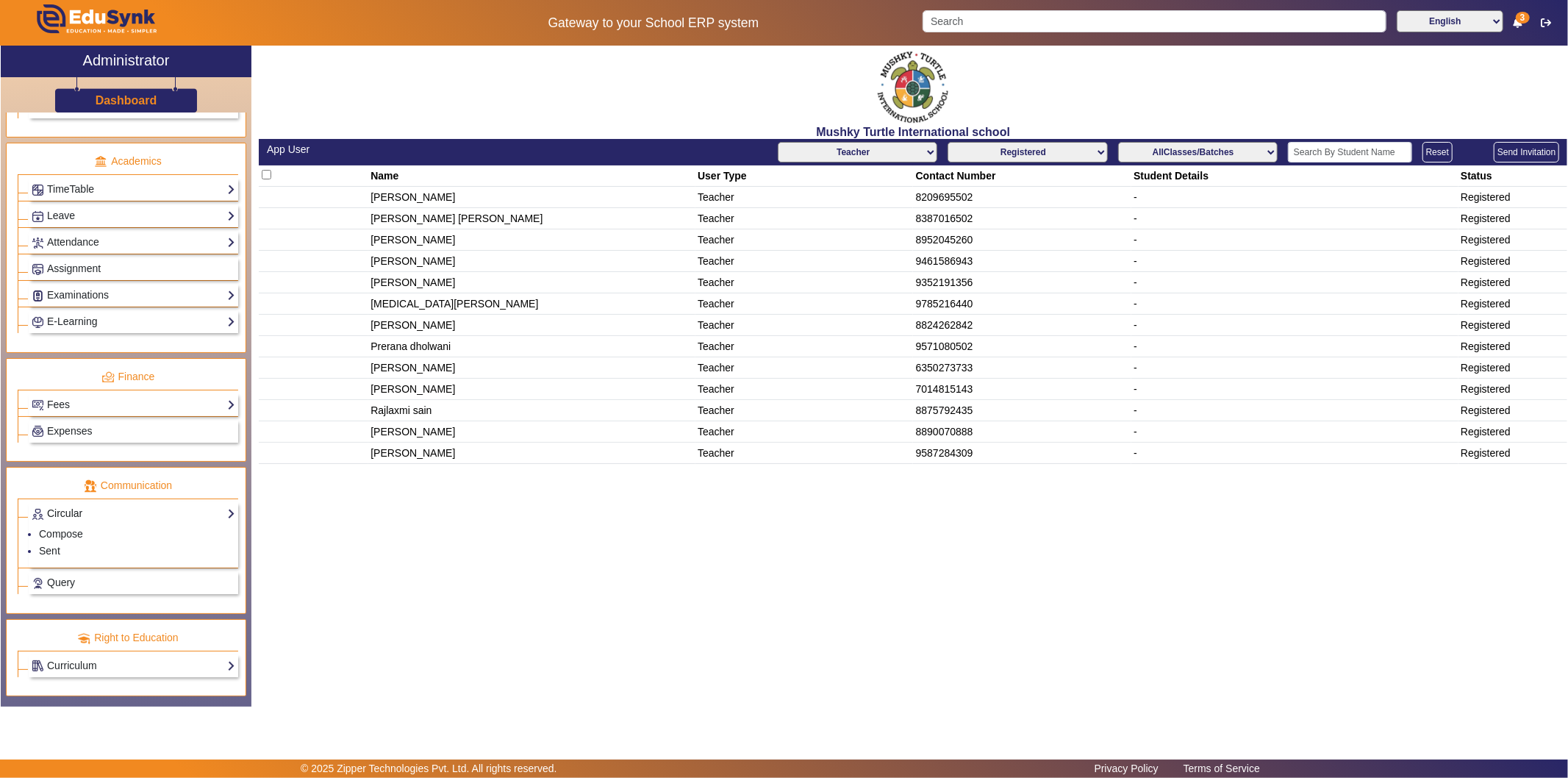
click at [106, 511] on link "Circular" at bounding box center [133, 513] width 203 height 17
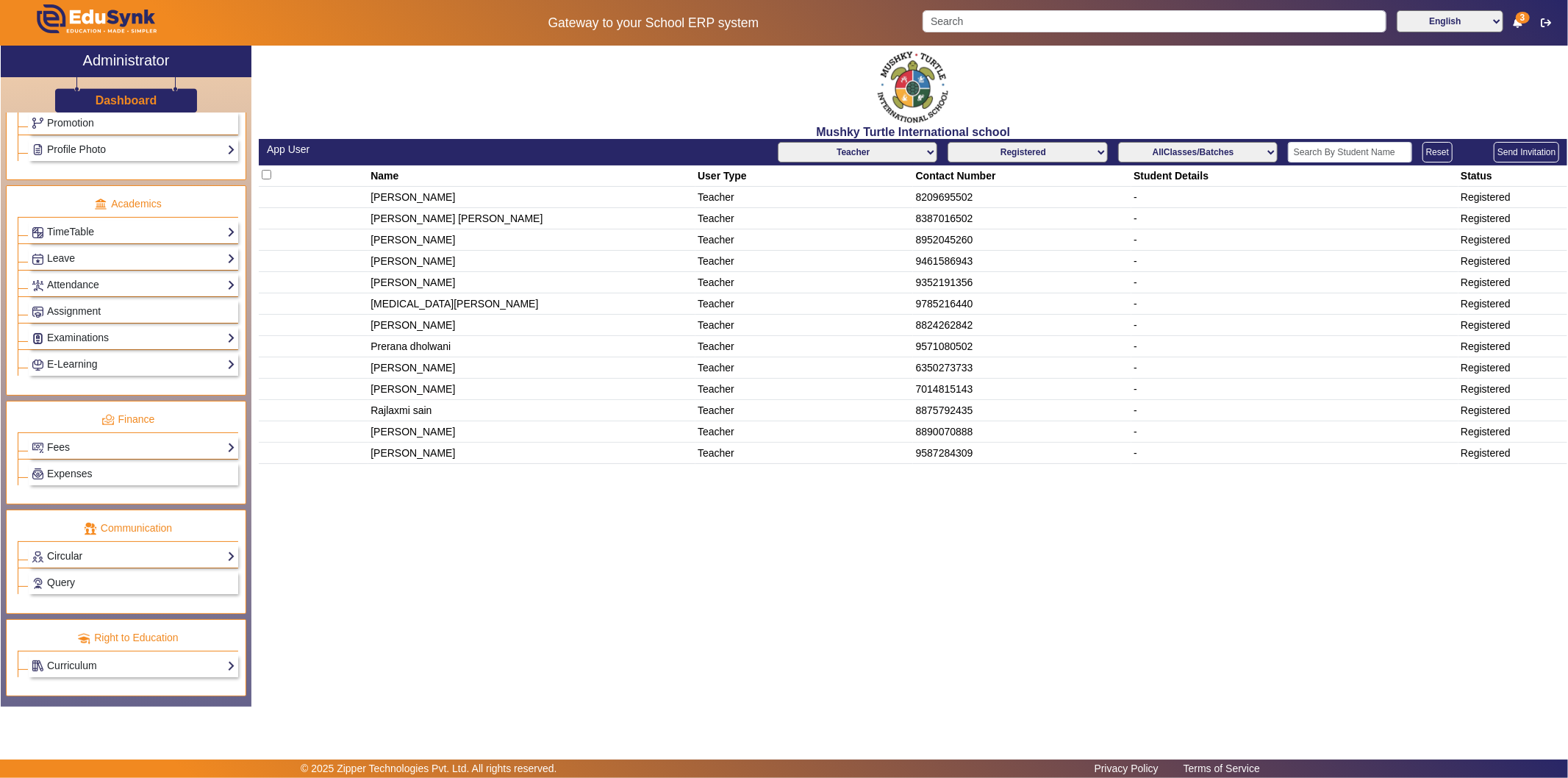
scroll to position [492, 0]
click at [105, 554] on link "Circular" at bounding box center [133, 556] width 203 height 17
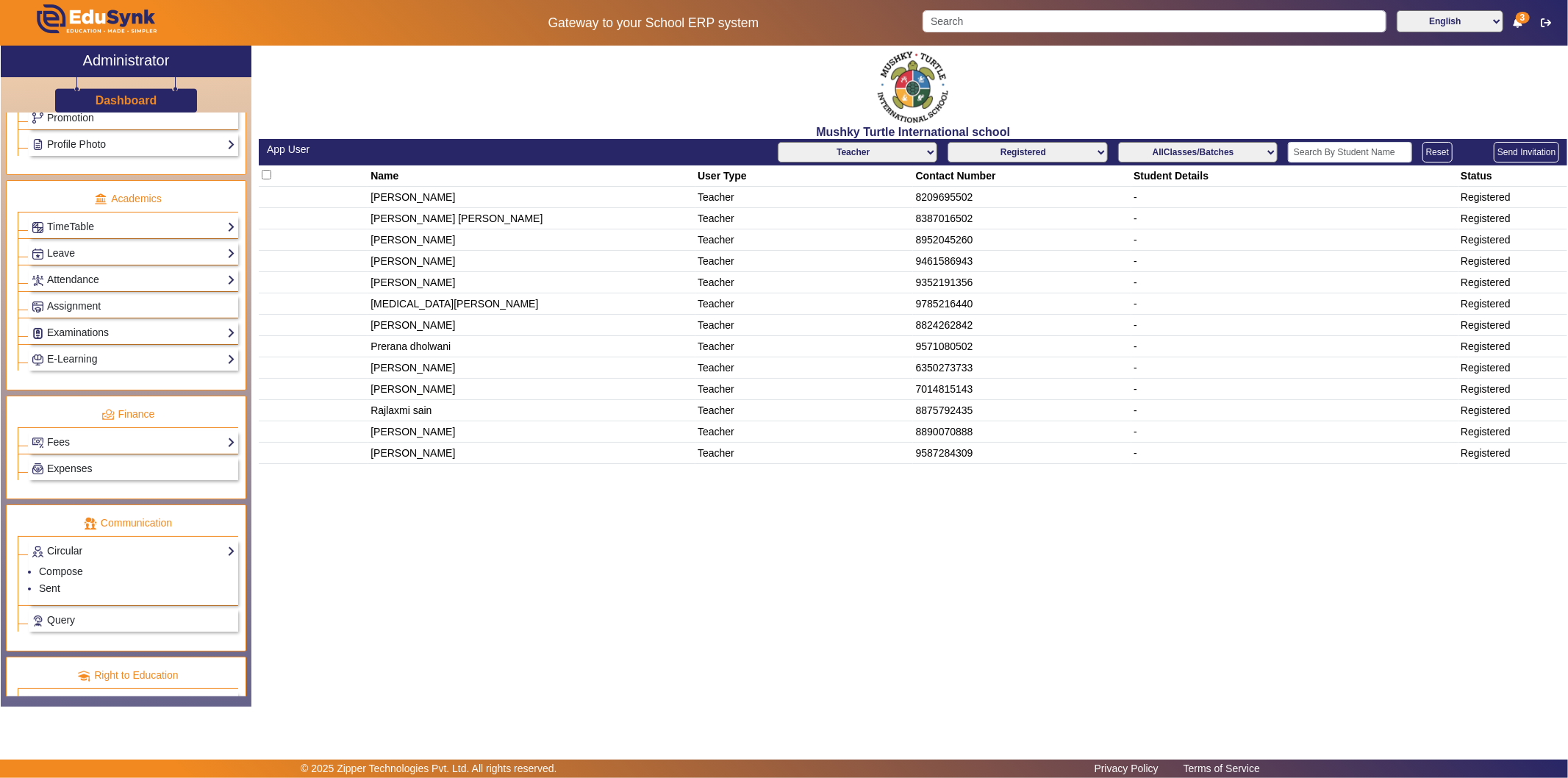
scroll to position [535, 0]
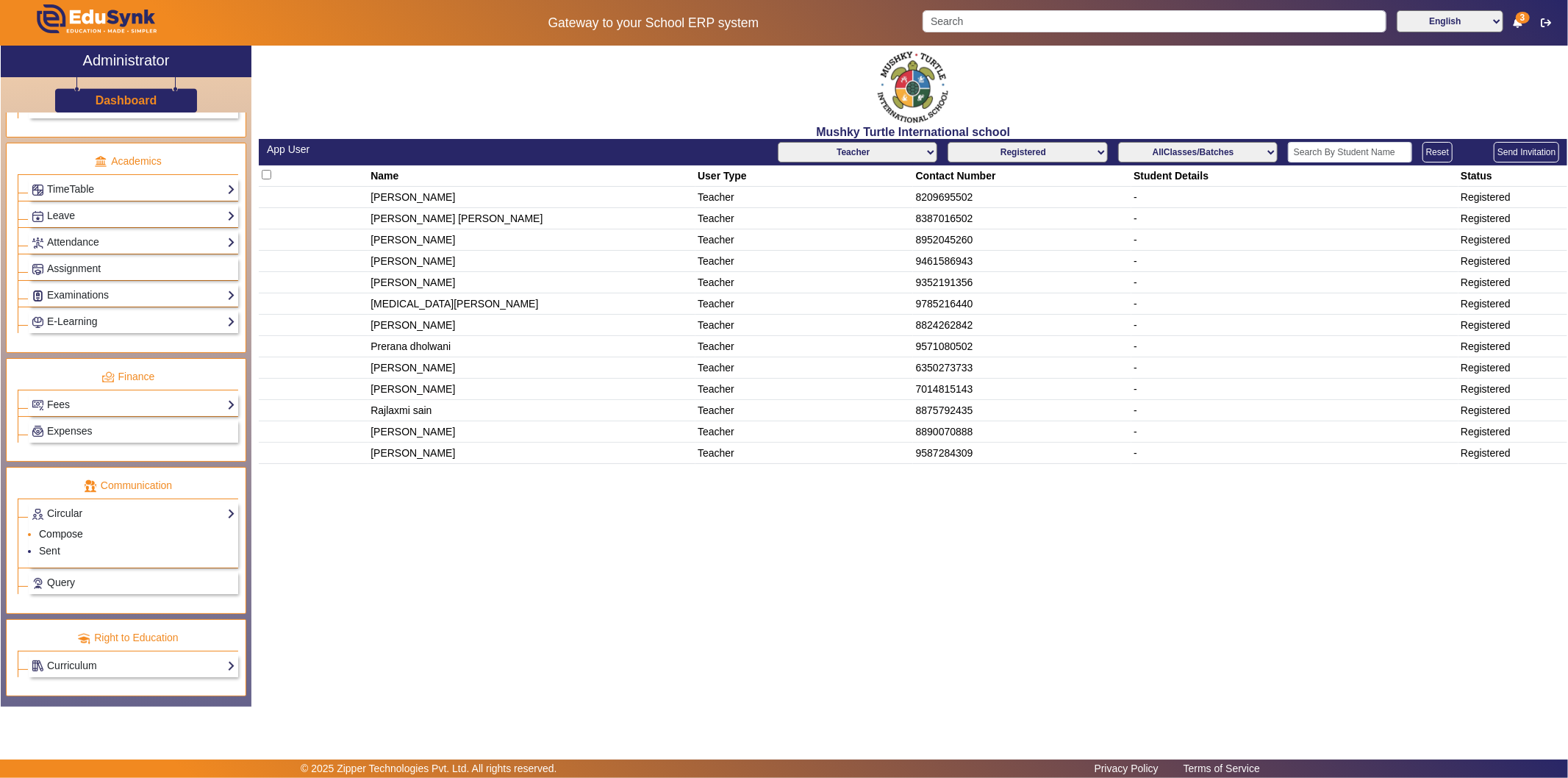
click at [61, 535] on link "Compose" at bounding box center [61, 534] width 44 height 12
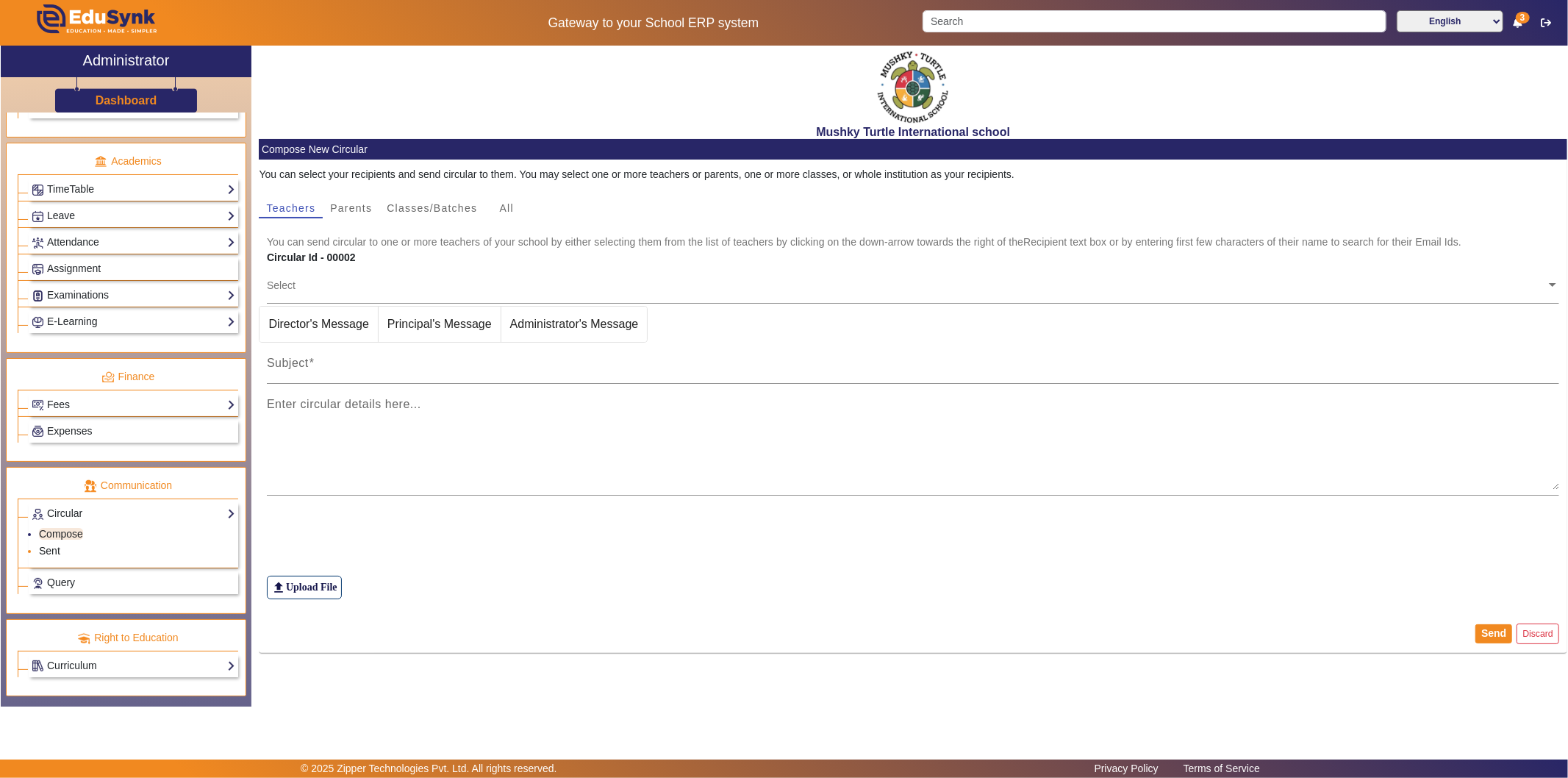
click at [46, 551] on link "Sent" at bounding box center [49, 550] width 22 height 12
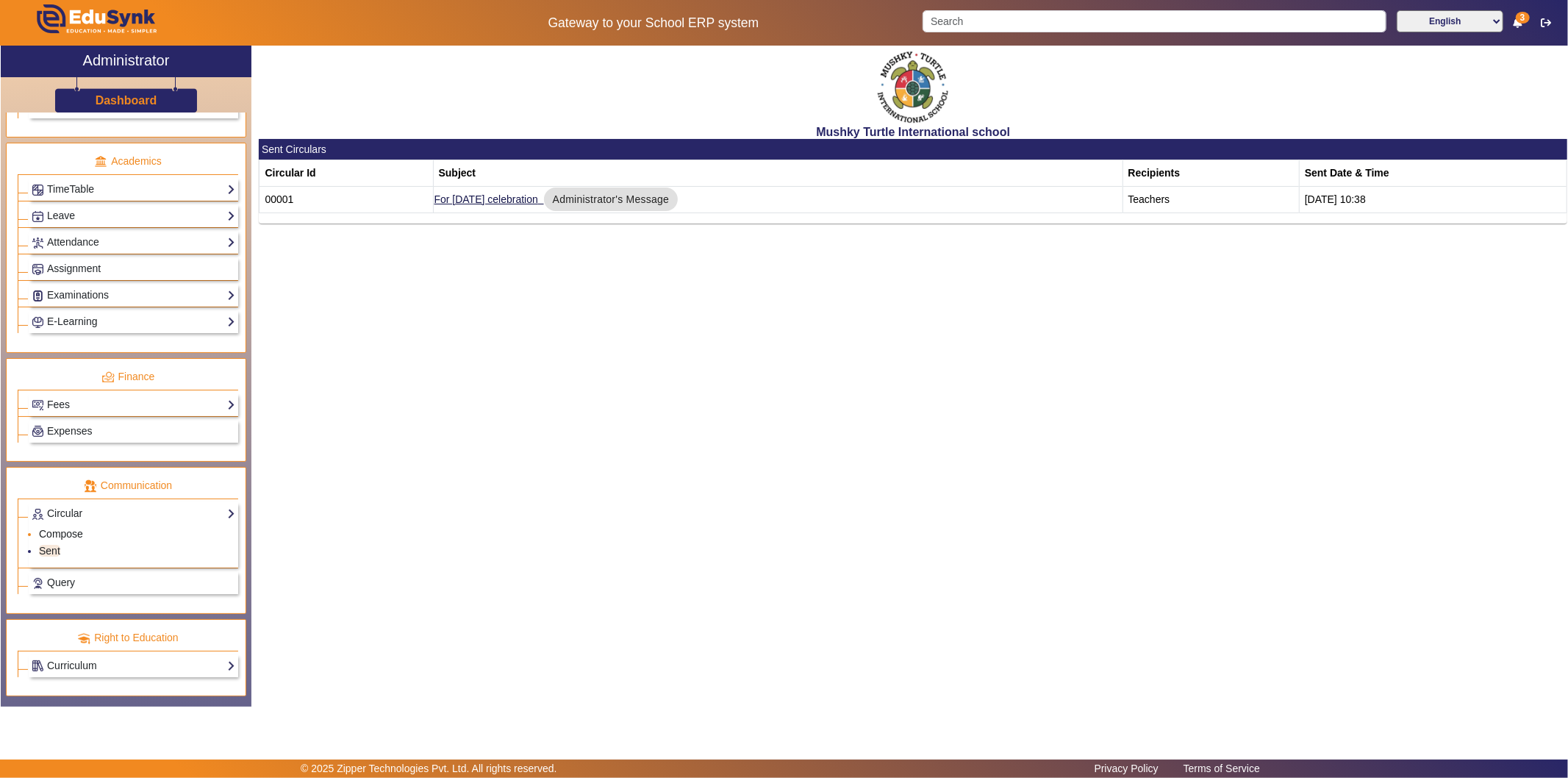
click at [65, 530] on link "Compose" at bounding box center [61, 534] width 44 height 12
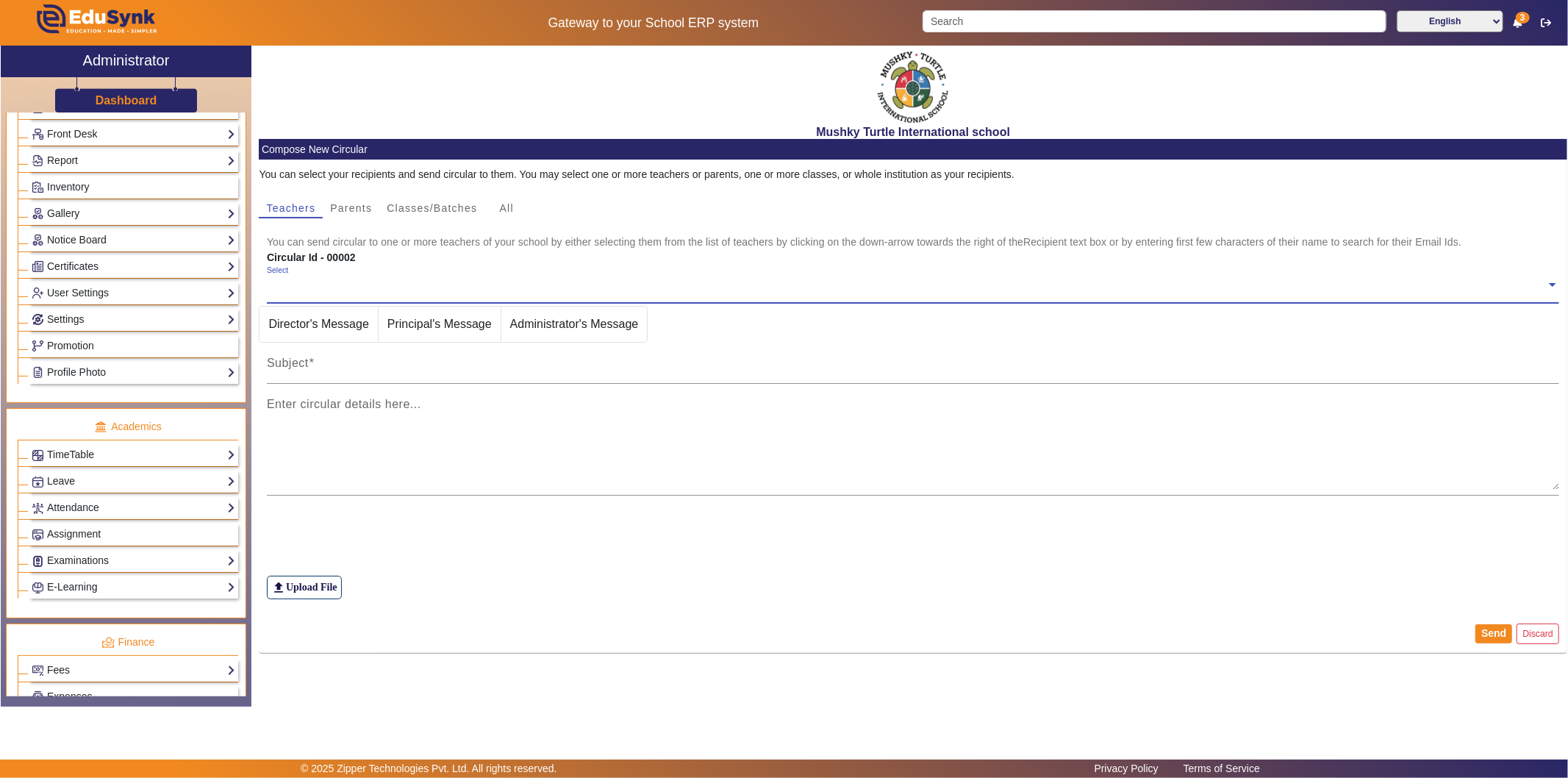
scroll to position [290, 0]
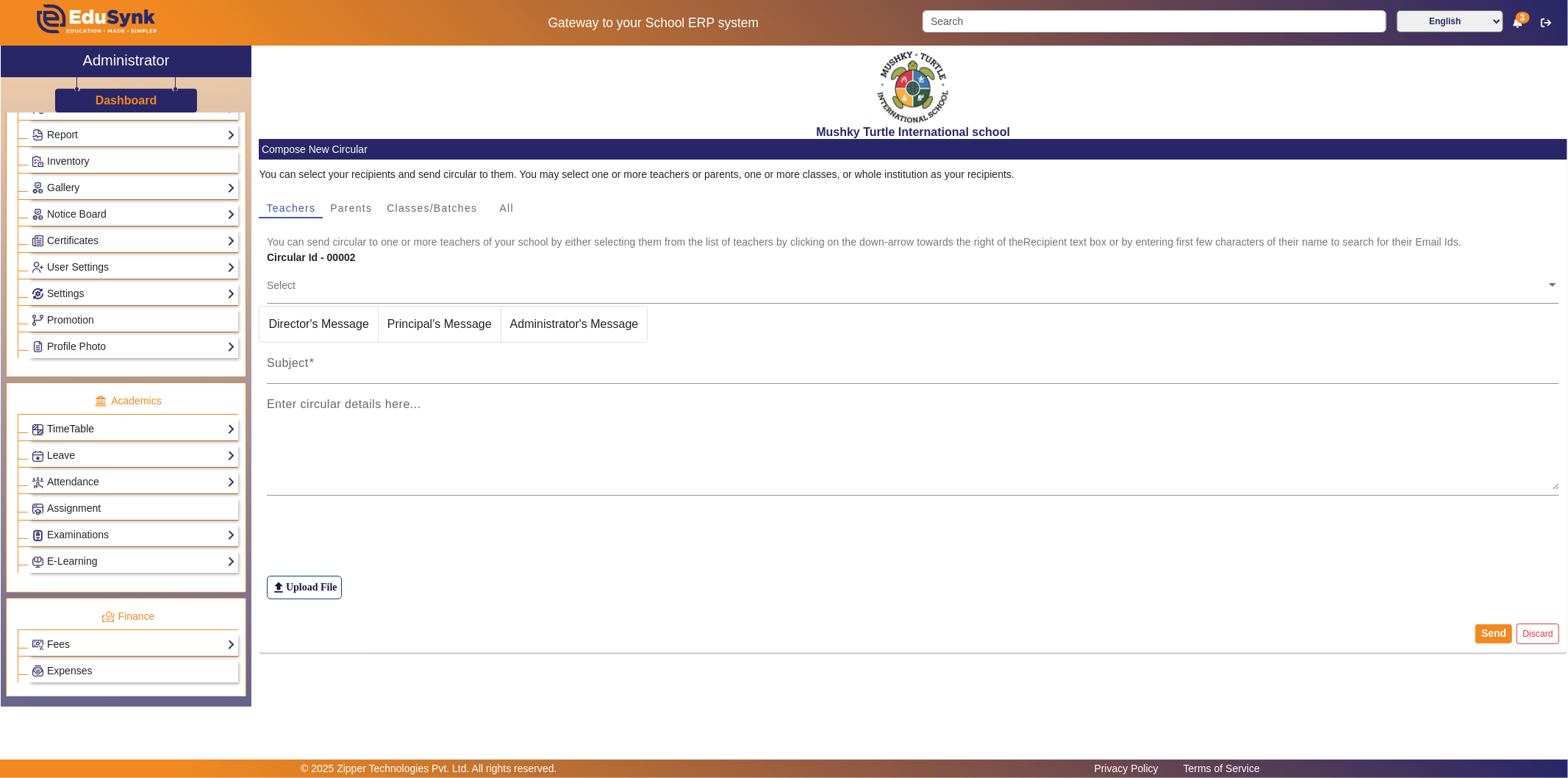
click at [157, 432] on link "TimeTable" at bounding box center [133, 429] width 203 height 17
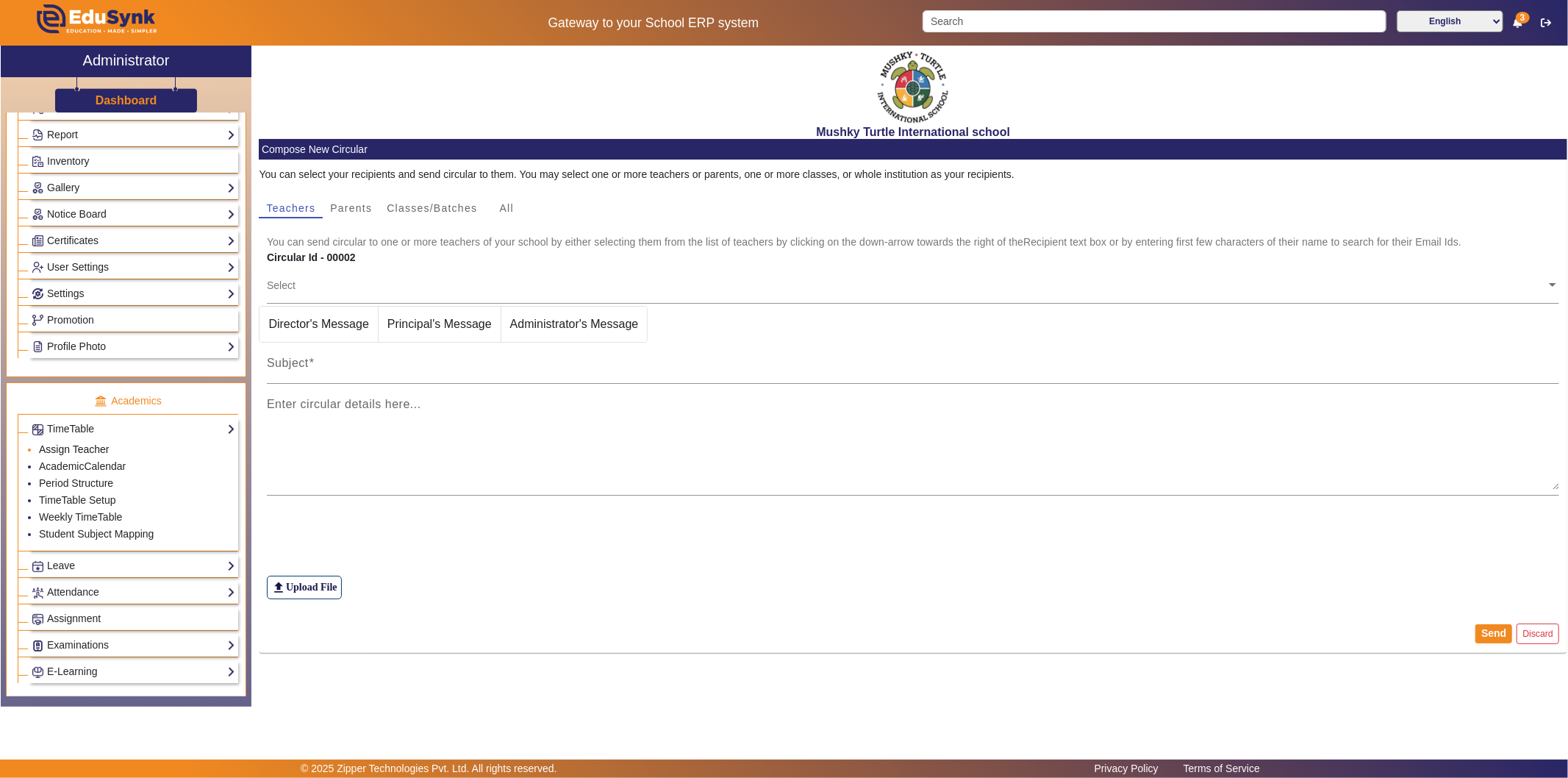
click at [96, 451] on link "Assign Teacher" at bounding box center [74, 449] width 70 height 12
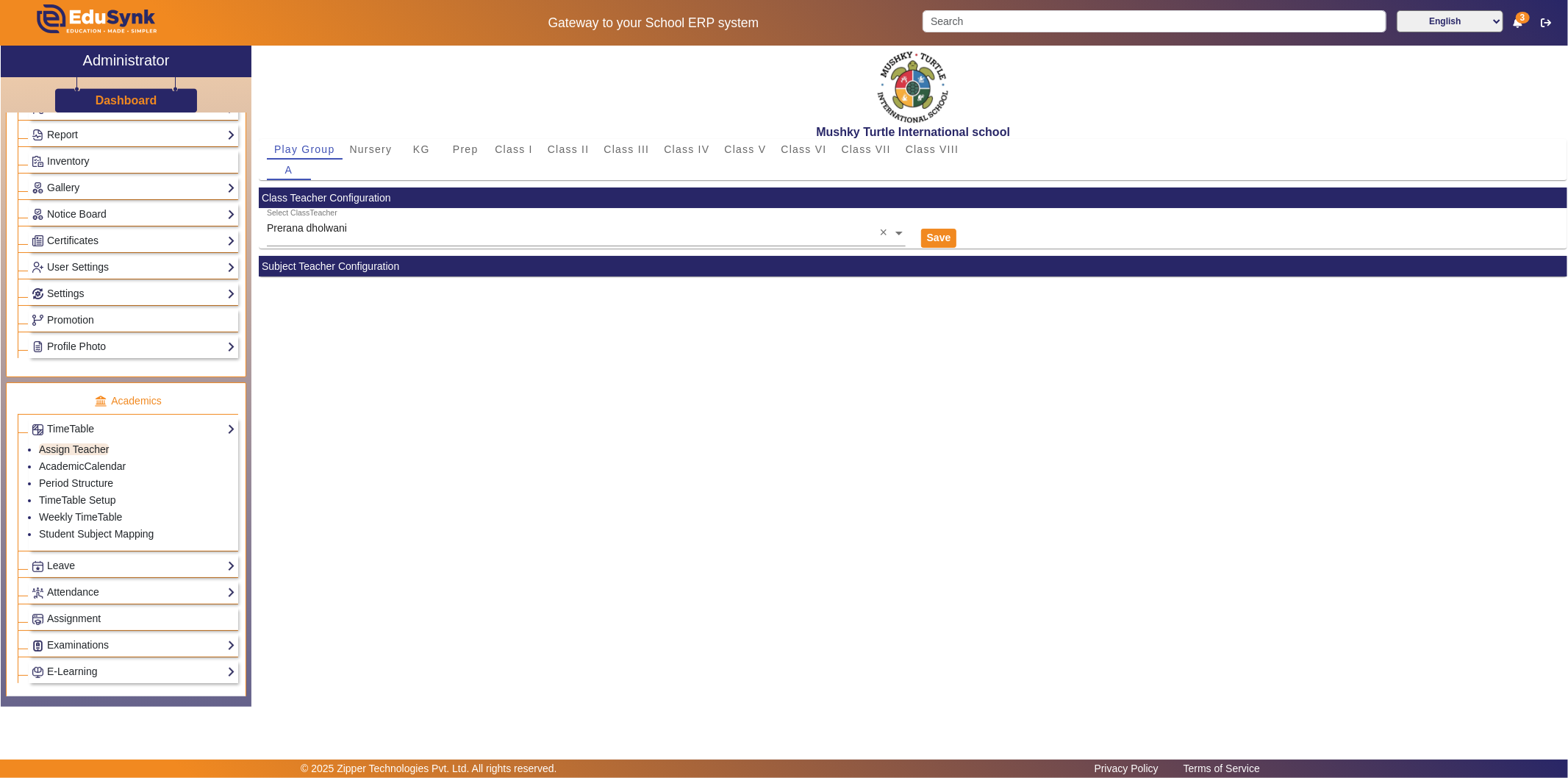
click at [400, 267] on mat-card-header "Subject Teacher Configuration" at bounding box center [913, 267] width 1308 height 21
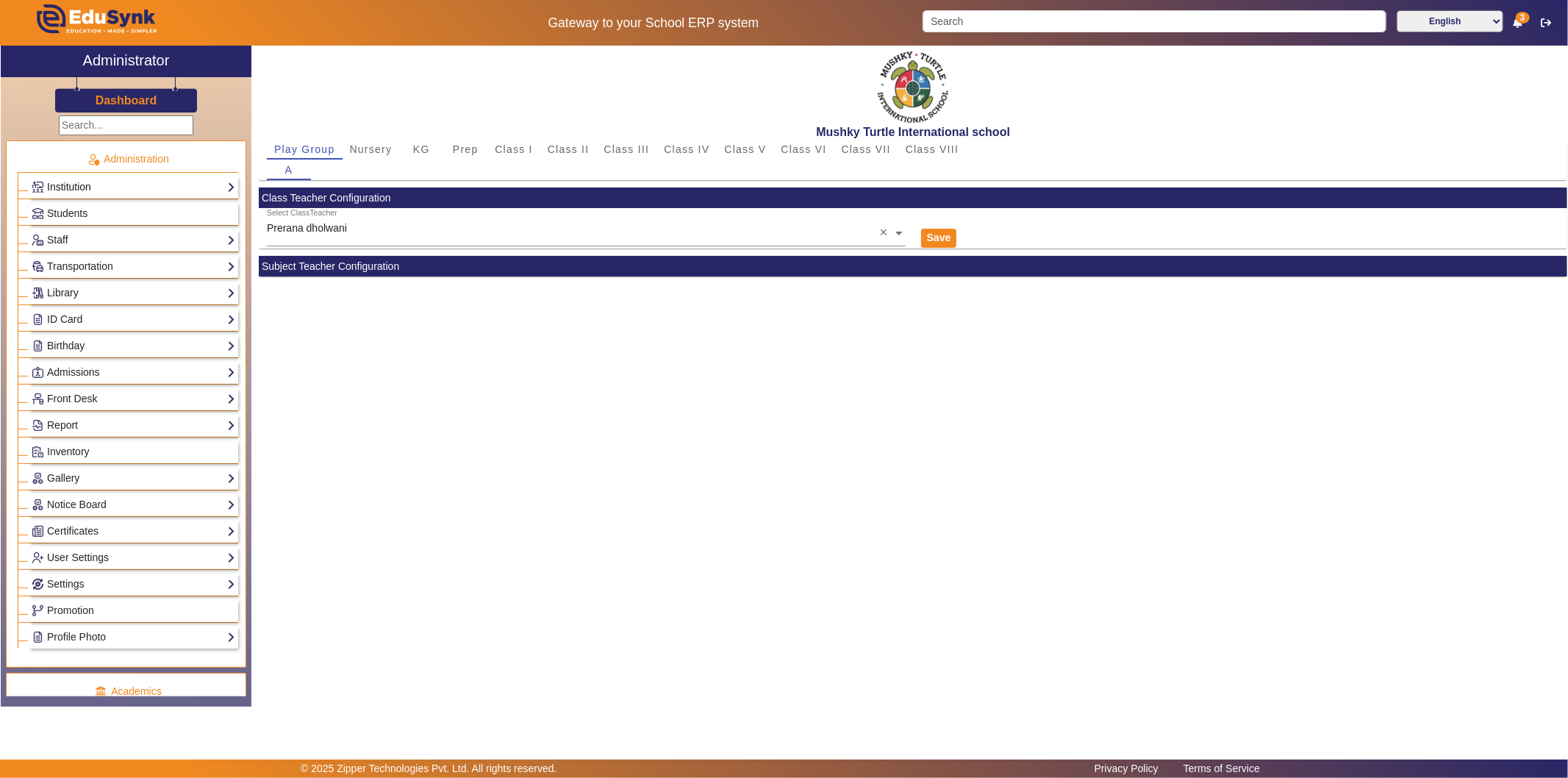
click at [81, 188] on link "Institution" at bounding box center [133, 187] width 203 height 17
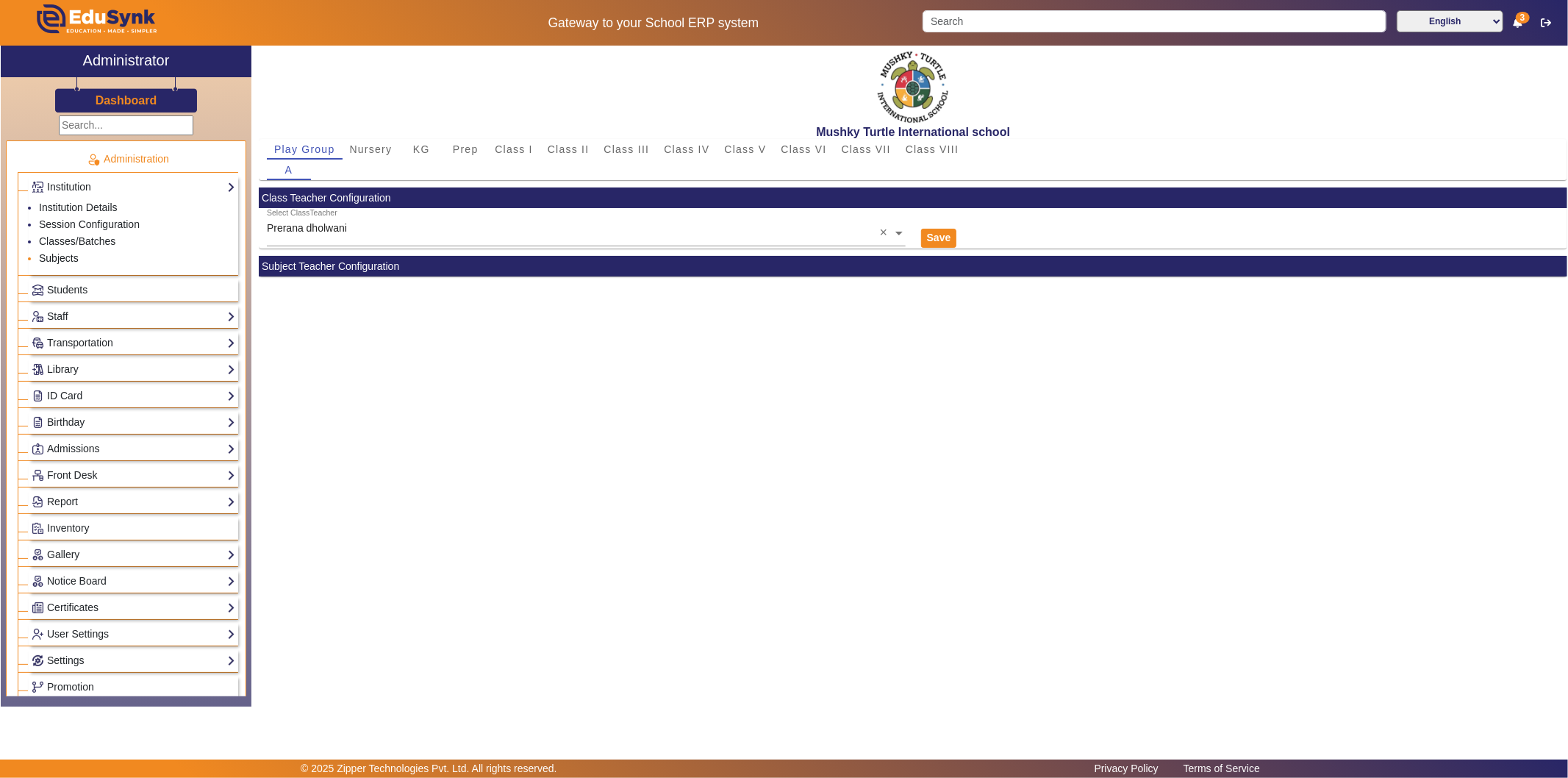
click at [51, 260] on link "Subjects" at bounding box center [59, 258] width 40 height 12
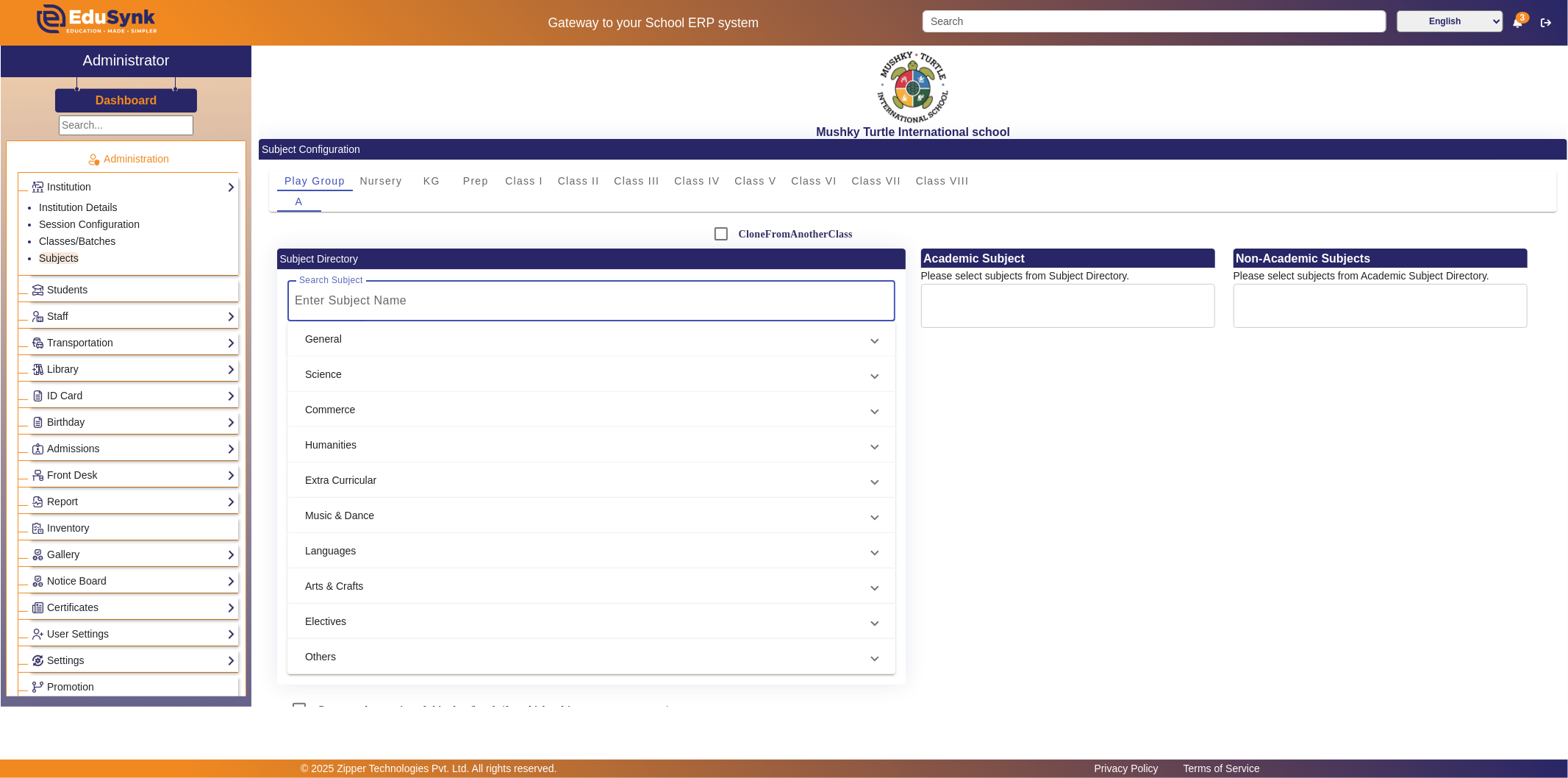
click at [393, 302] on input "Search Subject" at bounding box center [583, 300] width 577 height 17
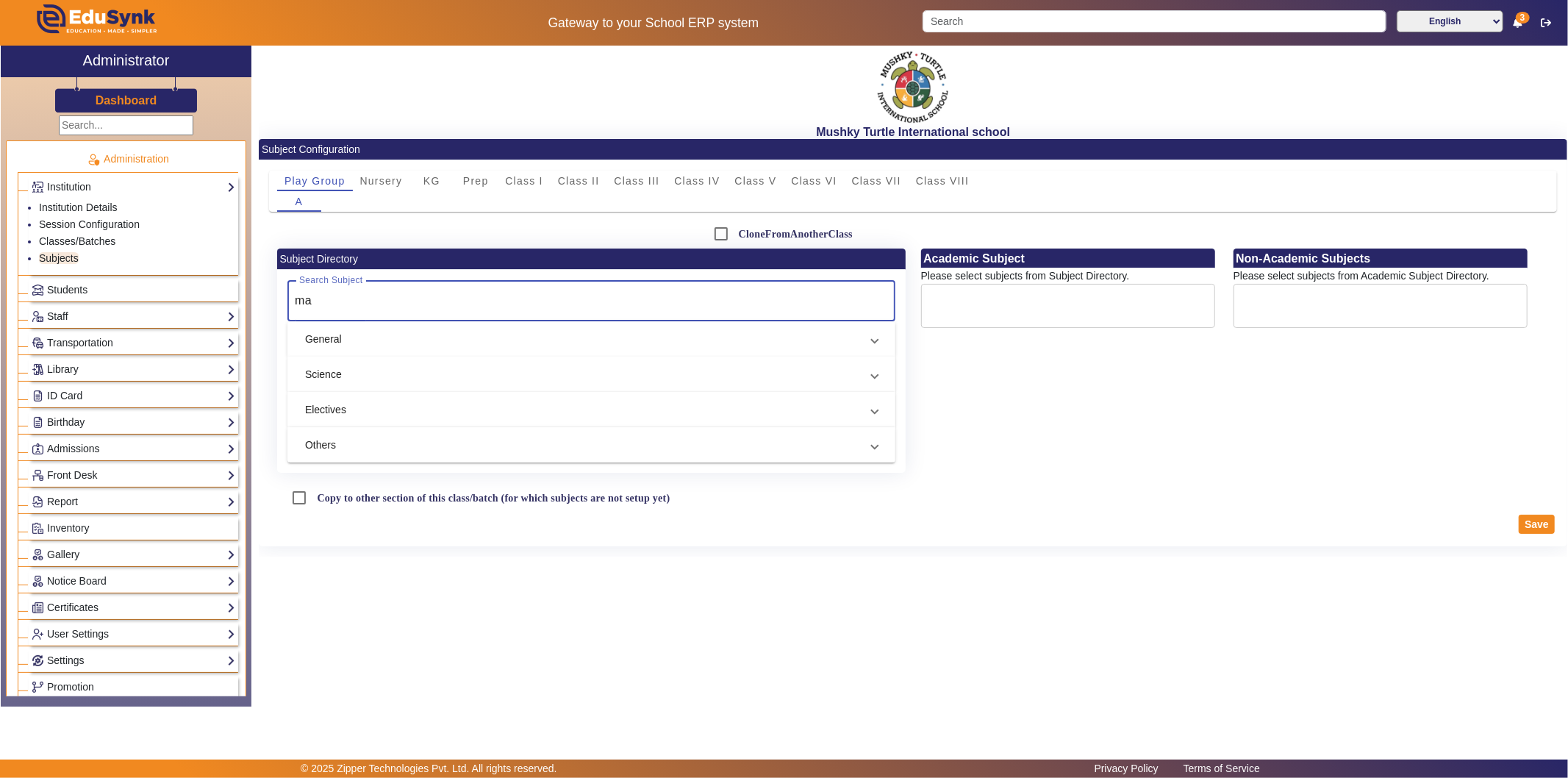
type input "m"
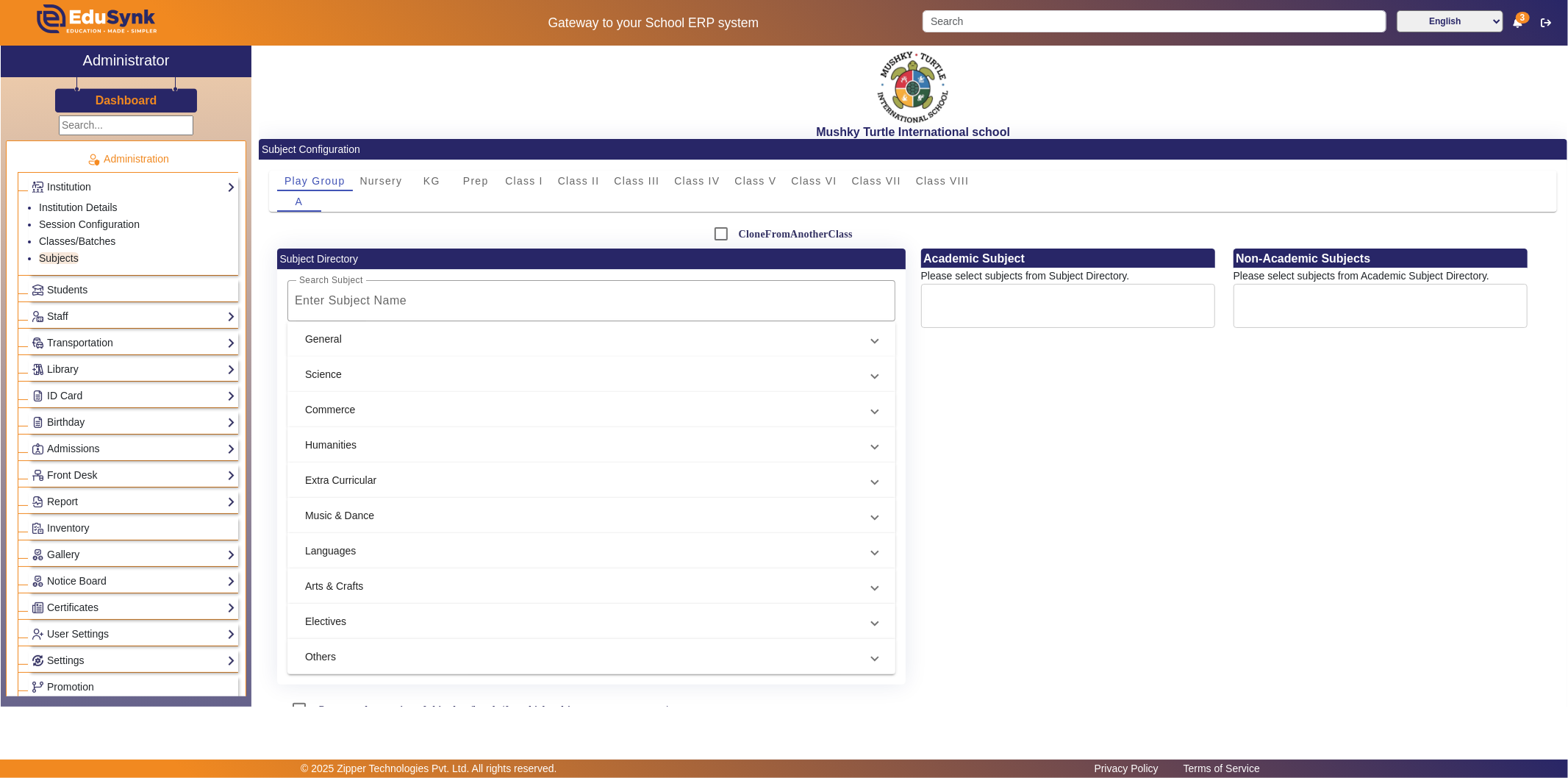
click at [602, 349] on mat-expansion-panel-header "General" at bounding box center [591, 338] width 607 height 35
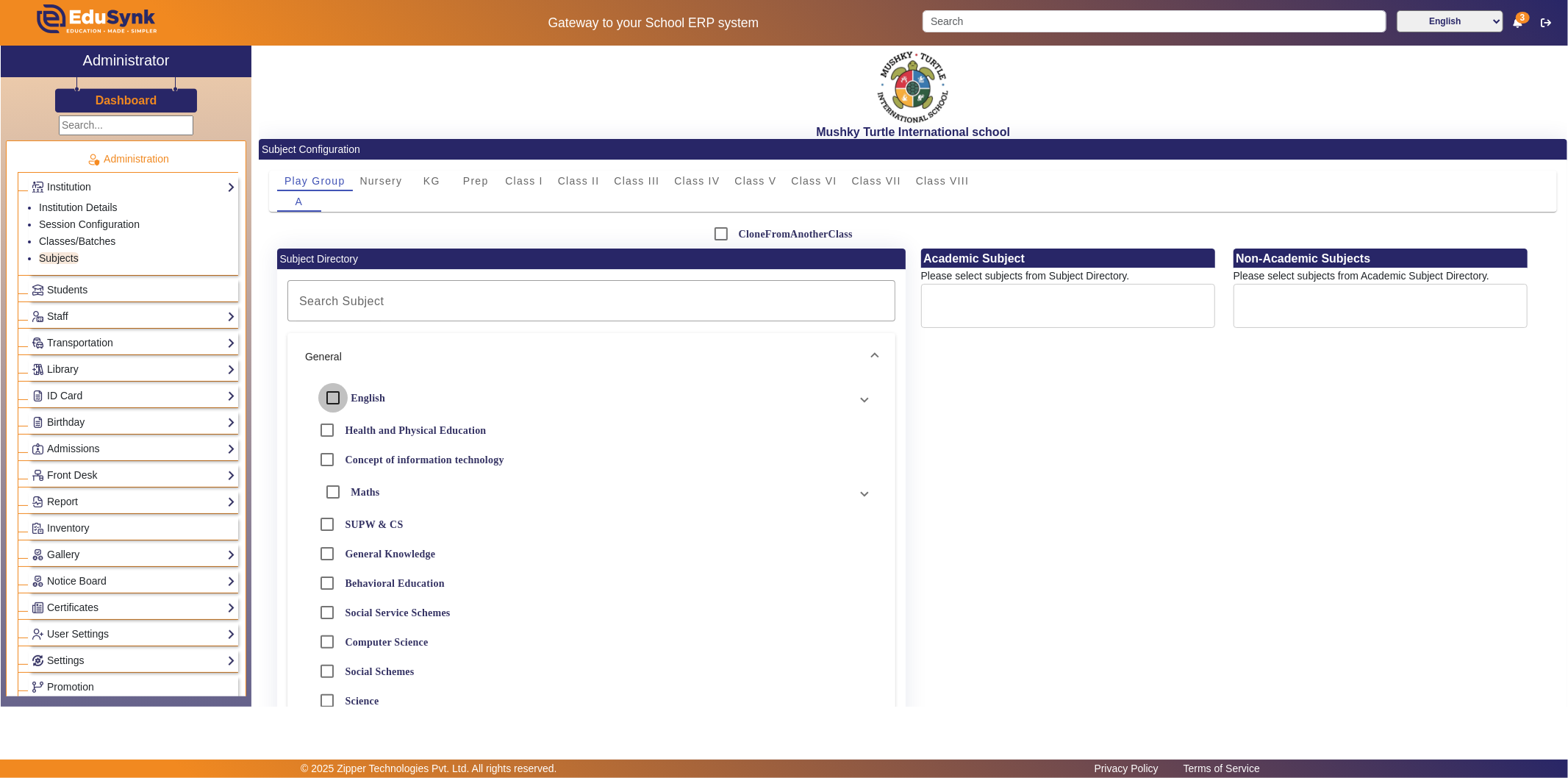
click at [327, 397] on input "English" at bounding box center [333, 398] width 29 height 29
checkbox input "true"
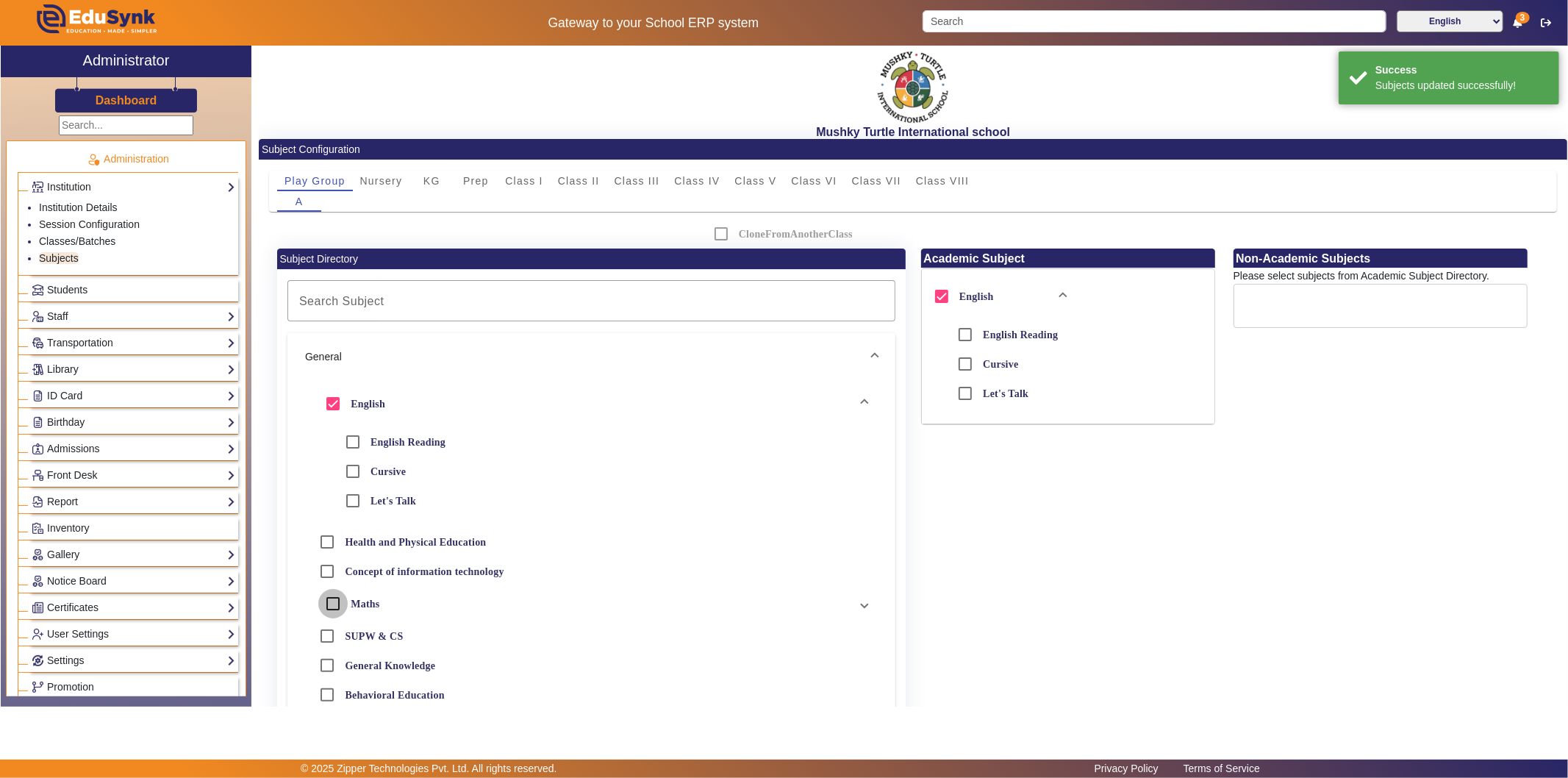
click at [334, 598] on input "Maths" at bounding box center [333, 603] width 29 height 29
checkbox input "true"
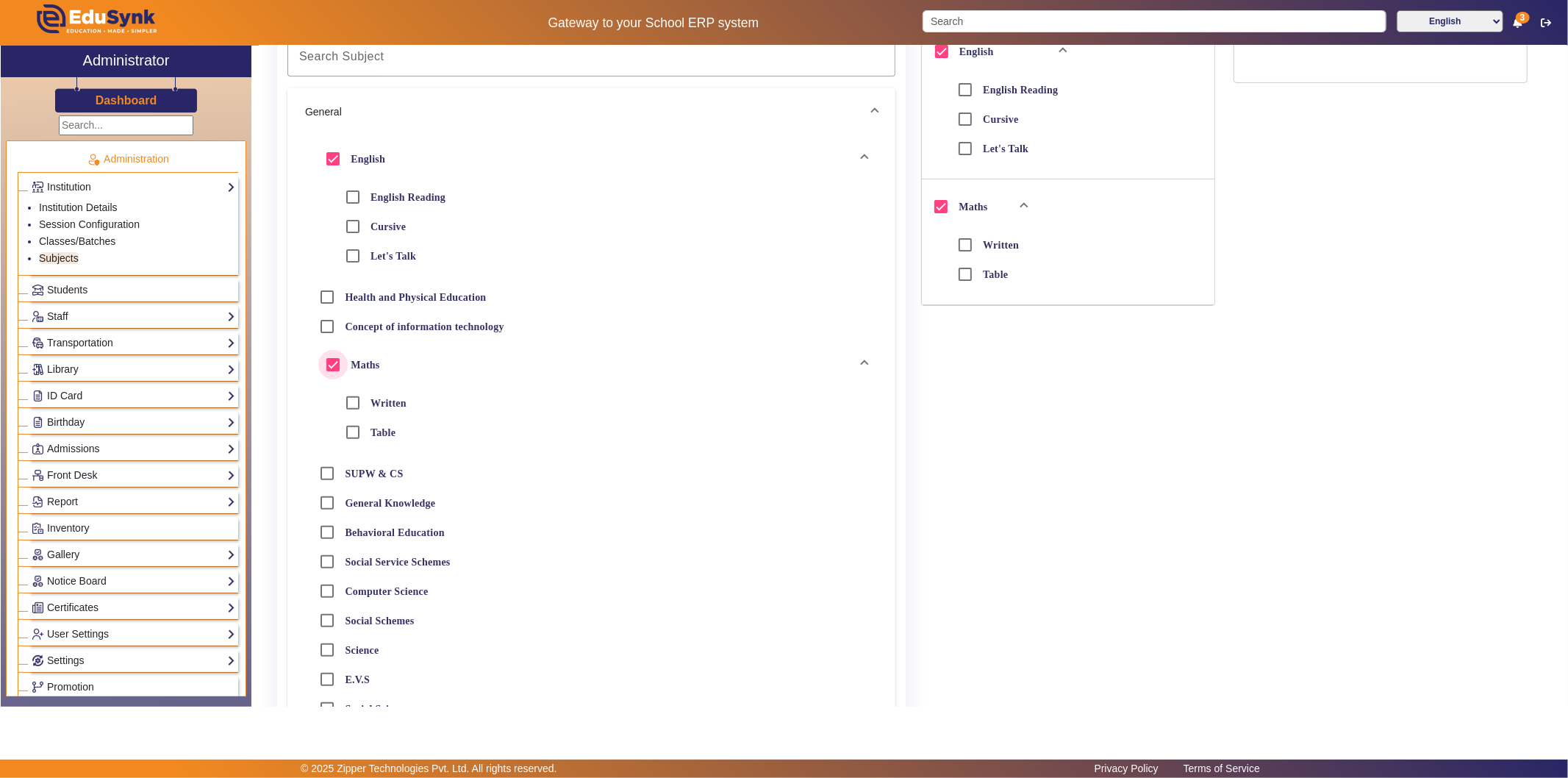
scroll to position [326, 0]
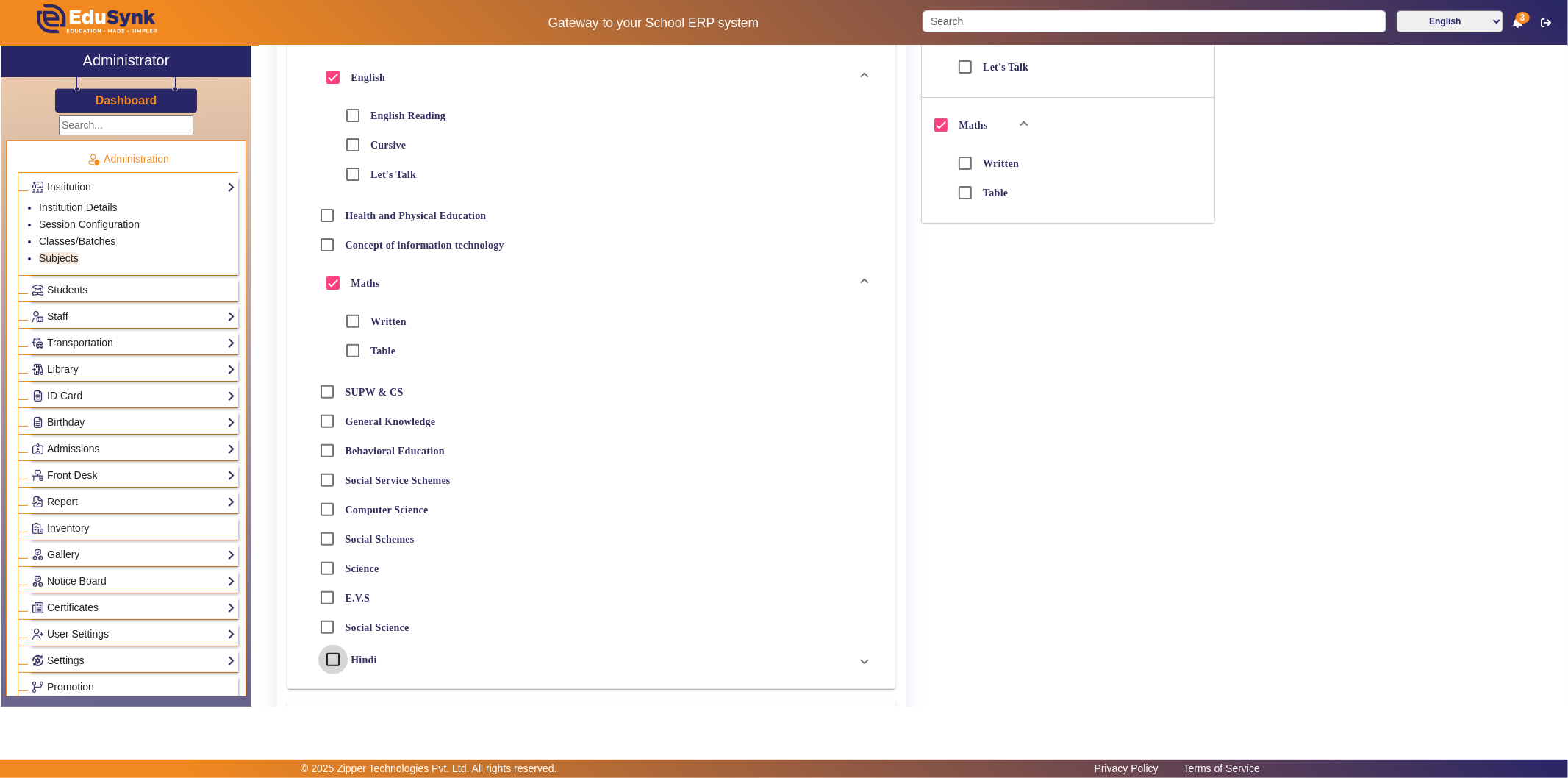
click at [338, 659] on input "Hindi" at bounding box center [333, 659] width 29 height 29
checkbox input "true"
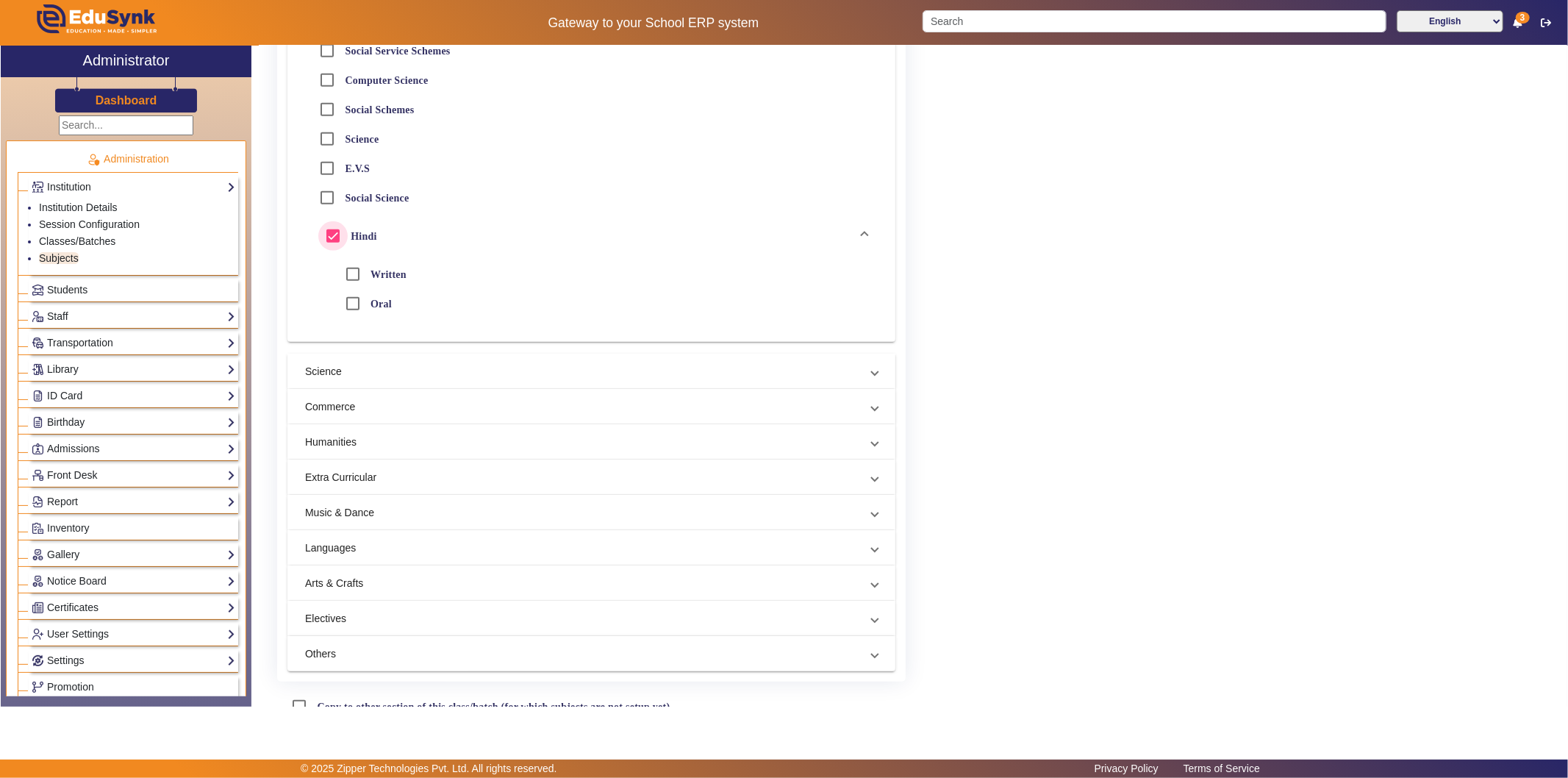
scroll to position [813, 0]
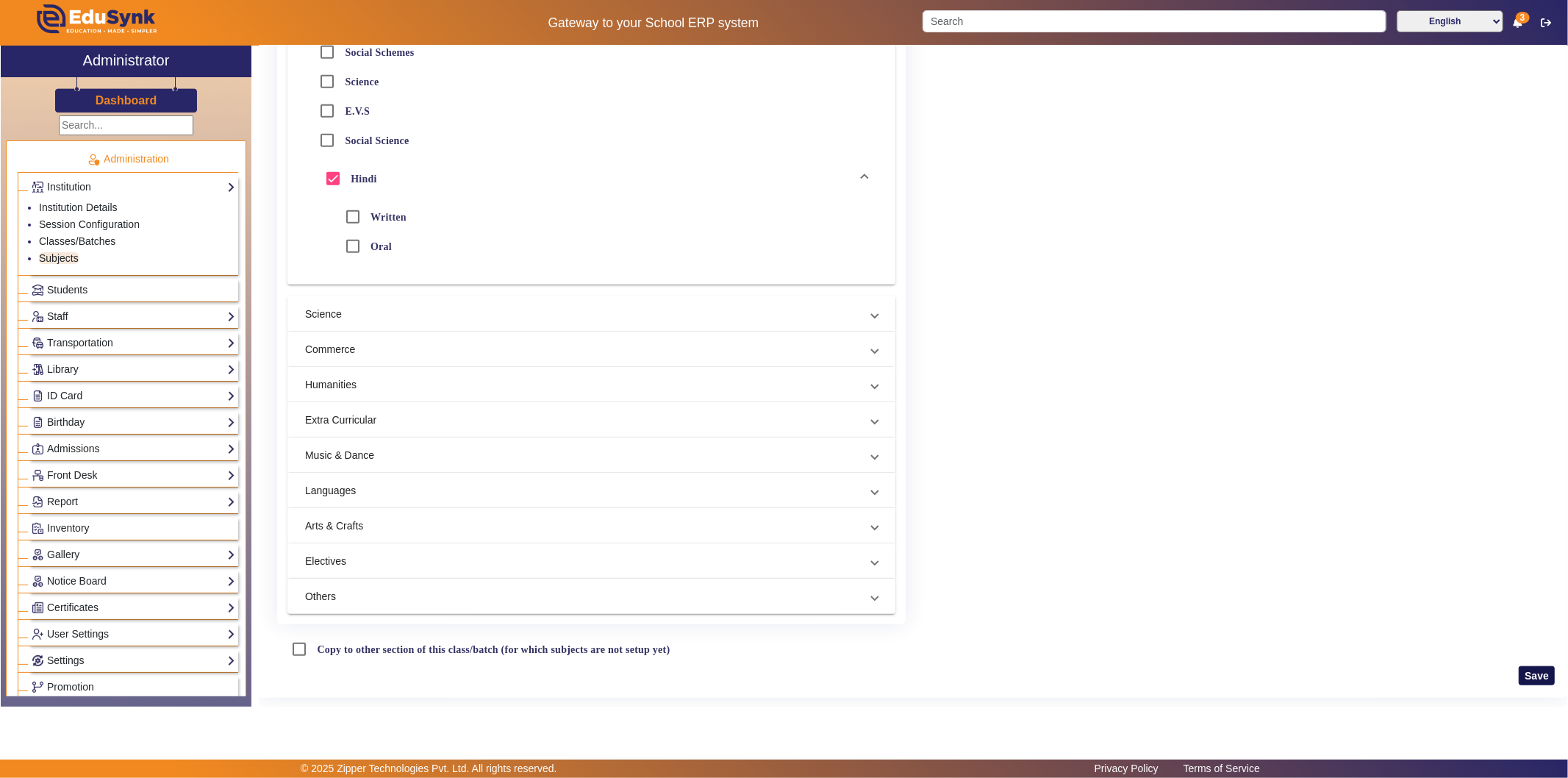
click at [1411, 671] on button "Save" at bounding box center [1537, 676] width 36 height 19
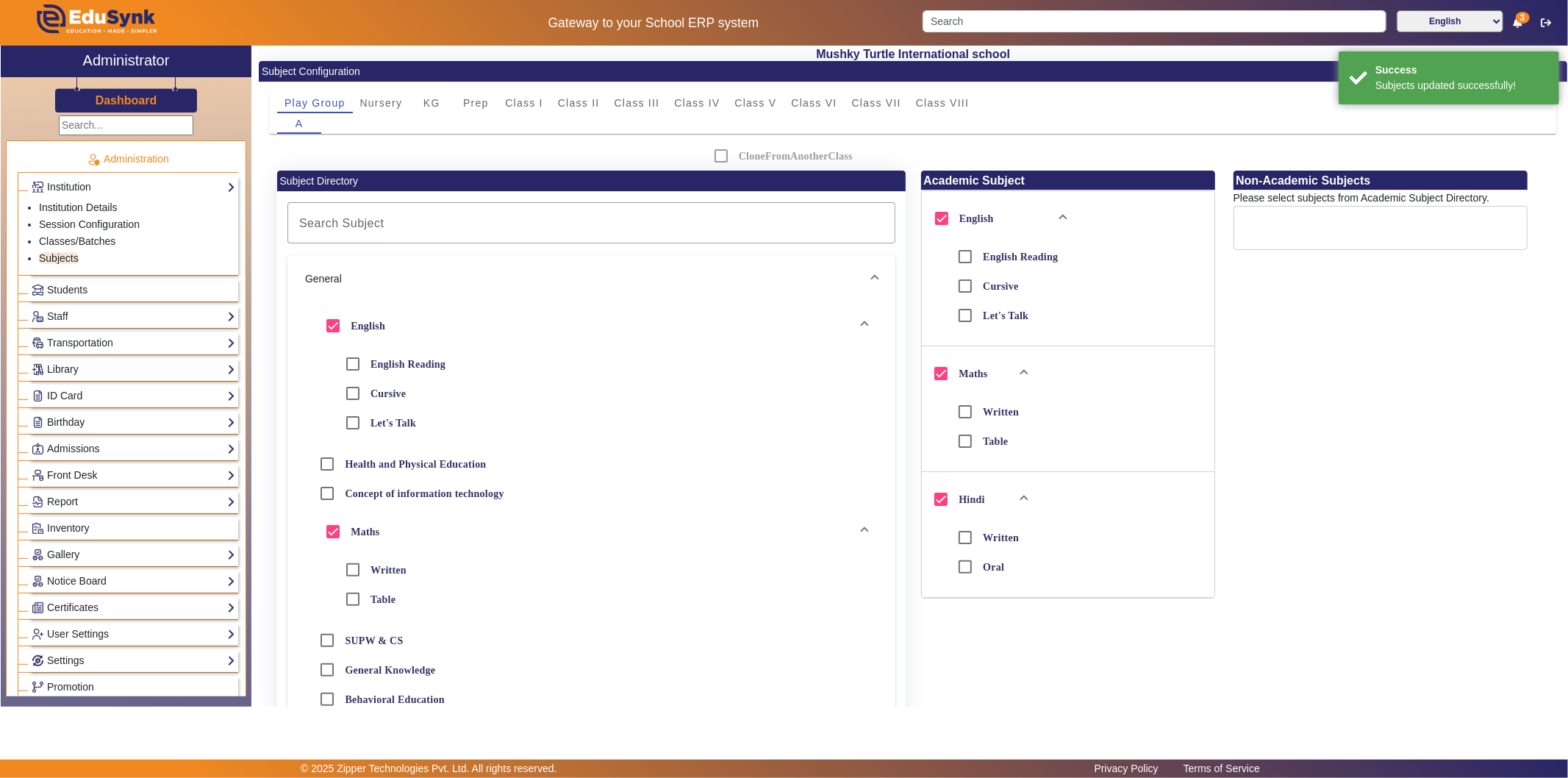
scroll to position [0, 0]
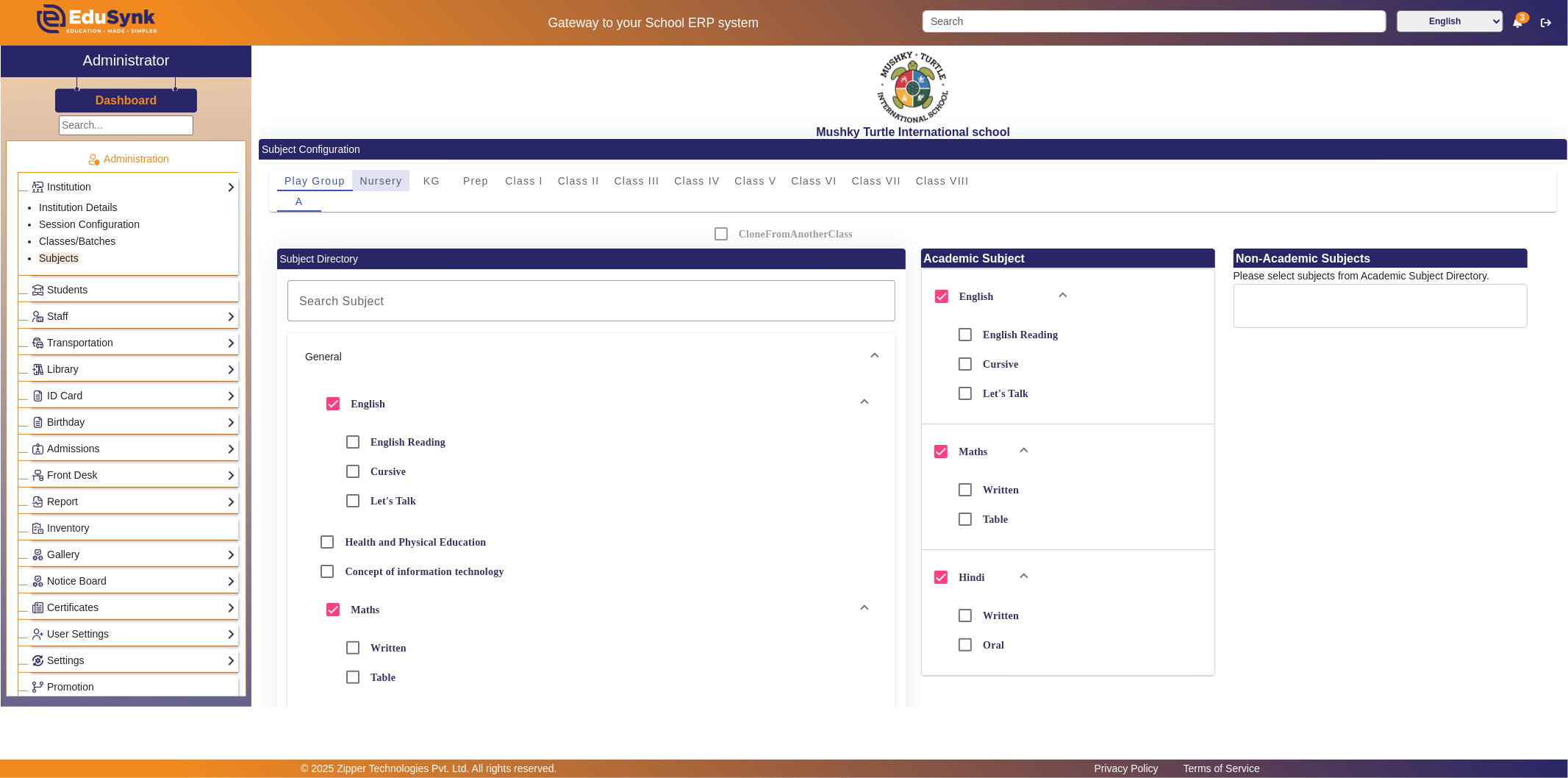
click at [378, 177] on span "Nursery" at bounding box center [381, 181] width 42 height 10
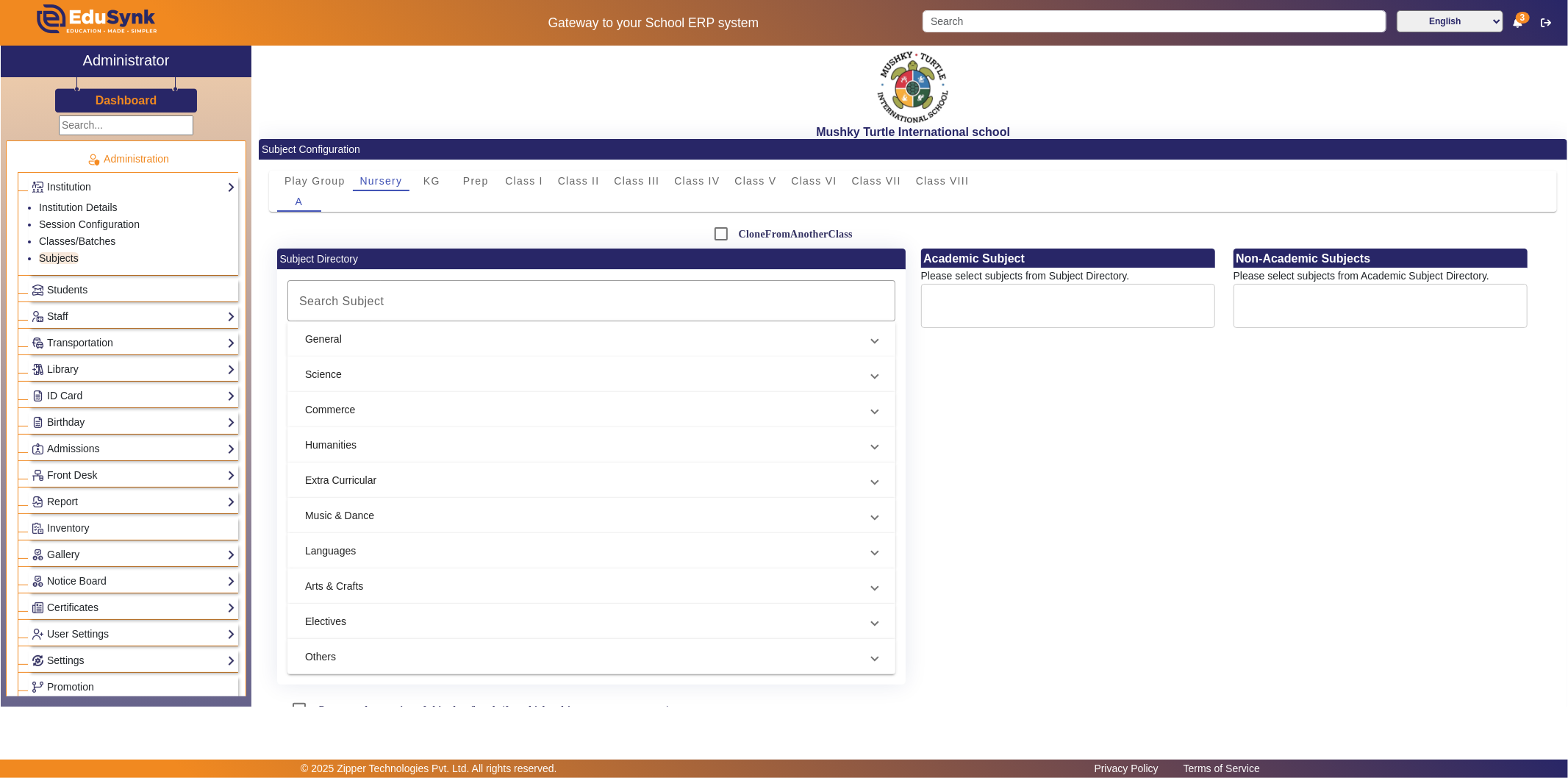
click at [412, 338] on mat-panel-title "General" at bounding box center [582, 339] width 555 height 16
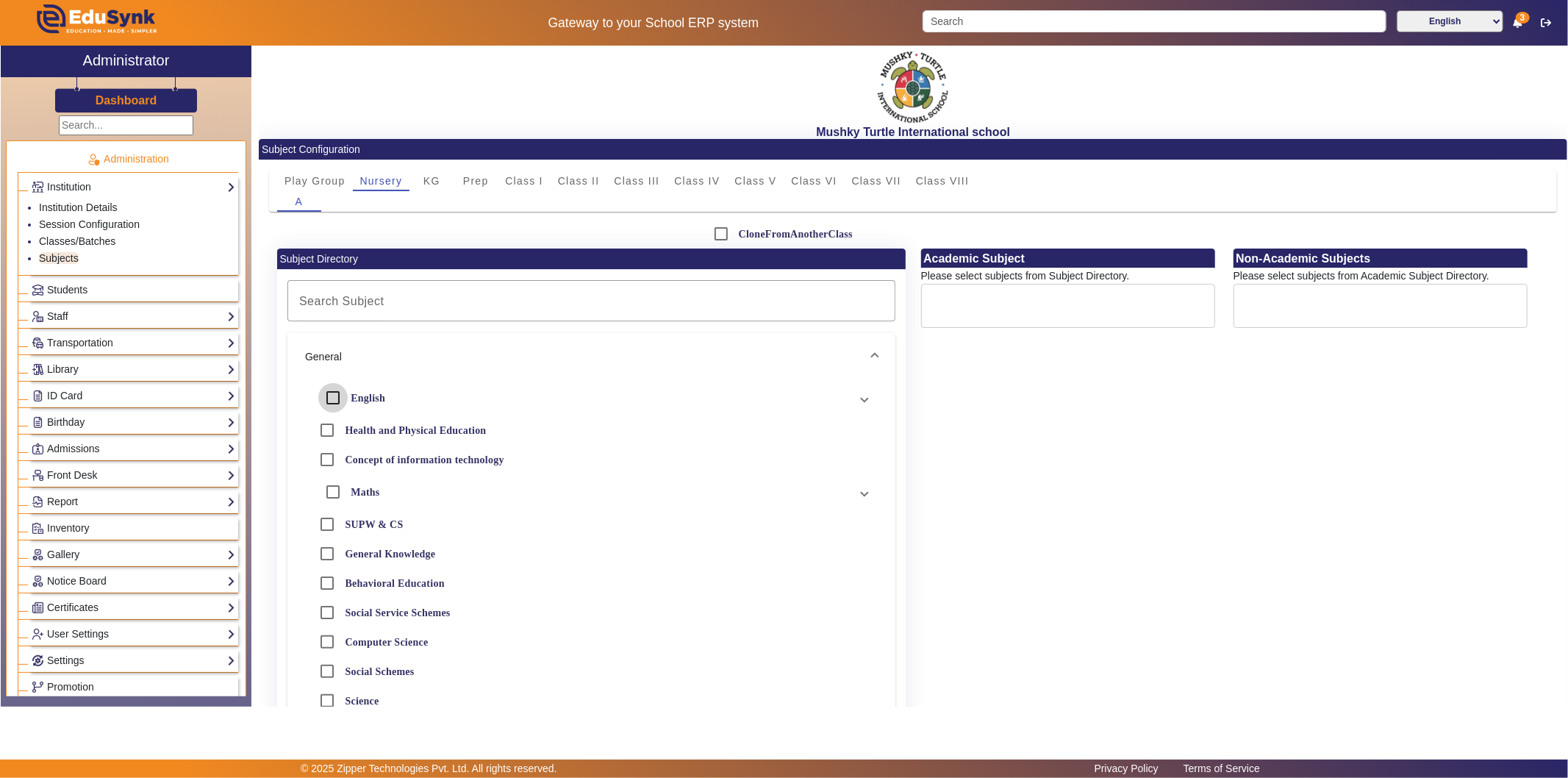
click at [336, 388] on input "English" at bounding box center [333, 398] width 29 height 29
checkbox input "true"
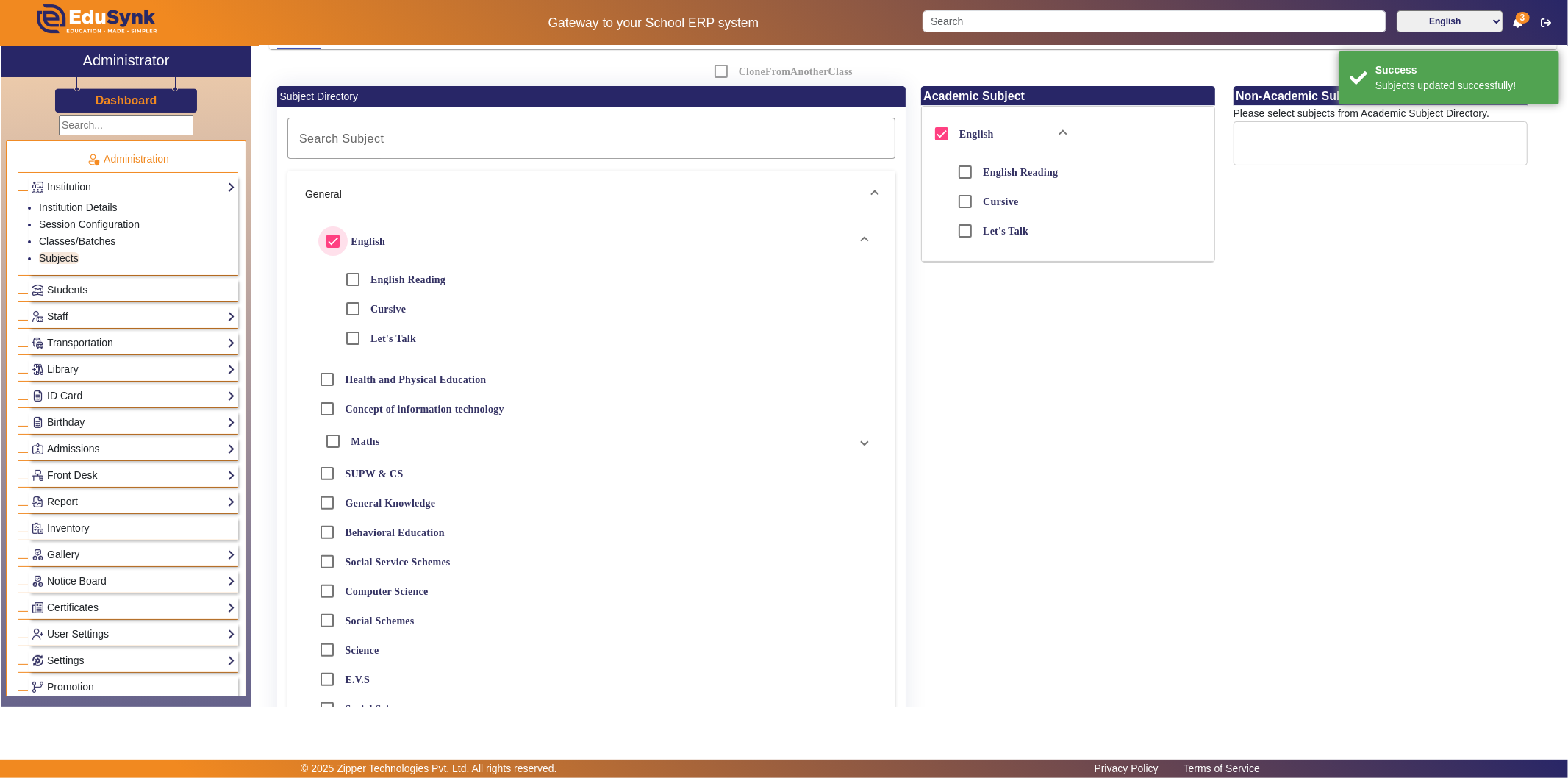
scroll to position [164, 0]
click at [336, 439] on input "Maths" at bounding box center [333, 440] width 29 height 29
checkbox input "true"
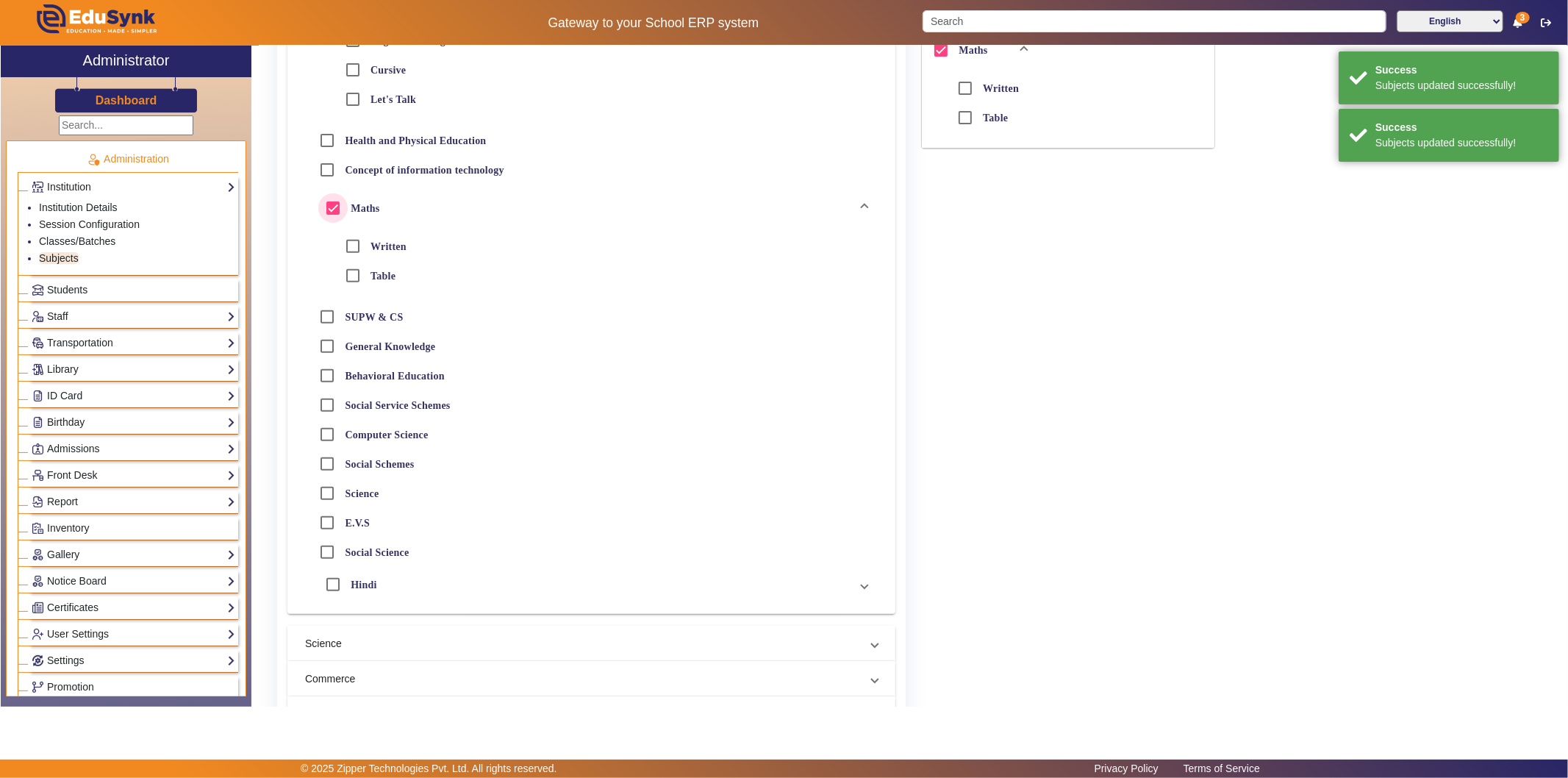
scroll to position [408, 0]
click at [334, 581] on input "Hindi" at bounding box center [333, 578] width 29 height 29
checkbox input "true"
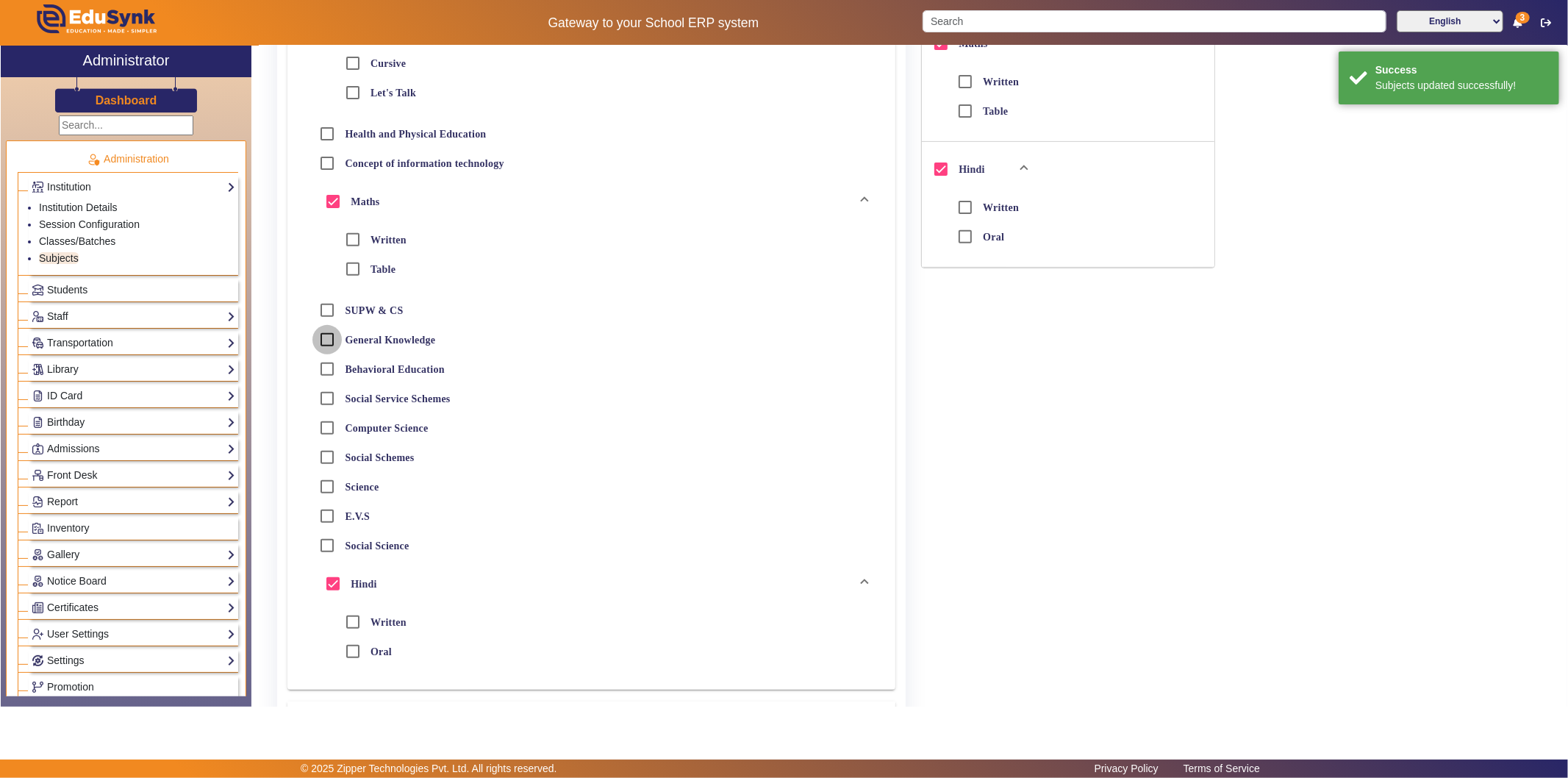
click at [331, 336] on input "General Knowledge" at bounding box center [327, 339] width 29 height 29
checkbox input "true"
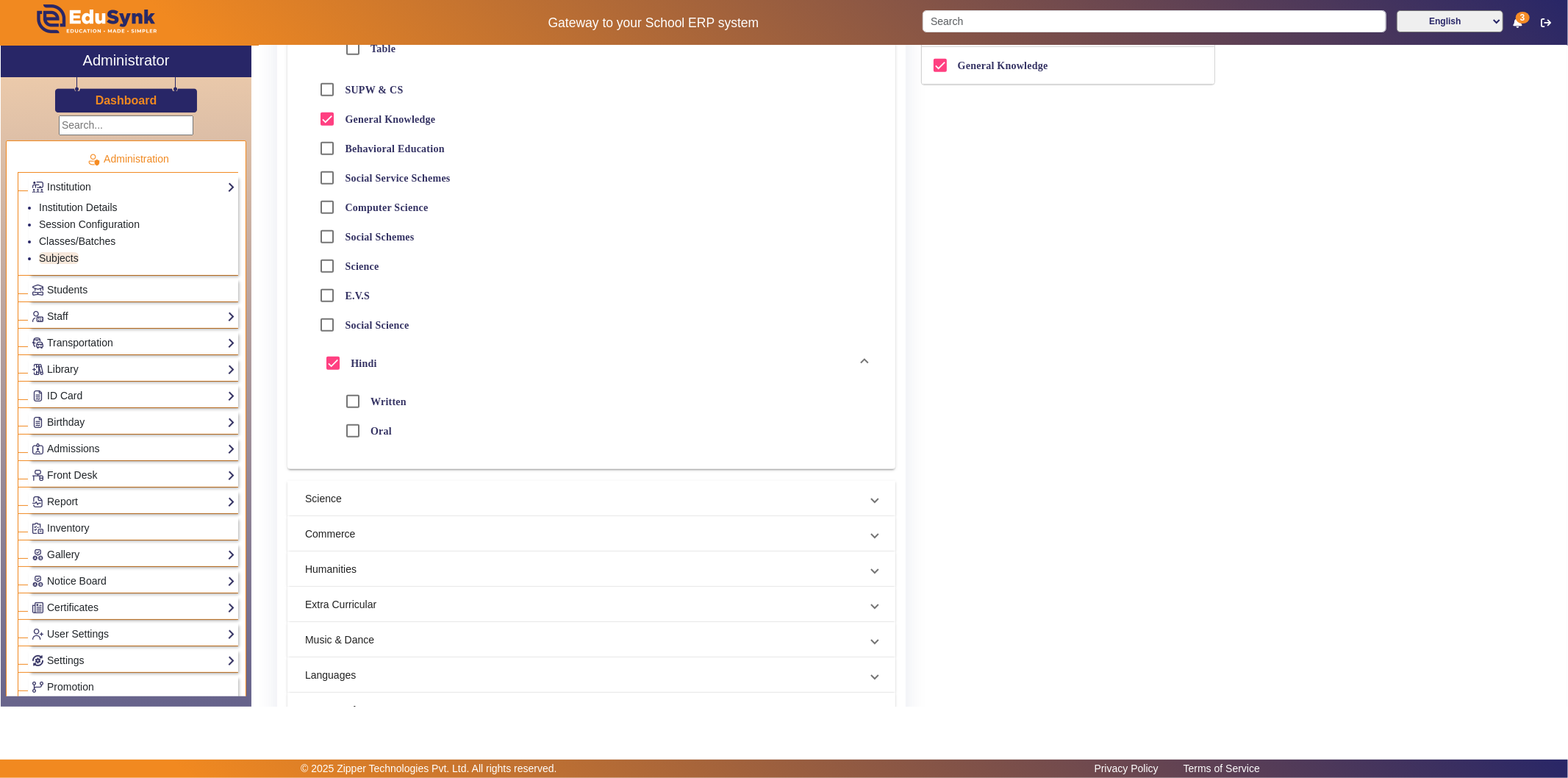
scroll to position [813, 0]
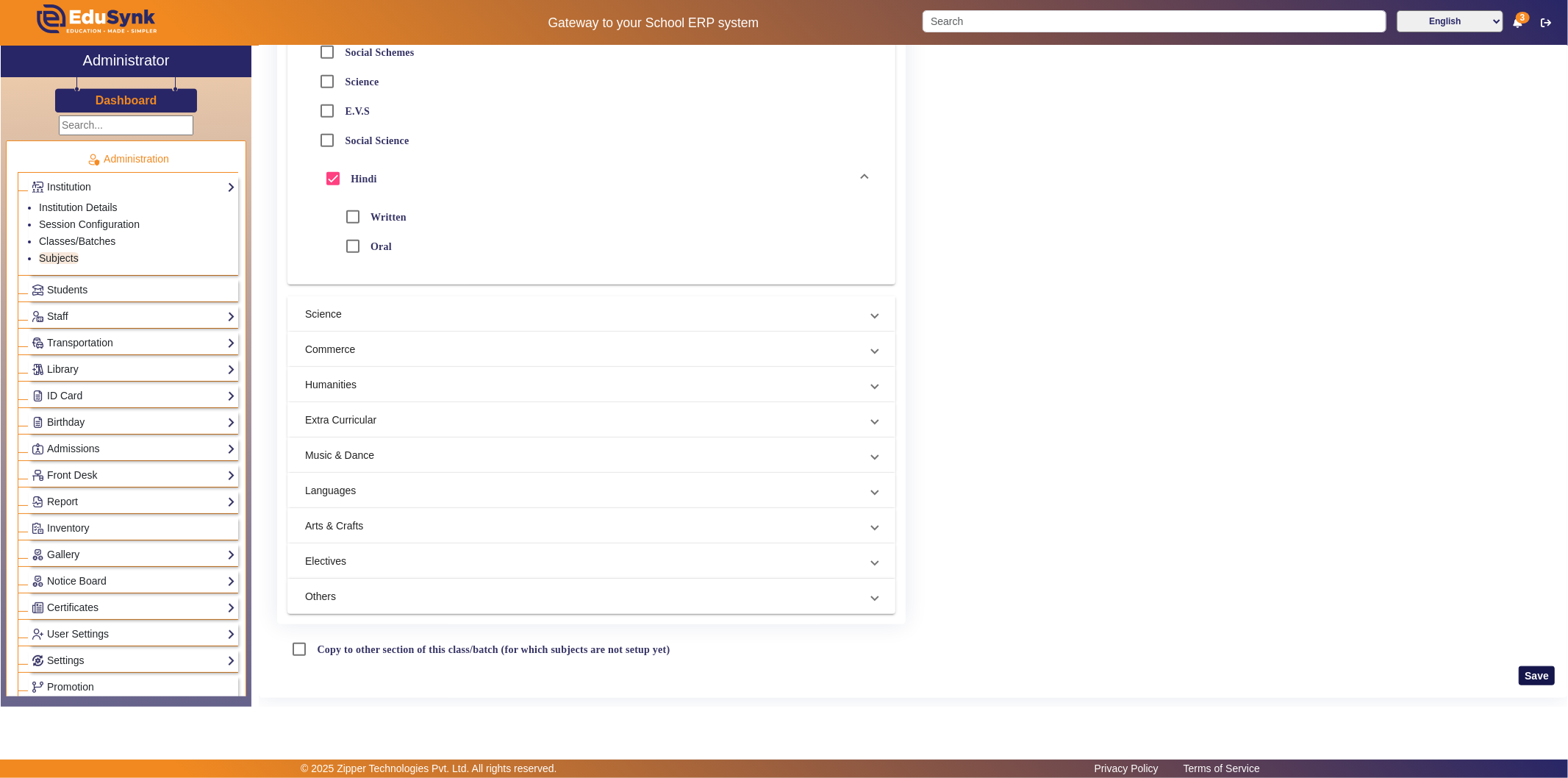
click at [1411, 669] on button "Save" at bounding box center [1537, 676] width 36 height 19
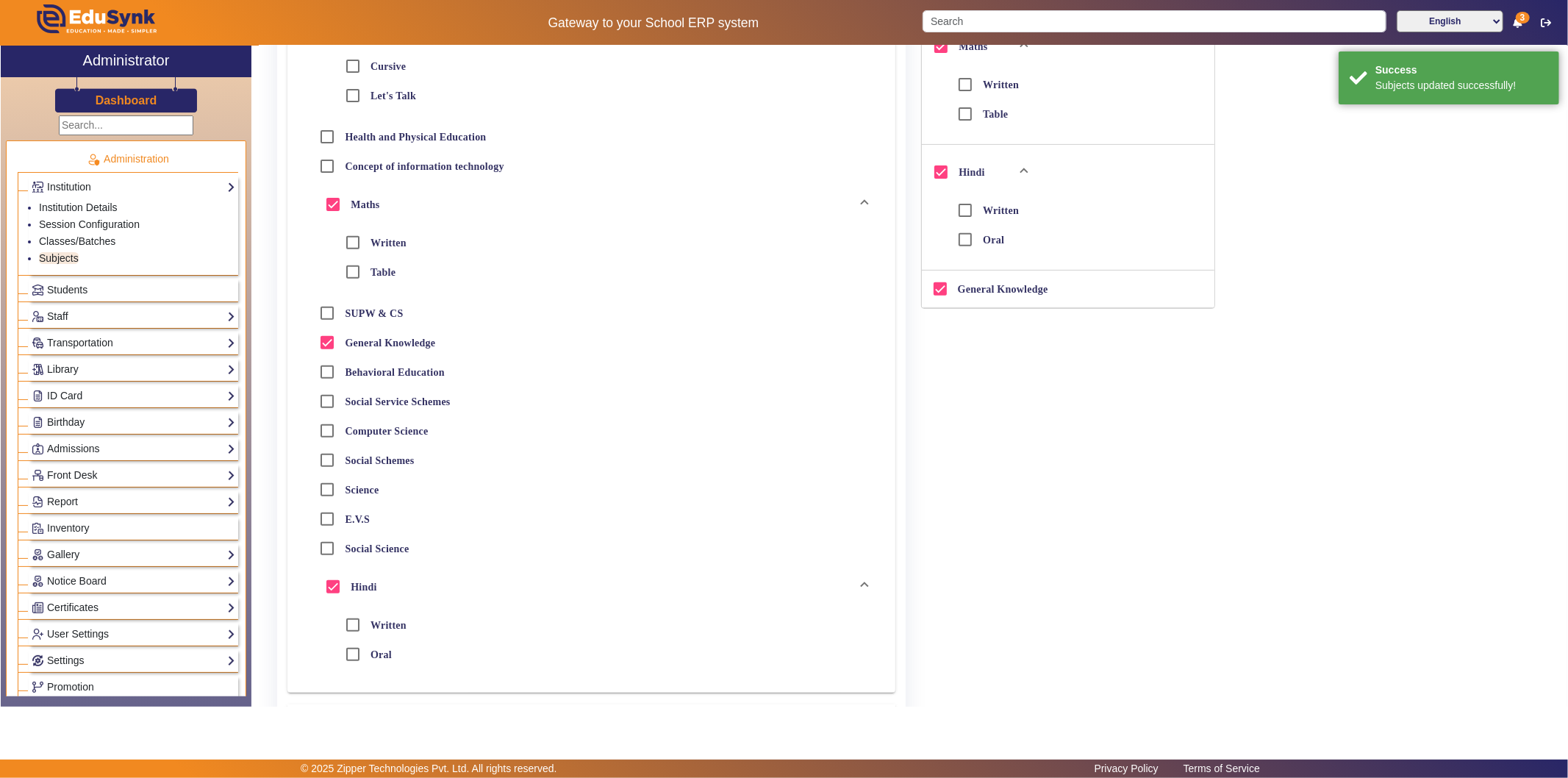
scroll to position [0, 0]
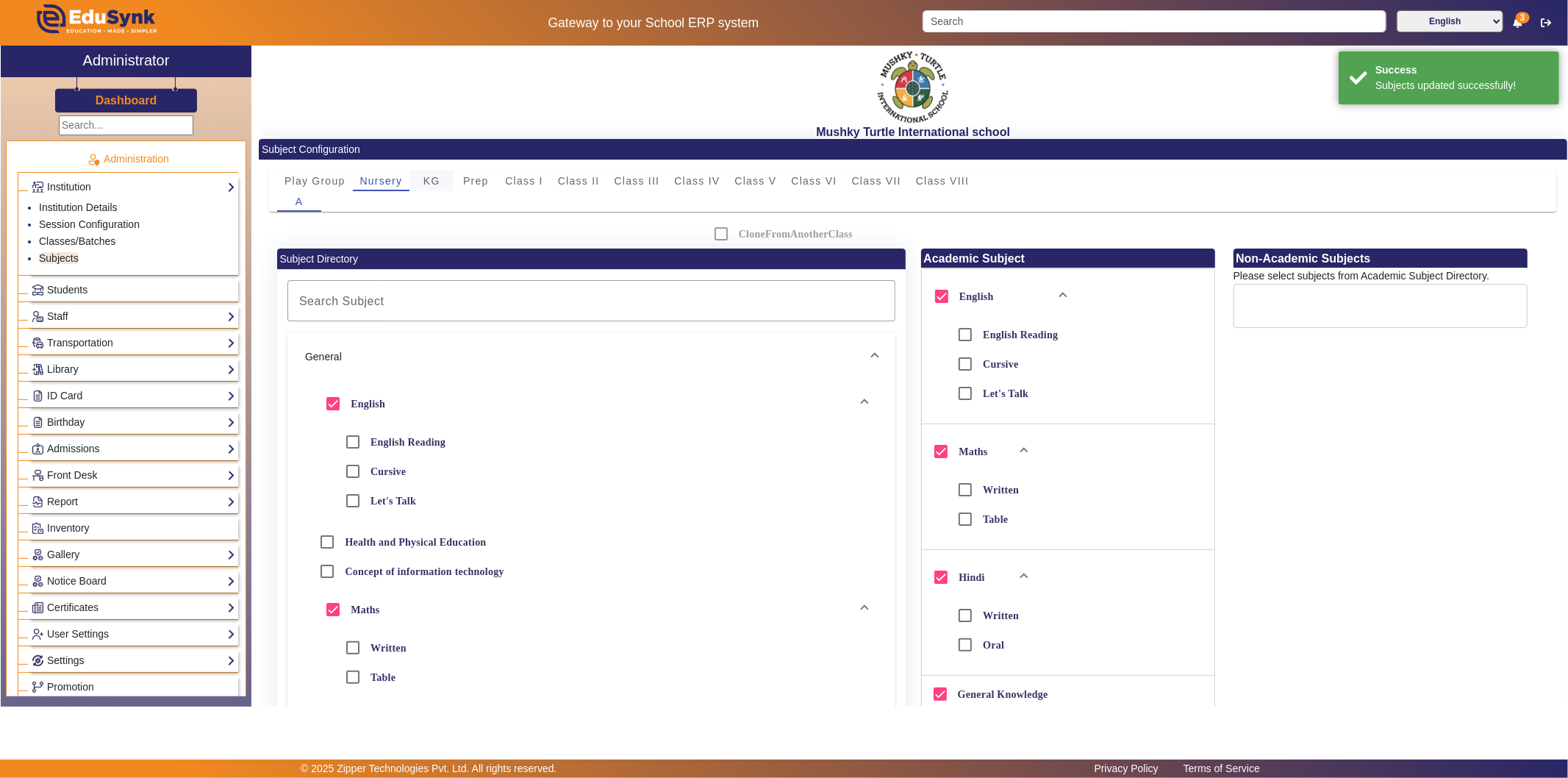
click at [437, 183] on span "KG" at bounding box center [432, 181] width 17 height 10
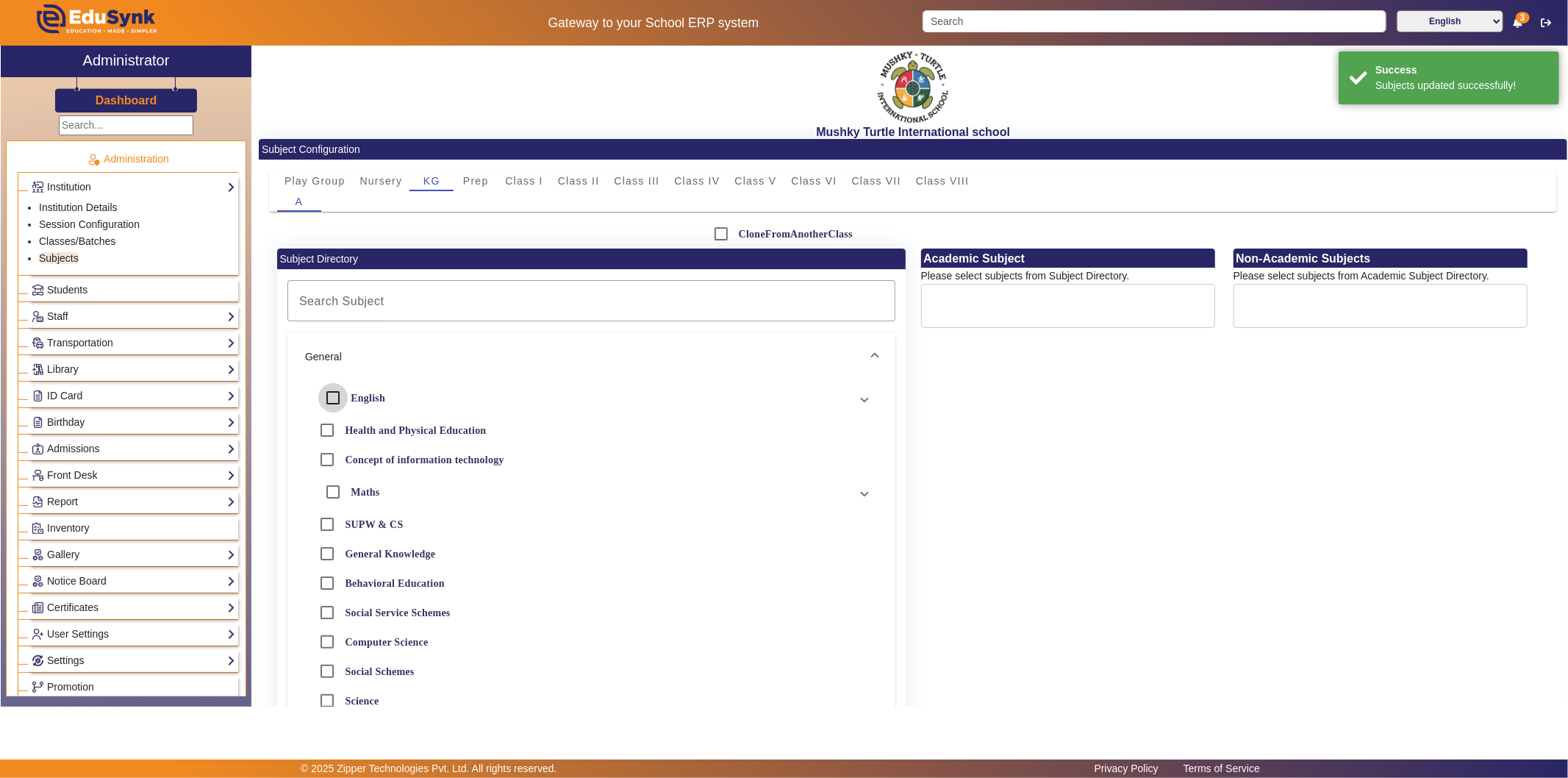
click at [337, 399] on input "English" at bounding box center [333, 398] width 29 height 29
checkbox input "true"
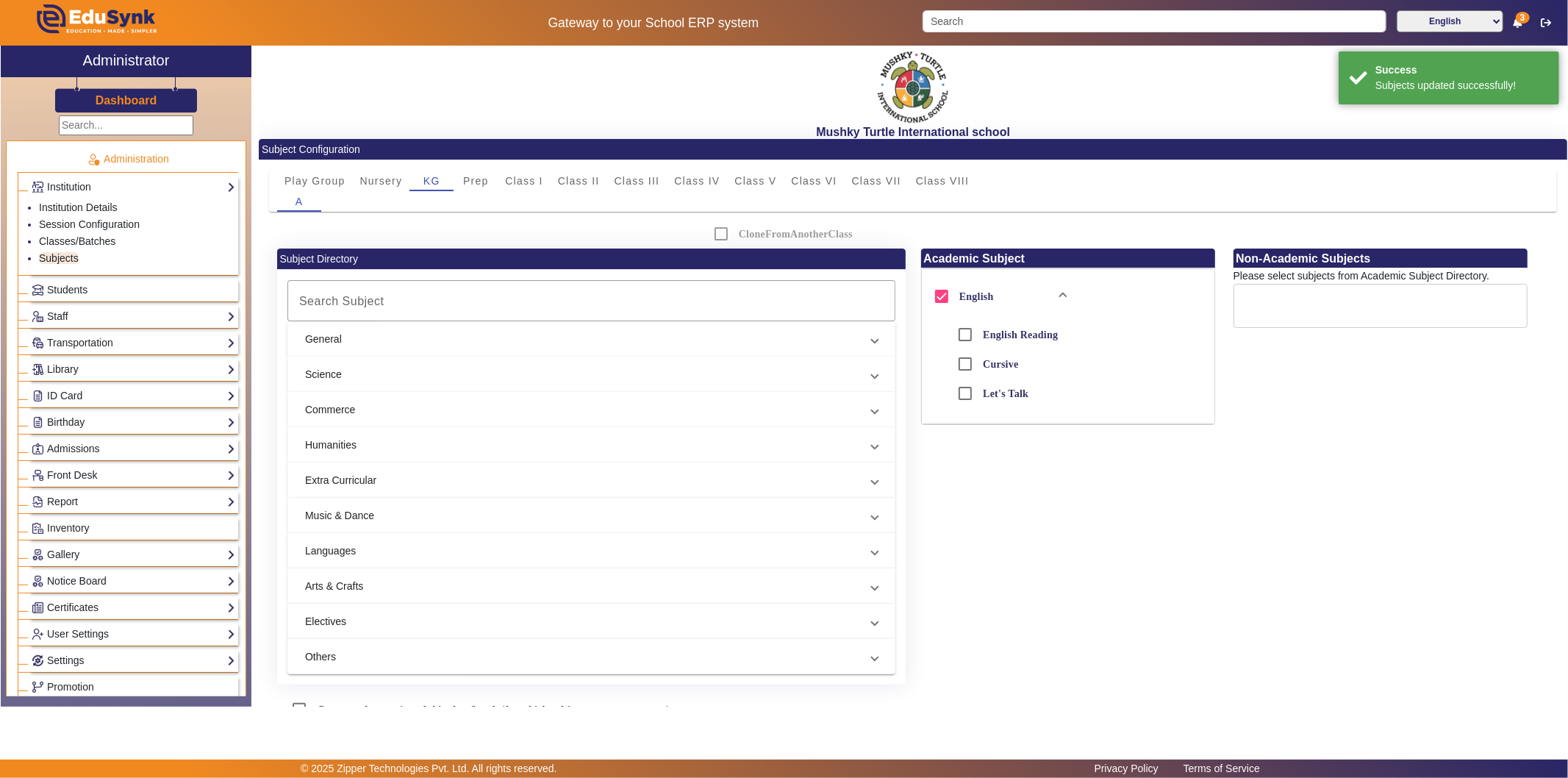
click at [386, 339] on mat-panel-title "General" at bounding box center [582, 339] width 555 height 16
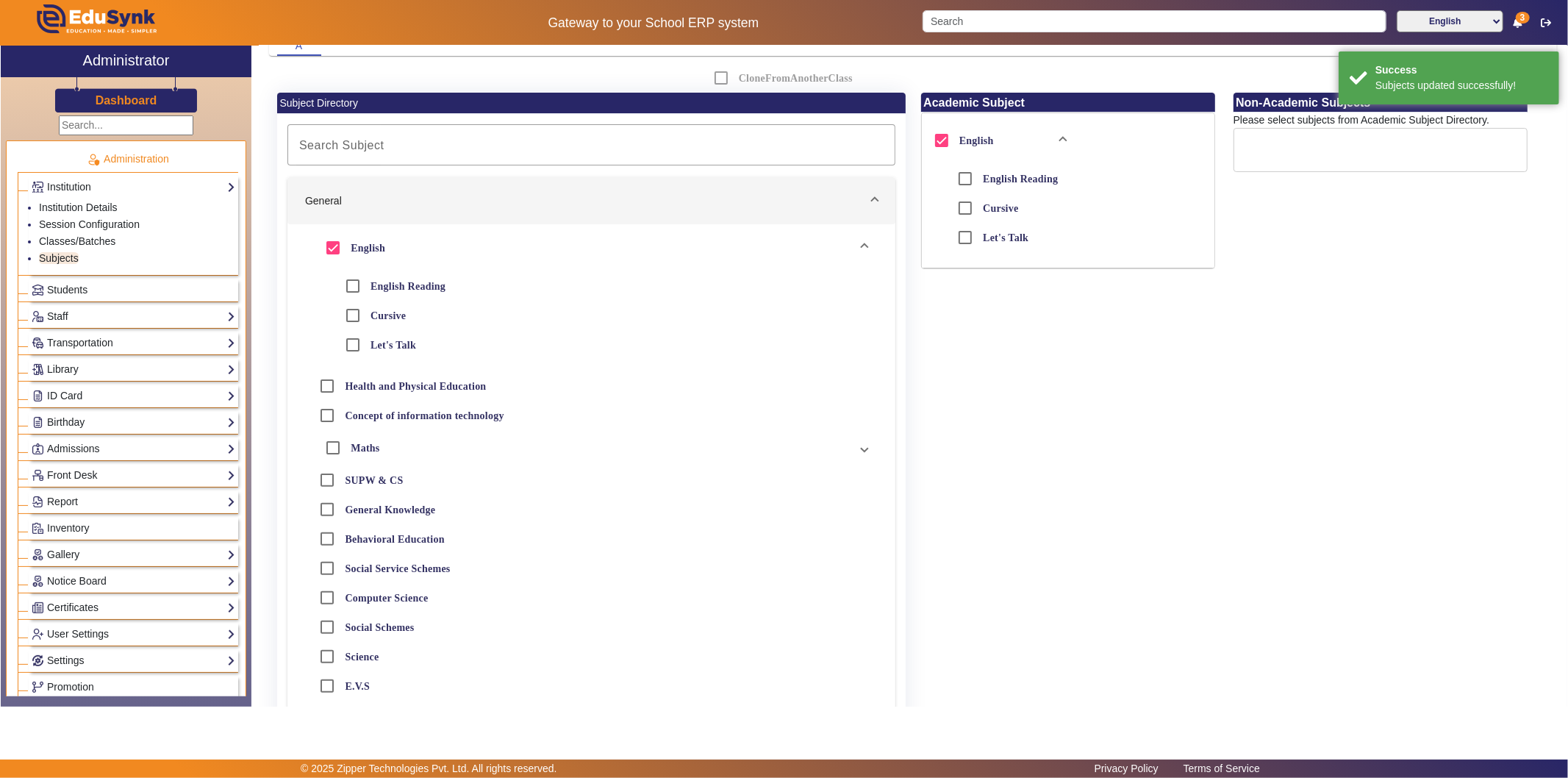
scroll to position [164, 0]
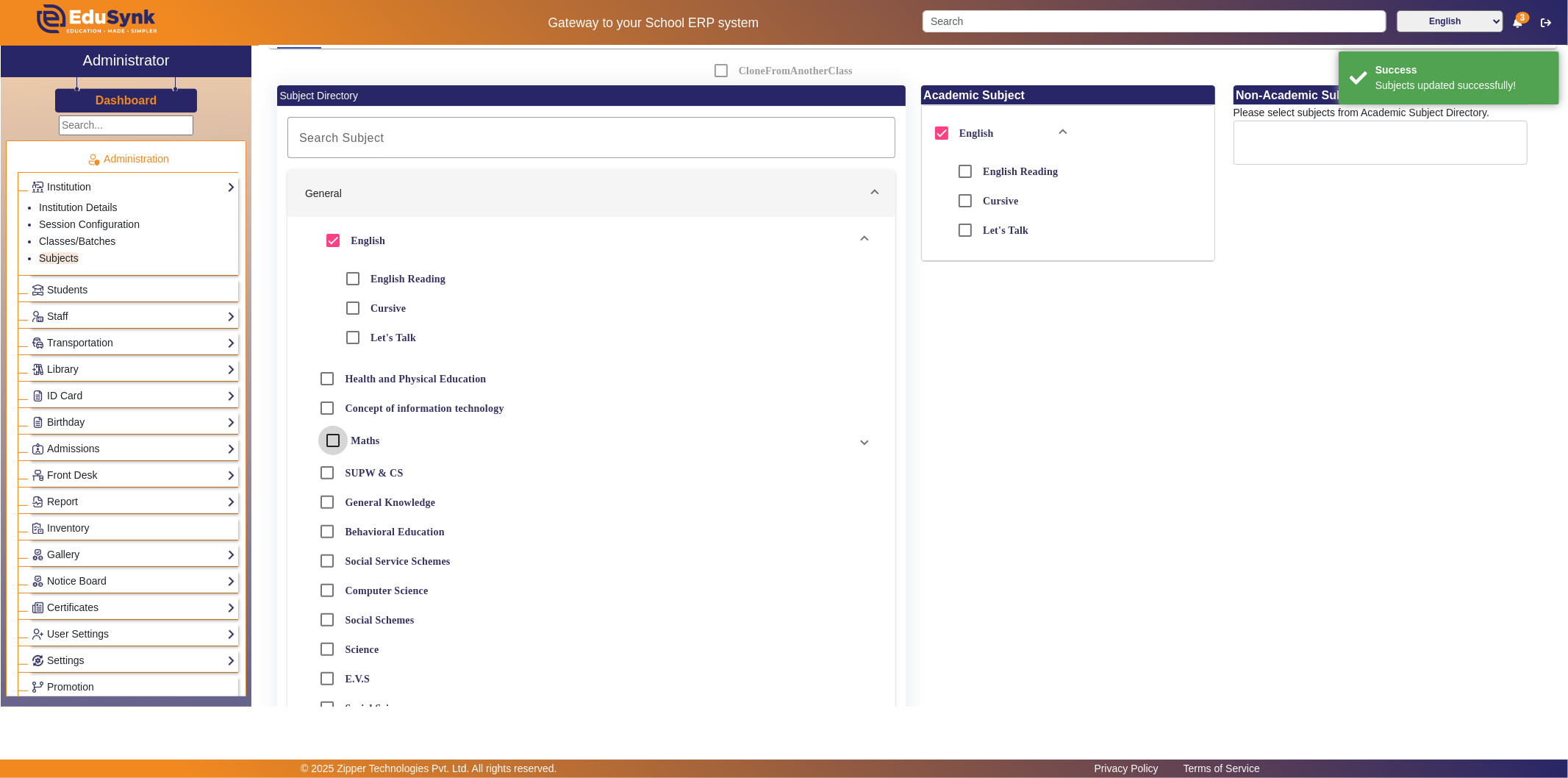
click at [327, 437] on input "Maths" at bounding box center [333, 440] width 29 height 29
checkbox input "true"
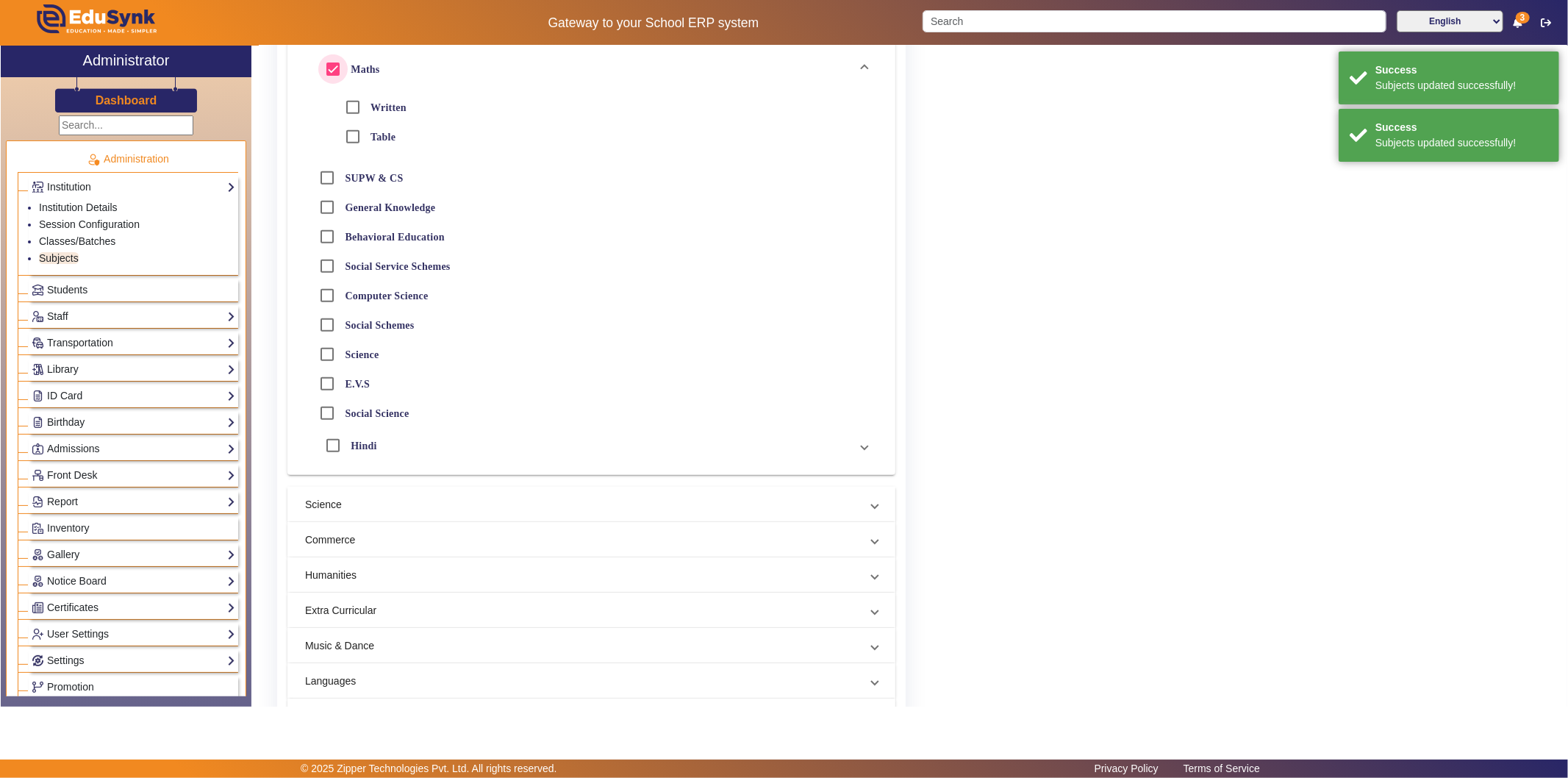
scroll to position [571, 0]
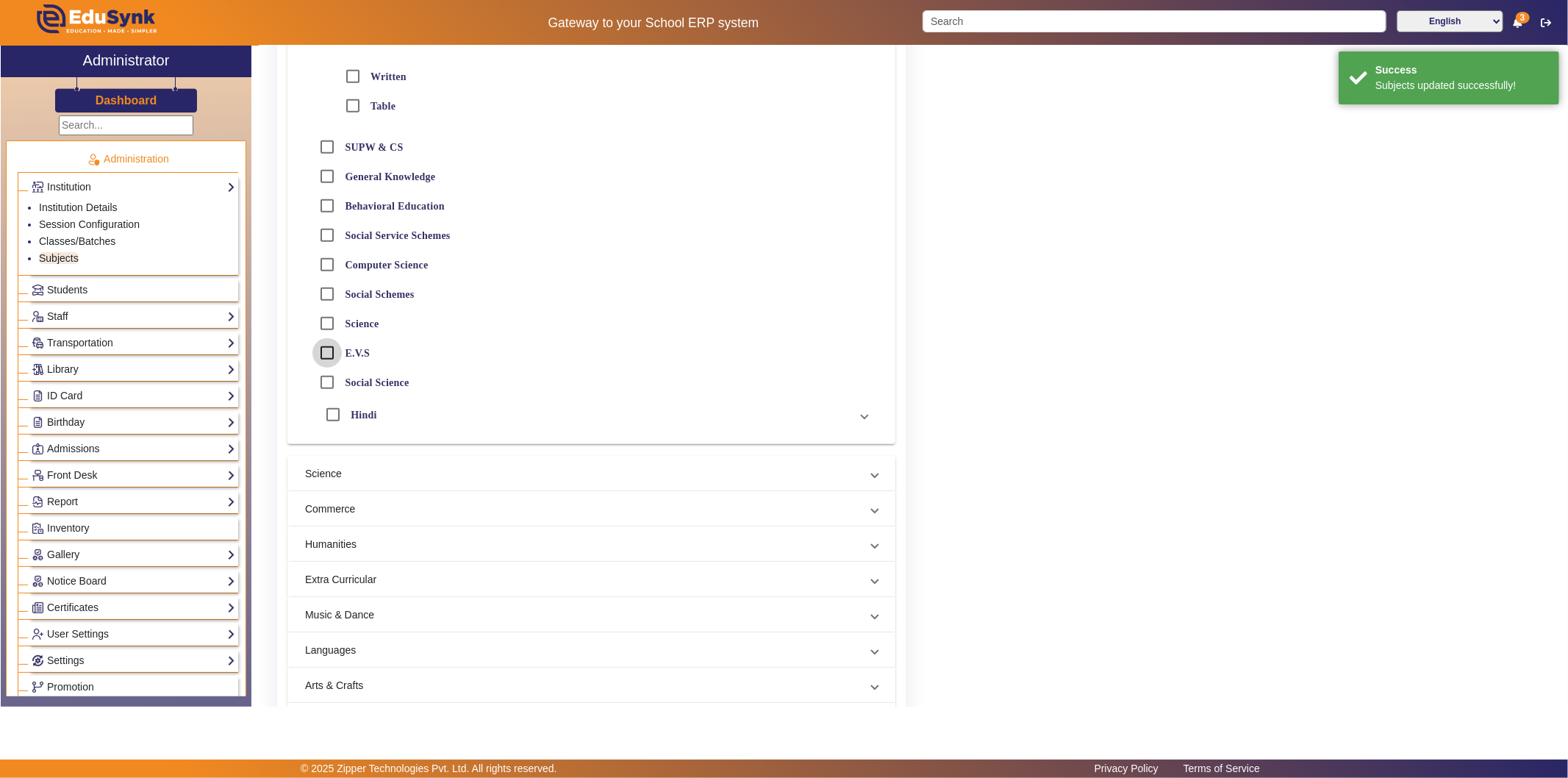
click at [331, 349] on input "E.V.S" at bounding box center [327, 353] width 29 height 29
checkbox input "true"
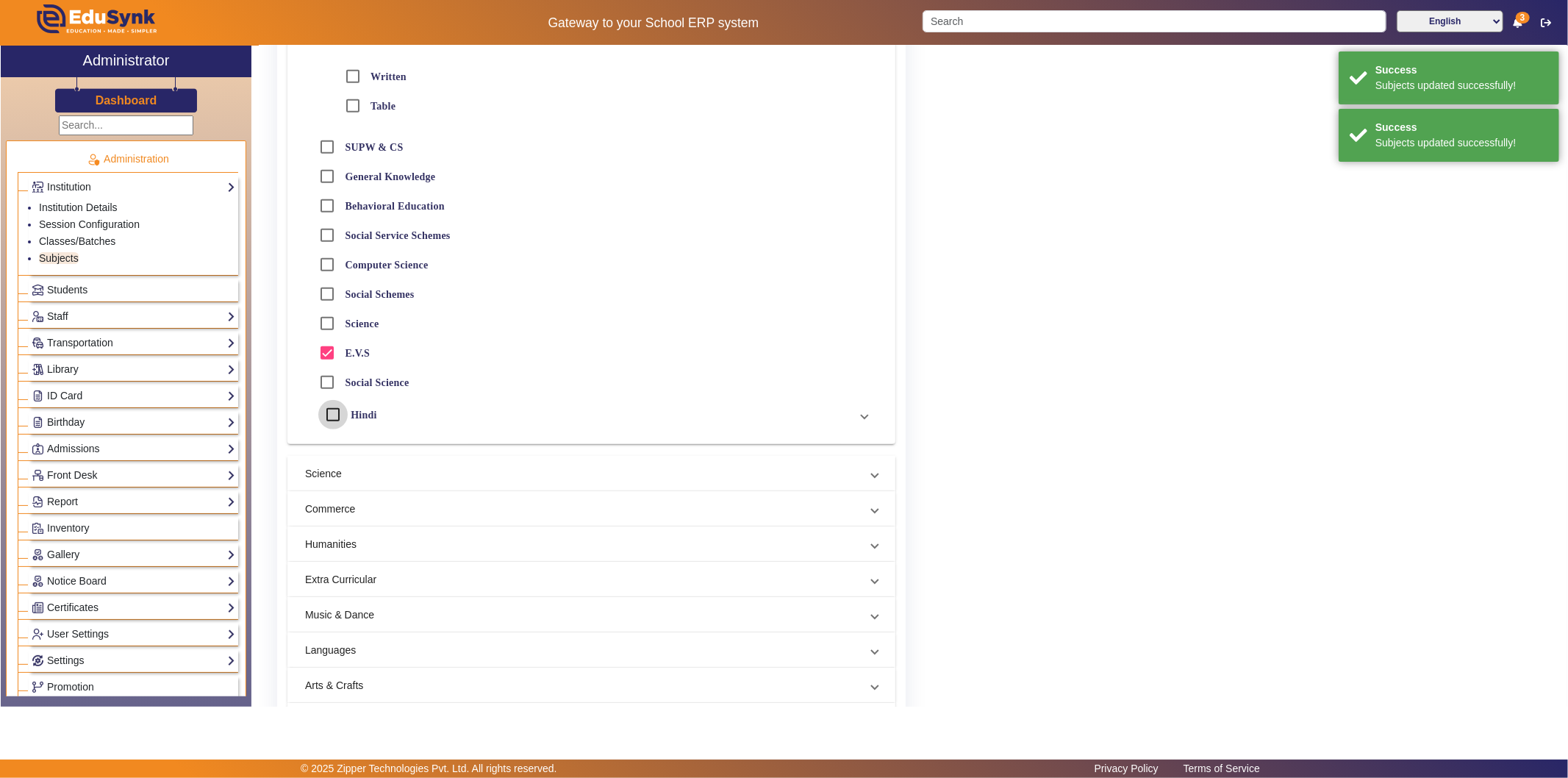
click at [330, 412] on input "Hindi" at bounding box center [333, 415] width 29 height 29
checkbox input "true"
click at [331, 353] on input "E.V.S" at bounding box center [327, 353] width 29 height 29
checkbox input "false"
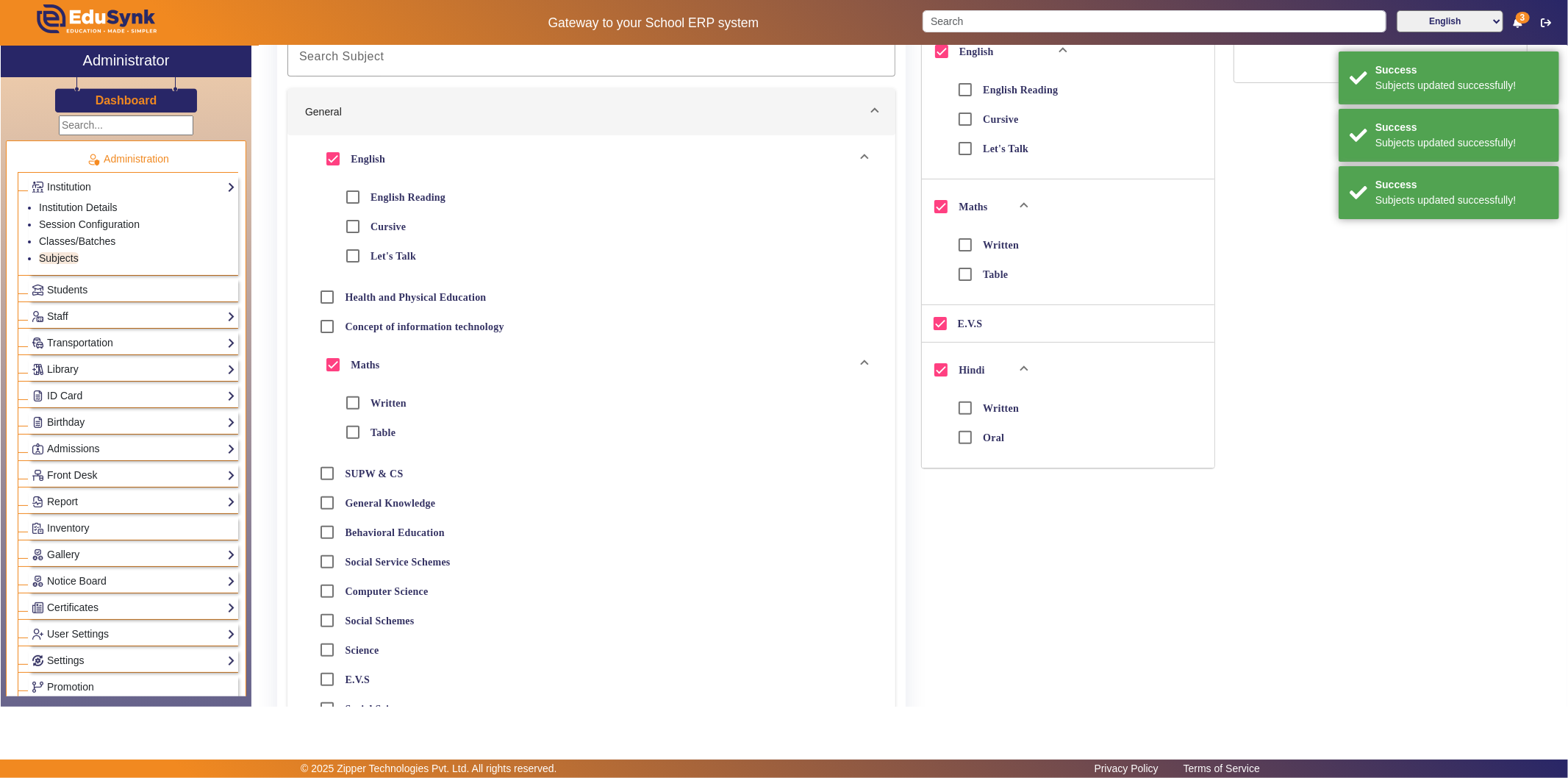
scroll to position [326, 0]
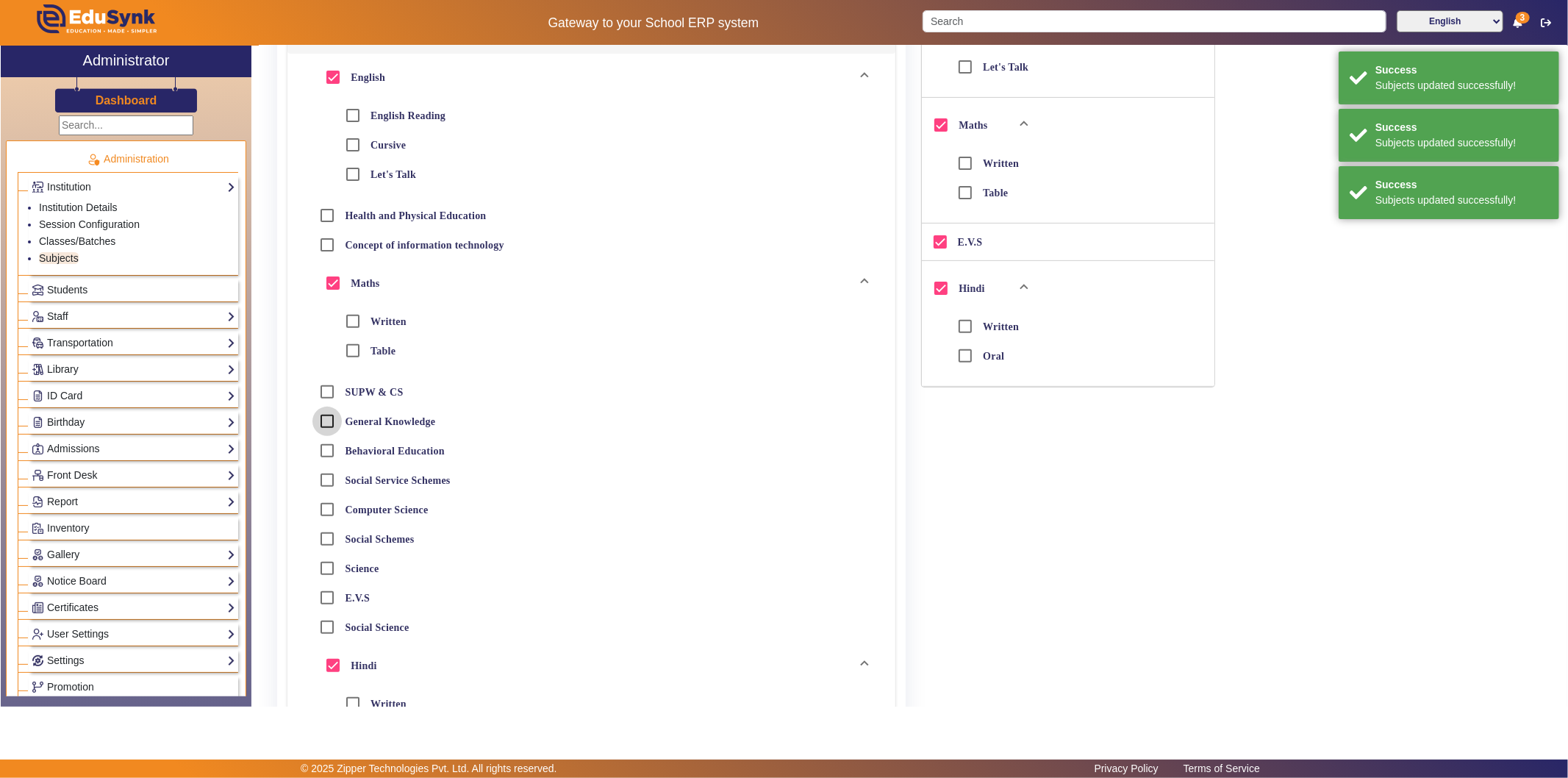
click at [333, 415] on input "General Knowledge" at bounding box center [327, 421] width 29 height 29
checkbox input "true"
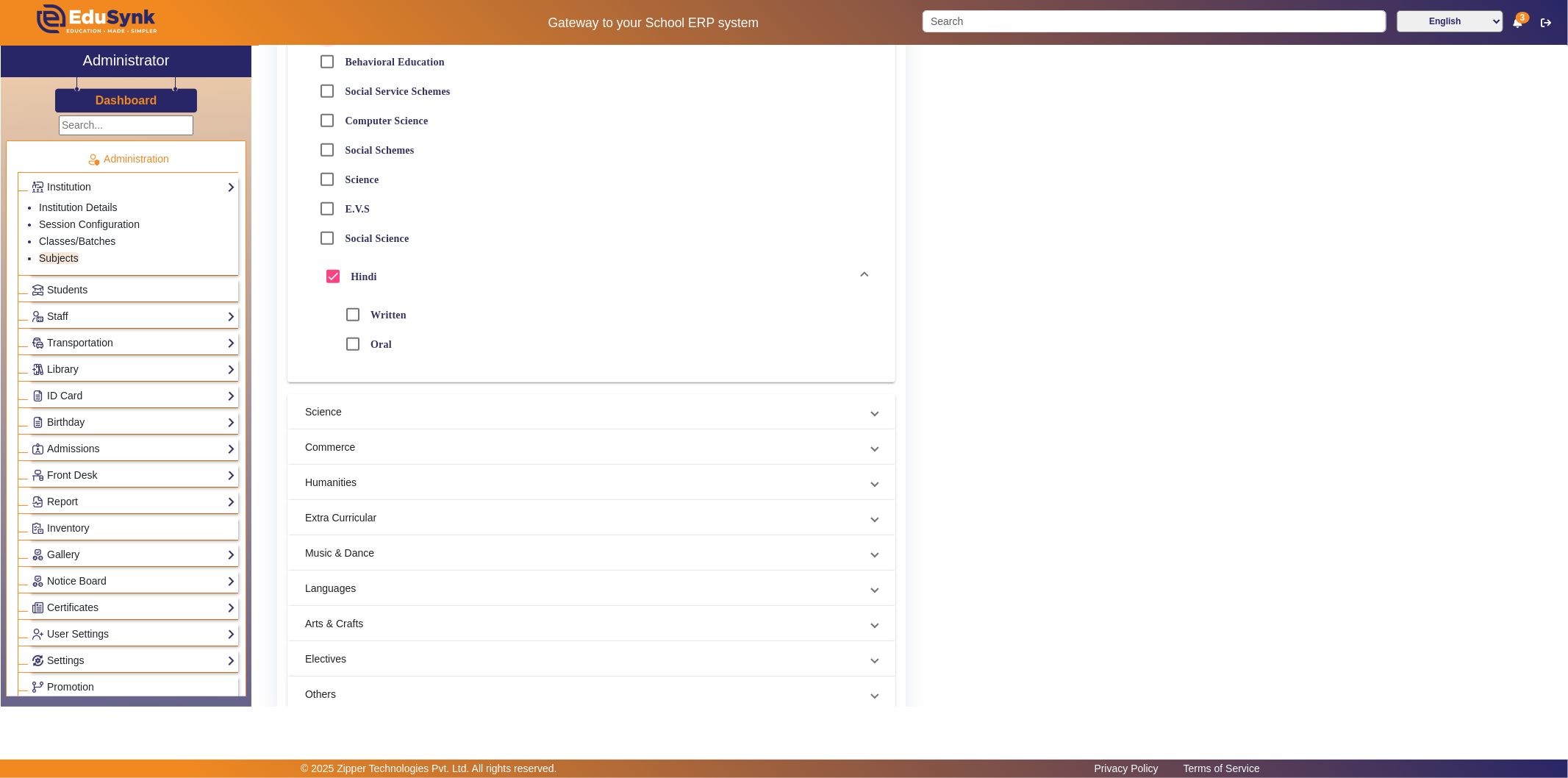
scroll to position [813, 0]
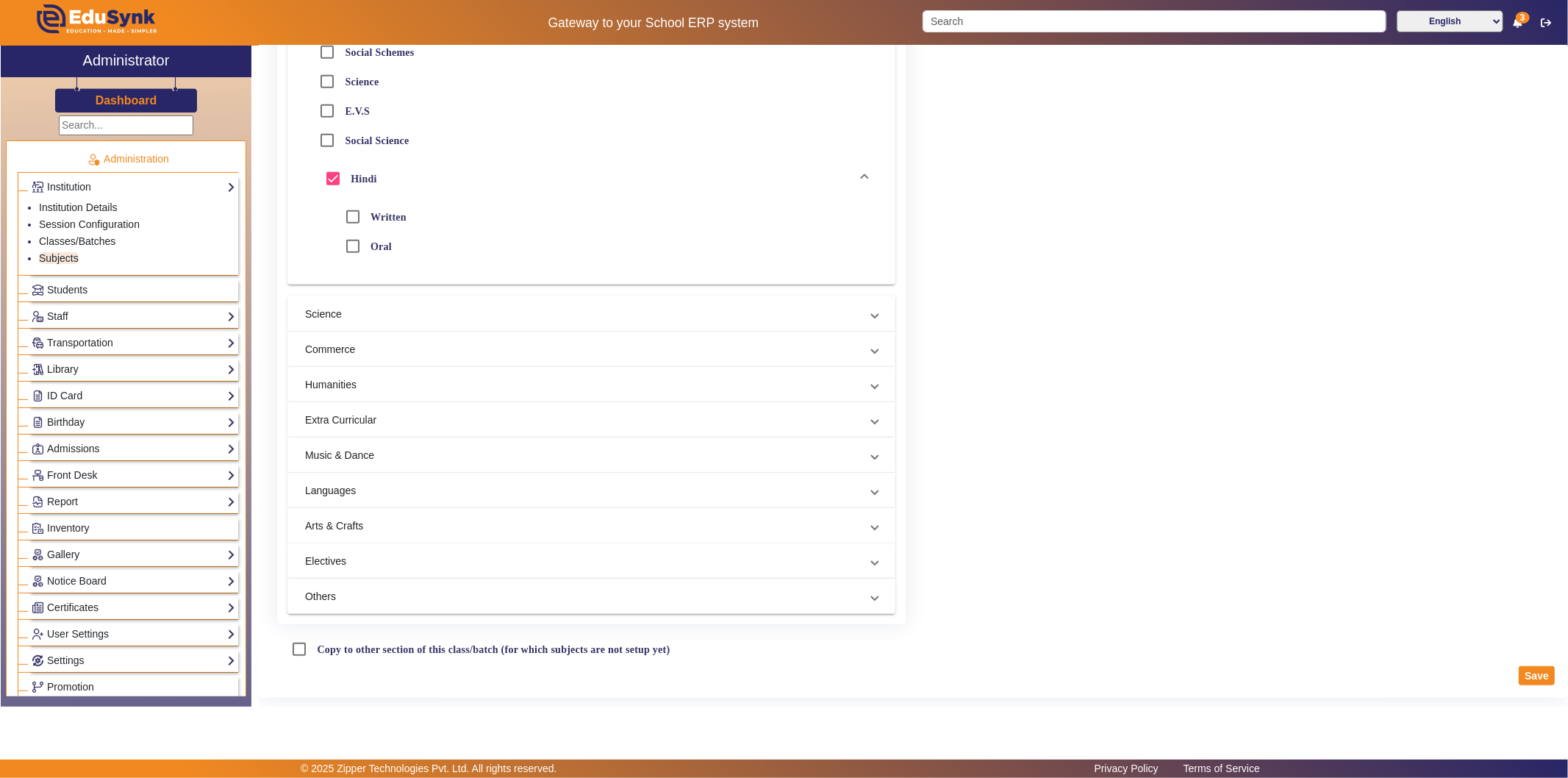
click at [573, 527] on mat-panel-title "Arts & Crafts" at bounding box center [582, 526] width 555 height 16
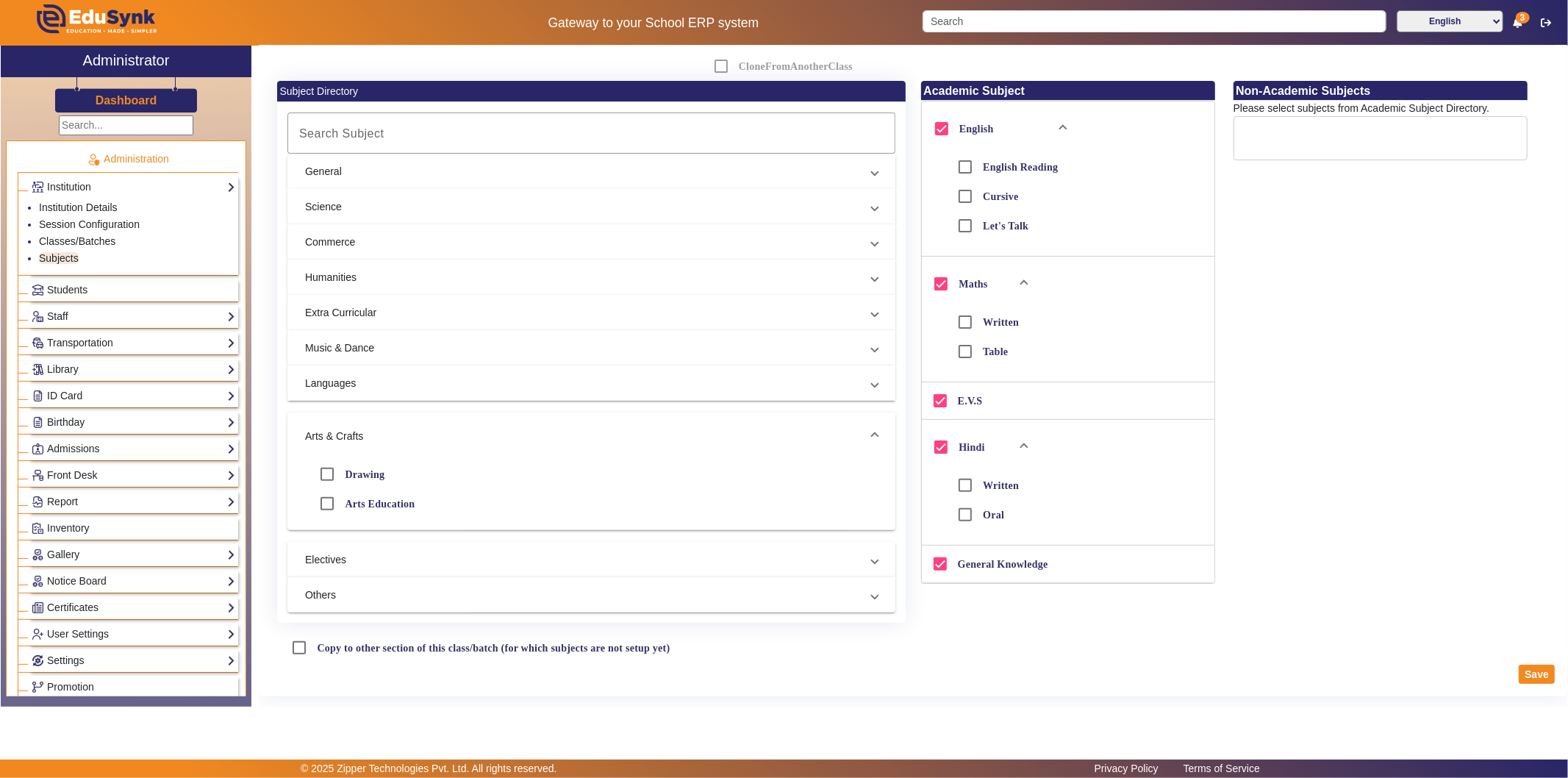
scroll to position [234, 0]
click at [318, 460] on input "Drawing" at bounding box center [327, 474] width 29 height 29
checkbox input "true"
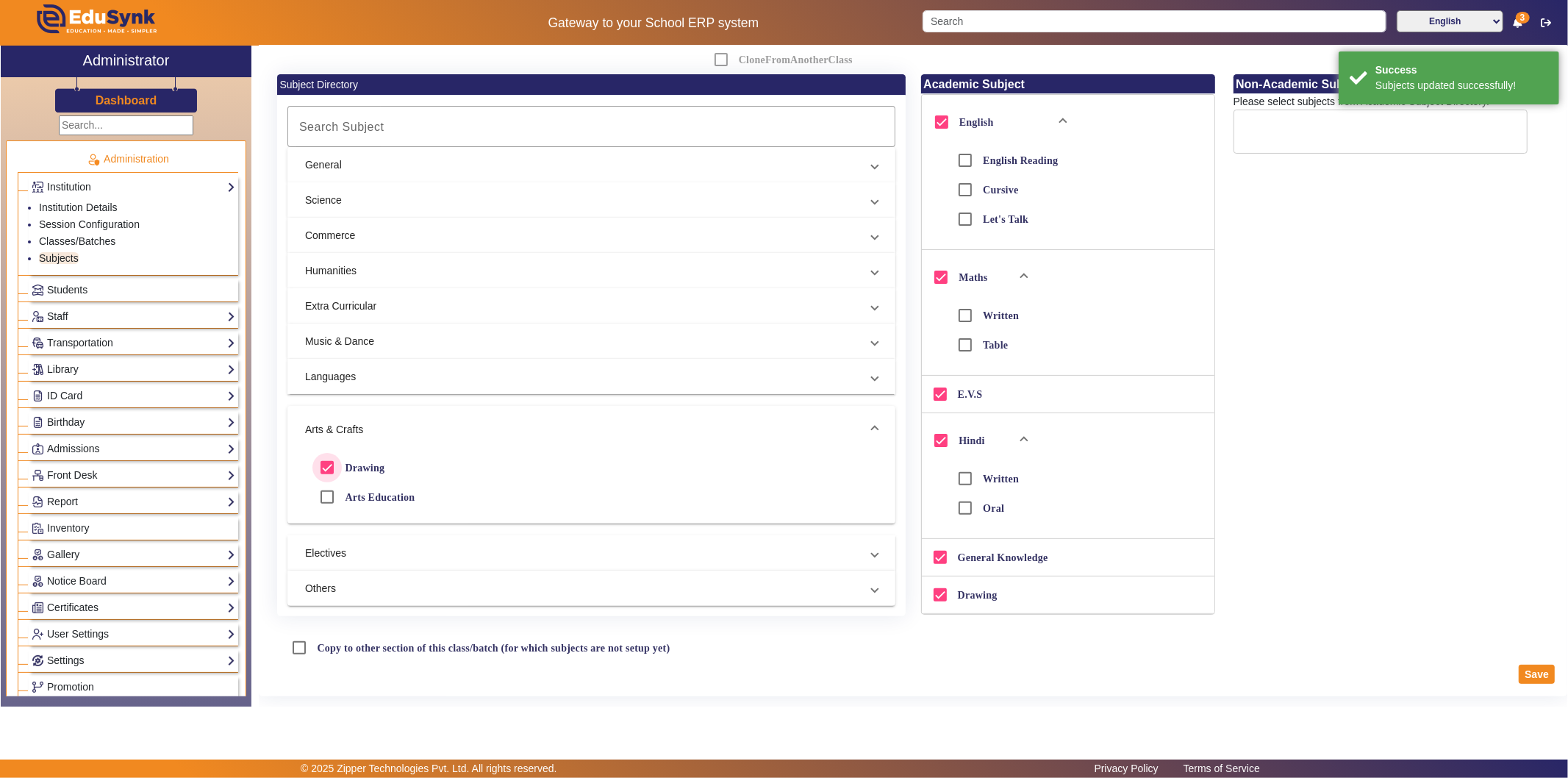
scroll to position [272, 0]
click at [1411, 678] on button "Save" at bounding box center [1537, 674] width 36 height 19
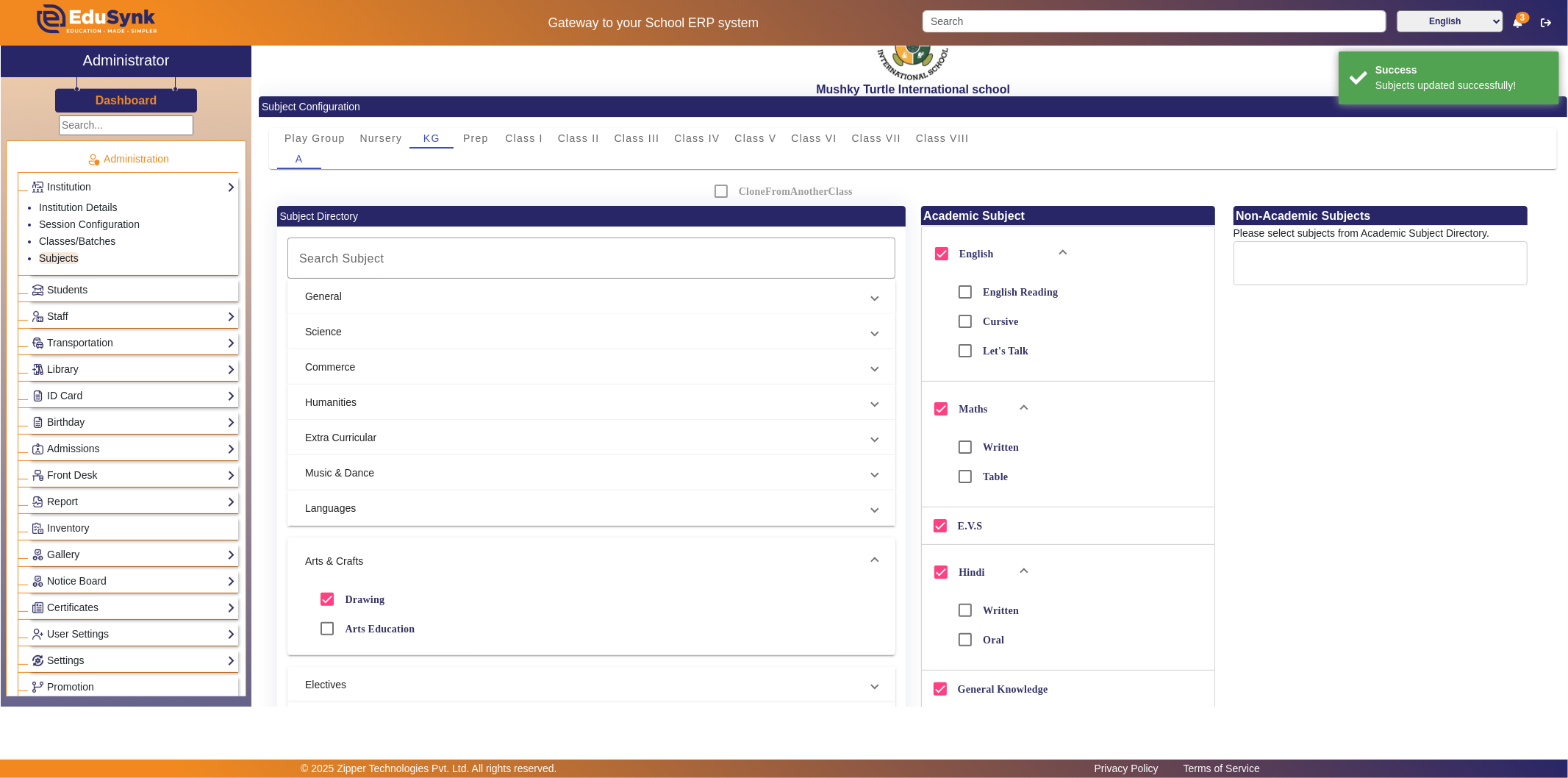
scroll to position [0, 0]
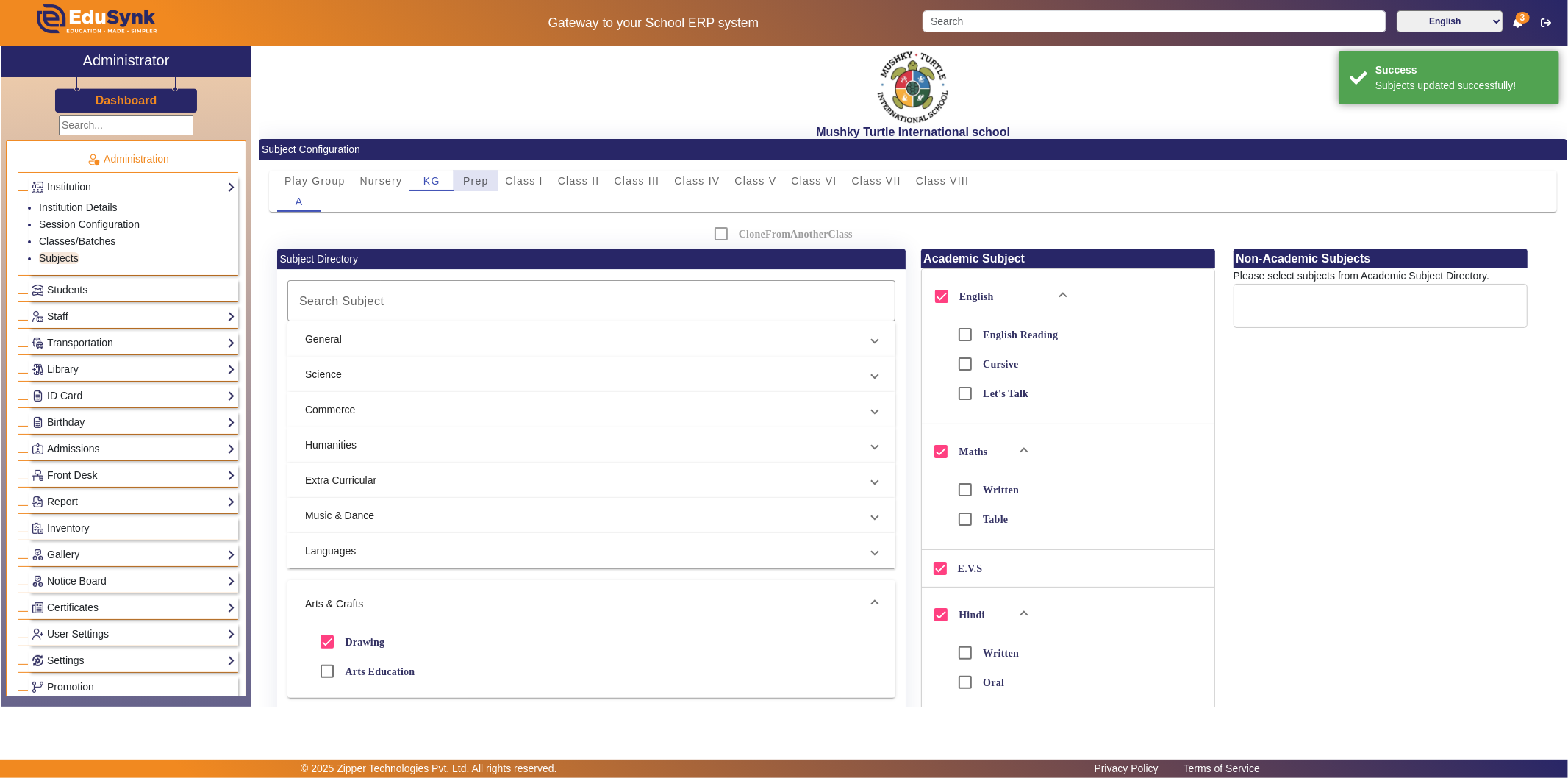
click at [469, 178] on span "Prep" at bounding box center [476, 181] width 26 height 10
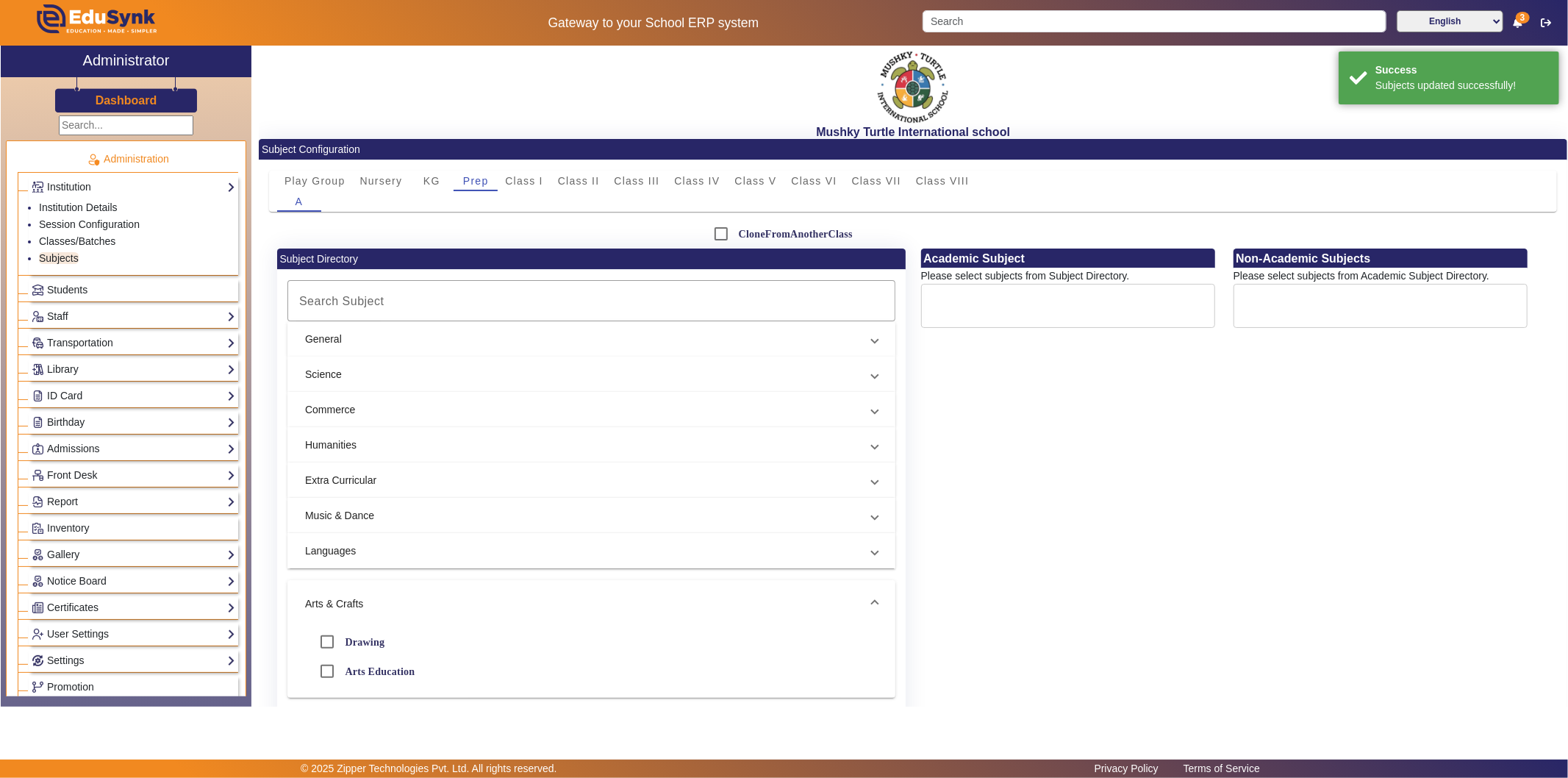
click at [410, 335] on mat-panel-title "General" at bounding box center [582, 339] width 555 height 16
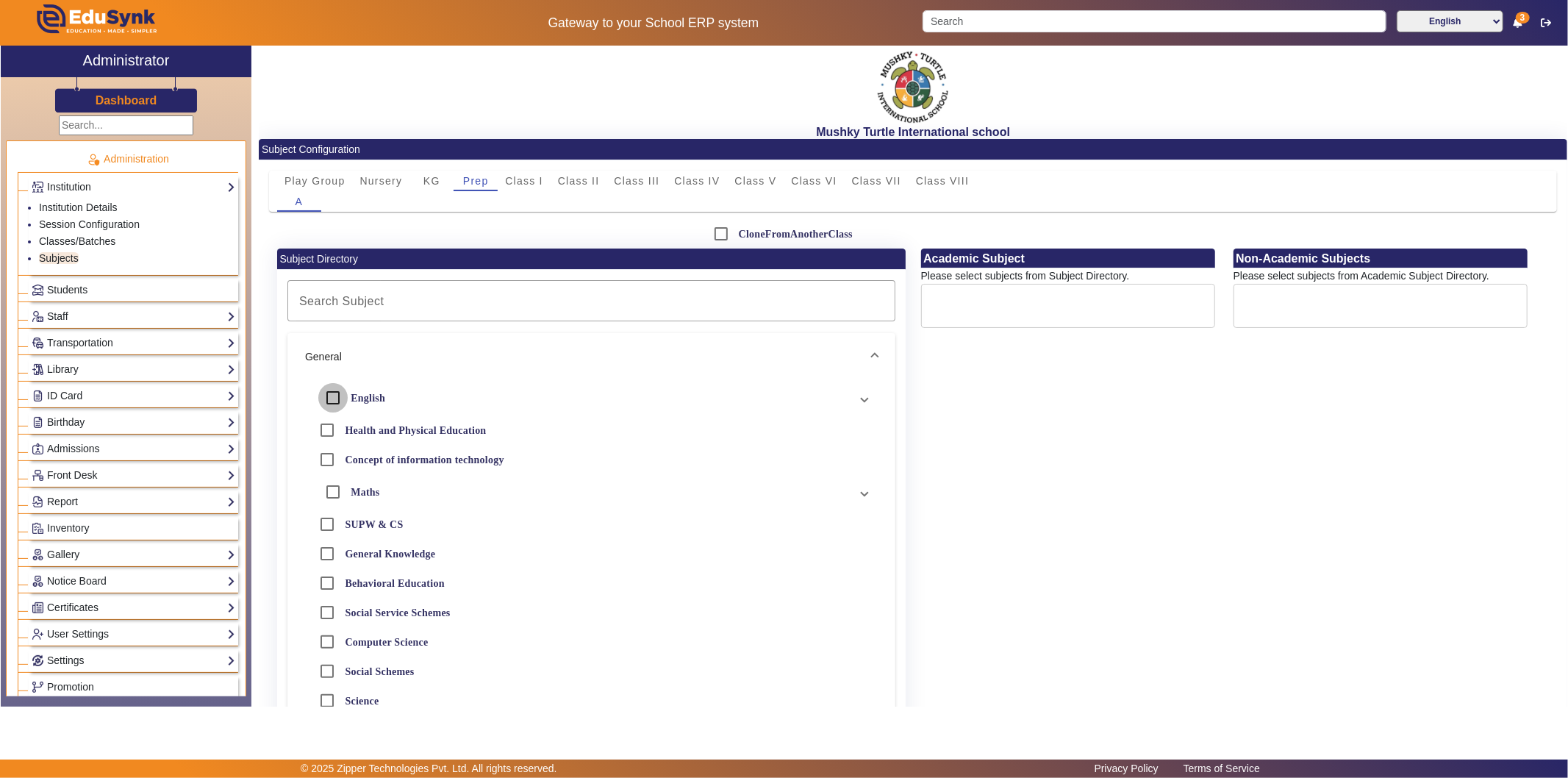
click at [331, 390] on input "English" at bounding box center [333, 398] width 29 height 29
checkbox input "true"
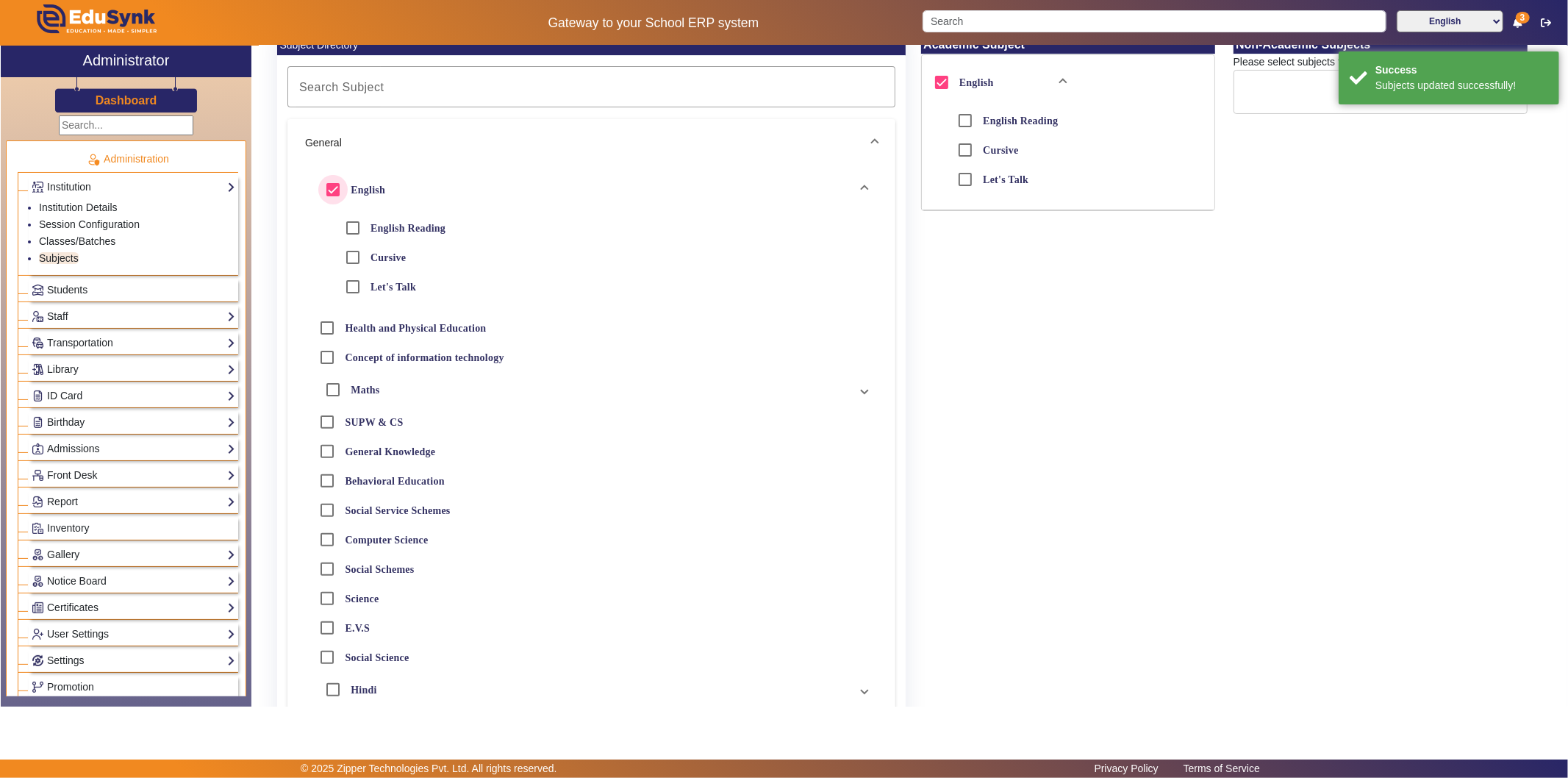
scroll to position [245, 0]
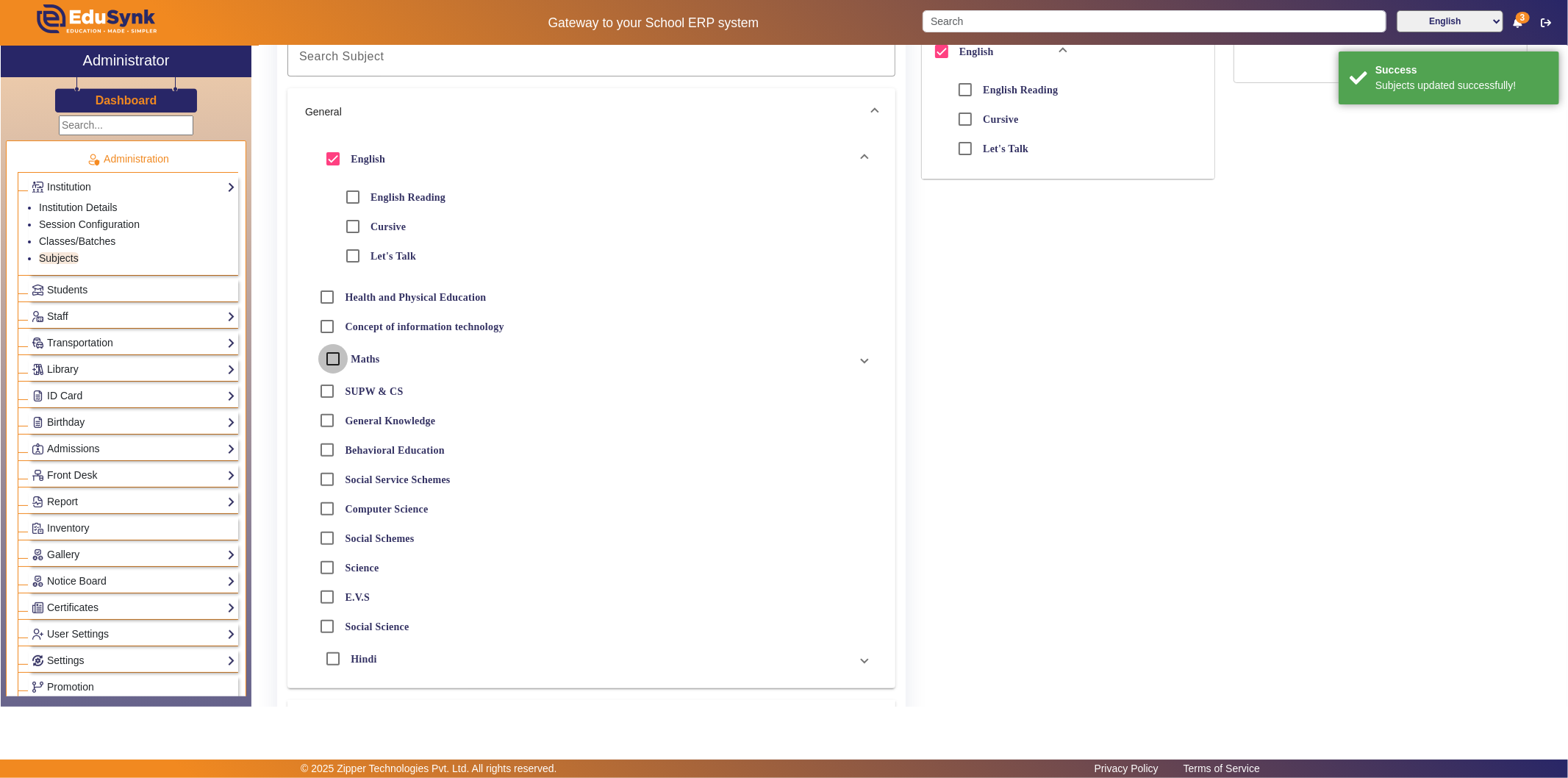
click at [339, 356] on input "Maths" at bounding box center [333, 358] width 29 height 29
checkbox input "true"
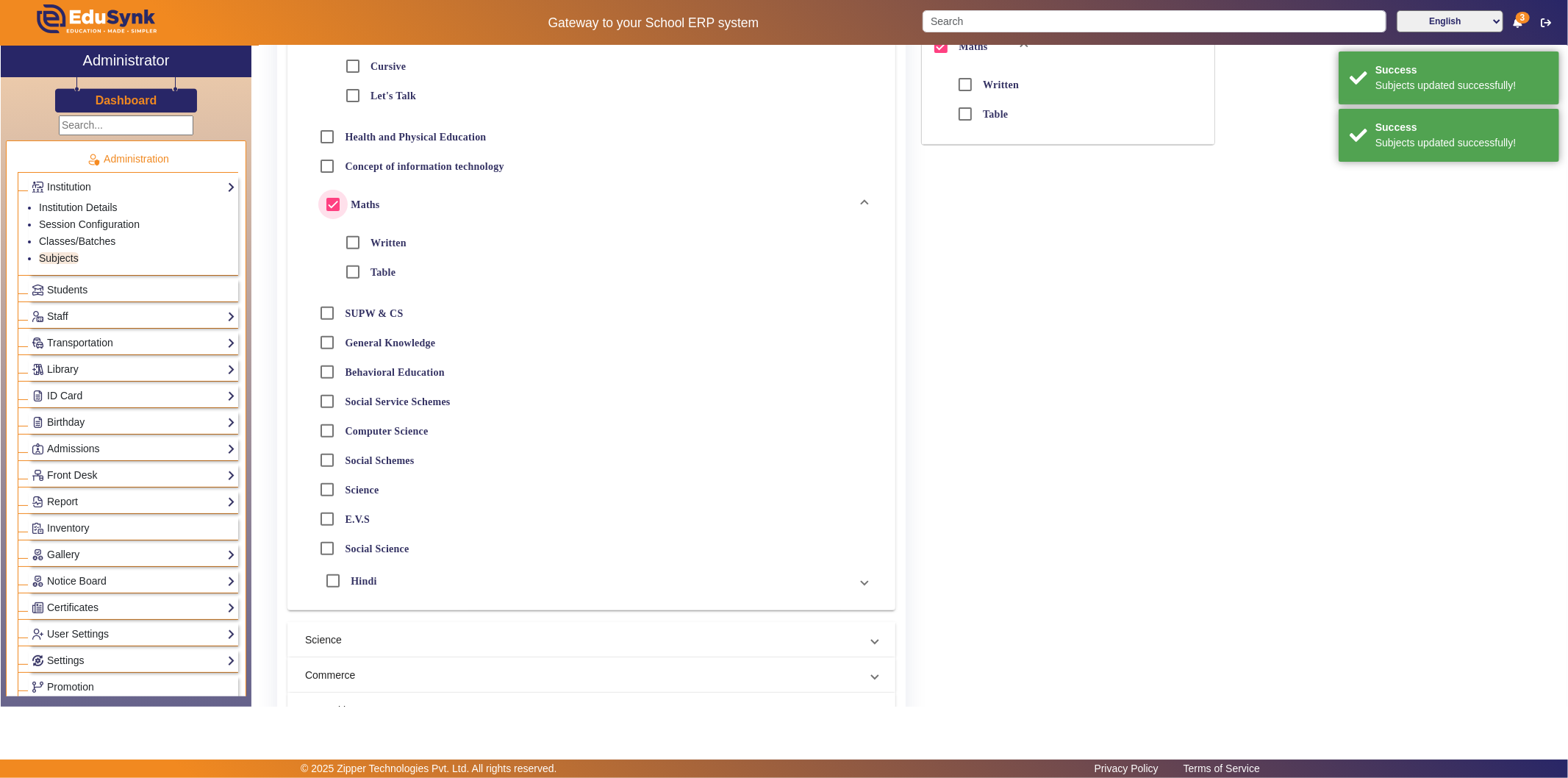
scroll to position [408, 0]
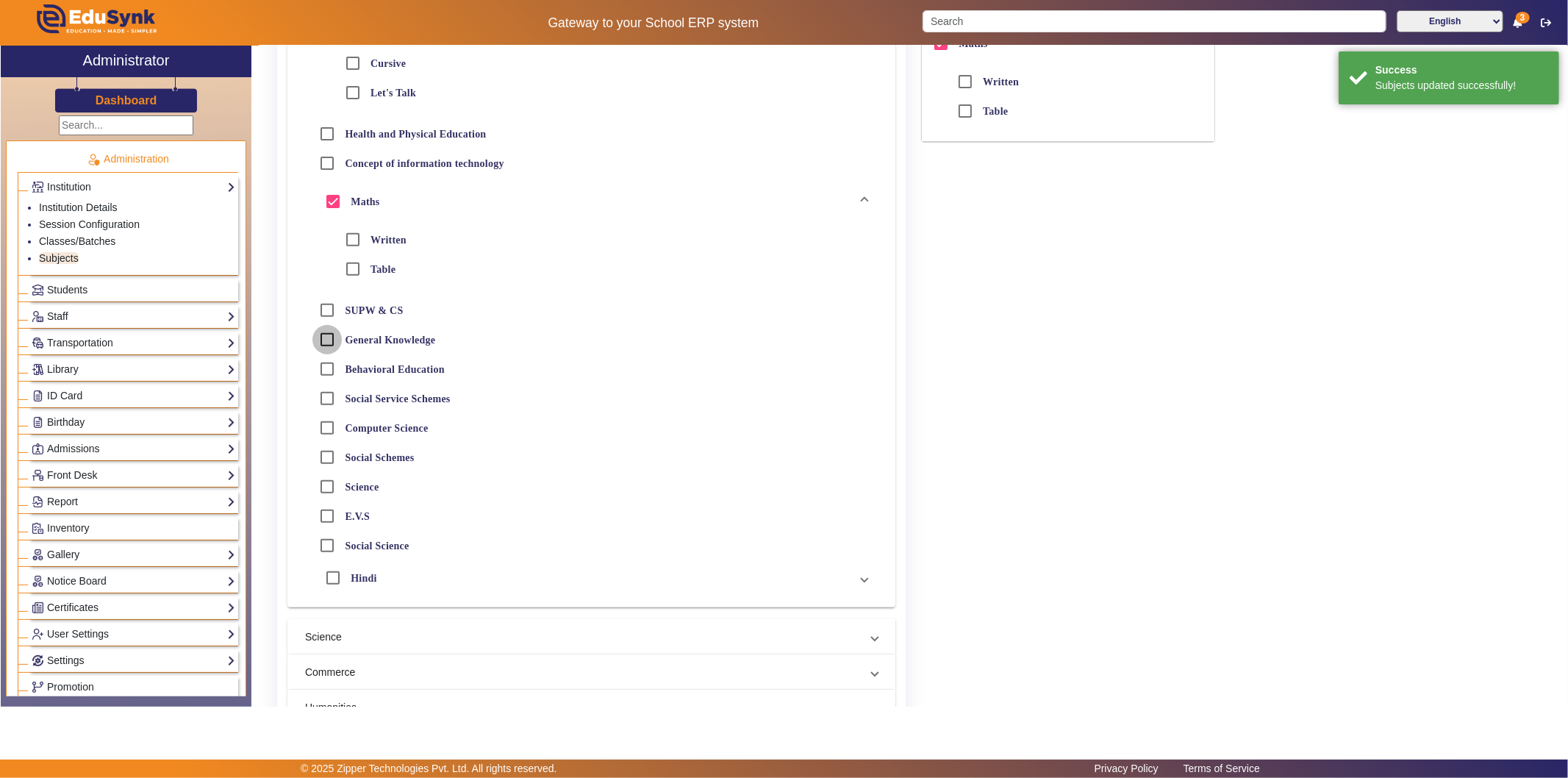
click at [331, 334] on input "General Knowledge" at bounding box center [327, 339] width 29 height 29
checkbox input "true"
click at [333, 574] on input "Hindi" at bounding box center [333, 578] width 29 height 29
checkbox input "true"
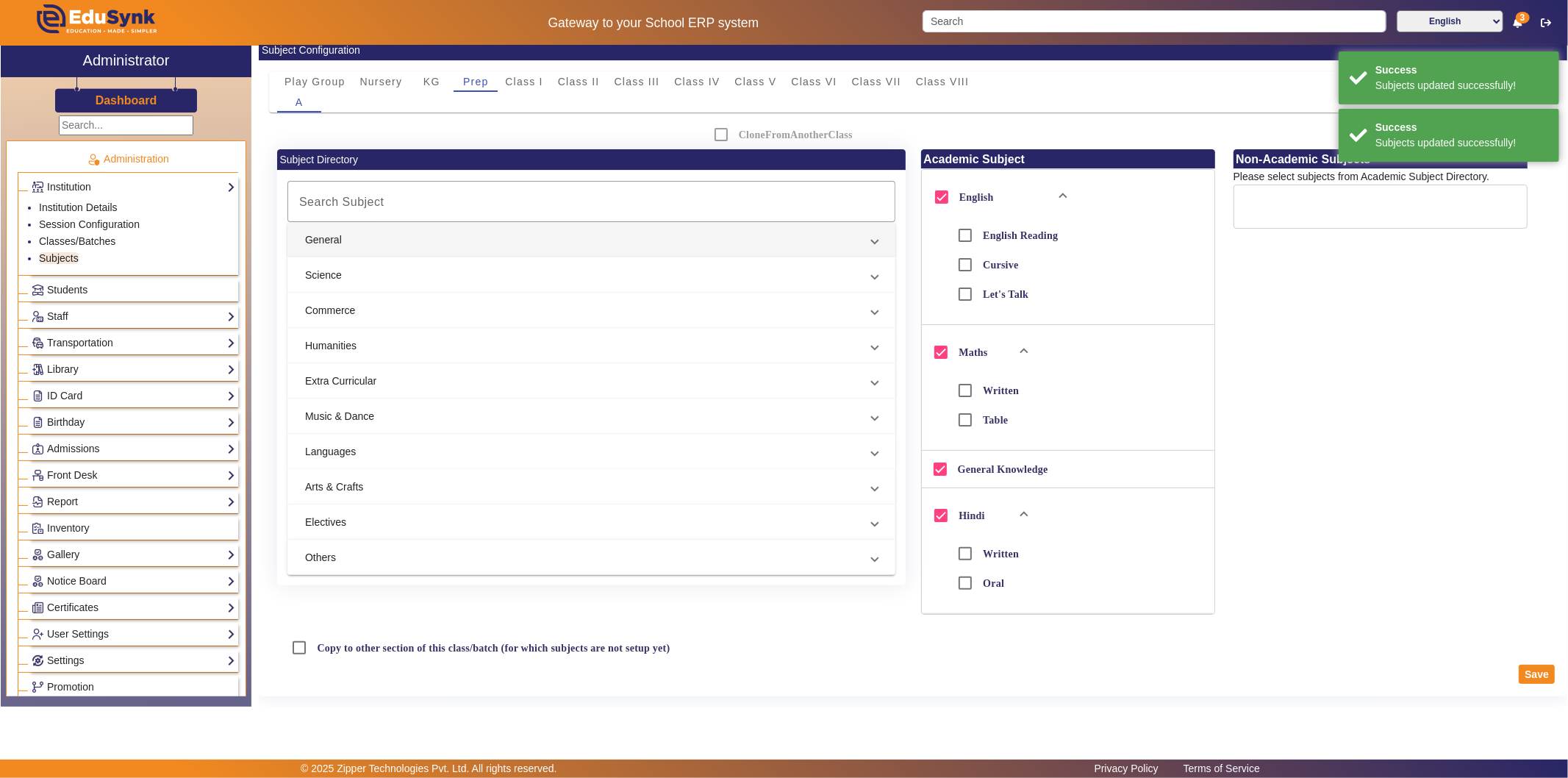
scroll to position [196, 0]
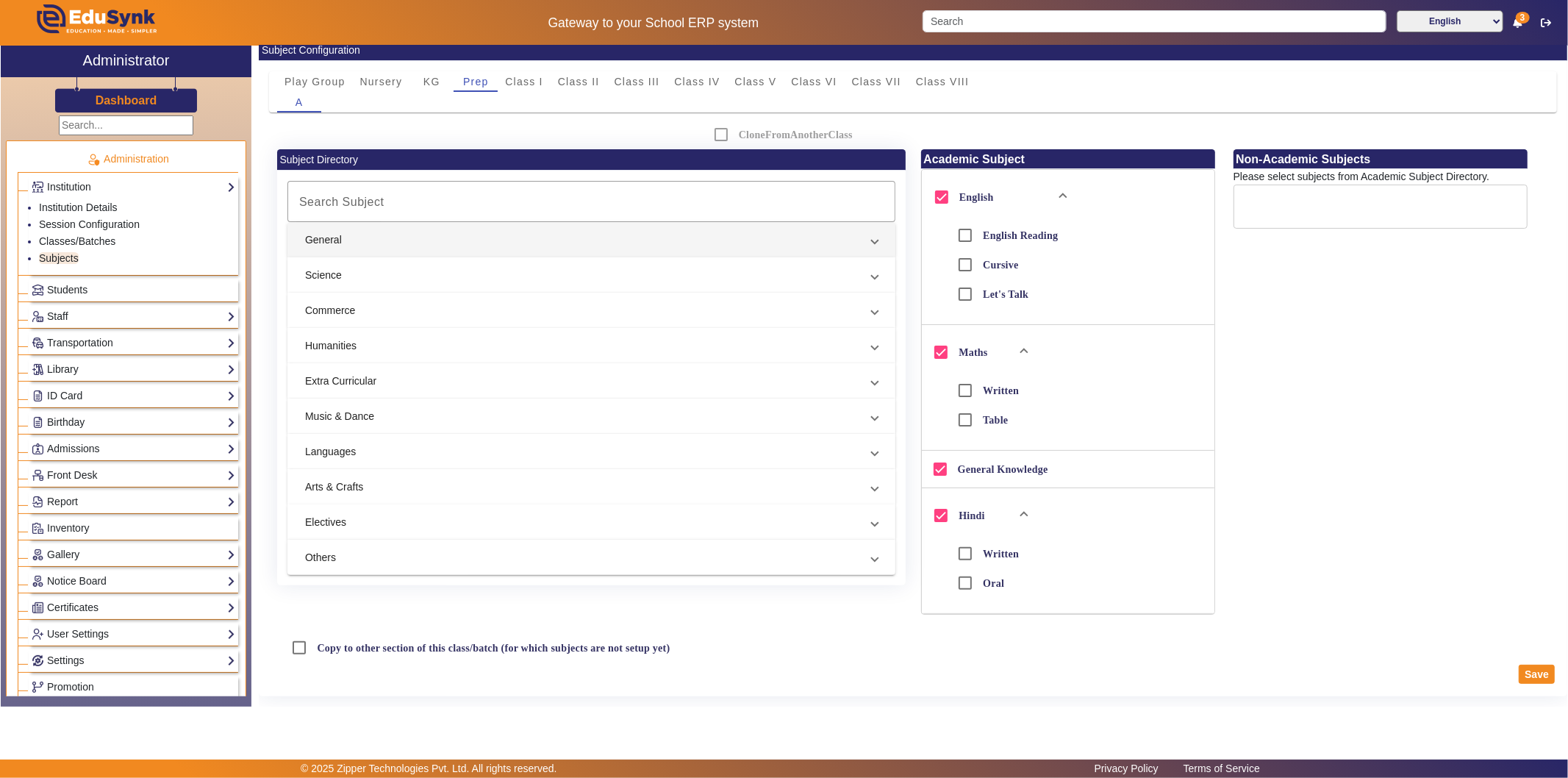
click at [392, 479] on mat-panel-title "Arts & Crafts" at bounding box center [582, 487] width 555 height 16
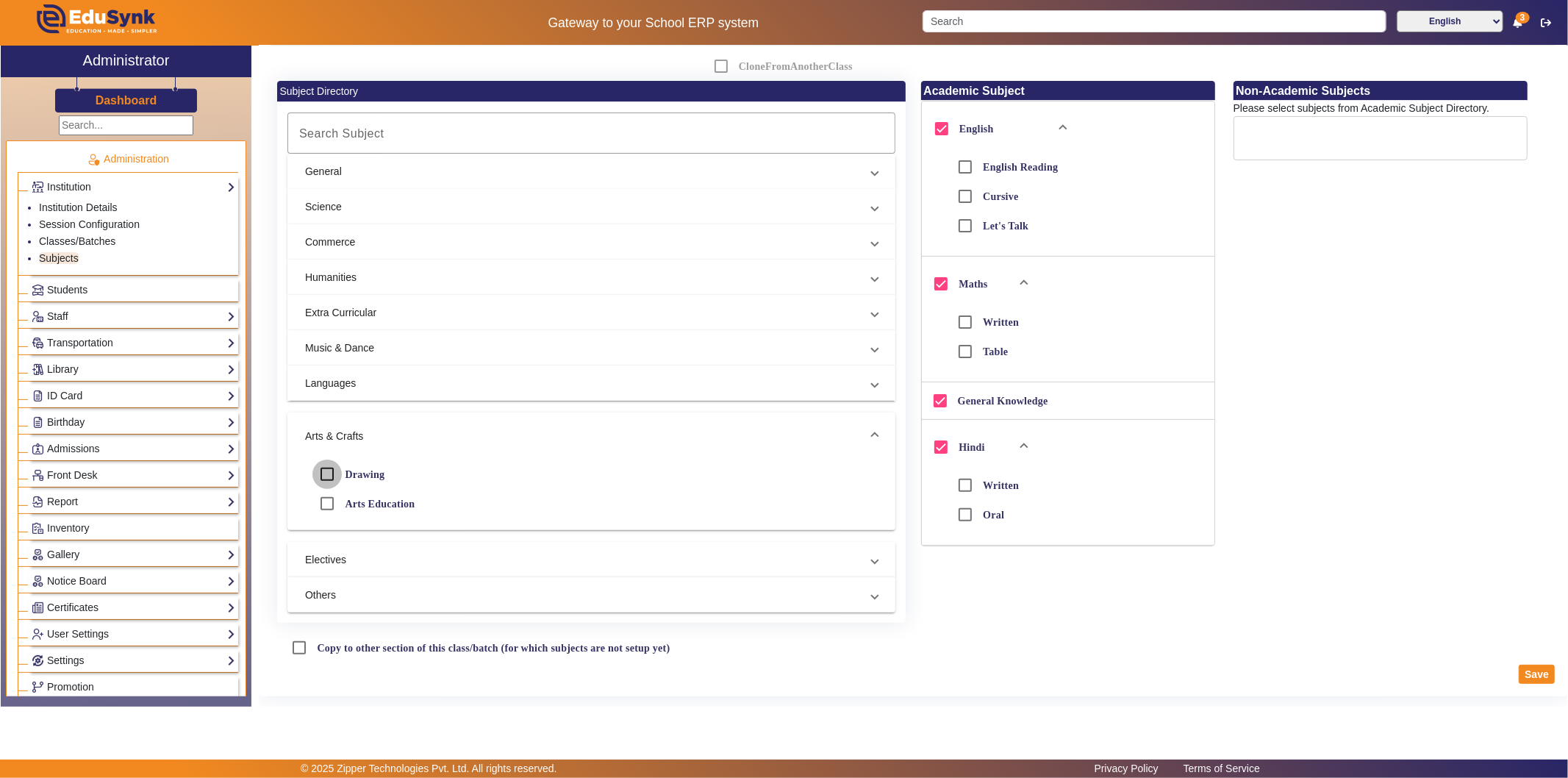
click at [324, 460] on input "Drawing" at bounding box center [327, 474] width 29 height 29
checkbox input "true"
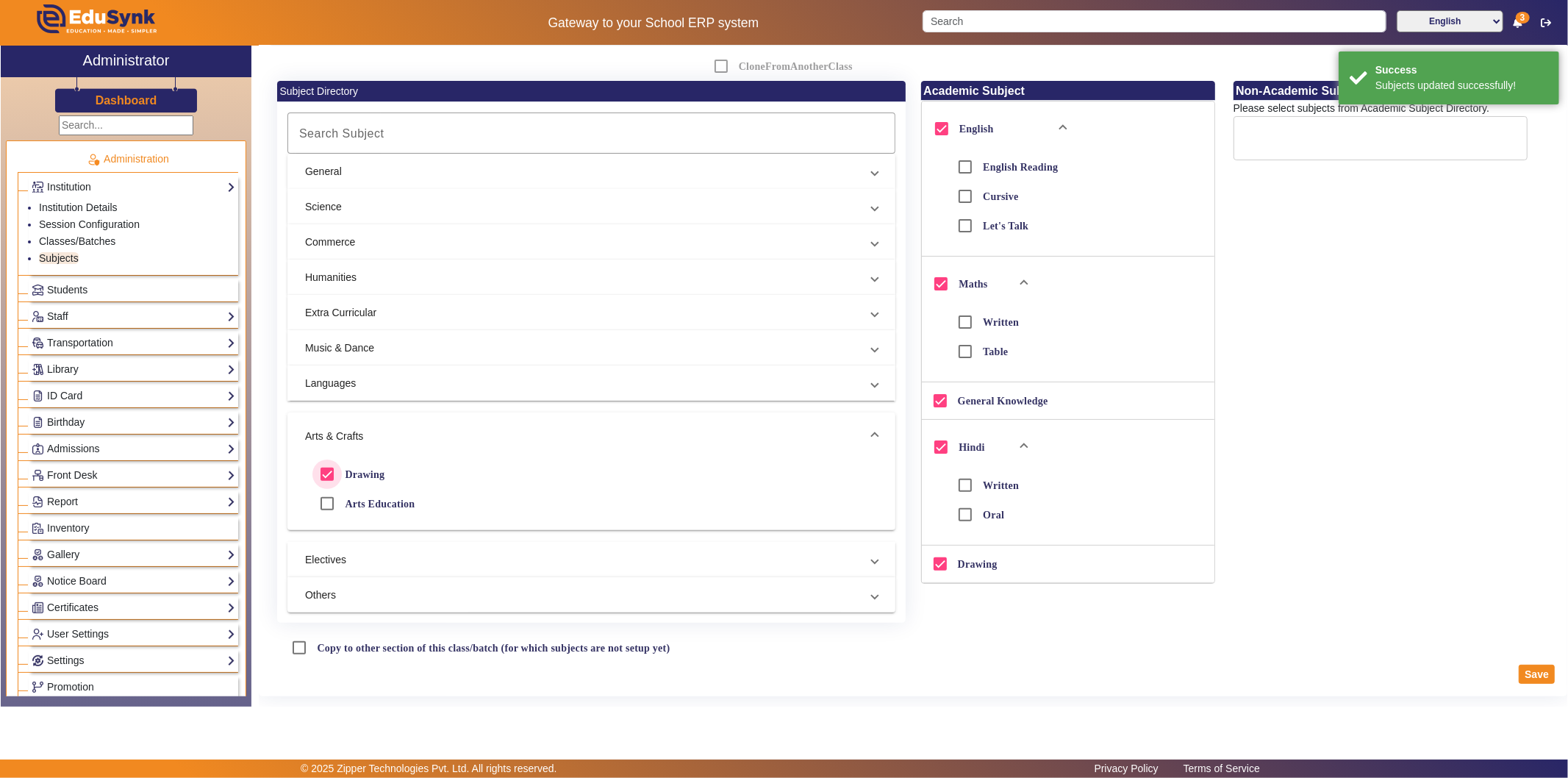
scroll to position [234, 0]
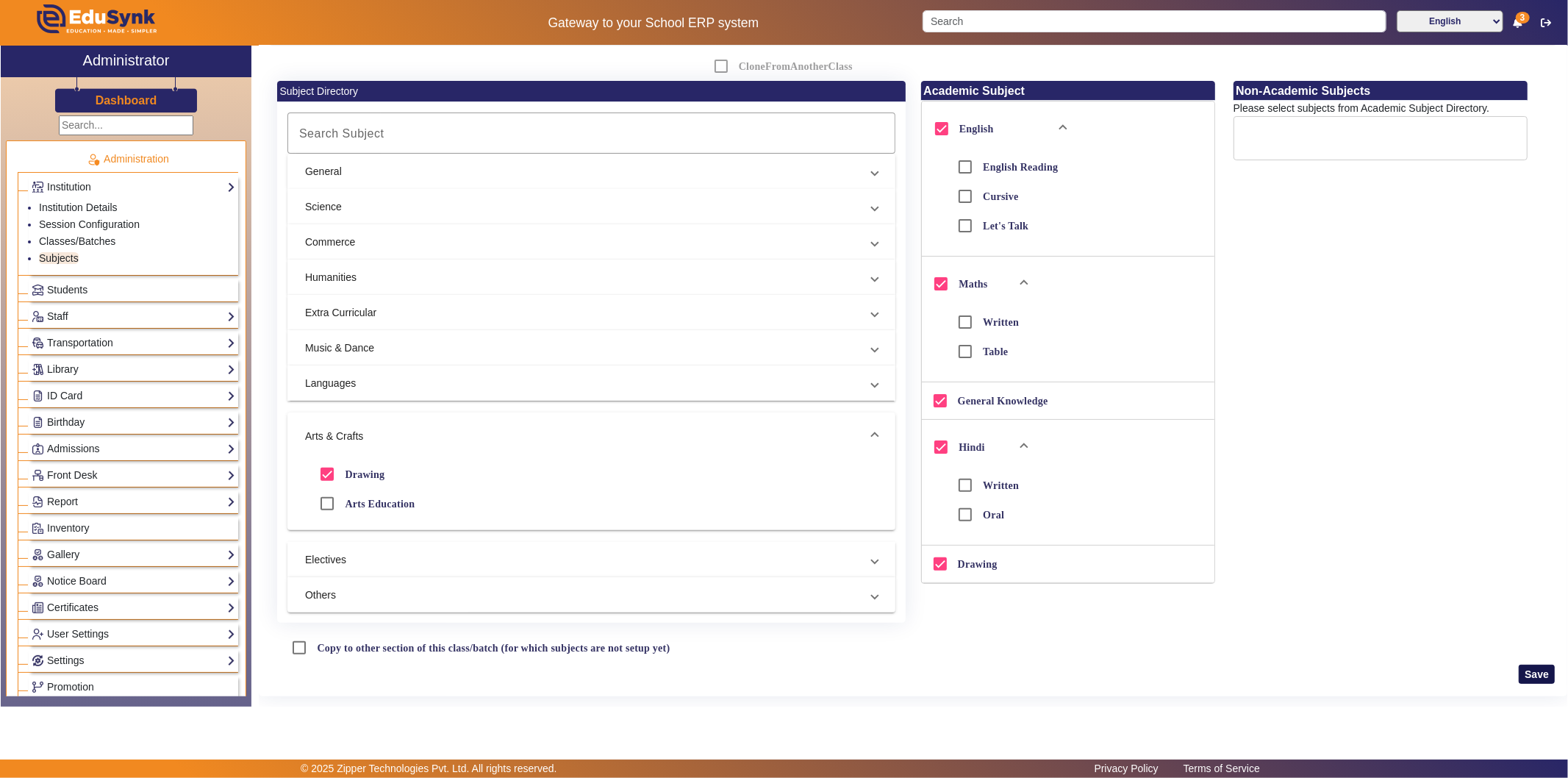
click at [1411, 667] on button "Save" at bounding box center [1537, 674] width 36 height 19
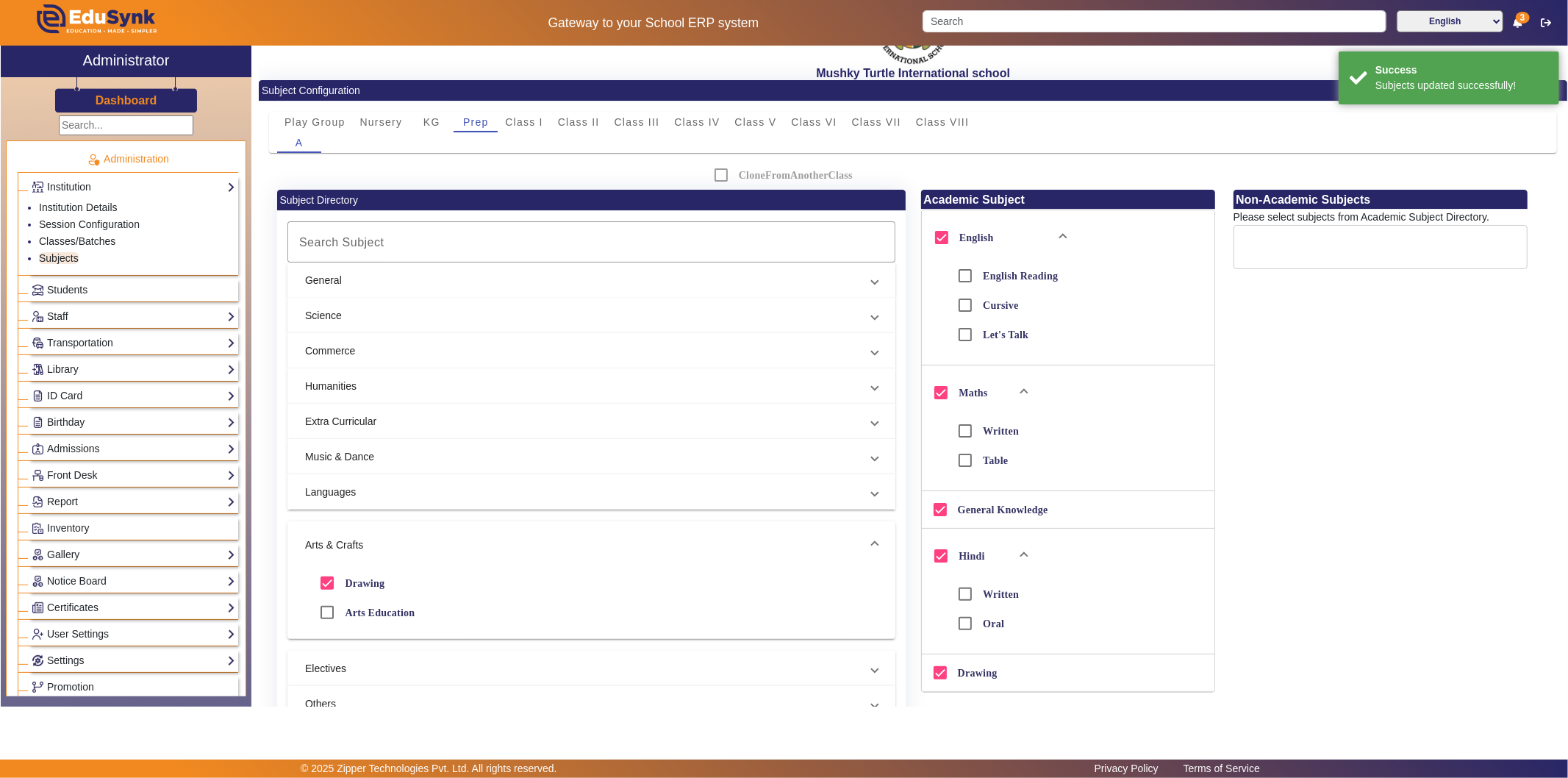
scroll to position [0, 0]
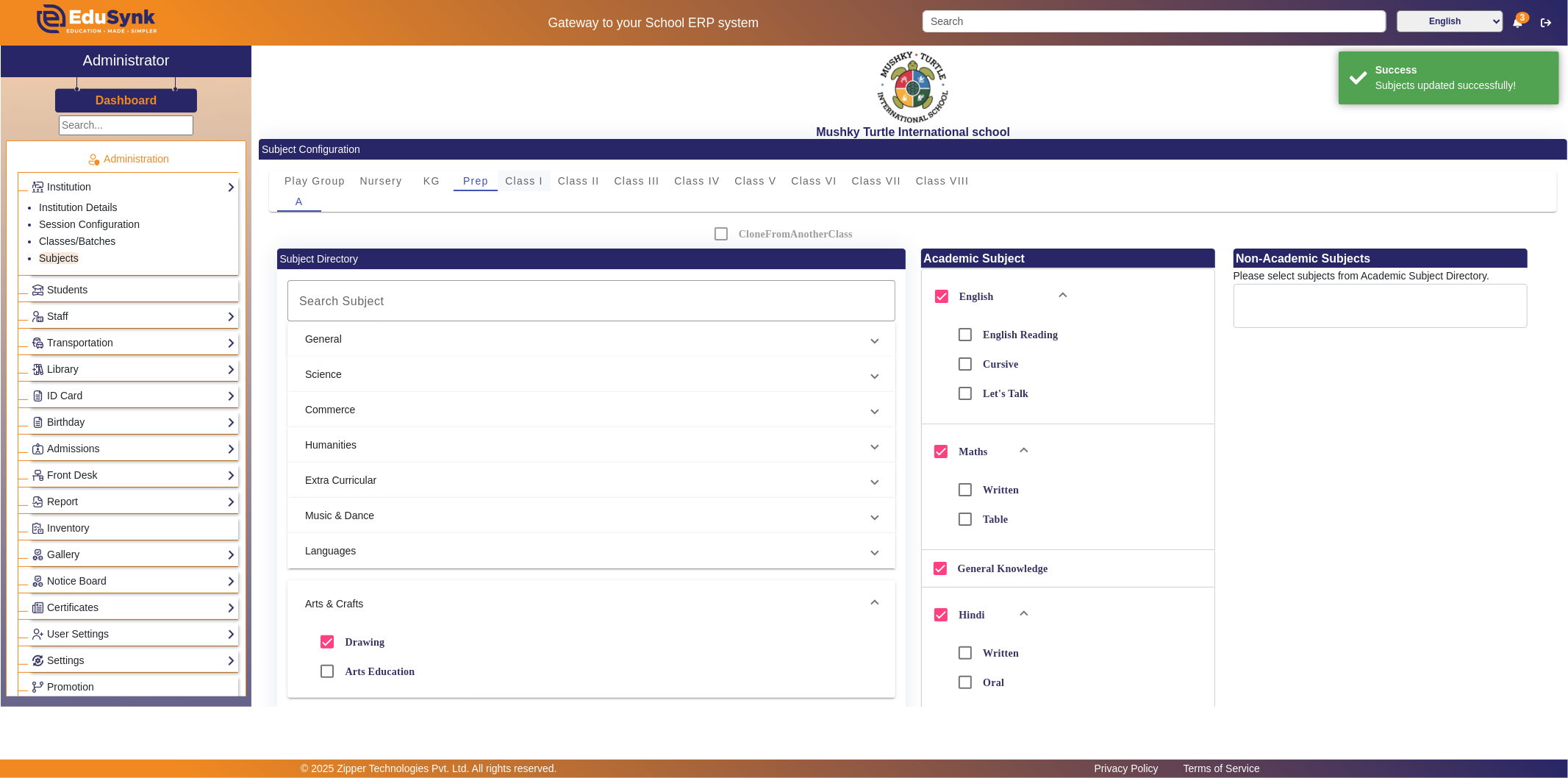
click at [515, 173] on span "Class I" at bounding box center [524, 181] width 38 height 21
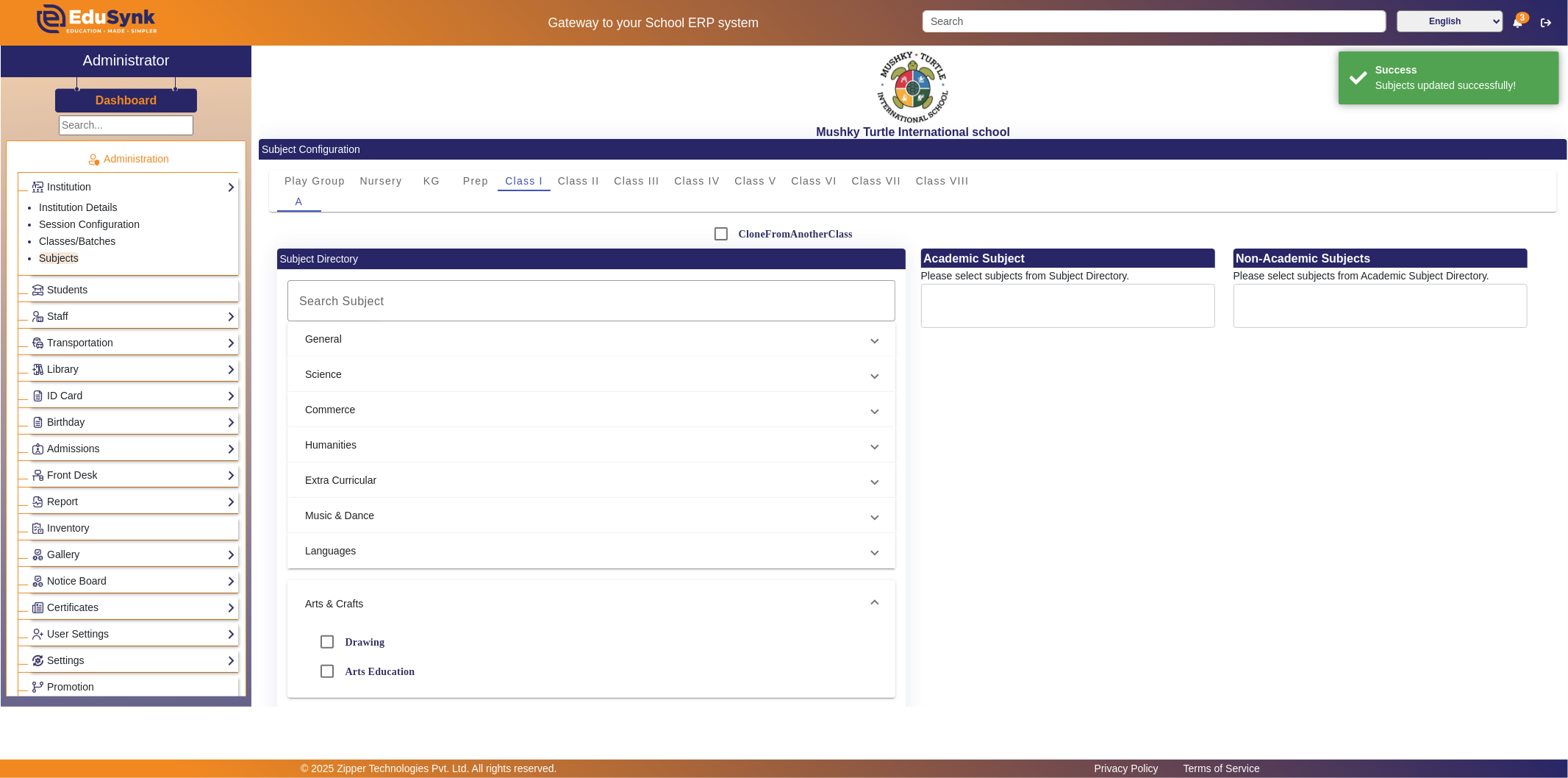
click at [351, 337] on mat-panel-title "General" at bounding box center [582, 339] width 555 height 16
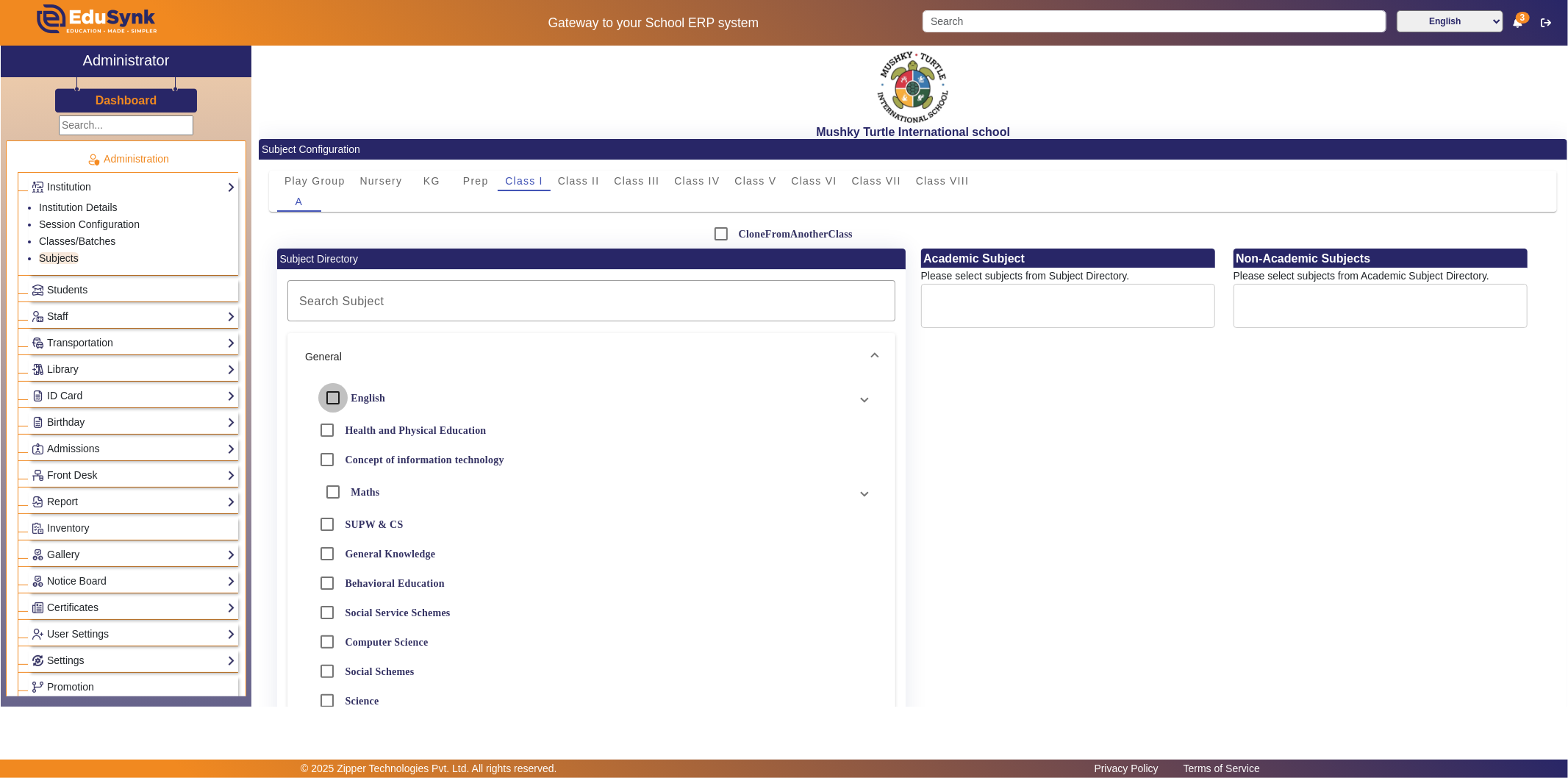
click at [331, 391] on input "English" at bounding box center [333, 398] width 29 height 29
checkbox input "true"
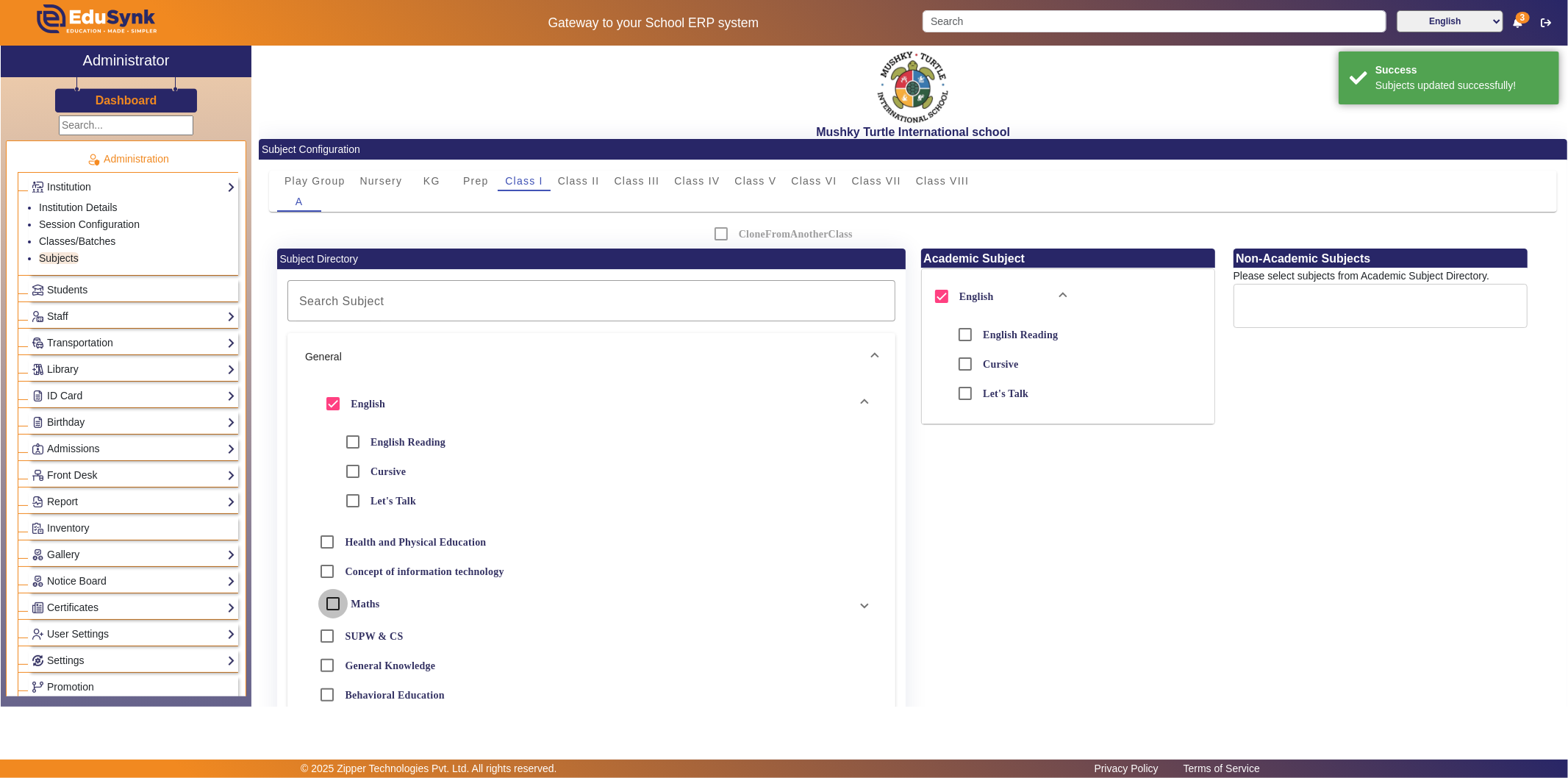
click at [325, 601] on input "Maths" at bounding box center [333, 603] width 29 height 29
checkbox input "true"
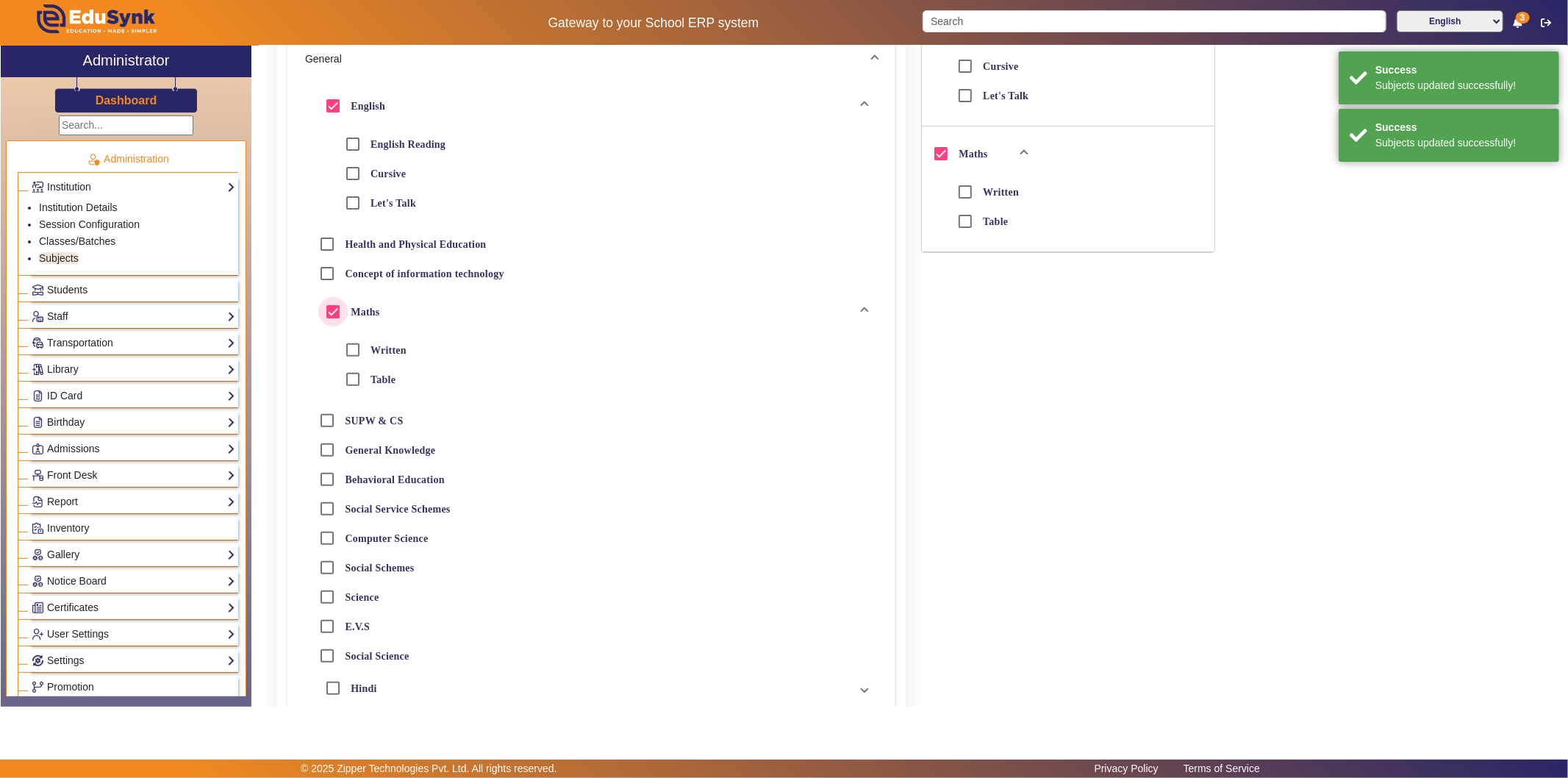
scroll to position [326, 0]
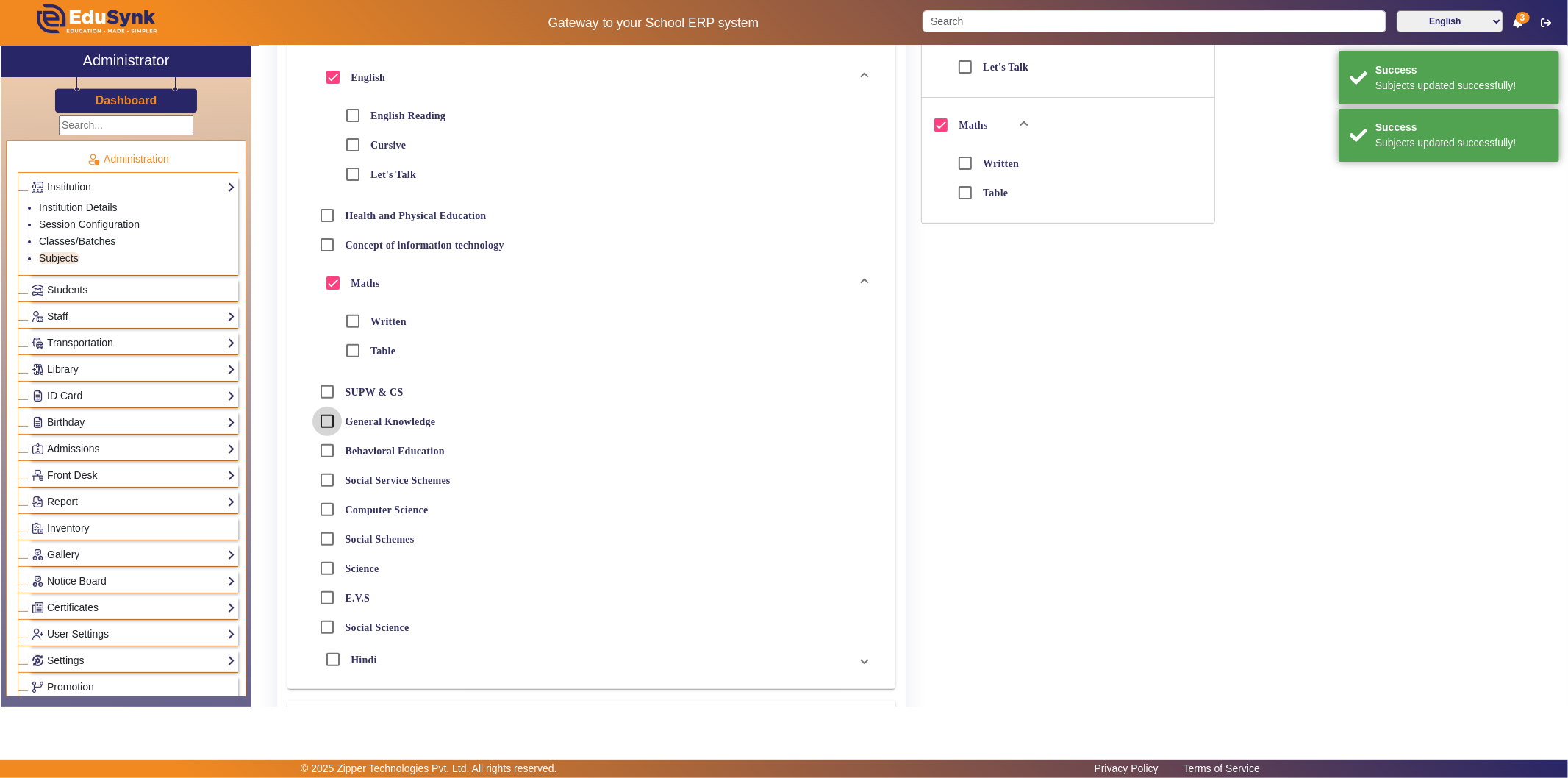
click at [326, 417] on input "General Knowledge" at bounding box center [327, 421] width 29 height 29
checkbox input "true"
click at [334, 655] on input "Hindi" at bounding box center [333, 659] width 29 height 29
checkbox input "true"
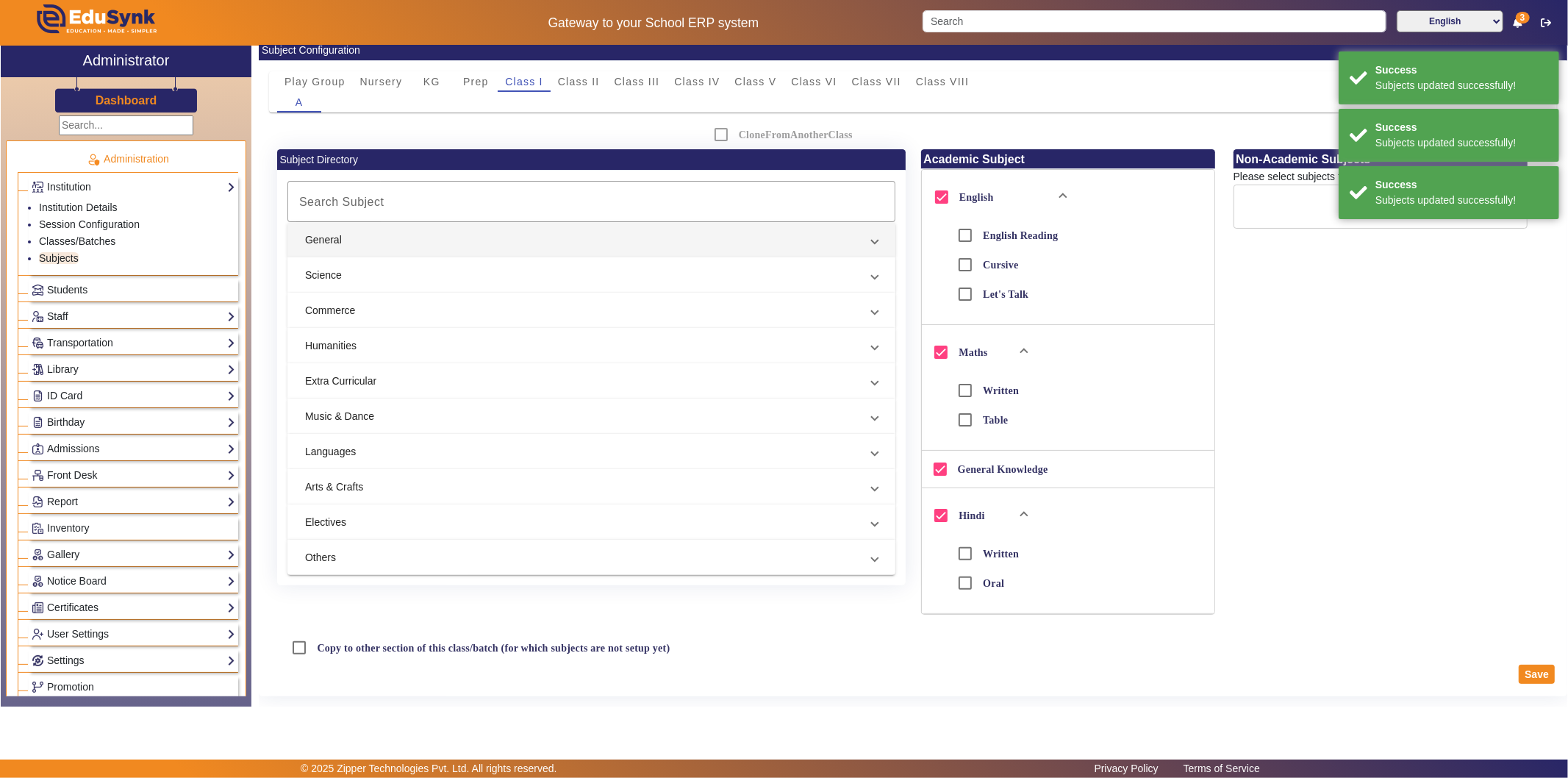
scroll to position [196, 0]
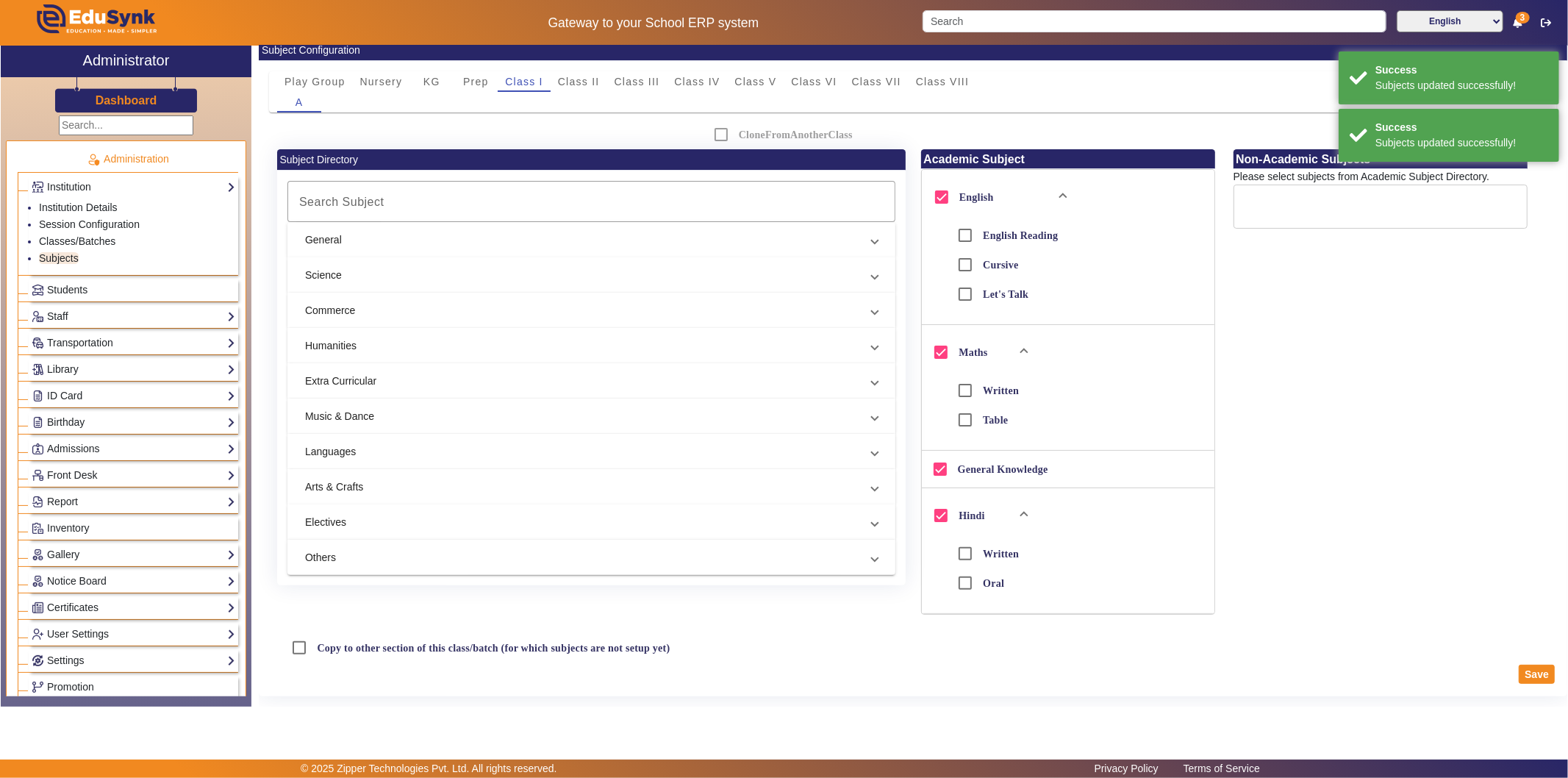
click at [428, 479] on mat-panel-title "Arts & Crafts" at bounding box center [582, 487] width 555 height 16
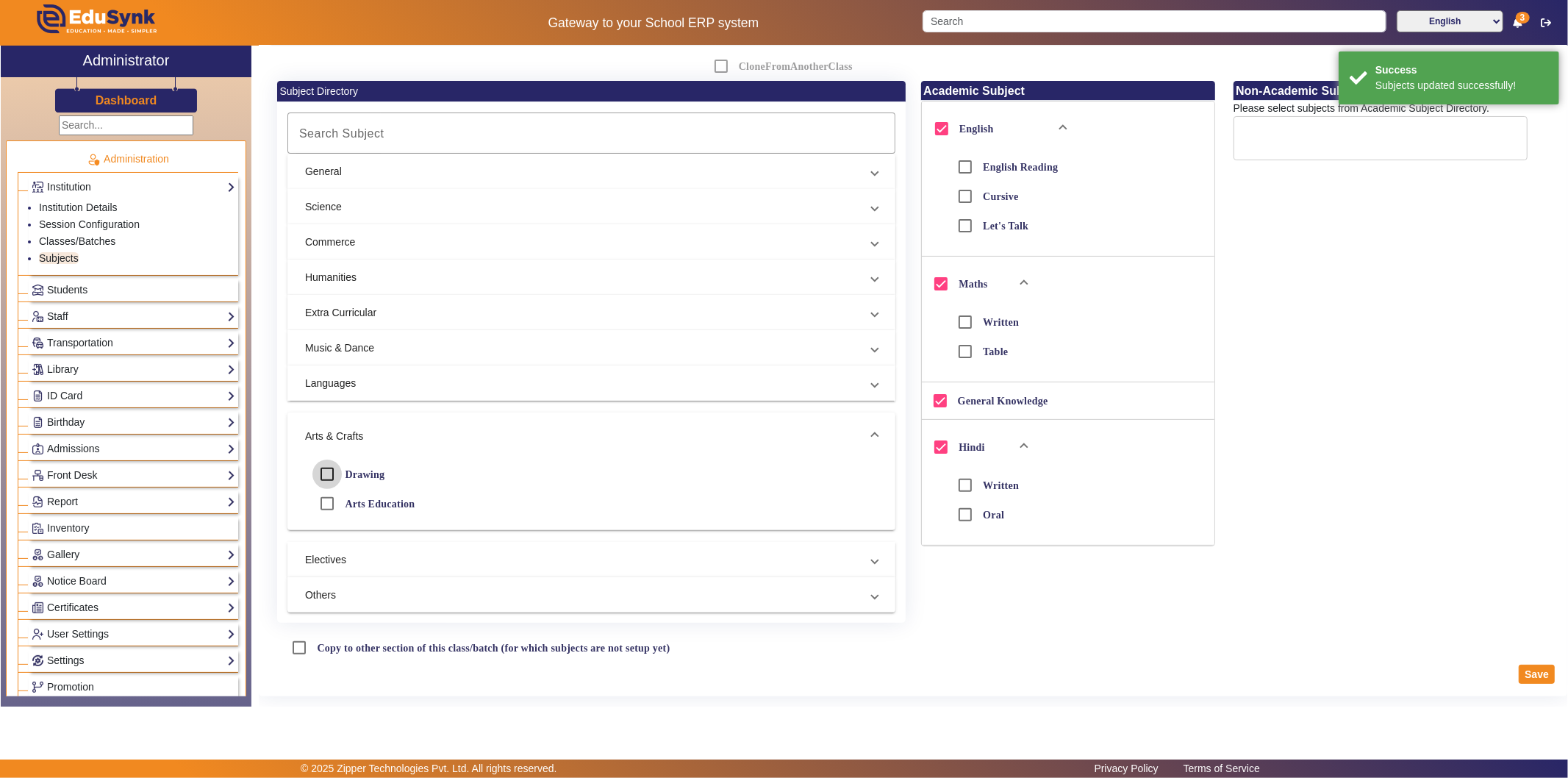
click at [327, 460] on input "Drawing" at bounding box center [327, 474] width 29 height 29
checkbox input "true"
click at [1411, 675] on button "Save" at bounding box center [1537, 674] width 36 height 19
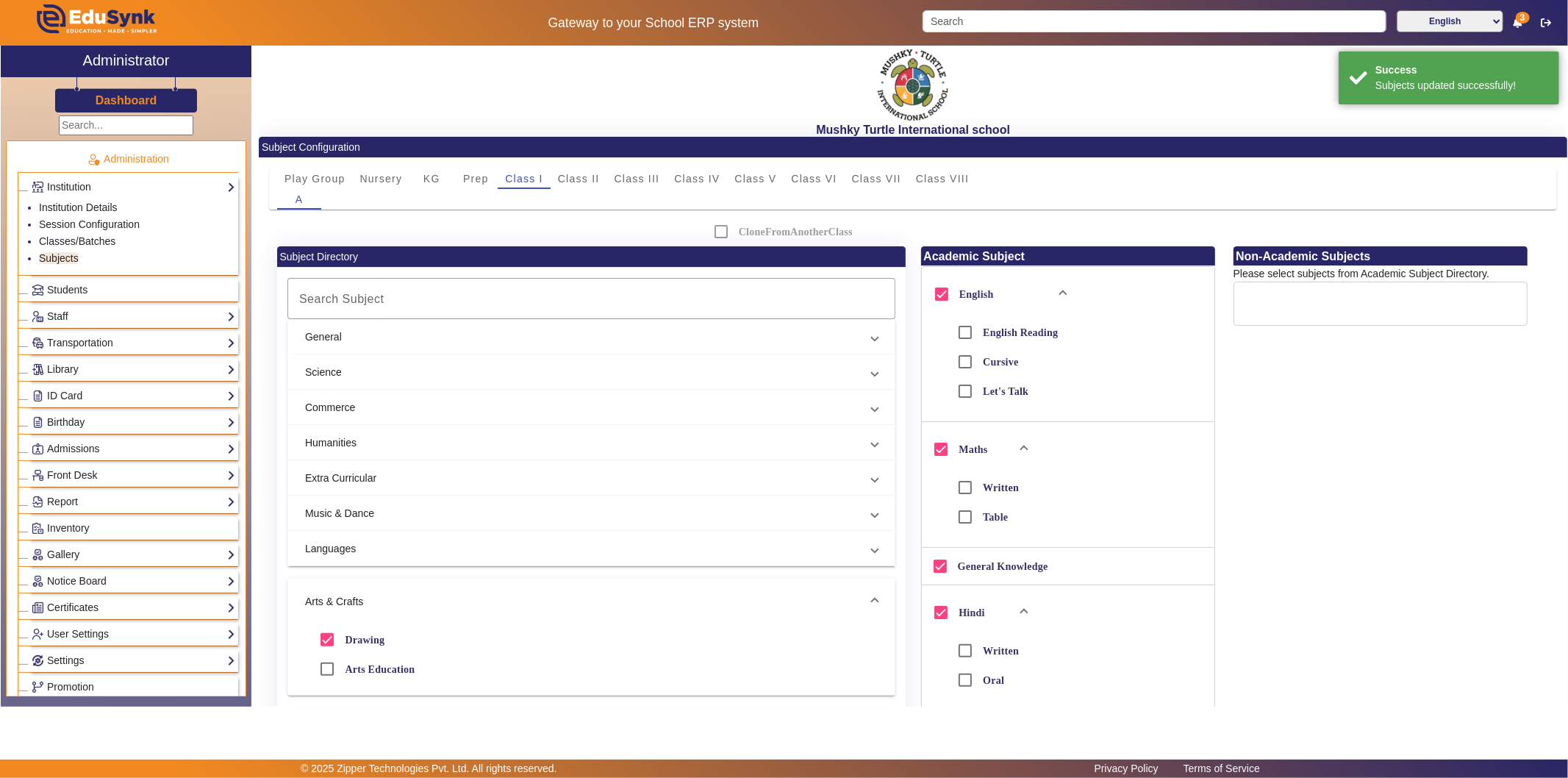
scroll to position [0, 0]
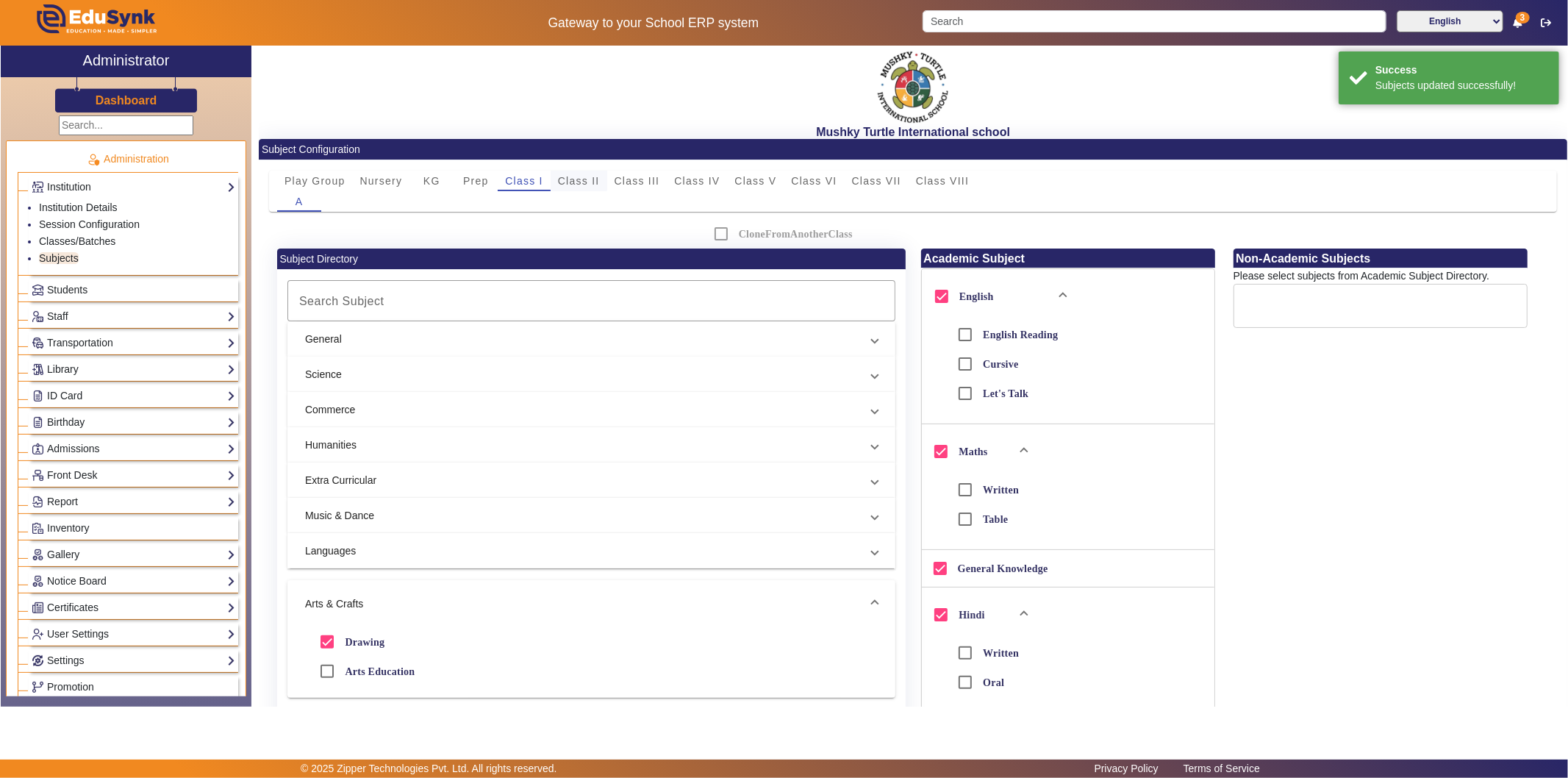
click at [575, 178] on span "Class II" at bounding box center [579, 181] width 42 height 10
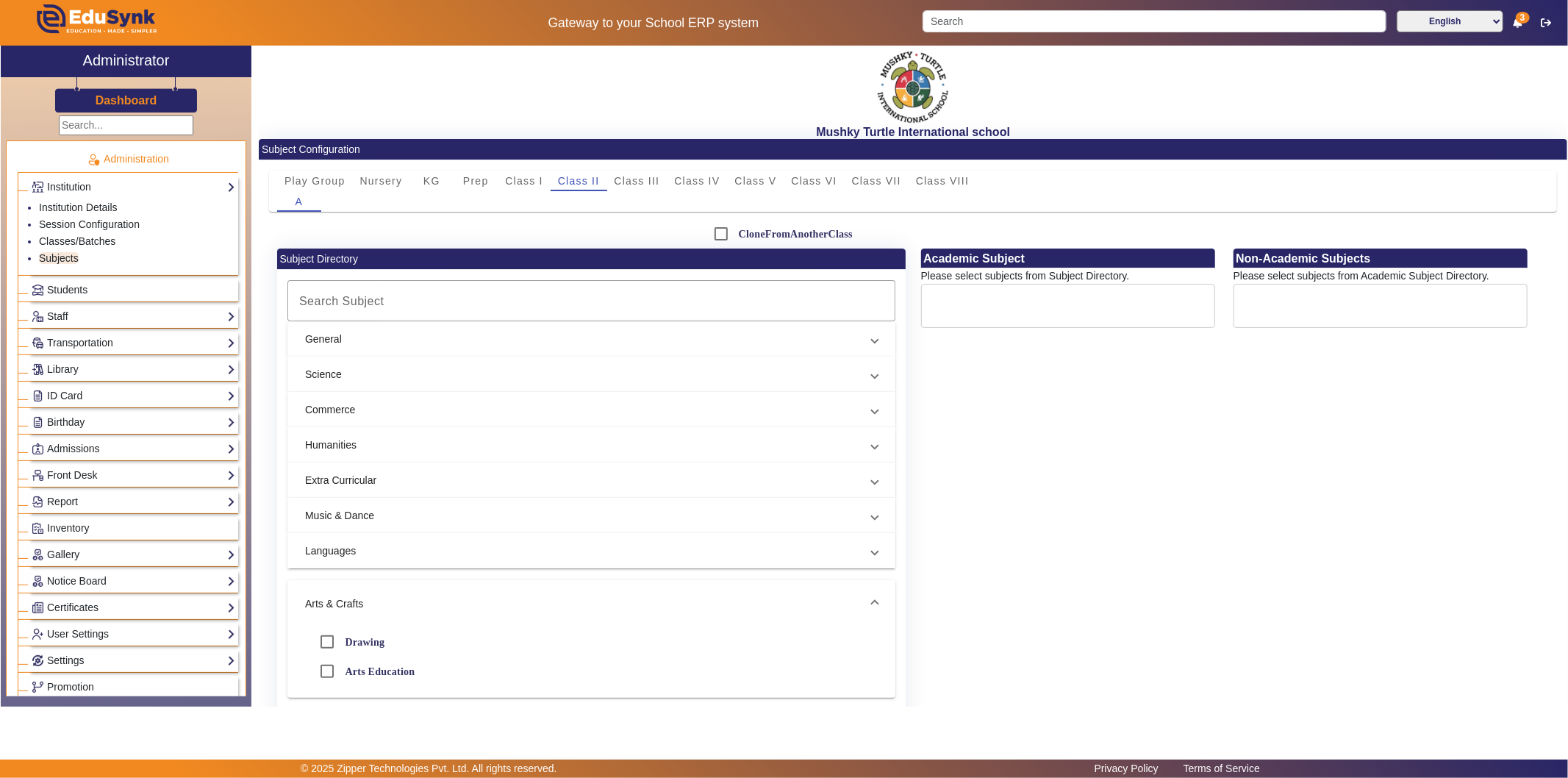
click at [343, 334] on mat-panel-title "General" at bounding box center [582, 339] width 555 height 16
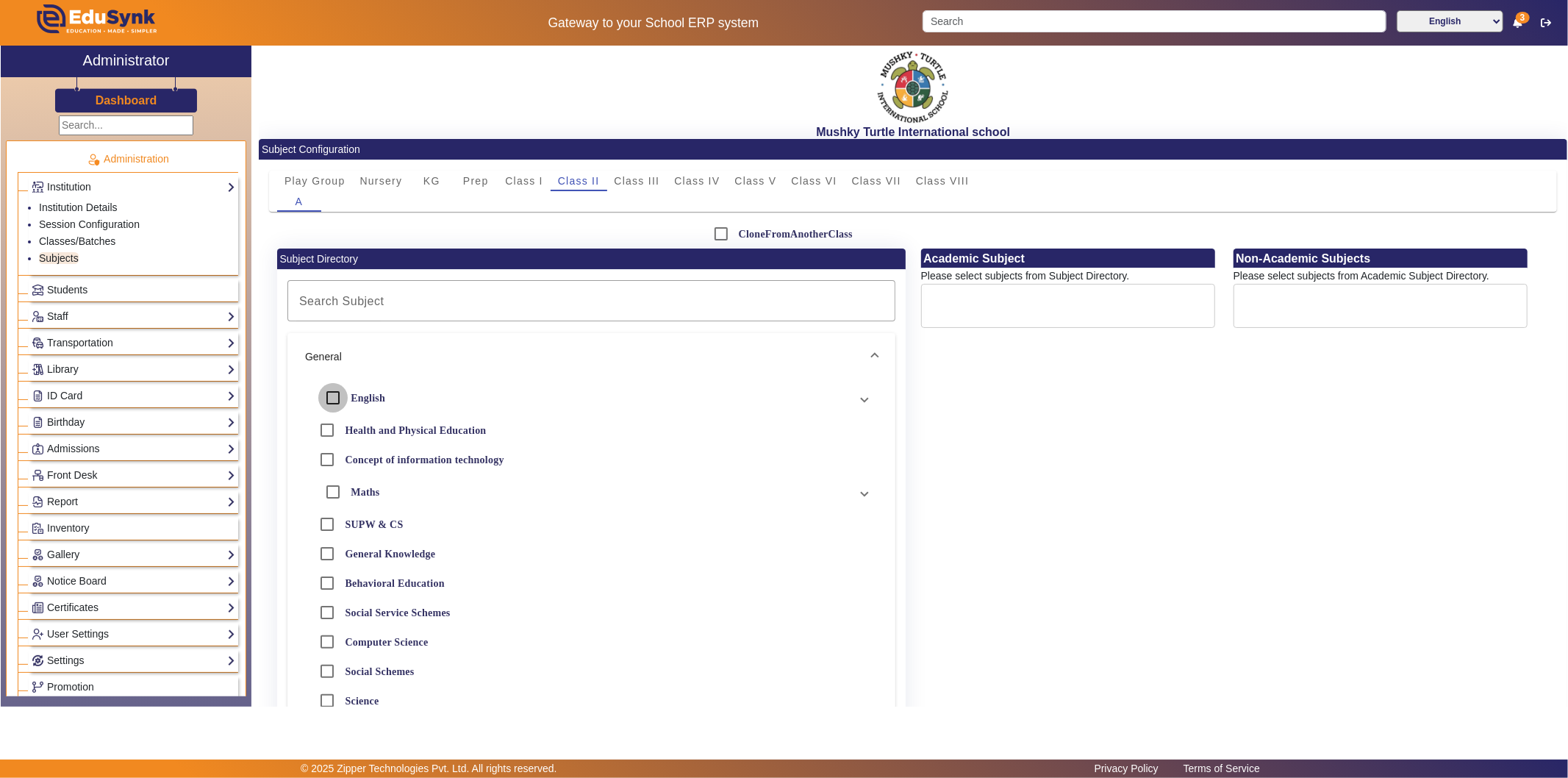
click at [328, 393] on input "English" at bounding box center [333, 398] width 29 height 29
checkbox input "true"
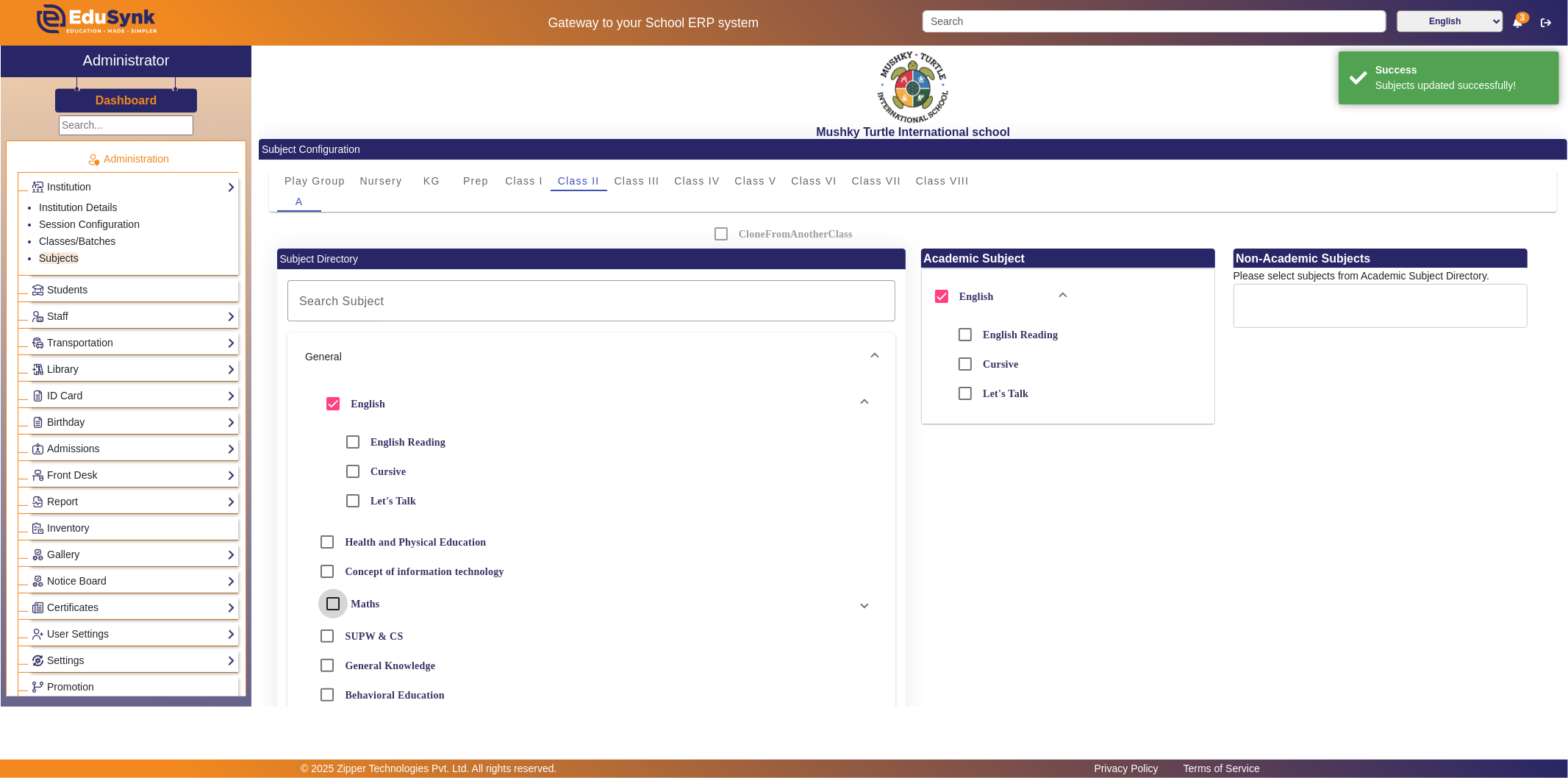
click at [332, 602] on input "Maths" at bounding box center [333, 603] width 29 height 29
checkbox input "true"
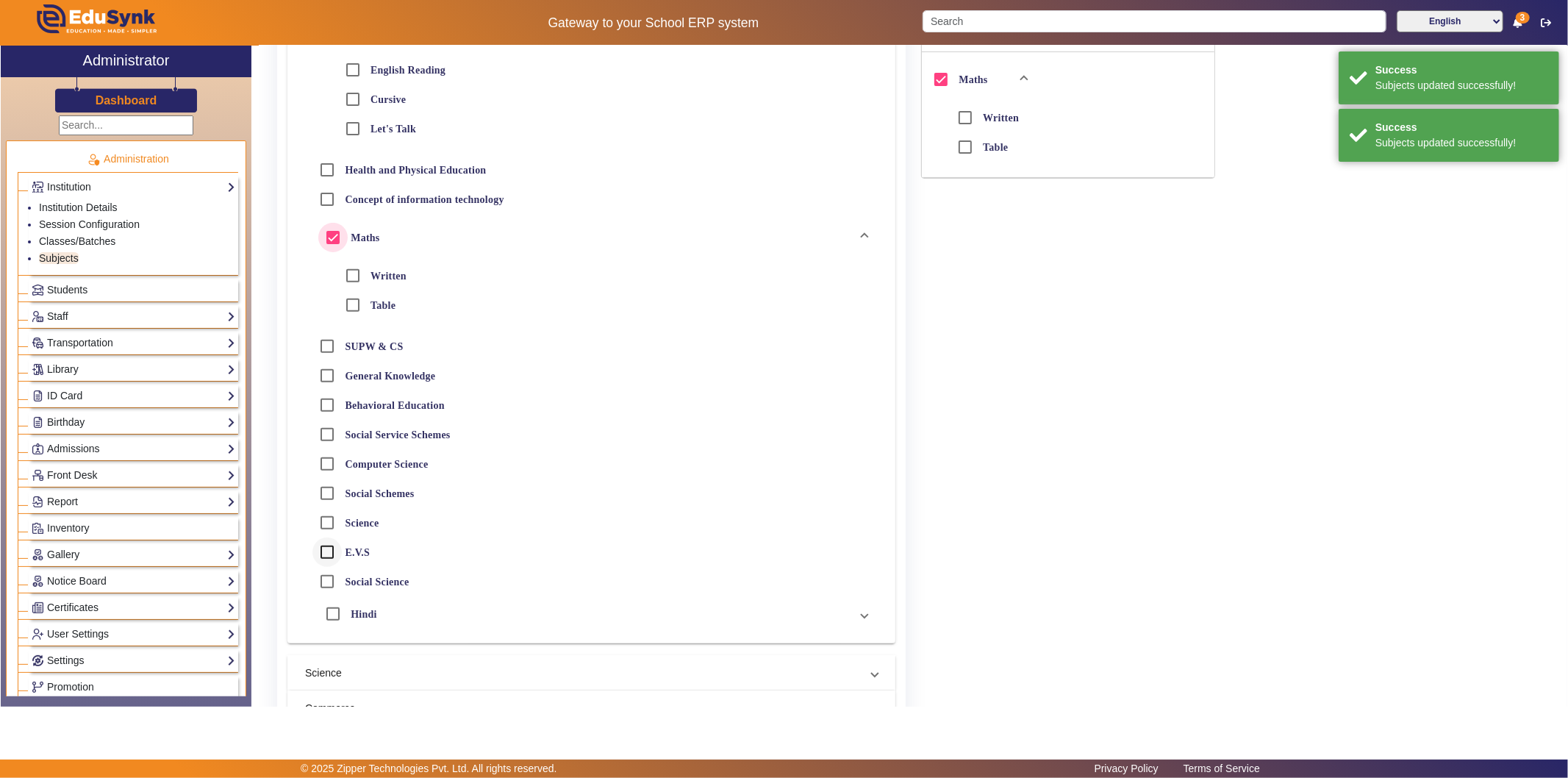
scroll to position [408, 0]
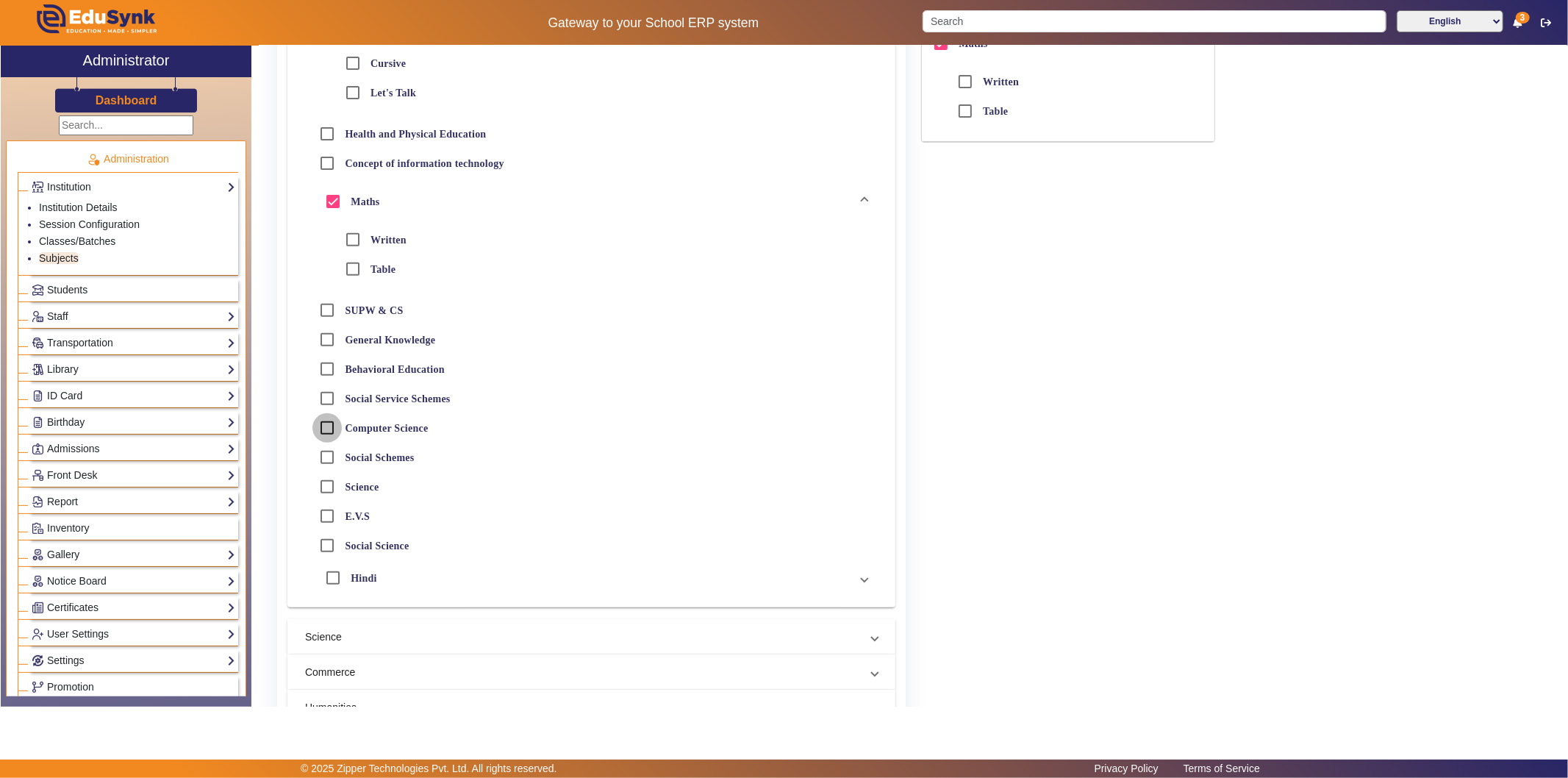
click at [329, 423] on input "Computer Science" at bounding box center [327, 428] width 29 height 29
checkbox input "true"
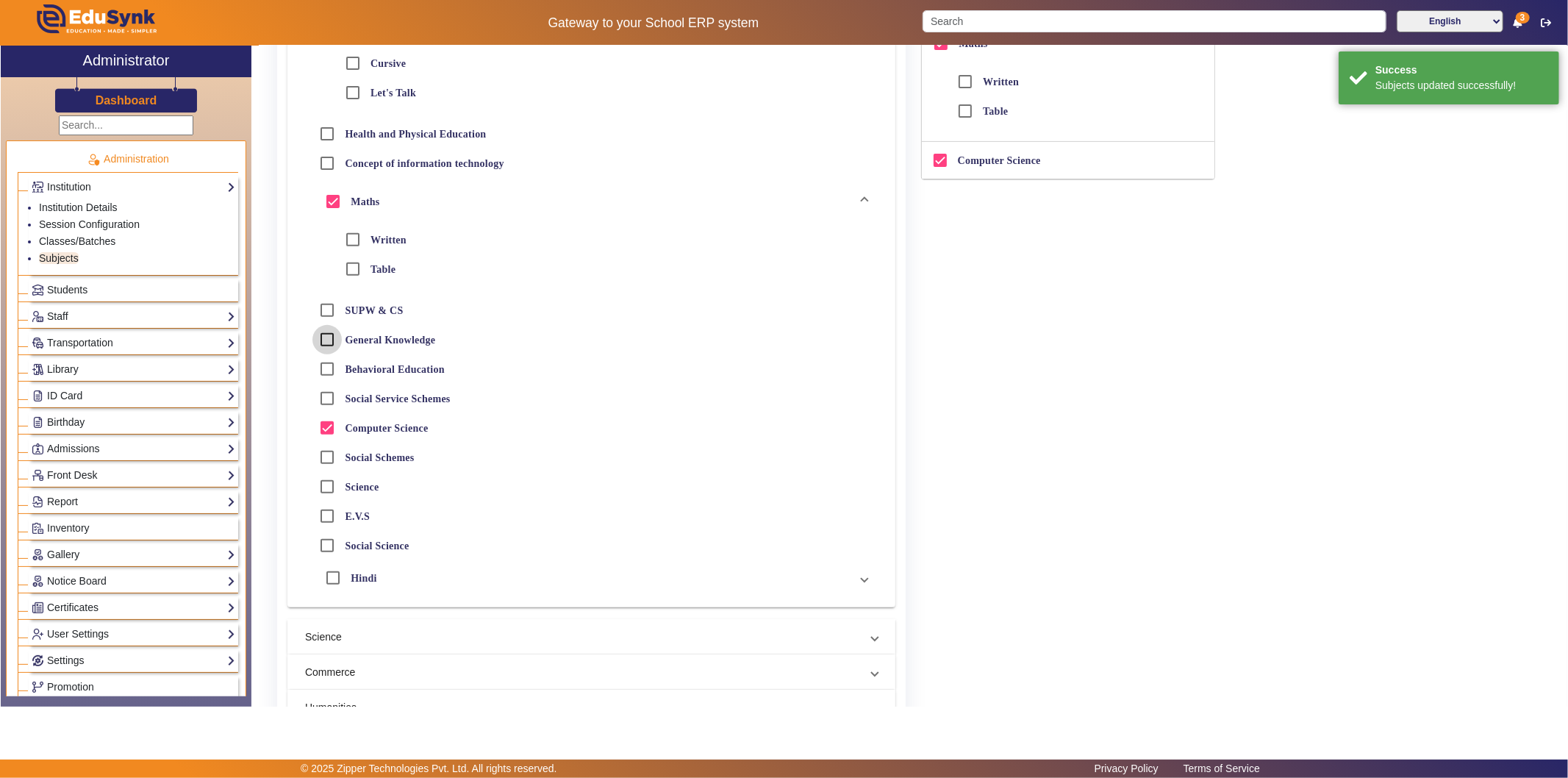
click at [328, 332] on input "General Knowledge" at bounding box center [327, 339] width 29 height 29
checkbox input "true"
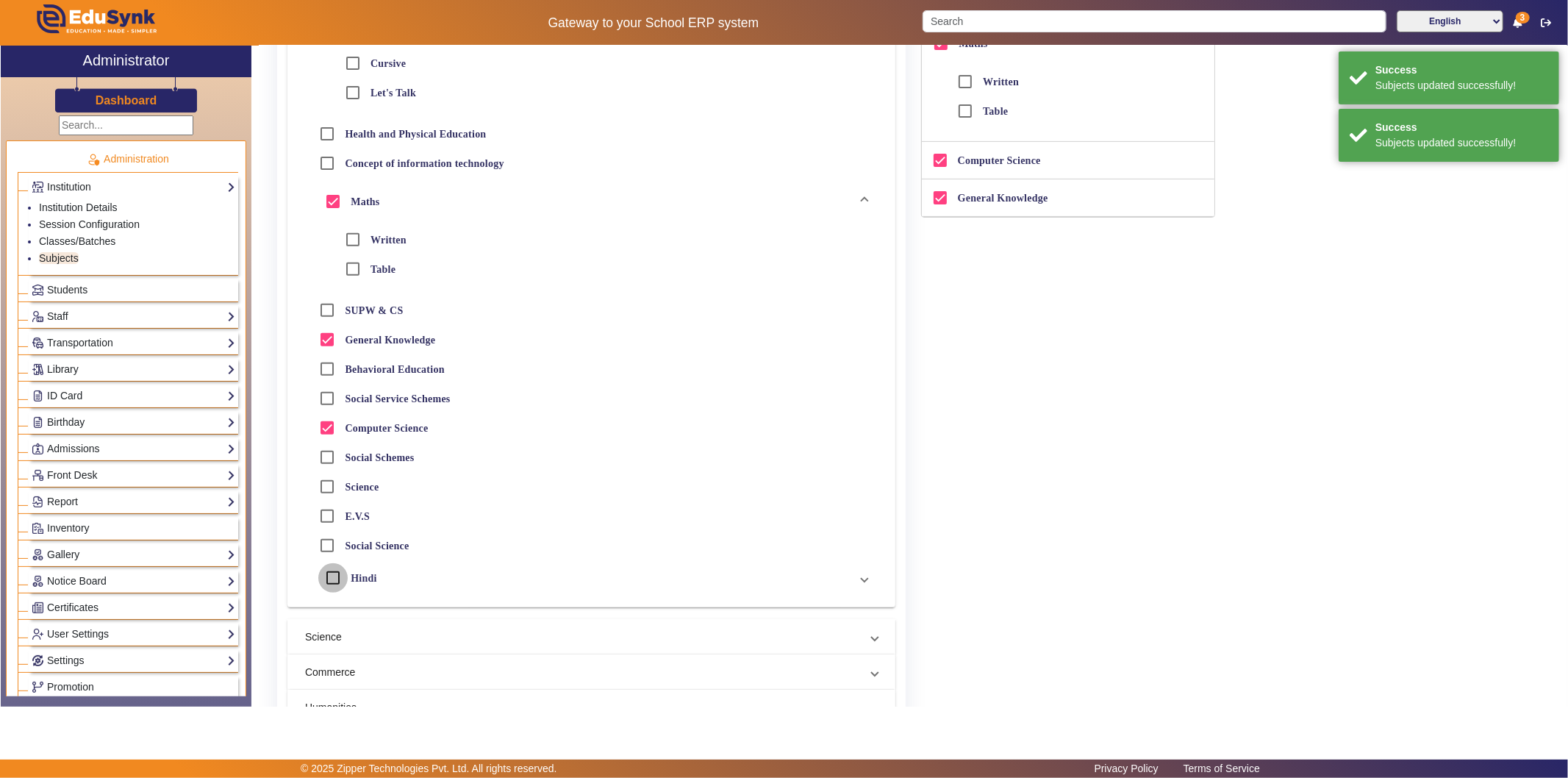
drag, startPoint x: 329, startPoint y: 574, endPoint x: 330, endPoint y: 559, distance: 15.0
click at [329, 575] on input "Hindi" at bounding box center [333, 578] width 29 height 29
checkbox input "true"
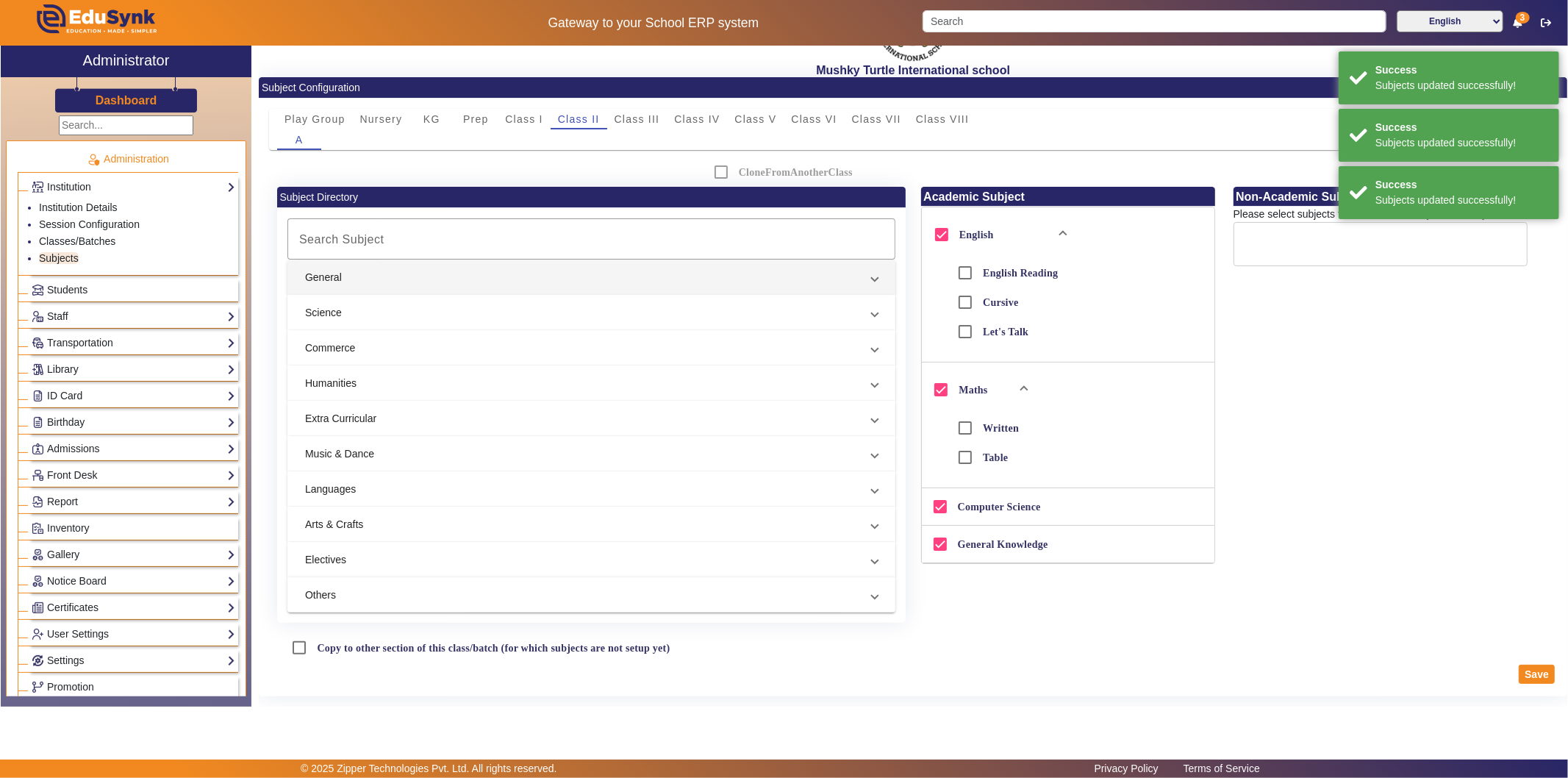
scroll to position [0, 0]
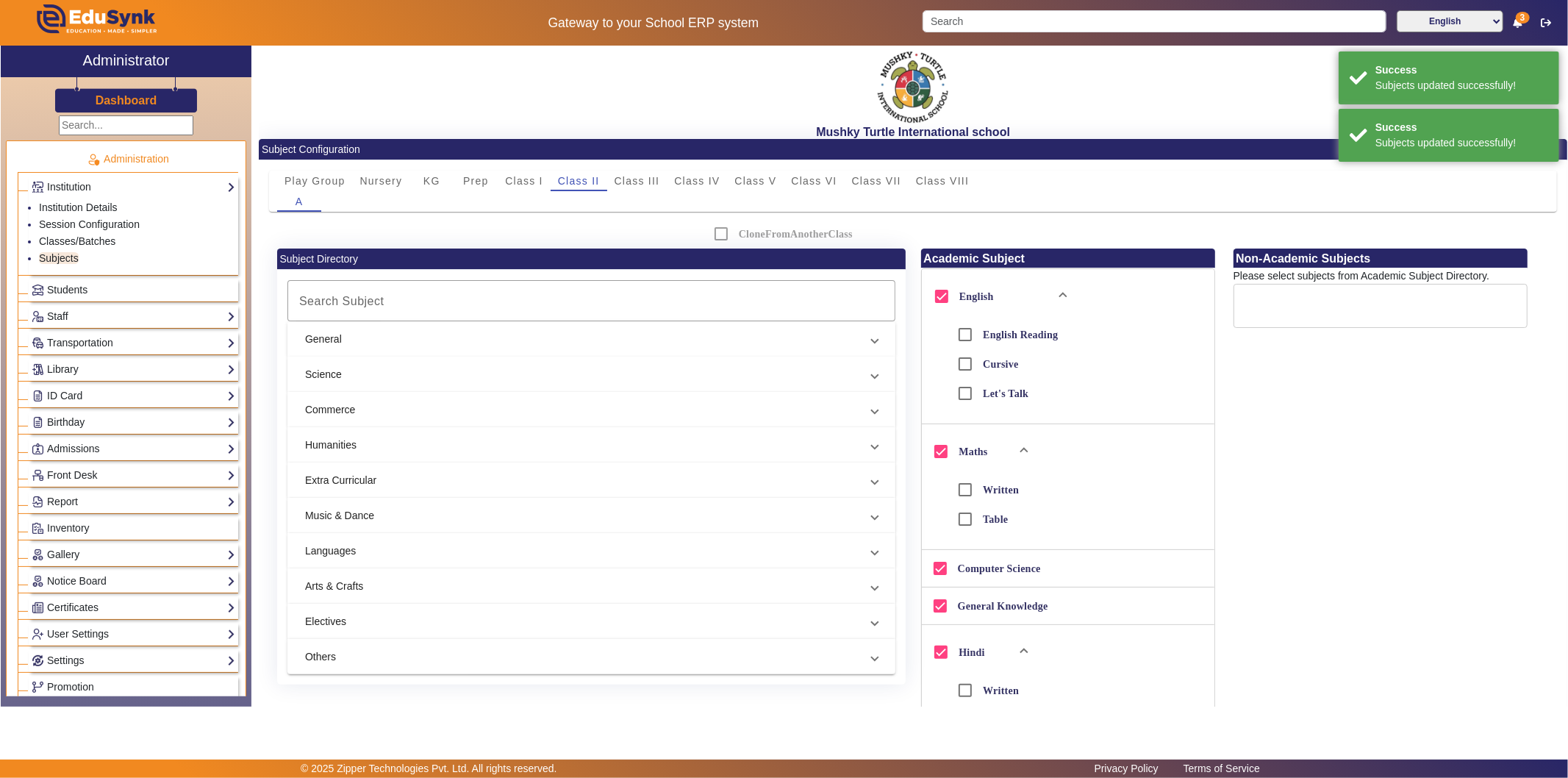
click at [414, 335] on mat-panel-title "General" at bounding box center [582, 339] width 555 height 16
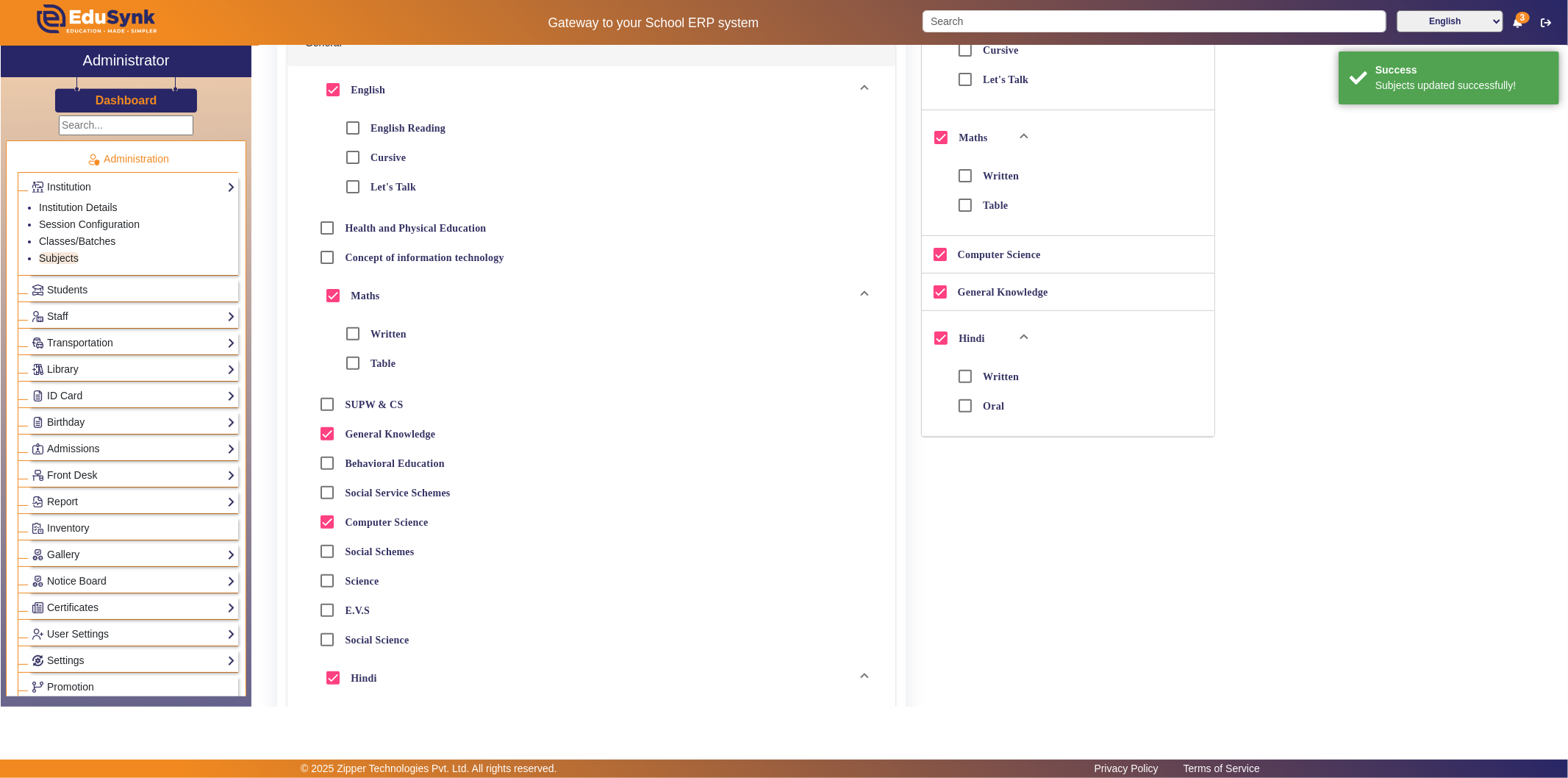
scroll to position [326, 0]
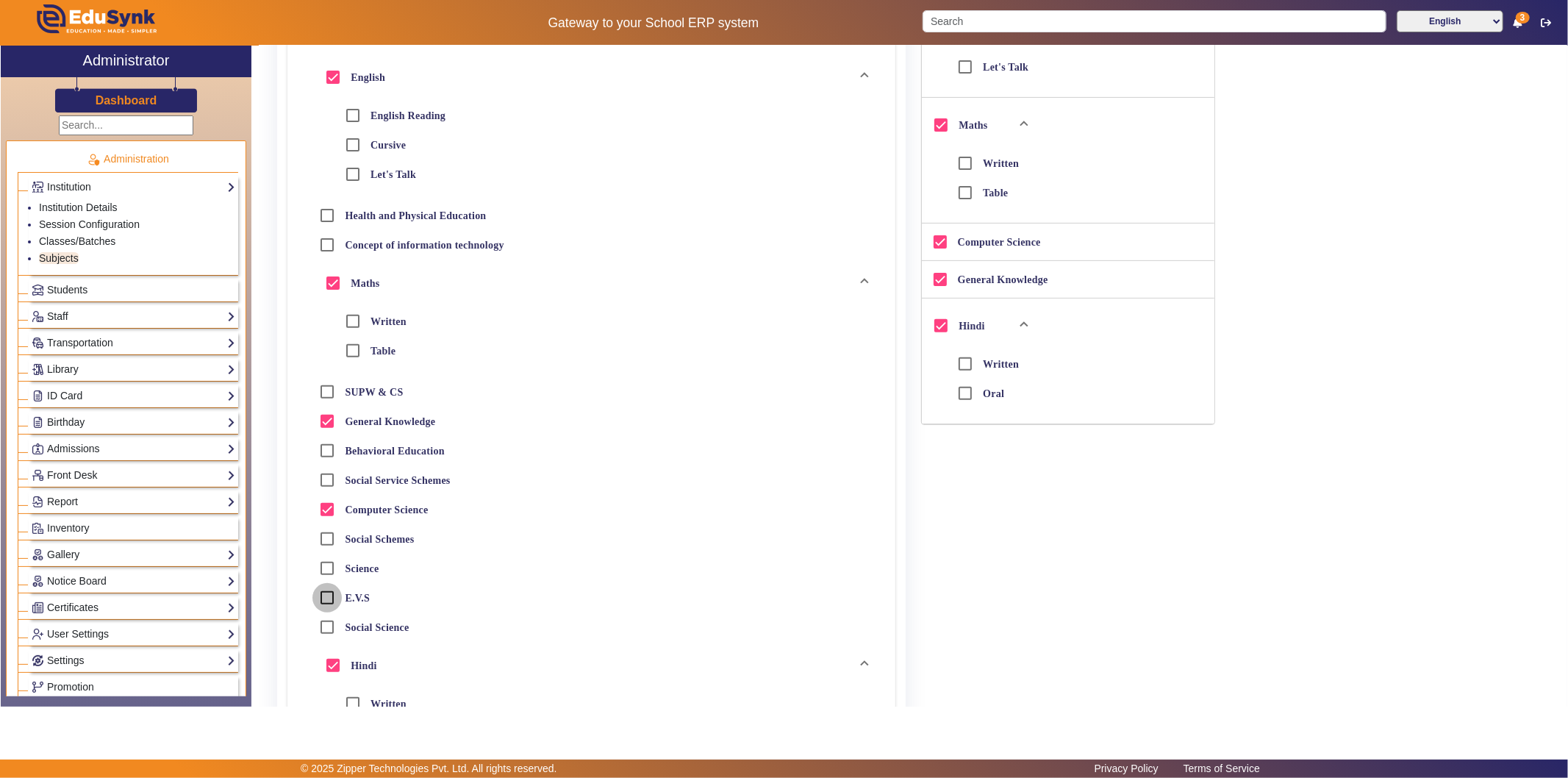
click at [331, 594] on input "E.V.S" at bounding box center [327, 598] width 29 height 29
checkbox input "true"
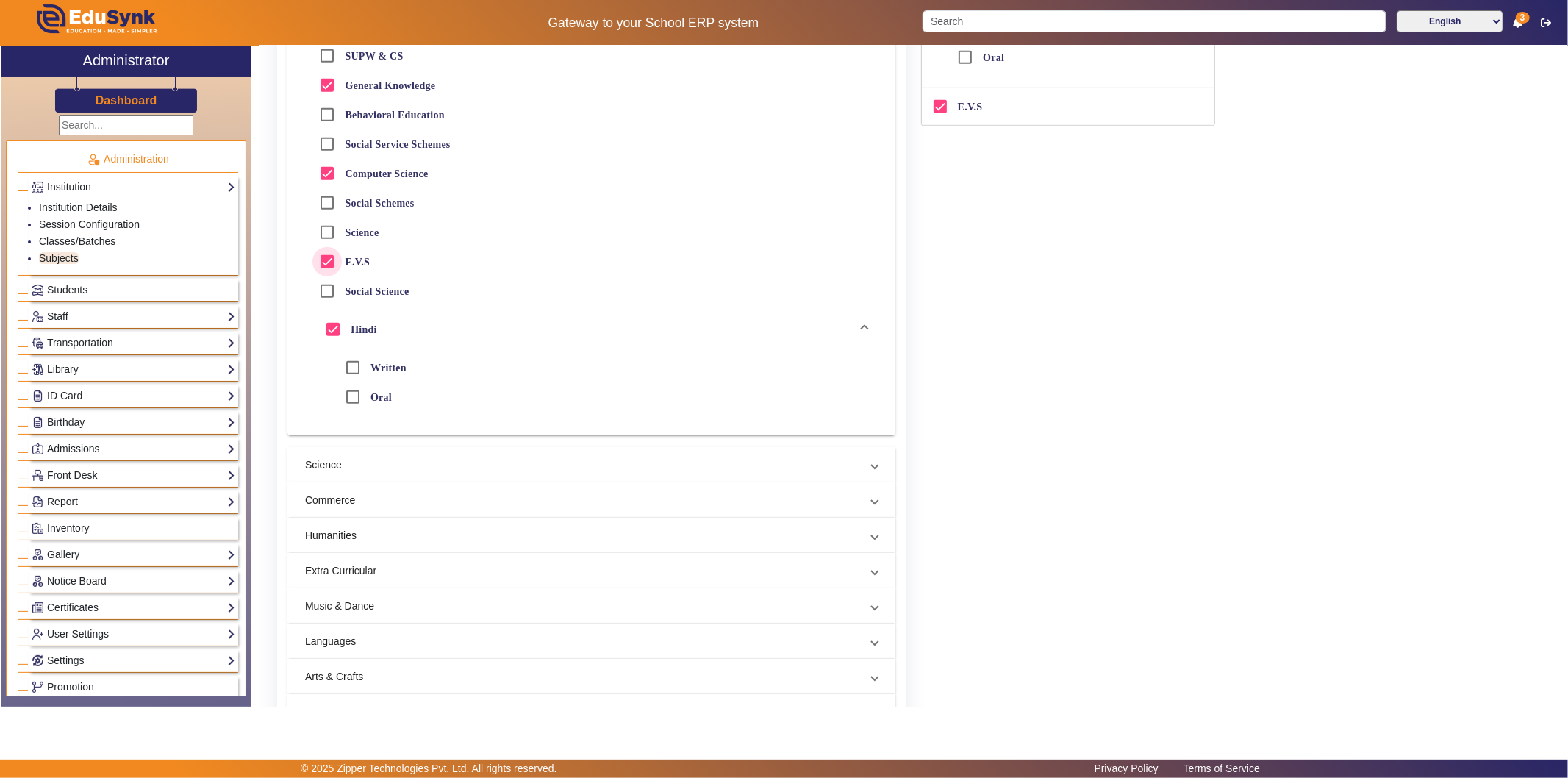
scroll to position [735, 0]
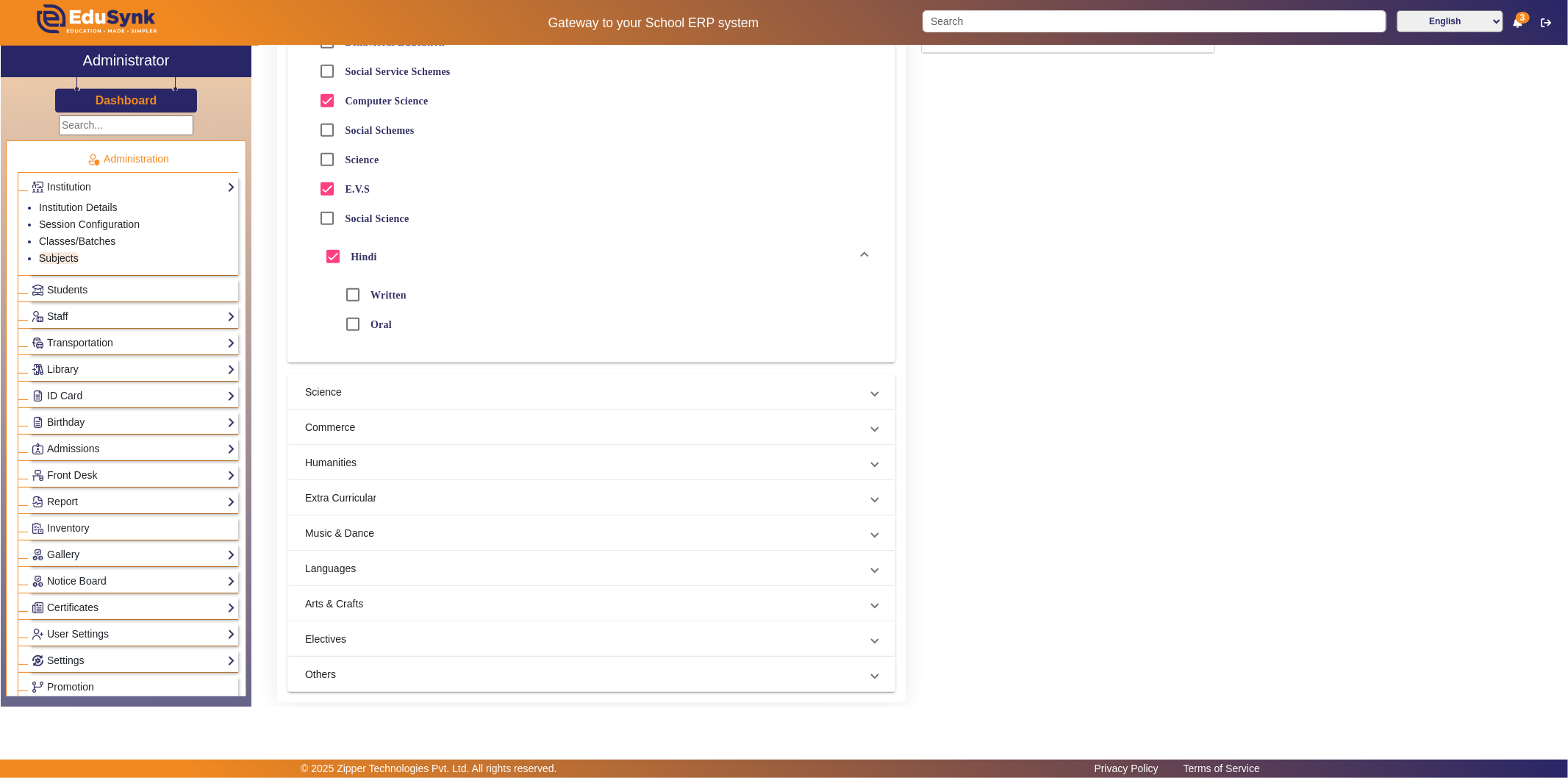
click at [449, 603] on mat-panel-title "Arts & Crafts" at bounding box center [582, 604] width 555 height 16
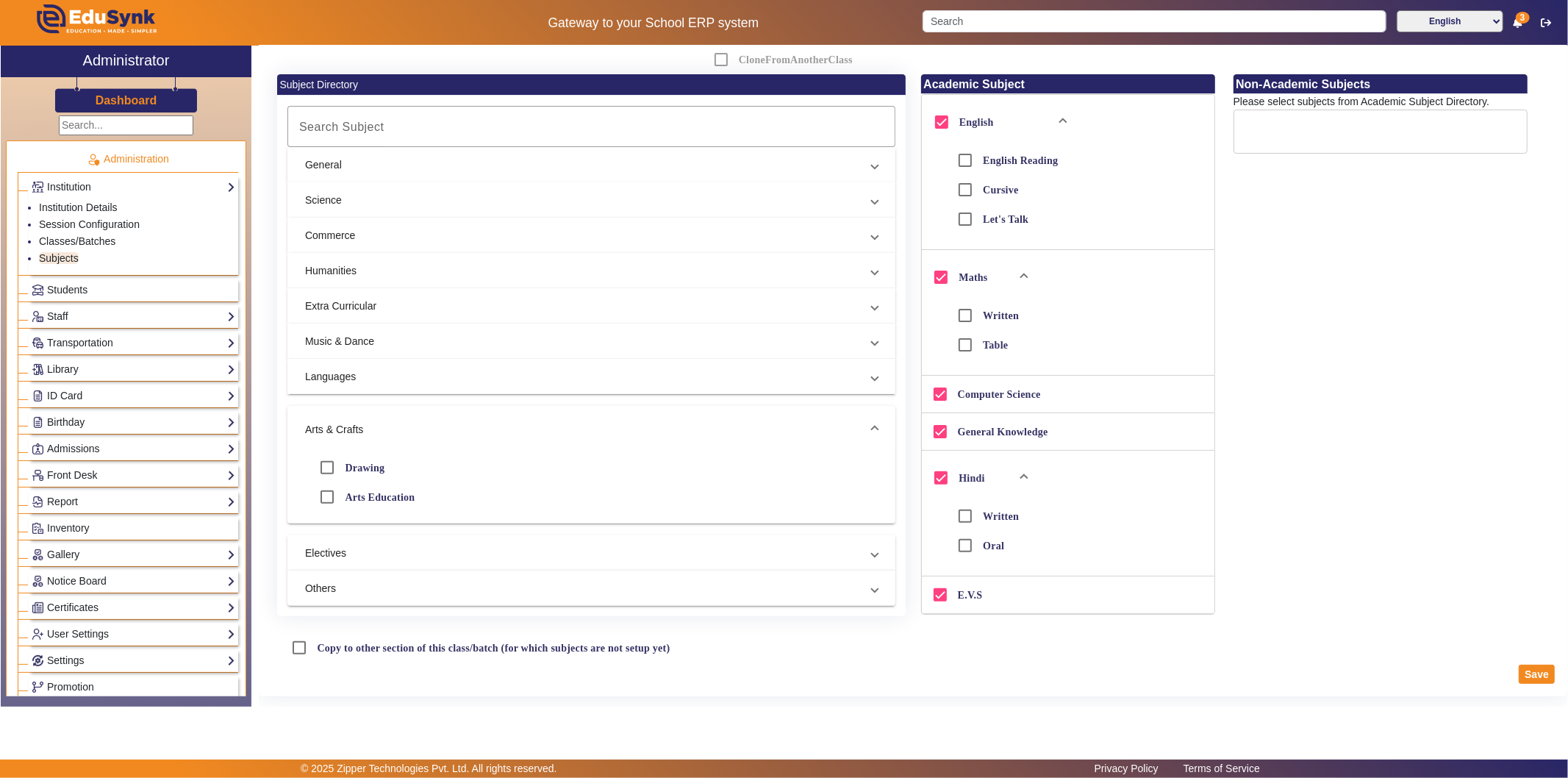
scroll to position [272, 0]
click at [330, 453] on input "Drawing" at bounding box center [327, 467] width 29 height 29
checkbox input "true"
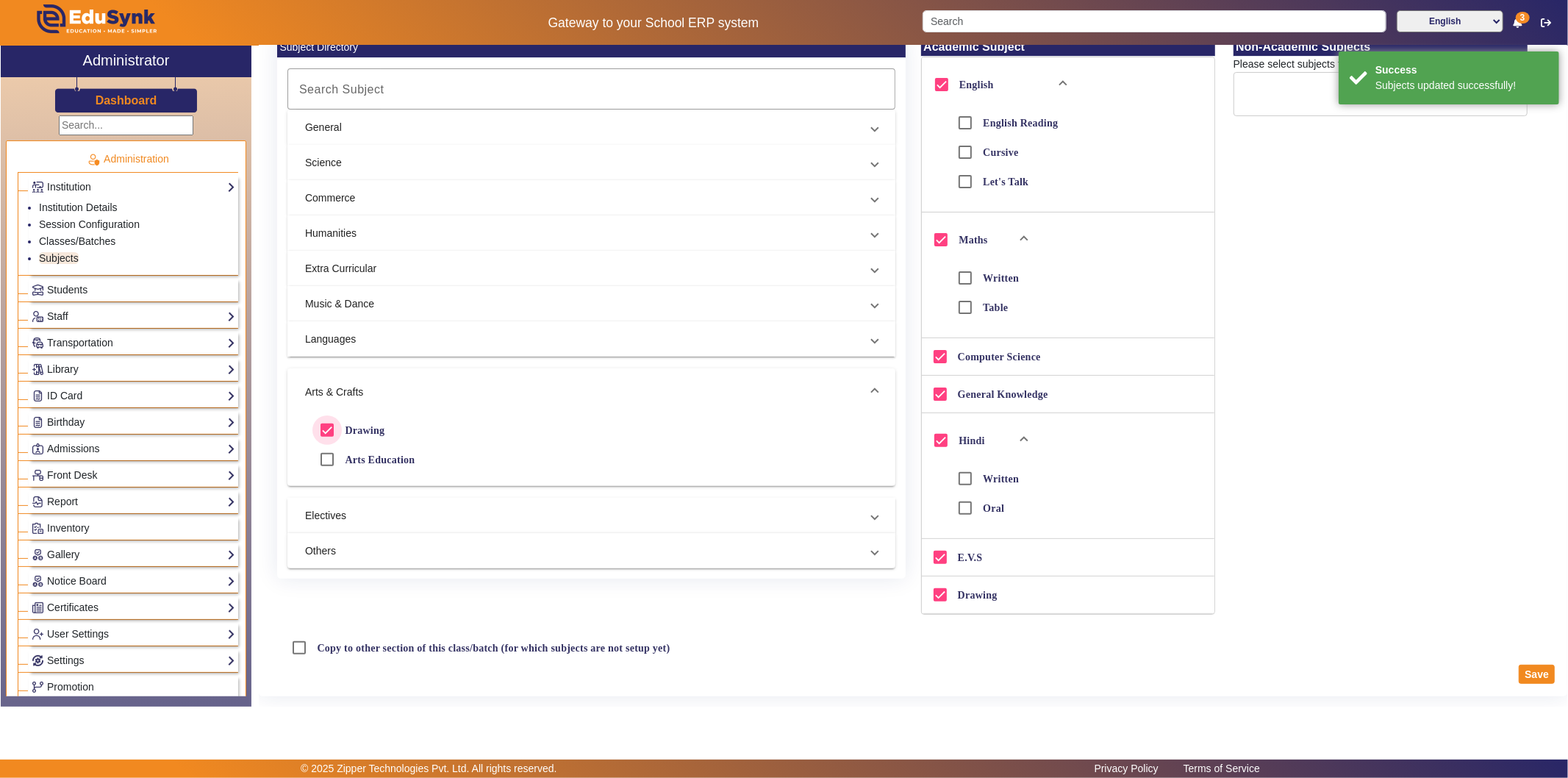
scroll to position [310, 0]
click at [1411, 678] on button "Save" at bounding box center [1537, 674] width 36 height 19
click at [1411, 664] on div "Save" at bounding box center [913, 673] width 1288 height 23
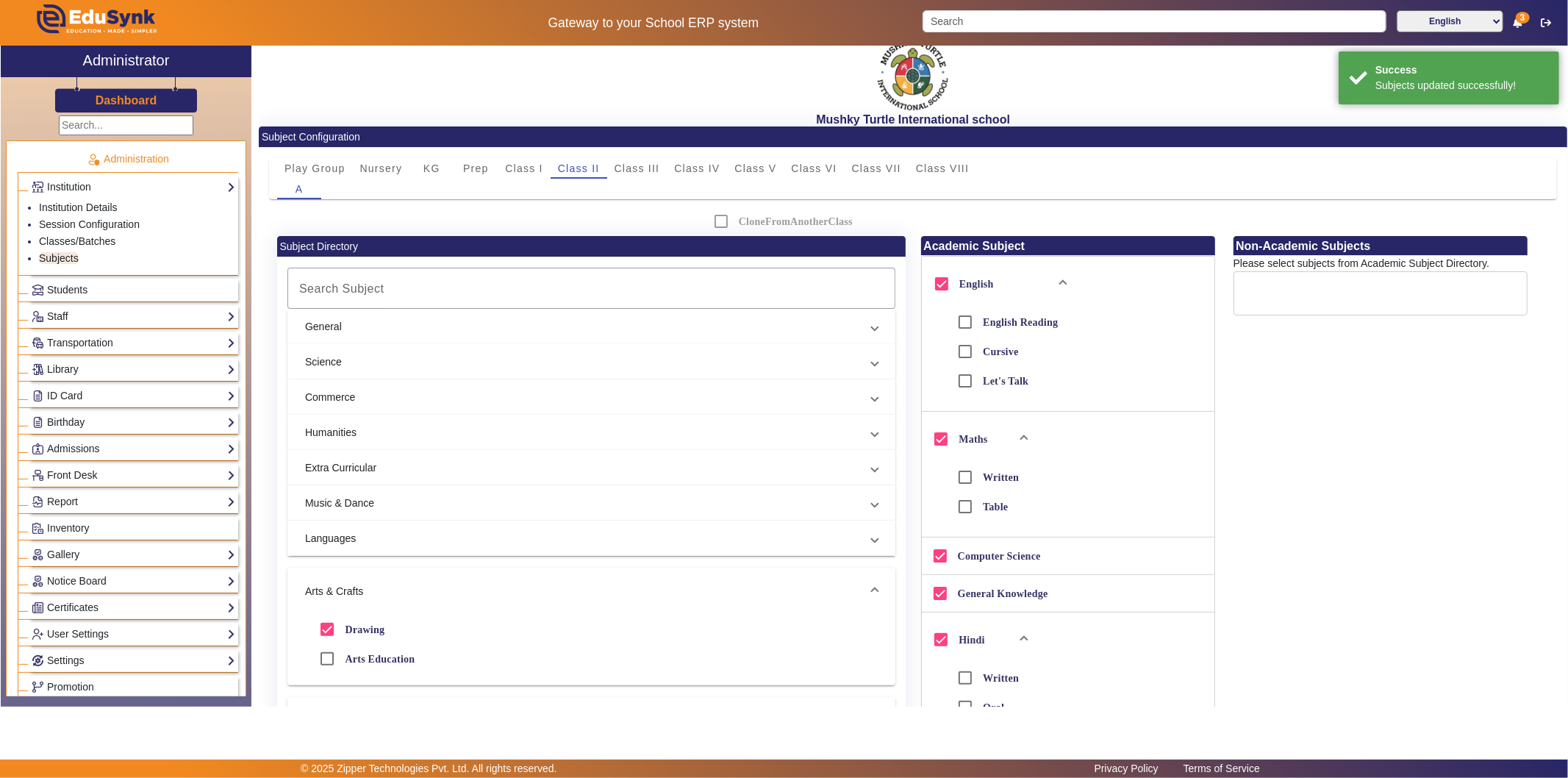
scroll to position [0, 0]
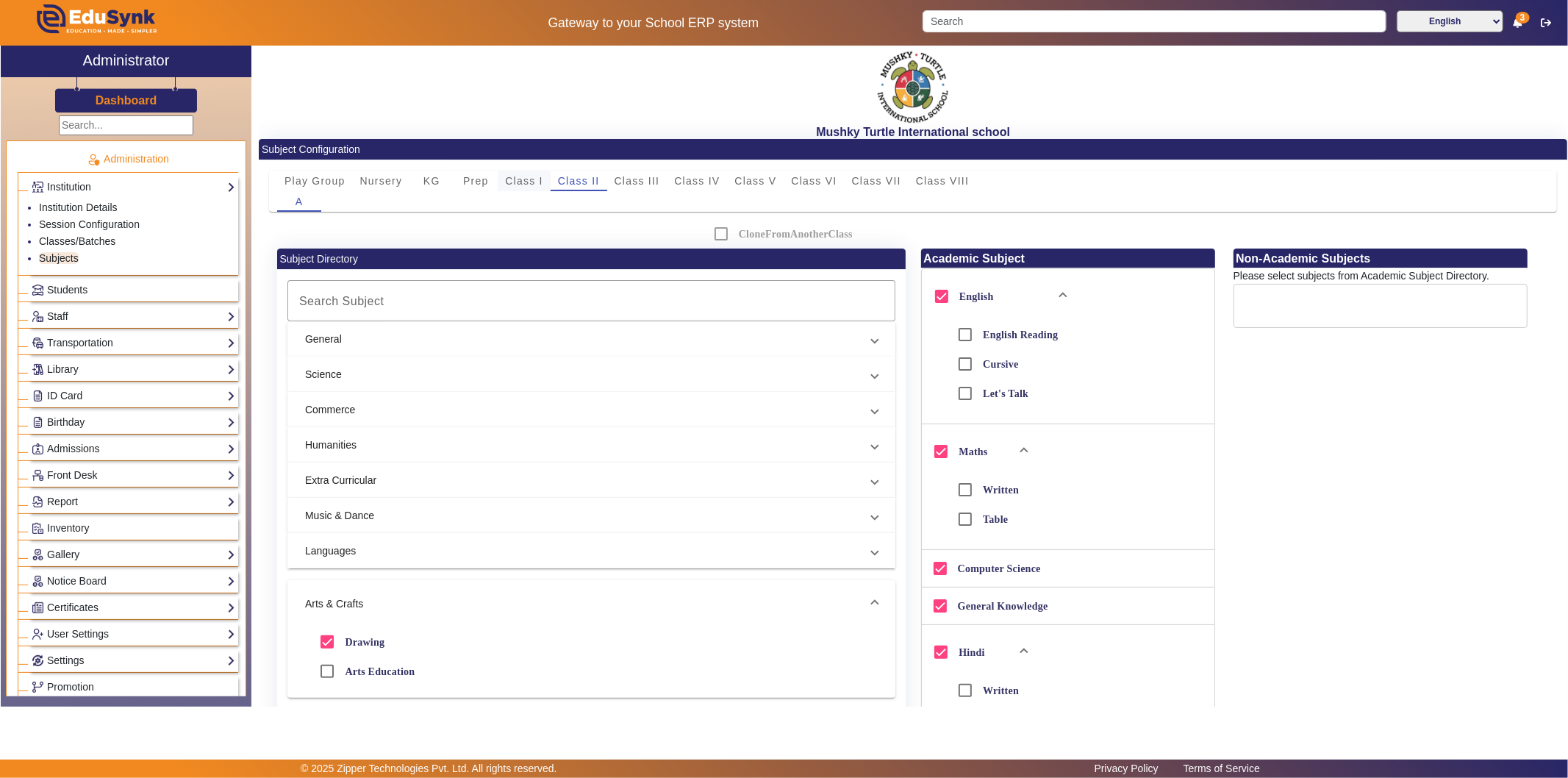
click at [510, 183] on span "Class I" at bounding box center [524, 181] width 38 height 10
click at [423, 342] on mat-panel-title "General" at bounding box center [582, 339] width 555 height 16
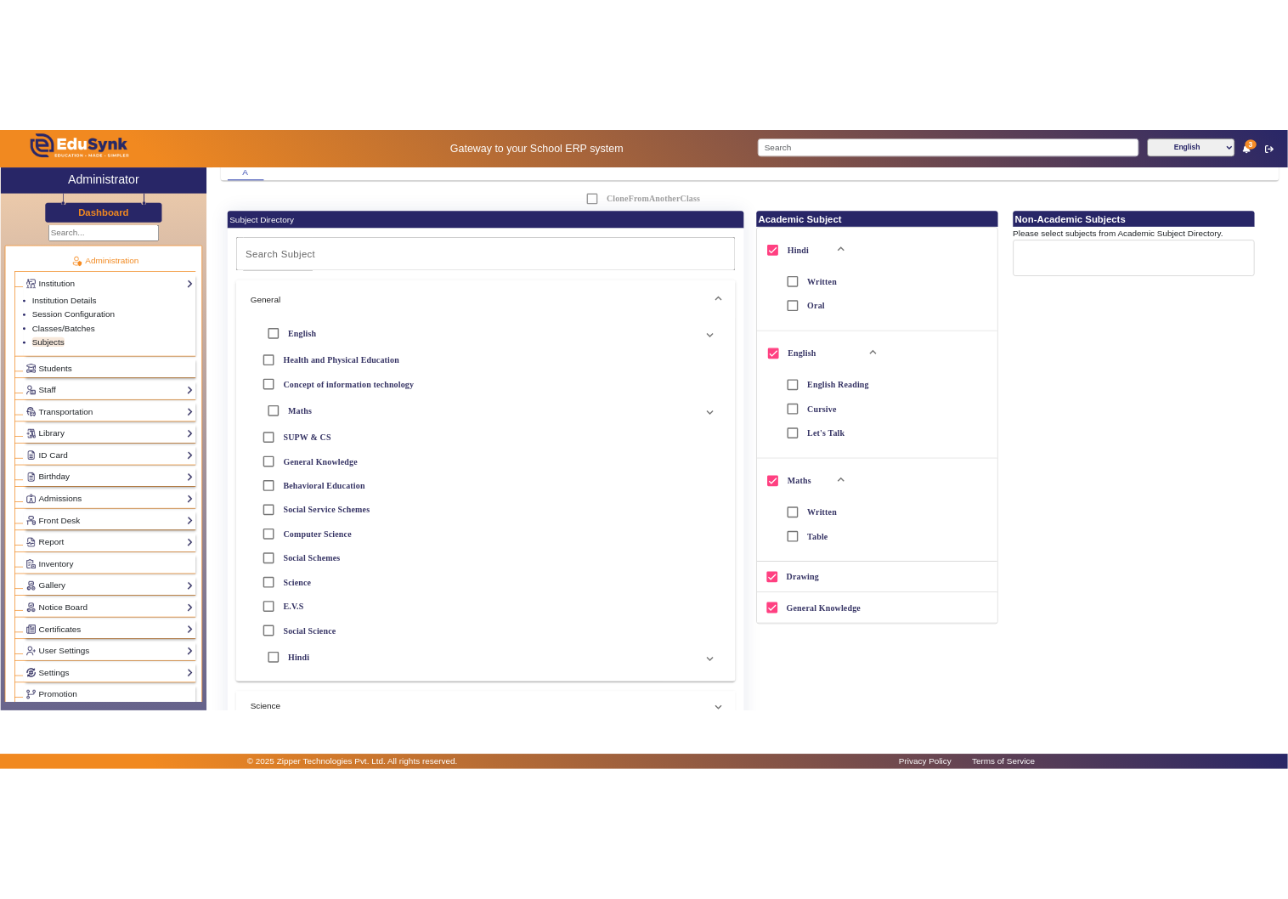
scroll to position [189, 0]
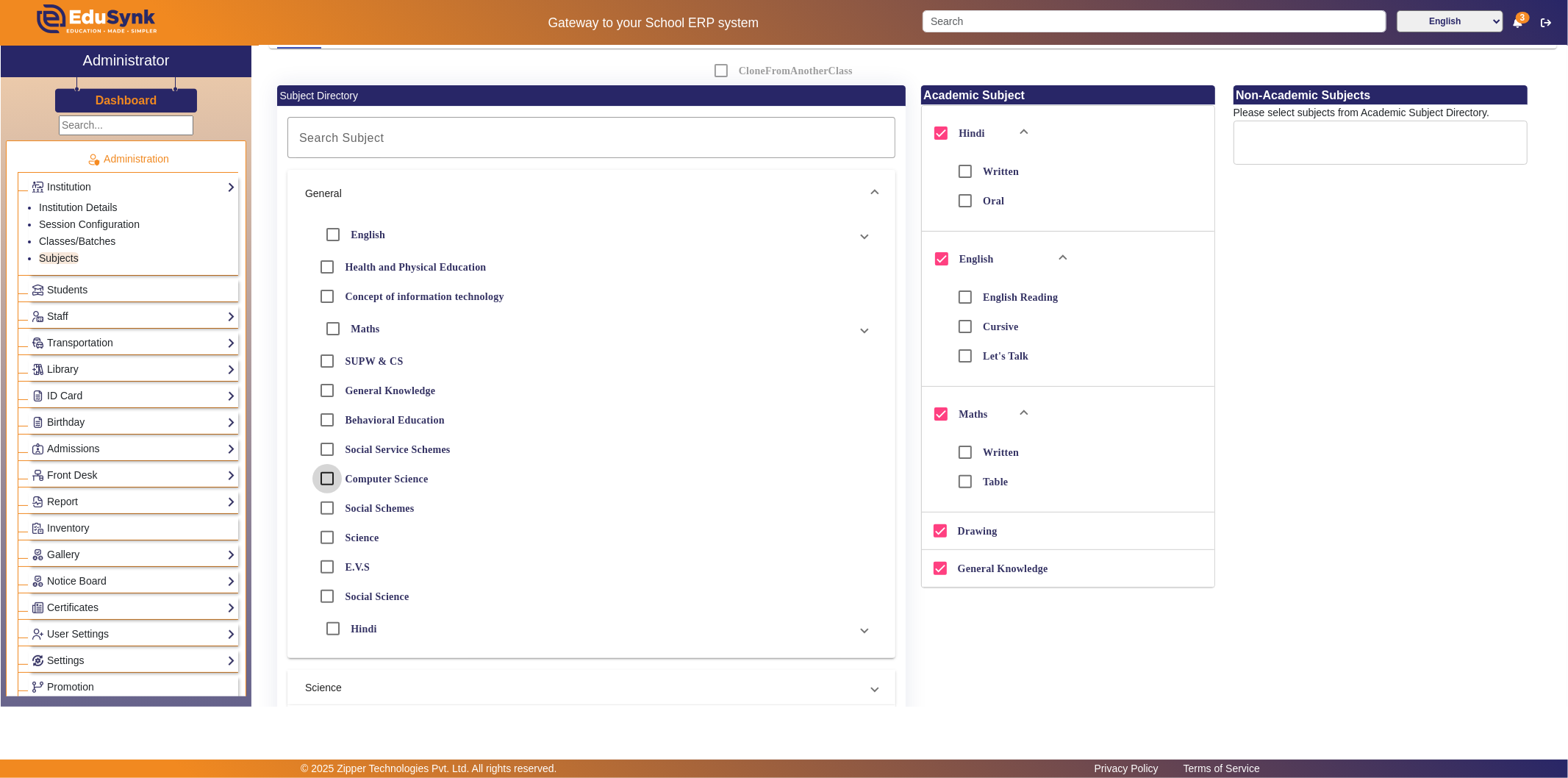
click at [332, 476] on input "Computer Science" at bounding box center [327, 479] width 29 height 29
checkbox input "true"
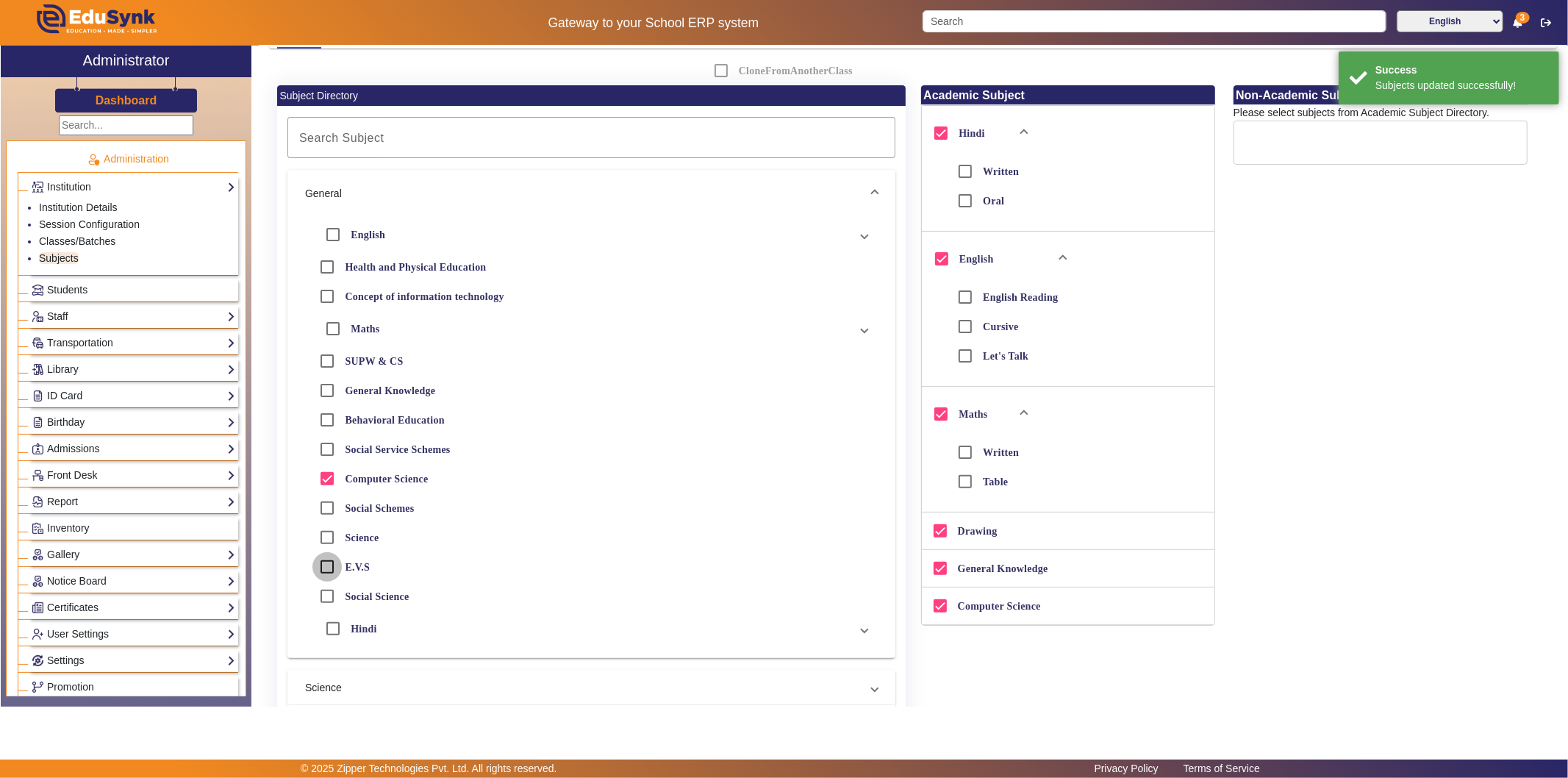
click at [329, 563] on input "E.V.S" at bounding box center [327, 567] width 29 height 29
checkbox input "true"
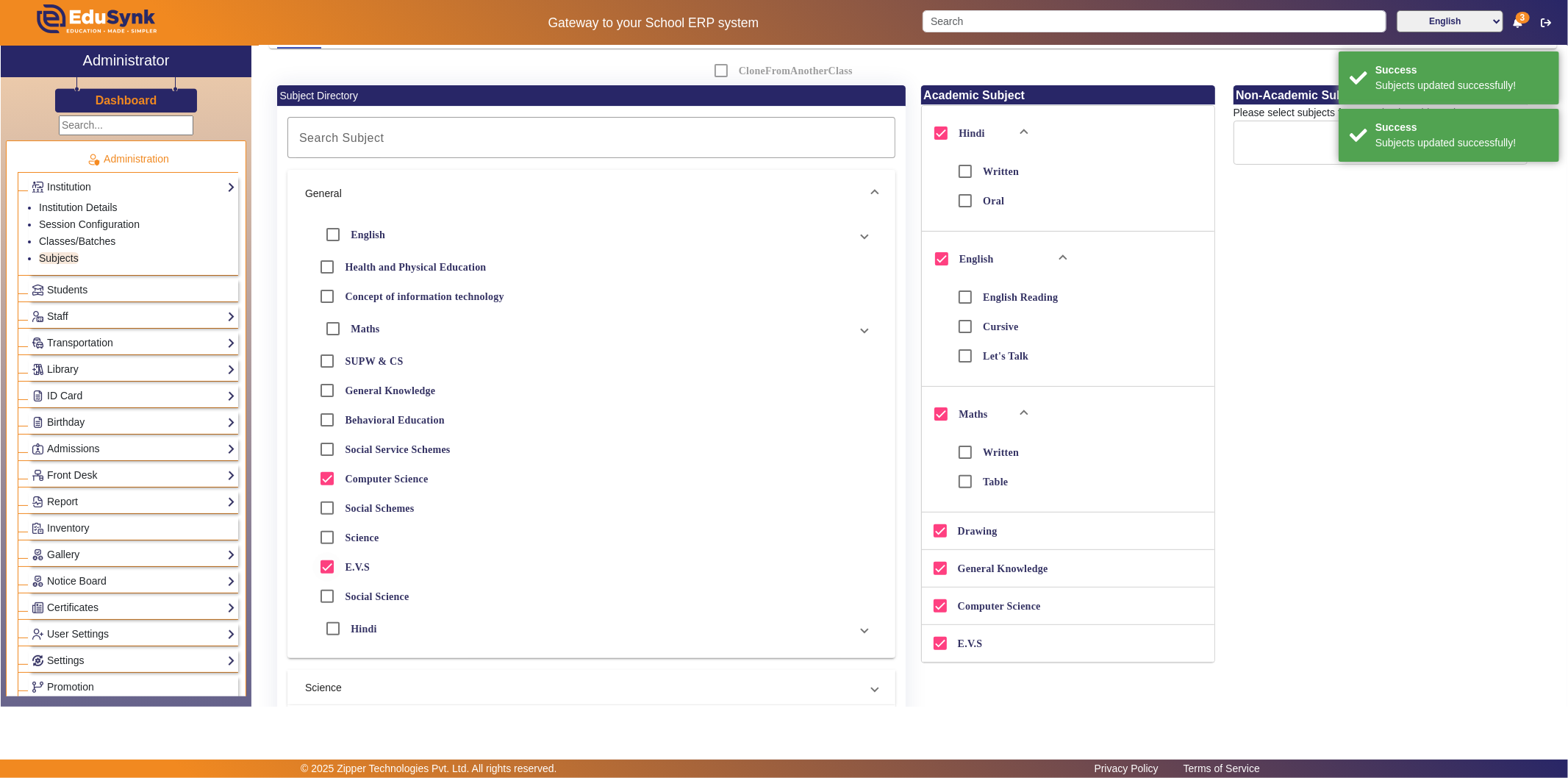
drag, startPoint x: 388, startPoint y: 549, endPoint x: 736, endPoint y: 584, distance: 349.8
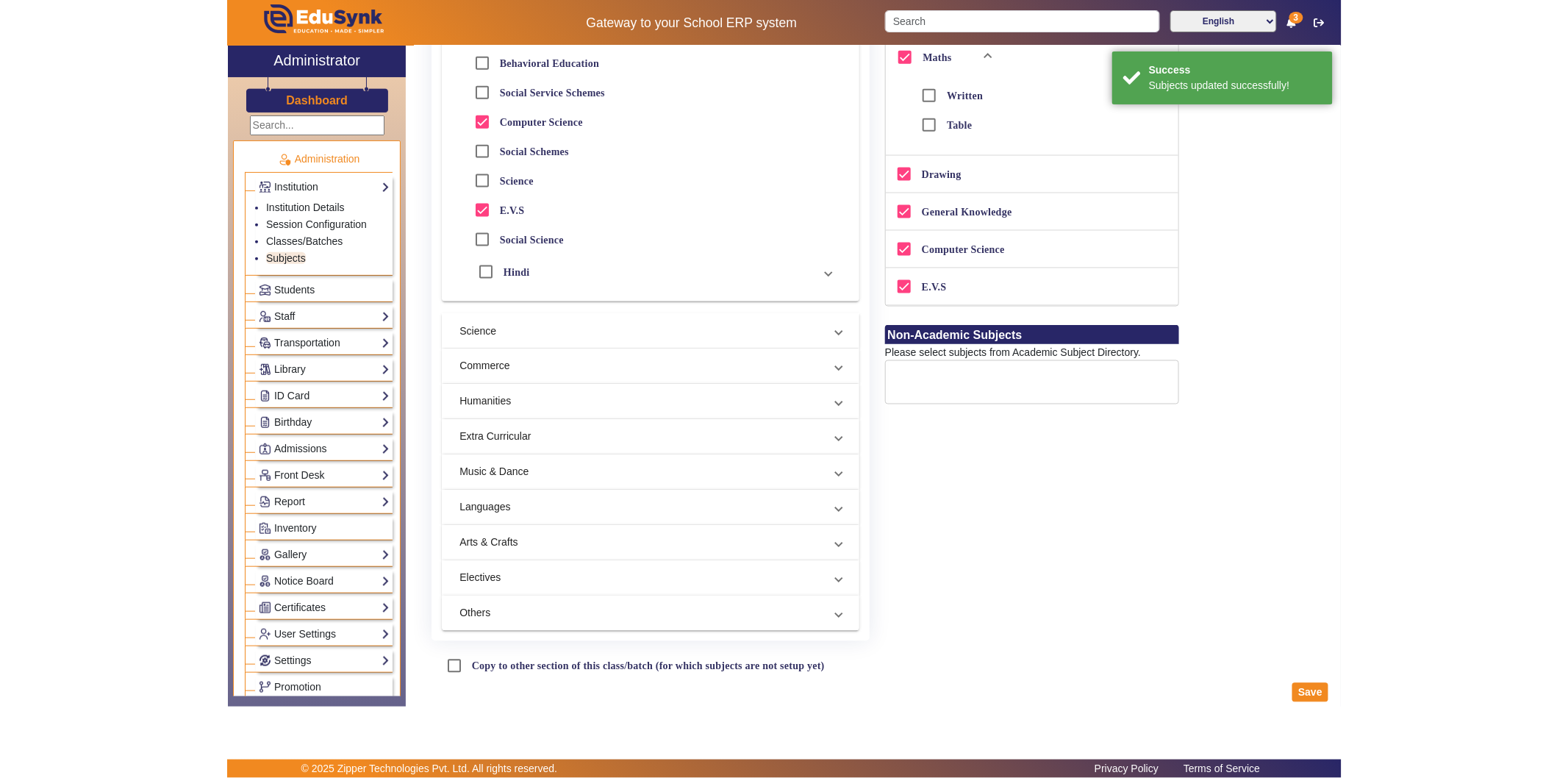
scroll to position [537, 0]
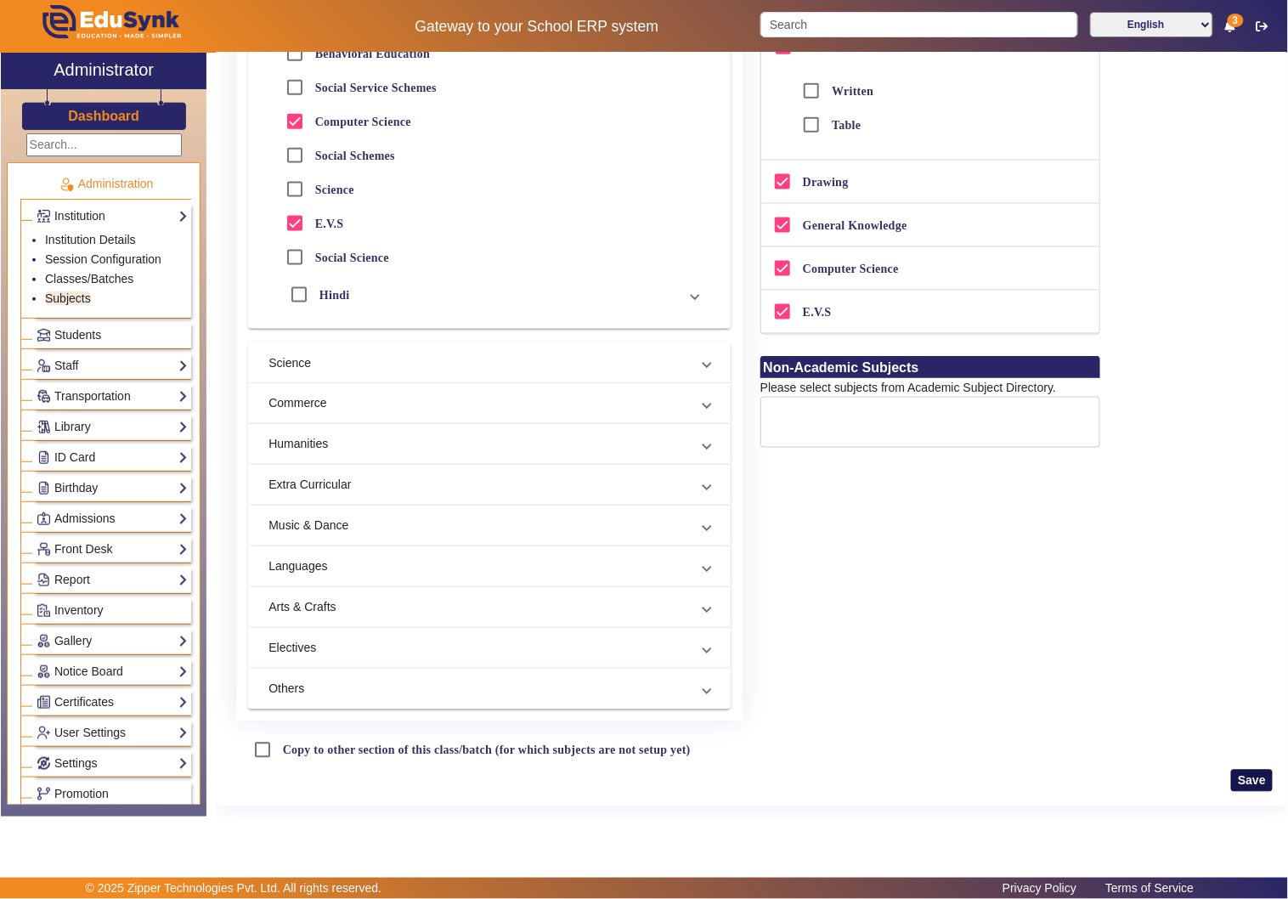
click at [1241, 783] on button "Save" at bounding box center [1252, 781] width 42 height 22
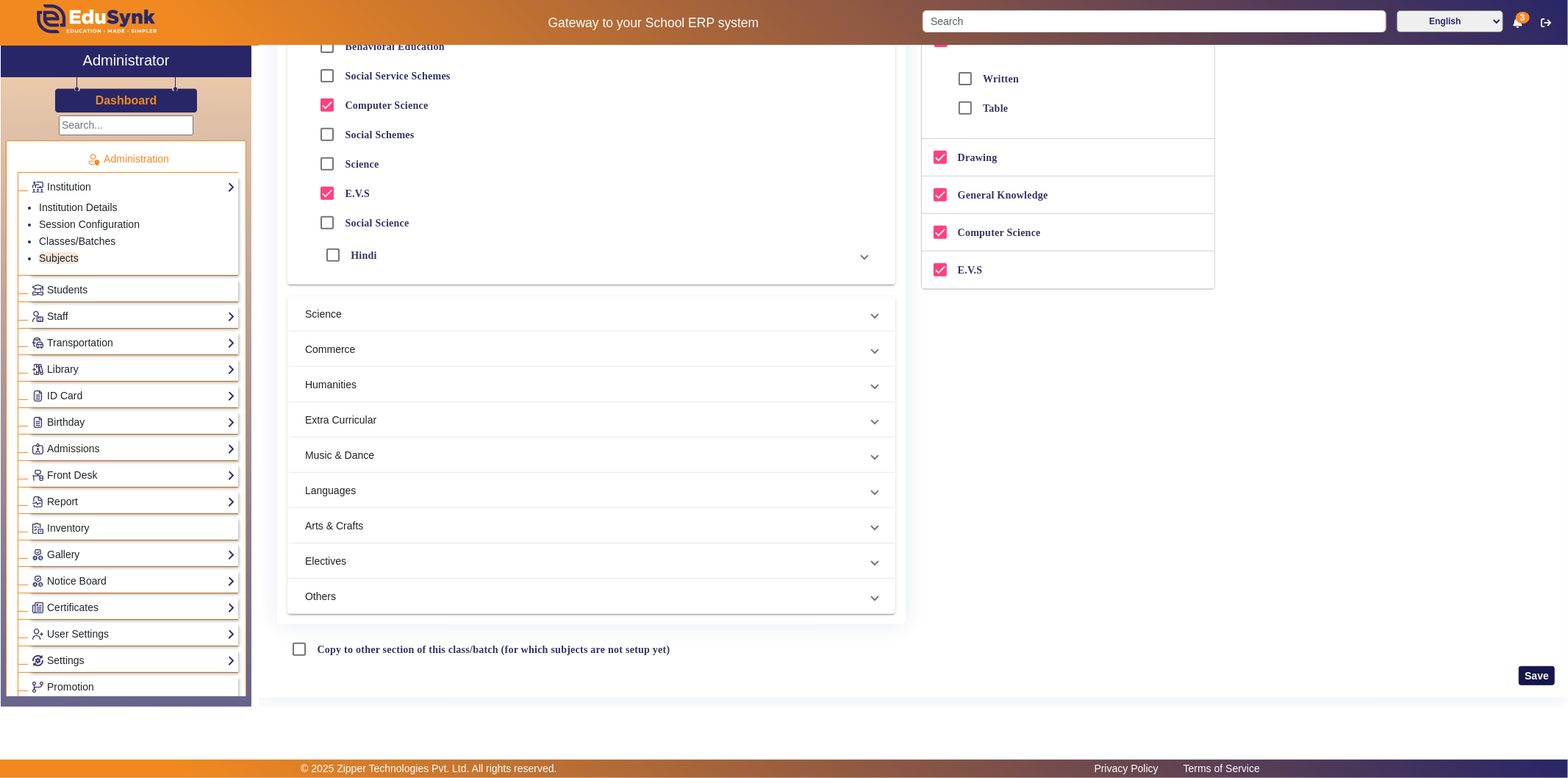
click at [1411, 671] on button "Save" at bounding box center [1537, 676] width 36 height 19
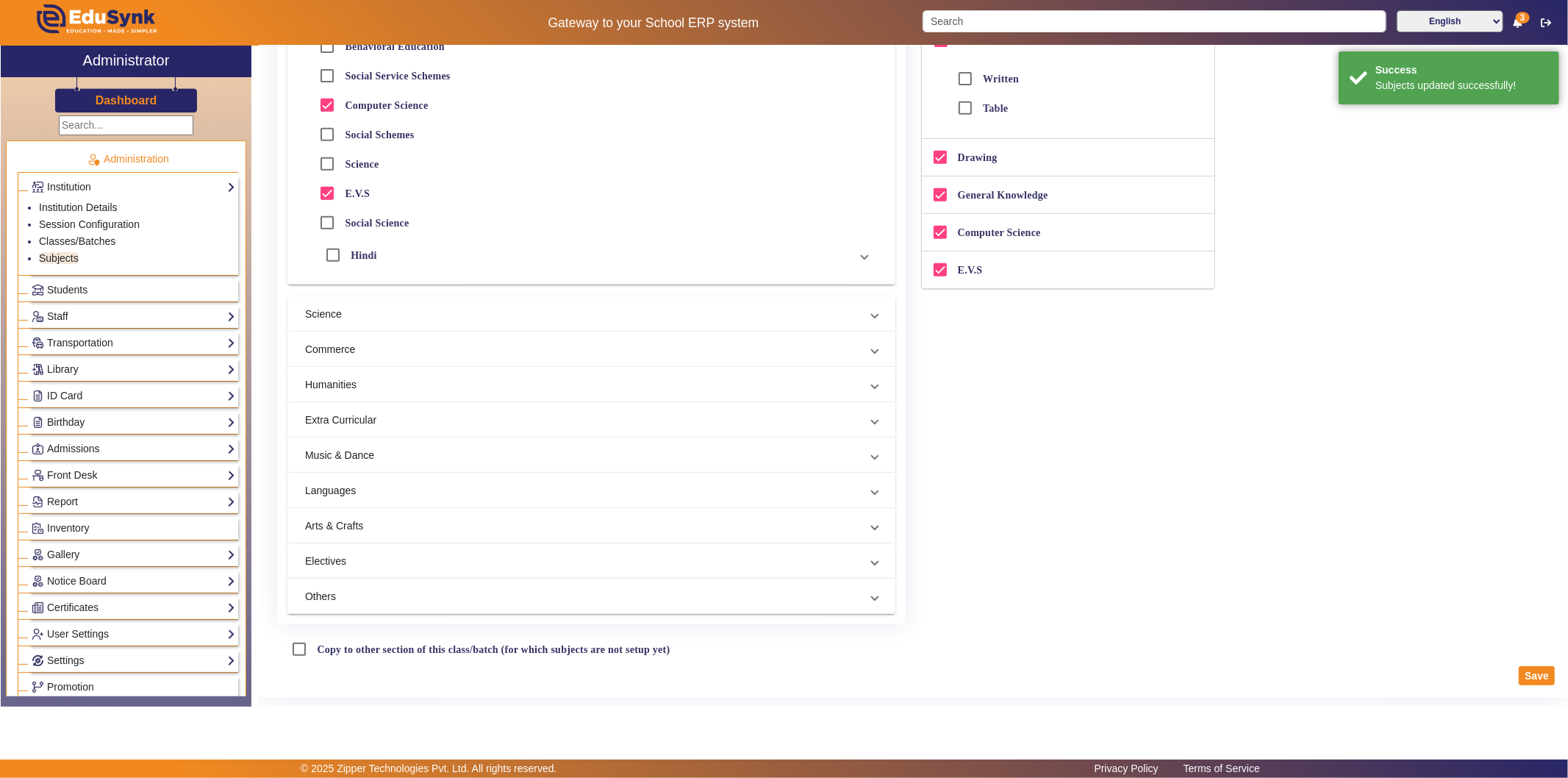
scroll to position [0, 0]
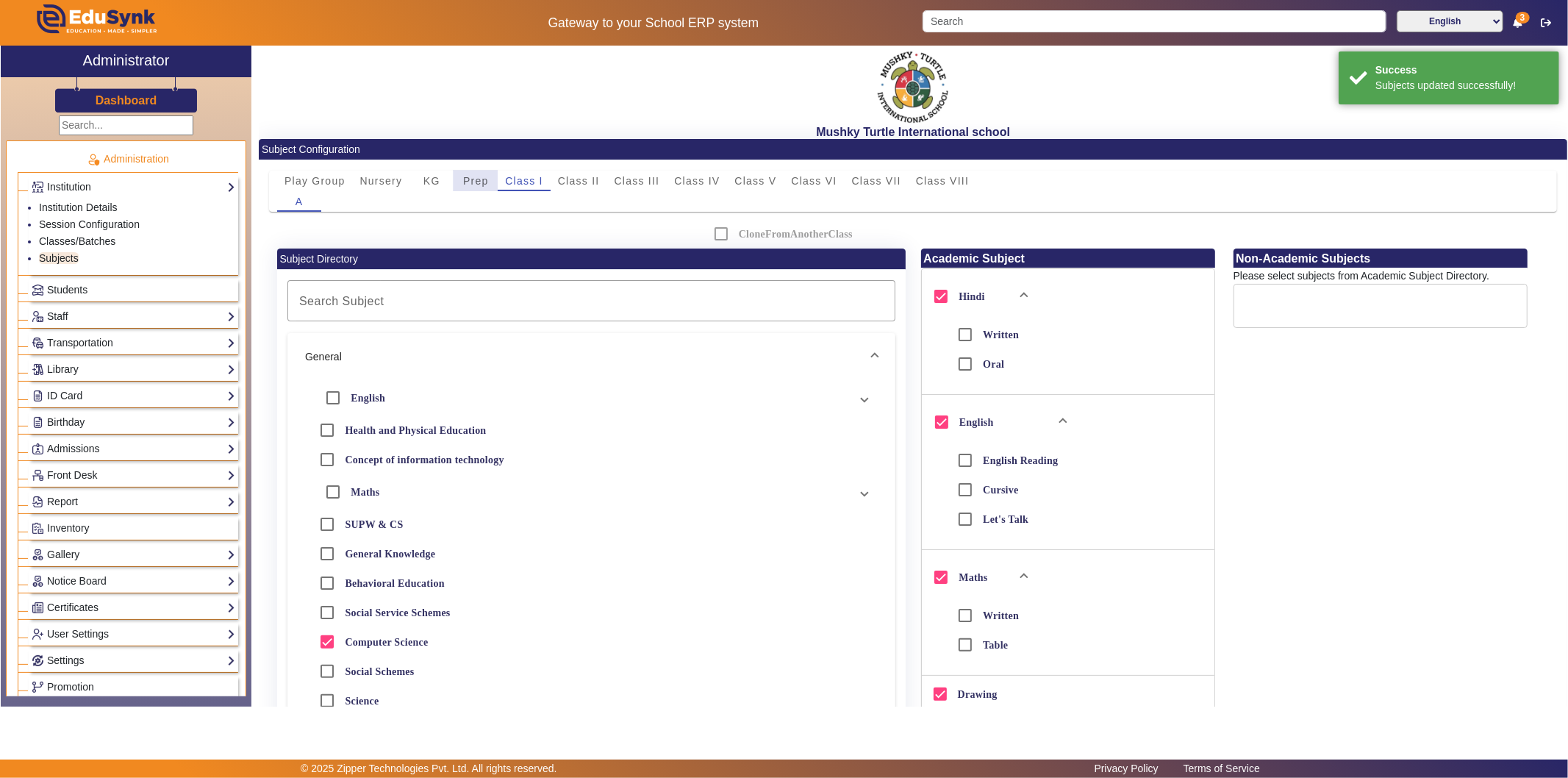
click at [463, 180] on span "Prep" at bounding box center [476, 181] width 26 height 10
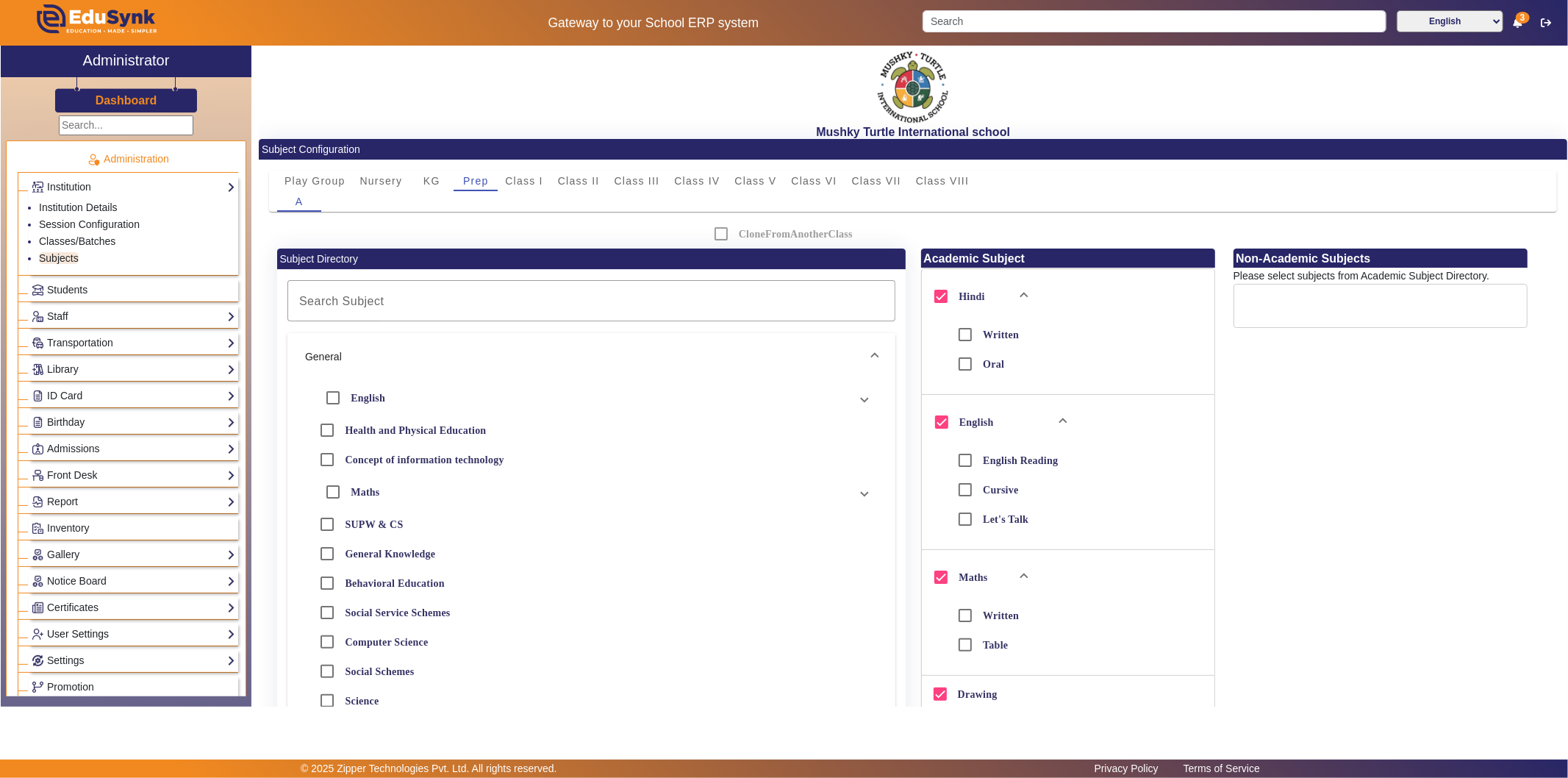
click at [97, 640] on link "User Settings" at bounding box center [133, 634] width 203 height 17
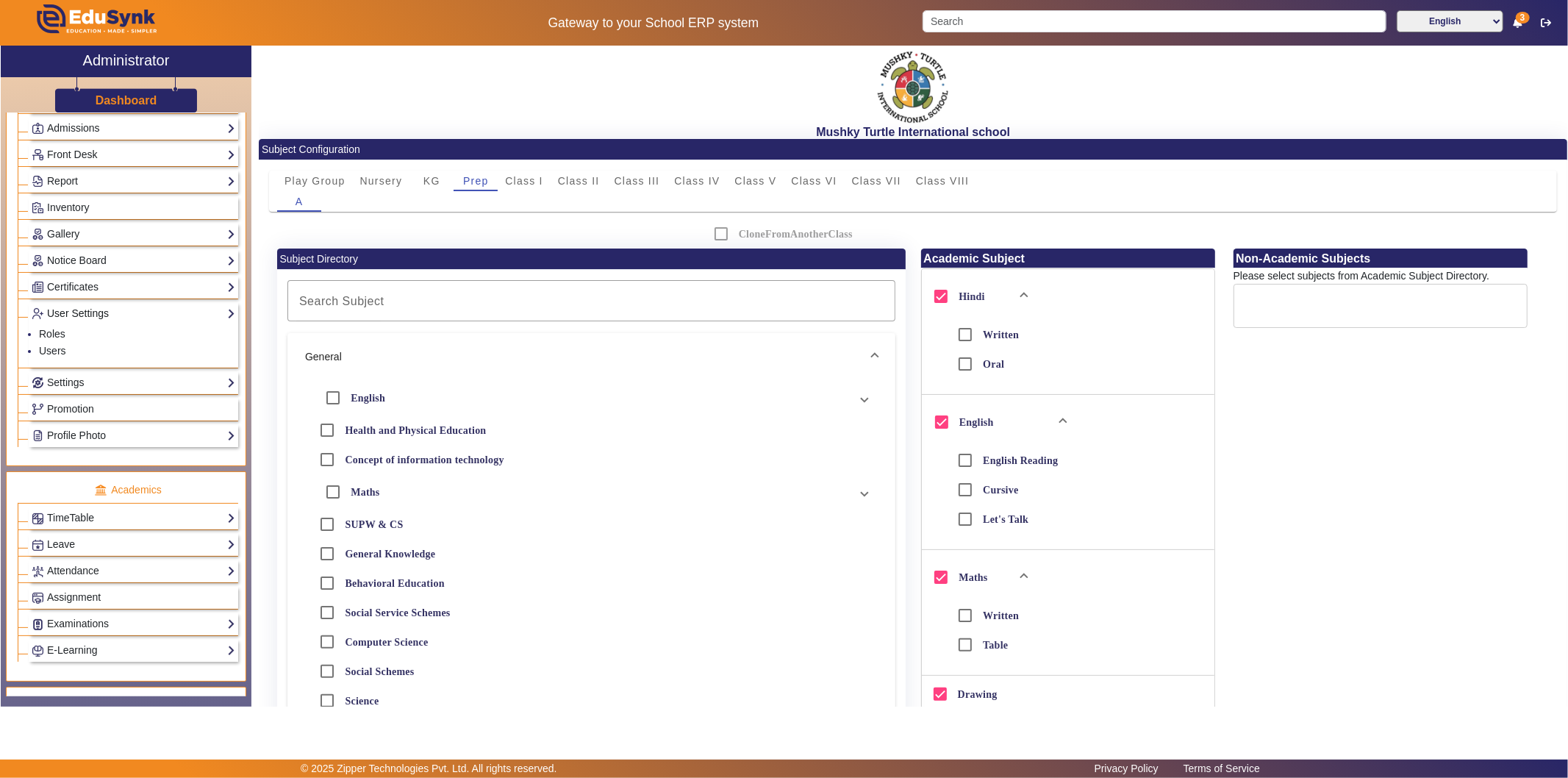
scroll to position [245, 0]
click at [109, 520] on link "TimeTable" at bounding box center [133, 518] width 203 height 17
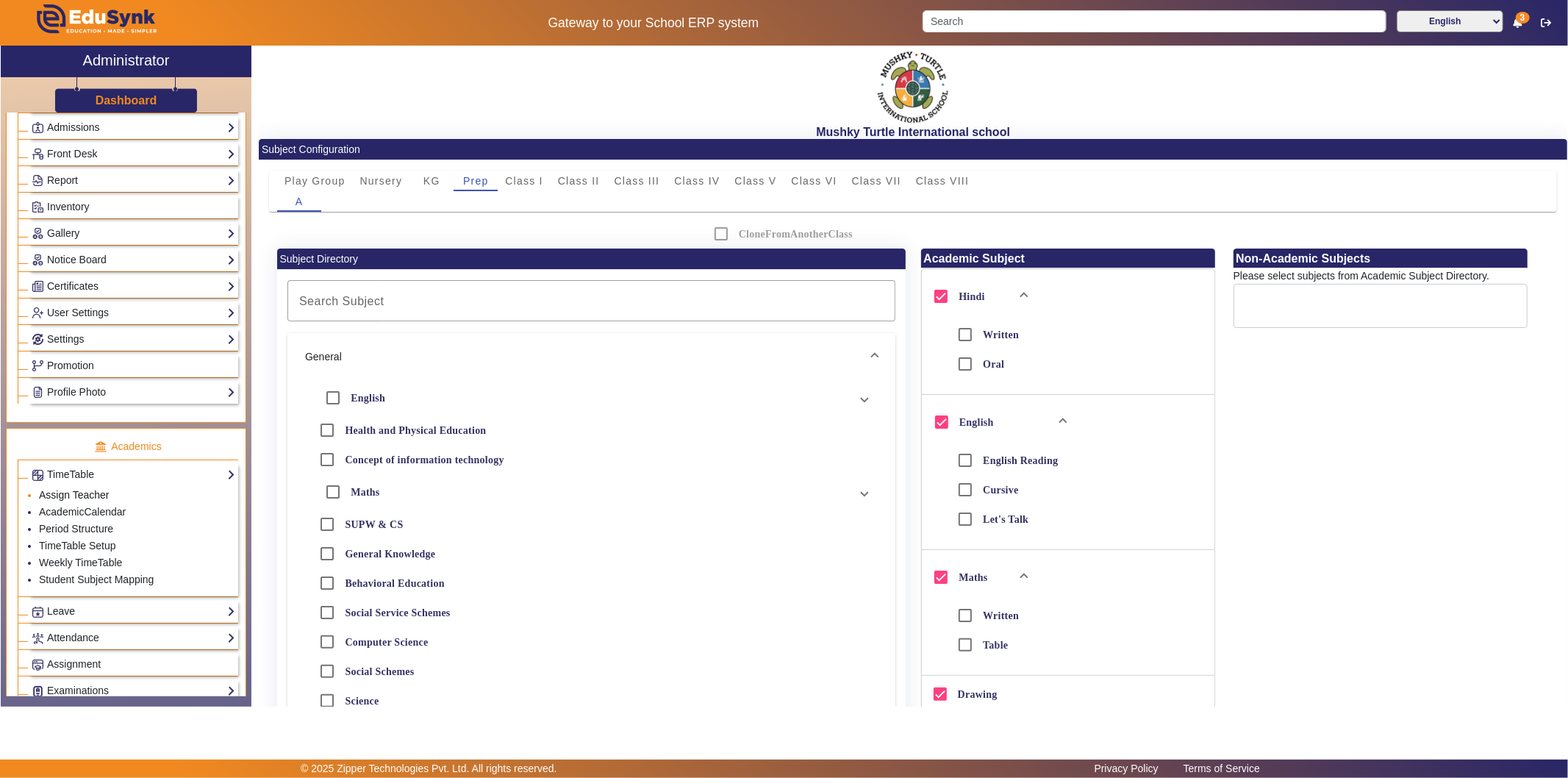
click at [79, 493] on link "Assign Teacher" at bounding box center [74, 495] width 70 height 12
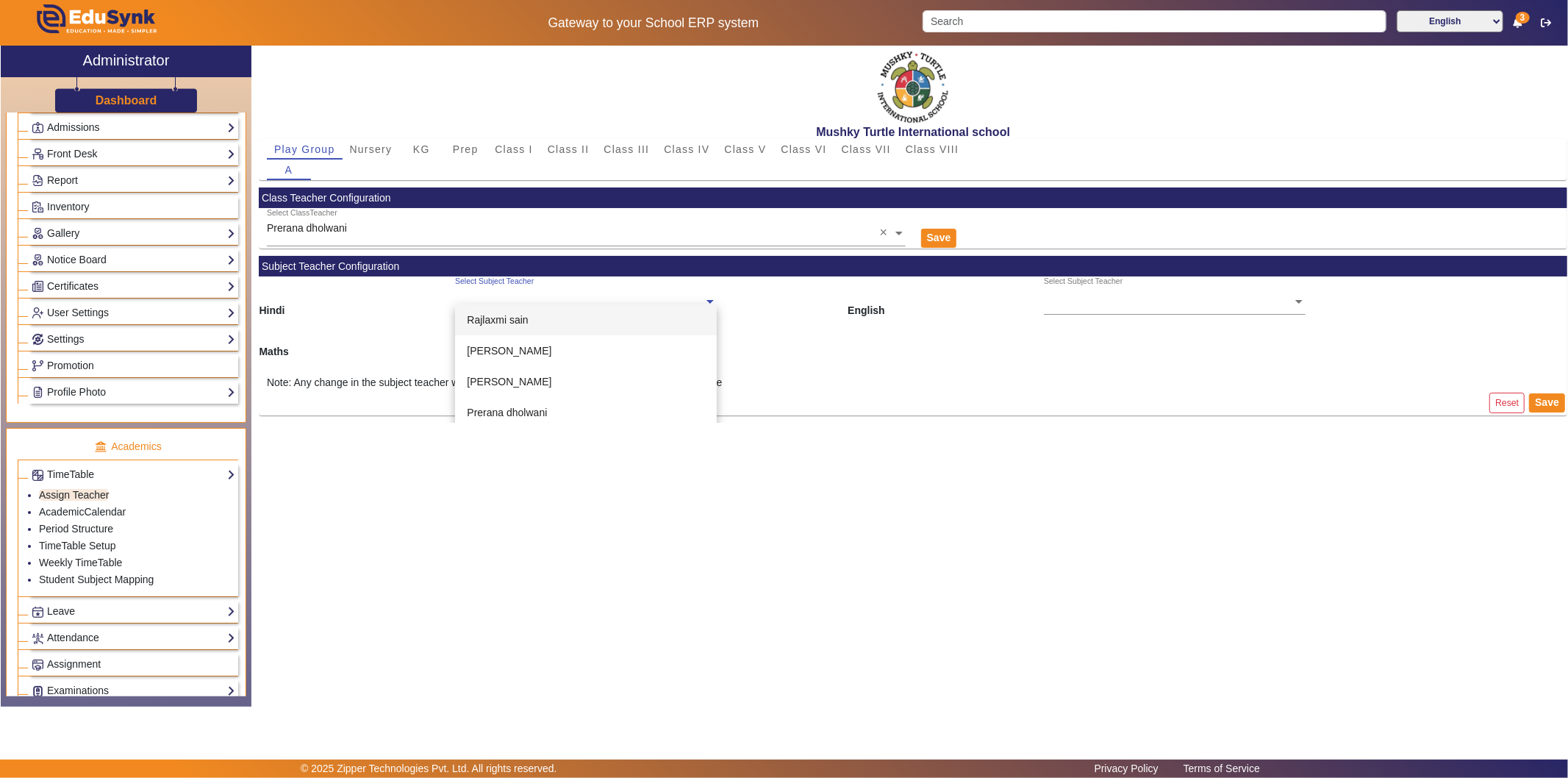
click at [510, 301] on input "text" at bounding box center [586, 302] width 261 height 16
click at [511, 301] on input "text" at bounding box center [586, 302] width 261 height 16
click at [509, 412] on span "Prerana dholwani" at bounding box center [506, 413] width 80 height 12
click at [512, 349] on ng-select "Select Subject Teacher" at bounding box center [586, 338] width 261 height 41
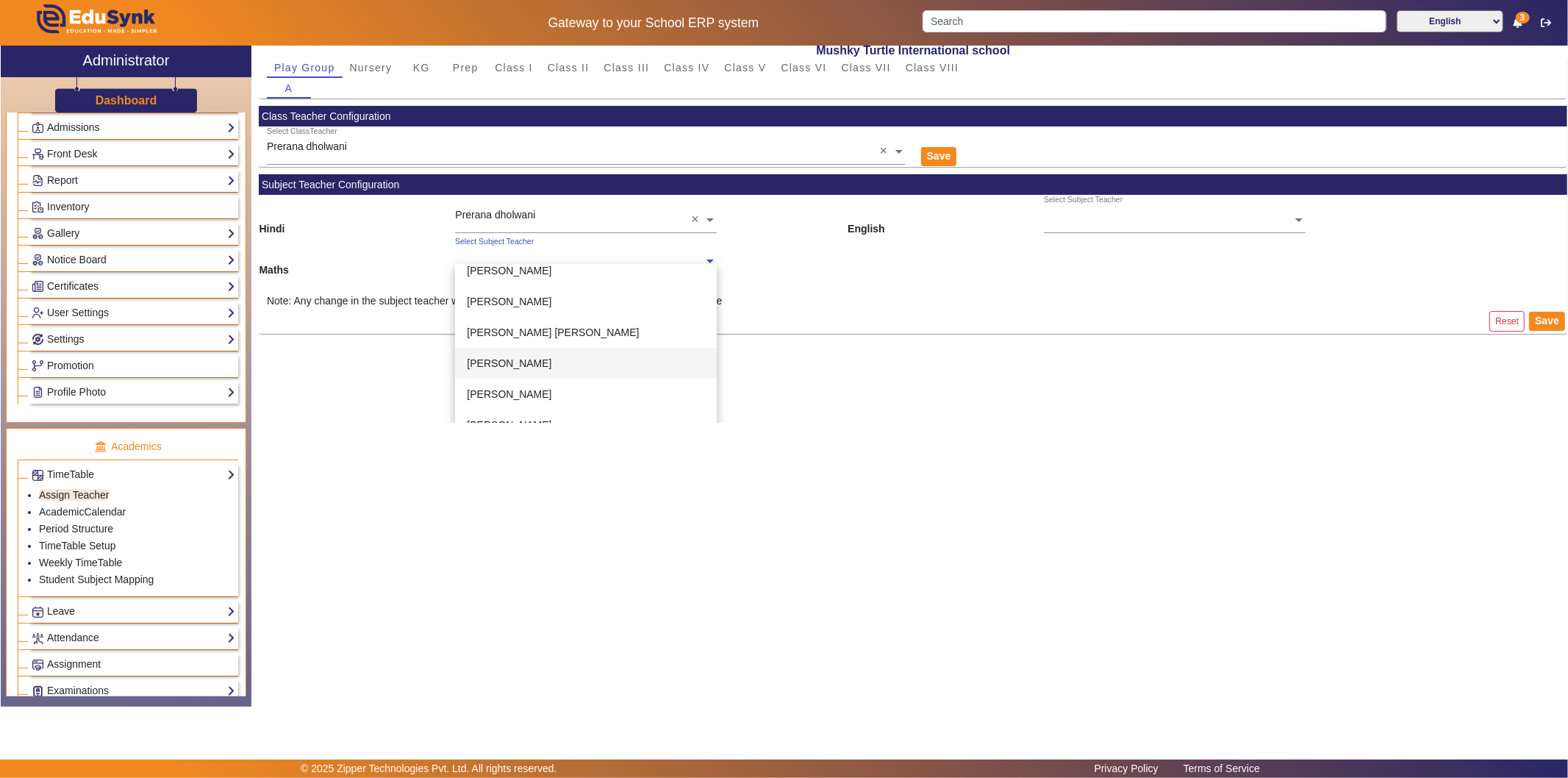
click at [525, 365] on span "[PERSON_NAME]" at bounding box center [509, 363] width 85 height 12
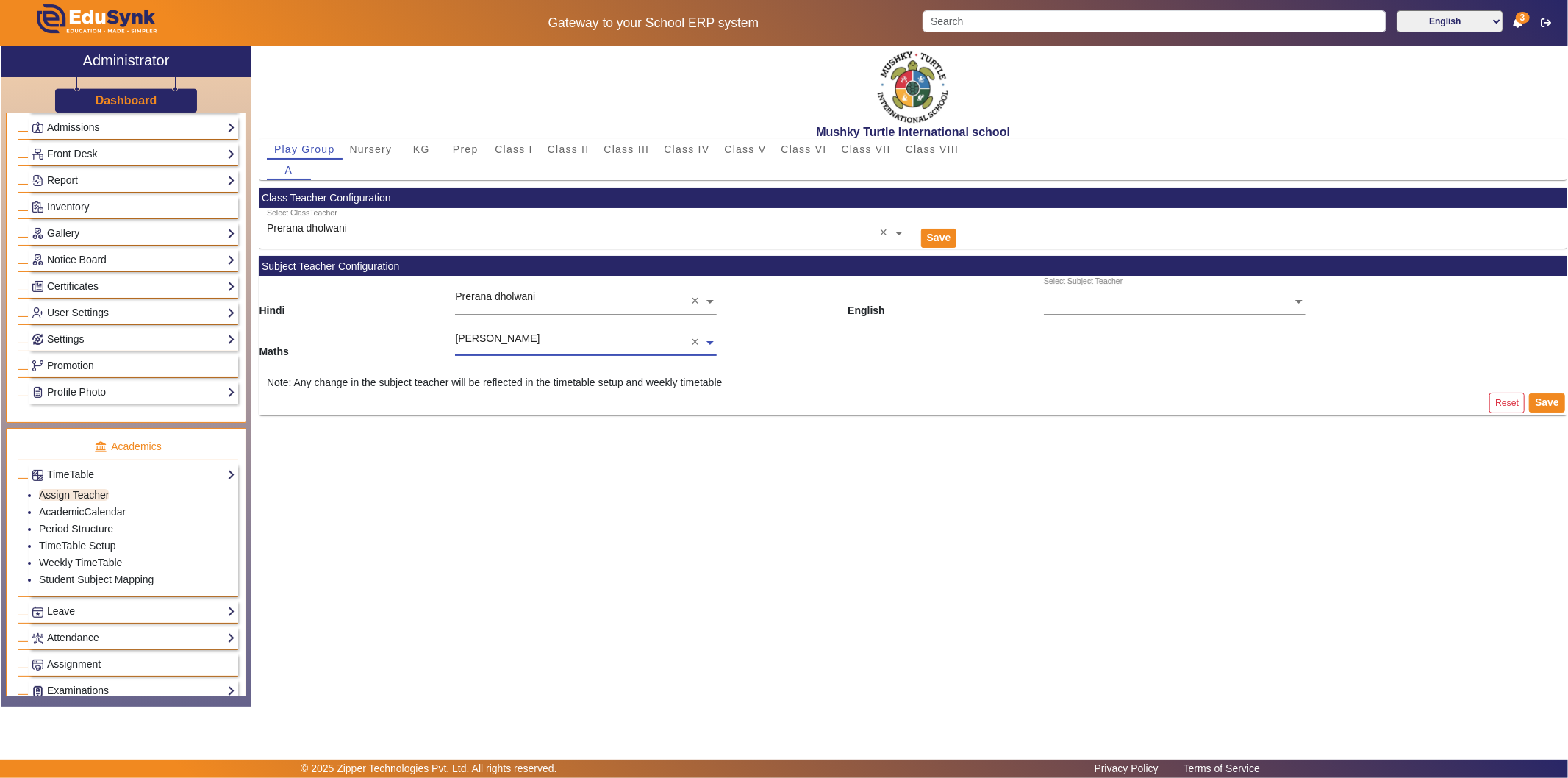
scroll to position [0, 0]
click at [1090, 302] on input "text" at bounding box center [1174, 302] width 261 height 16
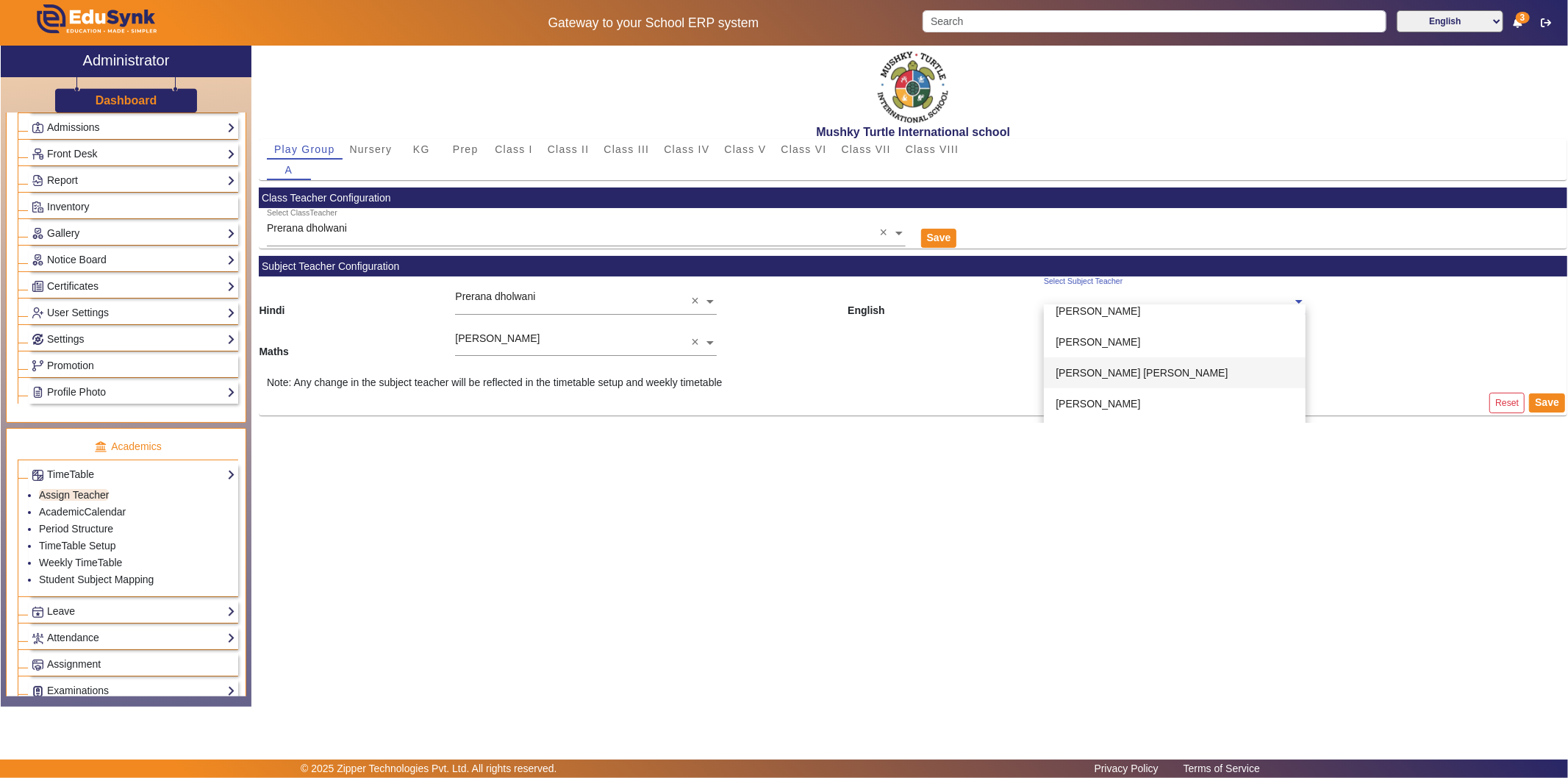
scroll to position [57, 0]
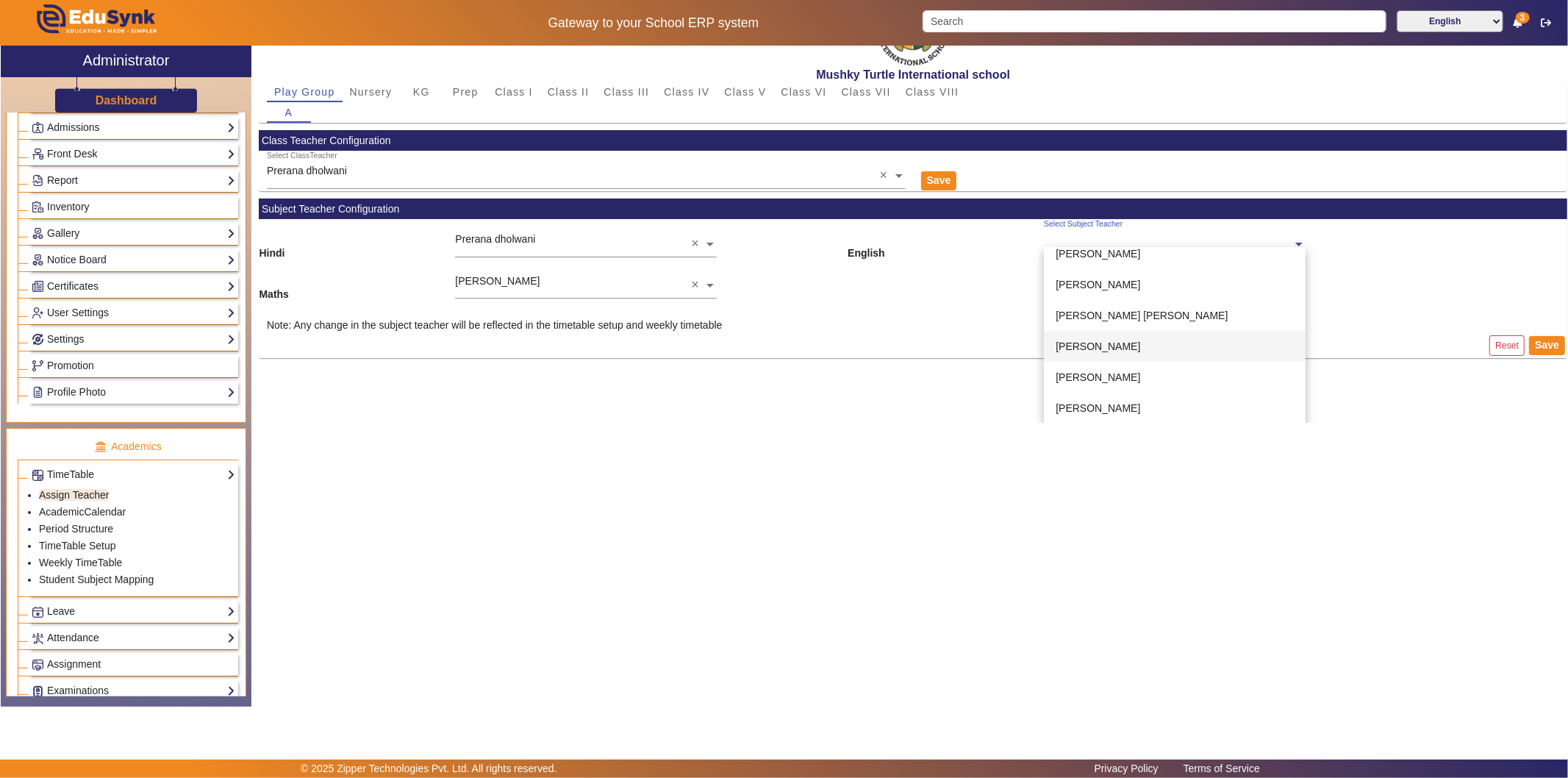
click at [1096, 343] on span "[PERSON_NAME]" at bounding box center [1098, 346] width 85 height 12
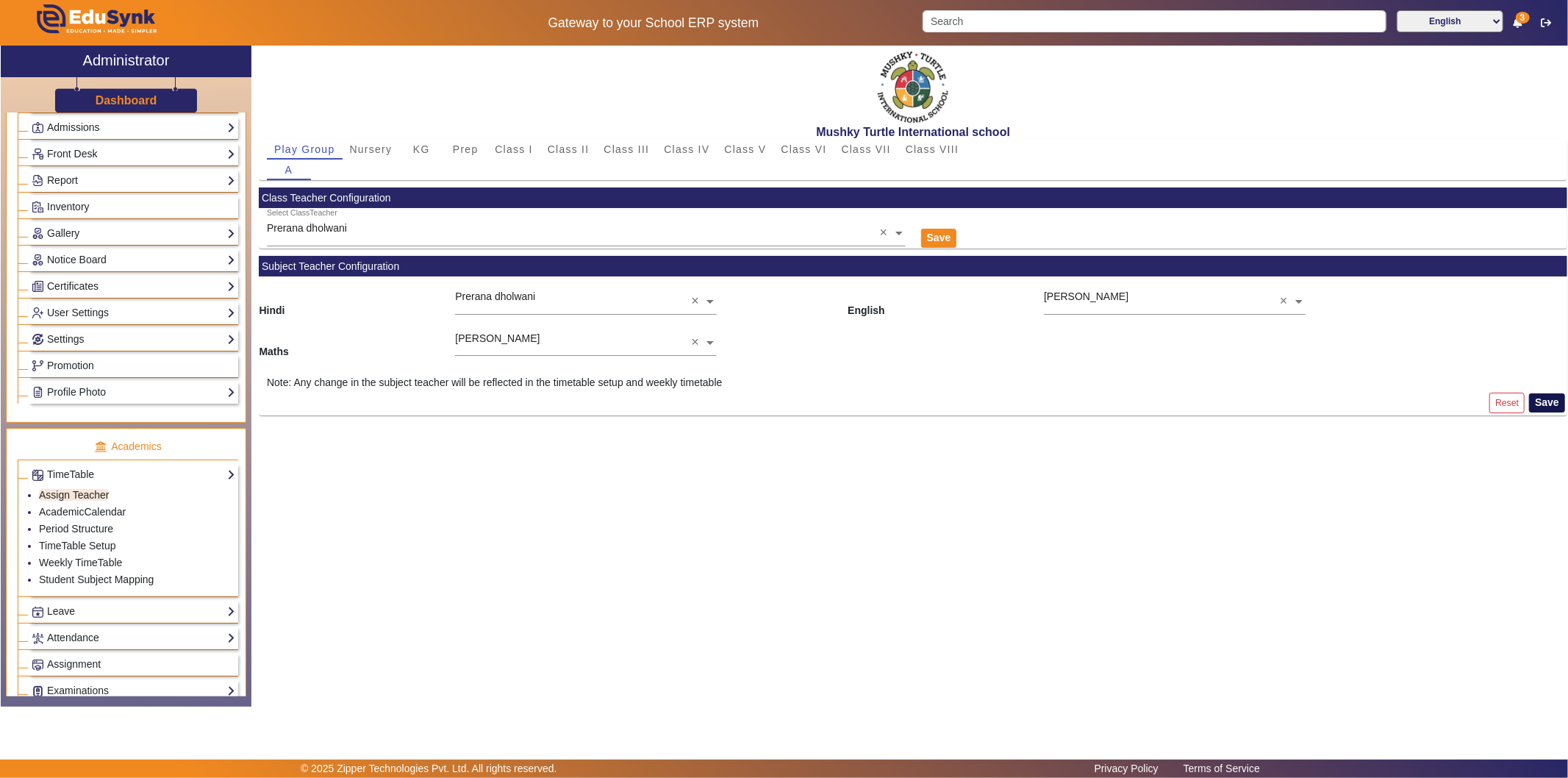
click at [1411, 395] on button "Save" at bounding box center [1547, 402] width 36 height 19
click at [369, 151] on span "Nursery" at bounding box center [370, 149] width 42 height 10
click at [562, 297] on input "text" at bounding box center [586, 302] width 261 height 16
click at [547, 325] on div "Rajlaxmi sain" at bounding box center [586, 320] width 261 height 31
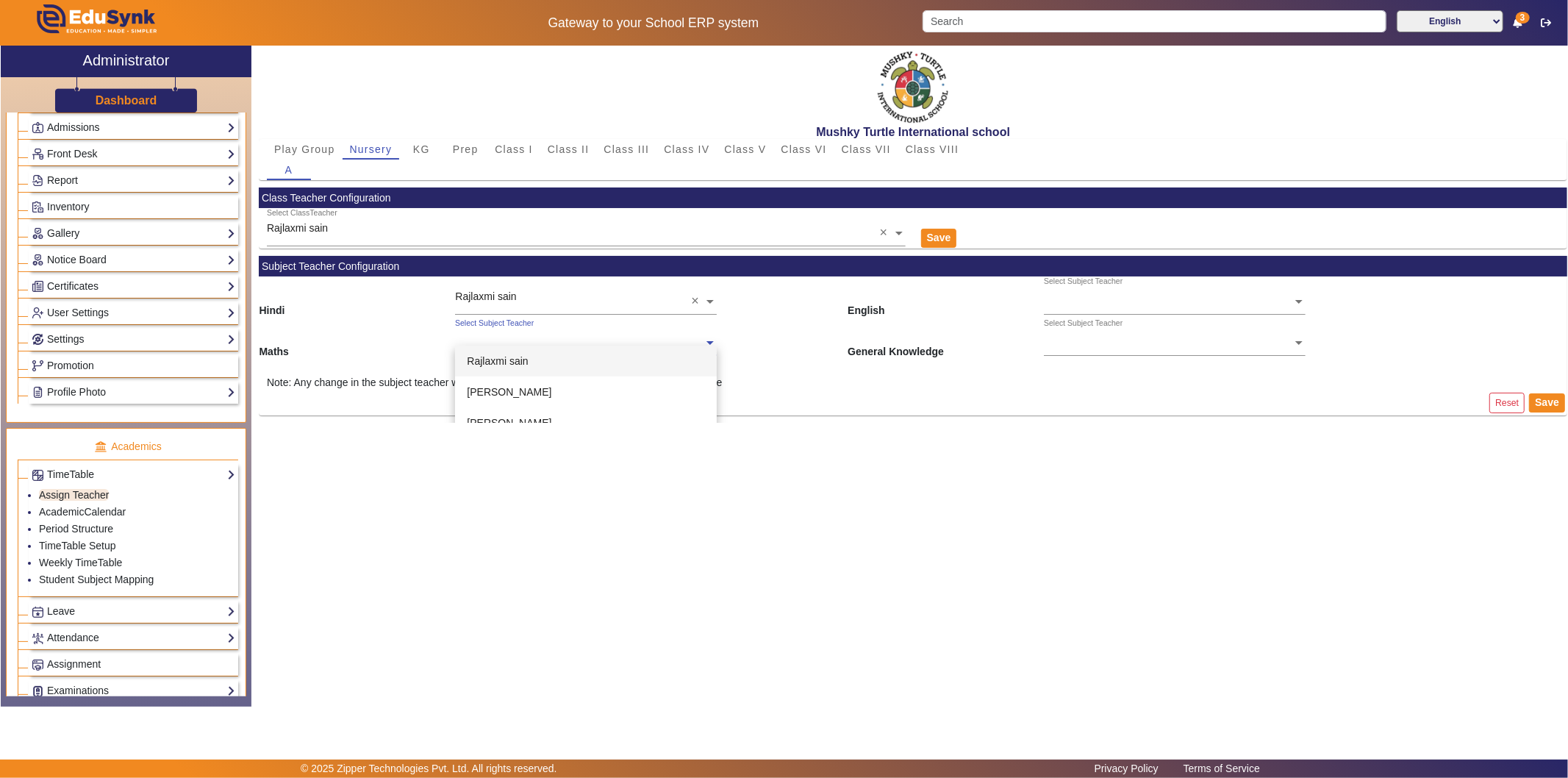
click at [534, 348] on ng-select "Select Subject Teacher [PERSON_NAME] [PERSON_NAME] [PERSON_NAME] [PERSON_NAME] …" at bounding box center [586, 338] width 261 height 41
click at [519, 408] on span "[PERSON_NAME]" at bounding box center [509, 414] width 85 height 12
click at [1085, 301] on input "text" at bounding box center [1174, 302] width 261 height 16
click at [1106, 324] on span "Rajlaxmi sain" at bounding box center [1086, 320] width 61 height 12
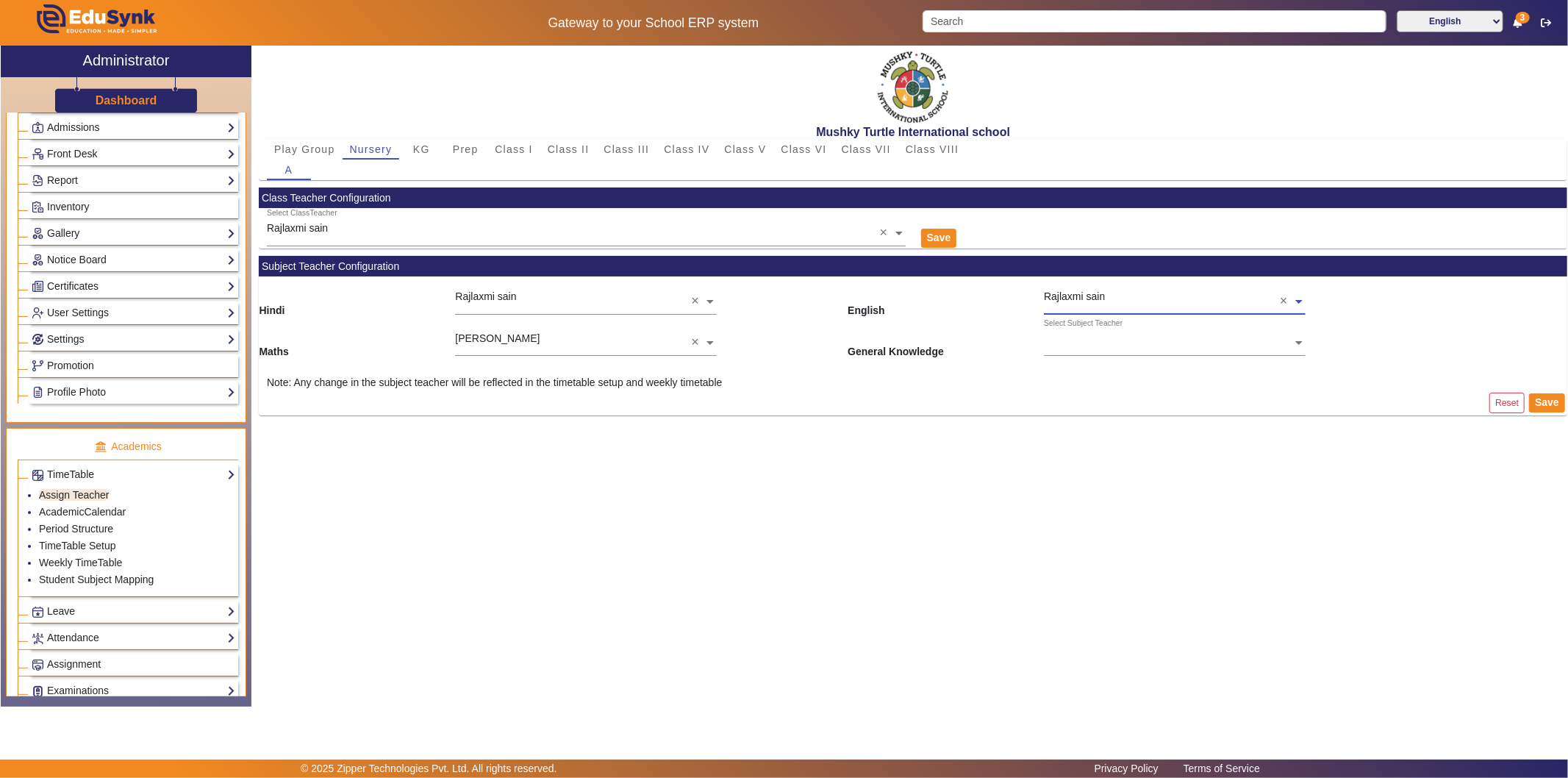
click at [1098, 342] on input "text" at bounding box center [1174, 344] width 261 height 16
click at [1094, 409] on span "[PERSON_NAME]" at bounding box center [1098, 414] width 85 height 12
click at [1411, 399] on button "Save" at bounding box center [1547, 402] width 36 height 19
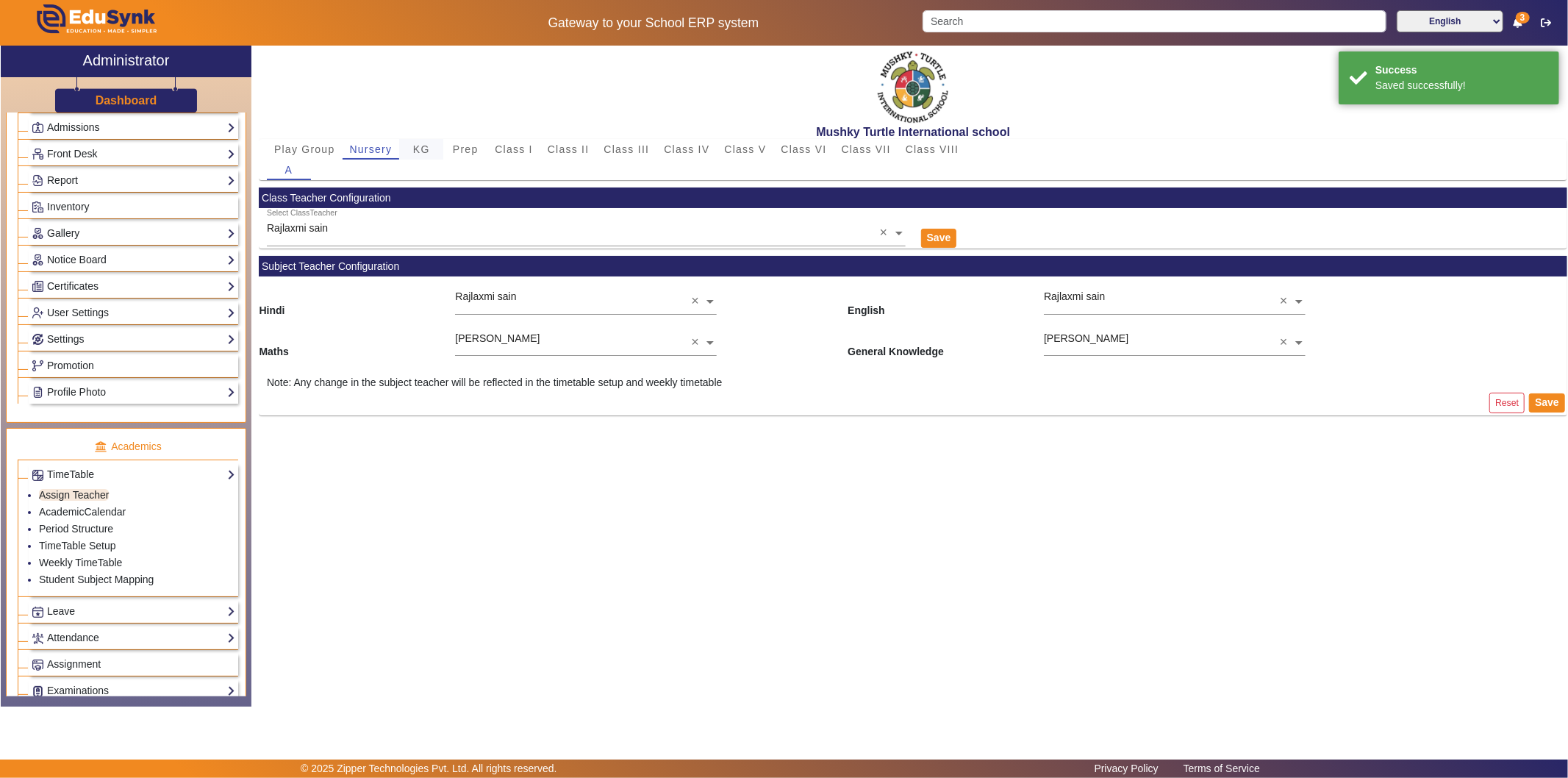
click at [413, 147] on span "KG" at bounding box center [421, 149] width 17 height 10
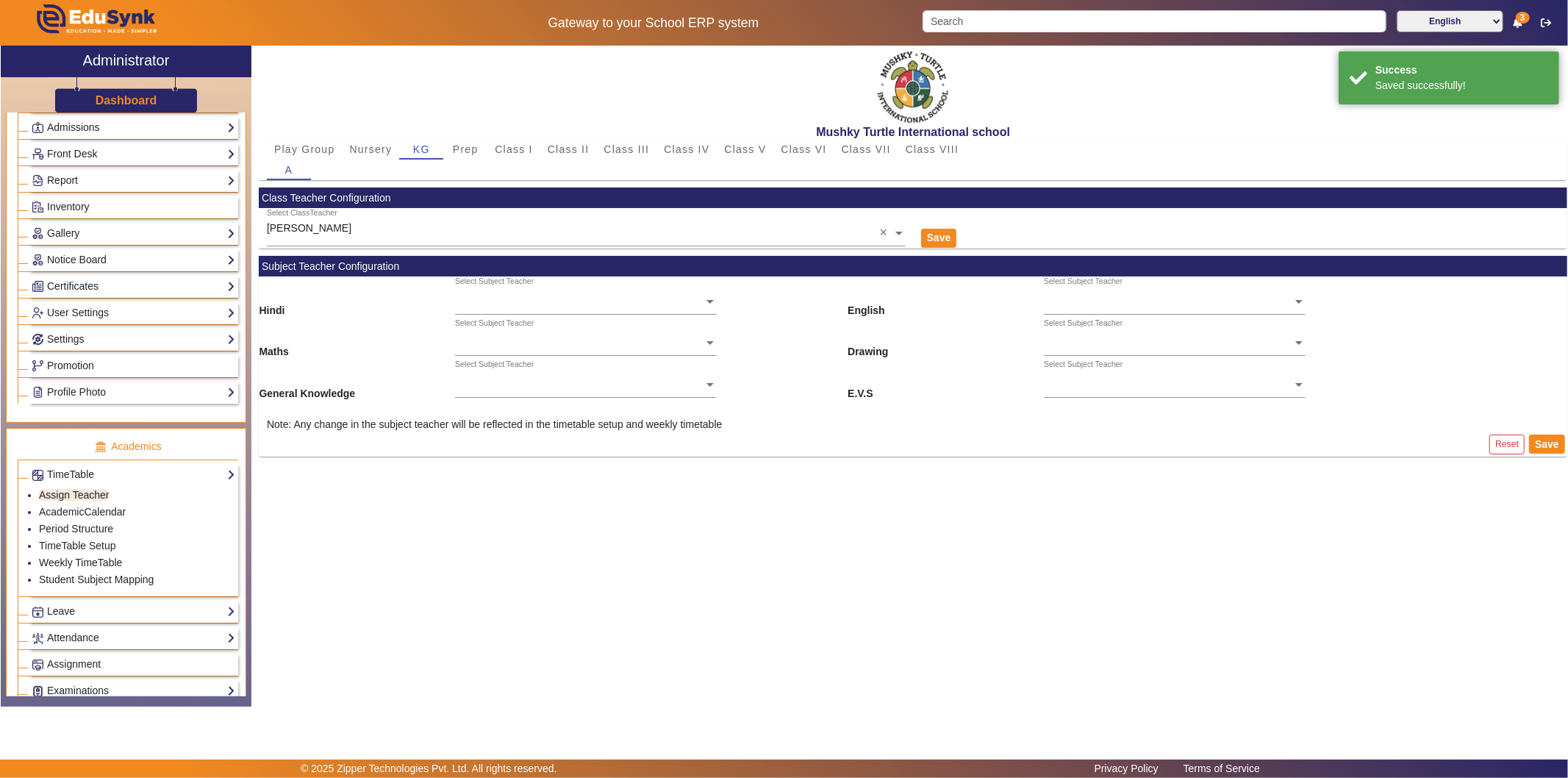
click at [519, 305] on ng-select "Select Subject Teacher" at bounding box center [586, 296] width 261 height 41
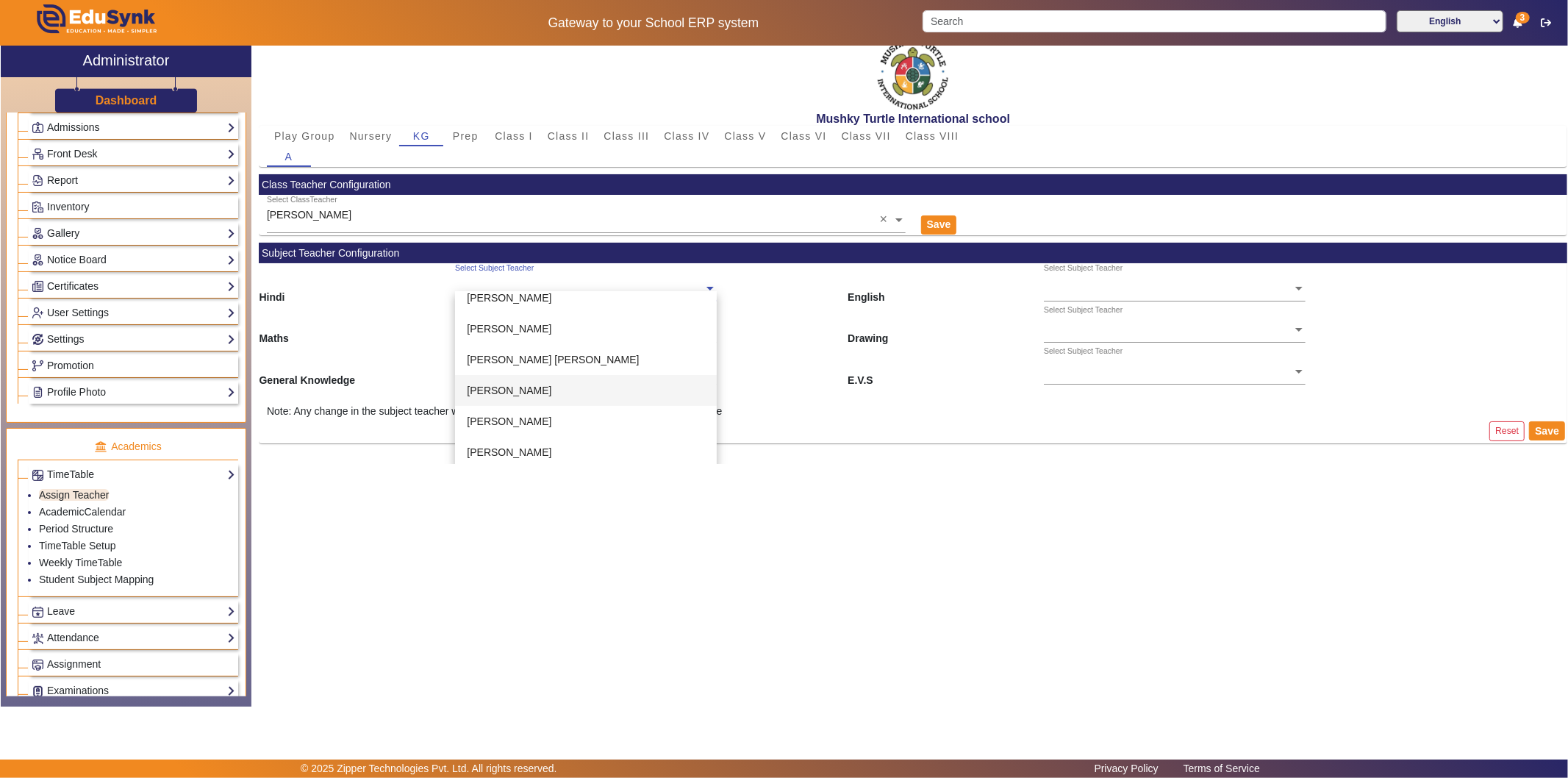
scroll to position [16, 0]
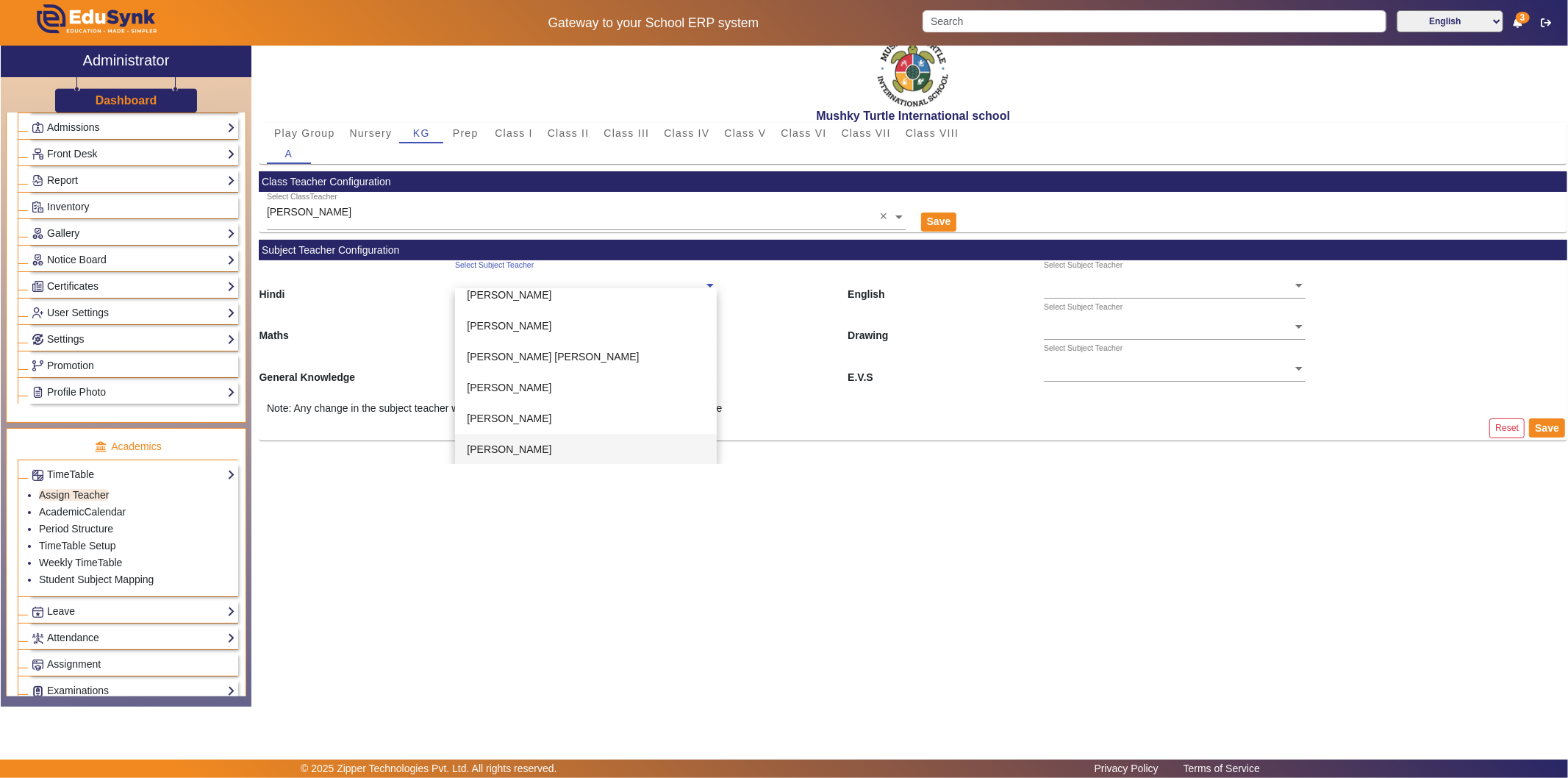
click at [524, 440] on div "[PERSON_NAME]" at bounding box center [586, 449] width 261 height 31
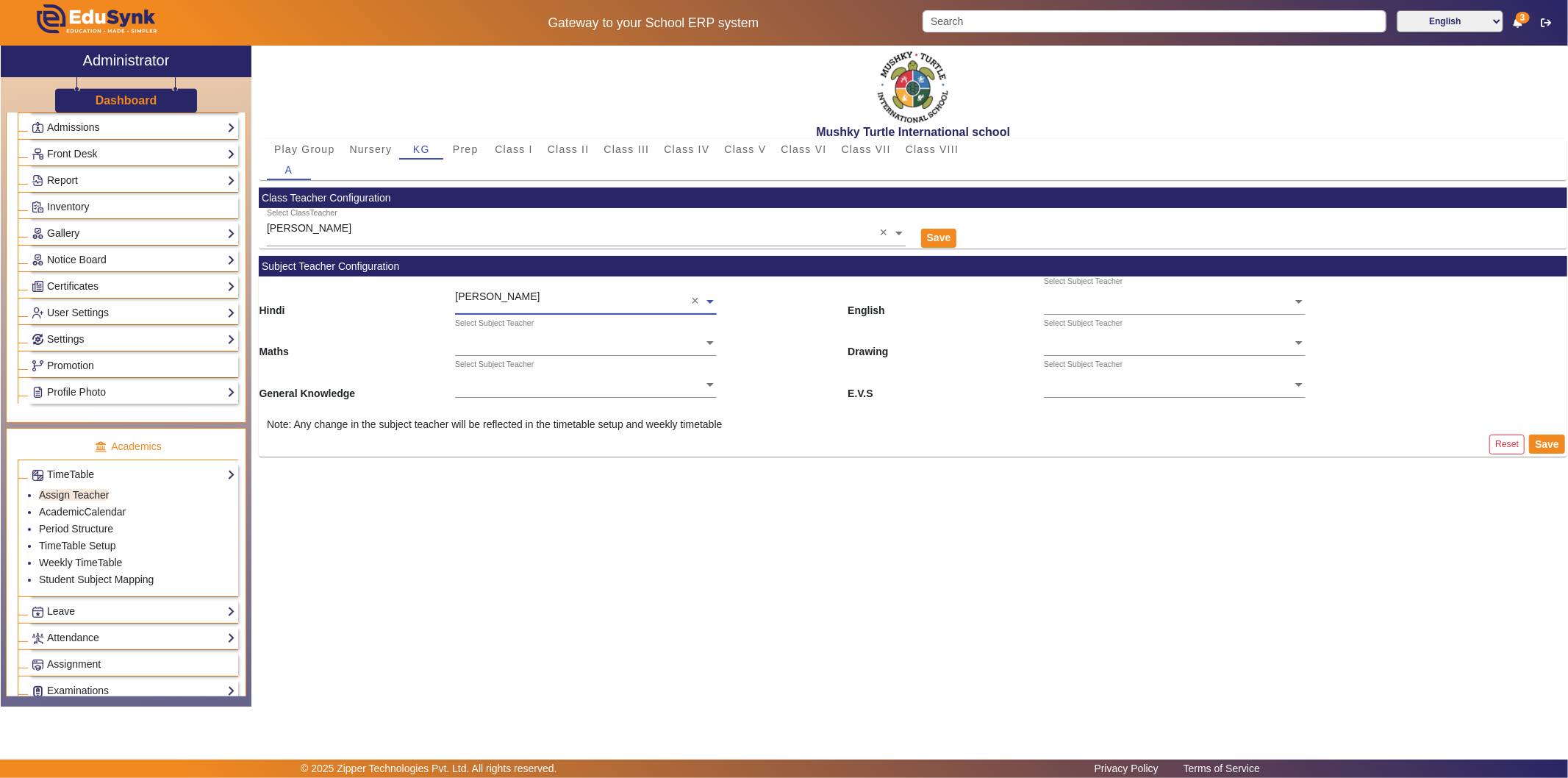
scroll to position [0, 0]
click at [534, 347] on ng-select "Select Subject Teacher" at bounding box center [586, 338] width 261 height 41
click at [934, 234] on button "Save" at bounding box center [939, 238] width 36 height 19
click at [519, 346] on ng-select "Select Subject Teacher" at bounding box center [586, 338] width 261 height 41
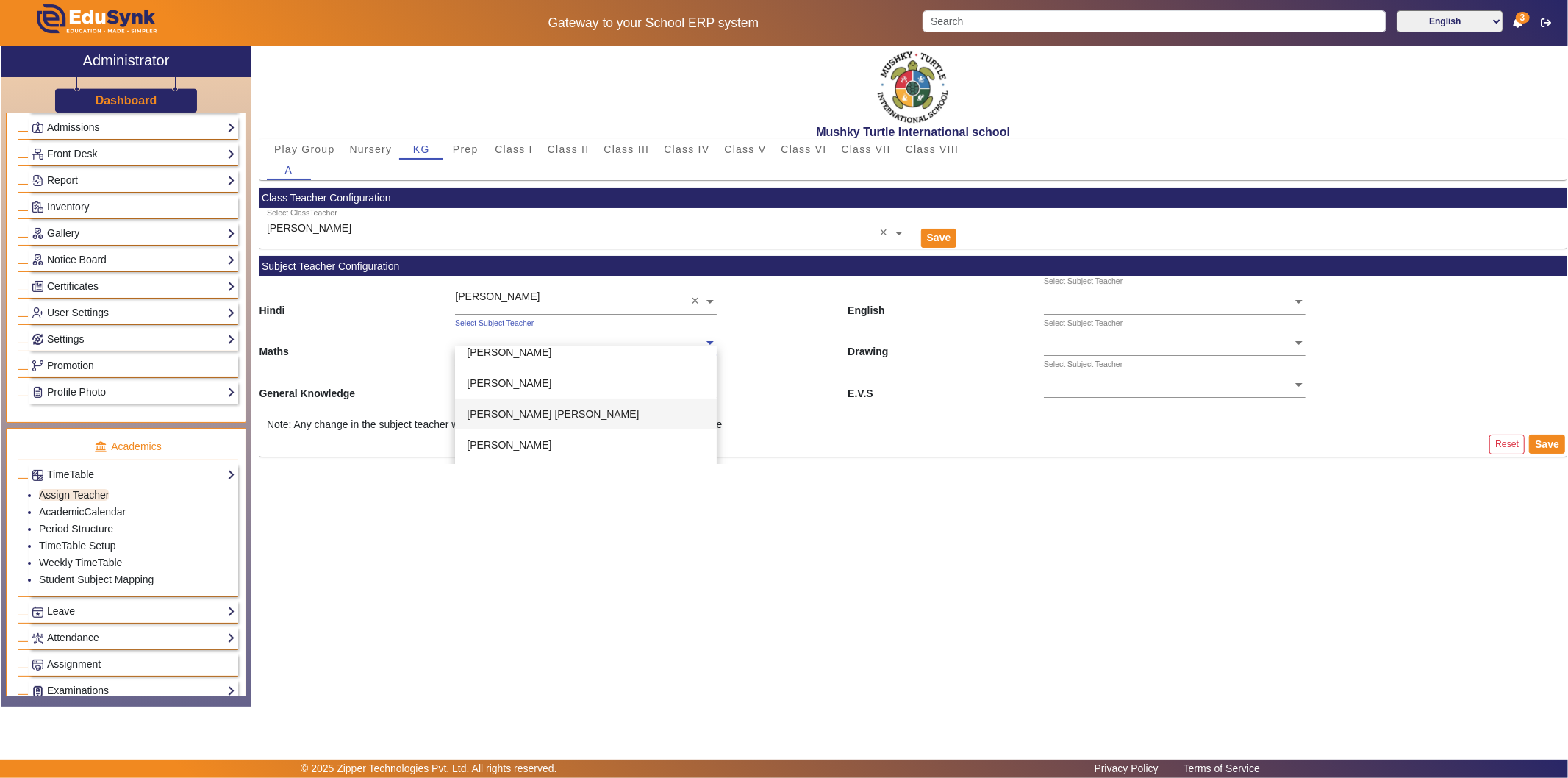
scroll to position [57, 0]
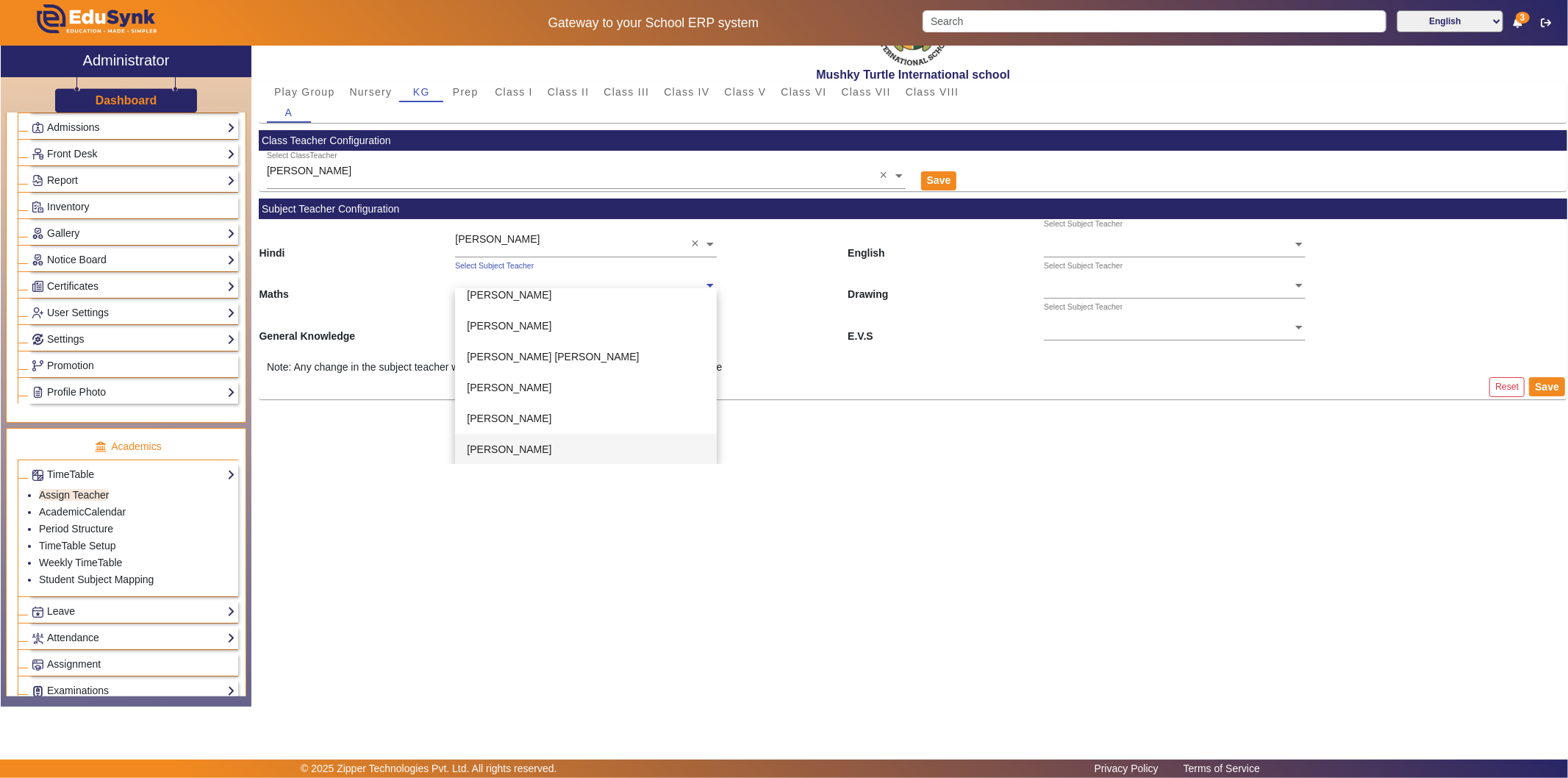
click at [523, 446] on span "[PERSON_NAME]" at bounding box center [509, 449] width 85 height 12
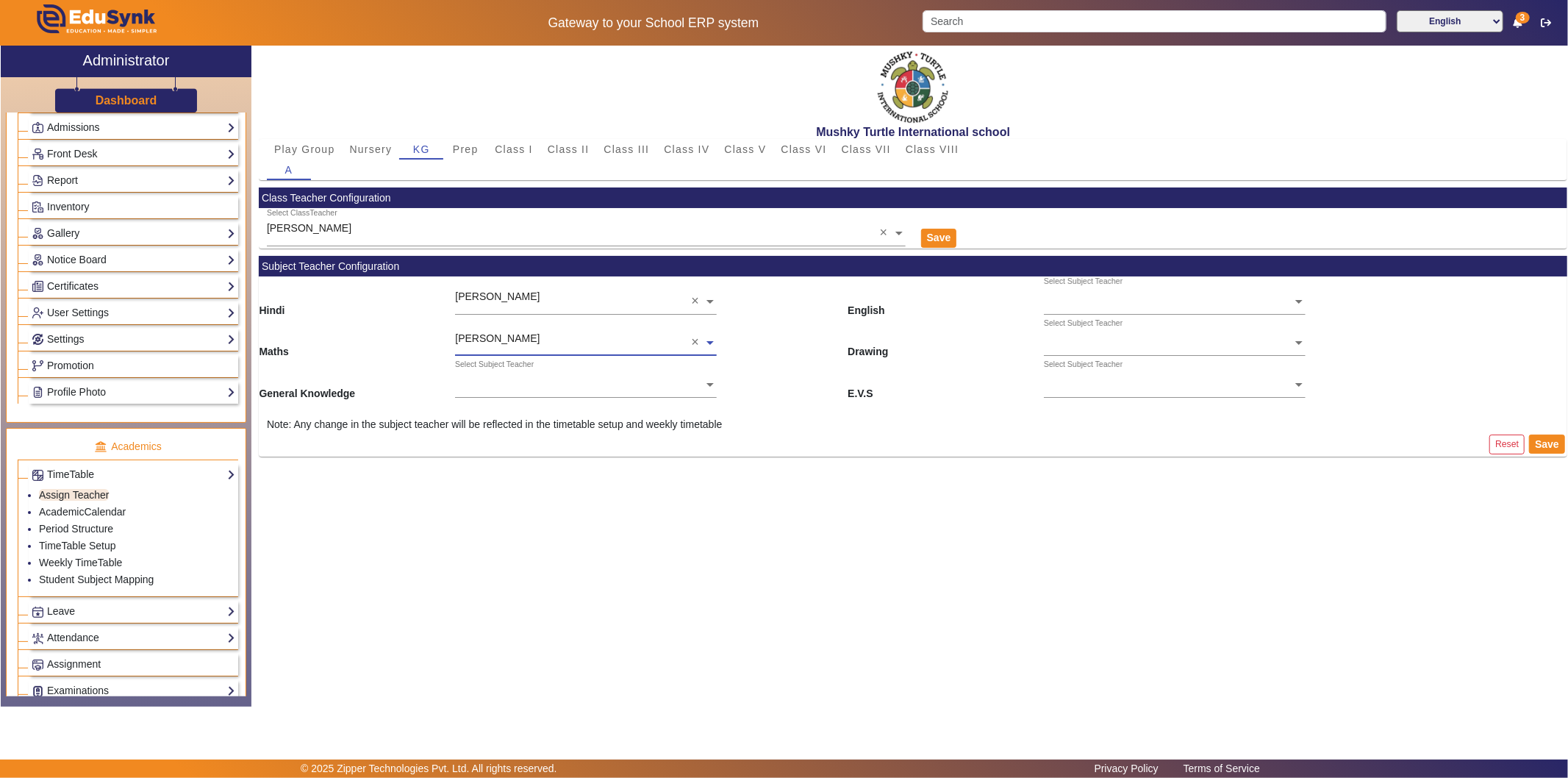
scroll to position [0, 0]
click at [574, 380] on input "text" at bounding box center [586, 386] width 261 height 16
click at [1411, 443] on button "Save" at bounding box center [1547, 444] width 36 height 19
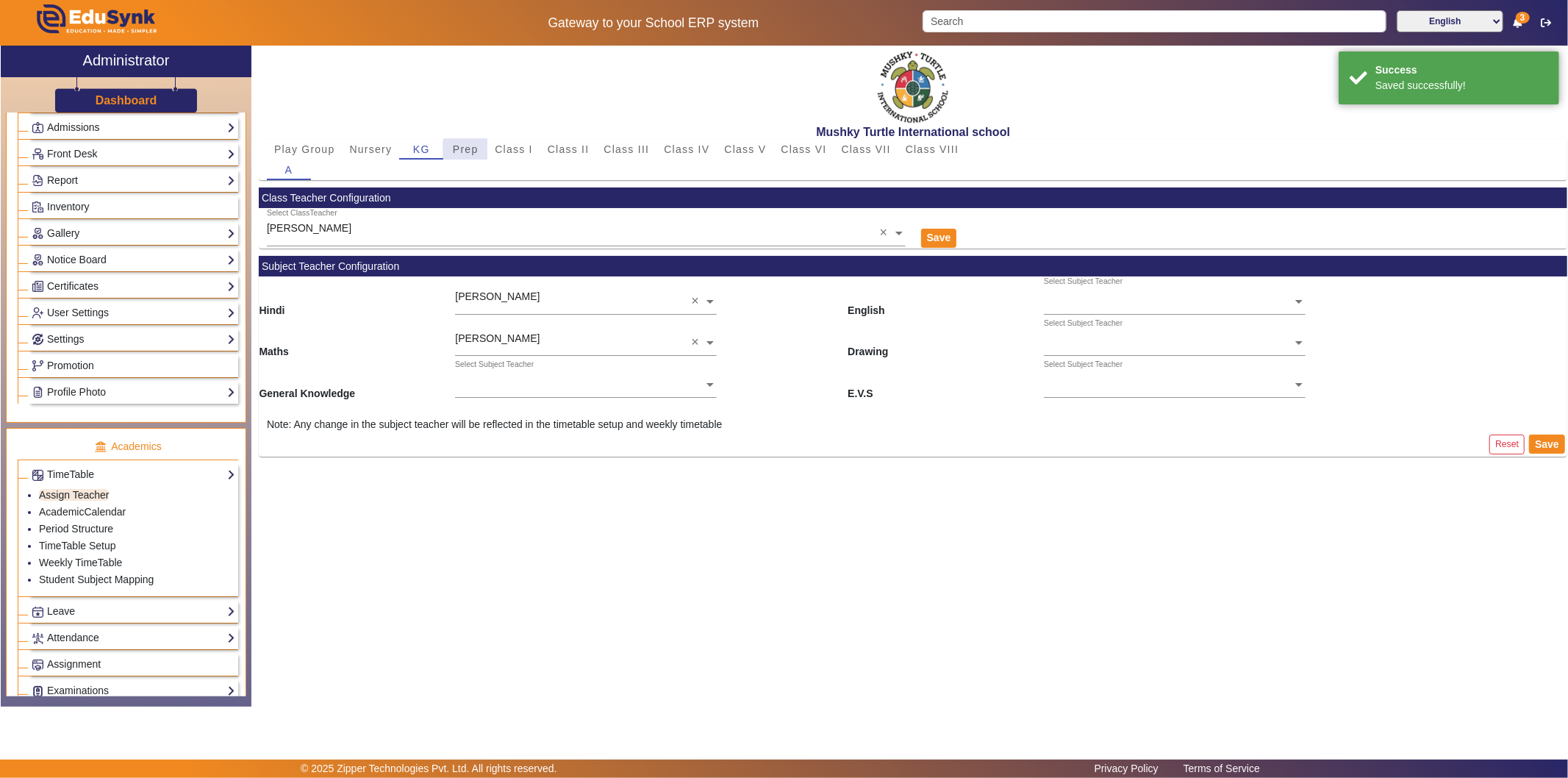
click at [466, 153] on span "Prep" at bounding box center [466, 149] width 26 height 10
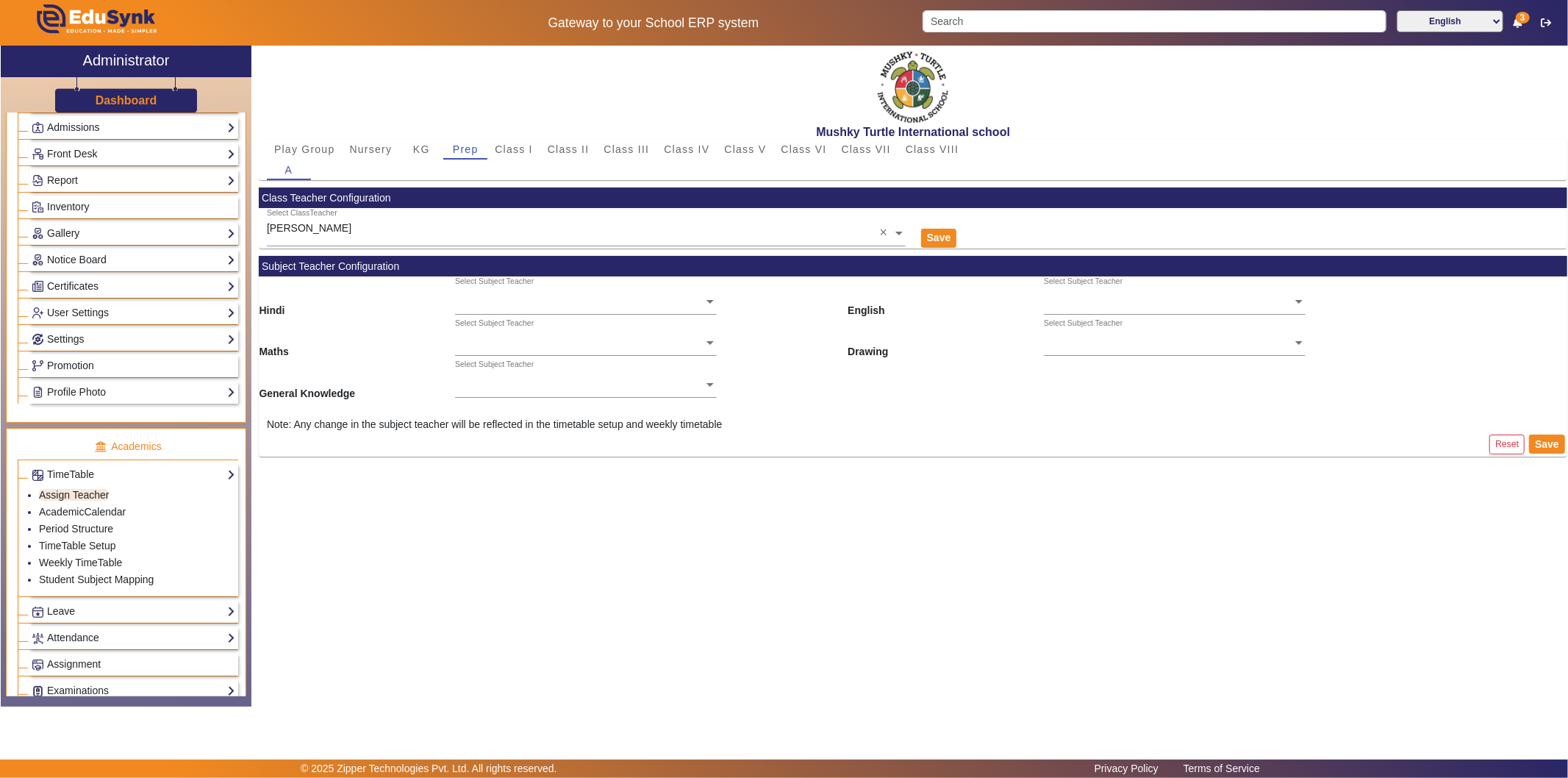
click at [547, 301] on input "text" at bounding box center [586, 302] width 261 height 16
click at [515, 380] on span "[PERSON_NAME]" at bounding box center [509, 382] width 85 height 12
click at [547, 348] on ng-select "Select Subject Teacher [PERSON_NAME] [PERSON_NAME] [PERSON_NAME] [PERSON_NAME] …" at bounding box center [586, 338] width 261 height 41
click at [508, 422] on span "[PERSON_NAME]" at bounding box center [509, 423] width 85 height 12
click at [571, 389] on ng-select "Select Subject Teacher [PERSON_NAME] [PERSON_NAME] [PERSON_NAME] [PERSON_NAME] …" at bounding box center [586, 379] width 261 height 41
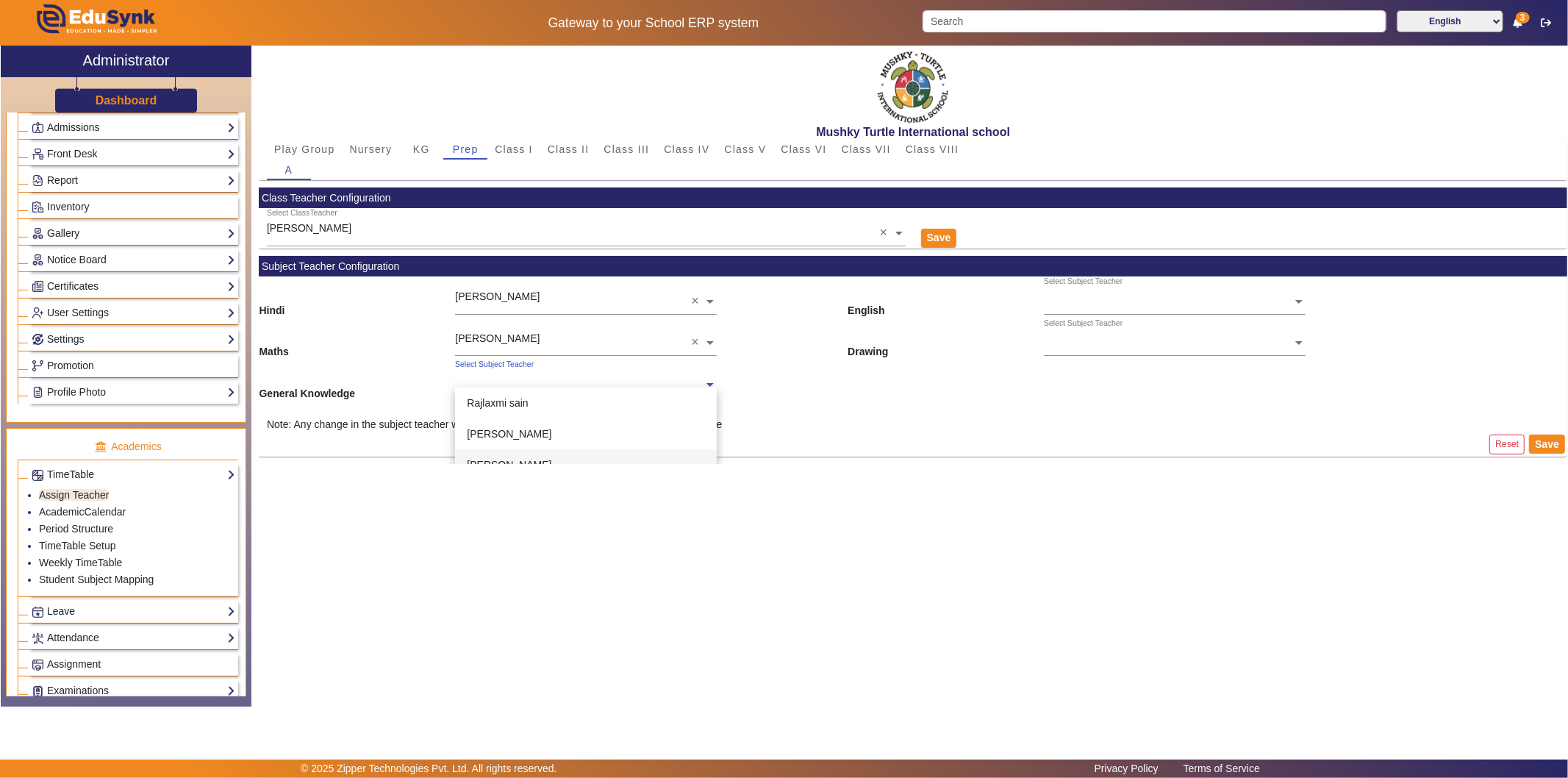
click at [504, 456] on div "[PERSON_NAME]" at bounding box center [586, 465] width 261 height 31
click at [1057, 307] on ng-select "Select Subject Teacher" at bounding box center [1174, 296] width 261 height 41
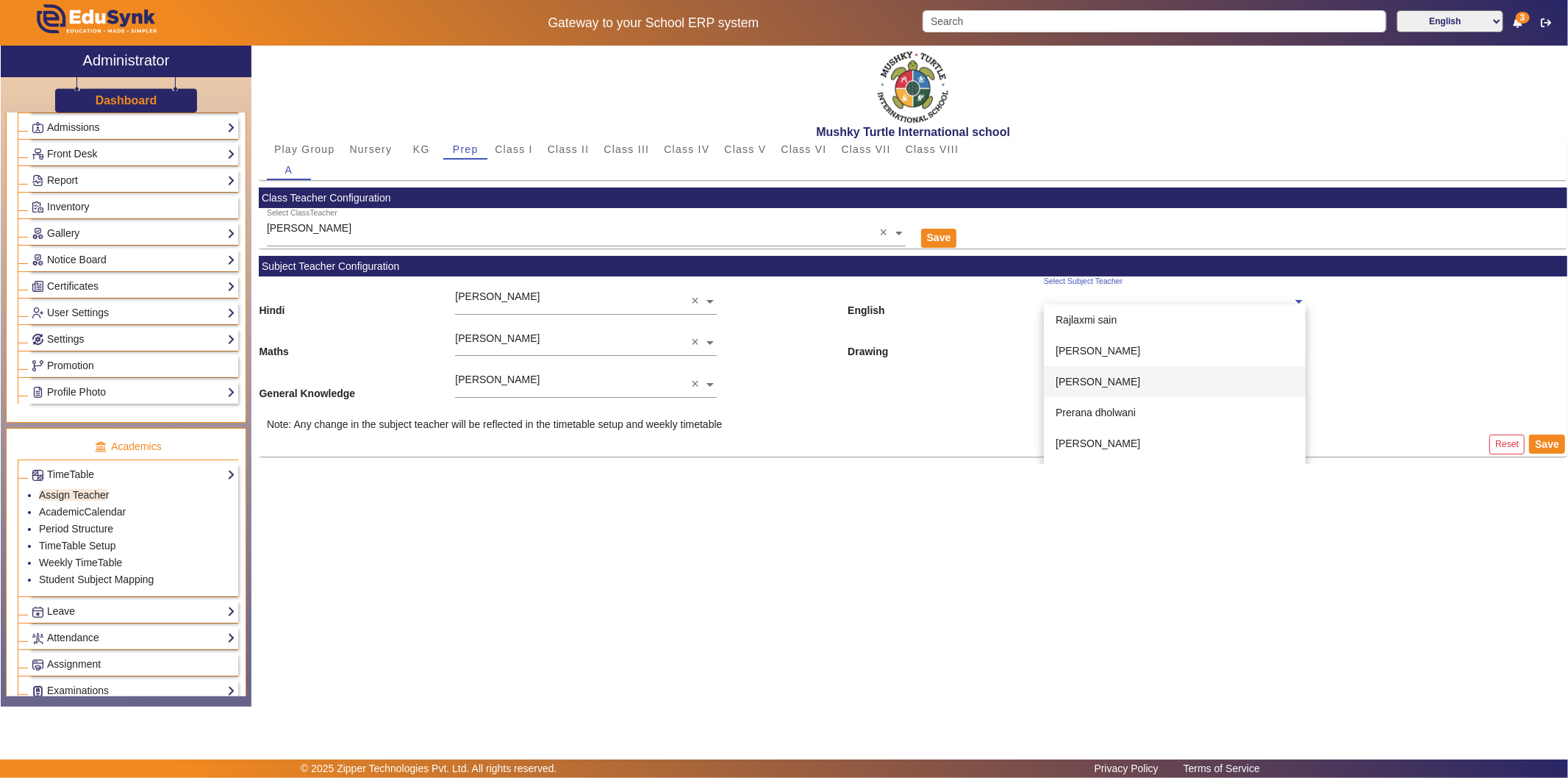
click at [1115, 384] on span "[PERSON_NAME]" at bounding box center [1098, 382] width 85 height 12
drag, startPoint x: 1120, startPoint y: 338, endPoint x: 1120, endPoint y: 351, distance: 13.0
click at [1121, 338] on input "text" at bounding box center [1174, 344] width 261 height 16
drag, startPoint x: 1104, startPoint y: 416, endPoint x: 1115, endPoint y: 419, distance: 11.4
click at [1104, 417] on span "[PERSON_NAME]" at bounding box center [1098, 423] width 85 height 12
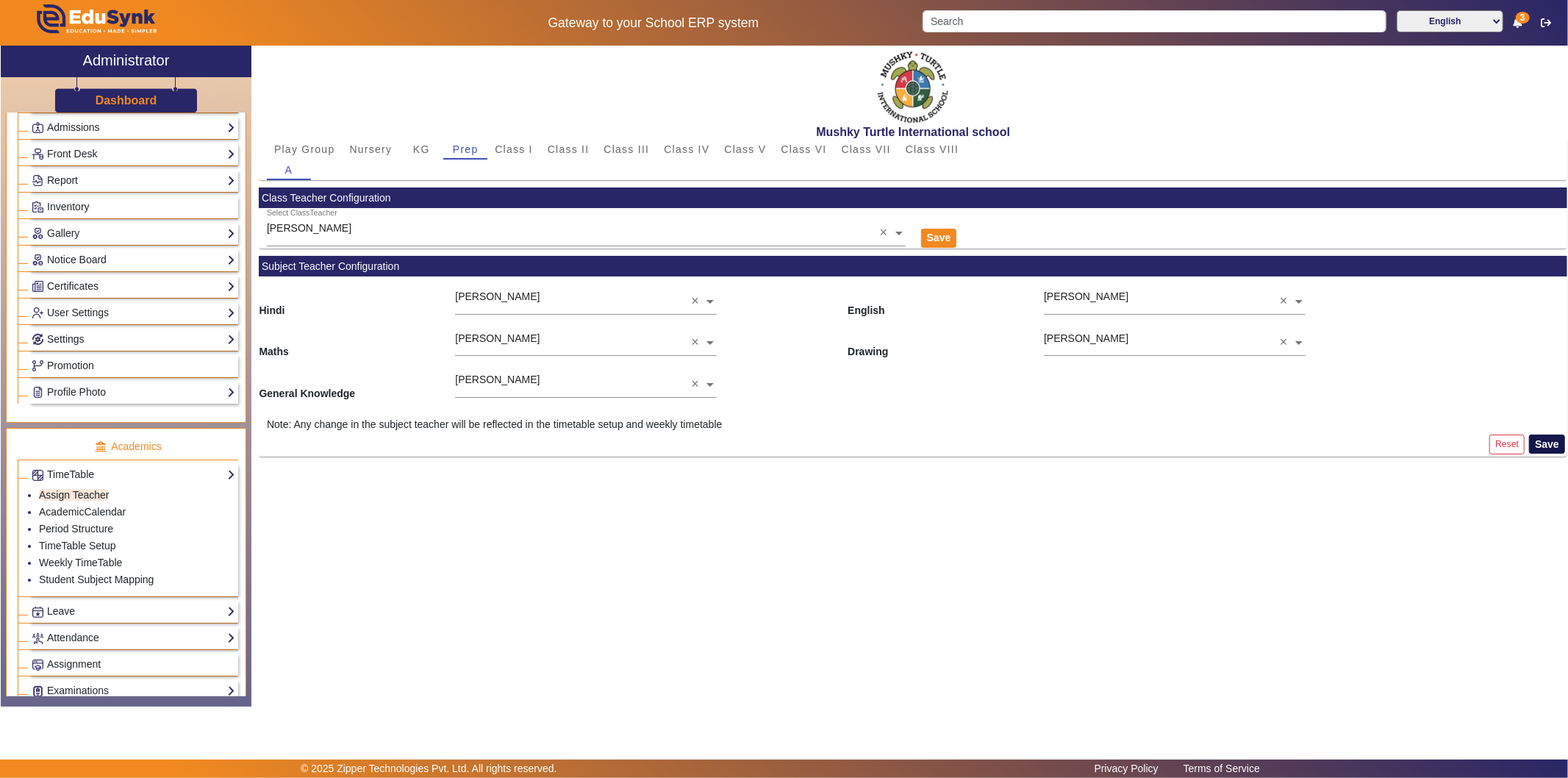
click at [1411, 443] on button "Save" at bounding box center [1547, 444] width 36 height 19
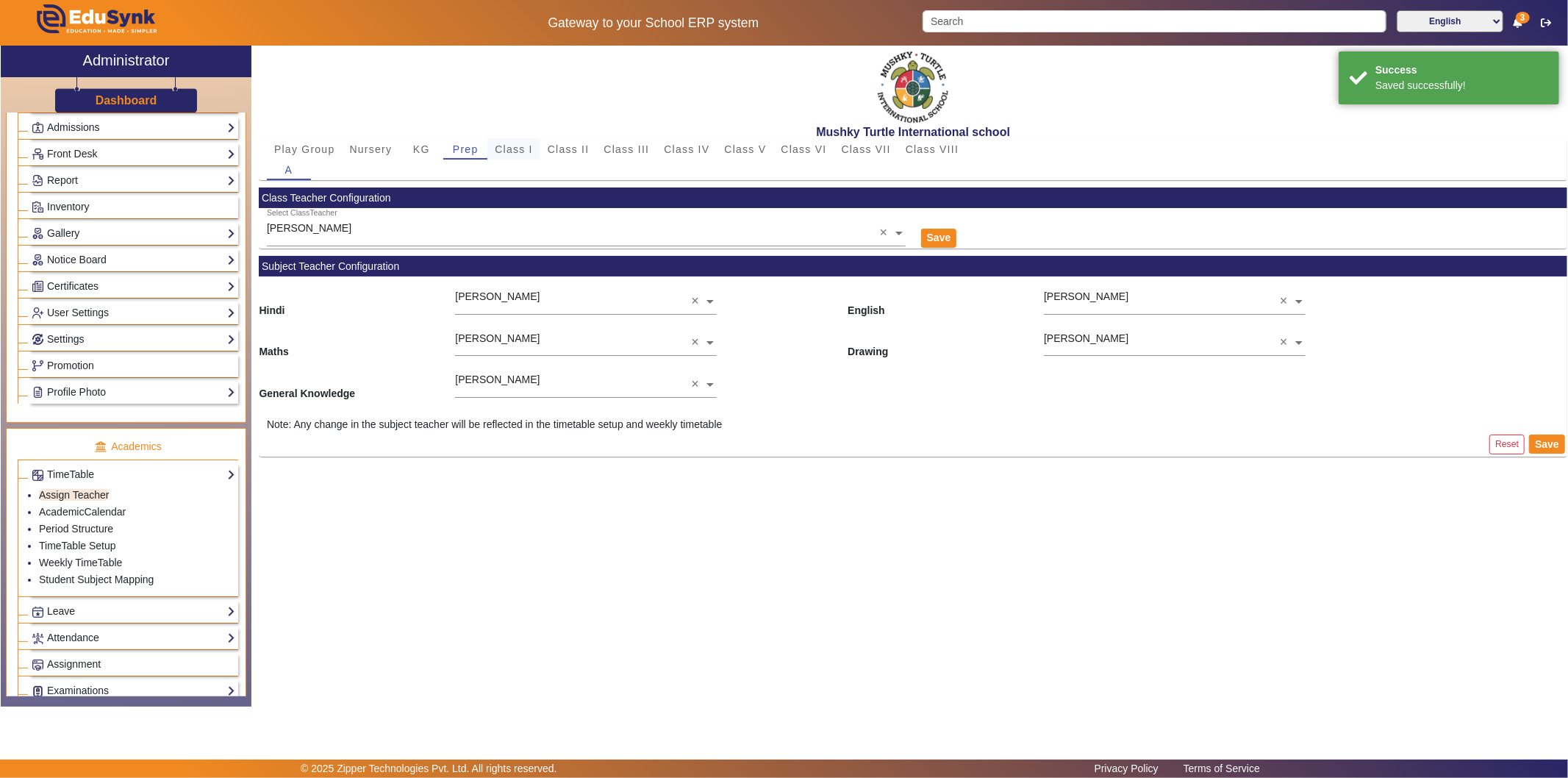
click at [528, 144] on span "Class I" at bounding box center [514, 149] width 38 height 10
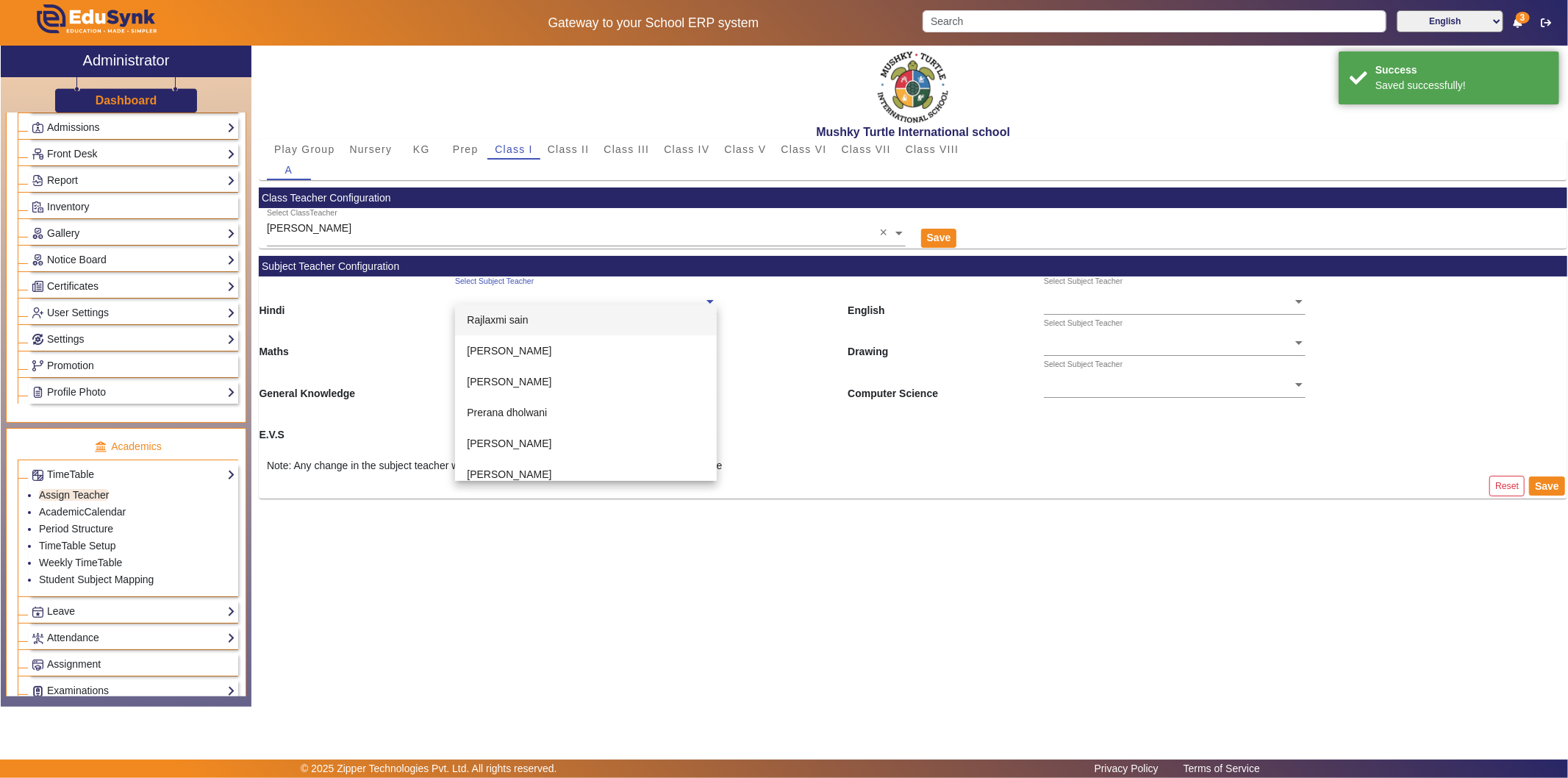
click at [549, 303] on input "text" at bounding box center [586, 302] width 261 height 16
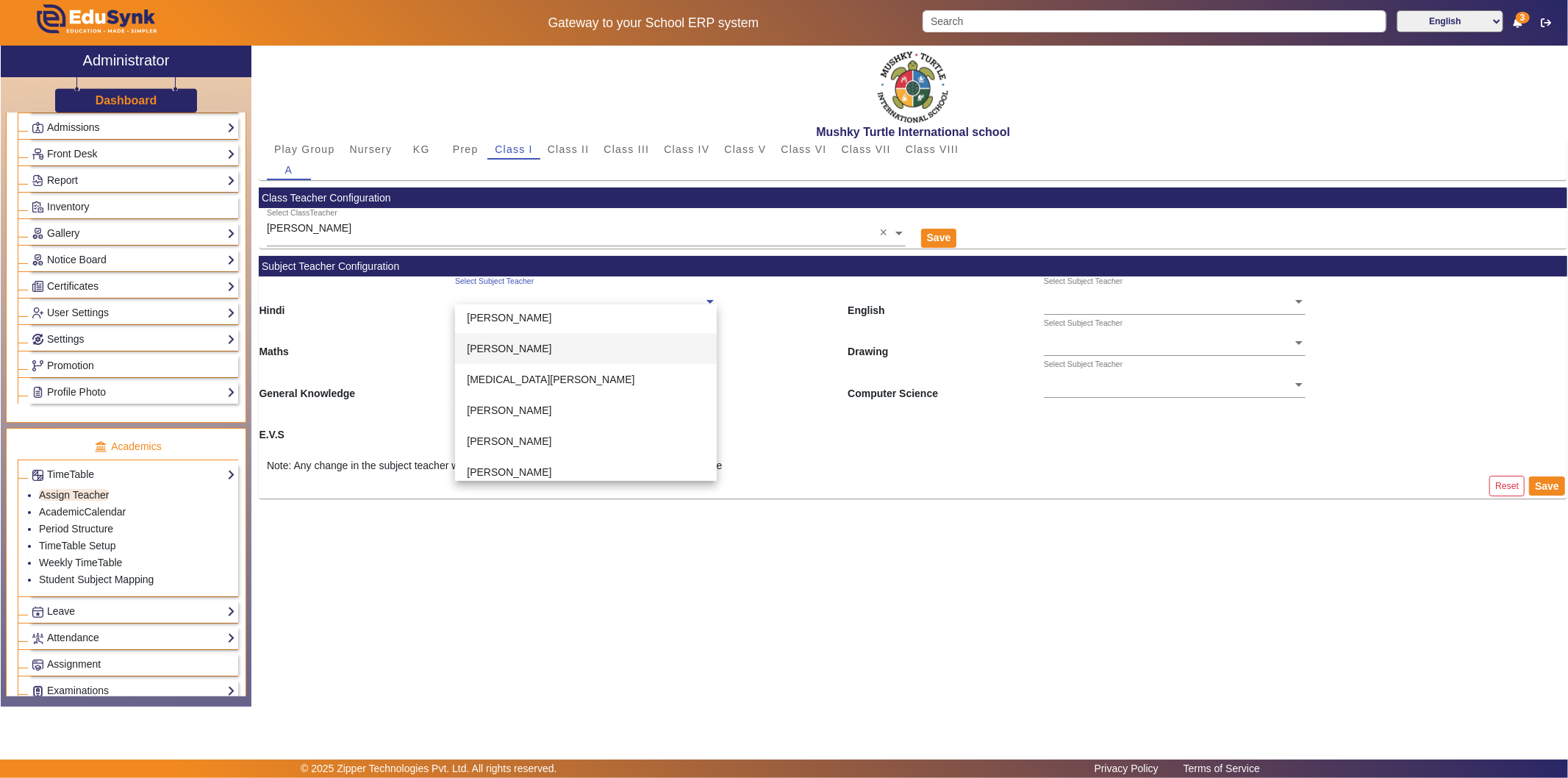
scroll to position [164, 0]
click at [495, 439] on div "[PERSON_NAME]" at bounding box center [586, 434] width 261 height 31
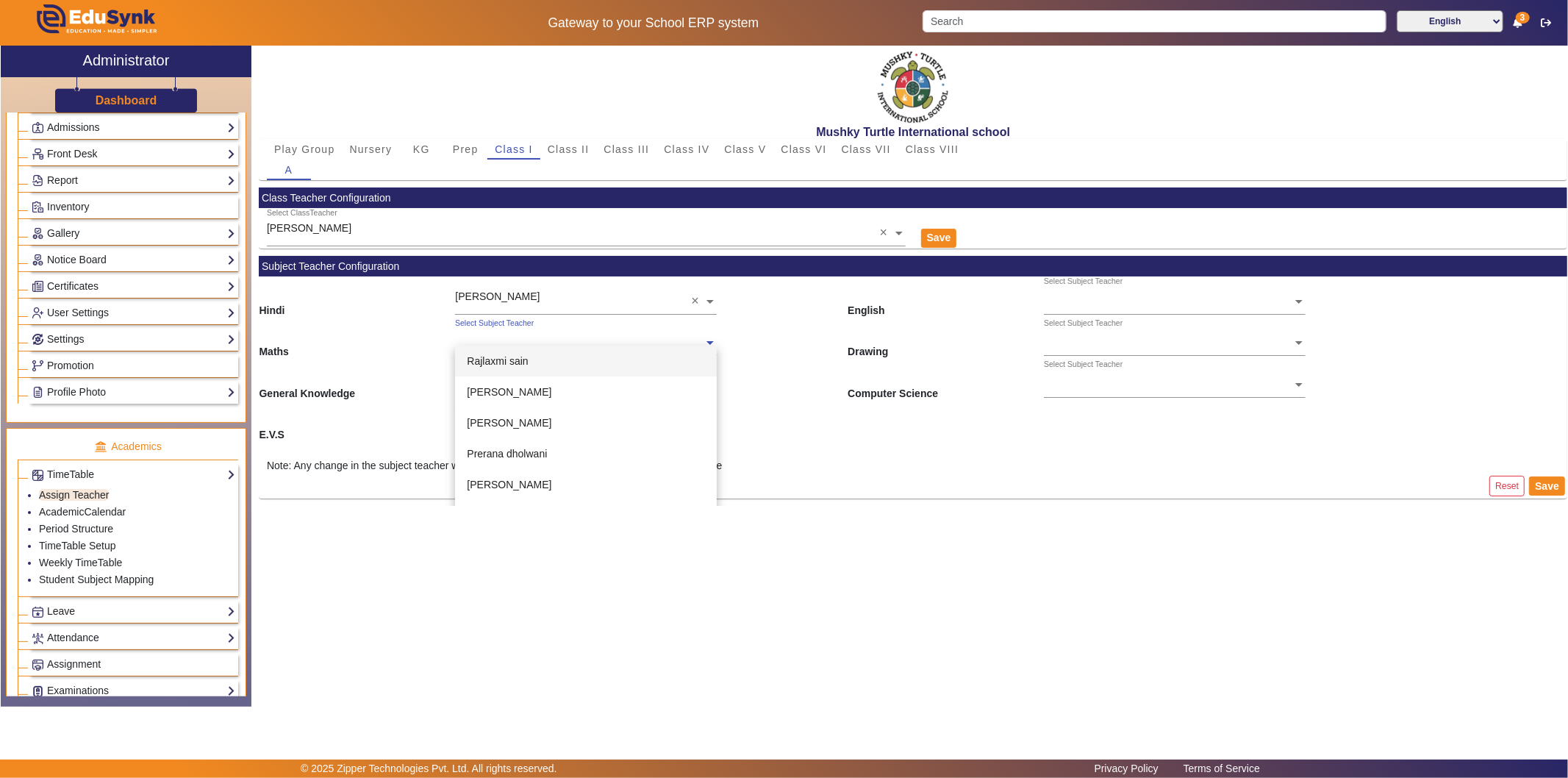
click at [520, 343] on input "text" at bounding box center [586, 344] width 261 height 16
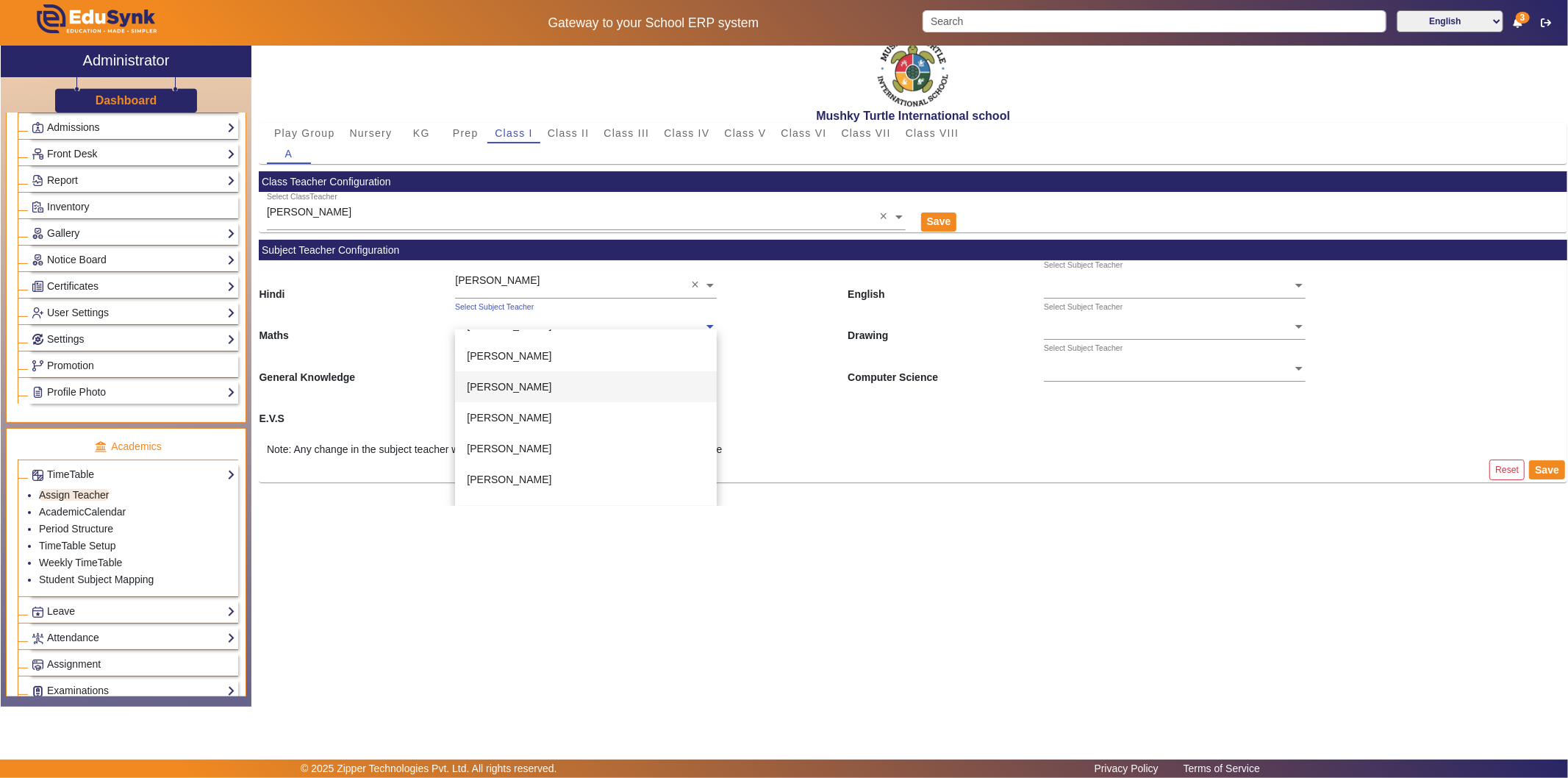
scroll to position [326, 0]
click at [507, 447] on span "[PERSON_NAME]" at bounding box center [509, 451] width 85 height 12
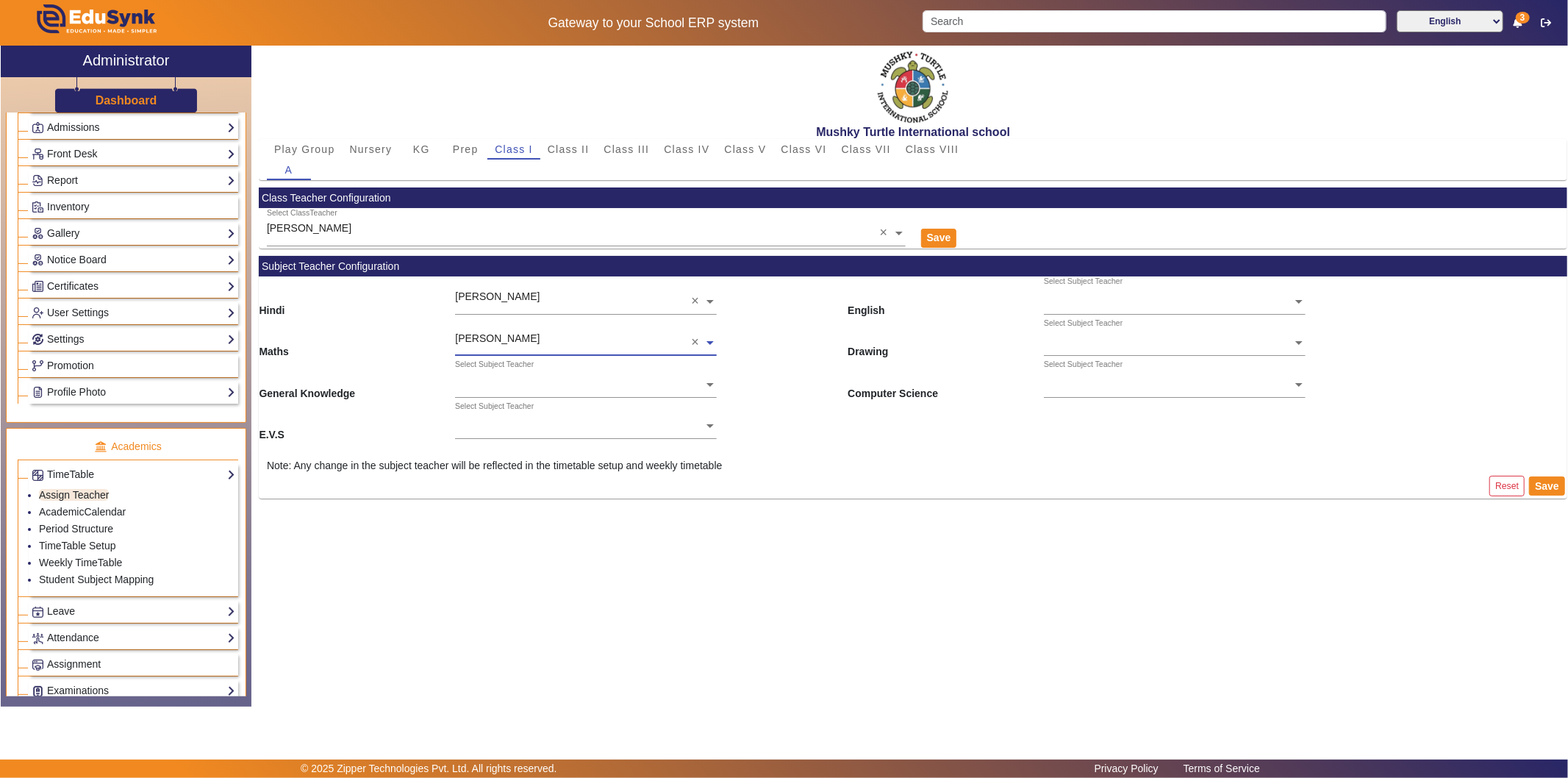
click at [508, 392] on ng-select "Select Subject Teacher" at bounding box center [586, 379] width 261 height 41
click at [530, 440] on div "[PERSON_NAME]" at bounding box center [586, 436] width 261 height 31
click at [498, 431] on ng-select "Select Subject Teacher [PERSON_NAME] [PERSON_NAME] [PERSON_NAME] [PERSON_NAME] …" at bounding box center [586, 421] width 261 height 41
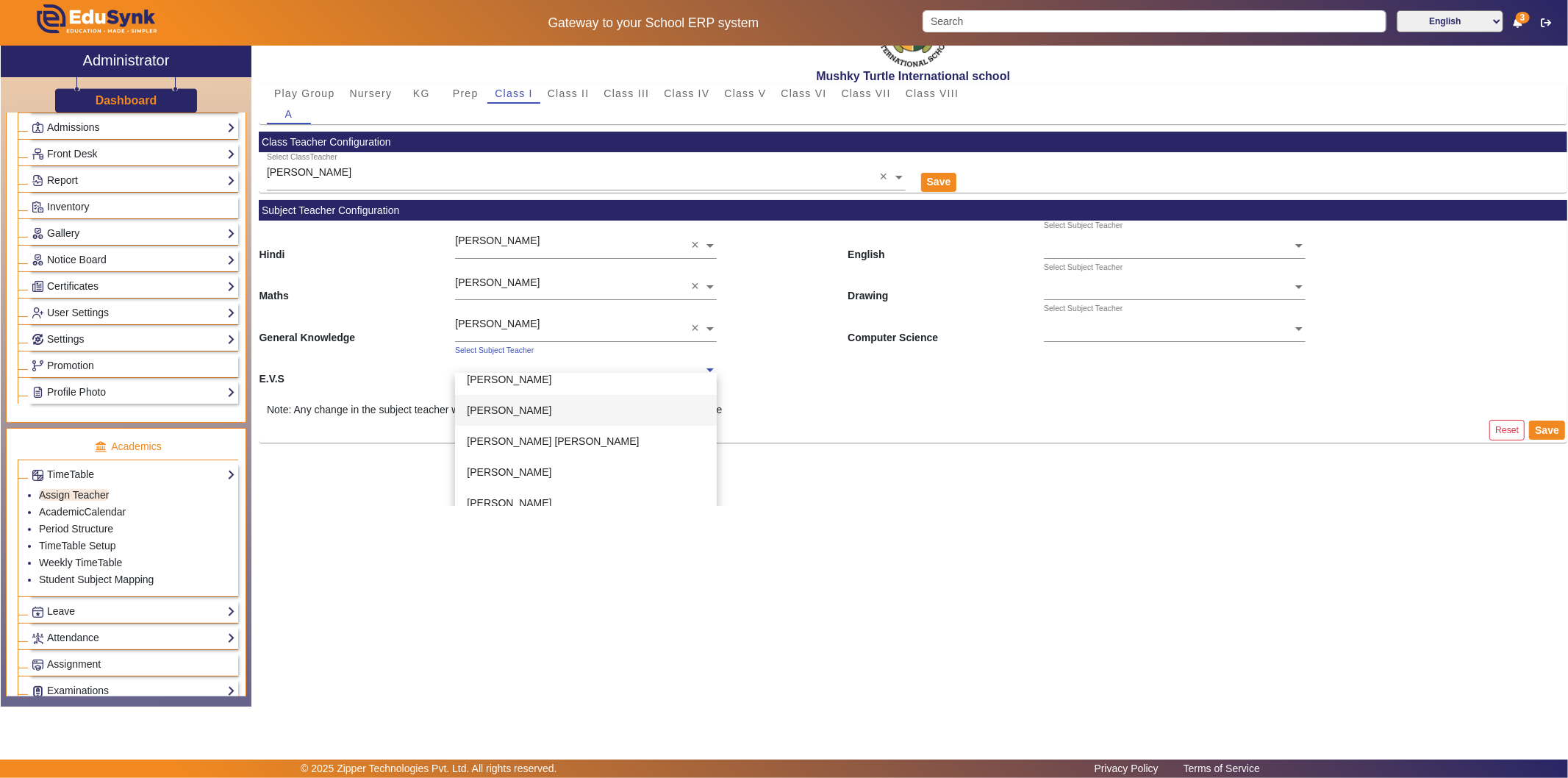
scroll to position [81, 0]
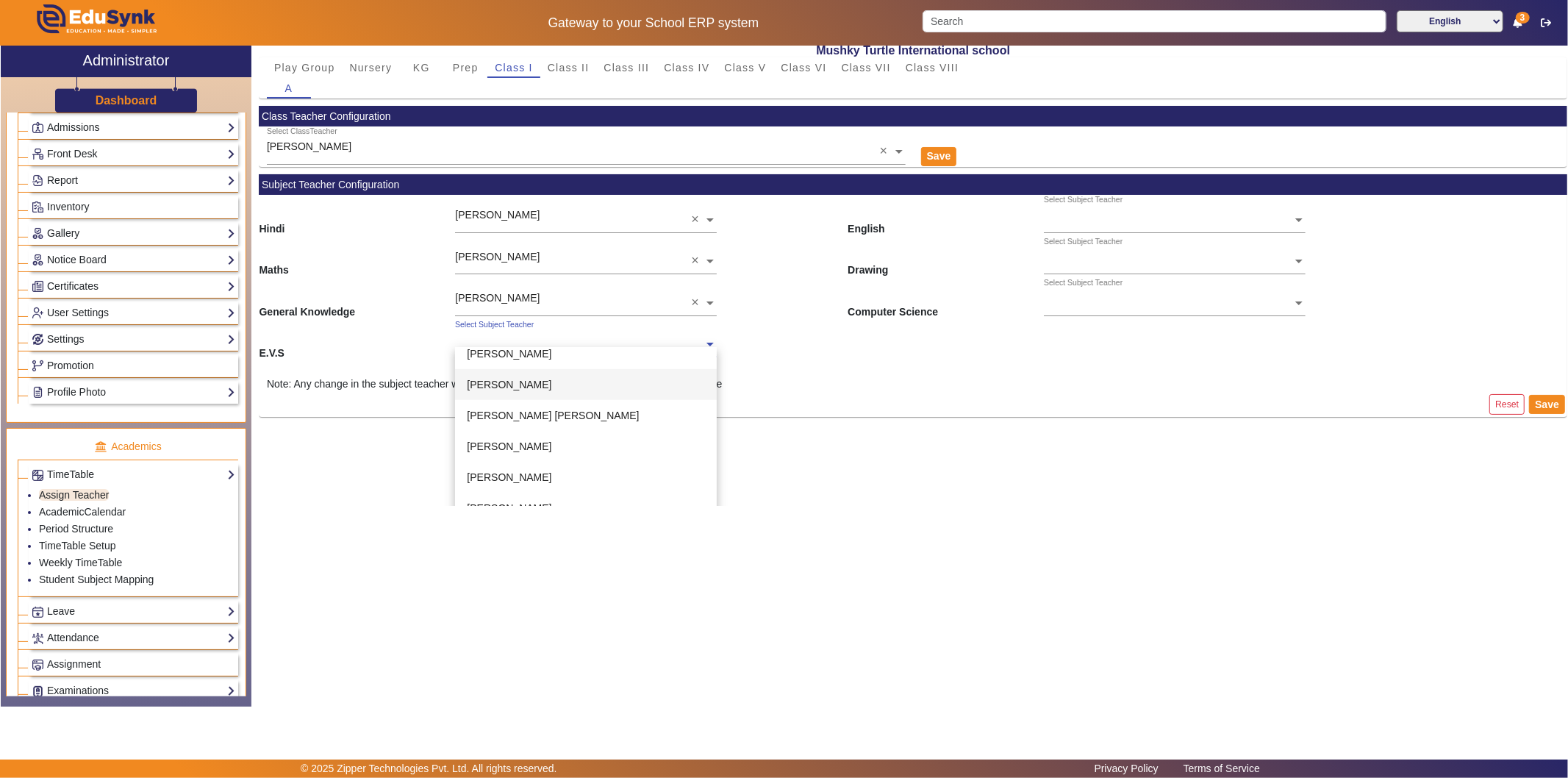
click at [1149, 219] on input "text" at bounding box center [1174, 220] width 261 height 16
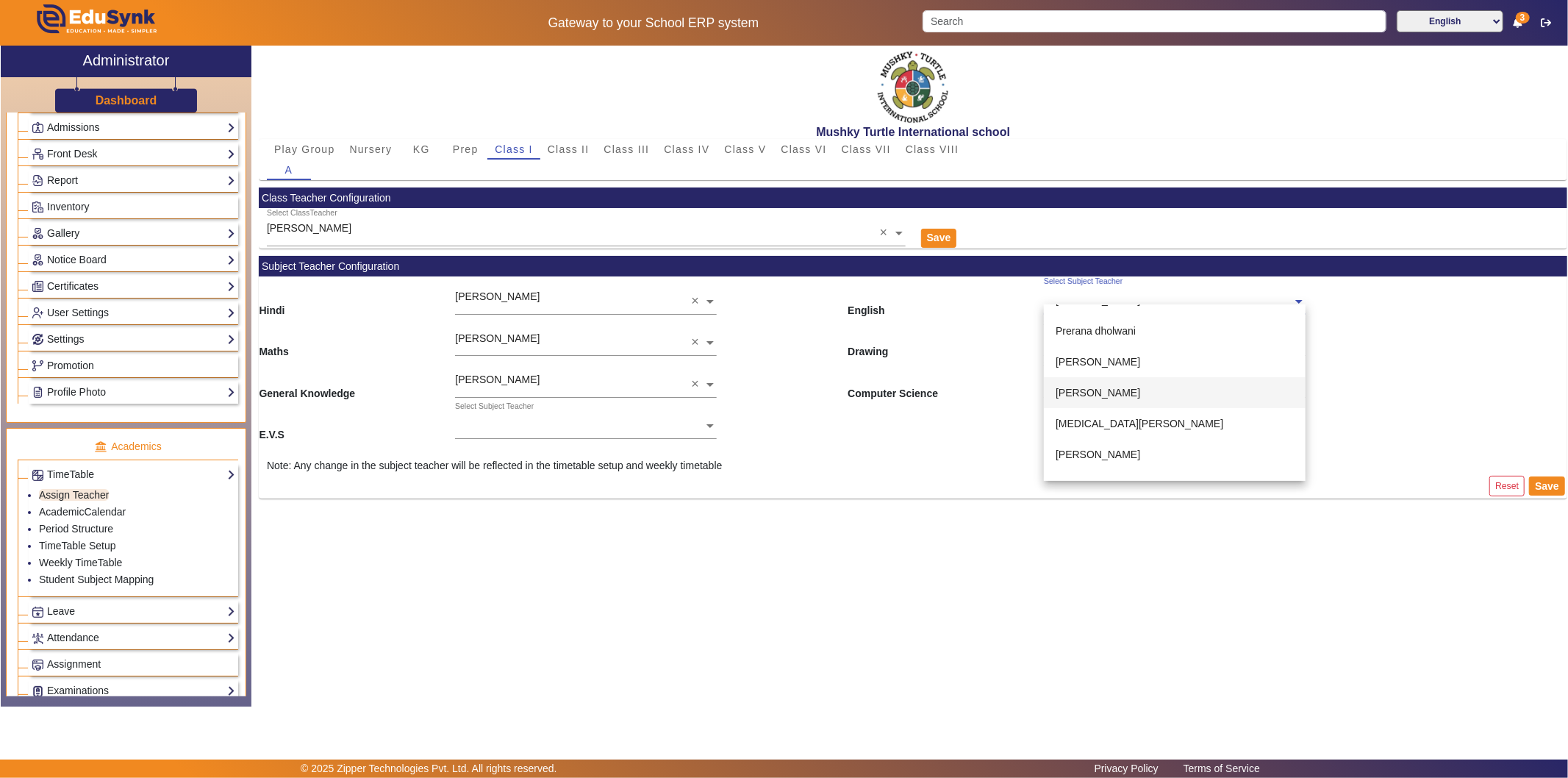
scroll to position [164, 0]
click at [1411, 408] on div "E.V.S Select Subject Teacher" at bounding box center [913, 422] width 1308 height 42
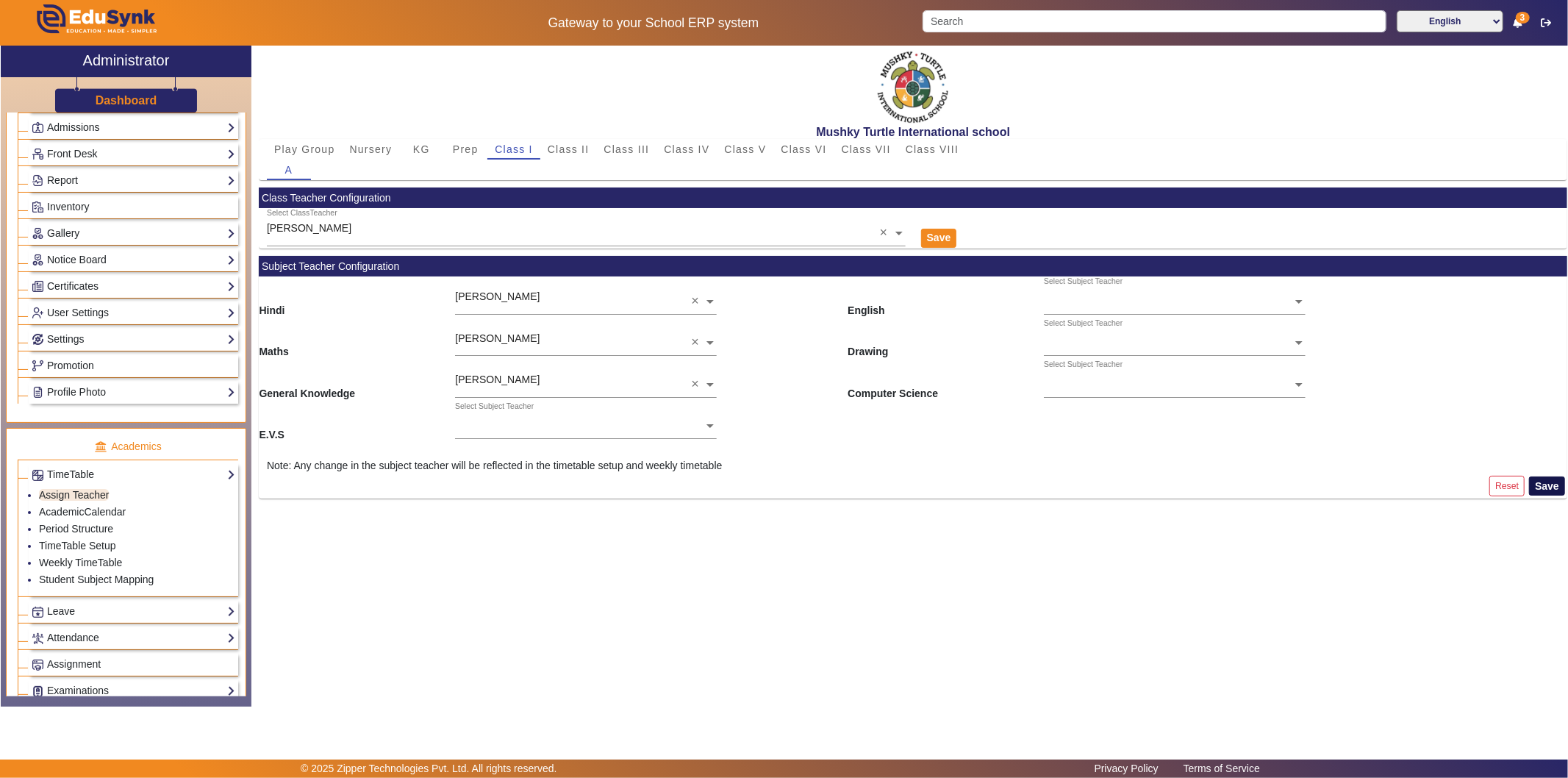
click at [1411, 482] on button "Save" at bounding box center [1547, 485] width 36 height 19
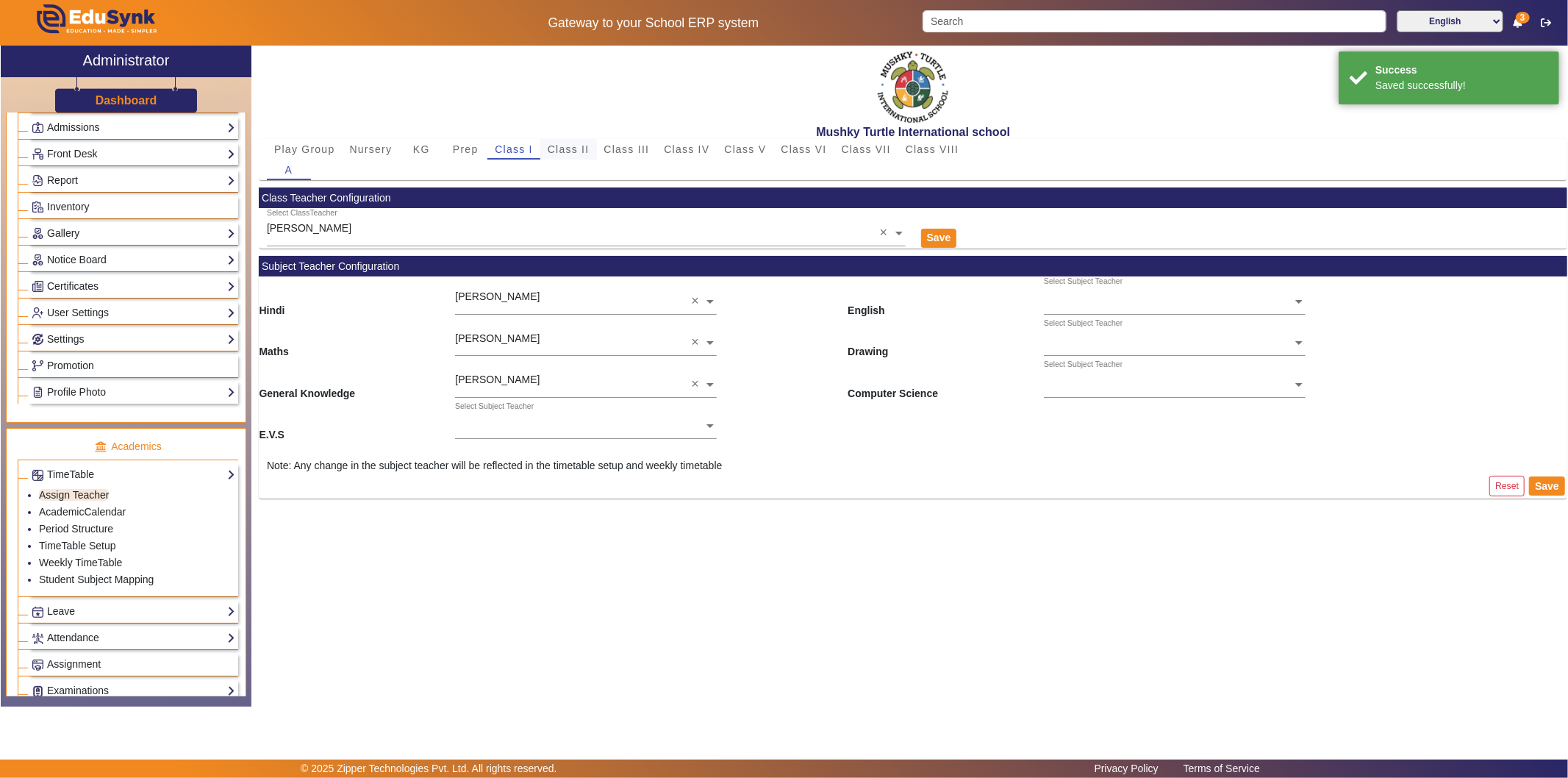
click at [574, 144] on span "Class II" at bounding box center [569, 149] width 42 height 10
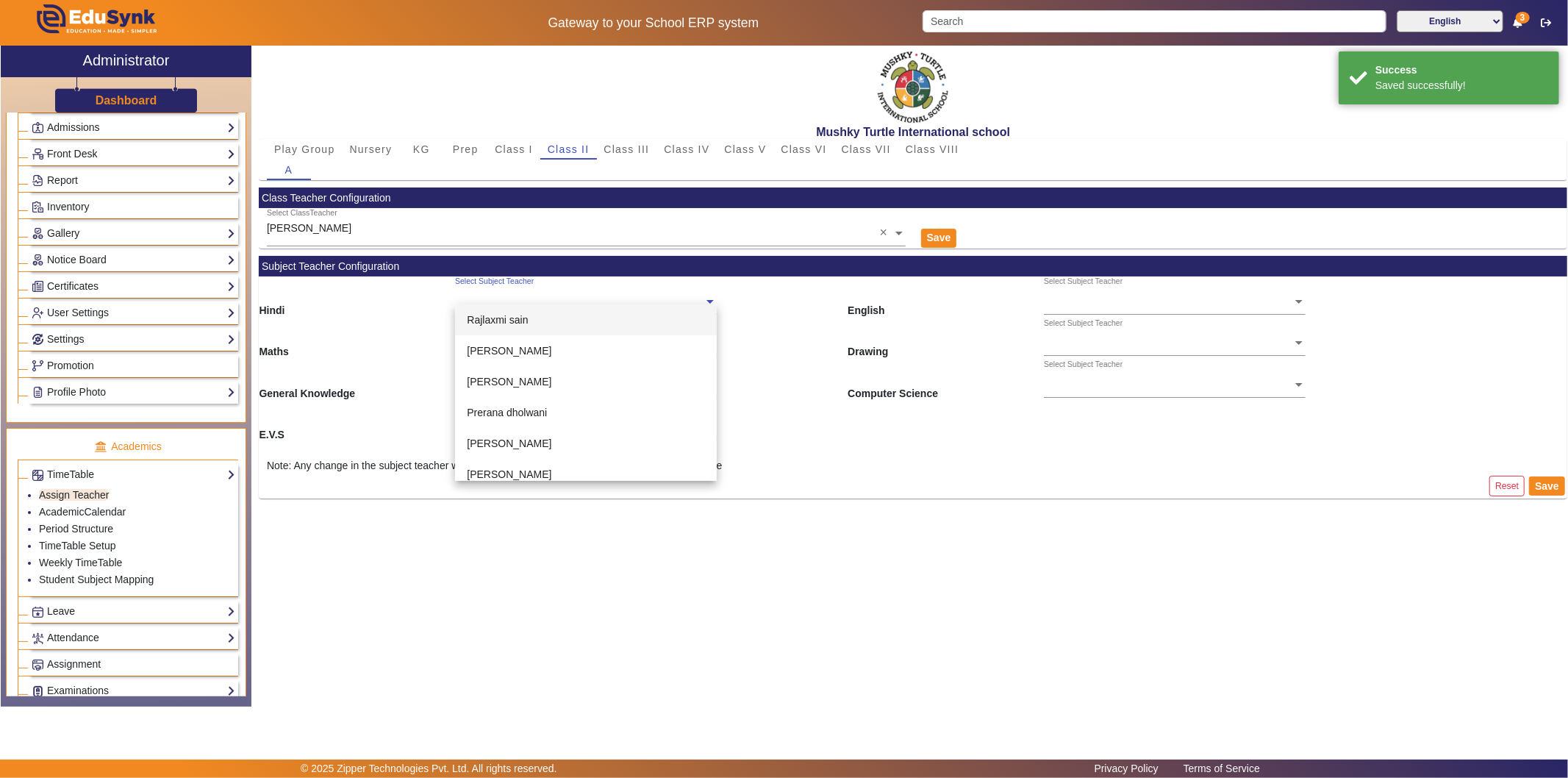
click at [532, 300] on input "text" at bounding box center [586, 302] width 261 height 16
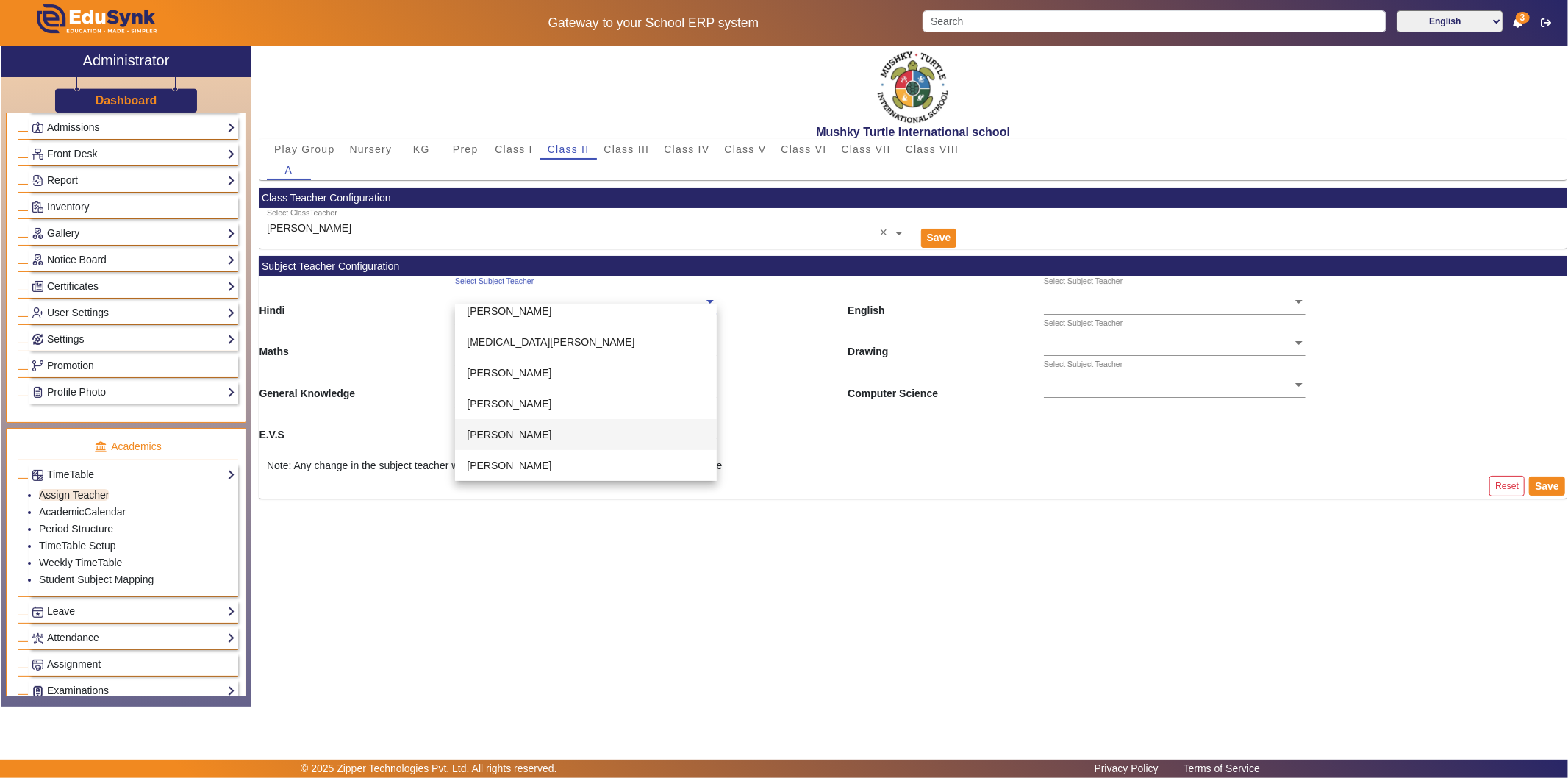
click at [519, 432] on span "[PERSON_NAME]" at bounding box center [509, 434] width 85 height 12
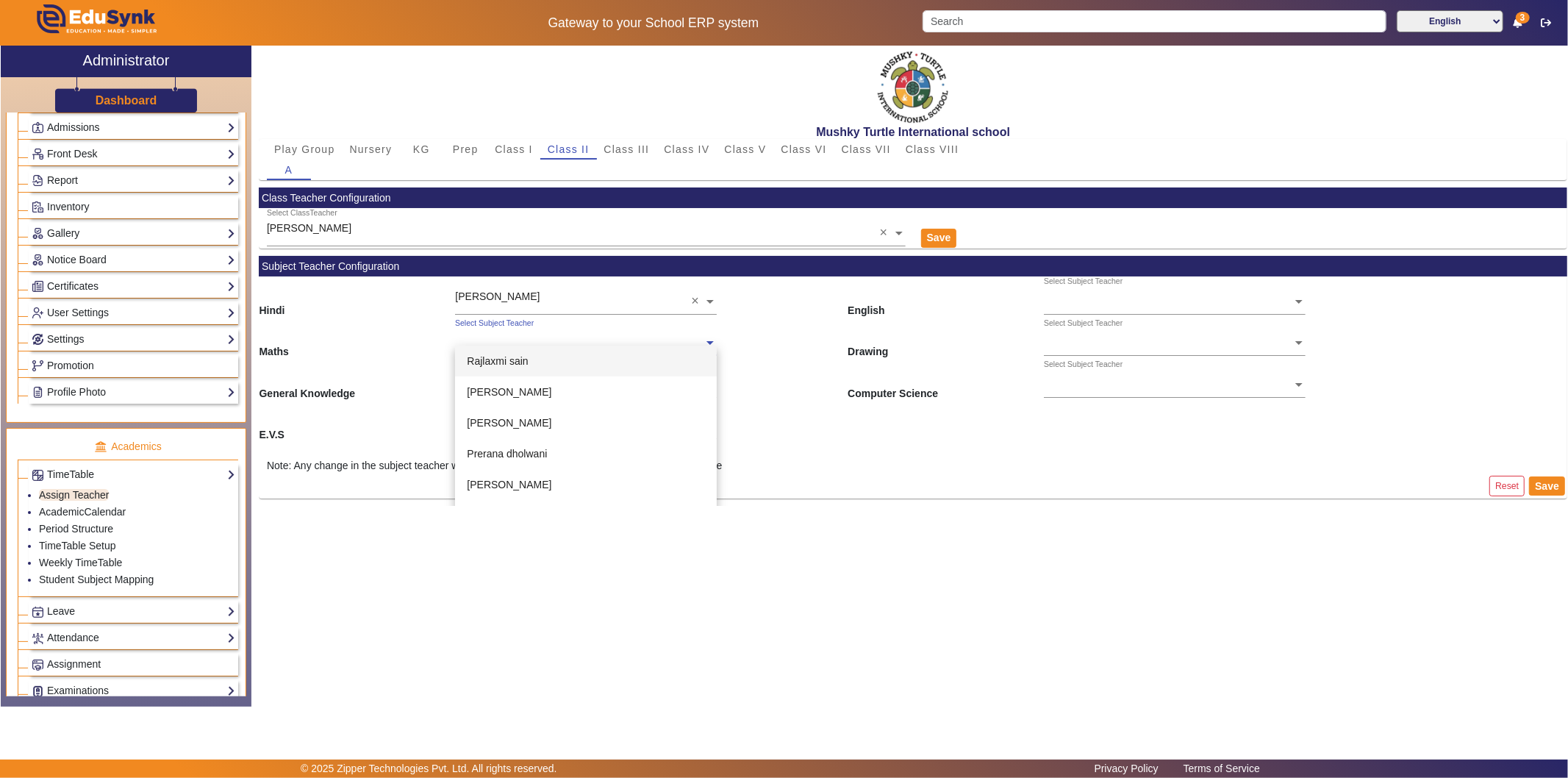
click at [537, 341] on input "text" at bounding box center [586, 344] width 261 height 16
click at [519, 461] on span "[PERSON_NAME]" at bounding box center [509, 467] width 85 height 12
click at [518, 392] on ng-select "Select Subject Teacher" at bounding box center [586, 379] width 261 height 41
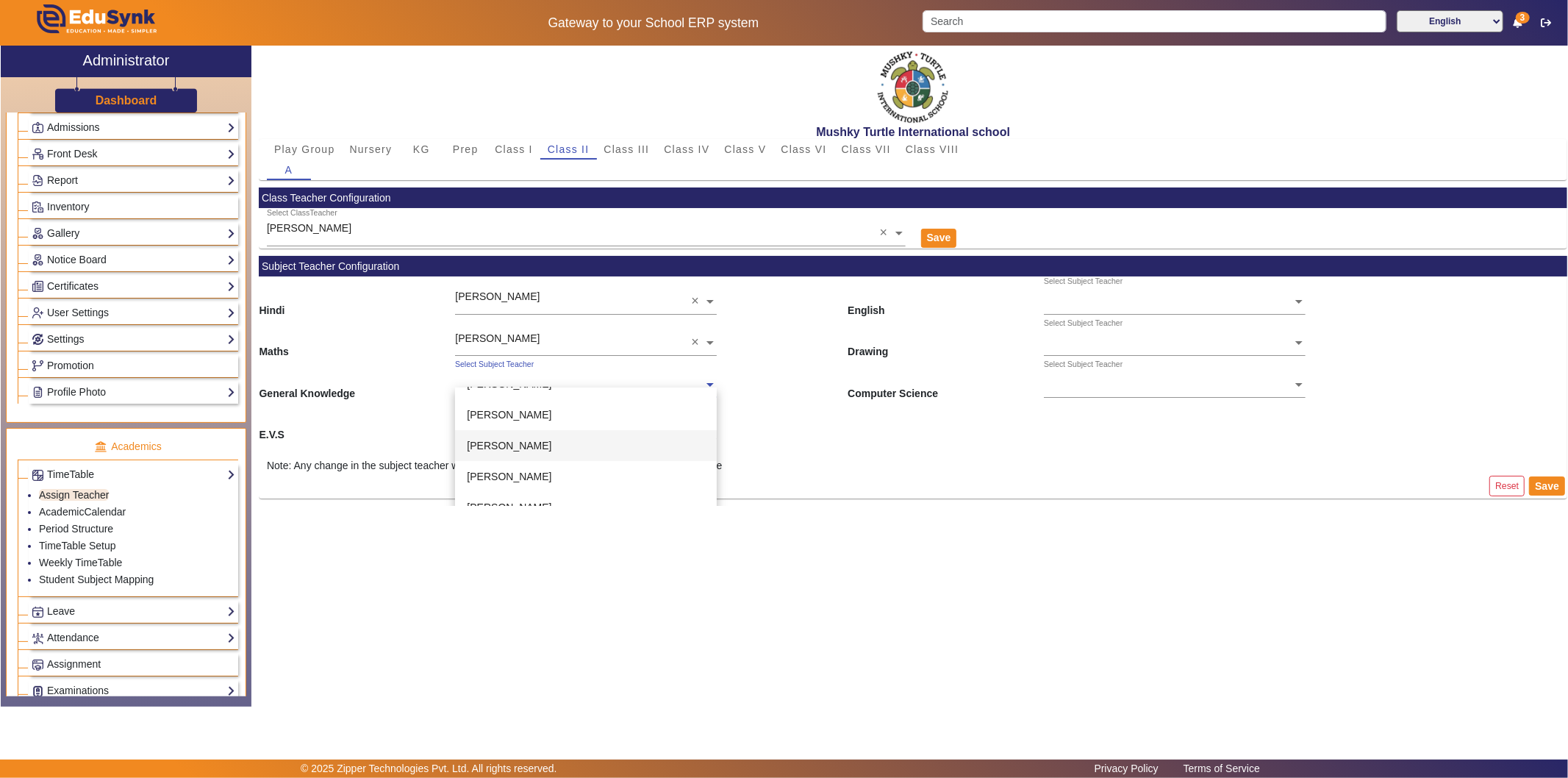
click at [518, 444] on span "[PERSON_NAME]" at bounding box center [509, 446] width 85 height 12
click at [507, 430] on ng-select "Select Subject Teacher" at bounding box center [586, 421] width 261 height 41
click at [524, 488] on span "[MEDICAL_DATA][PERSON_NAME]" at bounding box center [550, 485] width 168 height 12
click at [1141, 294] on input "text" at bounding box center [1174, 302] width 261 height 16
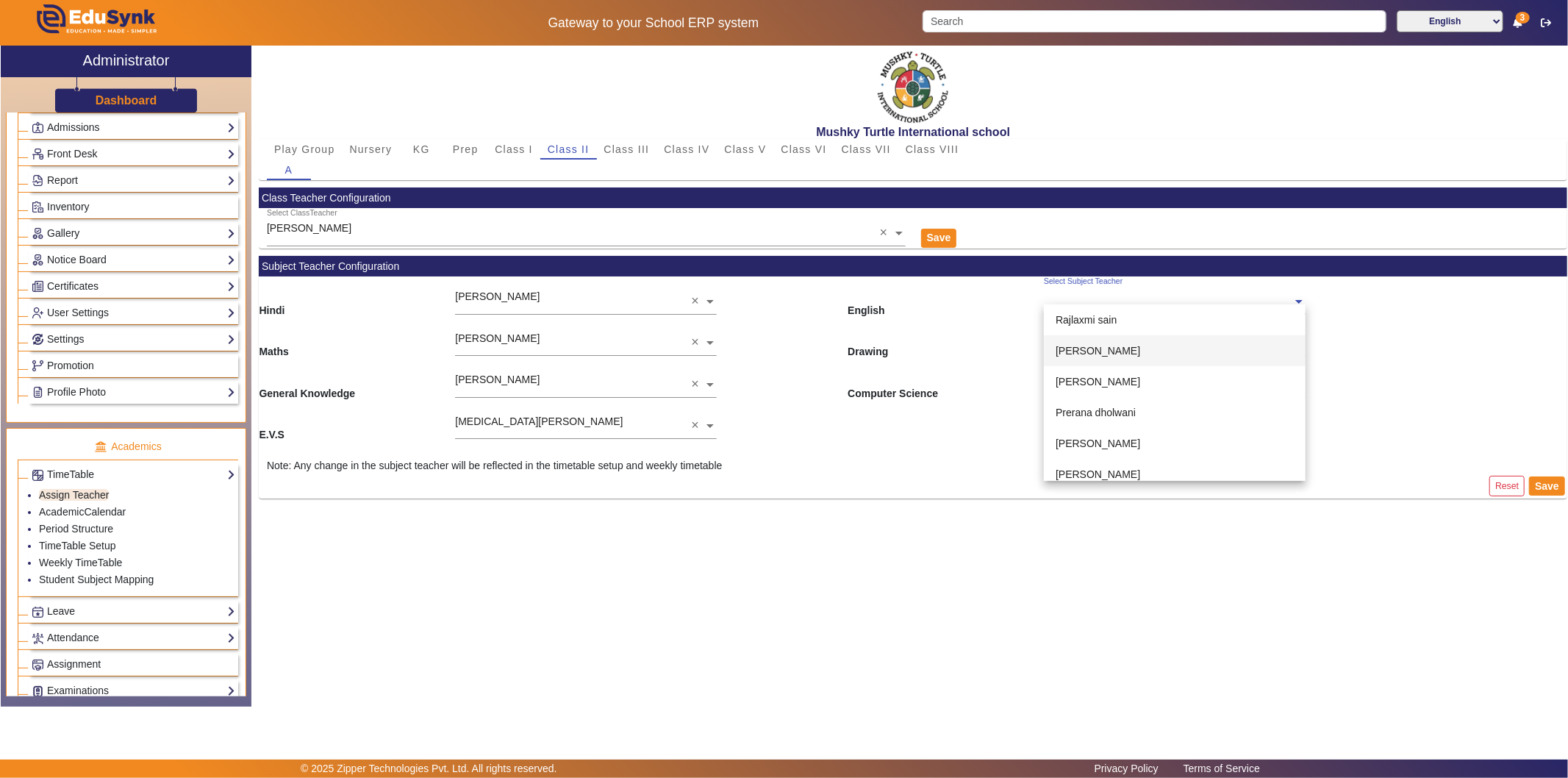
click at [993, 321] on span "Drawing" at bounding box center [945, 339] width 196 height 42
click at [1152, 383] on input "text" at bounding box center [1174, 386] width 261 height 16
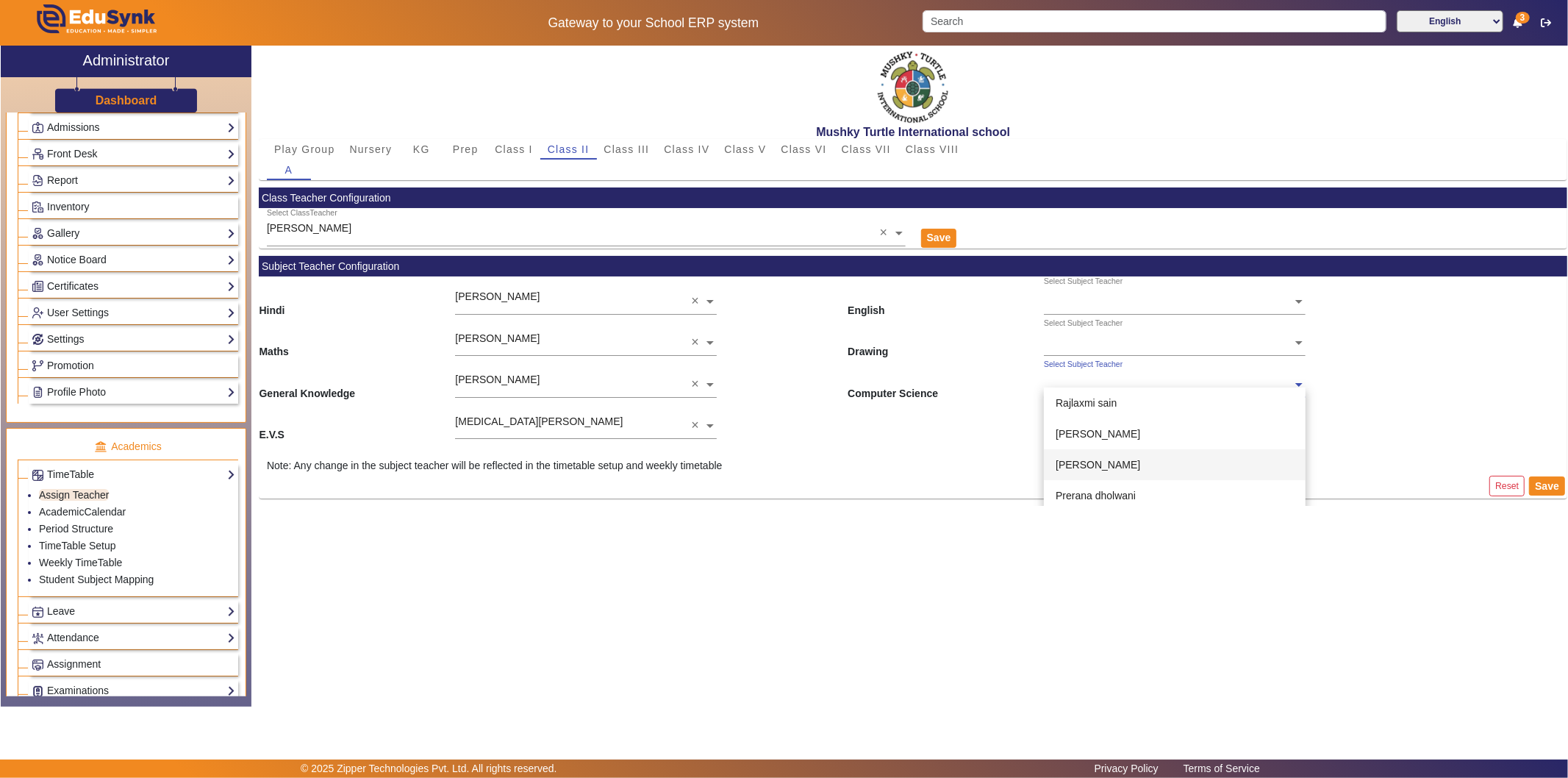
scroll to position [81, 0]
click at [1127, 437] on div "[PERSON_NAME]" at bounding box center [1174, 445] width 261 height 31
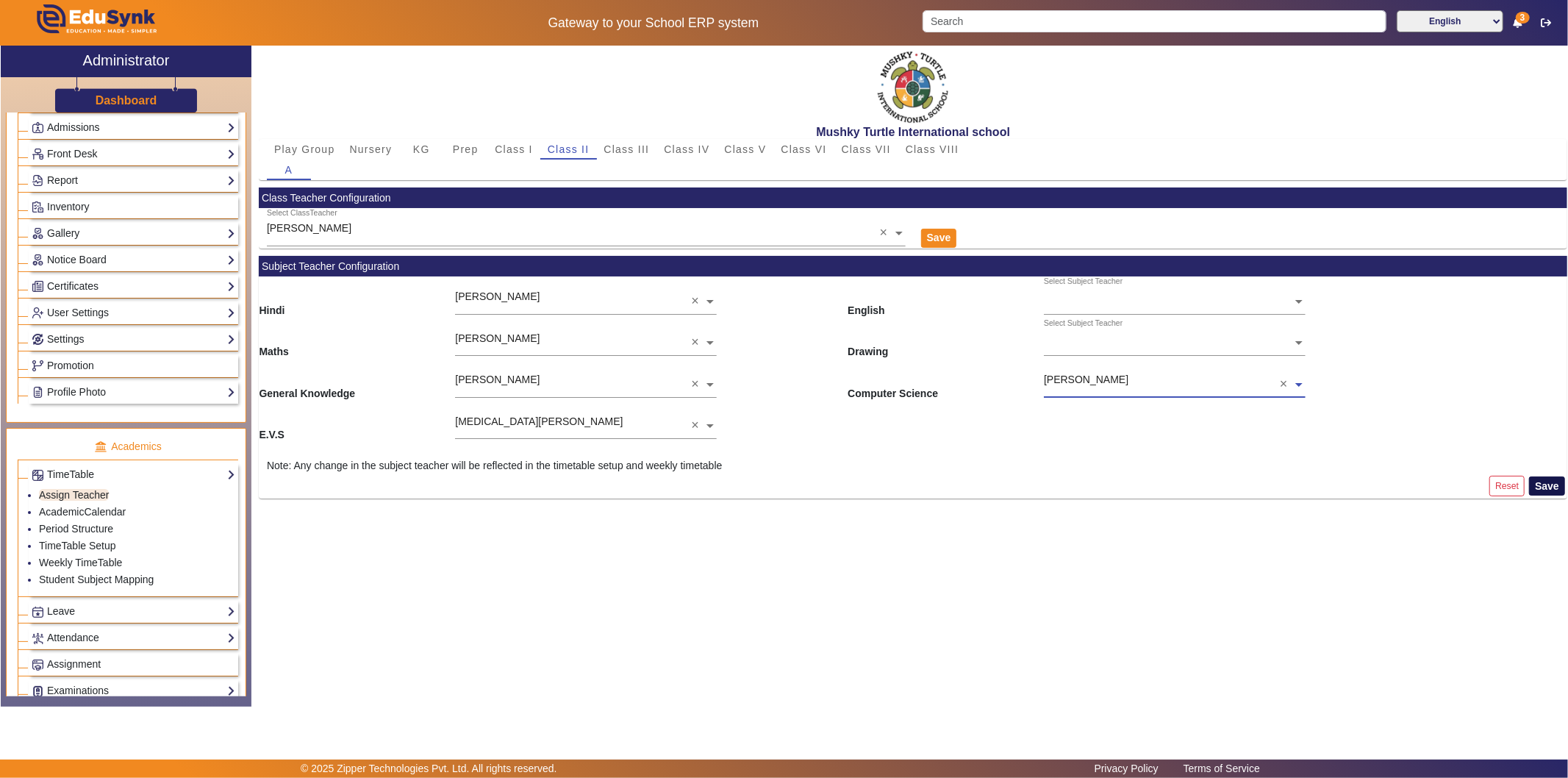
click at [1411, 488] on button "Save" at bounding box center [1547, 485] width 36 height 19
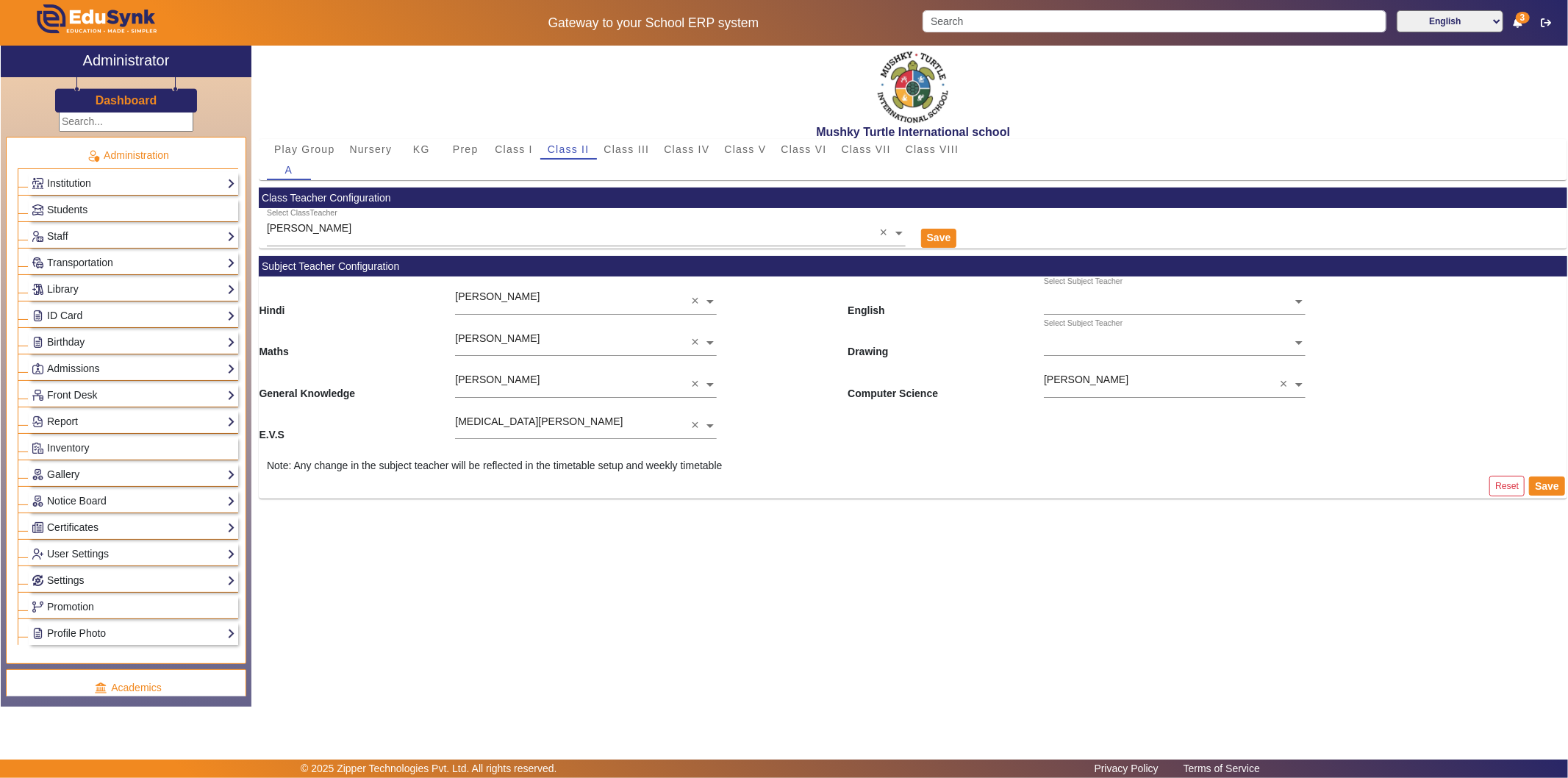
scroll to position [0, 0]
click at [80, 122] on input "text" at bounding box center [125, 125] width 134 height 20
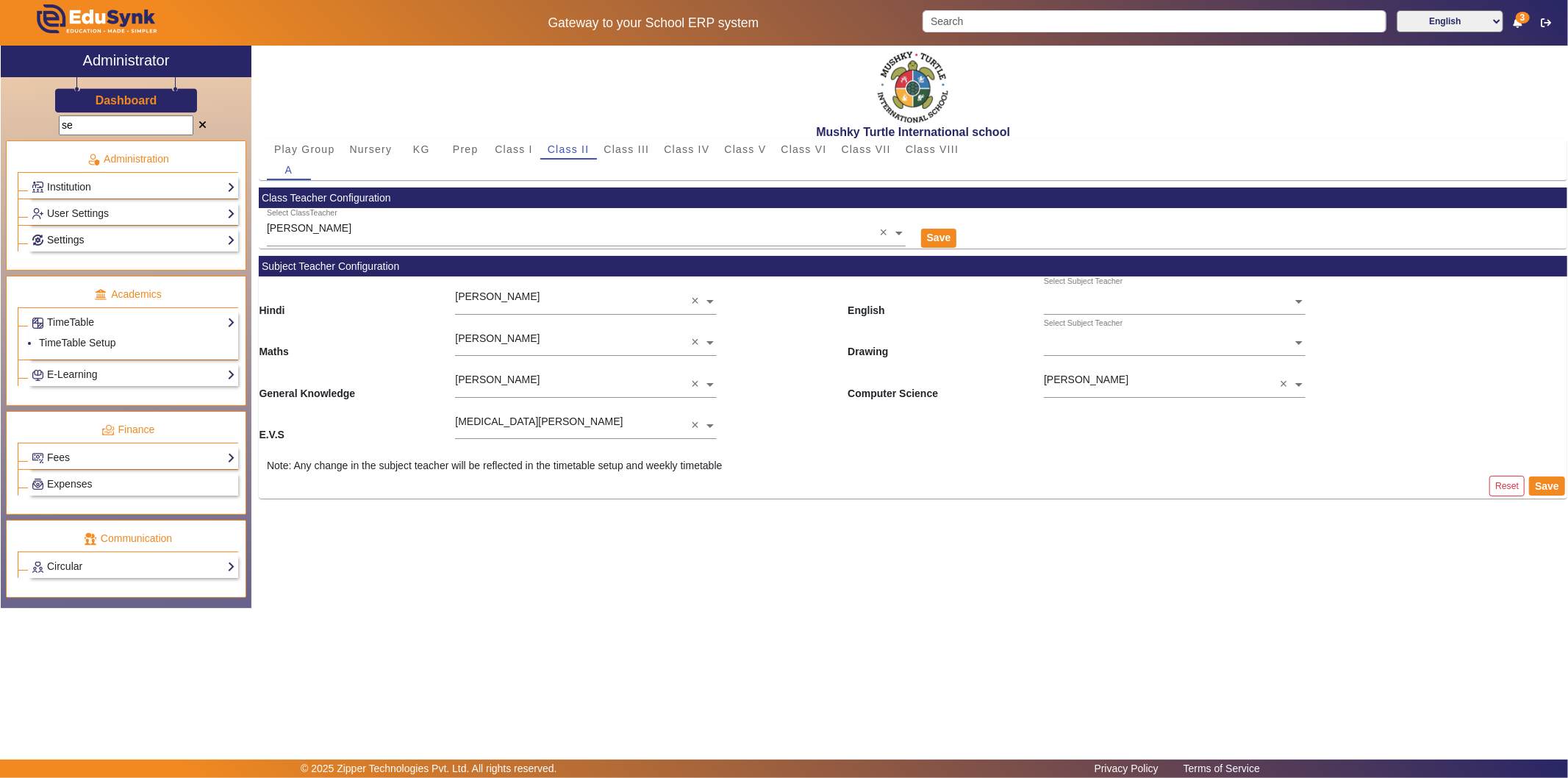
type input "se"
click at [105, 238] on link "Settings" at bounding box center [133, 241] width 203 height 17
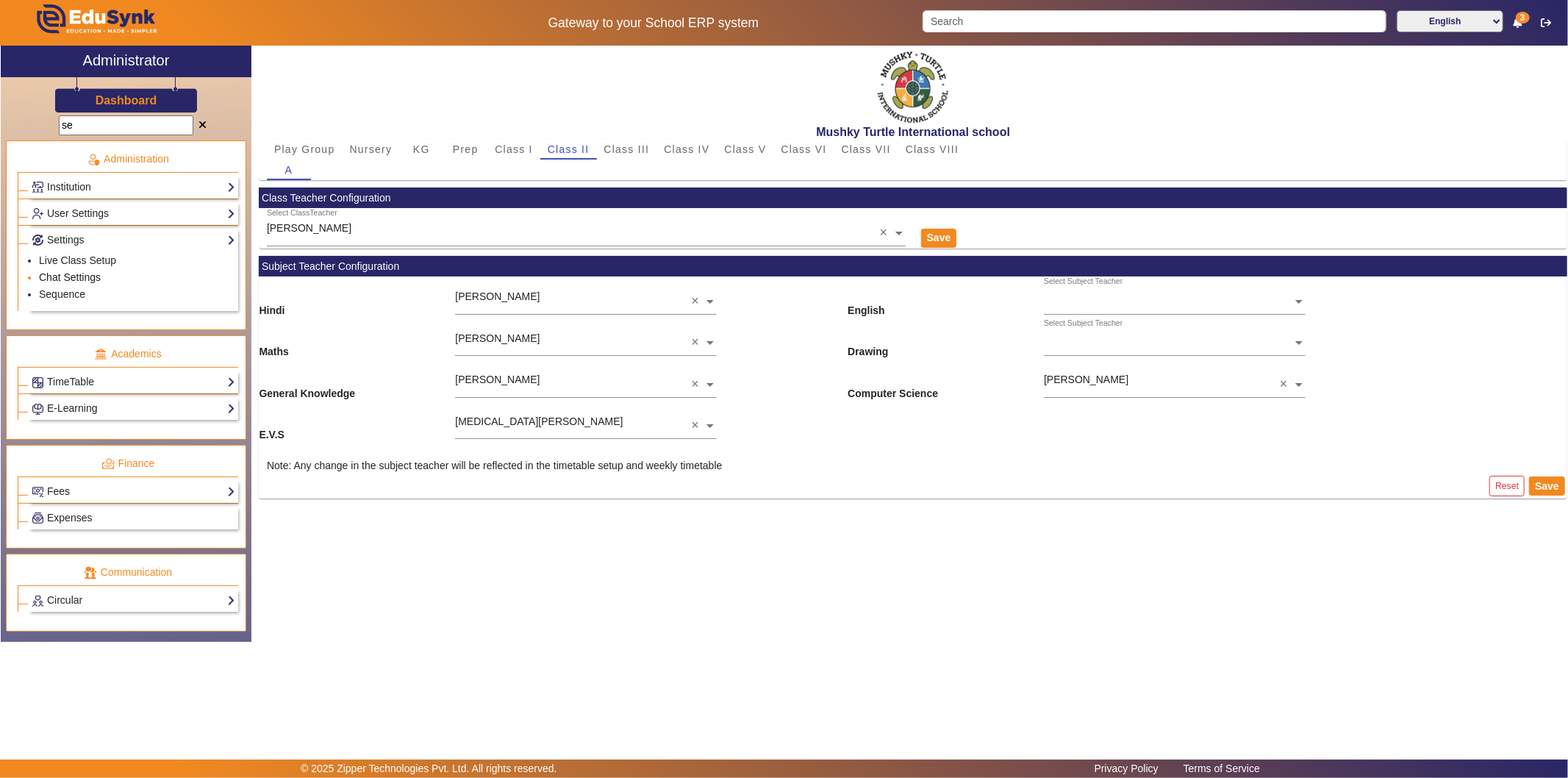
click at [82, 271] on link "Chat Settings" at bounding box center [69, 277] width 61 height 12
click at [61, 273] on link "Chat Settings" at bounding box center [69, 277] width 61 height 12
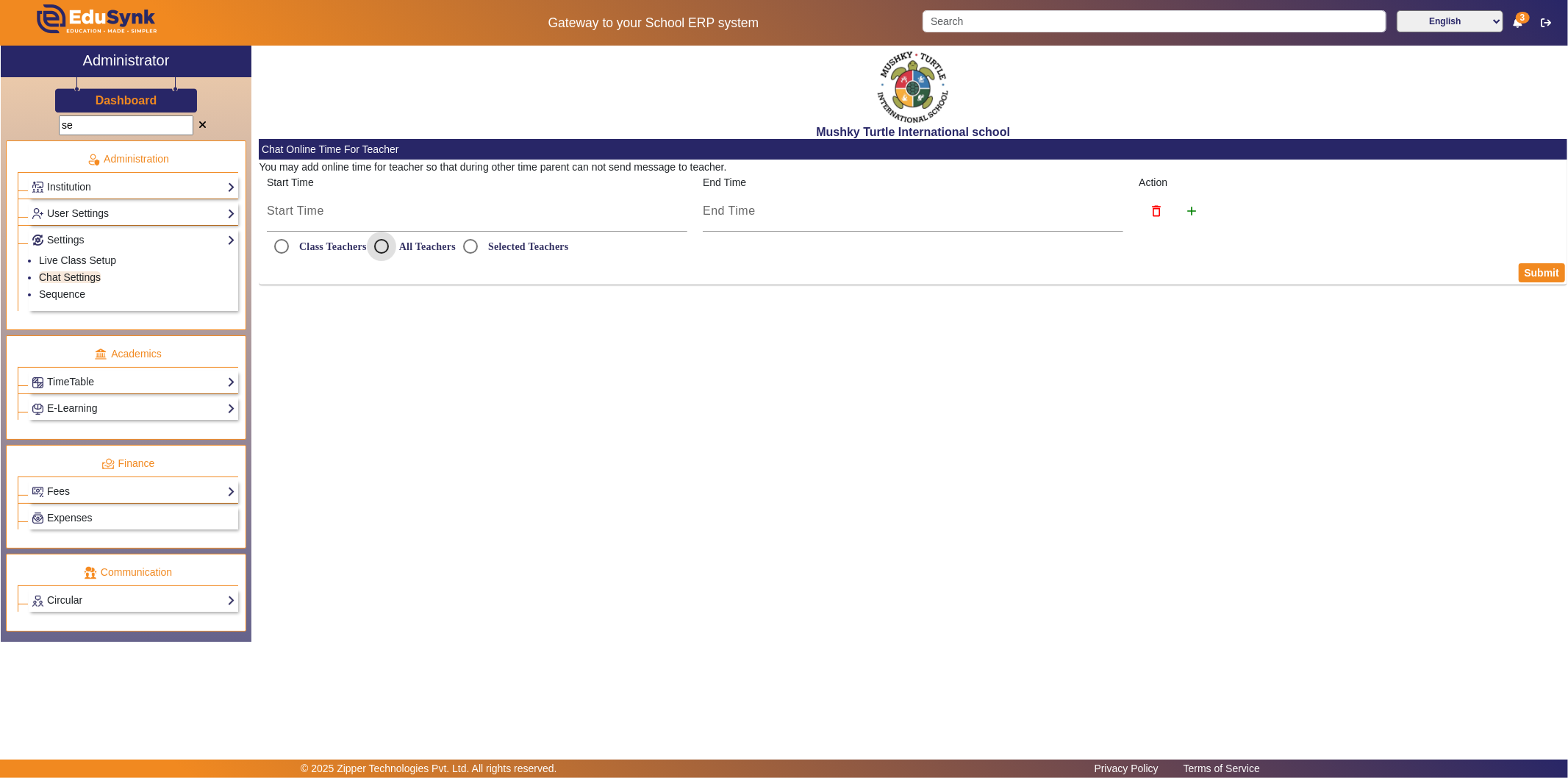
click at [380, 246] on input "All Teachers" at bounding box center [382, 247] width 29 height 29
radio input "true"
click at [1411, 273] on button "Submit" at bounding box center [1542, 273] width 47 height 19
click at [528, 215] on input at bounding box center [477, 211] width 421 height 17
drag, startPoint x: 344, startPoint y: 256, endPoint x: 327, endPoint y: 254, distance: 17.1
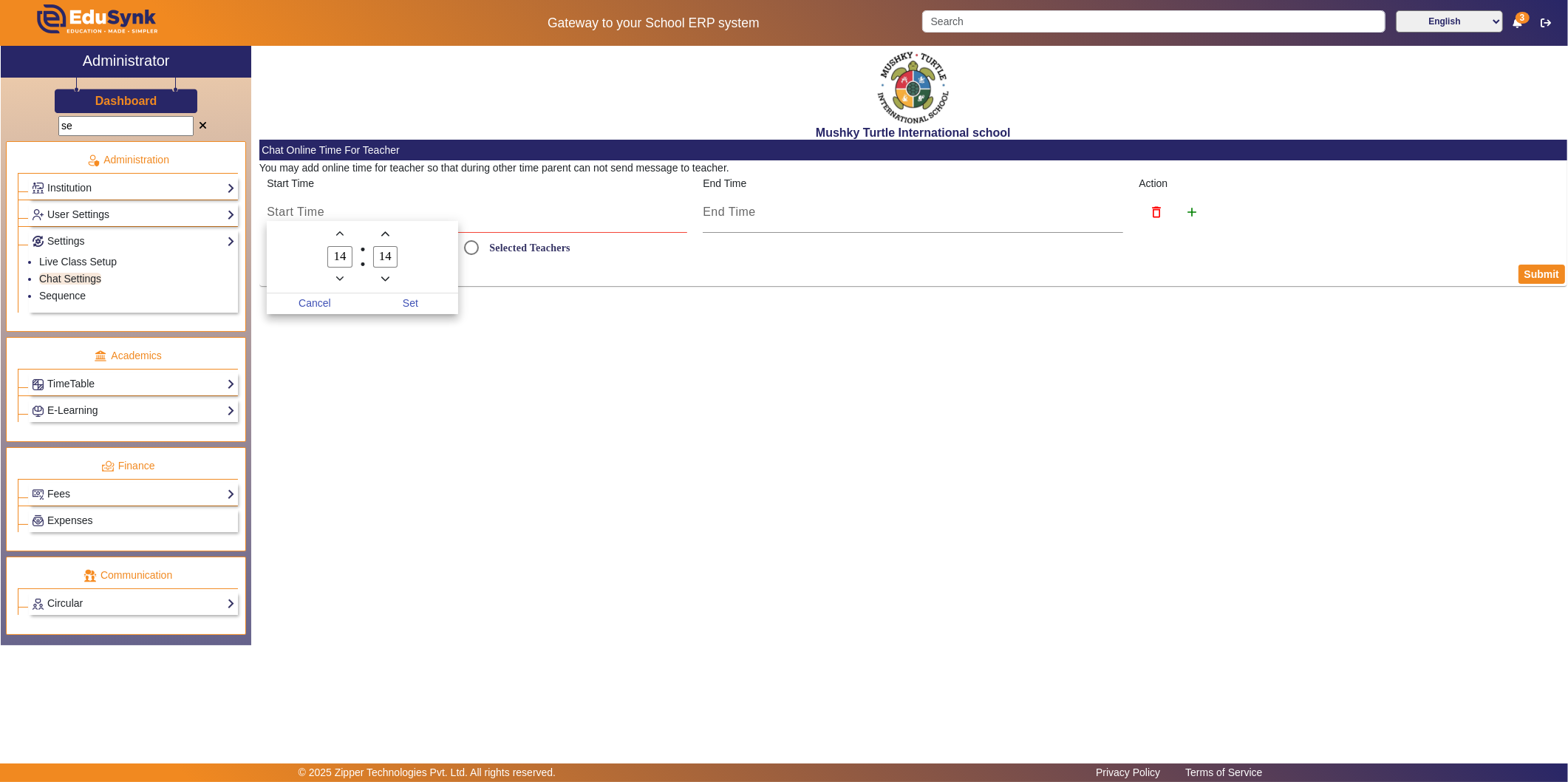
click at [329, 256] on input "14" at bounding box center [339, 257] width 25 height 22
type input "08"
type input "00"
click at [404, 299] on span "Set" at bounding box center [411, 304] width 96 height 21
click at [832, 217] on input at bounding box center [918, 212] width 423 height 17
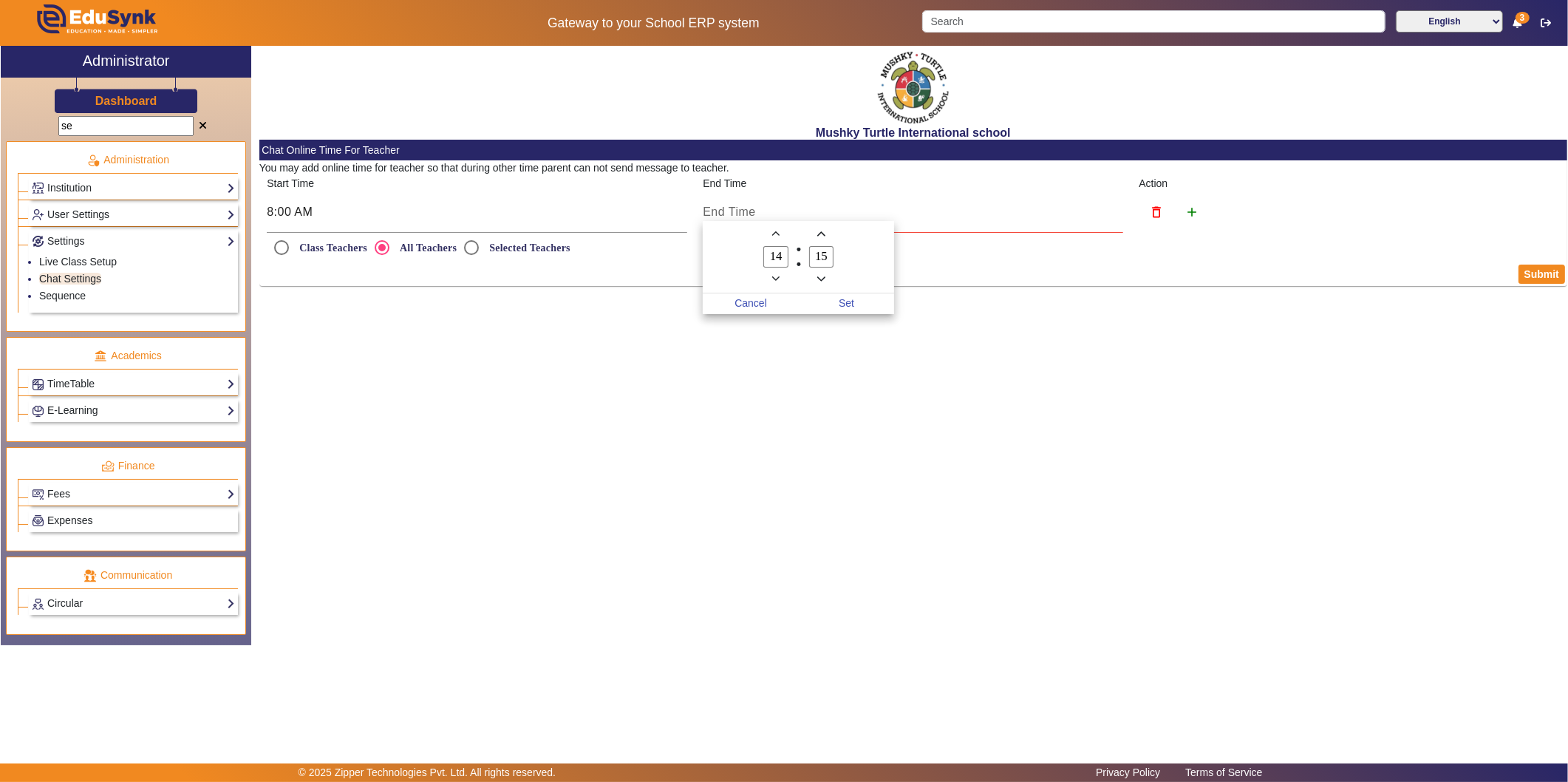
click at [783, 258] on input "14" at bounding box center [775, 257] width 25 height 22
type input "30"
click at [851, 296] on span "Set" at bounding box center [847, 304] width 96 height 21
type input "2:30 PM"
click at [787, 214] on input "2:30 PM" at bounding box center [918, 212] width 423 height 17
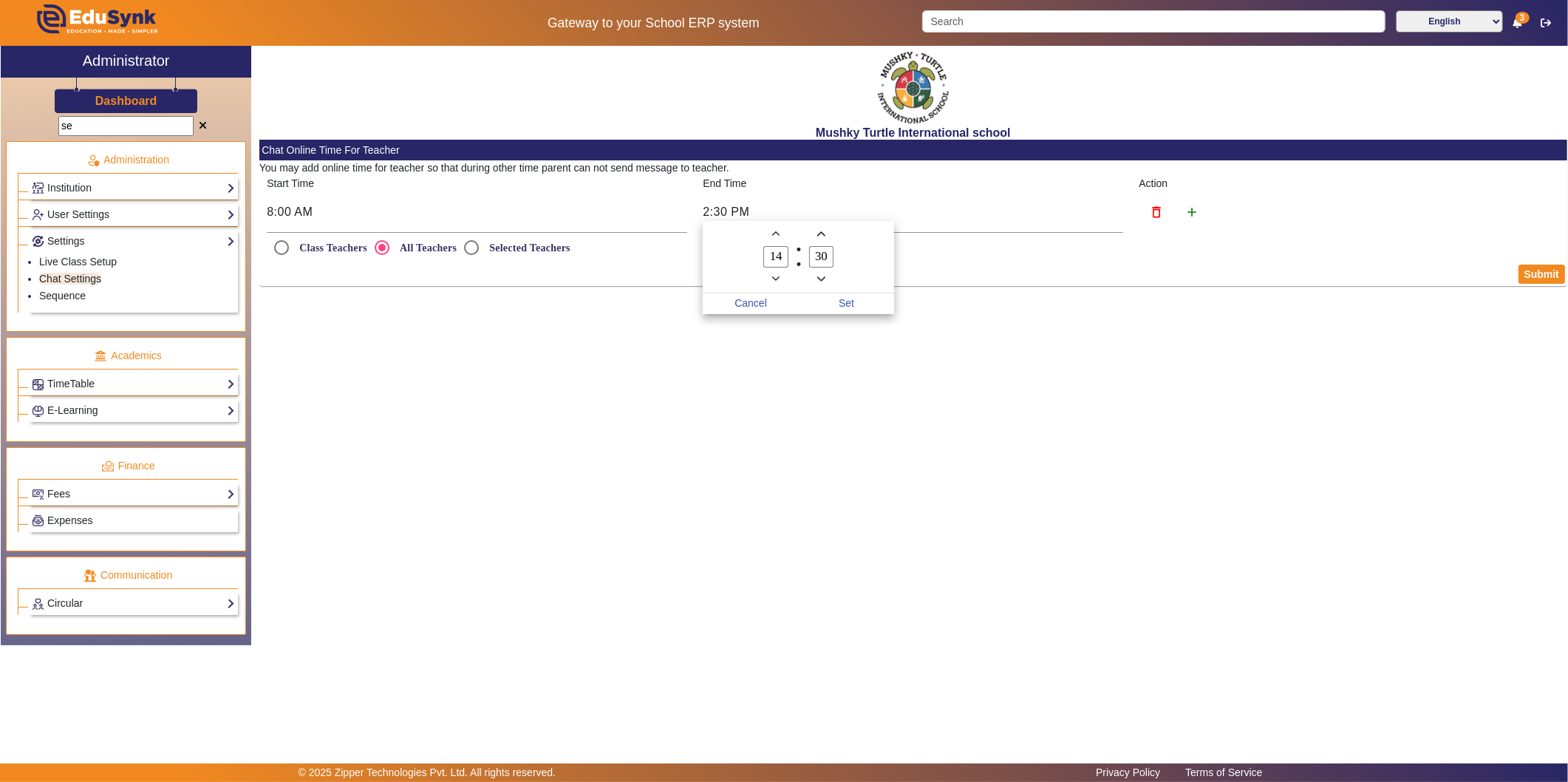
click at [783, 254] on input "14" at bounding box center [775, 257] width 25 height 22
type input "1"
type input "00"
type input "17"
click at [836, 303] on span "Set" at bounding box center [847, 304] width 96 height 21
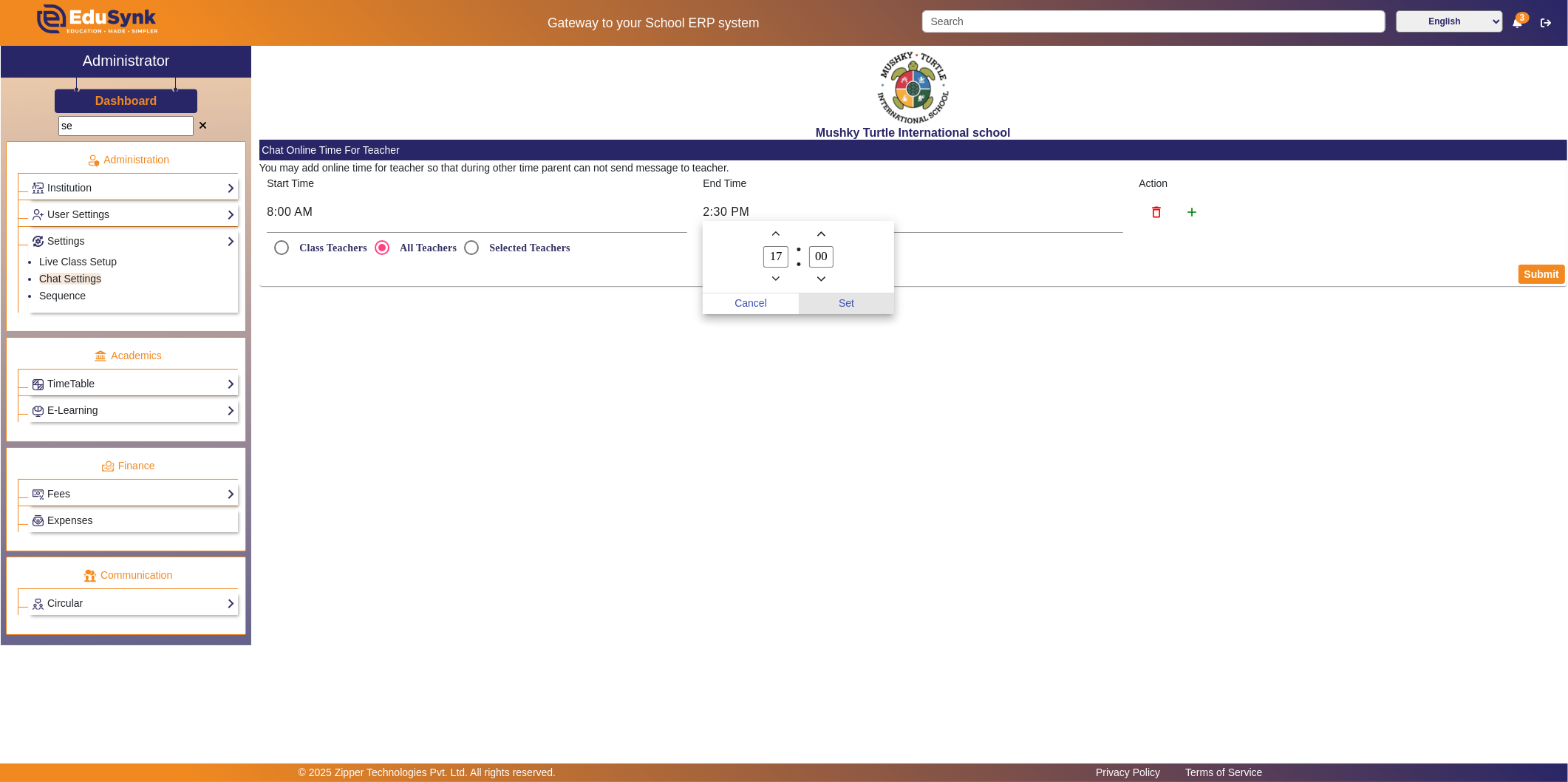
type input "5:00 PM"
click at [1418, 269] on button "Submit" at bounding box center [1551, 274] width 47 height 19
click at [846, 382] on div "Mushky Turtle International school Chat Online Time For Teacher You may add onl…" at bounding box center [914, 338] width 1323 height 584
click at [202, 124] on span at bounding box center [203, 126] width 8 height 10
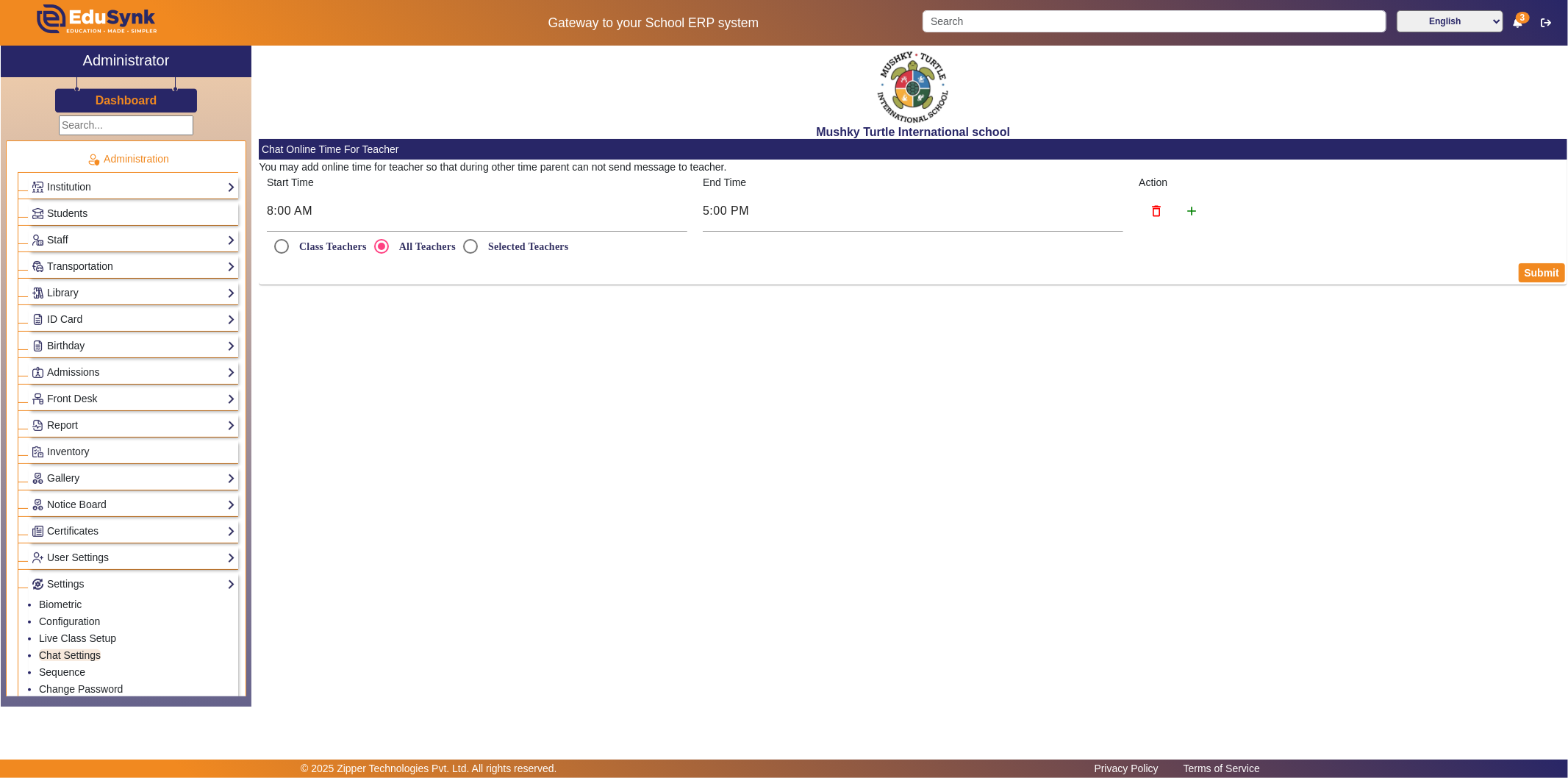
click at [111, 243] on link "Staff" at bounding box center [133, 241] width 203 height 17
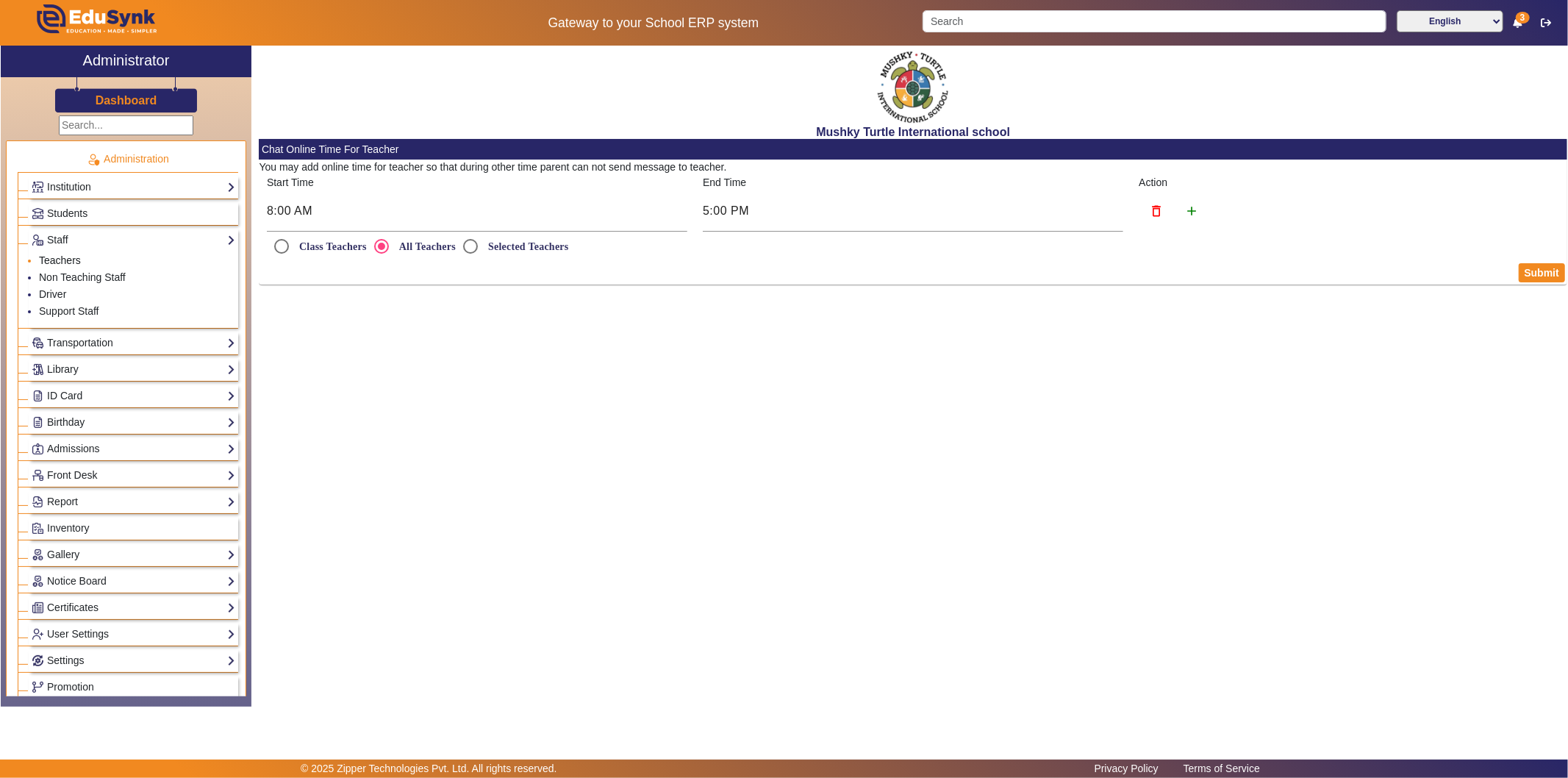
click at [66, 257] on link "Teachers" at bounding box center [60, 260] width 42 height 12
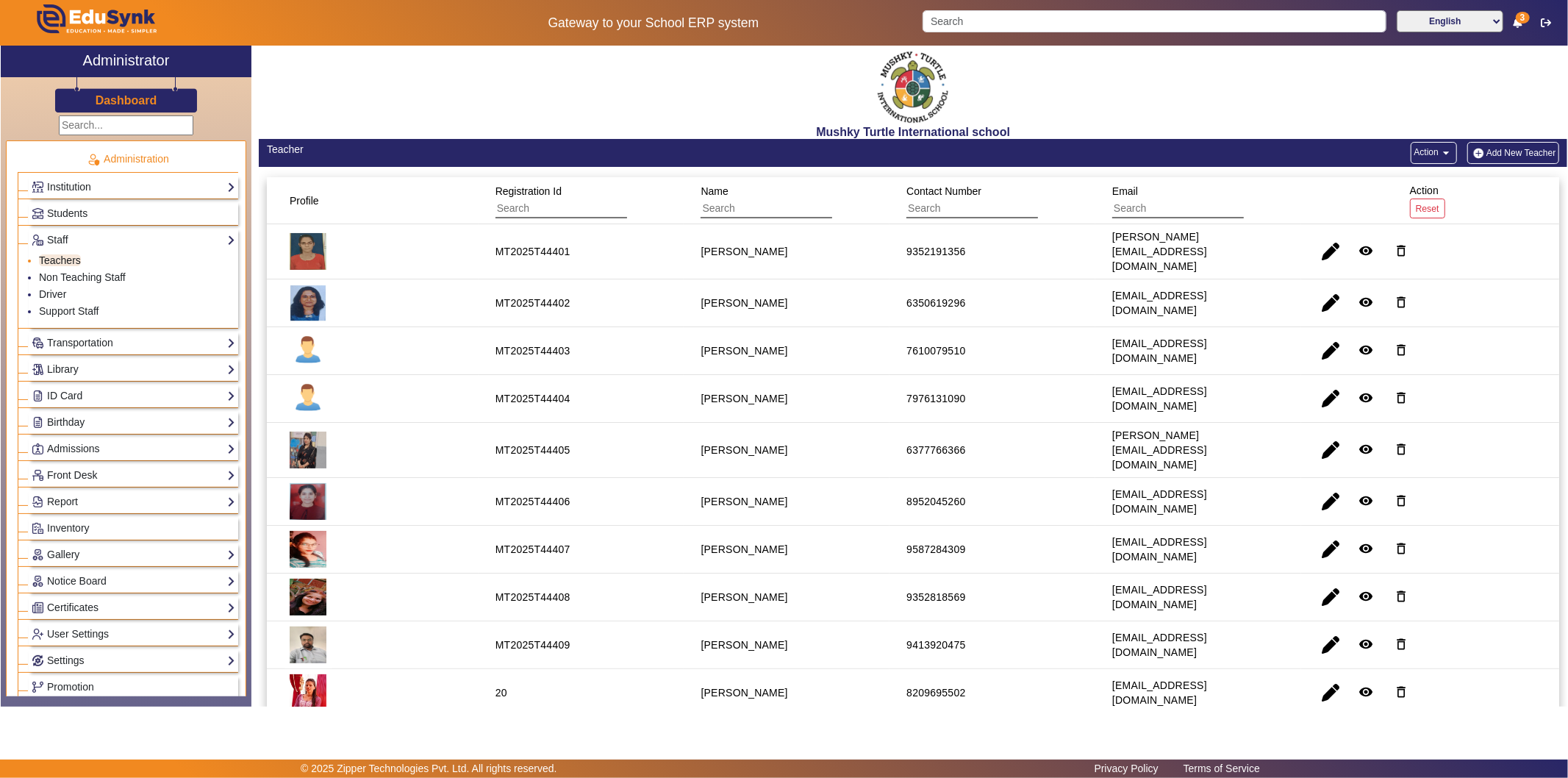
click at [64, 254] on link "Teachers" at bounding box center [60, 260] width 42 height 12
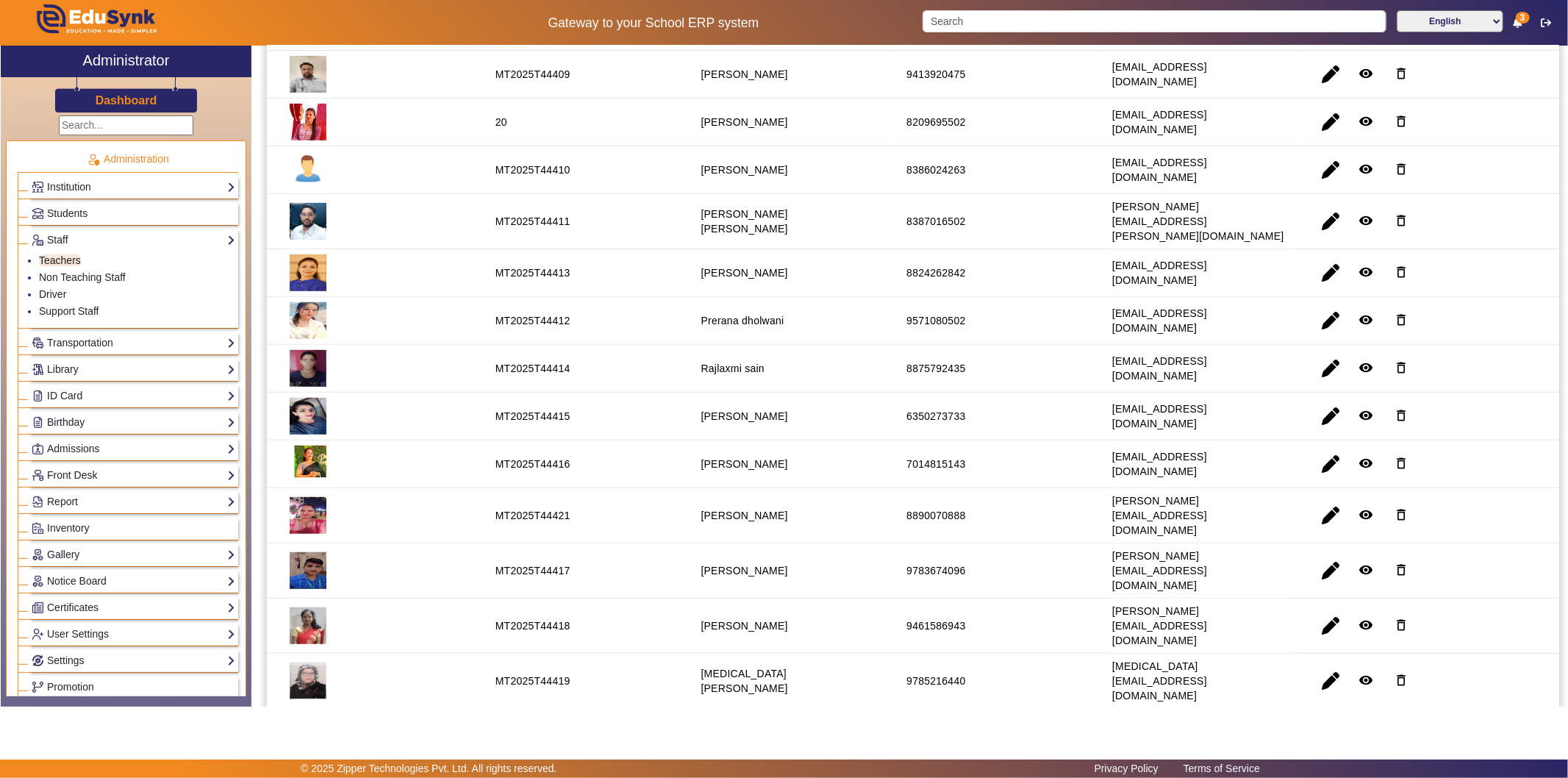
scroll to position [571, 0]
click at [76, 500] on link "Report" at bounding box center [133, 502] width 203 height 17
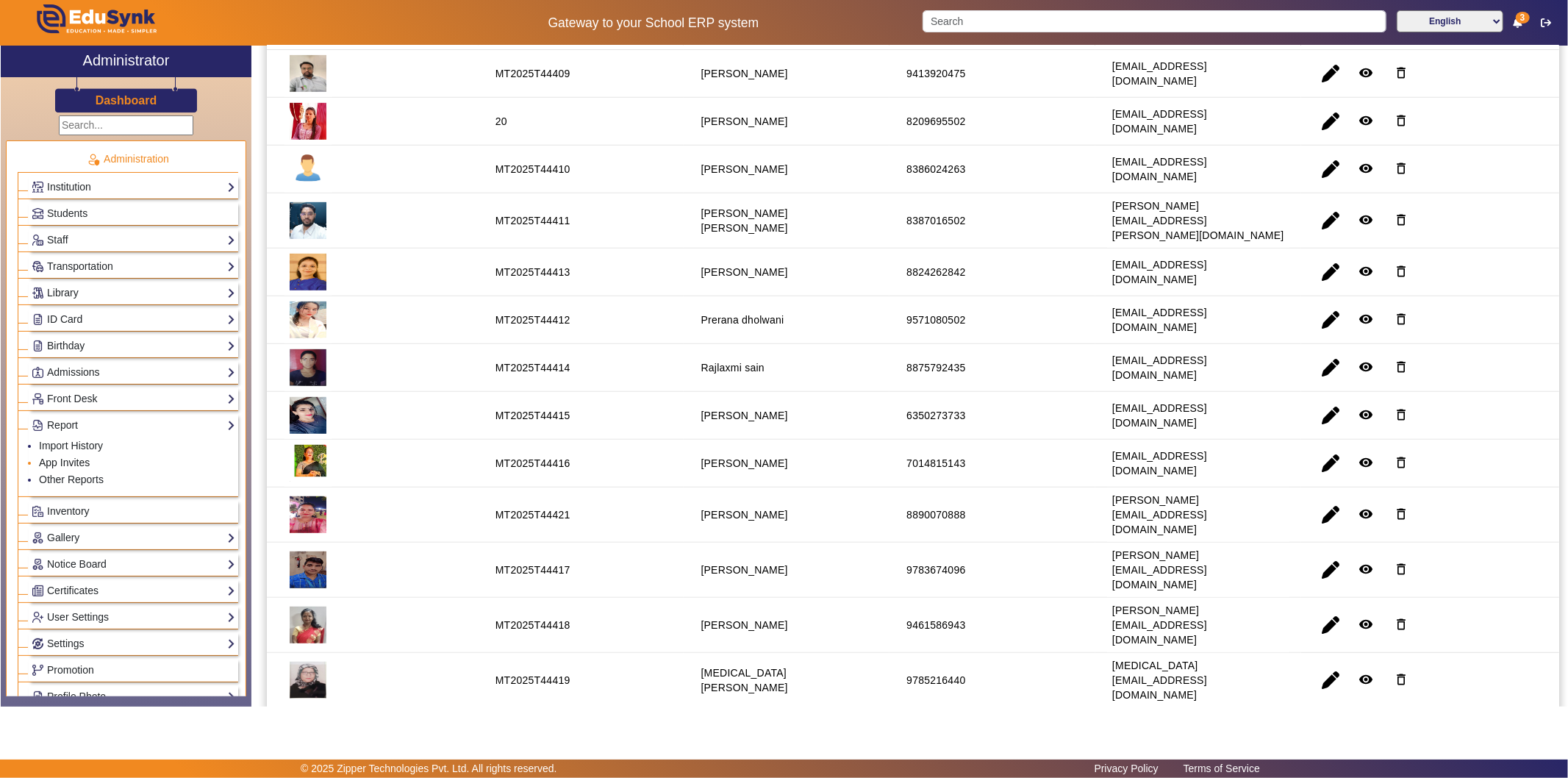
click at [76, 459] on link "App Invites" at bounding box center [64, 462] width 51 height 12
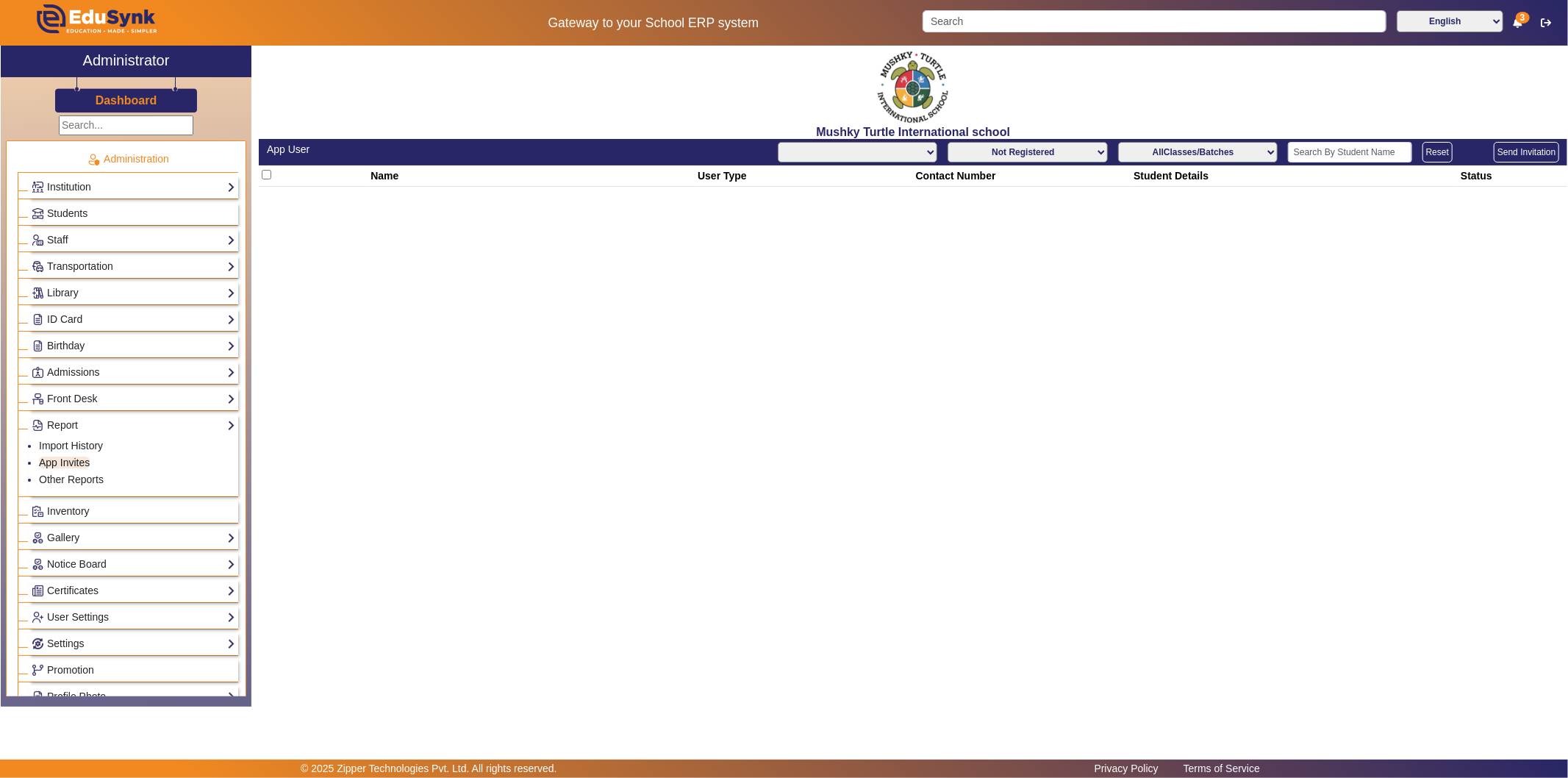
select select "All"
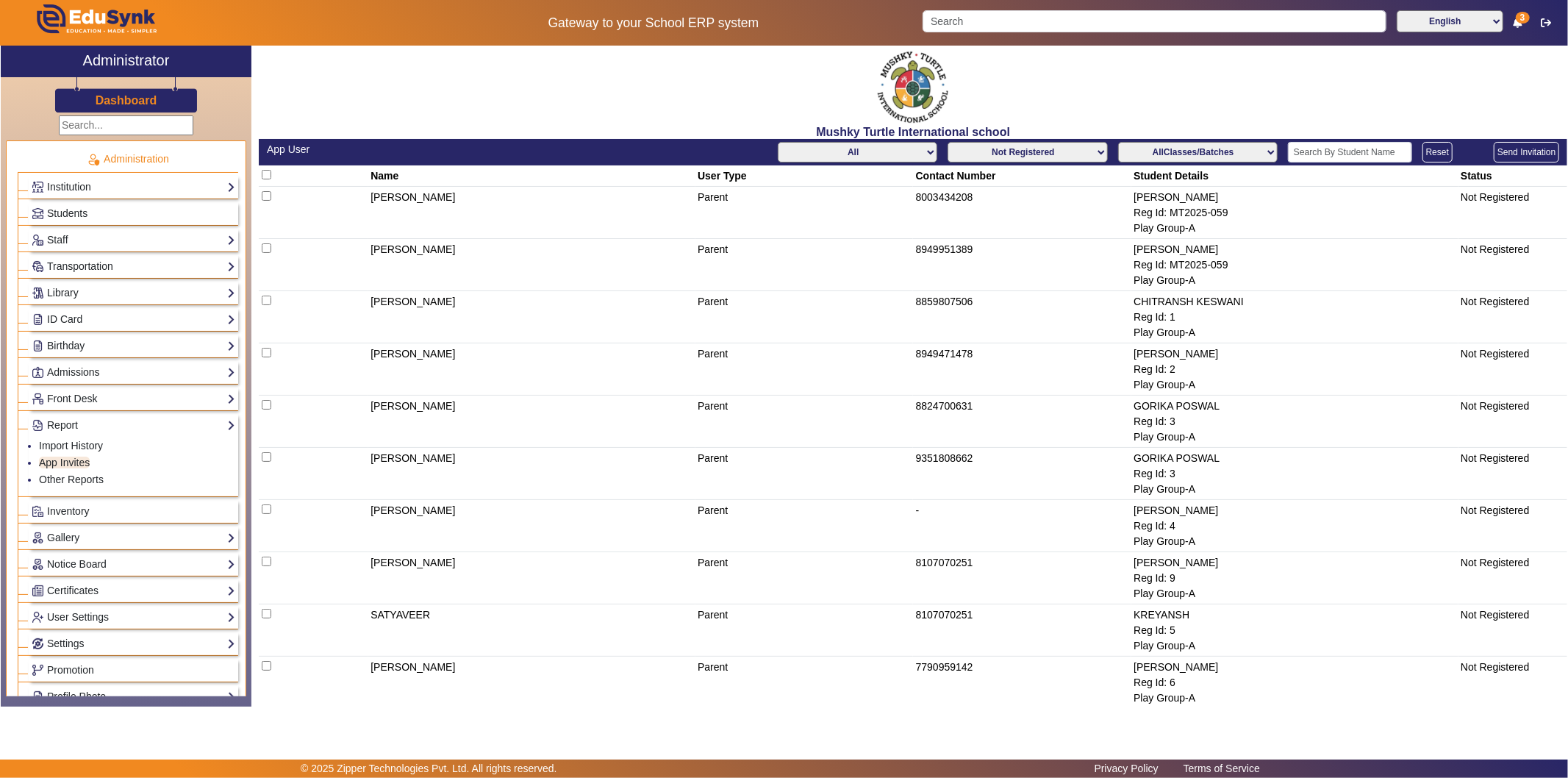
click at [1057, 152] on select "Not Registered Registered" at bounding box center [1027, 152] width 159 height 21
select select "registered"
click at [948, 142] on select "Not Registered Registered" at bounding box center [1027, 152] width 159 height 21
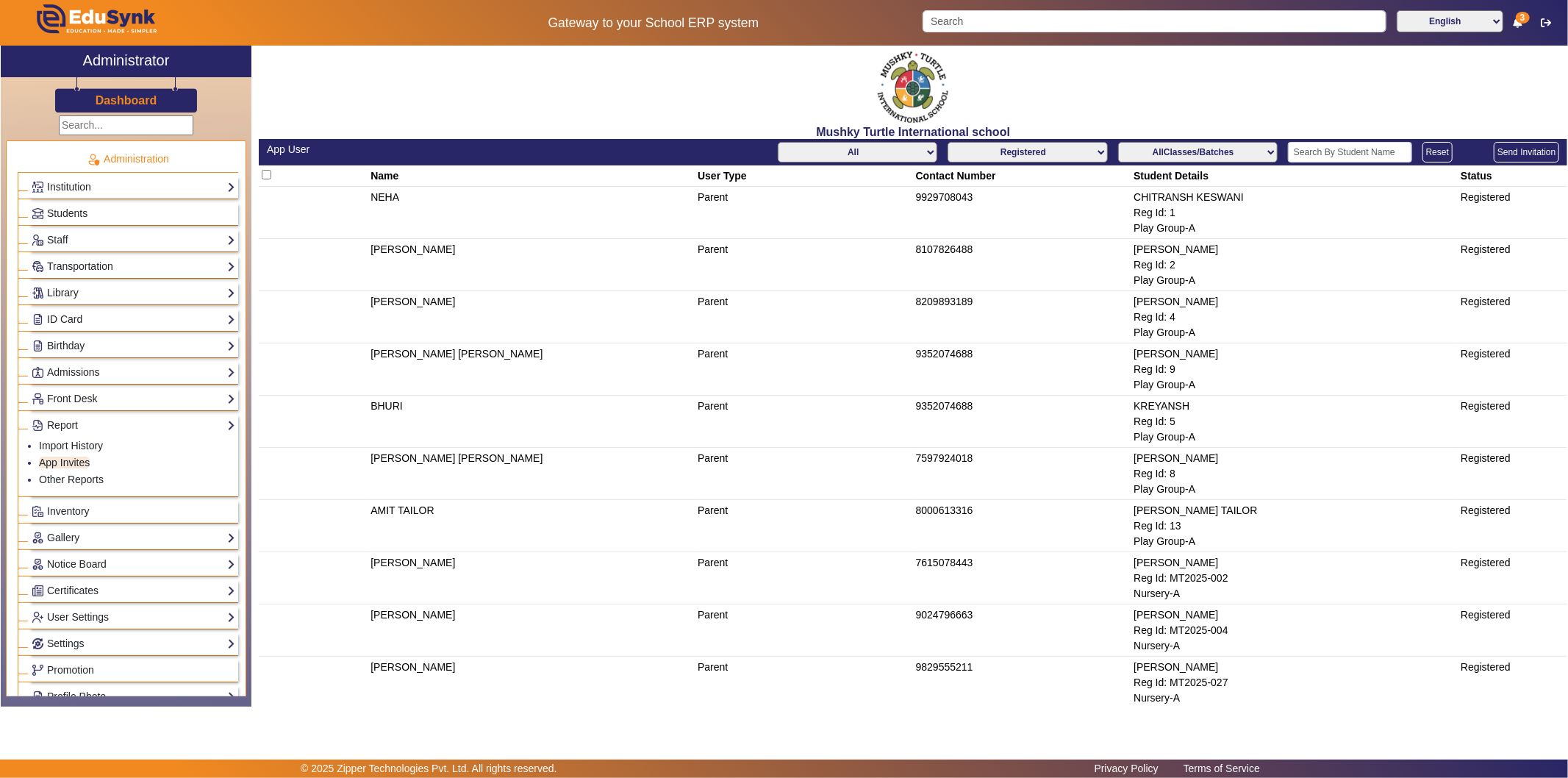
click at [832, 157] on select "All Teacher Parent Driver Support Staff" at bounding box center [858, 152] width 159 height 21
select select "Teacher"
click at [778, 142] on select "All Teacher Parent Driver Support Staff" at bounding box center [858, 152] width 159 height 21
